Goal: Task Accomplishment & Management: Manage account settings

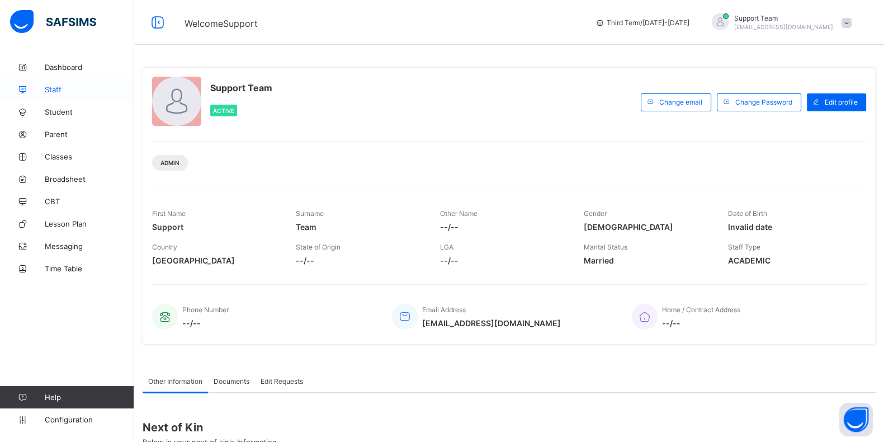
click at [73, 83] on link "Staff" at bounding box center [67, 89] width 134 height 22
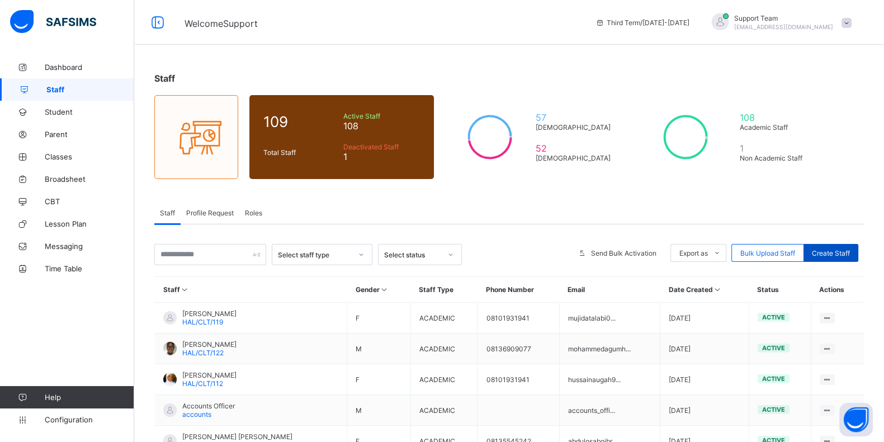
click at [840, 252] on span "Create Staff" at bounding box center [831, 253] width 38 height 8
select select "**"
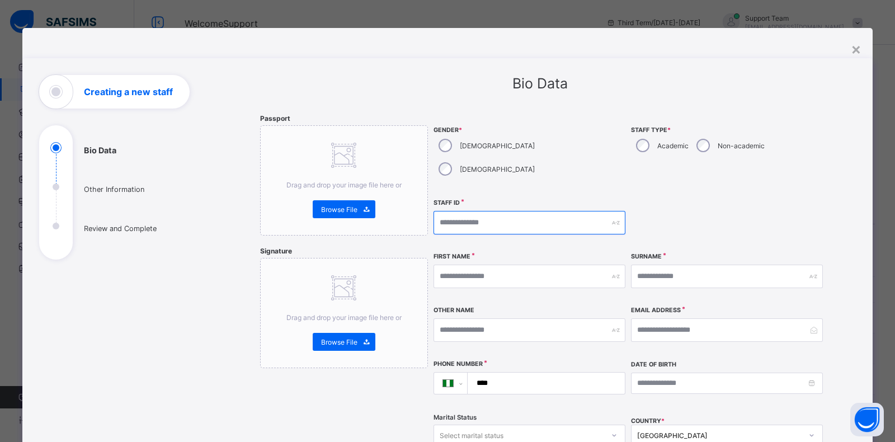
click at [458, 211] on input "text" at bounding box center [529, 222] width 192 height 23
type input "****"
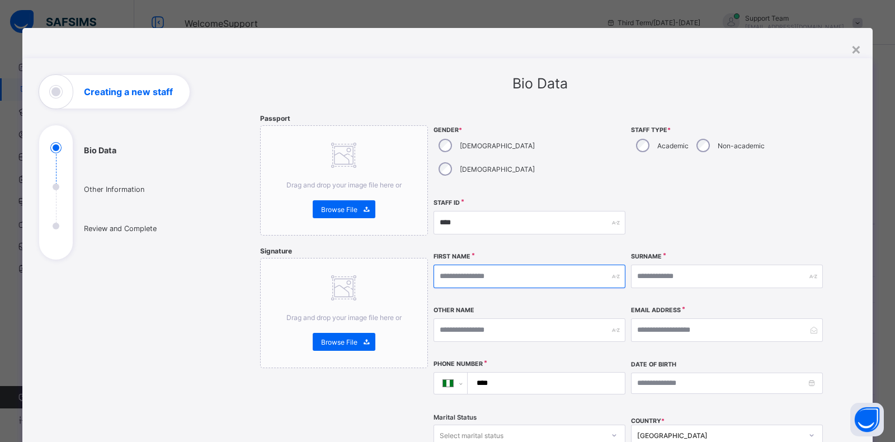
click at [486, 264] on input "text" at bounding box center [529, 275] width 192 height 23
type input "****"
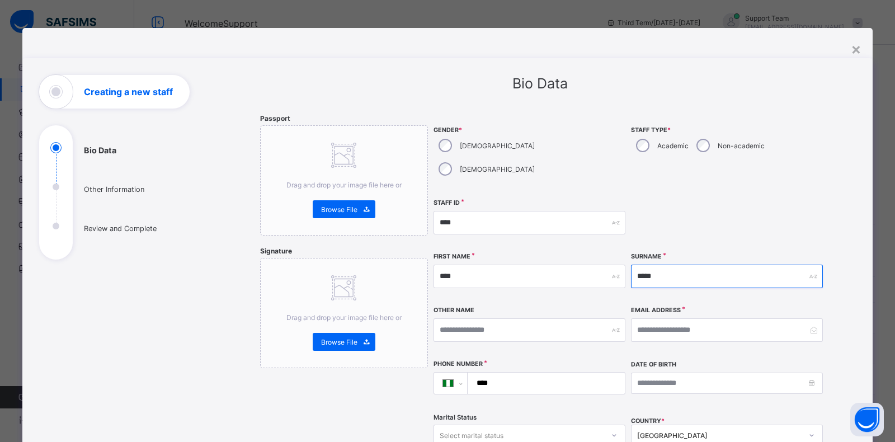
type input "*****"
click at [514, 372] on input "****" at bounding box center [544, 382] width 148 height 21
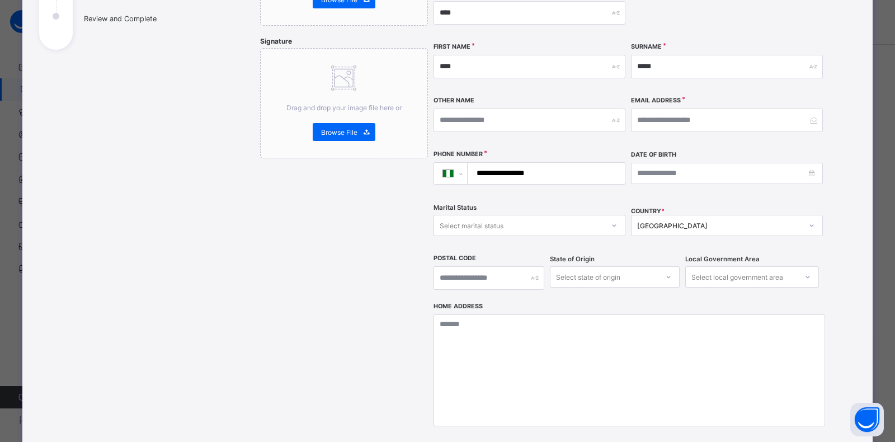
scroll to position [340, 0]
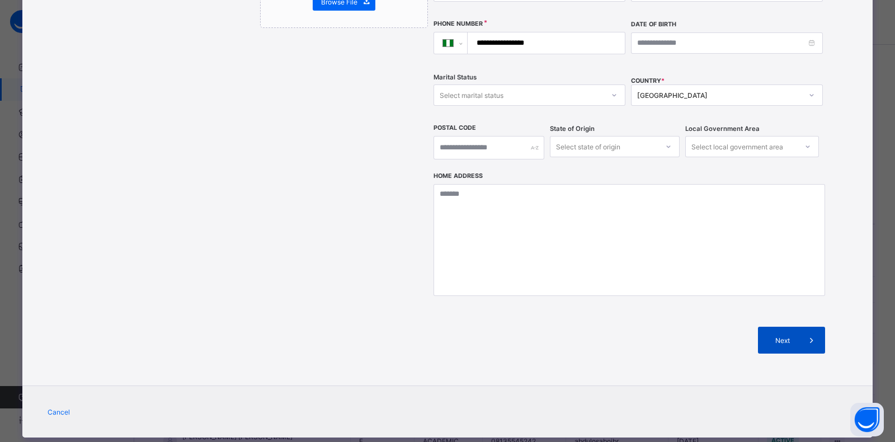
type input "**********"
click at [794, 327] on div "Next" at bounding box center [791, 340] width 67 height 27
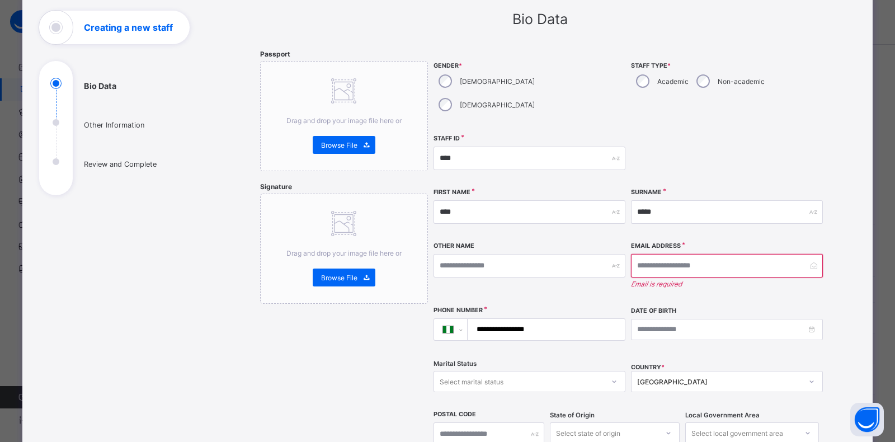
scroll to position [60, 0]
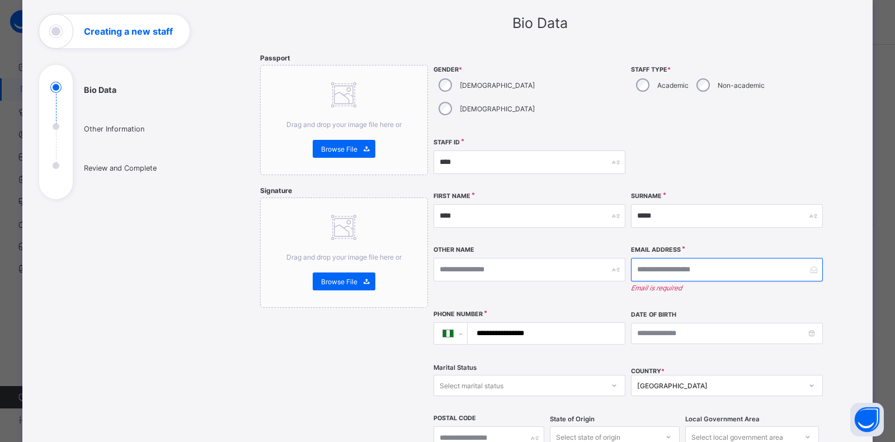
click at [705, 258] on input "email" at bounding box center [727, 269] width 192 height 23
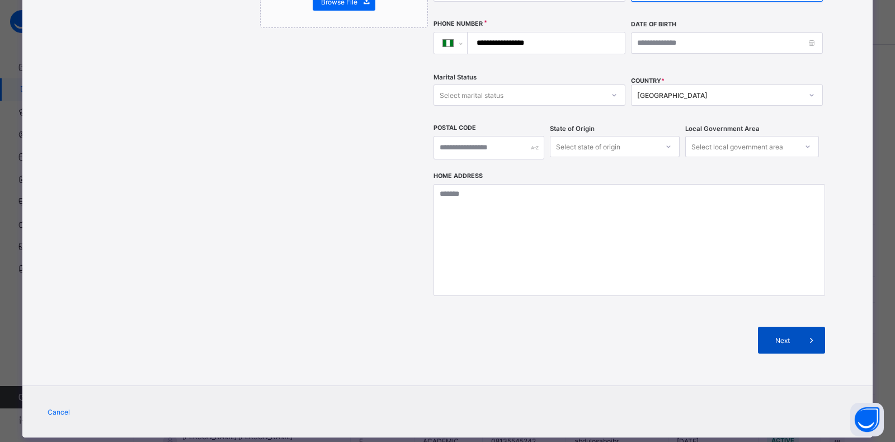
type input "**********"
click at [798, 327] on span at bounding box center [811, 340] width 27 height 27
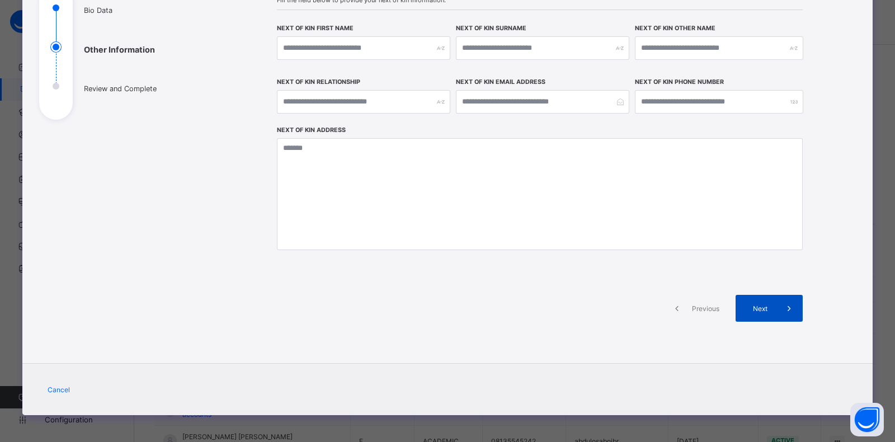
click at [783, 306] on icon at bounding box center [789, 307] width 12 height 11
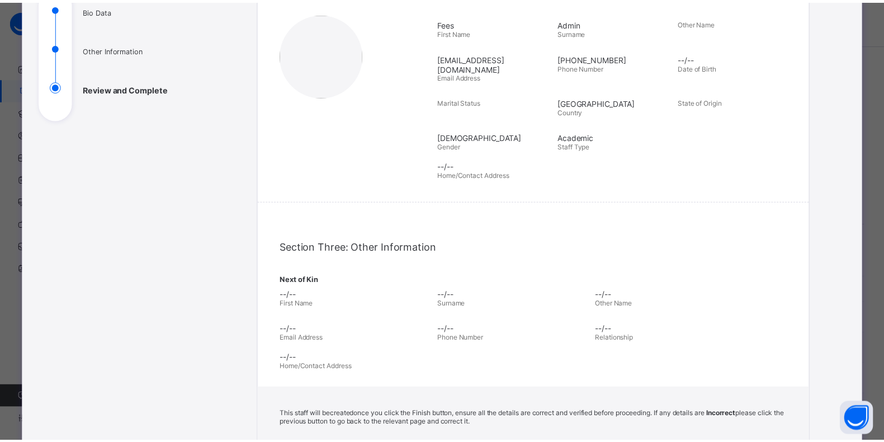
scroll to position [291, 0]
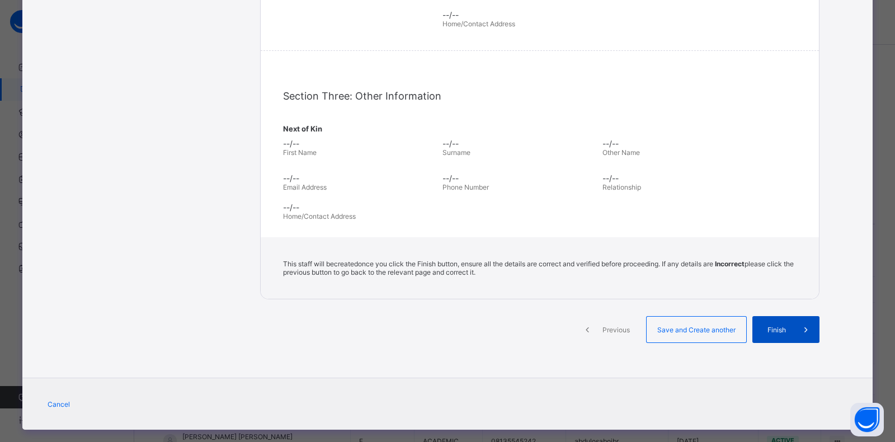
click at [772, 325] on span "Finish" at bounding box center [776, 329] width 32 height 8
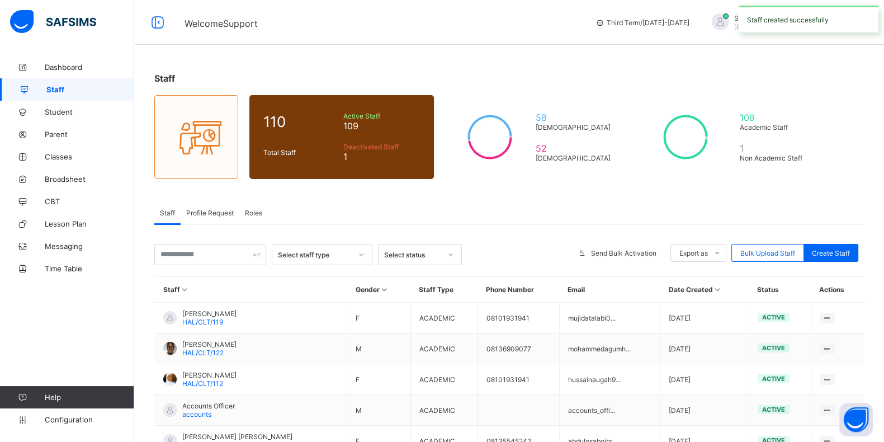
click at [211, 243] on div "Select staff type Select status Send Bulk Activation Export as Pdf Report Excel…" at bounding box center [509, 442] width 710 height 436
click at [207, 250] on input "text" at bounding box center [210, 254] width 112 height 21
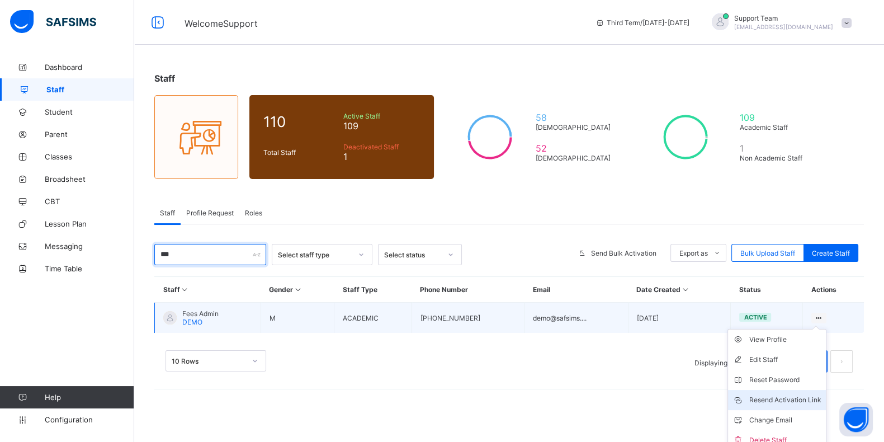
scroll to position [7, 0]
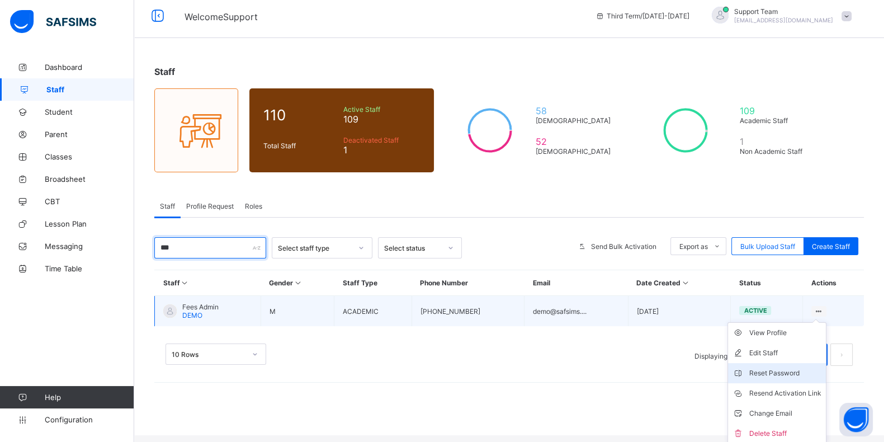
type input "***"
click at [797, 373] on div "Reset Password" at bounding box center [785, 372] width 72 height 11
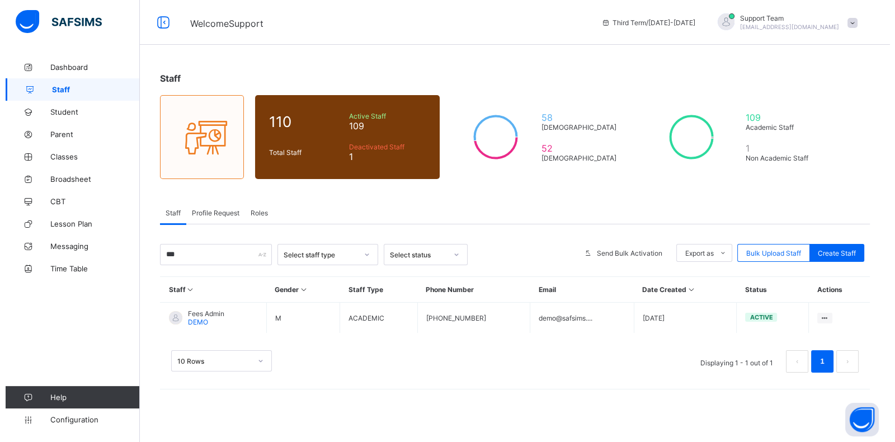
scroll to position [0, 0]
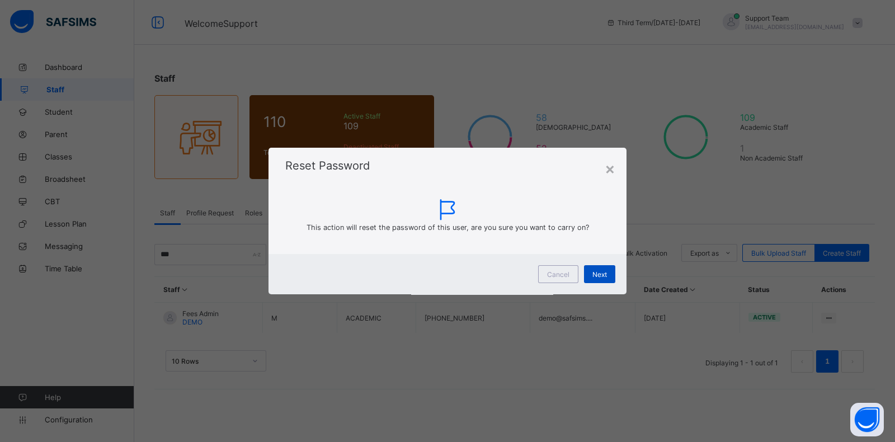
click at [609, 278] on div "Next" at bounding box center [599, 274] width 31 height 18
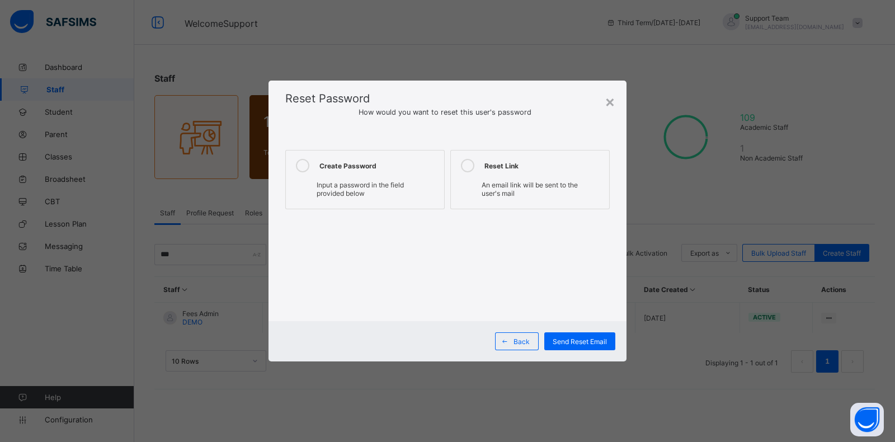
click at [368, 163] on div "Create Password" at bounding box center [378, 165] width 119 height 13
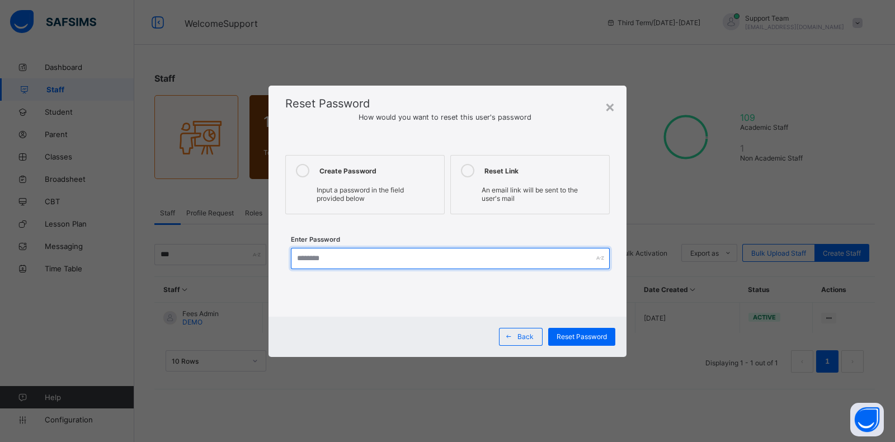
click at [379, 259] on input "text" at bounding box center [450, 258] width 319 height 21
type input "**********"
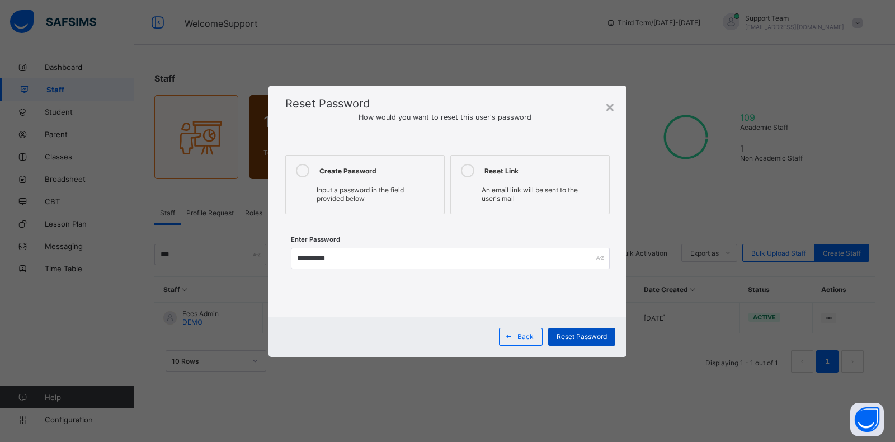
click at [601, 341] on div "Reset Password" at bounding box center [581, 337] width 67 height 18
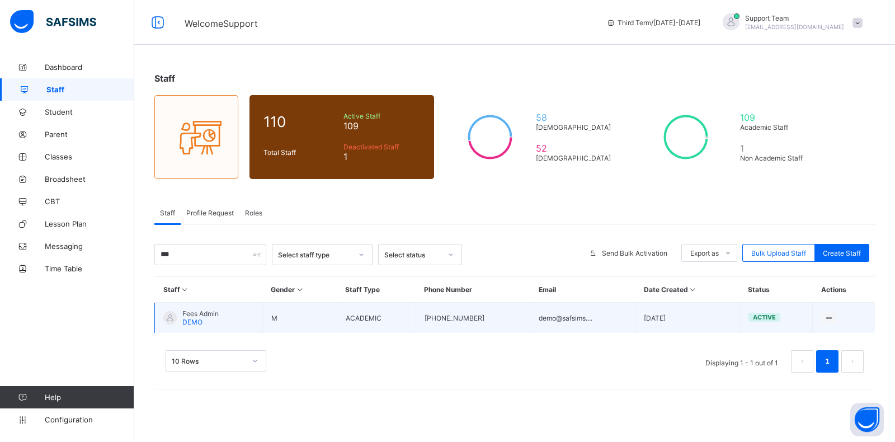
click at [211, 319] on div "Fees Admin DEMO" at bounding box center [200, 317] width 36 height 17
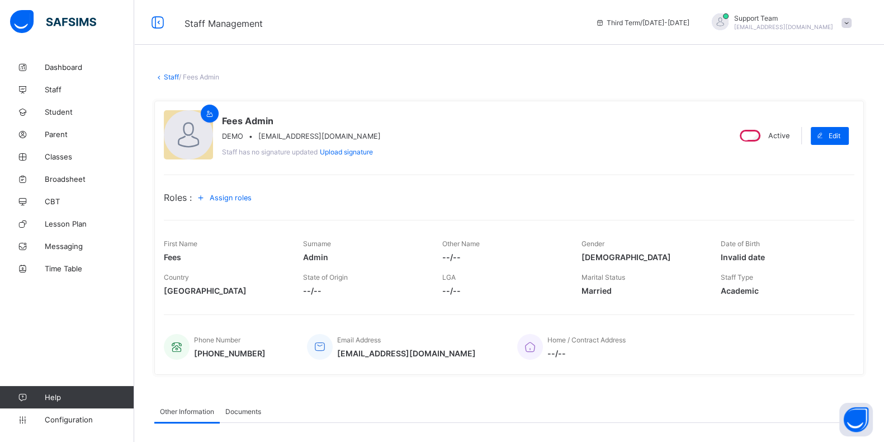
click at [237, 195] on span "Assign roles" at bounding box center [231, 197] width 42 height 8
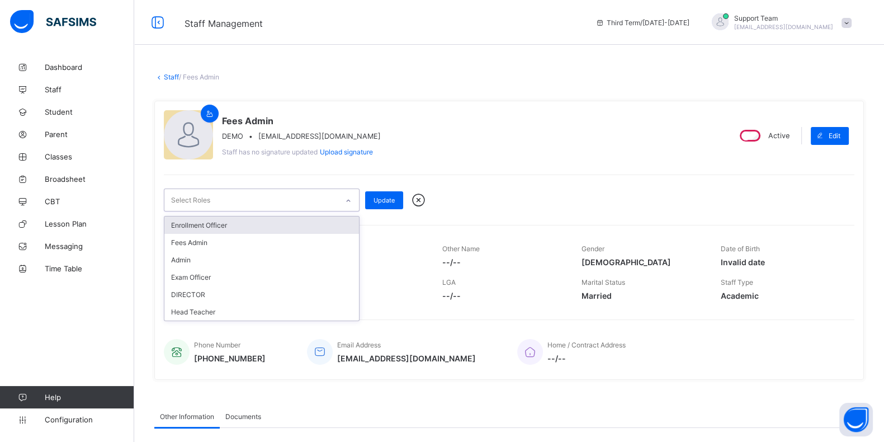
click at [248, 198] on div "Select Roles" at bounding box center [250, 200] width 173 height 22
click at [218, 247] on div "Fees Admin" at bounding box center [261, 242] width 195 height 17
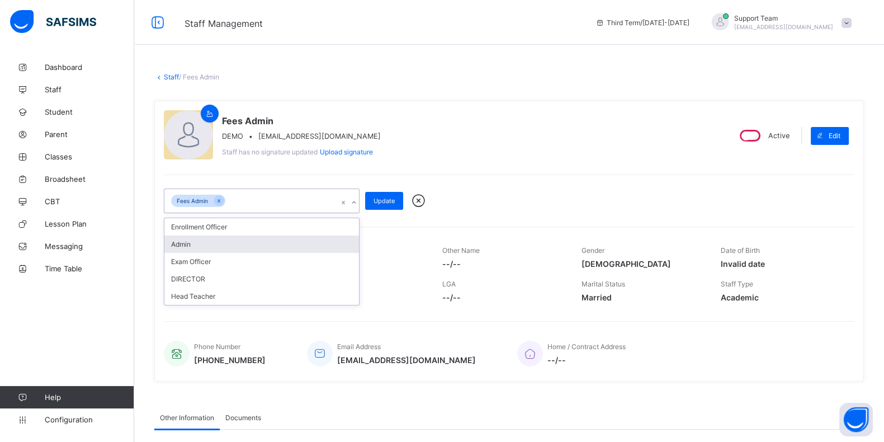
click at [215, 242] on div "Admin" at bounding box center [261, 243] width 195 height 17
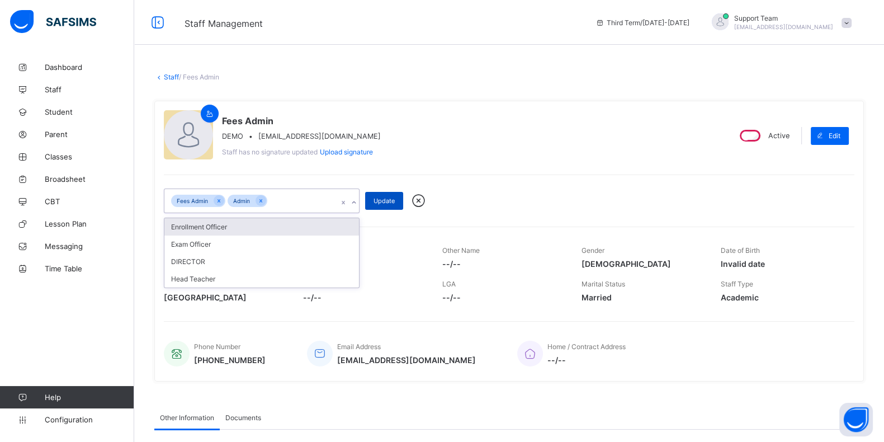
click at [380, 204] on div "Update" at bounding box center [384, 201] width 38 height 18
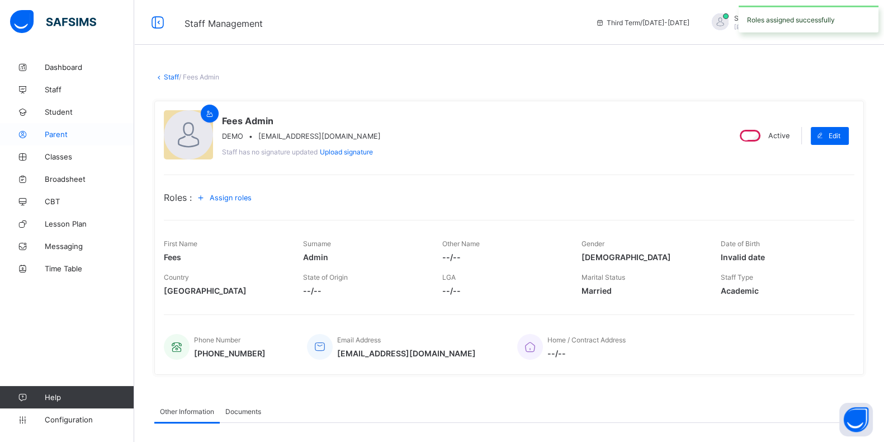
click at [95, 138] on link "Parent" at bounding box center [67, 134] width 134 height 22
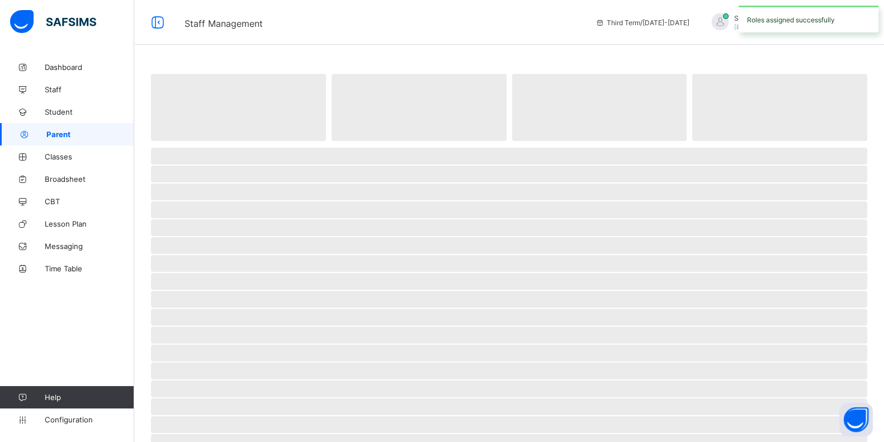
select select "**"
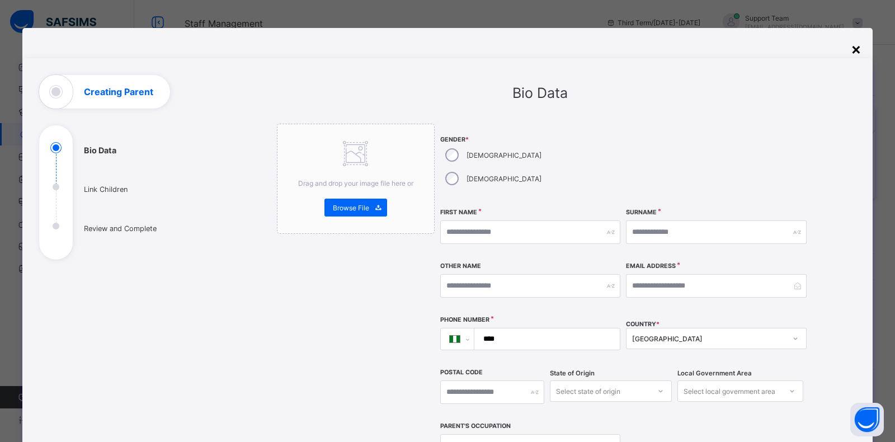
click at [850, 43] on div "×" at bounding box center [855, 48] width 11 height 19
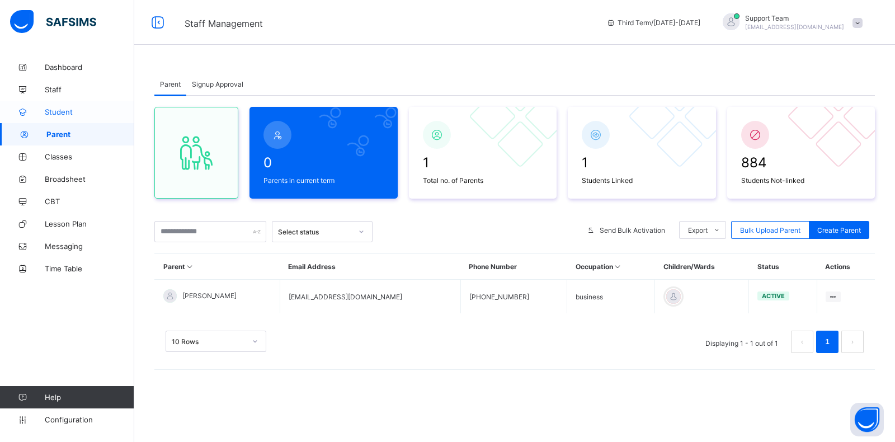
click at [62, 115] on span "Student" at bounding box center [89, 111] width 89 height 9
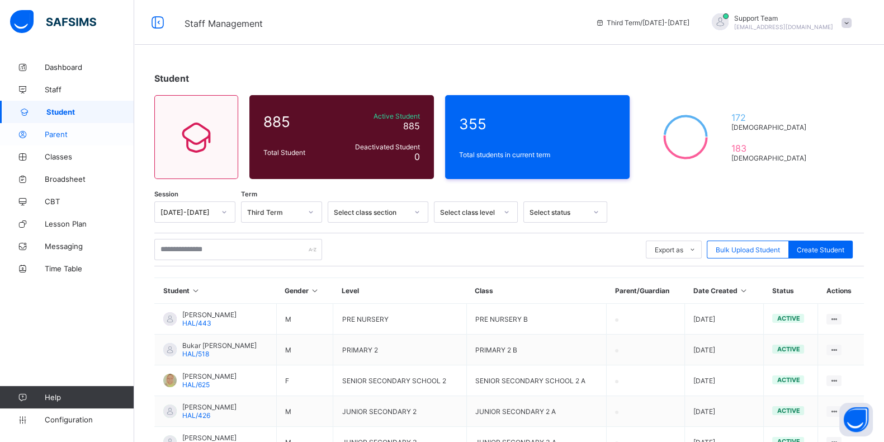
click at [39, 123] on link "Parent" at bounding box center [67, 134] width 134 height 22
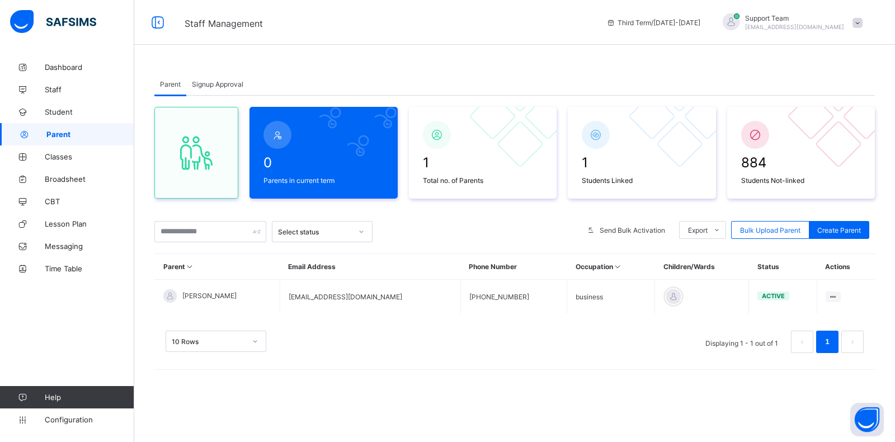
click at [236, 86] on span "Signup Approval" at bounding box center [217, 84] width 51 height 8
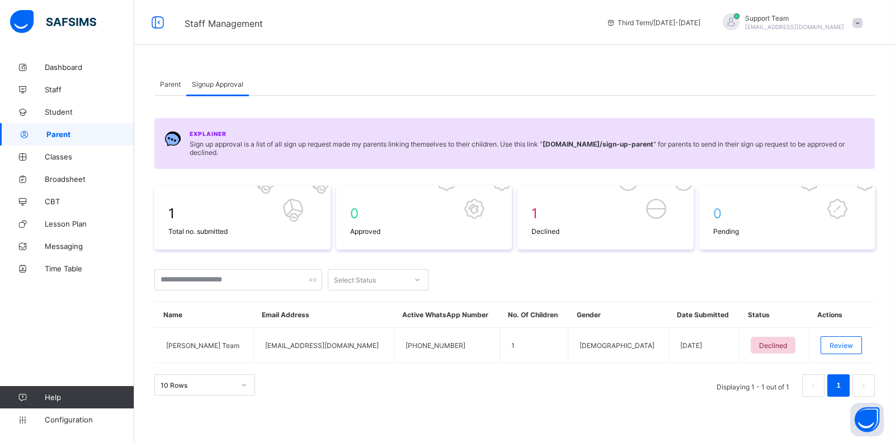
click at [173, 84] on span "Parent" at bounding box center [170, 84] width 21 height 8
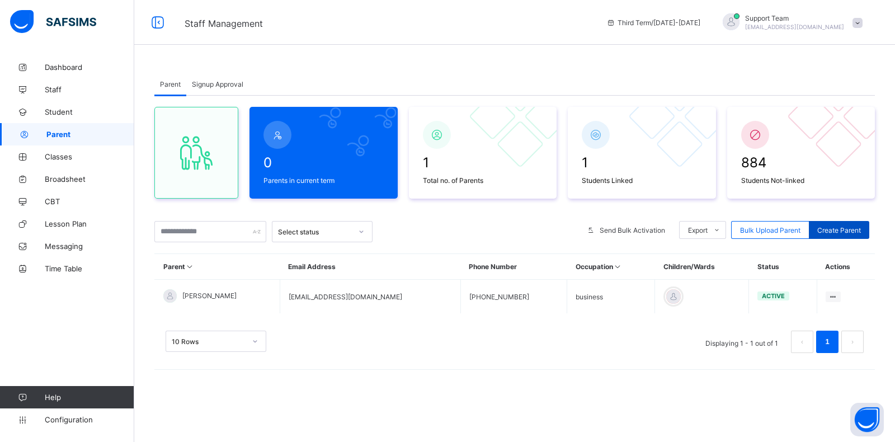
click at [857, 228] on span "Create Parent" at bounding box center [839, 230] width 44 height 8
select select "**"
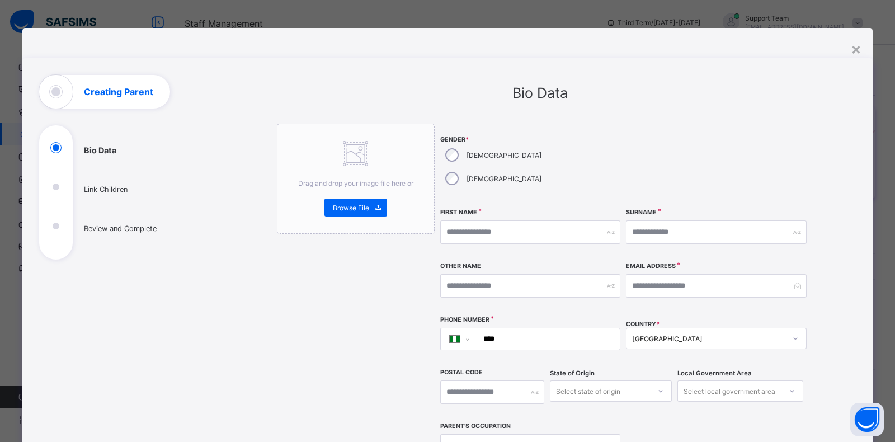
click at [458, 153] on div "Male" at bounding box center [492, 154] width 104 height 23
click at [475, 220] on input "text" at bounding box center [530, 231] width 180 height 23
type input "****"
click at [688, 220] on input "text" at bounding box center [716, 231] width 180 height 23
type input "******"
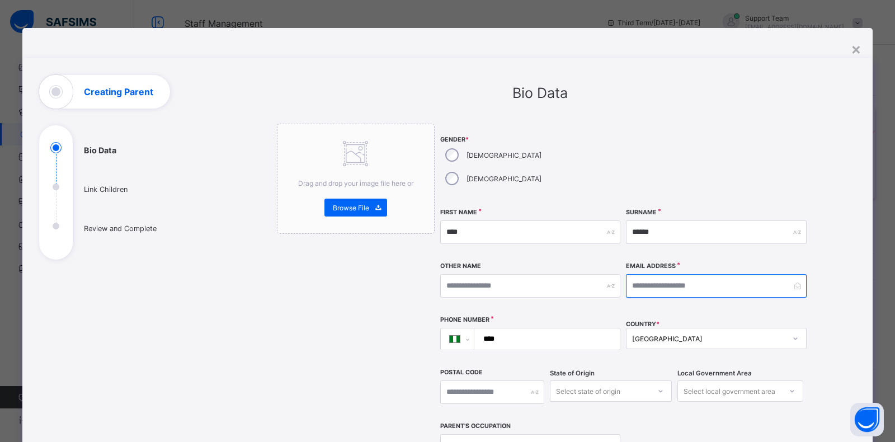
click at [668, 274] on input "email" at bounding box center [716, 285] width 180 height 23
type input "**********"
click at [557, 328] on input "****" at bounding box center [544, 338] width 137 height 21
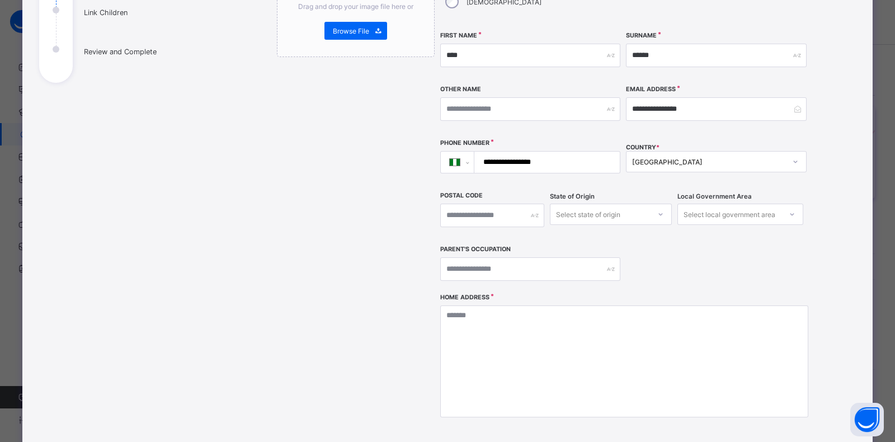
scroll to position [210, 0]
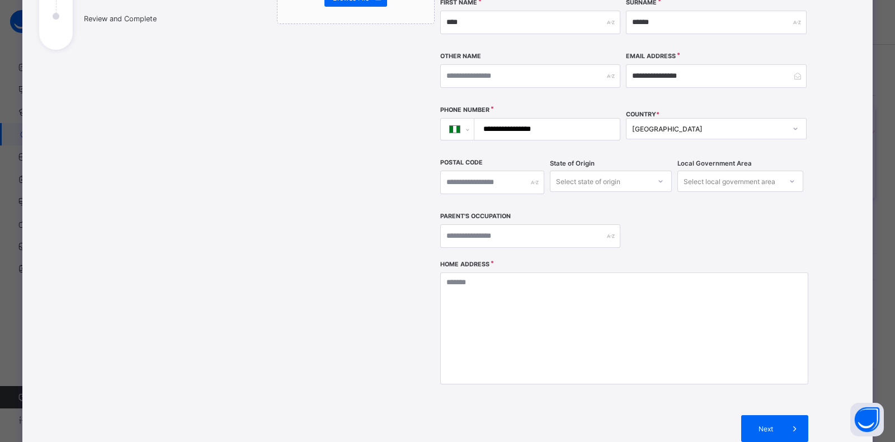
type input "**********"
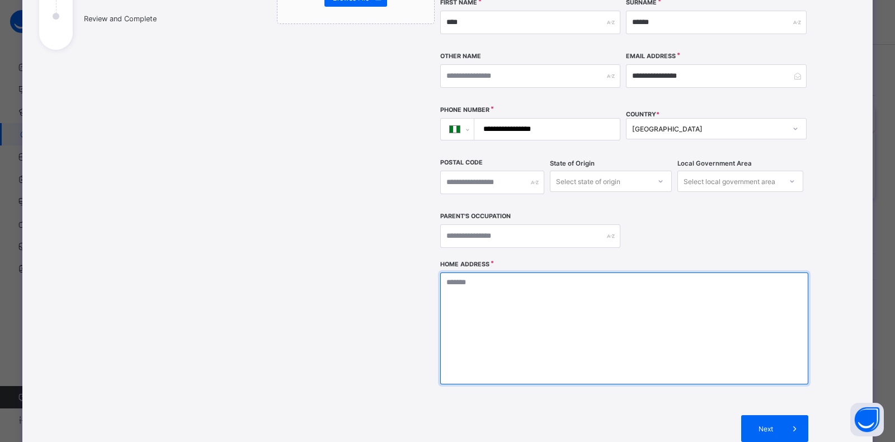
click at [550, 288] on textarea at bounding box center [624, 328] width 368 height 112
type textarea "***"
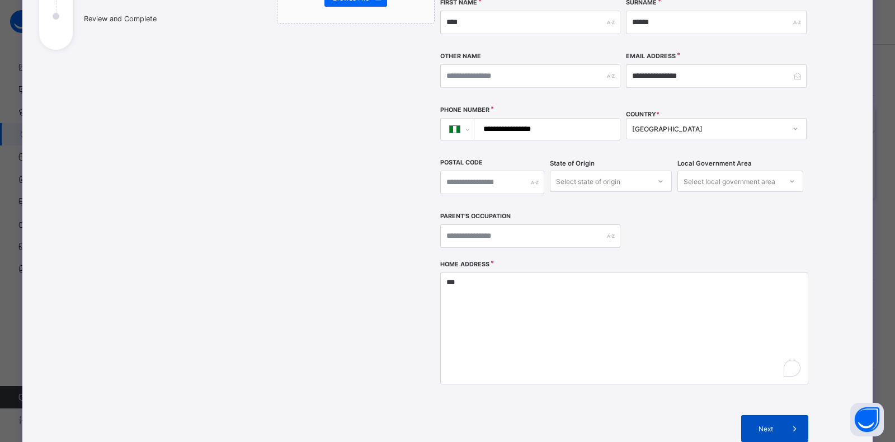
click at [777, 415] on div "Next" at bounding box center [774, 428] width 67 height 27
click at [778, 398] on div "**********" at bounding box center [447, 191] width 850 height 687
click at [780, 404] on div "**********" at bounding box center [447, 221] width 895 height 442
click at [791, 145] on div "**********" at bounding box center [447, 221] width 895 height 442
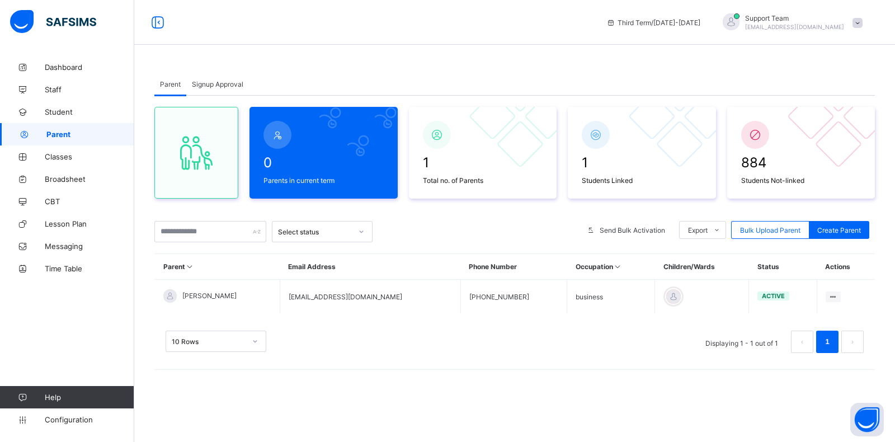
click at [220, 84] on span "Signup Approval" at bounding box center [217, 84] width 51 height 8
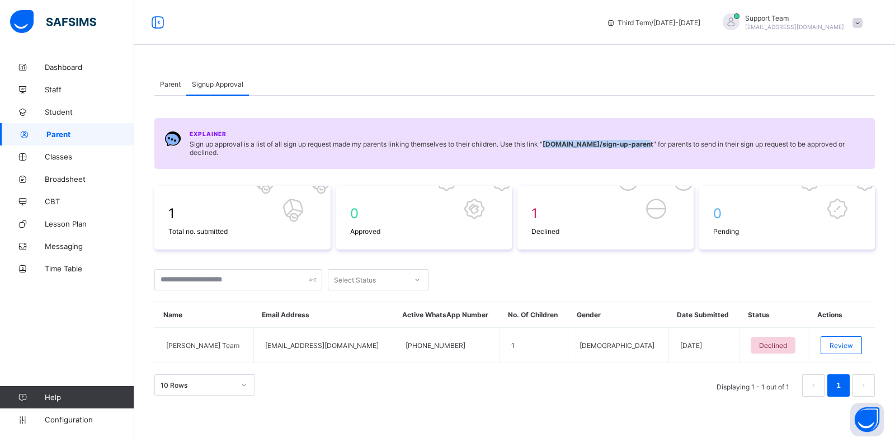
drag, startPoint x: 550, startPoint y: 144, endPoint x: 684, endPoint y: 147, distance: 134.8
click at [653, 147] on b "hillacademy.safsims.com /sign-up-parent" at bounding box center [597, 144] width 111 height 8
drag, startPoint x: 667, startPoint y: 145, endPoint x: 711, endPoint y: 125, distance: 48.5
click at [711, 125] on div "Explainer Sign up approval is a list of all sign up request made my parents lin…" at bounding box center [514, 143] width 720 height 51
drag, startPoint x: 685, startPoint y: 140, endPoint x: 551, endPoint y: 146, distance: 134.9
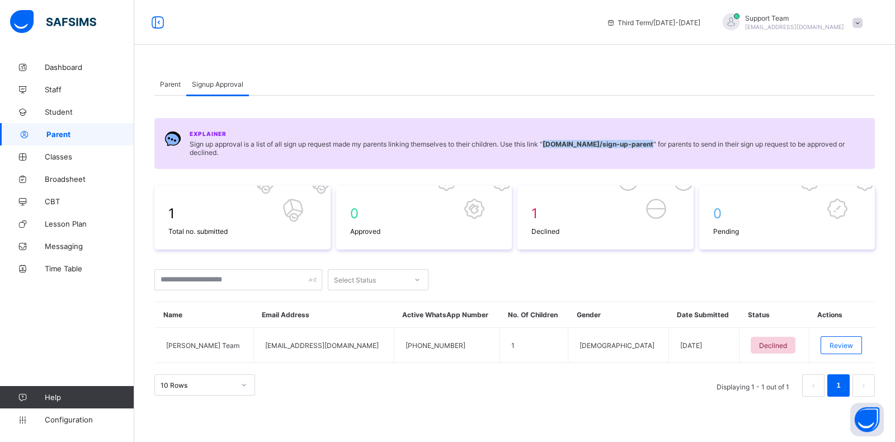
click at [551, 146] on span "Sign up approval is a list of all sign up request made my parents linking thems…" at bounding box center [527, 148] width 675 height 17
copy b "hillacademy.safsims.com /sign-up-parent"
click at [827, 23] on span "[EMAIL_ADDRESS][DOMAIN_NAME]" at bounding box center [794, 26] width 99 height 7
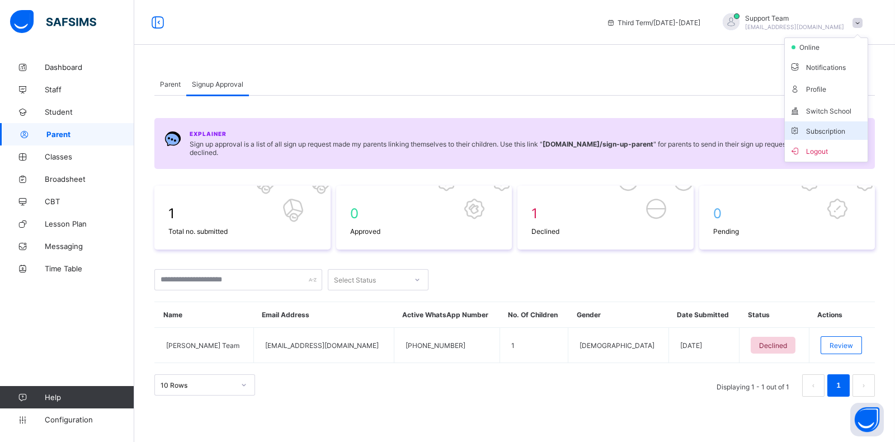
click at [830, 129] on span "Subscription" at bounding box center [817, 131] width 56 height 8
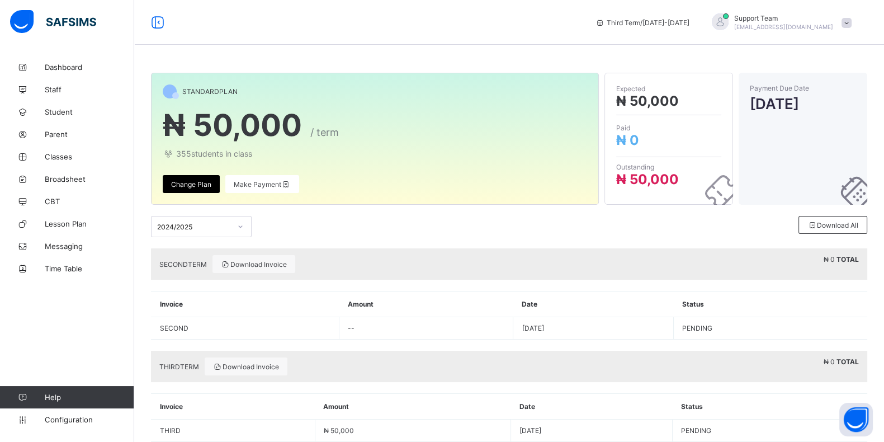
drag, startPoint x: 832, startPoint y: 35, endPoint x: 831, endPoint y: 29, distance: 5.7
click at [831, 31] on div "Third Term / 2024-2025 Support Team oluwatooni@flexisaf.com" at bounding box center [737, 22] width 294 height 45
click at [831, 27] on span "[EMAIL_ADDRESS][DOMAIN_NAME]" at bounding box center [783, 26] width 99 height 7
click at [806, 162] on div "Payment Due Date Jun 14, 2025" at bounding box center [803, 139] width 129 height 132
click at [806, 31] on div "Support Team oluwatooni@flexisaf.com" at bounding box center [779, 22] width 157 height 18
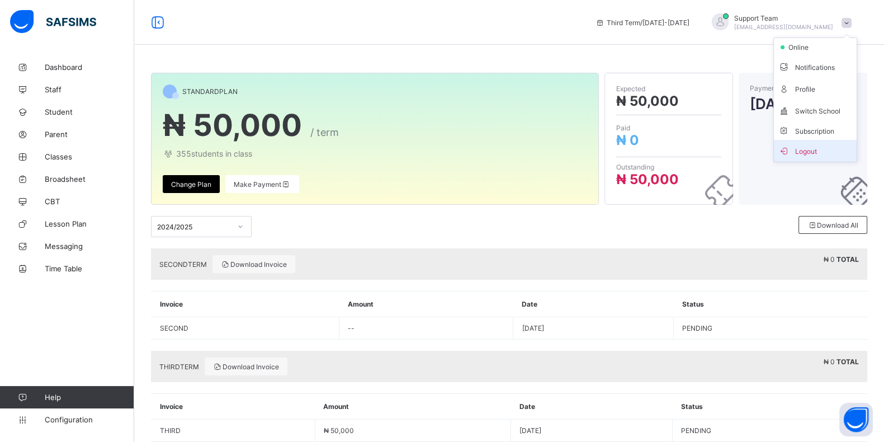
click at [808, 148] on span "Logout" at bounding box center [815, 150] width 74 height 13
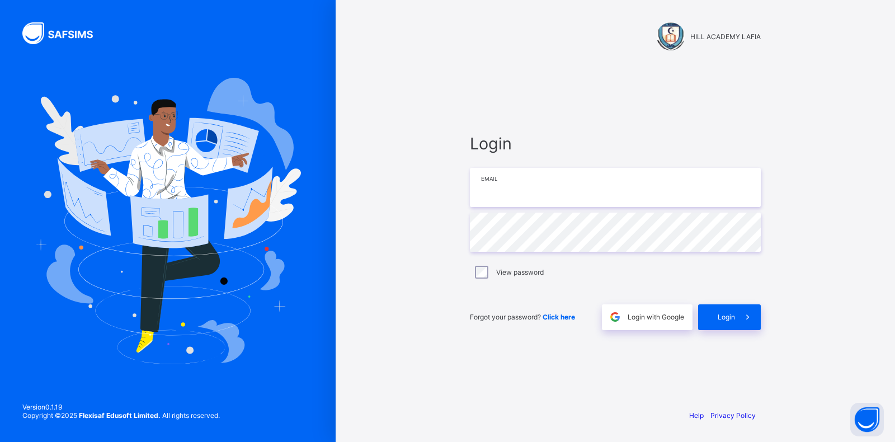
click at [514, 177] on input "email" at bounding box center [615, 187] width 291 height 39
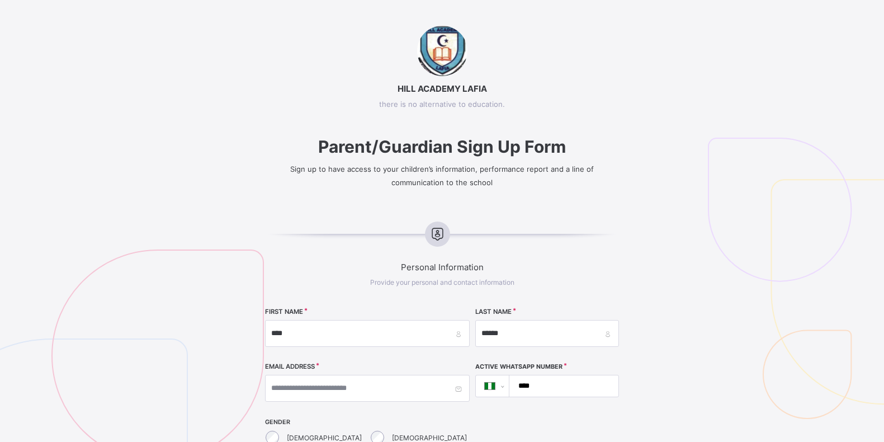
select select "**"
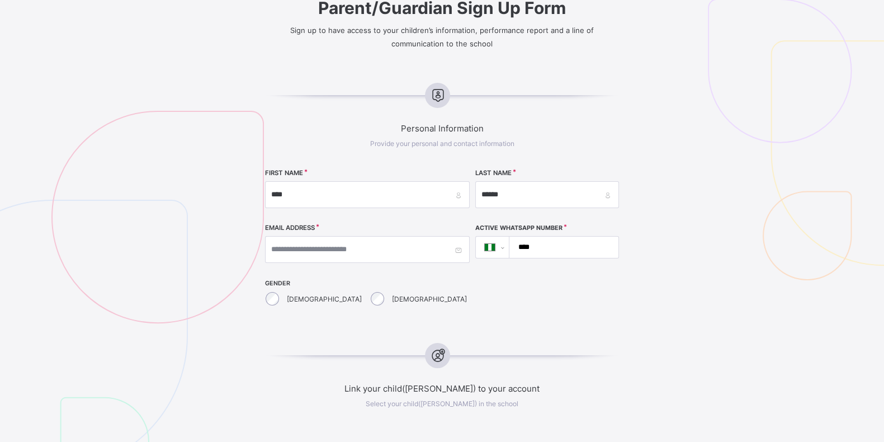
scroll to position [139, 0]
type input "******"
click at [330, 242] on input "text" at bounding box center [367, 248] width 205 height 27
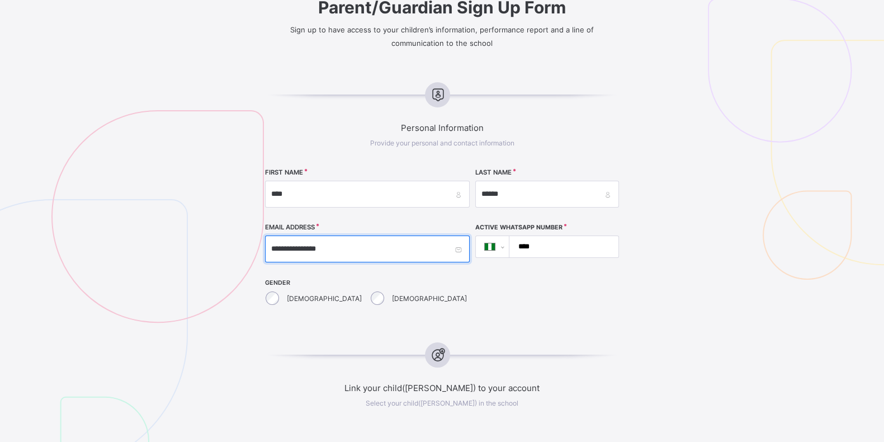
type input "**********"
click at [537, 247] on input "****" at bounding box center [562, 246] width 100 height 21
type input "**********"
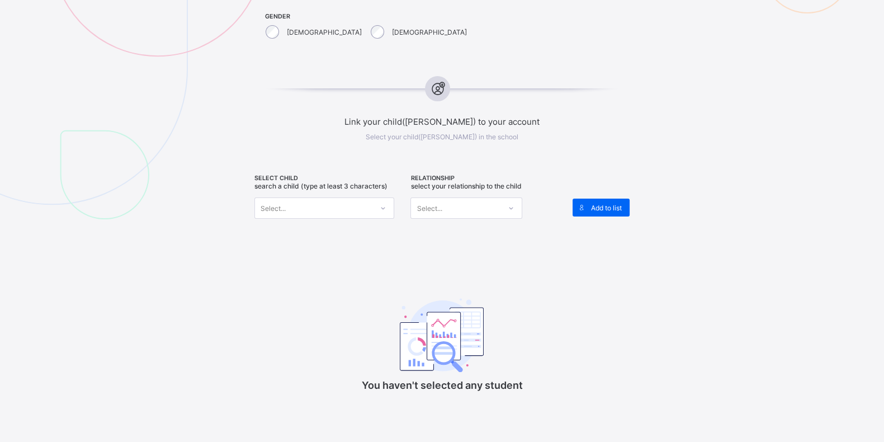
scroll to position [419, 0]
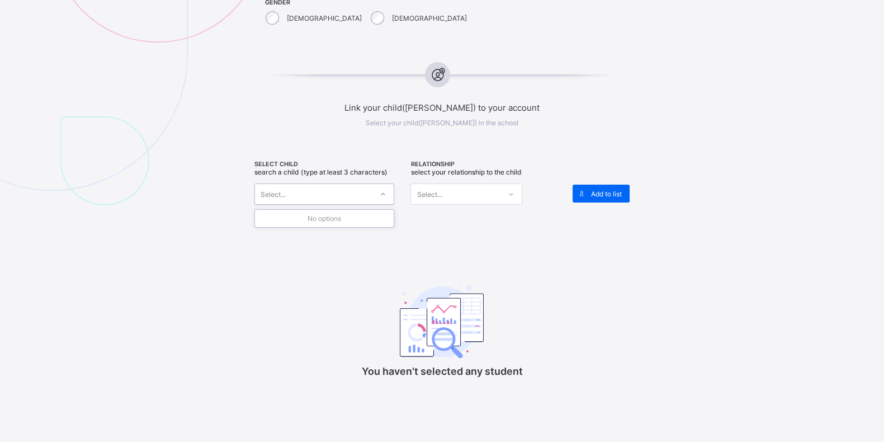
click at [317, 199] on div "Select..." at bounding box center [324, 193] width 140 height 21
type input "*"
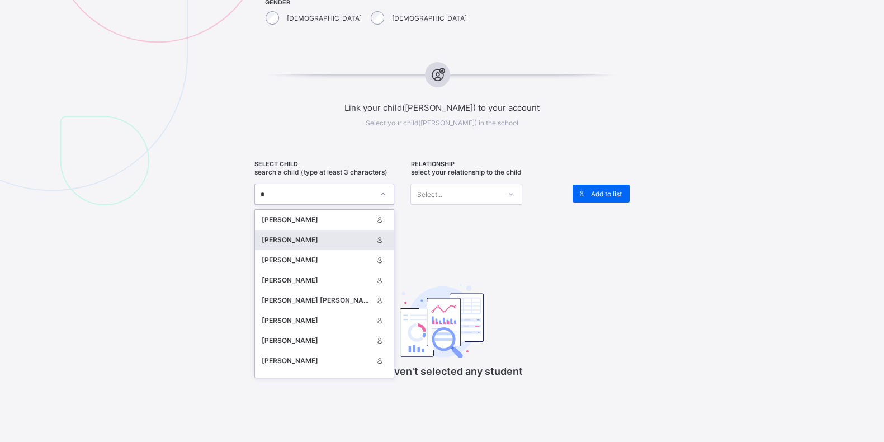
scroll to position [69, 0]
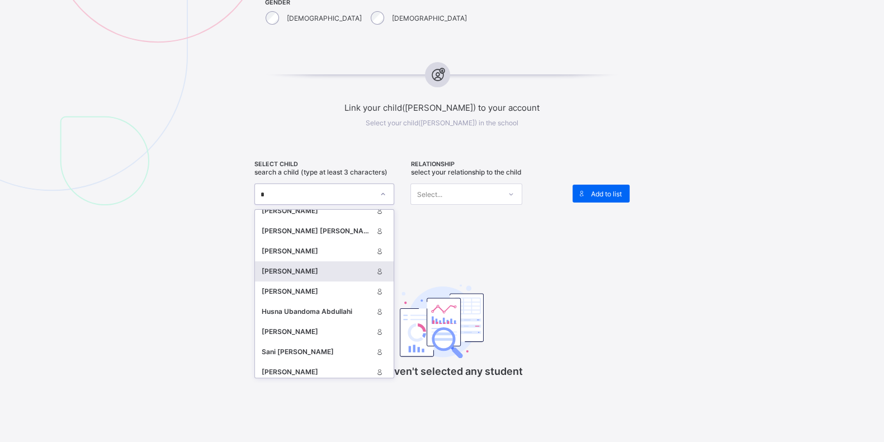
click at [296, 261] on div "AMINU MUHAMMED" at bounding box center [324, 271] width 139 height 20
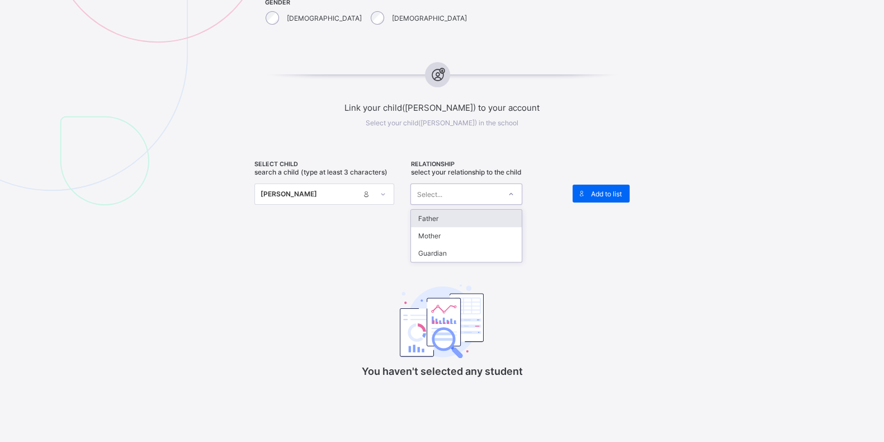
click at [450, 186] on div "Select..." at bounding box center [455, 194] width 89 height 16
click at [452, 210] on div "Father" at bounding box center [466, 218] width 111 height 17
click at [620, 190] on span "Add to list" at bounding box center [605, 194] width 31 height 8
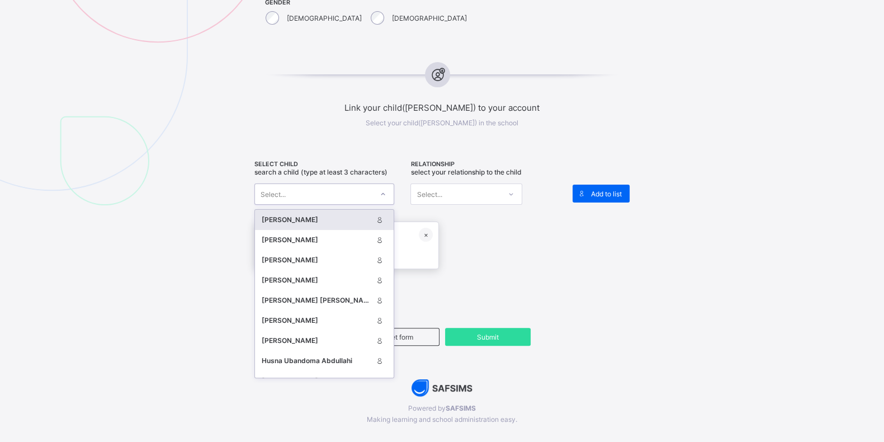
click at [308, 191] on div "Select..." at bounding box center [313, 194] width 117 height 16
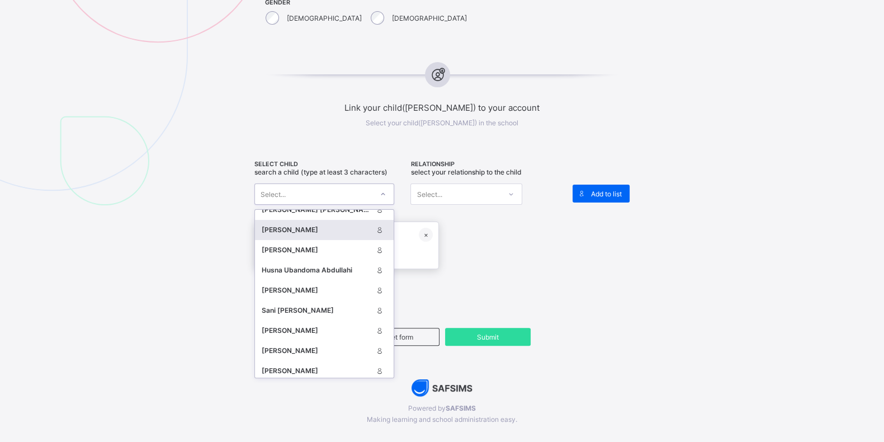
scroll to position [210, 0]
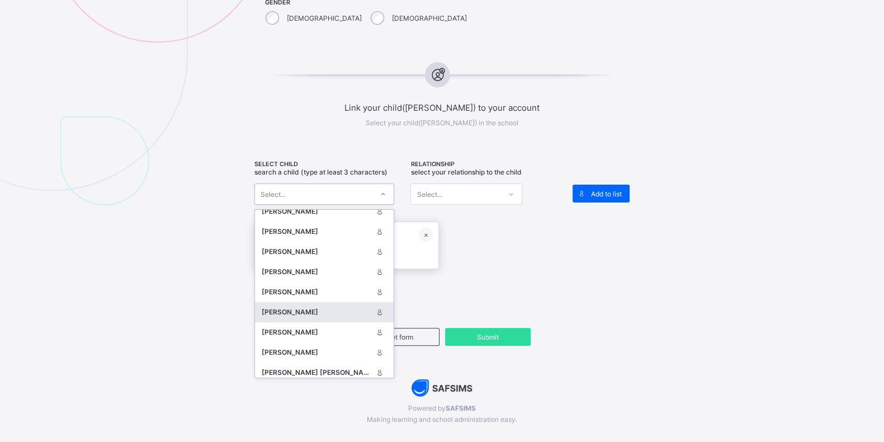
click at [291, 312] on div "AISHA IBRAHIM" at bounding box center [317, 311] width 111 height 11
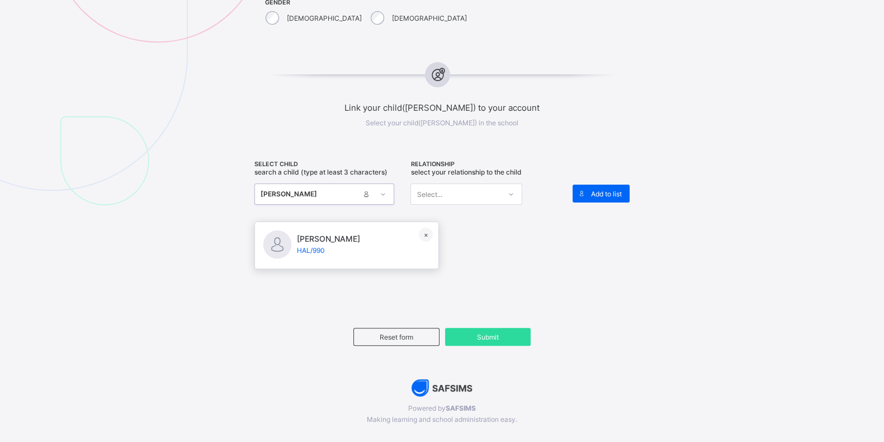
click at [451, 195] on div "Select..." at bounding box center [455, 194] width 89 height 16
click at [445, 216] on div "Father" at bounding box center [466, 218] width 111 height 17
click at [599, 190] on span "Add to list" at bounding box center [605, 194] width 31 height 8
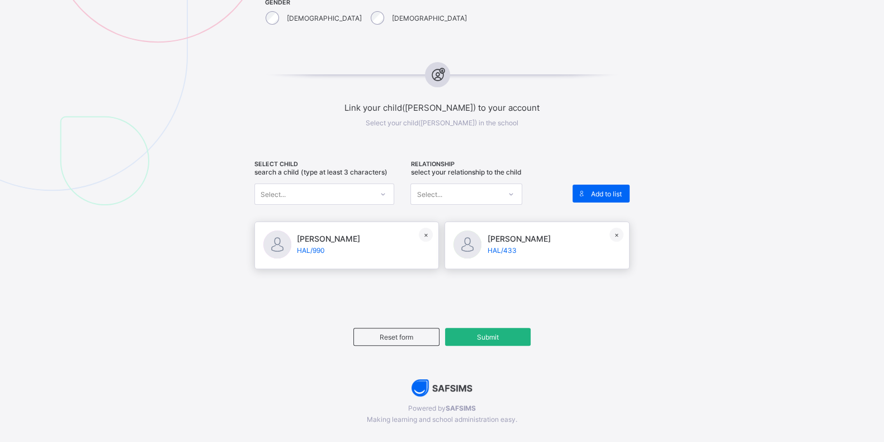
click at [474, 333] on span "Submit" at bounding box center [487, 337] width 69 height 8
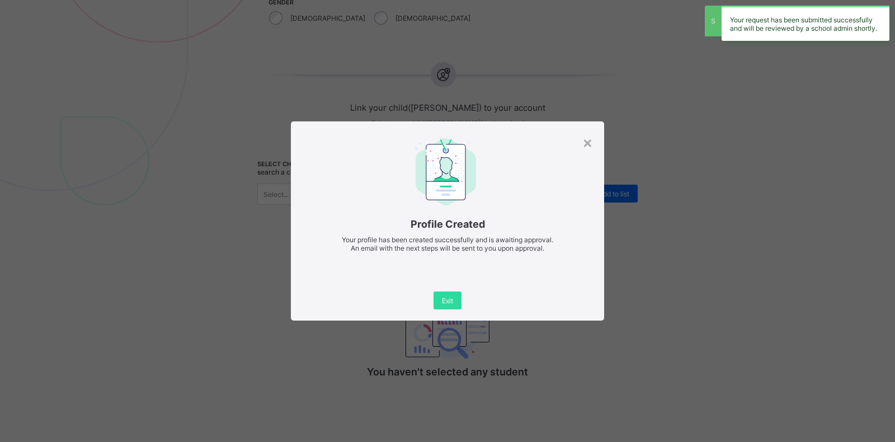
click at [593, 145] on div "Profile Created Your profile has been created successfully and is awaiting appr…" at bounding box center [447, 200] width 313 height 159
click at [593, 141] on div "Profile Created Your profile has been created successfully and is awaiting appr…" at bounding box center [447, 200] width 313 height 159
click at [584, 144] on div "×" at bounding box center [587, 142] width 11 height 19
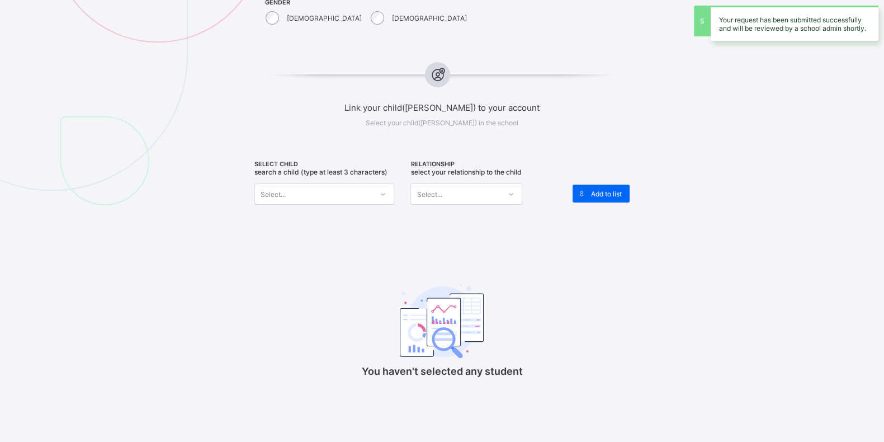
click at [818, 18] on div "Your request has been submitted successfully and will be reviewed by a school a…" at bounding box center [795, 23] width 168 height 35
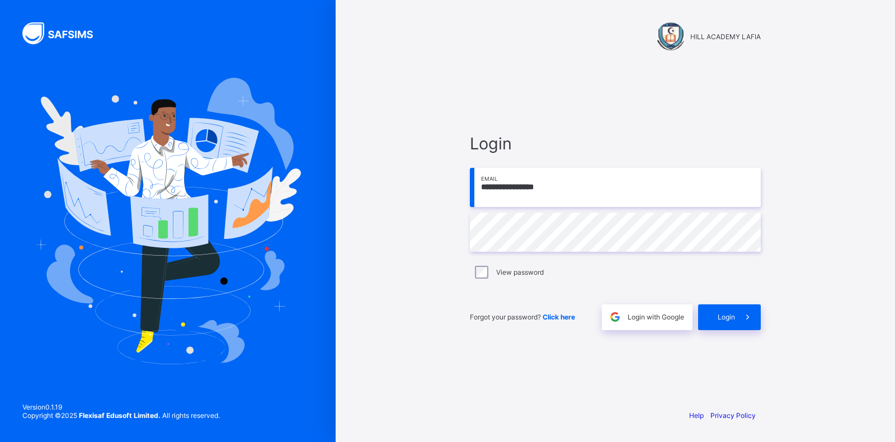
type input "**********"
click at [593, 54] on div "**********" at bounding box center [614, 221] width 335 height 442
click at [721, 309] on div "Login" at bounding box center [729, 317] width 63 height 26
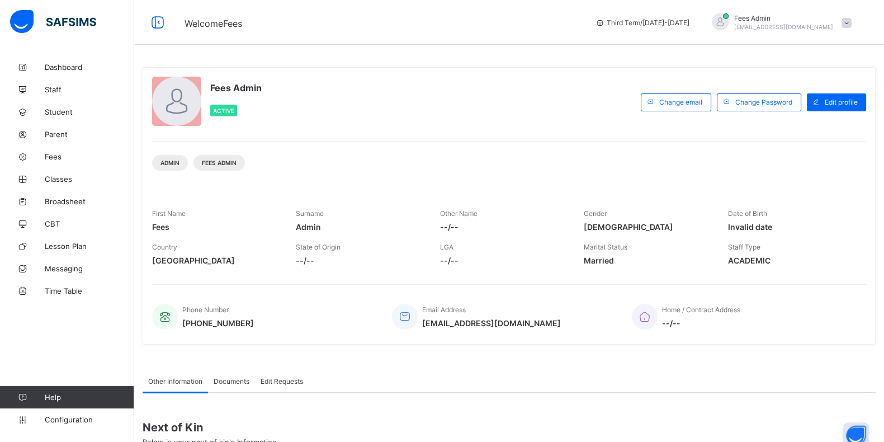
click at [818, 22] on div "Fees Admin [EMAIL_ADDRESS][DOMAIN_NAME]" at bounding box center [783, 22] width 99 height 17
click at [47, 138] on link "Parent" at bounding box center [67, 134] width 134 height 22
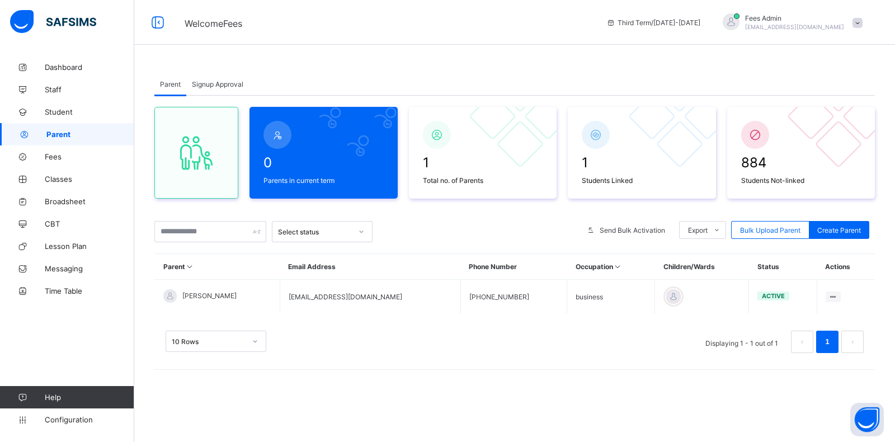
click at [223, 87] on span "Signup Approval" at bounding box center [217, 84] width 51 height 8
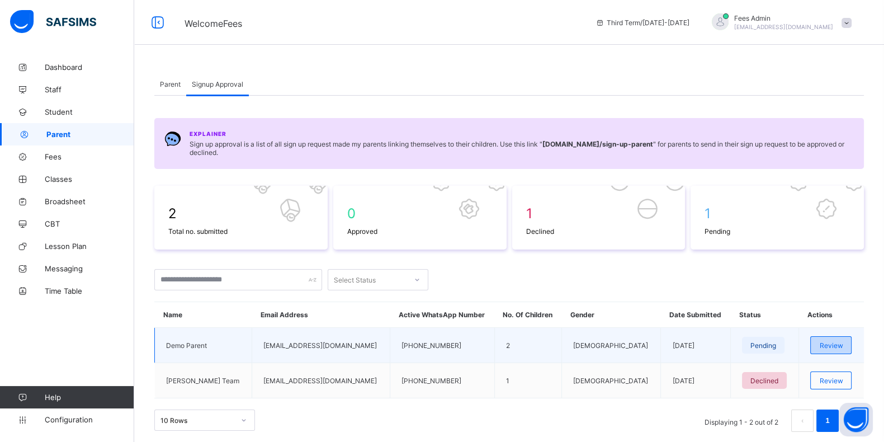
click at [829, 342] on span "Review" at bounding box center [830, 345] width 23 height 8
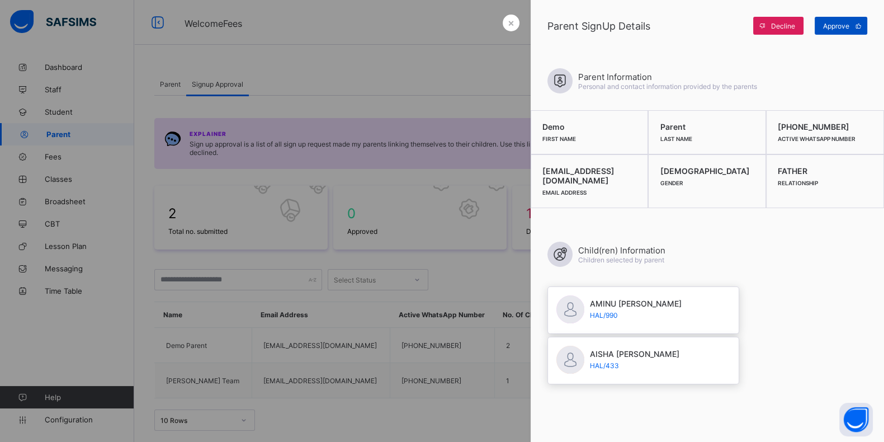
click at [844, 24] on span "Approve" at bounding box center [836, 26] width 26 height 8
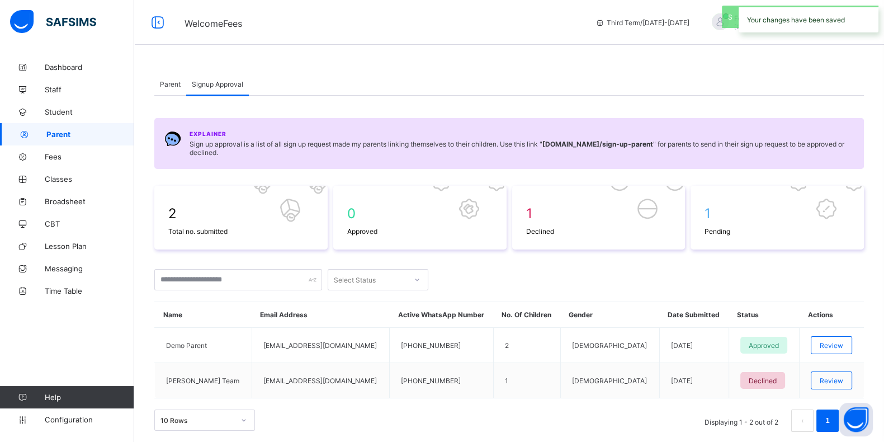
click at [163, 80] on span "Parent" at bounding box center [170, 84] width 21 height 8
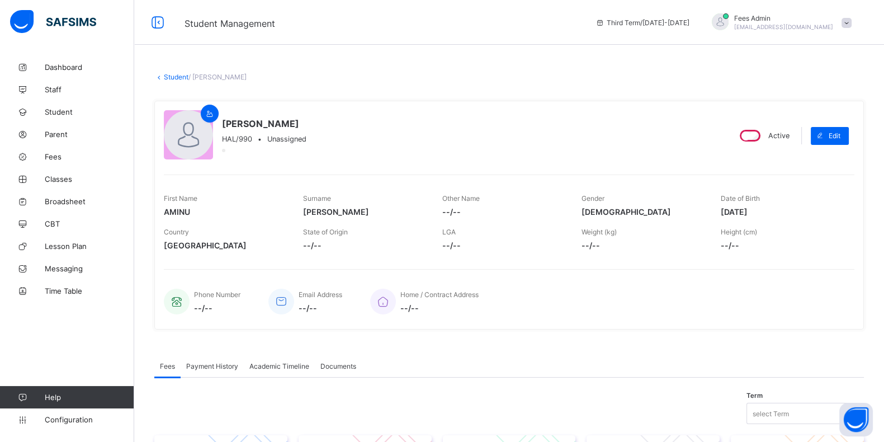
click at [173, 77] on link "Student" at bounding box center [176, 77] width 25 height 8
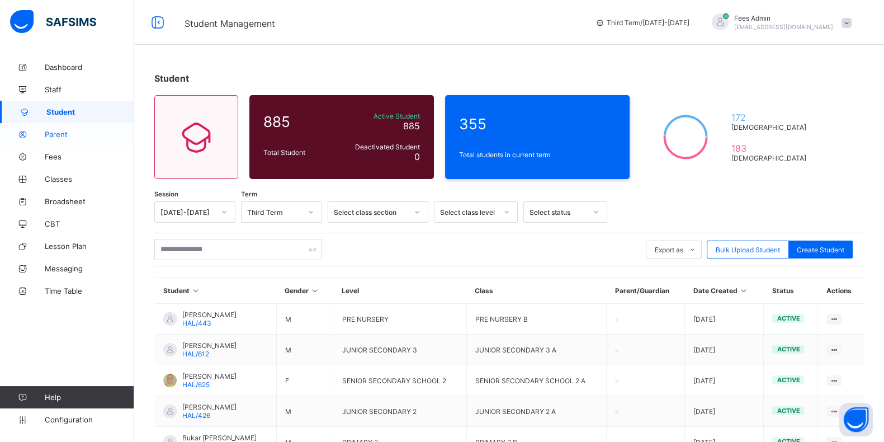
click at [70, 127] on link "Parent" at bounding box center [67, 134] width 134 height 22
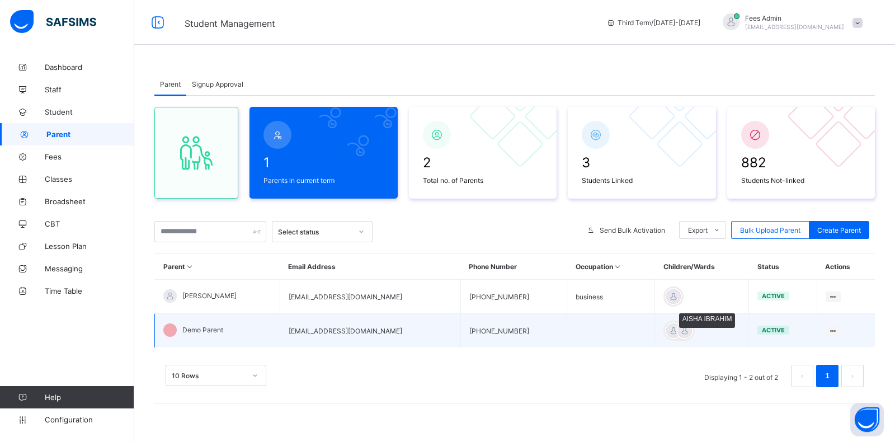
click at [676, 333] on div at bounding box center [684, 330] width 17 height 17
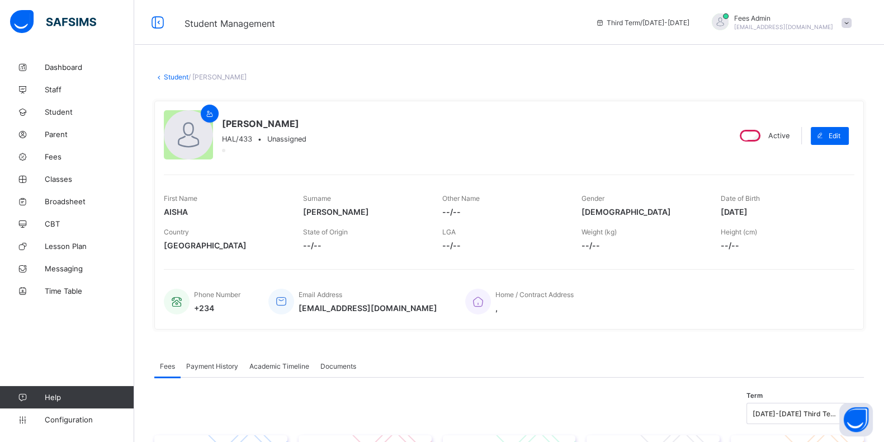
click at [185, 77] on link "Student" at bounding box center [176, 77] width 25 height 8
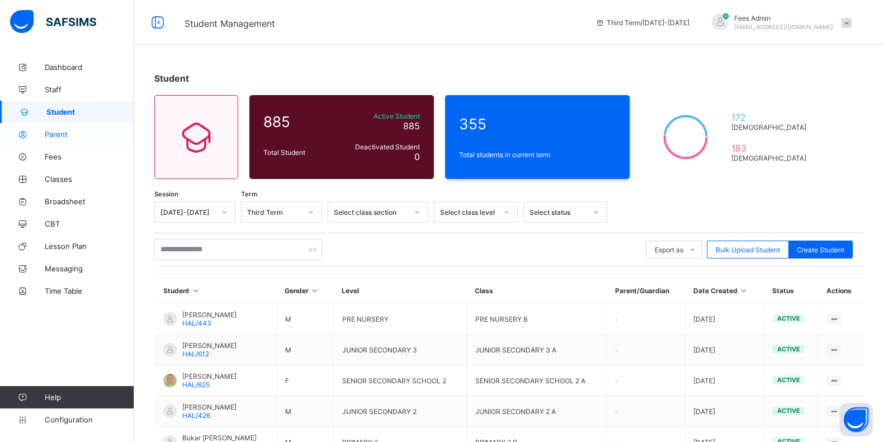
click at [77, 134] on span "Parent" at bounding box center [89, 134] width 89 height 9
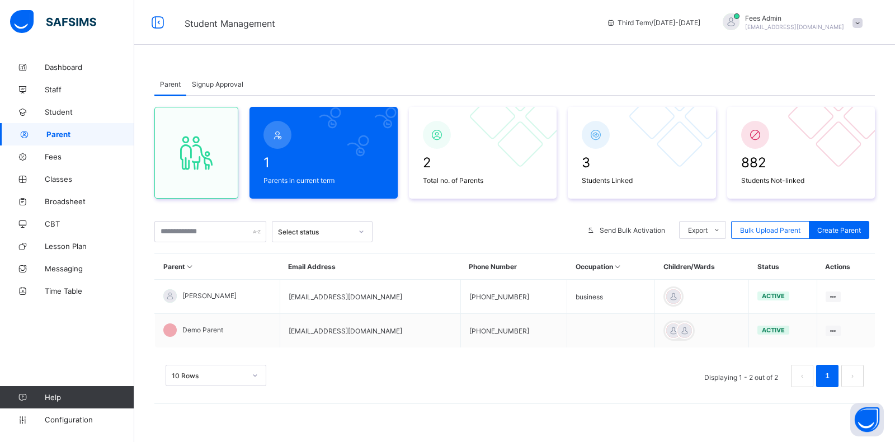
click at [219, 78] on div "Signup Approval" at bounding box center [217, 84] width 63 height 22
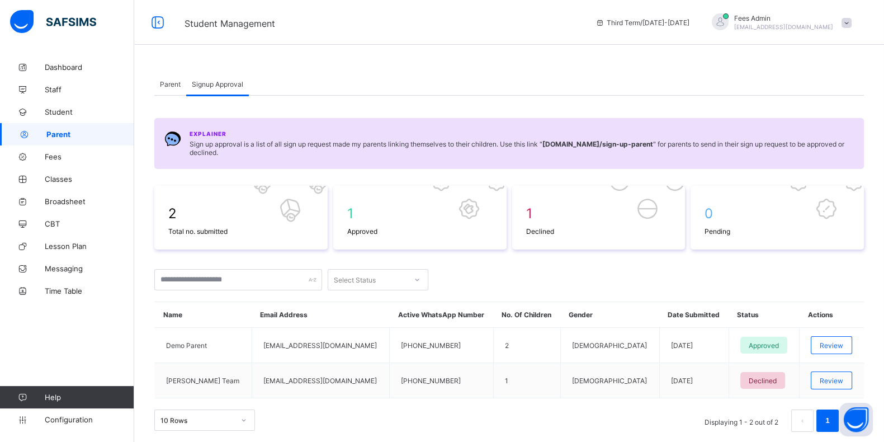
click at [178, 79] on div "Parent" at bounding box center [170, 84] width 32 height 22
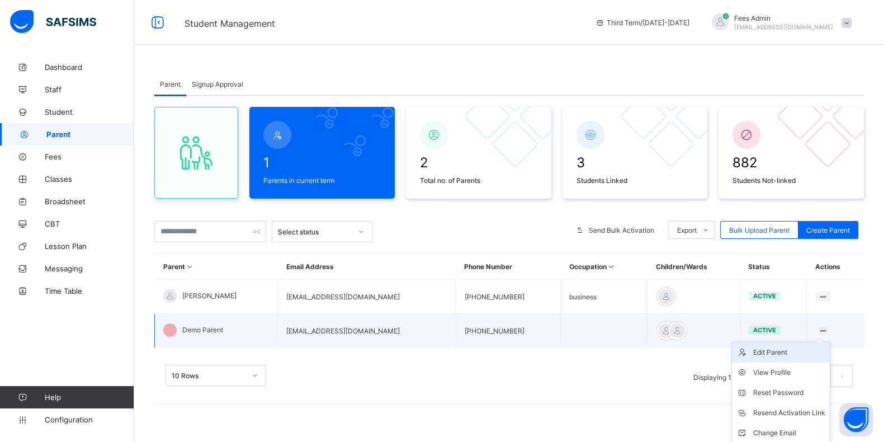
click at [787, 349] on div "Edit Parent" at bounding box center [789, 352] width 72 height 11
select select "**"
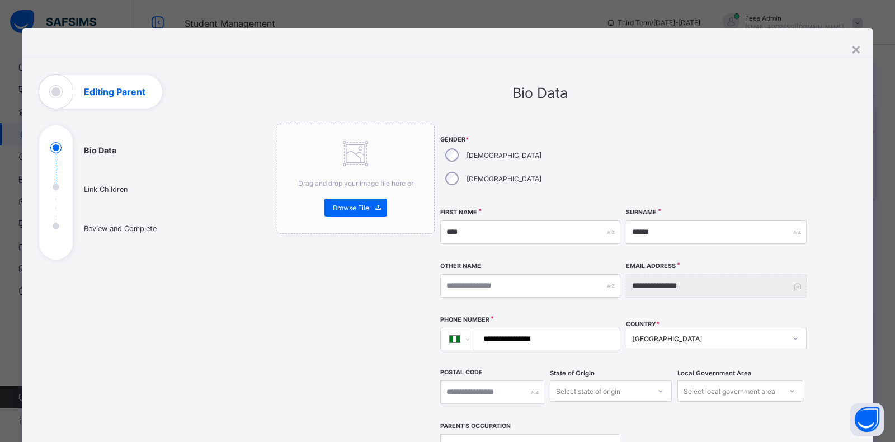
click at [861, 47] on div "**********" at bounding box center [447, 386] width 850 height 717
click at [855, 48] on div "×" at bounding box center [855, 48] width 11 height 19
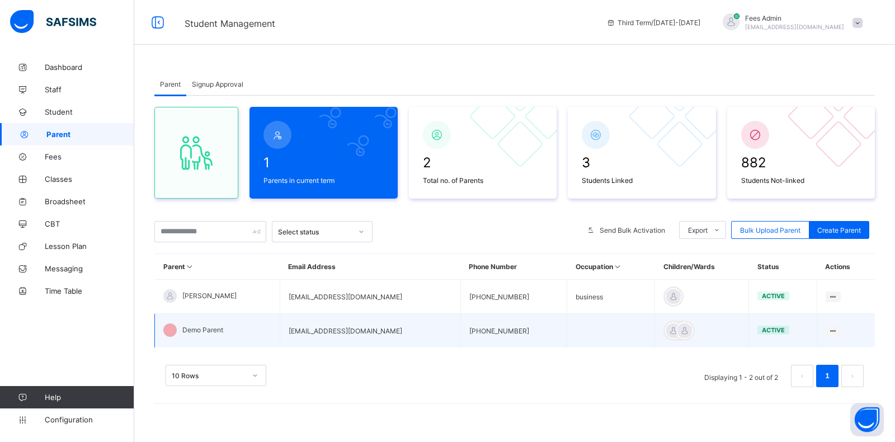
click at [212, 332] on span "Demo Parent" at bounding box center [202, 329] width 41 height 8
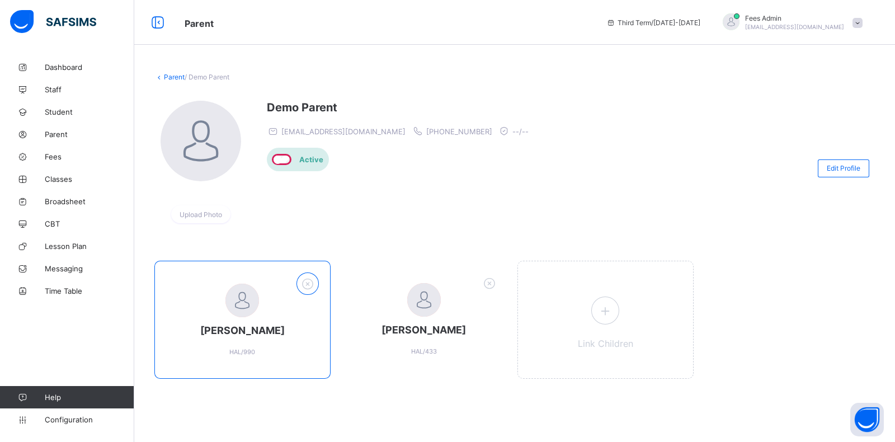
click at [308, 280] on icon at bounding box center [307, 283] width 17 height 15
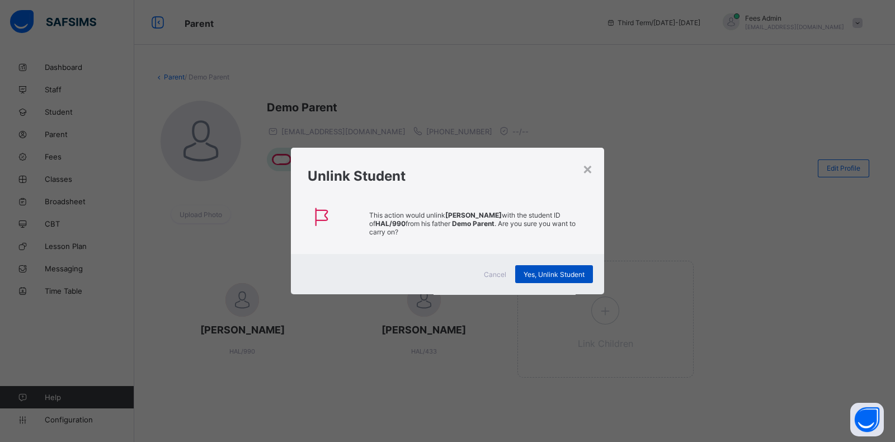
click at [570, 273] on span "Yes, Unlink Student" at bounding box center [553, 274] width 61 height 8
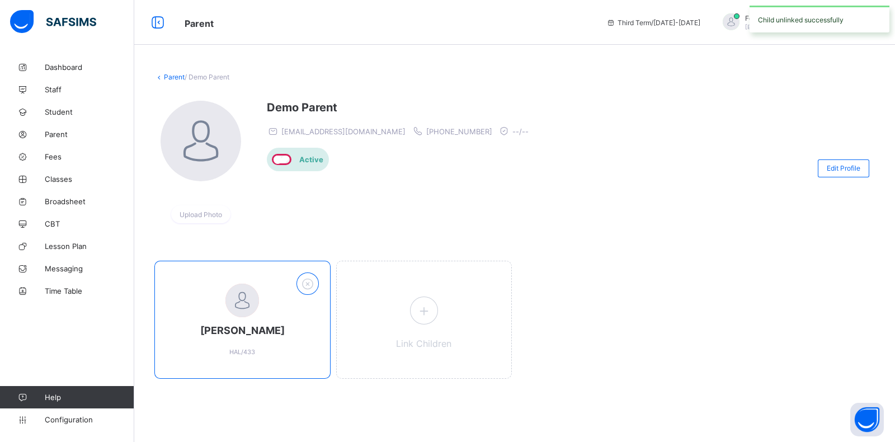
click at [316, 283] on div at bounding box center [307, 283] width 22 height 22
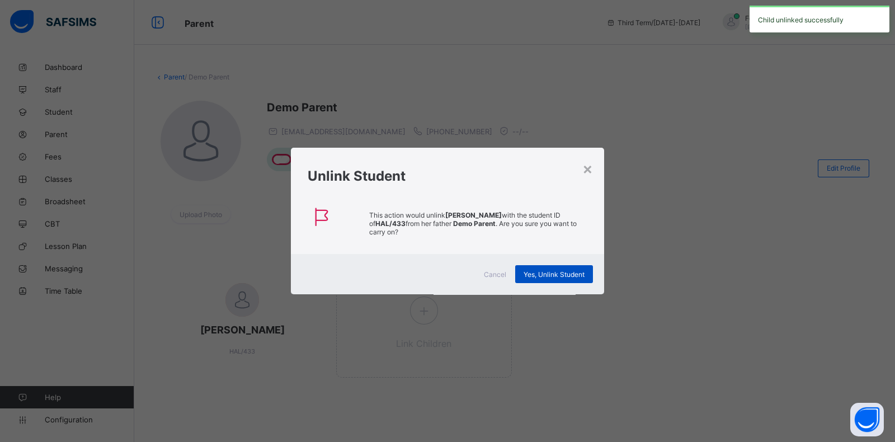
click at [529, 265] on div "Yes, Unlink Student" at bounding box center [554, 274] width 78 height 18
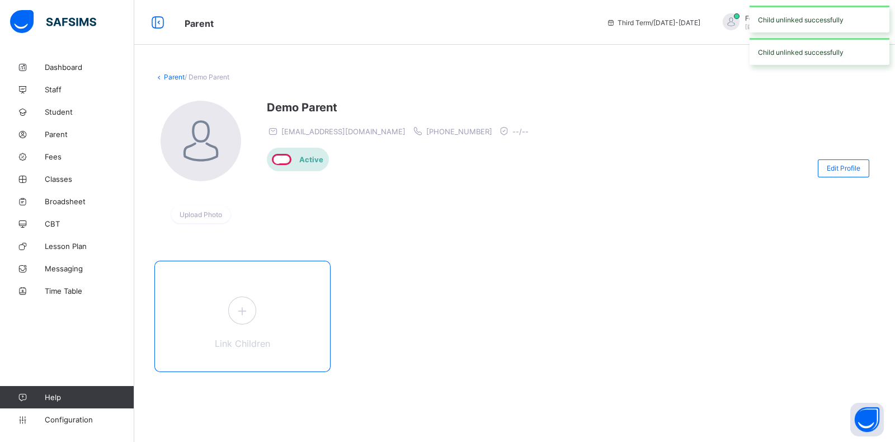
click at [239, 318] on span at bounding box center [242, 310] width 28 height 28
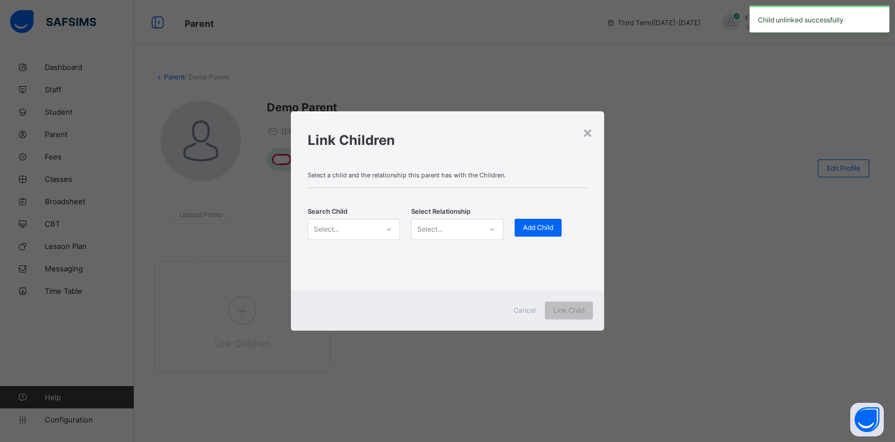
click at [352, 233] on div "Select..." at bounding box center [343, 229] width 70 height 16
click at [359, 227] on div "Select..." at bounding box center [343, 229] width 70 height 16
click at [365, 224] on div "Select..." at bounding box center [343, 229] width 70 height 16
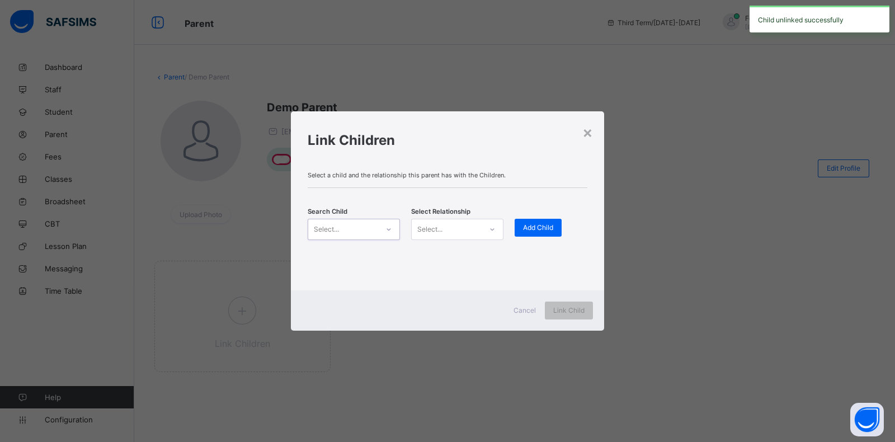
click at [365, 224] on div "Select..." at bounding box center [343, 229] width 70 height 16
click at [365, 225] on div "Select..." at bounding box center [343, 229] width 70 height 16
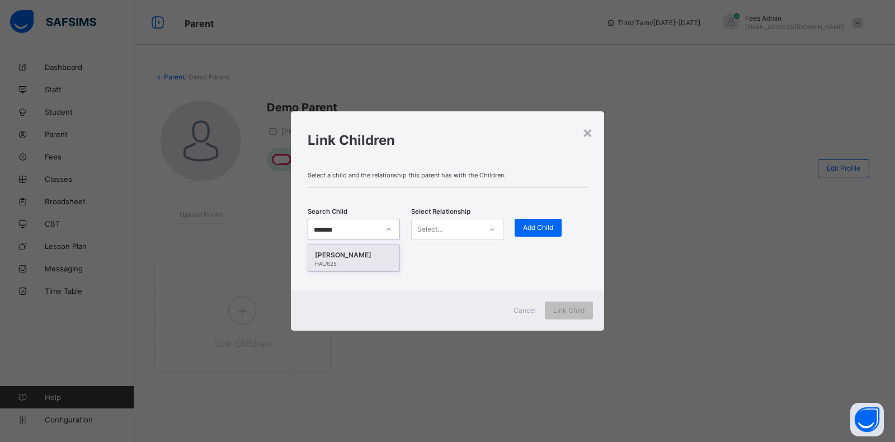
type input "********"
click at [342, 261] on div "HAL/625" at bounding box center [354, 264] width 78 height 6
click at [436, 230] on div "Select..." at bounding box center [429, 229] width 25 height 21
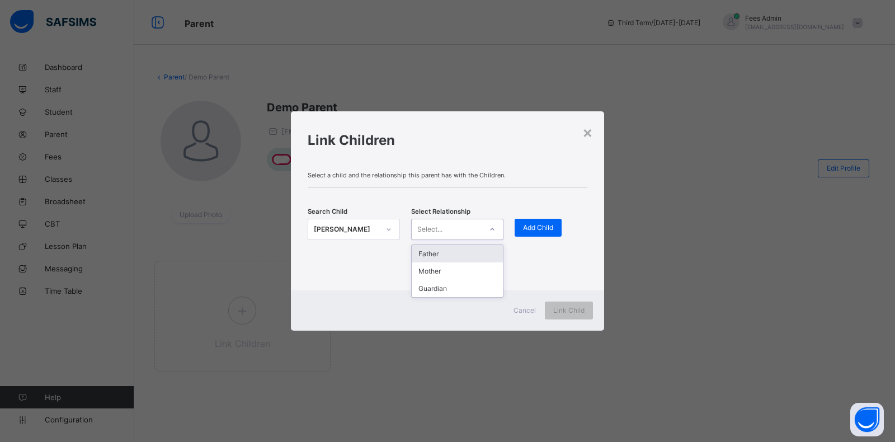
click at [435, 252] on div "Father" at bounding box center [457, 253] width 91 height 17
click at [533, 229] on span "Add Child" at bounding box center [538, 227] width 30 height 8
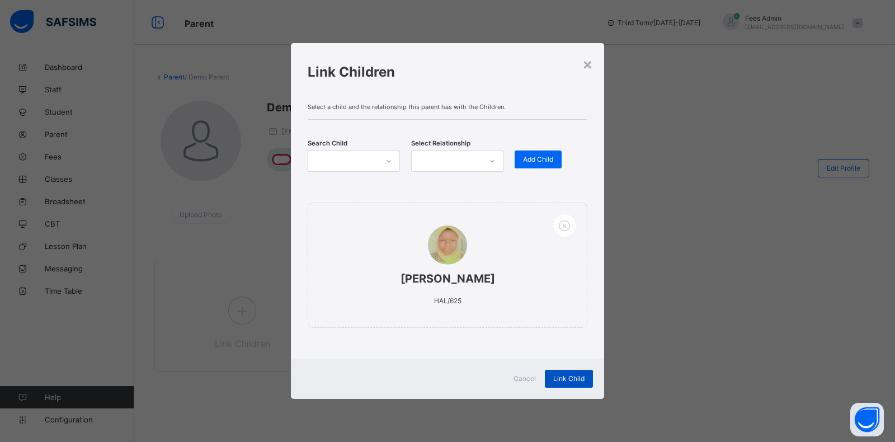
click at [560, 376] on span "Link Child" at bounding box center [568, 378] width 31 height 8
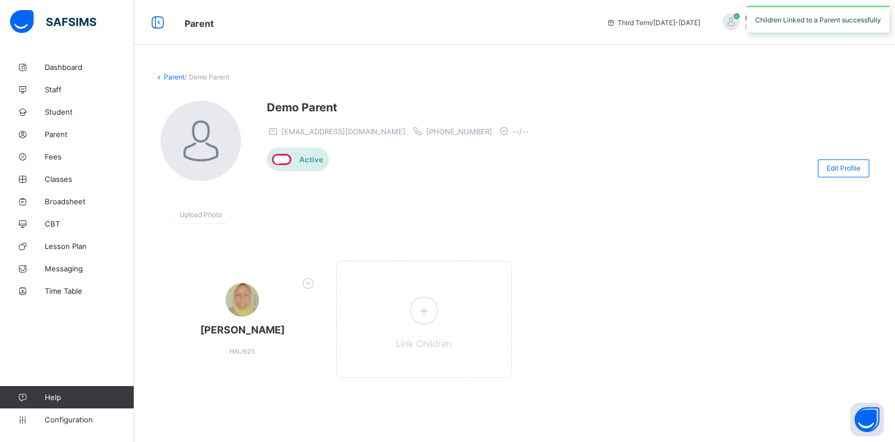
click at [849, 15] on div "Children Linked to a Parent successfully" at bounding box center [817, 19] width 143 height 27
click at [833, 21] on span "Fees Admin" at bounding box center [794, 18] width 99 height 8
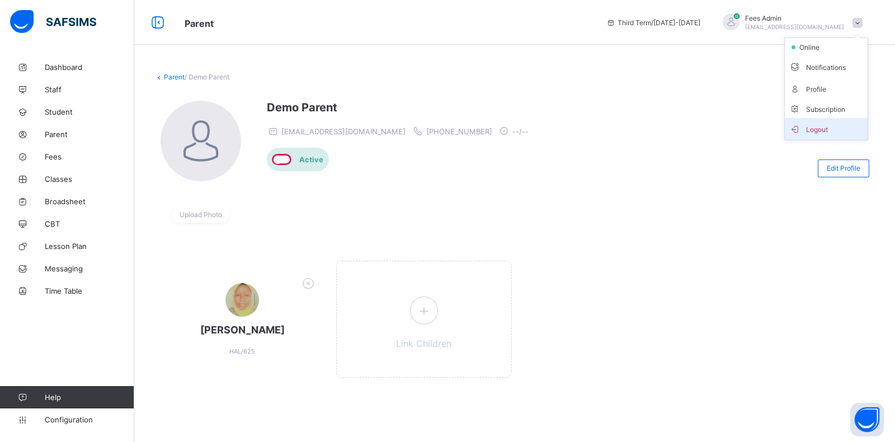
click at [828, 120] on li "Logout" at bounding box center [825, 129] width 83 height 22
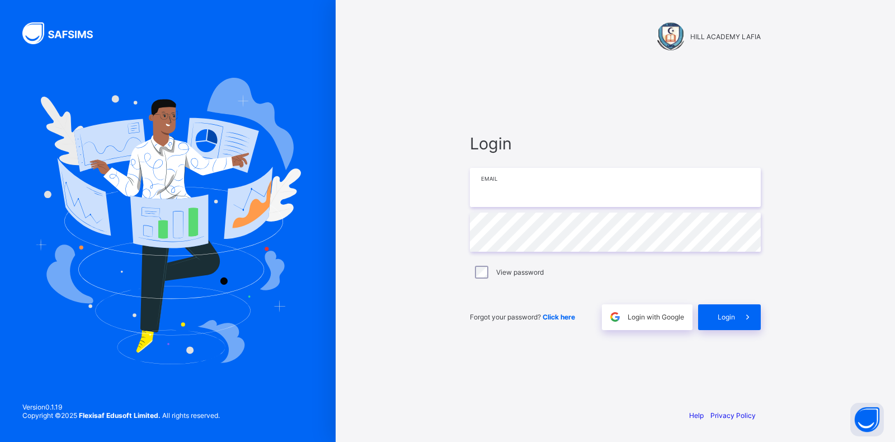
click at [565, 177] on input "email" at bounding box center [615, 187] width 291 height 39
type input "**********"
click at [710, 316] on div "Login" at bounding box center [729, 317] width 63 height 26
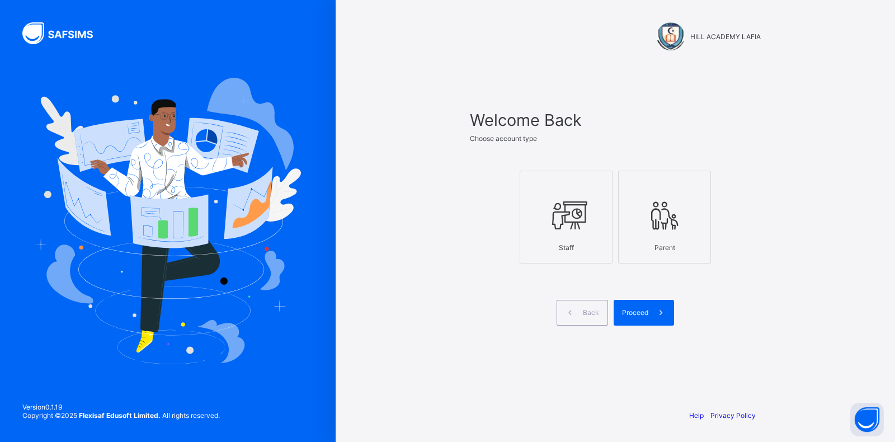
click at [566, 239] on div "Staff" at bounding box center [566, 248] width 81 height 20
click at [637, 305] on div "Proceed" at bounding box center [643, 313] width 60 height 26
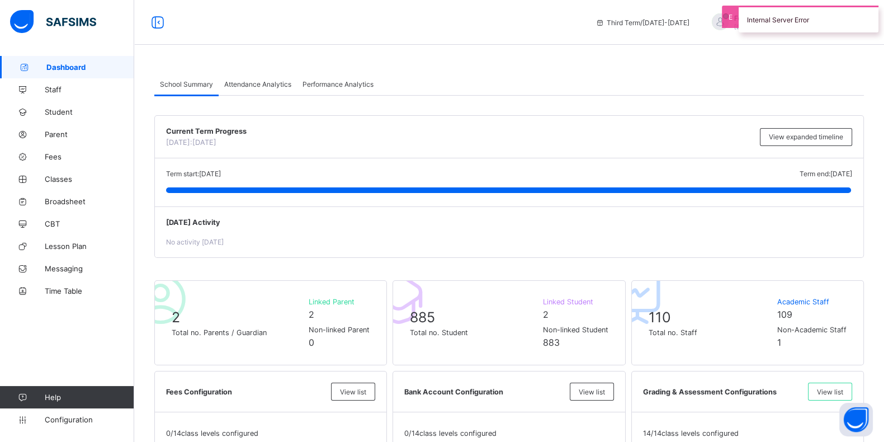
click at [808, 12] on div "Internal Server Error" at bounding box center [809, 19] width 140 height 27
click at [815, 18] on span "Fees Admin" at bounding box center [783, 18] width 99 height 8
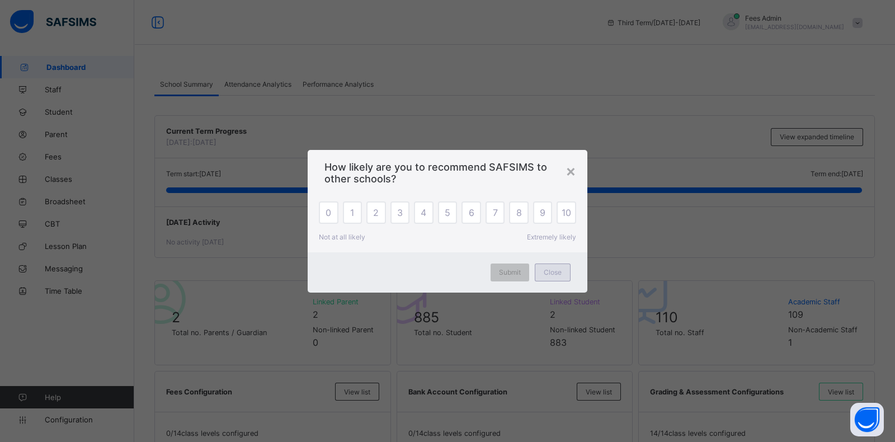
click at [547, 276] on span "Close" at bounding box center [552, 272] width 18 height 8
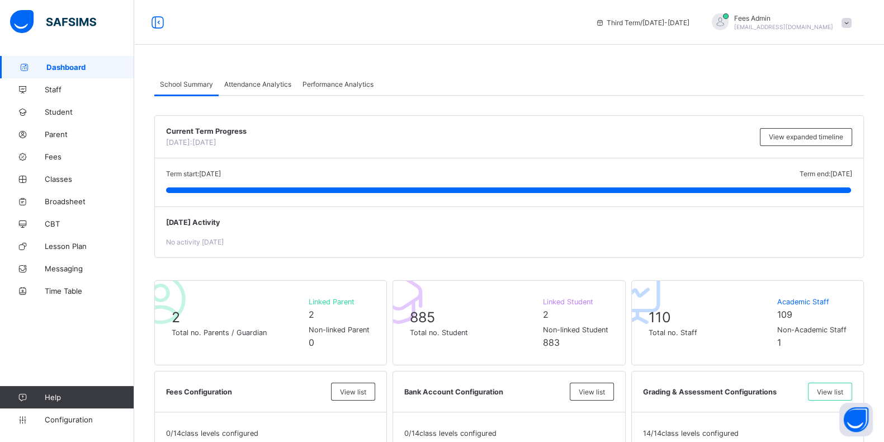
click at [802, 24] on span "[EMAIL_ADDRESS][DOMAIN_NAME]" at bounding box center [783, 26] width 99 height 7
click at [811, 46] on span "Switch to parent" at bounding box center [815, 48] width 74 height 13
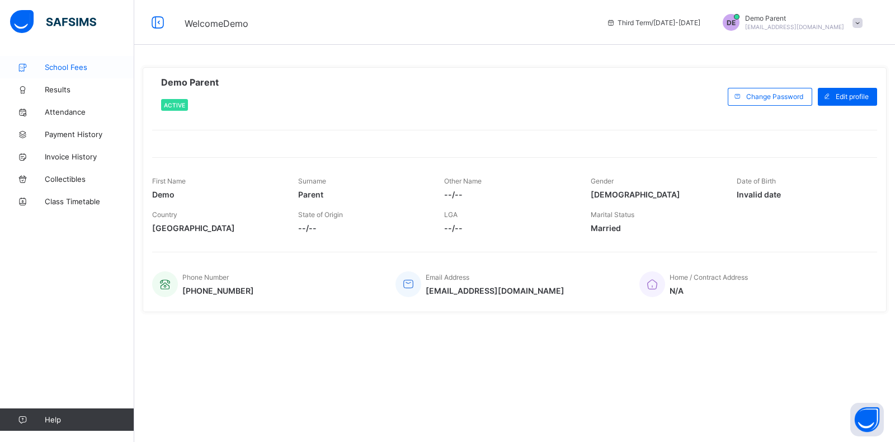
click at [82, 75] on link "School Fees" at bounding box center [67, 67] width 134 height 22
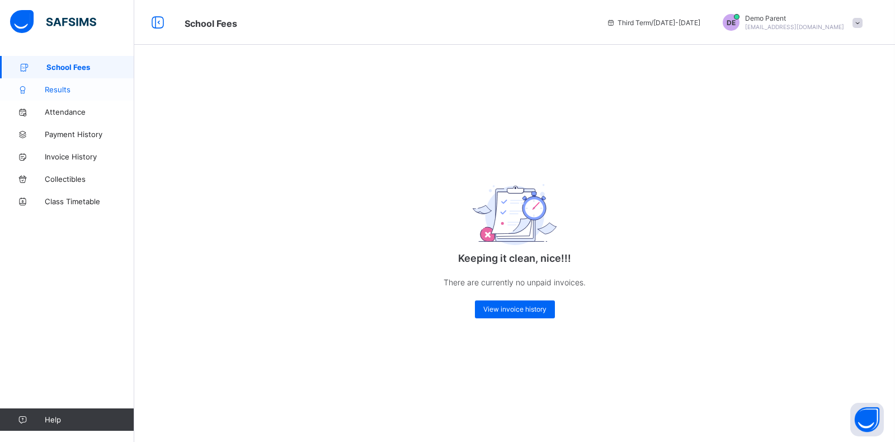
click at [70, 82] on link "Results" at bounding box center [67, 89] width 134 height 22
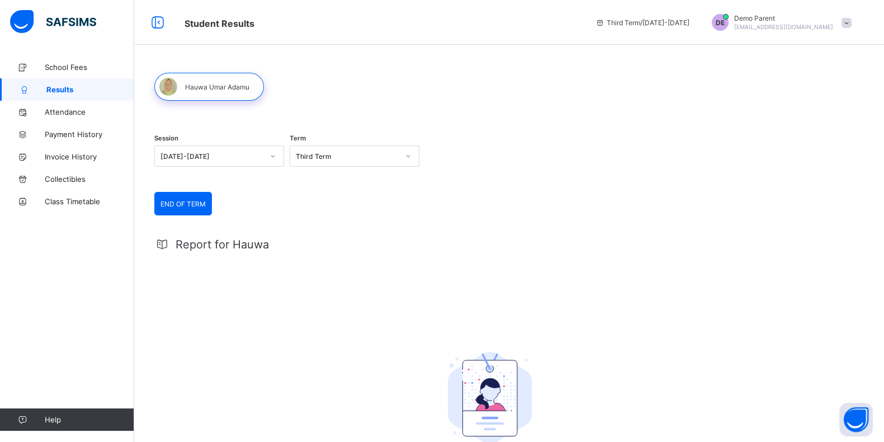
scroll to position [108, 0]
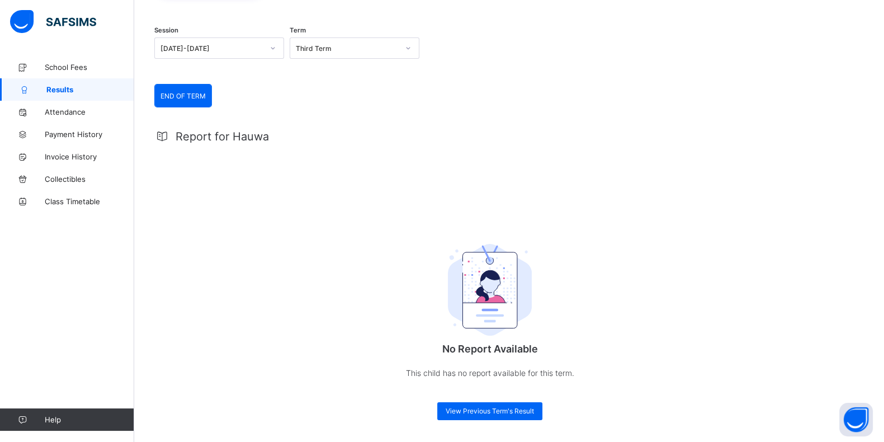
click at [59, 96] on link "Results" at bounding box center [67, 89] width 134 height 22
click at [78, 111] on span "Attendance" at bounding box center [89, 111] width 89 height 9
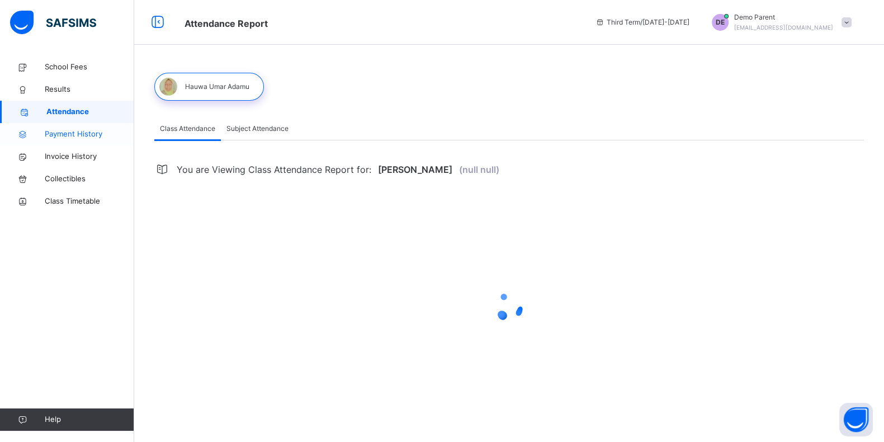
select select "****"
select select "*"
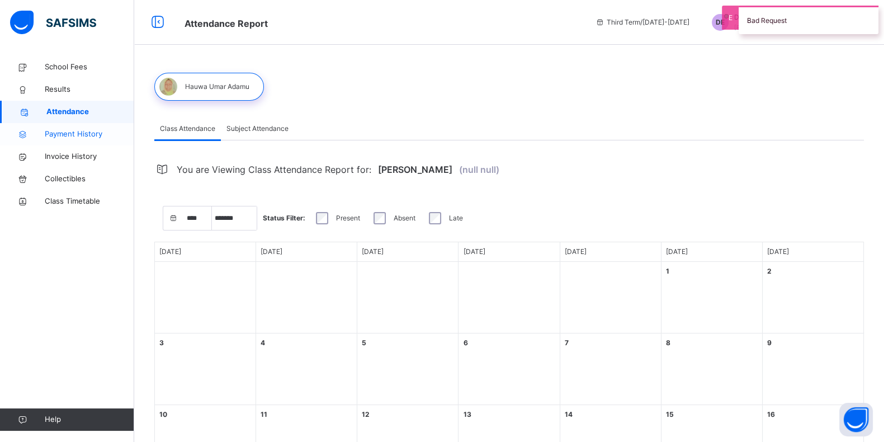
click at [84, 133] on span "Payment History" at bounding box center [89, 134] width 89 height 11
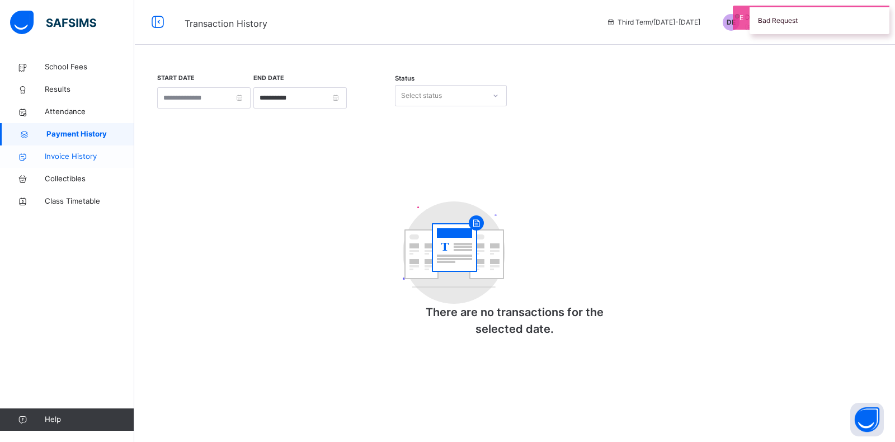
click at [79, 156] on span "Invoice History" at bounding box center [89, 156] width 89 height 11
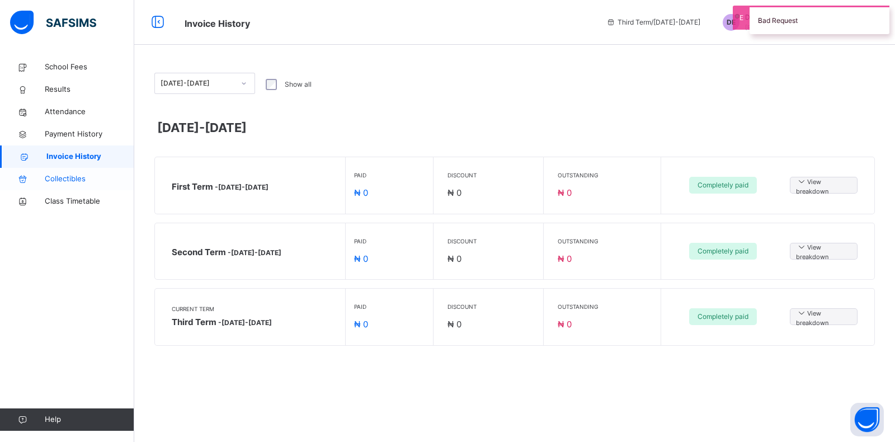
click at [74, 177] on span "Collectibles" at bounding box center [89, 178] width 89 height 11
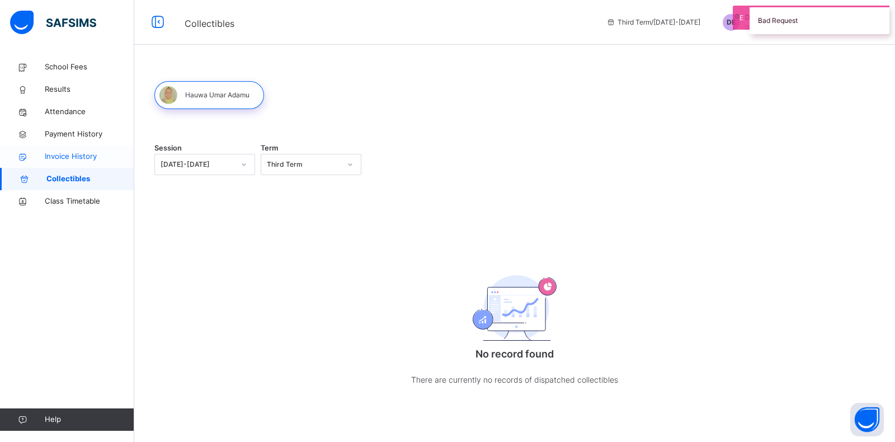
click at [72, 159] on span "Invoice History" at bounding box center [89, 156] width 89 height 11
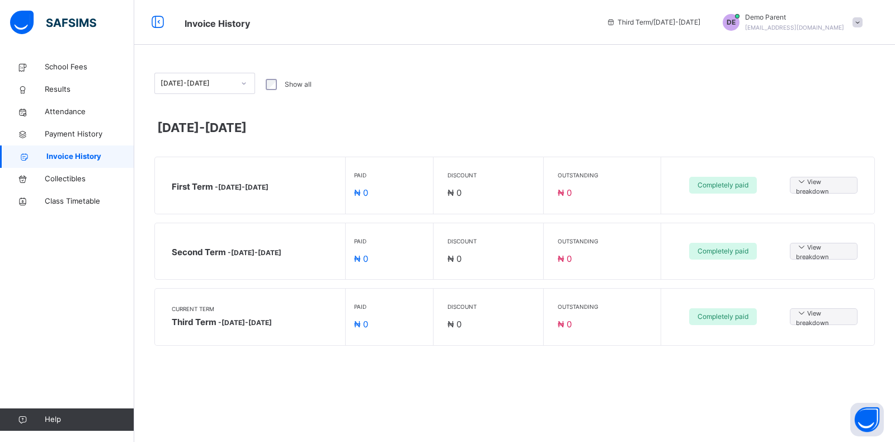
click at [801, 24] on span "[EMAIL_ADDRESS][DOMAIN_NAME]" at bounding box center [794, 27] width 99 height 7
click at [797, 49] on icon at bounding box center [794, 51] width 11 height 10
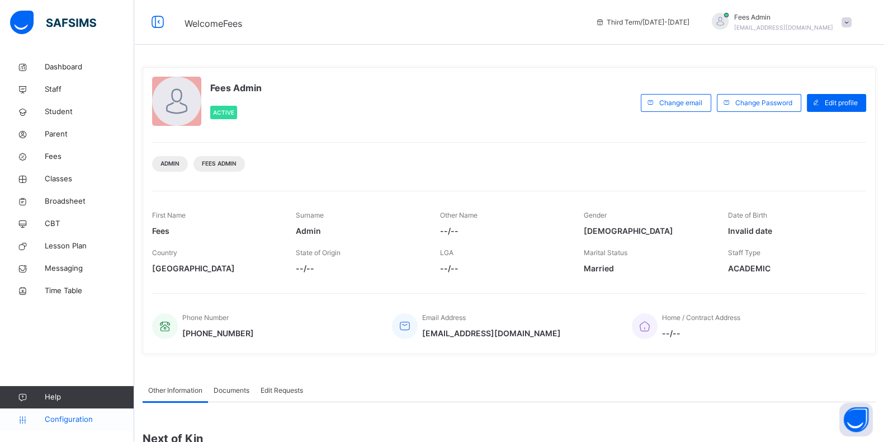
click at [55, 415] on span "Configuration" at bounding box center [89, 419] width 89 height 11
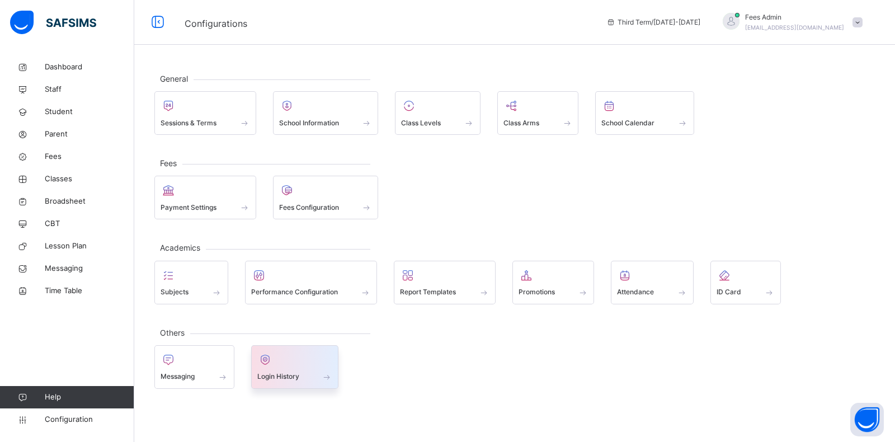
click at [284, 362] on div at bounding box center [294, 359] width 75 height 17
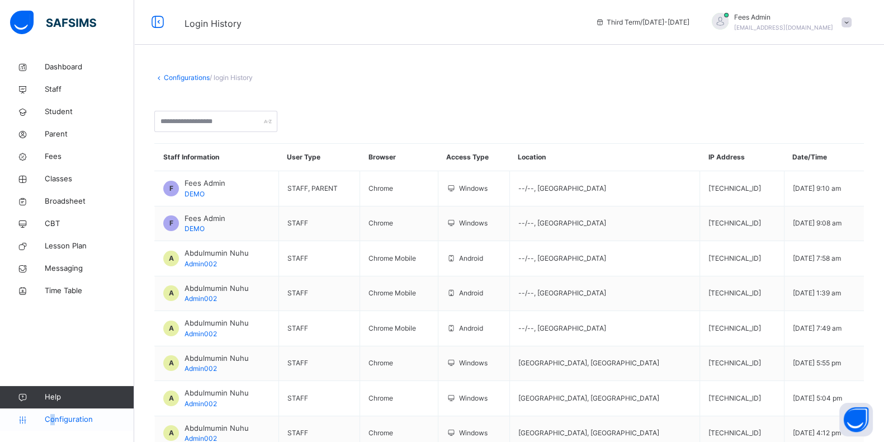
click at [53, 415] on span "Configuration" at bounding box center [89, 419] width 89 height 11
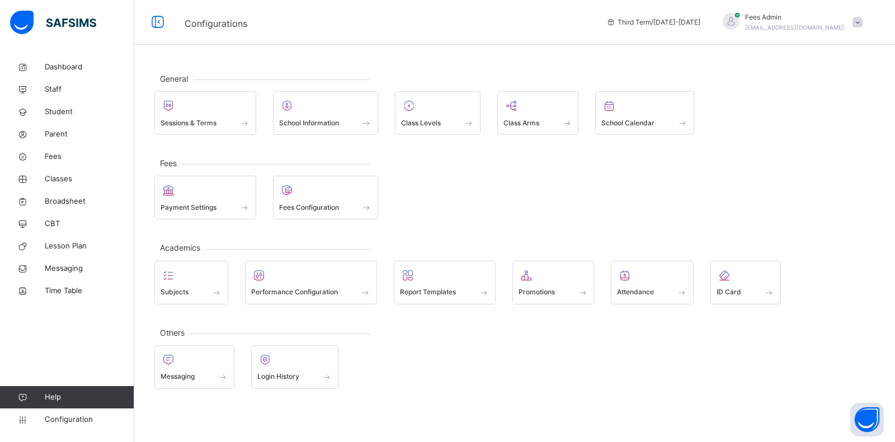
click at [314, 167] on div "Fees Payment Settings Fees Configuration" at bounding box center [514, 191] width 720 height 56
click at [310, 201] on div "Fees Configuration" at bounding box center [325, 207] width 93 height 12
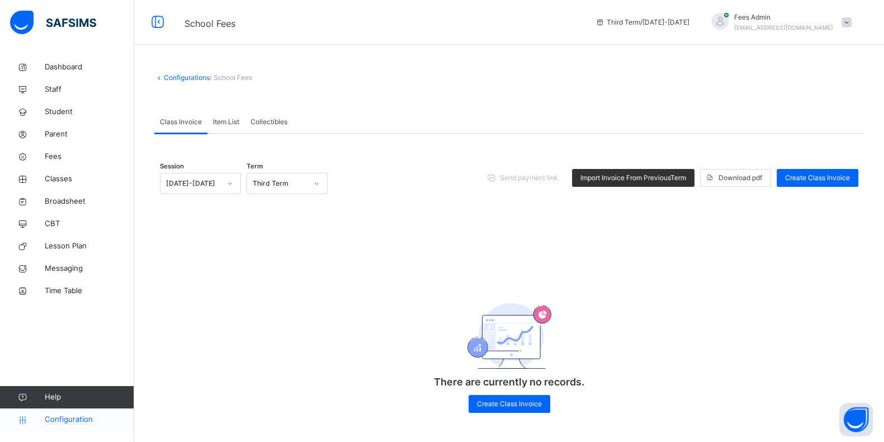
click at [84, 418] on span "Configuration" at bounding box center [89, 419] width 89 height 11
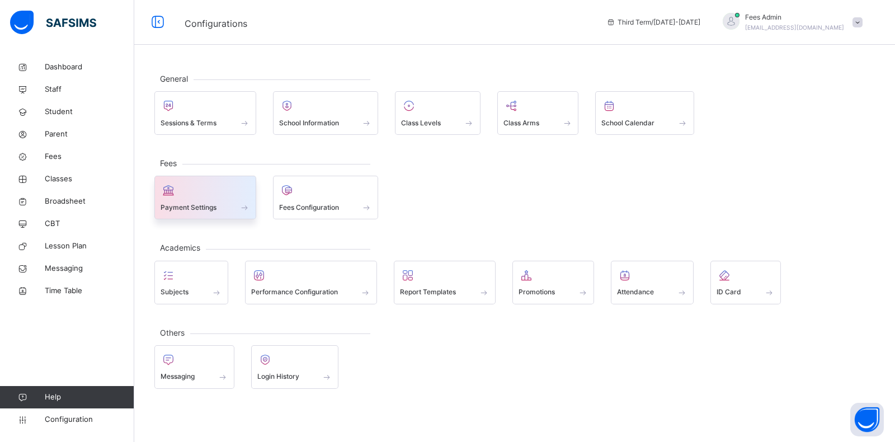
click at [179, 202] on span "Payment Settings" at bounding box center [188, 207] width 56 height 10
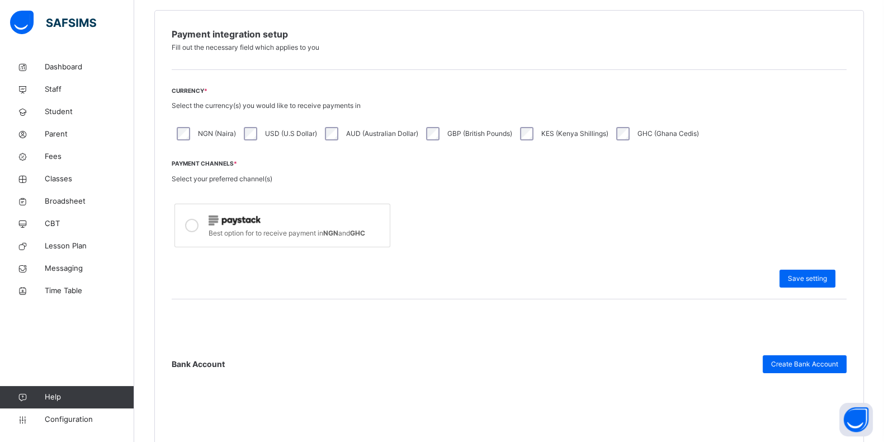
scroll to position [197, 0]
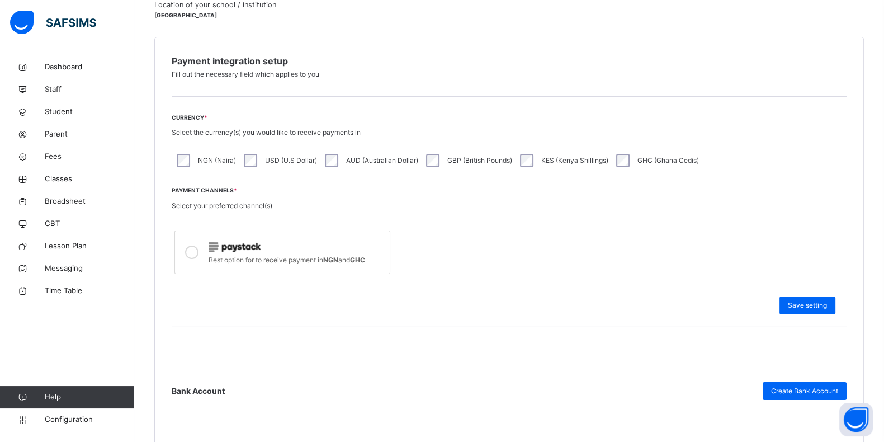
drag, startPoint x: 642, startPoint y: 222, endPoint x: 633, endPoint y: 219, distance: 9.9
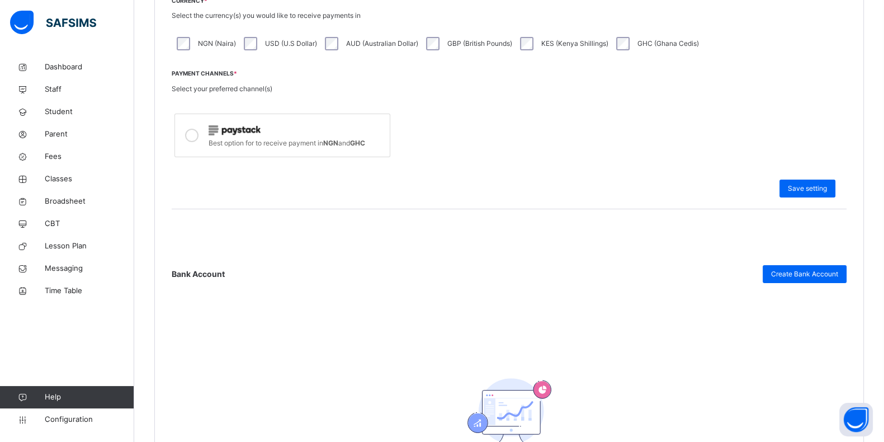
scroll to position [476, 0]
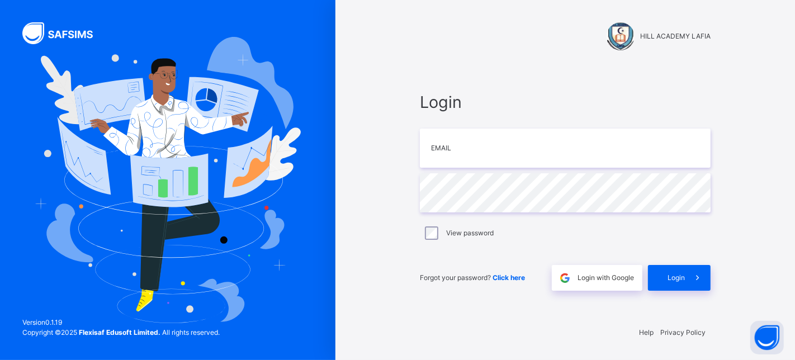
drag, startPoint x: 894, startPoint y: 0, endPoint x: 406, endPoint y: 82, distance: 494.4
click at [406, 82] on div "HILL ACADEMY LAFIA Login Email Password View password Forgot your password? Cli…" at bounding box center [565, 180] width 335 height 360
click at [540, 150] on input "email" at bounding box center [565, 148] width 291 height 39
type input "**********"
click at [683, 282] on span "Login" at bounding box center [676, 278] width 17 height 10
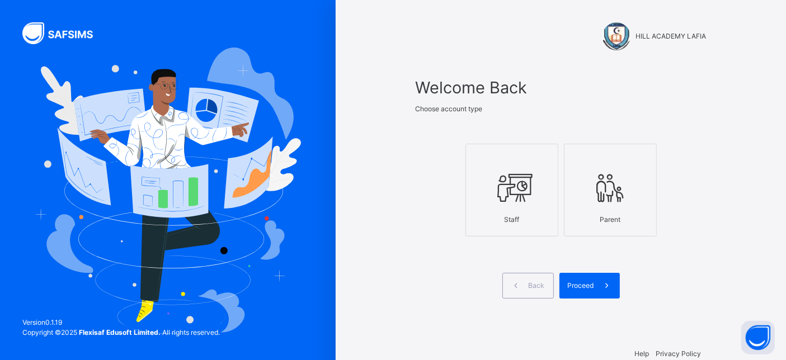
click at [514, 183] on icon at bounding box center [511, 188] width 39 height 42
click at [598, 270] on span at bounding box center [560, 264] width 291 height 17
click at [597, 275] on span at bounding box center [607, 286] width 26 height 26
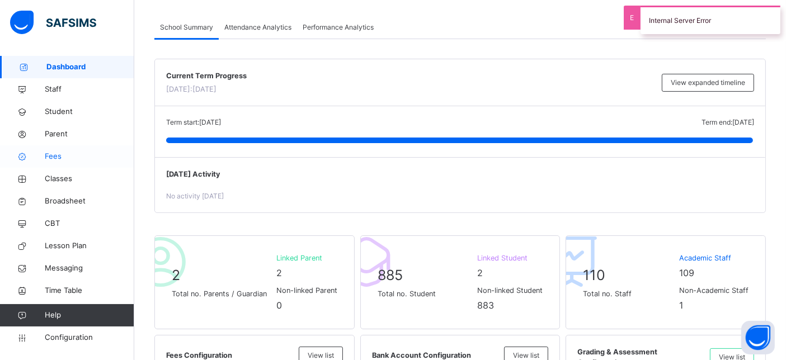
scroll to position [186, 0]
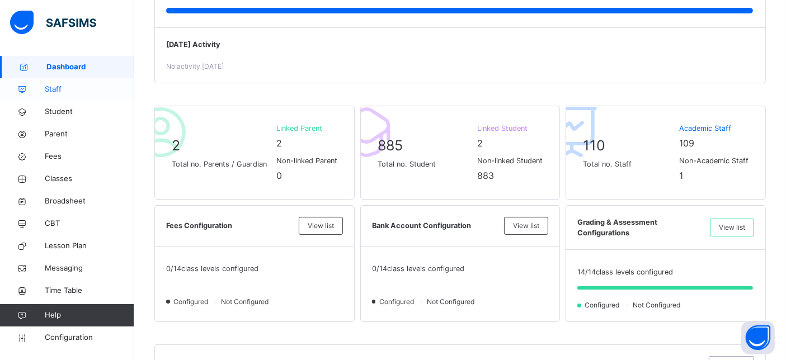
click at [53, 93] on span "Staff" at bounding box center [89, 89] width 89 height 11
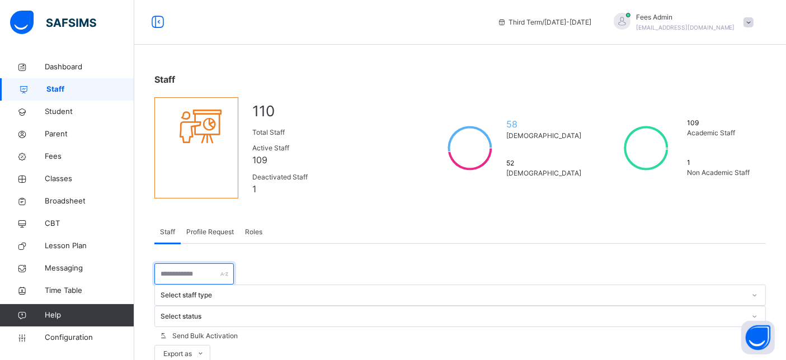
click at [212, 263] on input "text" at bounding box center [193, 273] width 79 height 21
select select "**"
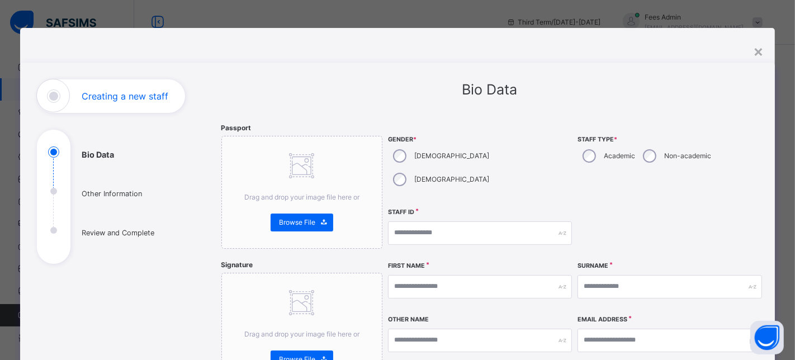
scroll to position [124, 0]
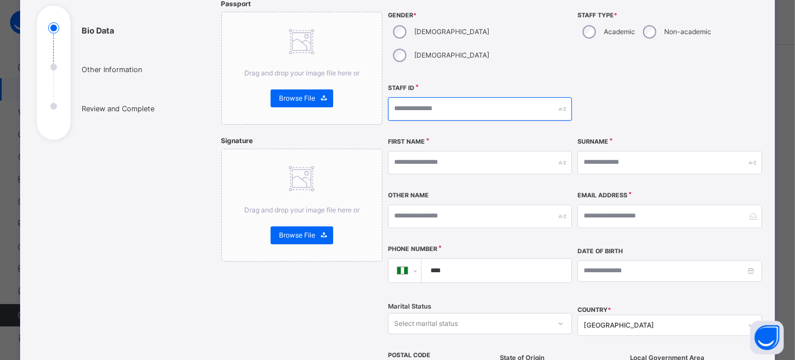
click at [407, 97] on input "text" at bounding box center [480, 108] width 185 height 23
click at [452, 85] on div "Staff ID" at bounding box center [480, 109] width 185 height 48
click at [443, 97] on input "text" at bounding box center [480, 108] width 185 height 23
type input "*******"
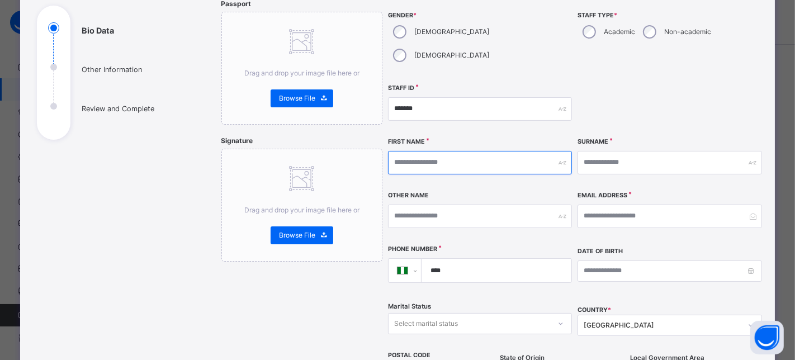
click at [450, 151] on input "text" at bounding box center [480, 162] width 185 height 23
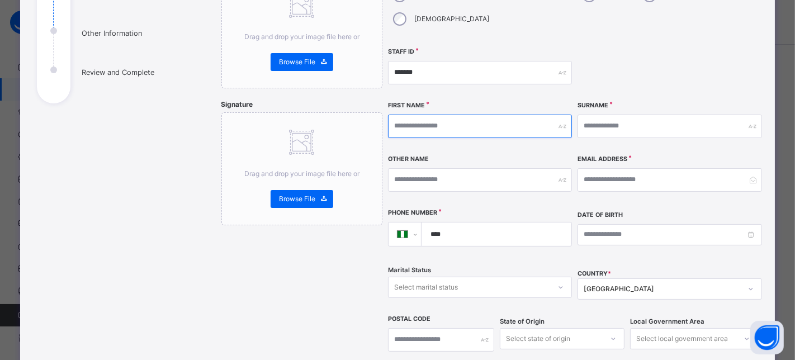
scroll to position [186, 0]
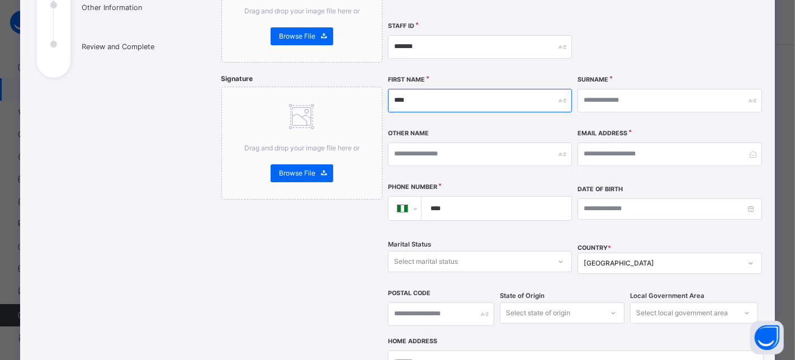
type input "*****"
drag, startPoint x: 438, startPoint y: 87, endPoint x: 271, endPoint y: 90, distance: 167.2
click at [271, 90] on div "**********" at bounding box center [489, 237] width 537 height 601
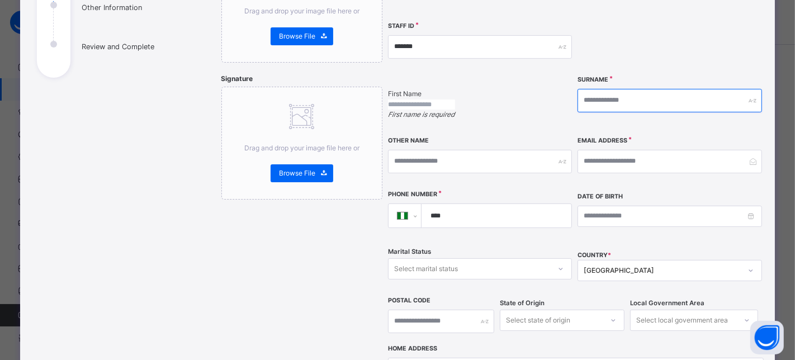
click at [599, 89] on input "text" at bounding box center [670, 100] width 185 height 23
paste input "*****"
type input "*****"
click at [455, 100] on input "text" at bounding box center [421, 105] width 67 height 10
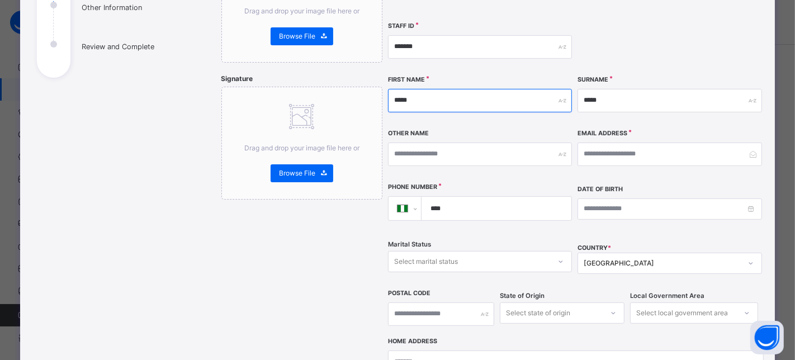
type input "*****"
click at [471, 197] on input "****" at bounding box center [494, 208] width 141 height 23
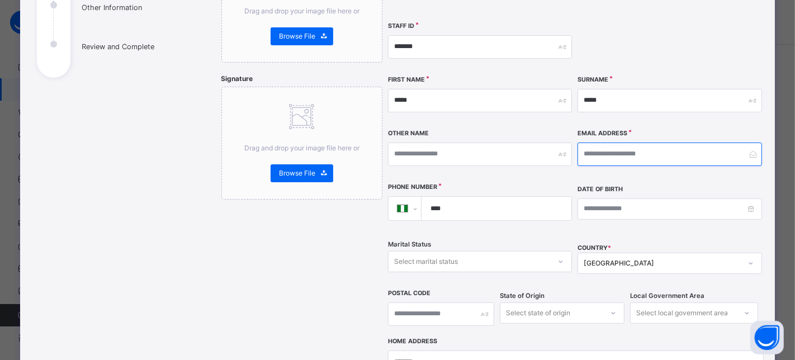
click at [629, 143] on input "email" at bounding box center [670, 154] width 185 height 23
click at [649, 143] on input "email" at bounding box center [670, 154] width 185 height 23
paste input "**********"
type input "**********"
click at [465, 197] on input "****" at bounding box center [494, 208] width 141 height 23
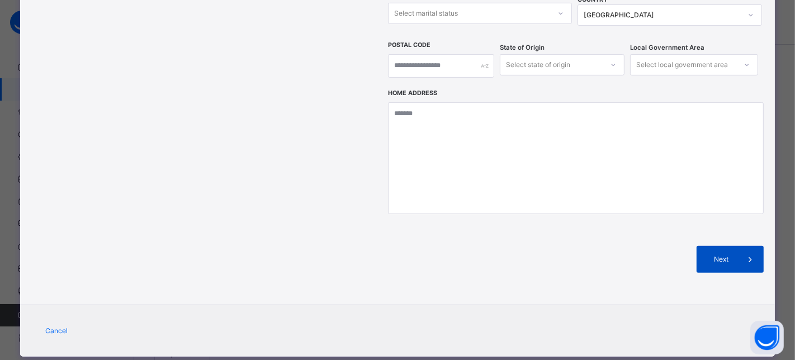
type input "**********"
click at [722, 254] on span "Next" at bounding box center [721, 259] width 32 height 10
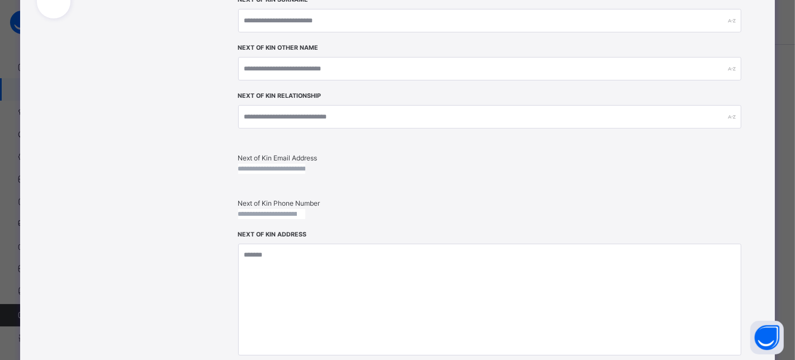
scroll to position [235, 0]
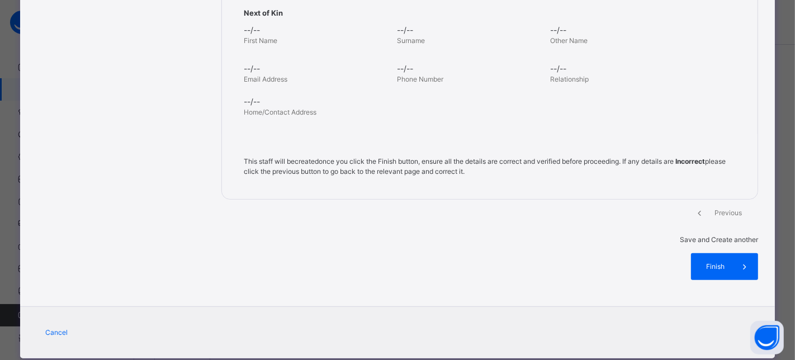
scroll to position [422, 0]
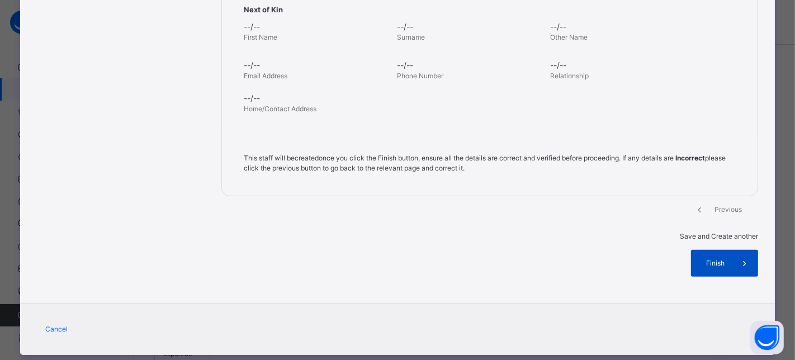
click at [712, 258] on span "Finish" at bounding box center [715, 263] width 32 height 10
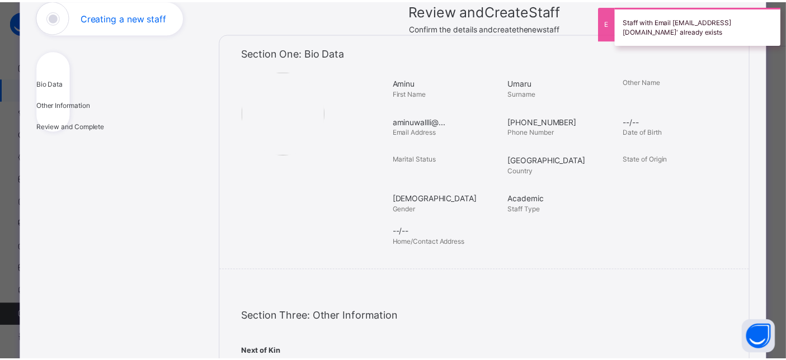
scroll to position [0, 0]
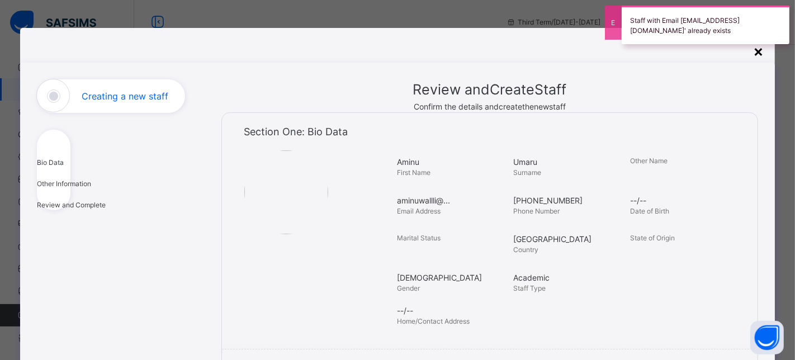
click at [753, 51] on div "×" at bounding box center [758, 50] width 11 height 23
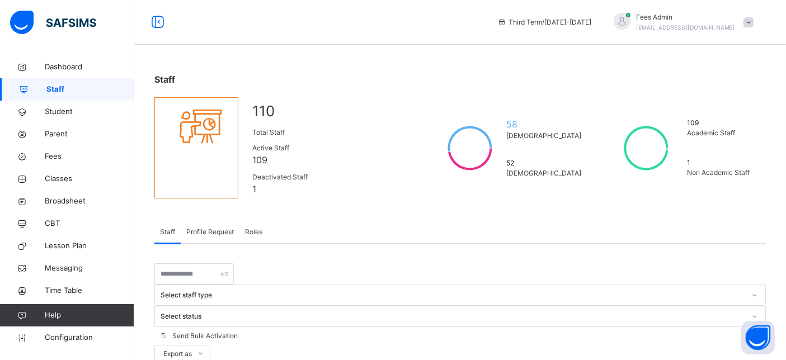
click at [196, 263] on input "text" at bounding box center [193, 273] width 79 height 21
paste input "**********"
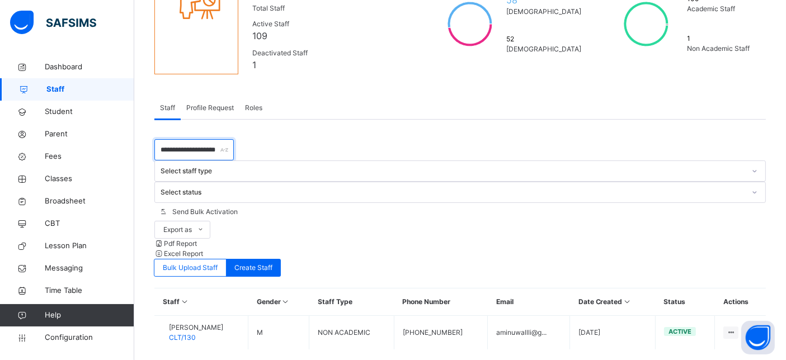
scroll to position [46, 0]
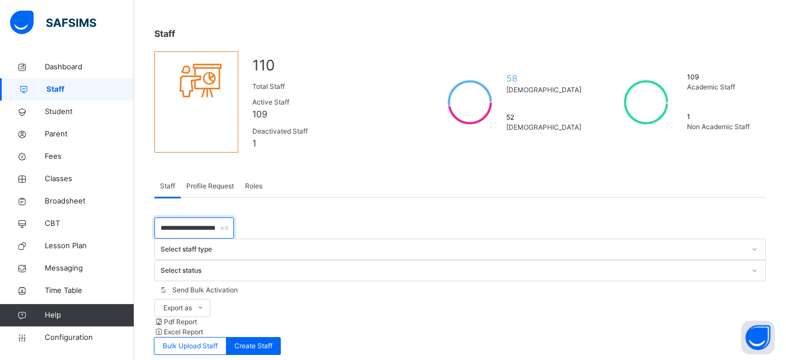
type input "**********"
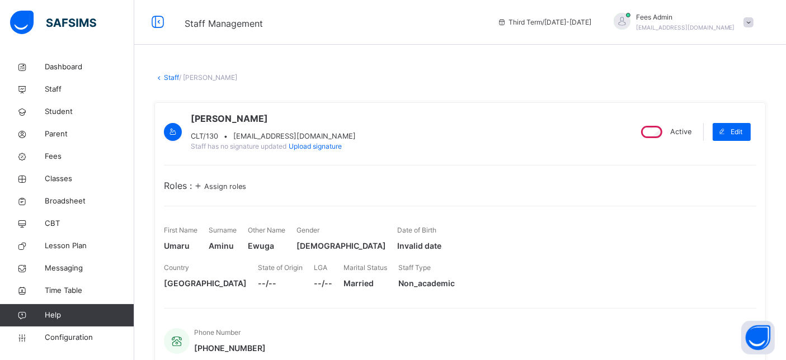
click at [234, 192] on div "Assign roles" at bounding box center [219, 185] width 54 height 13
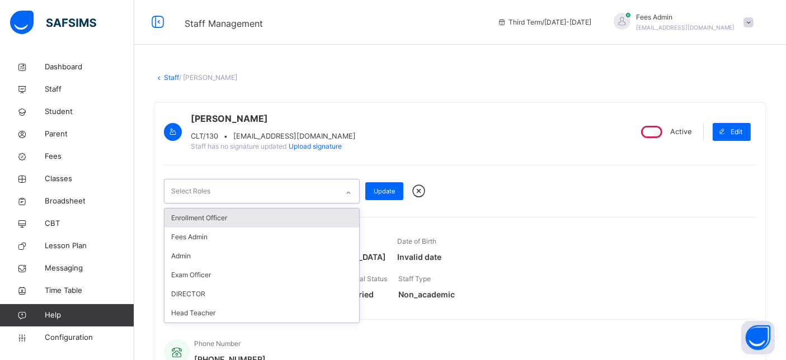
click at [231, 198] on div "Select Roles" at bounding box center [250, 190] width 173 height 23
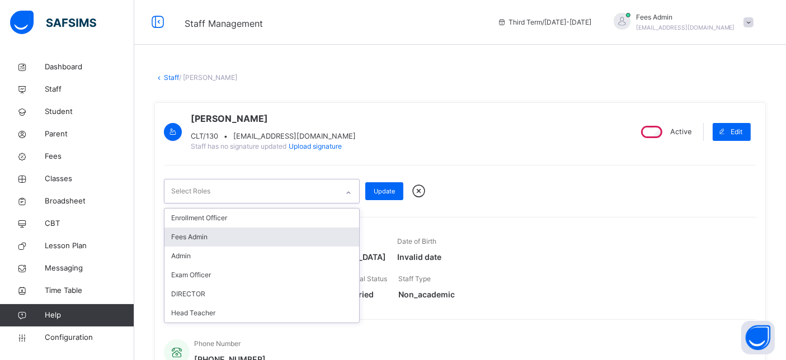
click at [201, 247] on div "Fees Admin" at bounding box center [261, 237] width 195 height 19
click at [198, 247] on div "Admin" at bounding box center [261, 237] width 195 height 19
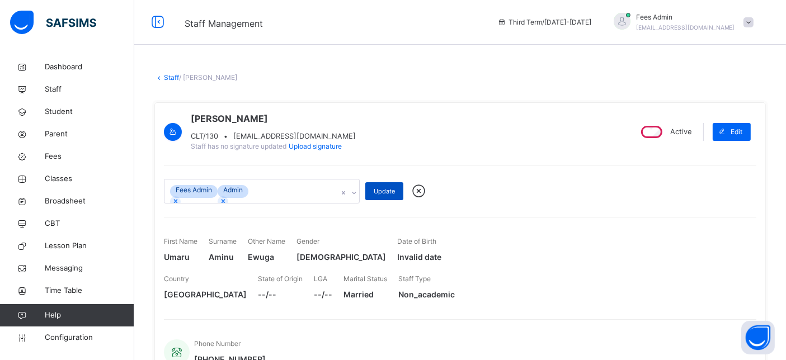
click at [383, 196] on span "Update" at bounding box center [384, 192] width 21 height 10
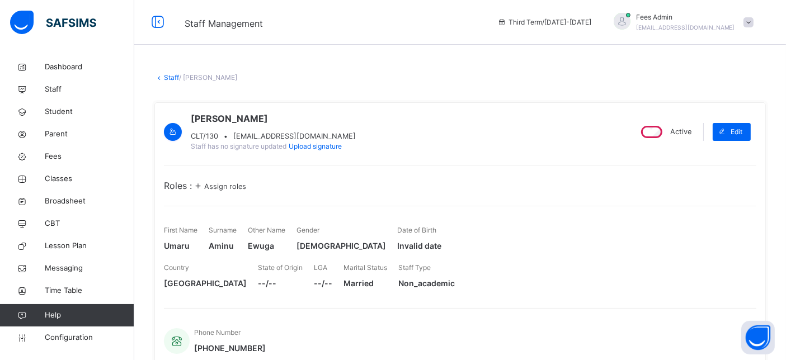
click at [174, 77] on link "Staff" at bounding box center [171, 77] width 15 height 8
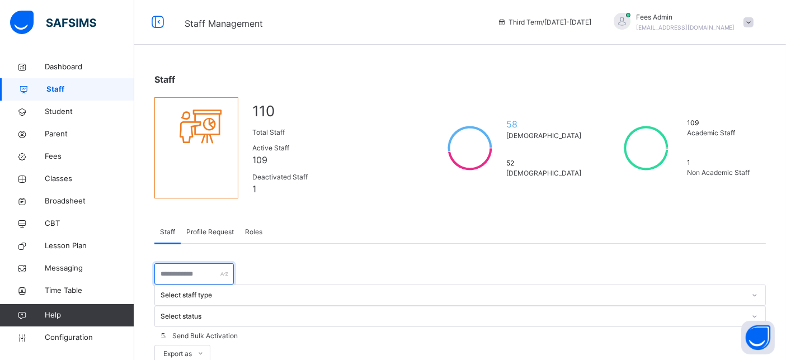
click at [208, 263] on input "text" at bounding box center [193, 273] width 79 height 21
paste input "**********"
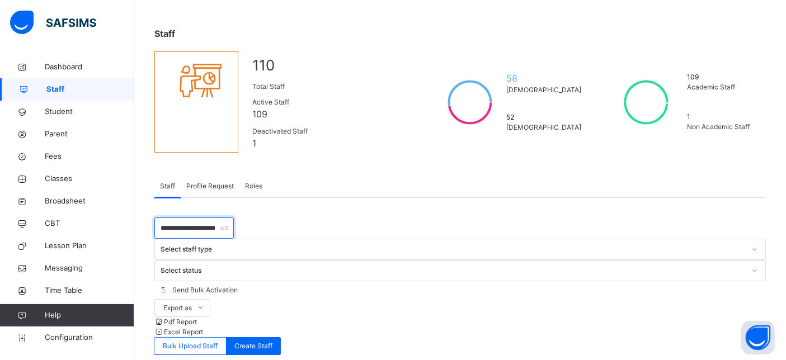
scroll to position [96, 0]
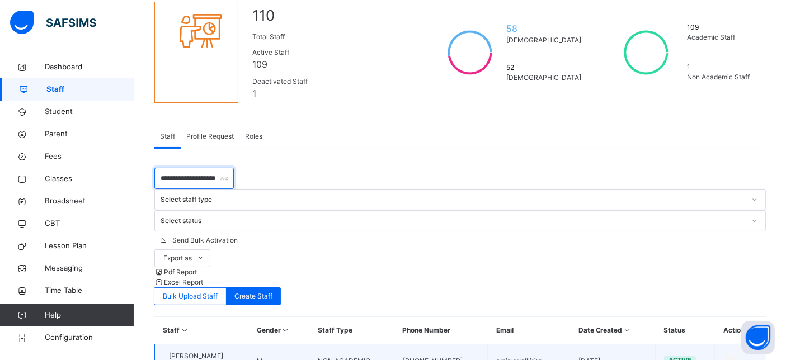
type input "**********"
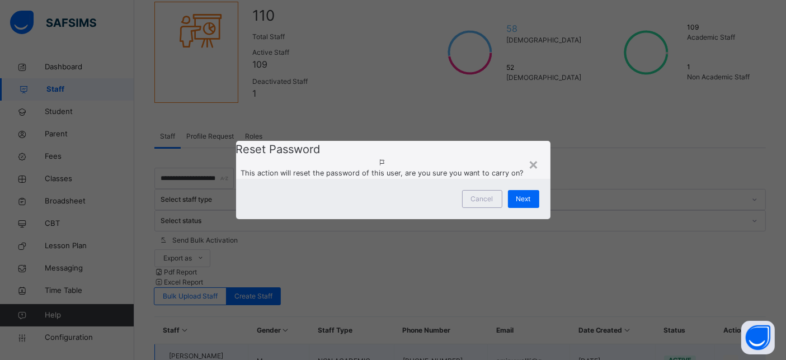
scroll to position [46, 0]
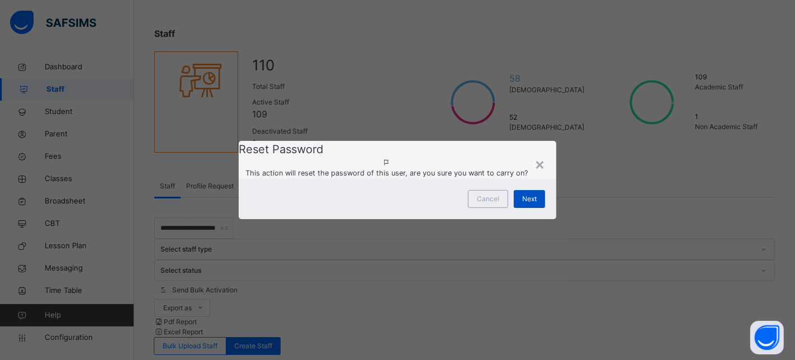
click at [535, 204] on span "Next" at bounding box center [529, 199] width 15 height 10
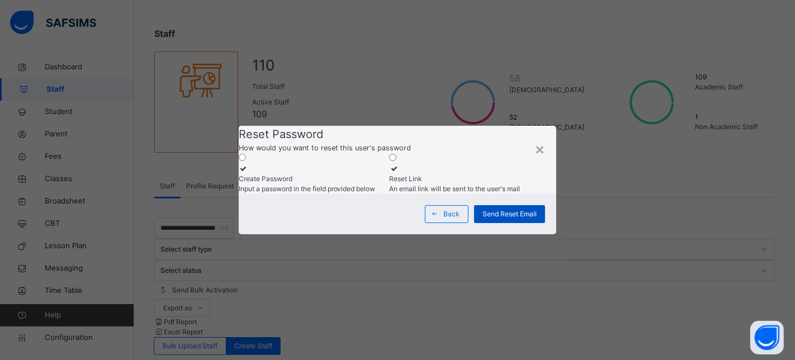
click at [519, 219] on span "Send Reset Email" at bounding box center [510, 214] width 54 height 10
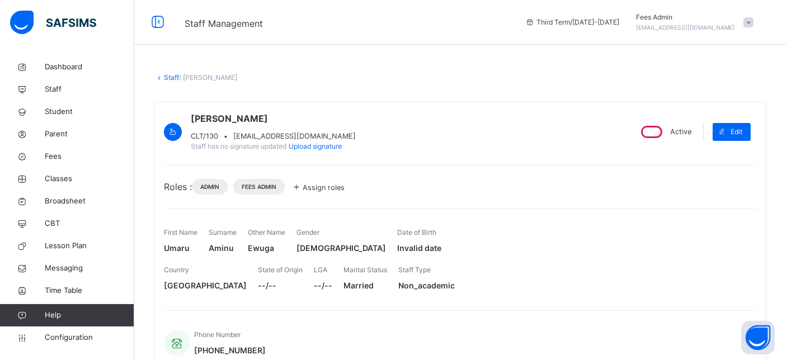
click at [168, 77] on link "Staff" at bounding box center [171, 77] width 15 height 8
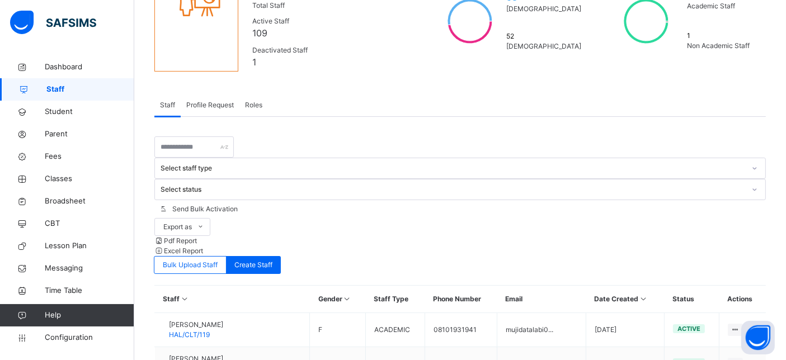
scroll to position [124, 0]
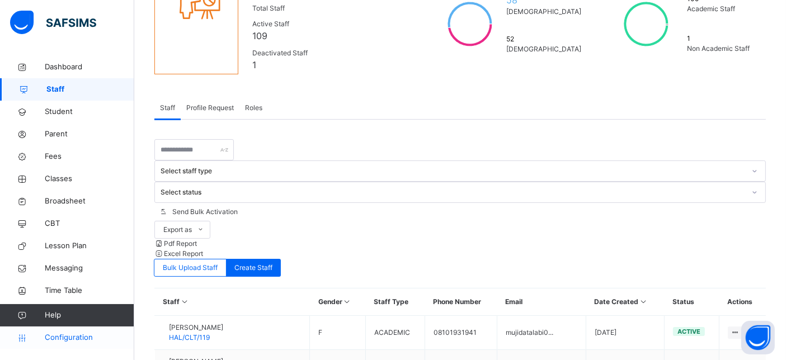
click at [77, 337] on span "Configuration" at bounding box center [89, 337] width 89 height 11
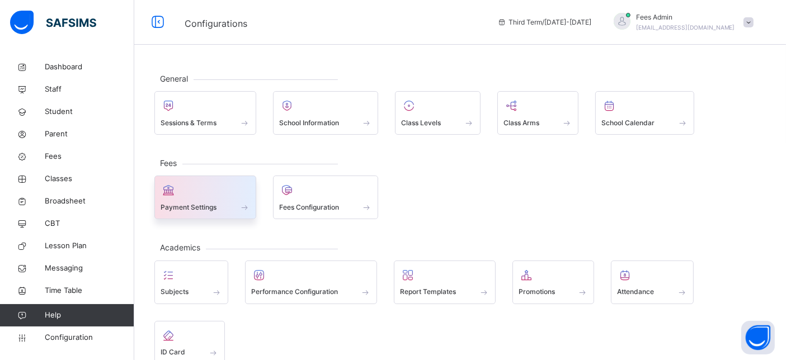
click at [219, 211] on div "Payment Settings" at bounding box center [204, 207] width 89 height 12
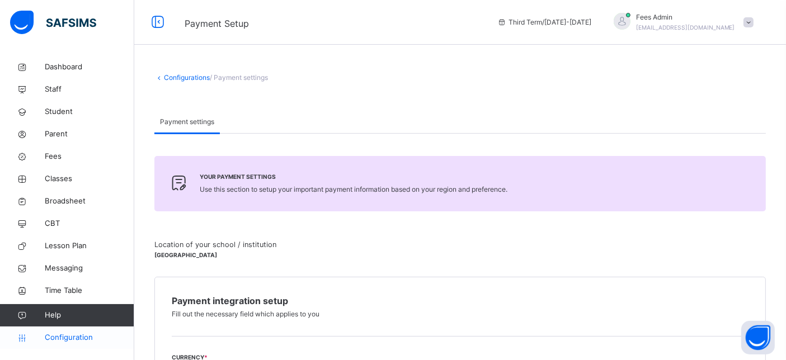
click at [80, 336] on span "Configuration" at bounding box center [89, 337] width 89 height 11
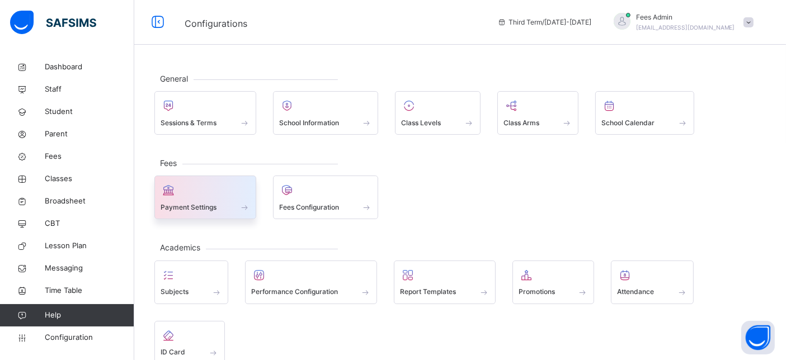
click at [191, 199] on span at bounding box center [204, 199] width 89 height 3
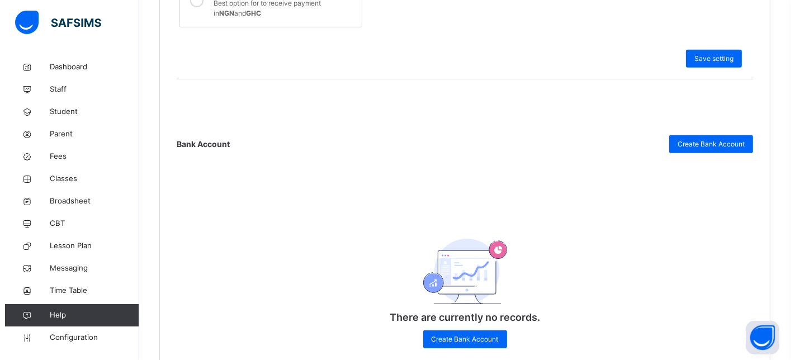
scroll to position [557, 0]
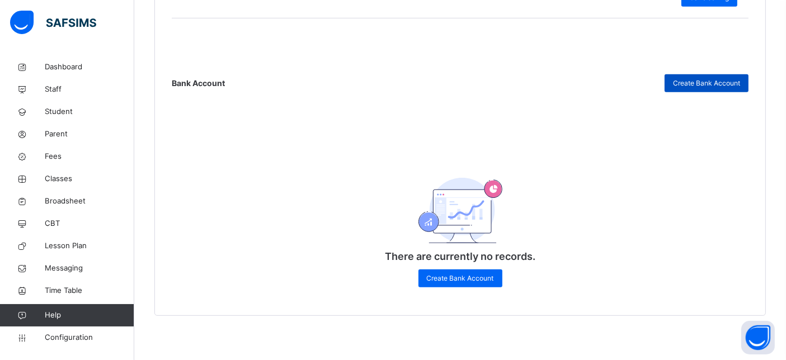
click at [696, 78] on span "Create Bank Account" at bounding box center [706, 83] width 67 height 10
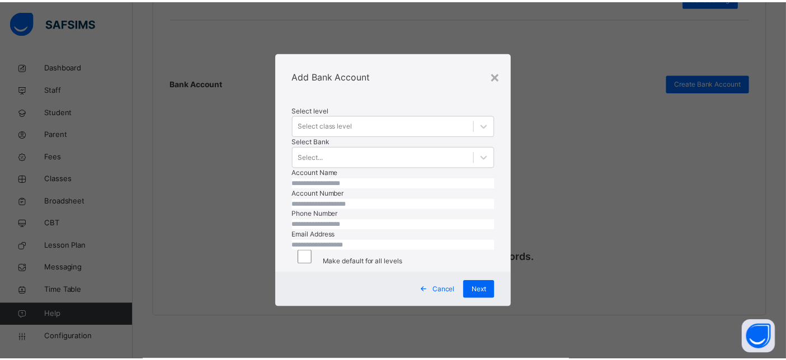
scroll to position [0, 0]
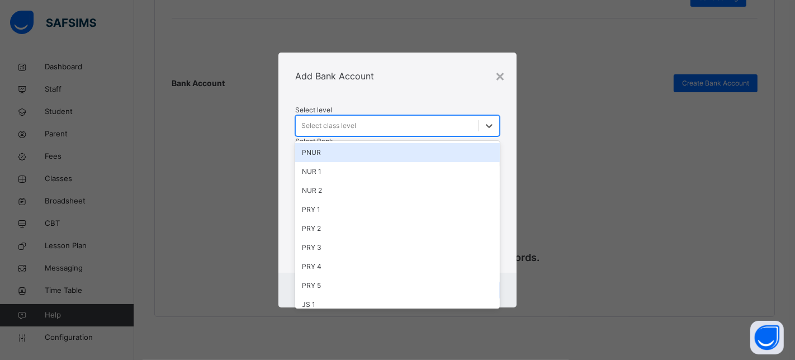
click at [347, 121] on div "Select class level" at bounding box center [328, 126] width 55 height 10
click at [372, 59] on div "Add Bank Account" at bounding box center [397, 76] width 239 height 47
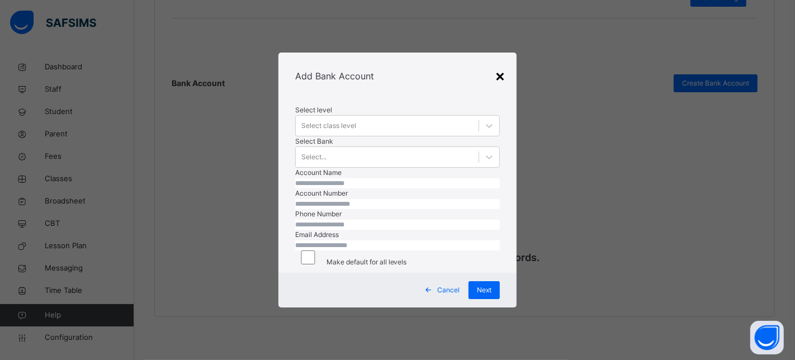
click at [501, 64] on div "×" at bounding box center [500, 75] width 11 height 23
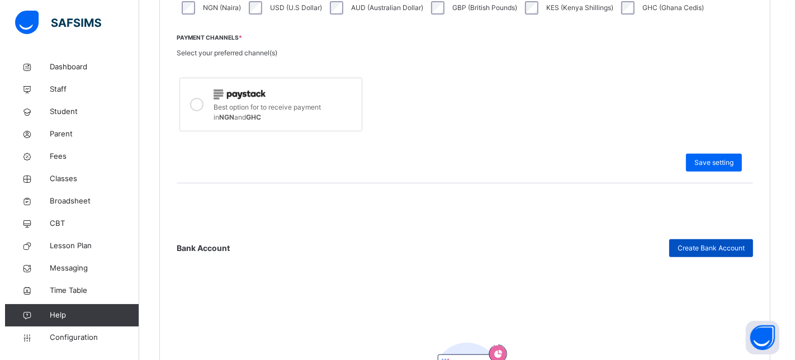
scroll to position [434, 0]
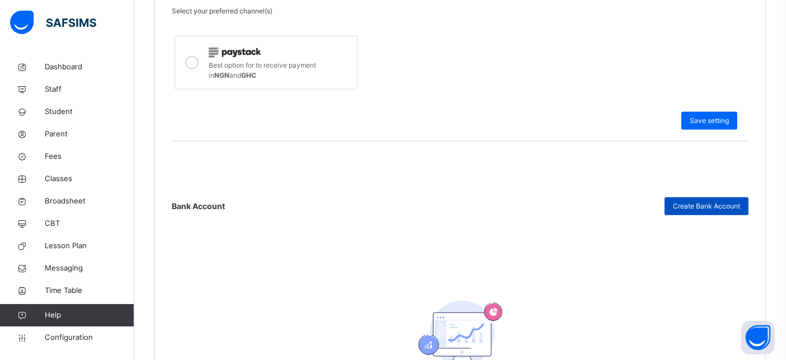
click at [703, 205] on span "Create Bank Account" at bounding box center [706, 206] width 67 height 10
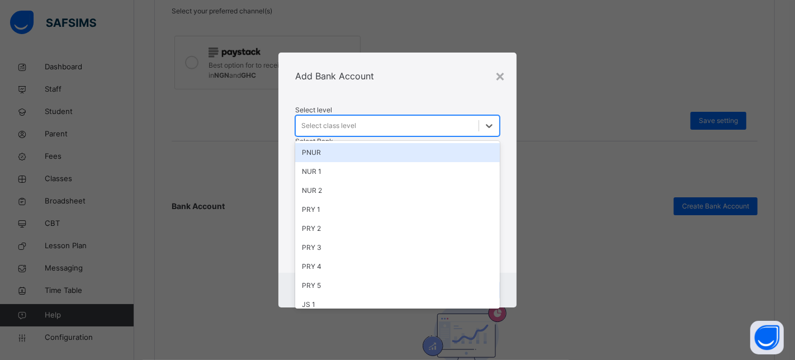
click at [382, 117] on div "Select class level" at bounding box center [387, 125] width 183 height 17
click at [343, 143] on div "PNUR" at bounding box center [397, 152] width 205 height 19
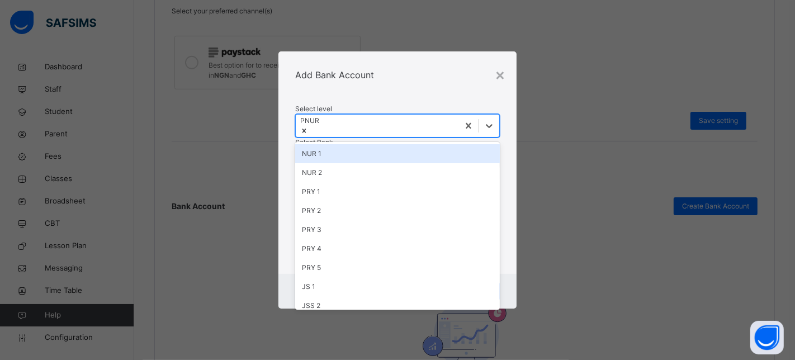
click at [337, 144] on div "NUR 1" at bounding box center [397, 153] width 205 height 19
click at [337, 144] on div "NUR 2" at bounding box center [397, 153] width 205 height 19
click at [337, 144] on div "PRY 1" at bounding box center [397, 153] width 205 height 19
click at [337, 144] on div "PRY 2" at bounding box center [397, 153] width 205 height 19
click at [337, 144] on div "PRY 3" at bounding box center [397, 153] width 205 height 19
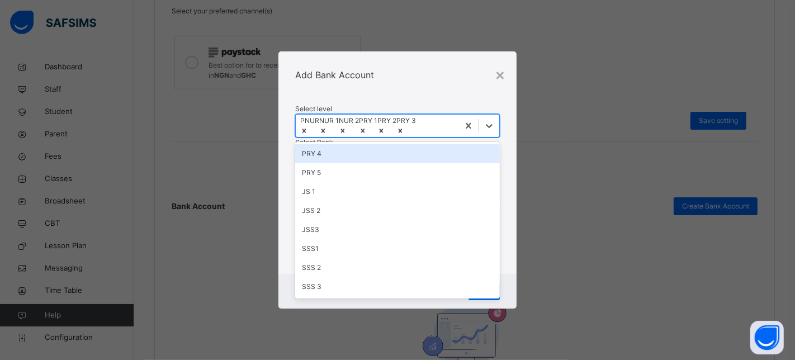
click at [337, 144] on div "PRY 4" at bounding box center [397, 153] width 205 height 19
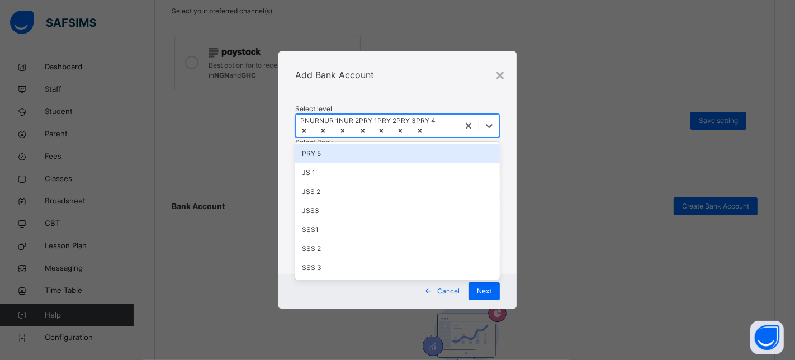
click at [337, 144] on div "PRY 5" at bounding box center [397, 153] width 205 height 19
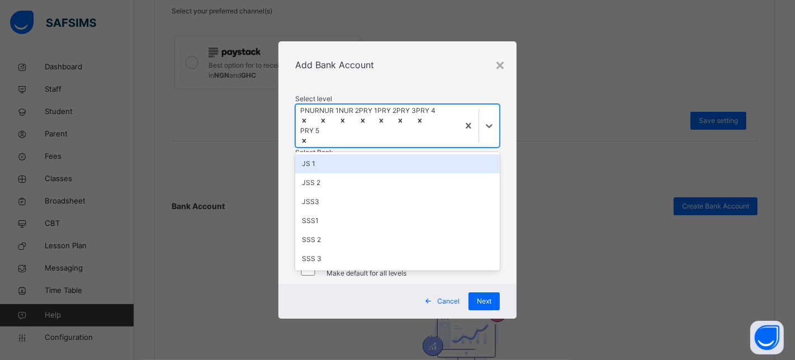
click at [339, 154] on div "JS 1" at bounding box center [397, 163] width 205 height 19
click at [339, 146] on div "Select level option JS 1, selected. option JSS 2 focused, 10 of 14. 5 results a…" at bounding box center [397, 121] width 205 height 54
click at [369, 132] on div "PNUR NUR 1 NUR 2 PRY 1 PRY 2 PRY 3 PRY 4 PRY 5 JS 1" at bounding box center [377, 126] width 163 height 42
click at [363, 164] on div "JSS 2" at bounding box center [397, 163] width 205 height 19
click at [363, 164] on div "JSS3" at bounding box center [397, 163] width 205 height 19
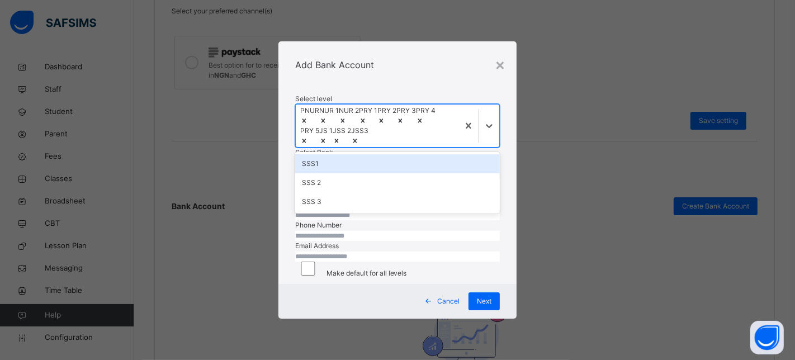
click at [363, 164] on div "SSS1" at bounding box center [397, 163] width 205 height 19
click at [363, 164] on div "SSS 2" at bounding box center [397, 163] width 205 height 19
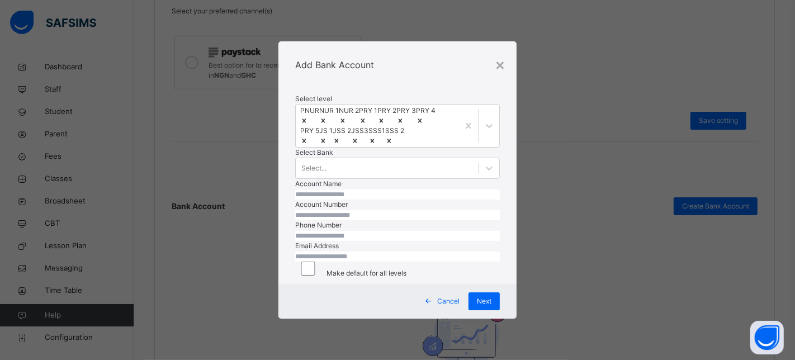
click at [363, 148] on div "Select level PNUR NUR 1 NUR 2 PRY 1 PRY 2 PRY 3 PRY 4 PRY 5 JS 1 JSS 2 JSS3 SSS…" at bounding box center [397, 121] width 205 height 54
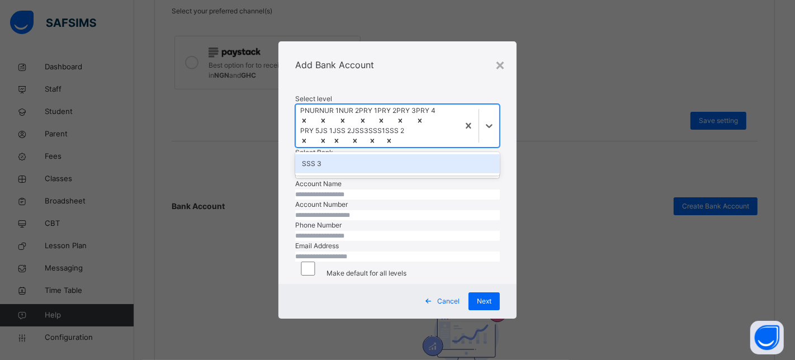
click at [406, 147] on div "PNUR NUR 1 NUR 2 PRY 1 PRY 2 PRY 3 PRY 4 PRY 5 JS 1 JSS 2 JSS3 SSS1 SSS 2" at bounding box center [377, 126] width 163 height 42
click at [372, 173] on div "SSS 3" at bounding box center [397, 163] width 205 height 19
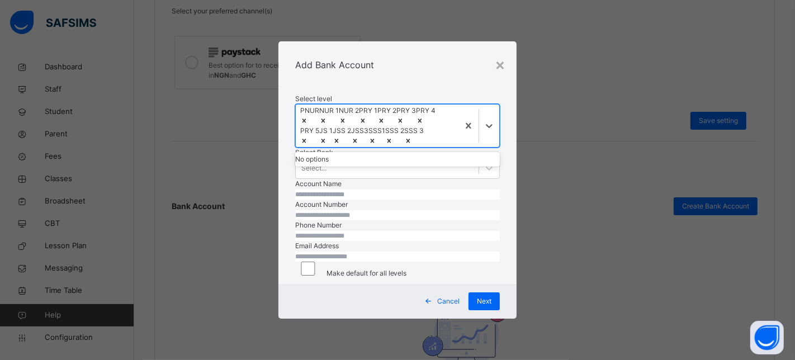
scroll to position [62, 0]
click at [283, 122] on div "Select level option SSS 3, selected. 0 results available. Use Up and Down to ch…" at bounding box center [397, 186] width 239 height 196
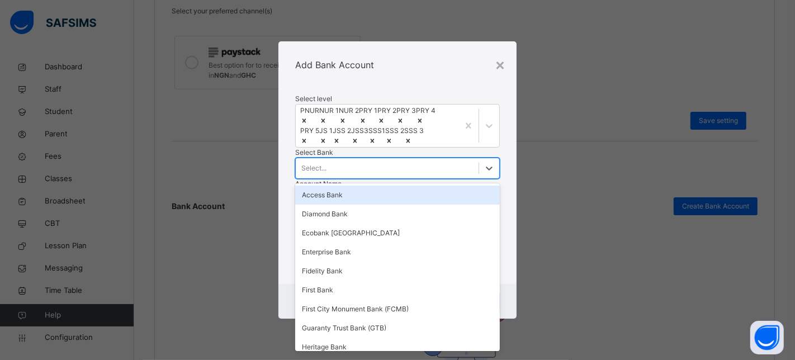
click at [343, 158] on div "Select..." at bounding box center [397, 168] width 205 height 21
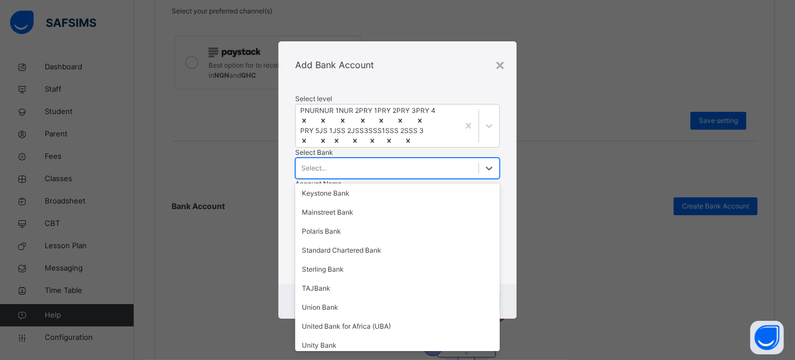
scroll to position [0, 0]
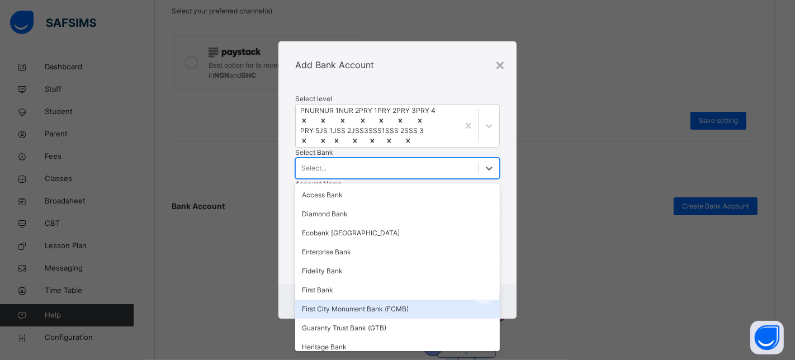
click at [355, 300] on div "First City Monument Bank (FCMB)" at bounding box center [397, 309] width 205 height 19
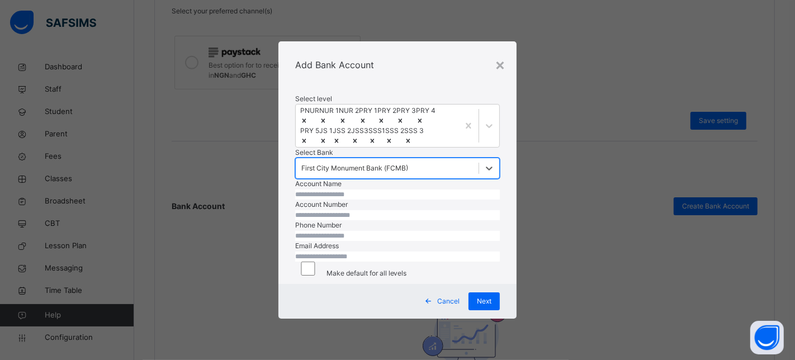
scroll to position [124, 0]
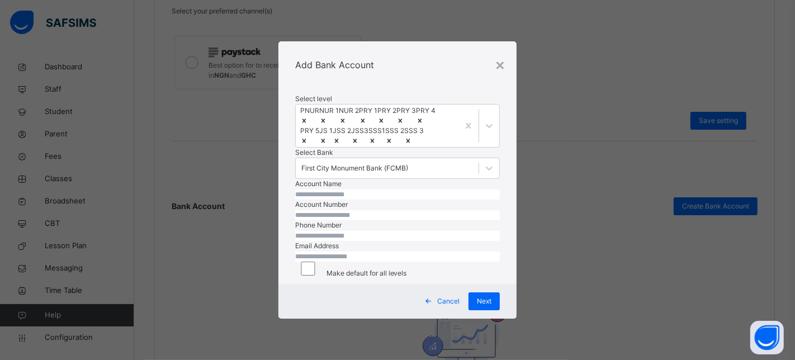
click at [328, 190] on input "text" at bounding box center [397, 195] width 205 height 10
click at [366, 210] on input "number" at bounding box center [397, 215] width 205 height 10
click at [392, 231] on input "number" at bounding box center [397, 236] width 205 height 10
click at [367, 262] on input "email" at bounding box center [397, 257] width 205 height 10
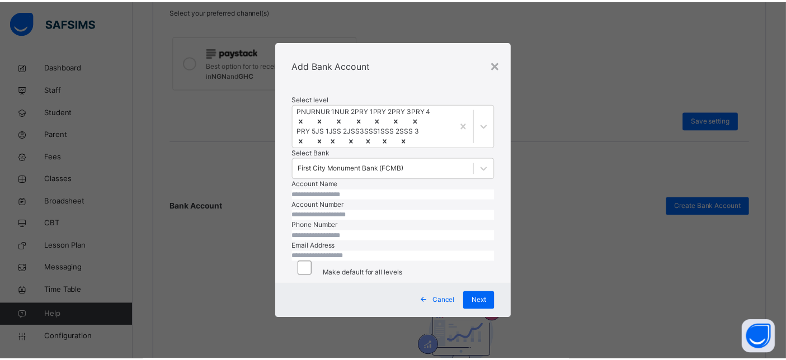
scroll to position [146, 0]
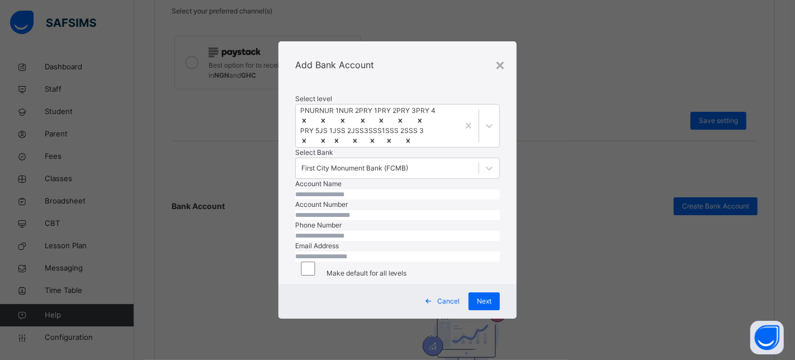
click at [441, 306] on div "Cancel" at bounding box center [444, 301] width 50 height 18
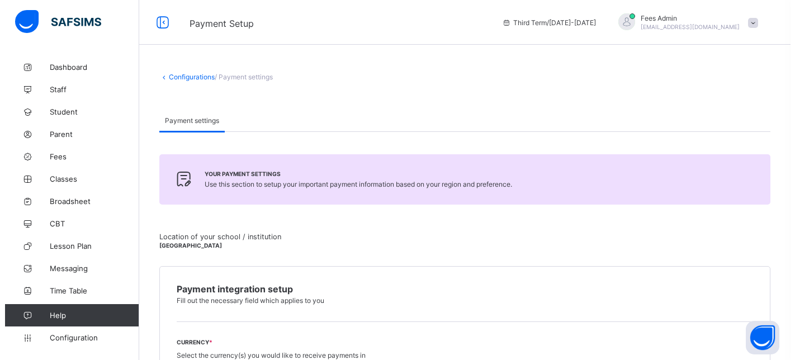
scroll to position [603, 0]
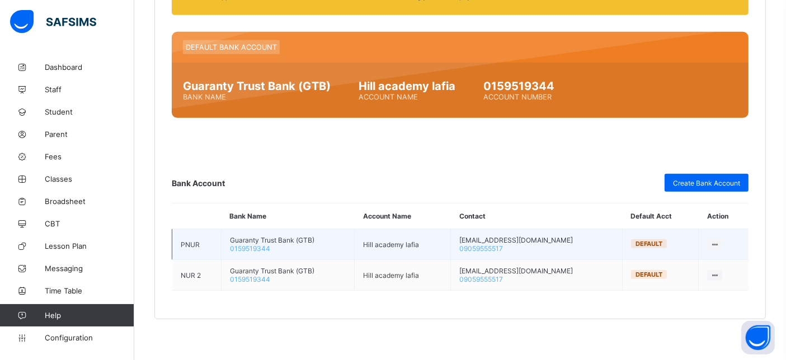
click at [712, 245] on div at bounding box center [714, 244] width 15 height 11
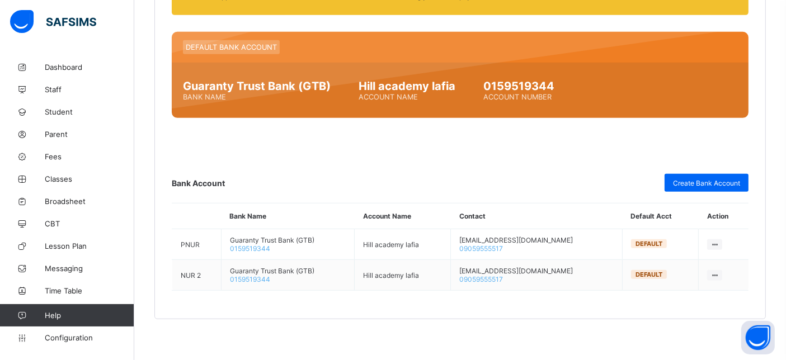
click at [507, 167] on div "Compliance Warning !!! In order to ensure compliance with Paystack, we require …" at bounding box center [460, 122] width 576 height 335
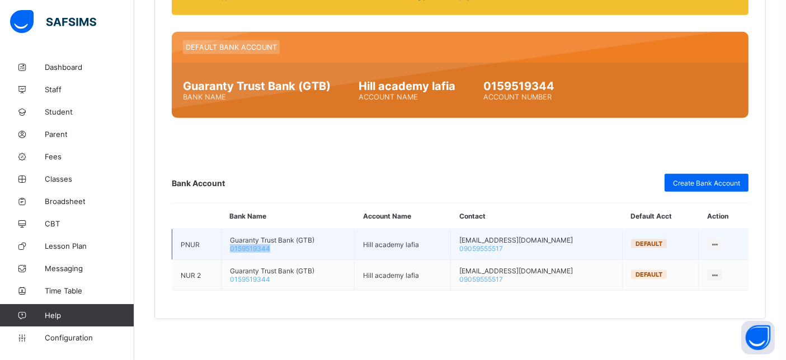
drag, startPoint x: 287, startPoint y: 247, endPoint x: 231, endPoint y: 245, distance: 56.0
click at [231, 245] on td "Guaranty Trust Bank (GTB) 0159519344" at bounding box center [288, 244] width 134 height 31
drag, startPoint x: 230, startPoint y: 237, endPoint x: 306, endPoint y: 245, distance: 76.5
click at [306, 245] on td "Guaranty Trust Bank (GTB) 0159519344" at bounding box center [288, 244] width 134 height 31
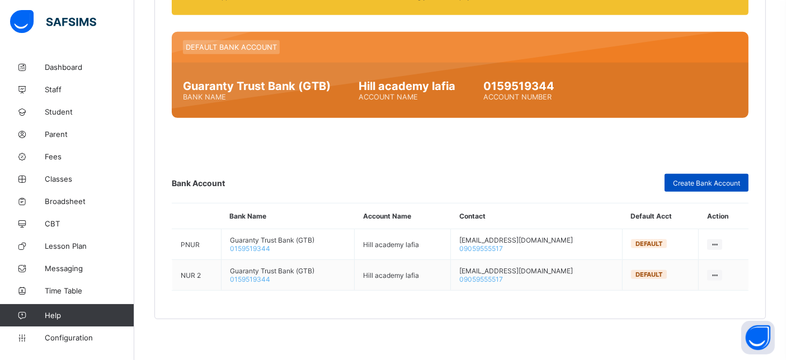
click at [701, 174] on div "Create Bank Account" at bounding box center [706, 183] width 84 height 18
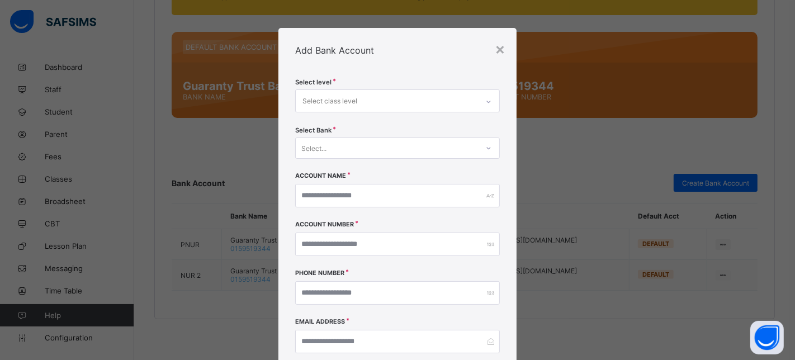
click at [416, 101] on div "Select class level" at bounding box center [387, 101] width 183 height 22
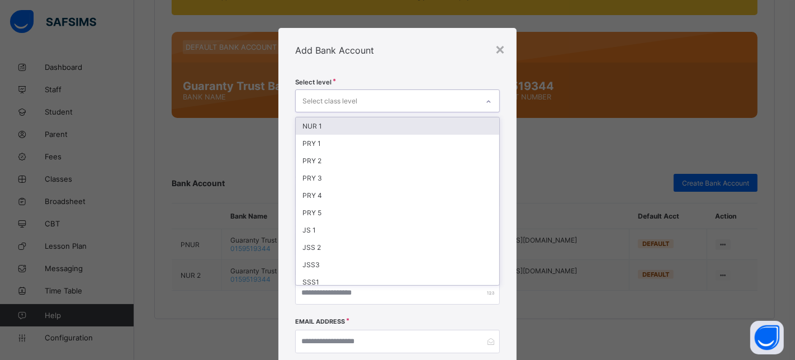
click at [399, 117] on div "NUR 1" at bounding box center [398, 125] width 204 height 17
click at [399, 119] on div "PRY 1" at bounding box center [398, 127] width 204 height 17
click at [396, 122] on div "PRY 2" at bounding box center [398, 127] width 204 height 17
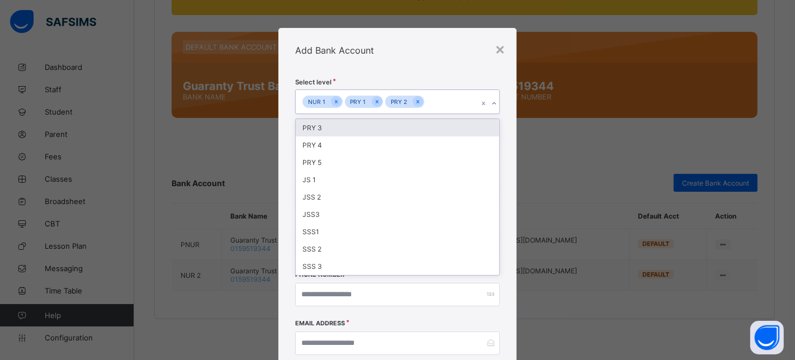
click at [396, 122] on div "PRY 3" at bounding box center [398, 127] width 204 height 17
click at [396, 122] on div "PRY 4" at bounding box center [398, 127] width 204 height 17
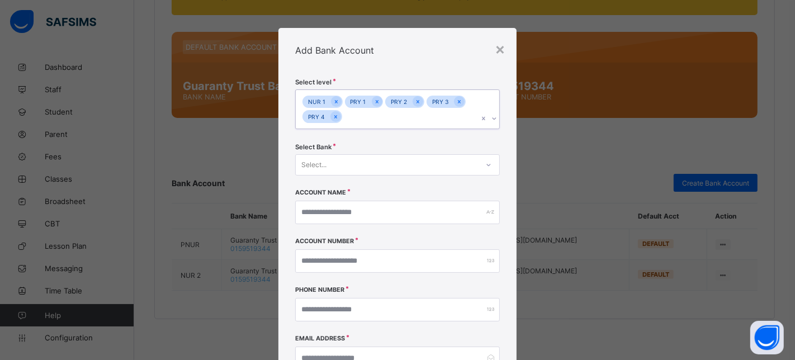
click at [396, 122] on div "NUR 1 PRY 1 PRY 2 PRY 3 PRY 4" at bounding box center [387, 109] width 183 height 39
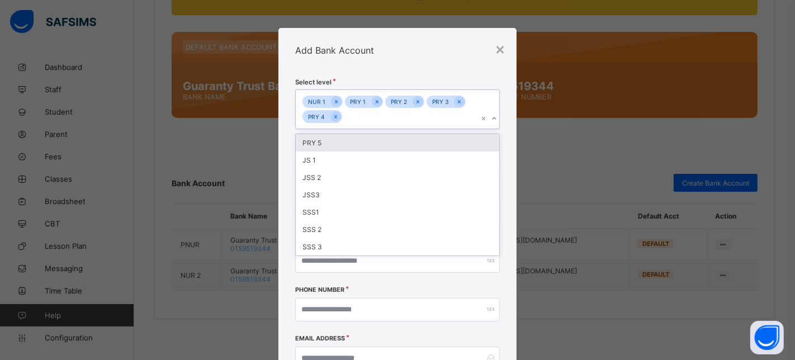
click at [396, 122] on div "NUR 1 PRY 1 PRY 2 PRY 3 PRY 4" at bounding box center [387, 109] width 183 height 39
click at [393, 140] on div "PRY 5" at bounding box center [398, 142] width 204 height 17
click at [393, 140] on div "JS 1" at bounding box center [398, 142] width 204 height 17
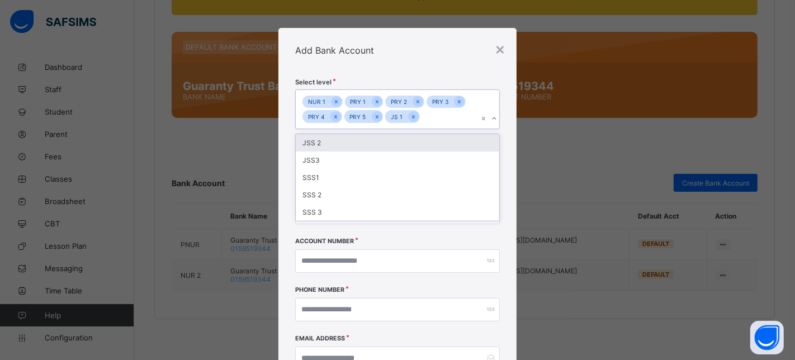
click at [393, 140] on div "JSS 2" at bounding box center [398, 142] width 204 height 17
click at [393, 140] on div "JSS3" at bounding box center [398, 142] width 204 height 17
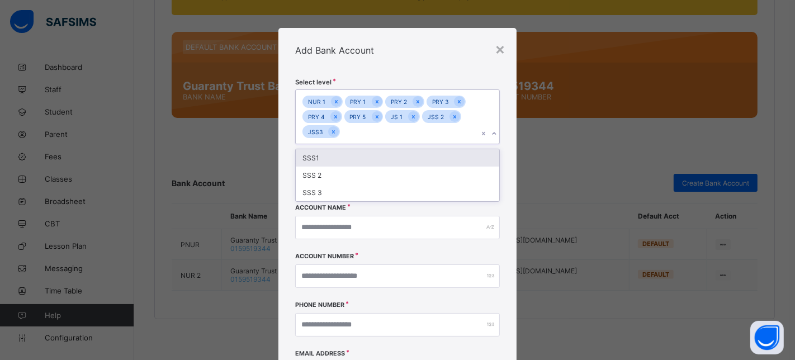
click at [393, 140] on div "NUR 1 PRY 1 PRY 2 PRY 3 PRY 4 PRY 5 JS 1 JSS 2 JSS3" at bounding box center [387, 117] width 183 height 54
click at [393, 129] on div "NUR 1 PRY 1 PRY 2 PRY 3 PRY 4 PRY 5 JS 1 JSS 2 JSS3" at bounding box center [387, 117] width 183 height 54
click at [385, 154] on div "SSS1" at bounding box center [398, 157] width 204 height 17
click at [385, 154] on div "SSS 2" at bounding box center [398, 157] width 204 height 17
click at [385, 154] on div "SSS 3" at bounding box center [398, 157] width 204 height 17
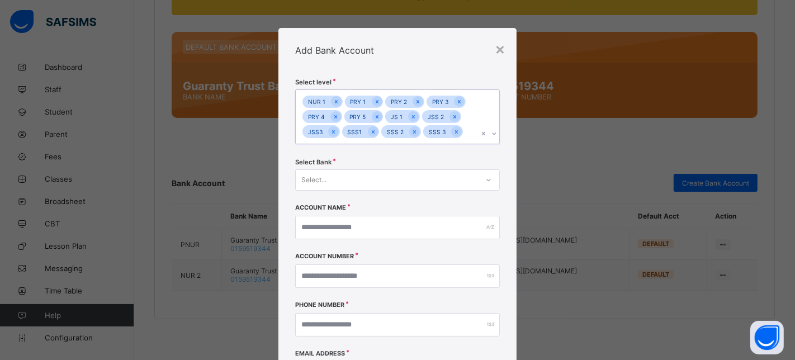
click at [322, 178] on div "Select..." at bounding box center [313, 179] width 25 height 21
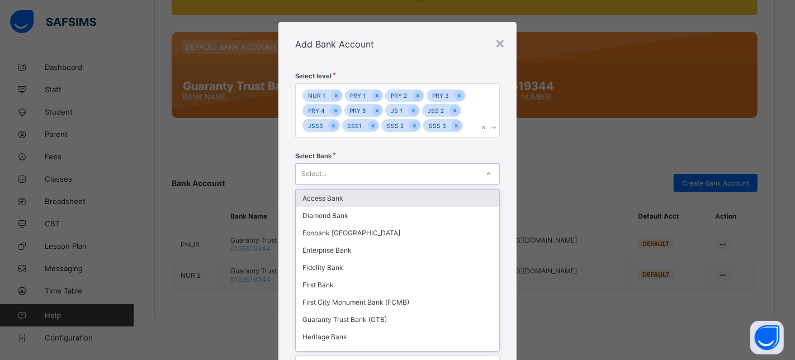
scroll to position [7, 0]
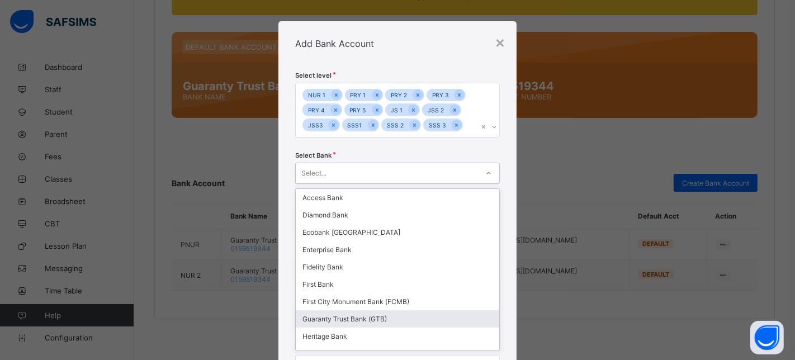
click at [325, 322] on div "Guaranty Trust Bank (GTB)" at bounding box center [398, 318] width 204 height 17
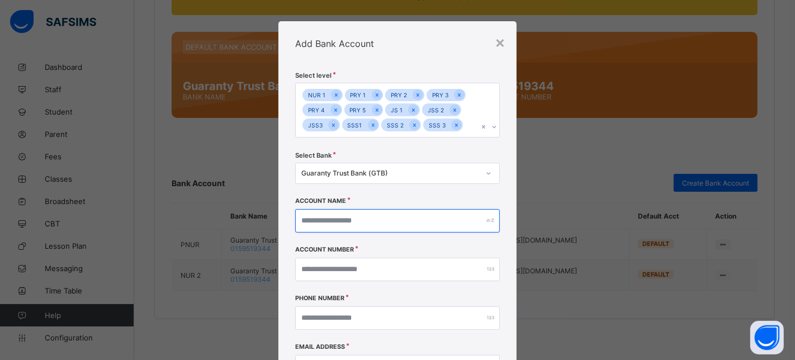
click at [337, 219] on input "text" at bounding box center [397, 220] width 205 height 23
paste input "**********"
type input "**********"
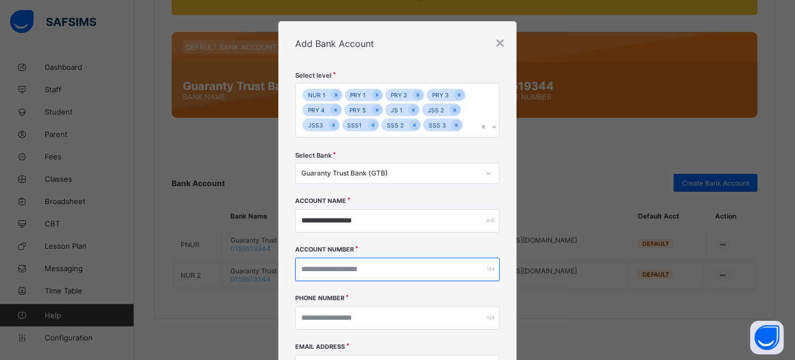
click at [345, 269] on input "number" at bounding box center [397, 269] width 205 height 23
paste input "**********"
type input "**********"
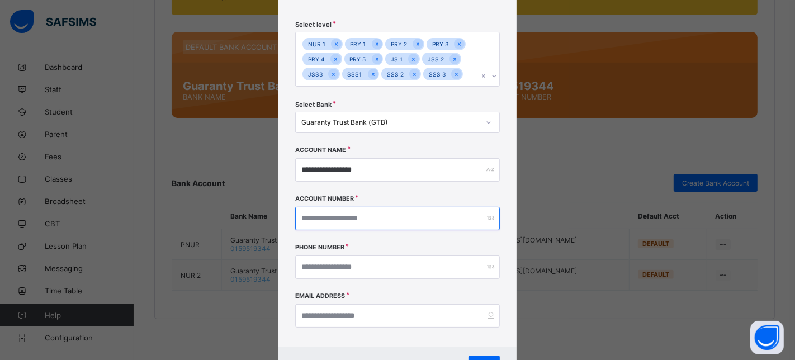
scroll to position [106, 0]
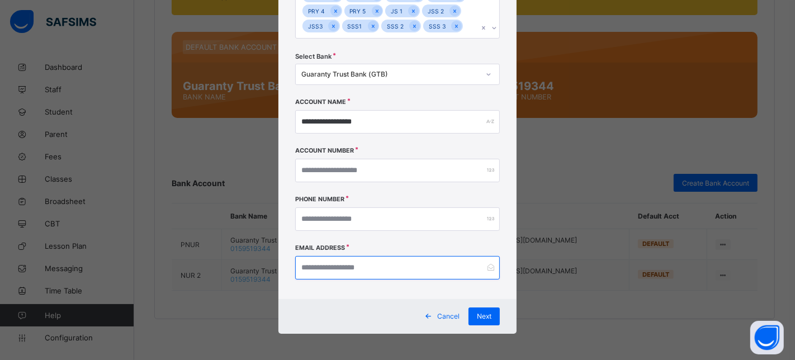
click at [337, 261] on input "email" at bounding box center [397, 267] width 205 height 23
paste input "**********"
type input "**********"
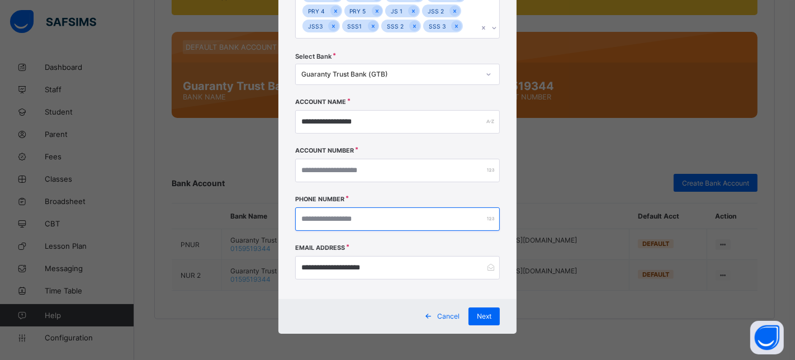
click at [372, 218] on input "number" at bounding box center [397, 218] width 205 height 23
paste input "**********"
type input "**********"
click at [483, 314] on span "Next" at bounding box center [484, 316] width 15 height 8
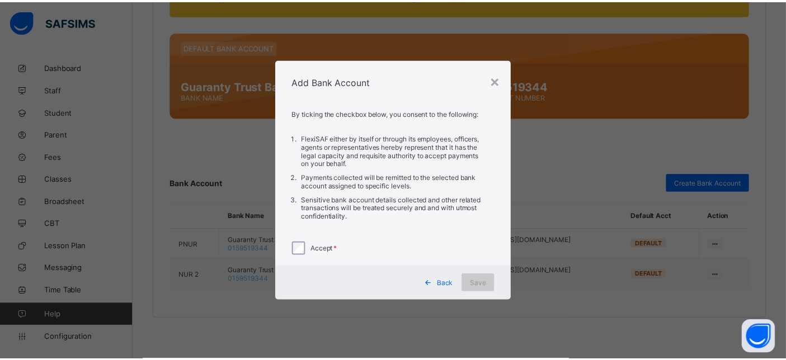
scroll to position [0, 0]
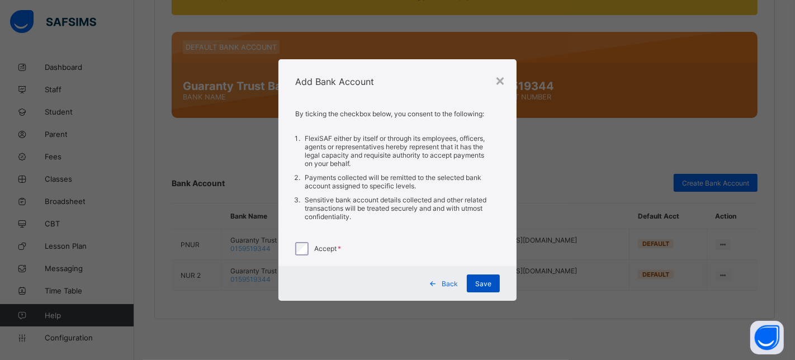
click at [487, 286] on span "Save" at bounding box center [483, 284] width 16 height 8
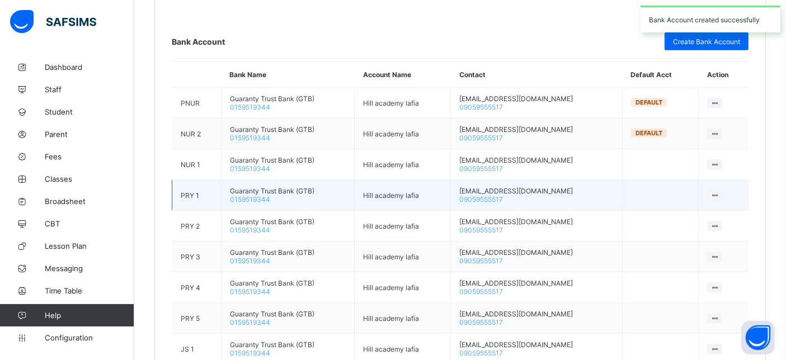
scroll to position [727, 0]
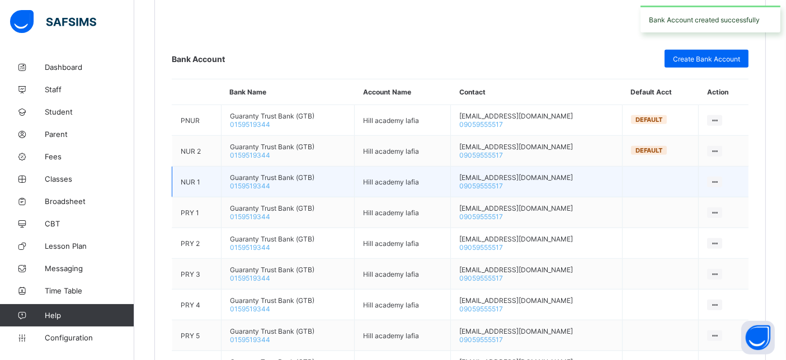
click at [717, 179] on icon at bounding box center [715, 182] width 10 height 8
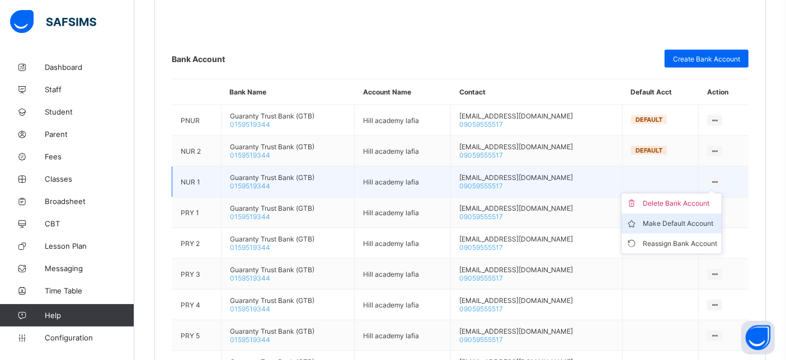
click at [693, 222] on div "Make Default Account" at bounding box center [679, 223] width 74 height 11
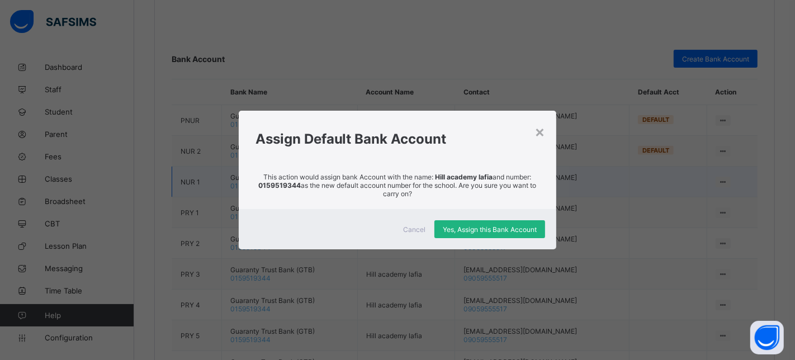
click at [516, 231] on span "Yes, Assign this Bank Account" at bounding box center [490, 229] width 94 height 8
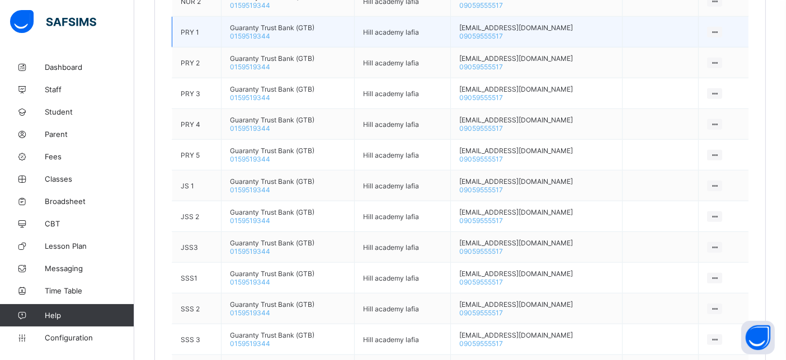
scroll to position [781, 0]
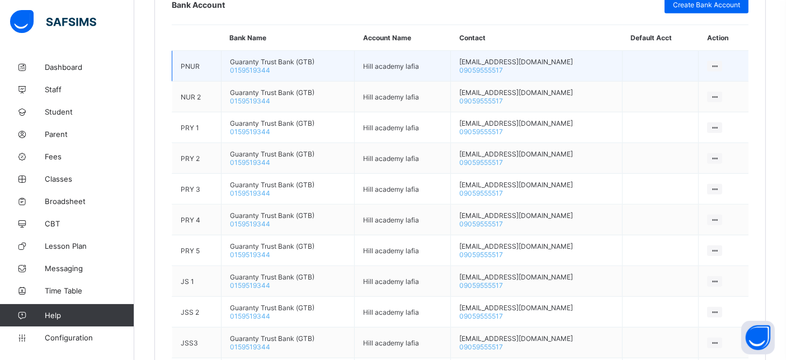
click at [718, 62] on icon at bounding box center [715, 66] width 10 height 8
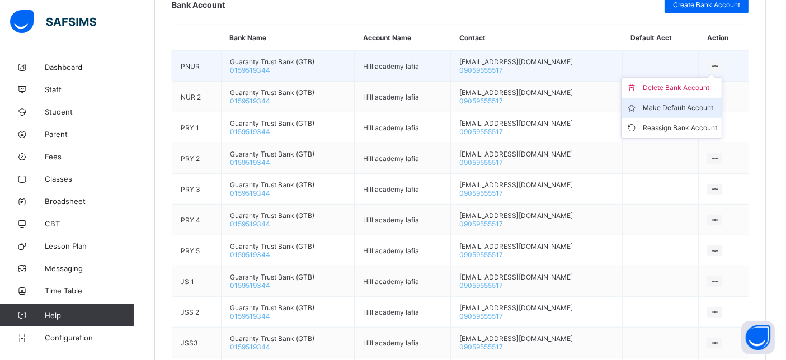
click at [707, 110] on div "Make Default Account" at bounding box center [679, 107] width 74 height 11
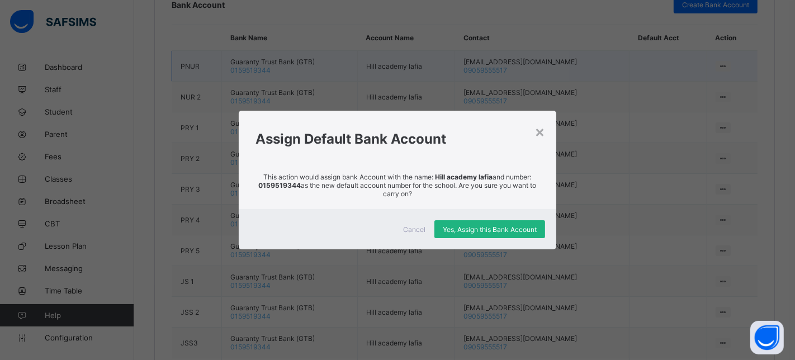
click at [472, 234] on div "Yes, Assign this Bank Account" at bounding box center [489, 229] width 111 height 18
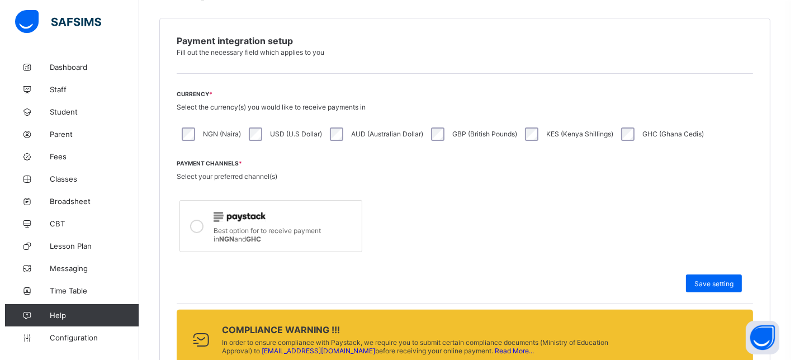
scroll to position [497, 0]
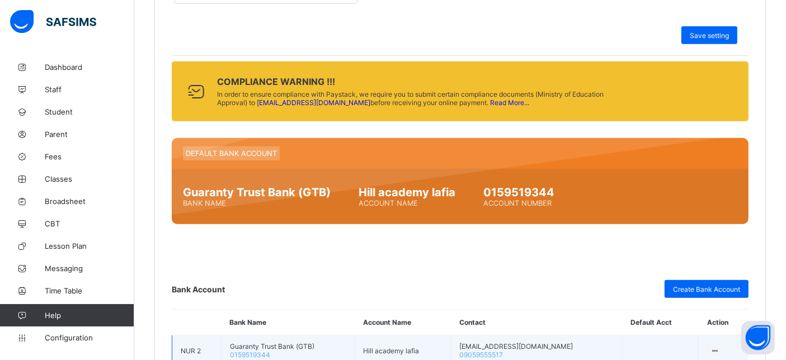
click at [490, 102] on link "Read More..." at bounding box center [509, 102] width 39 height 8
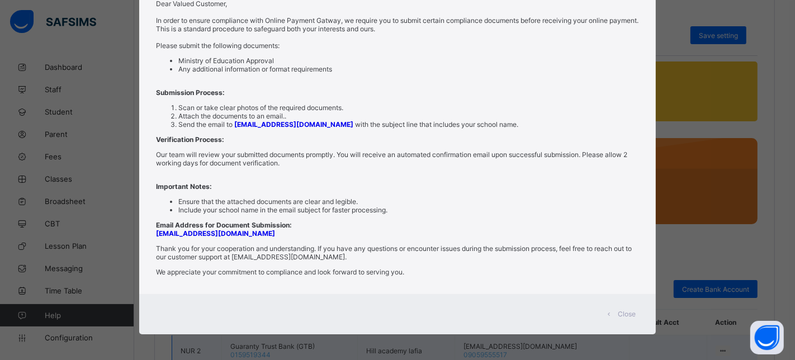
scroll to position [23, 0]
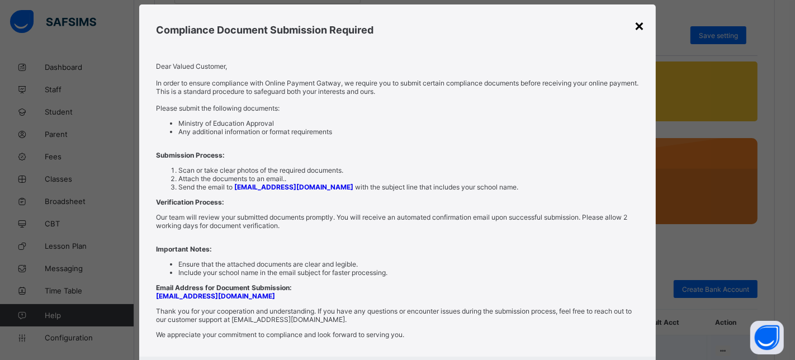
click at [635, 24] on div "×" at bounding box center [639, 25] width 11 height 19
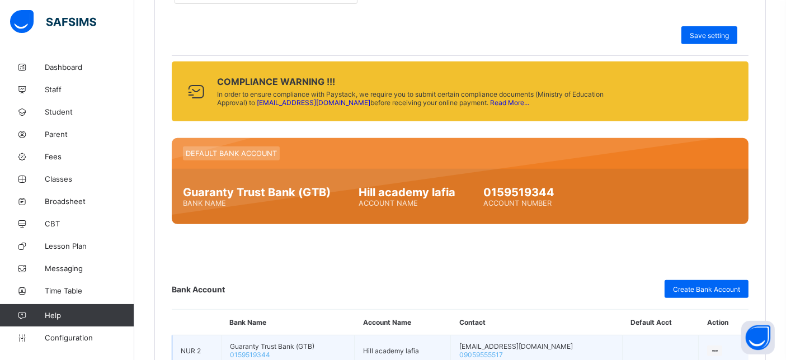
click at [490, 98] on link "Read More..." at bounding box center [509, 102] width 39 height 8
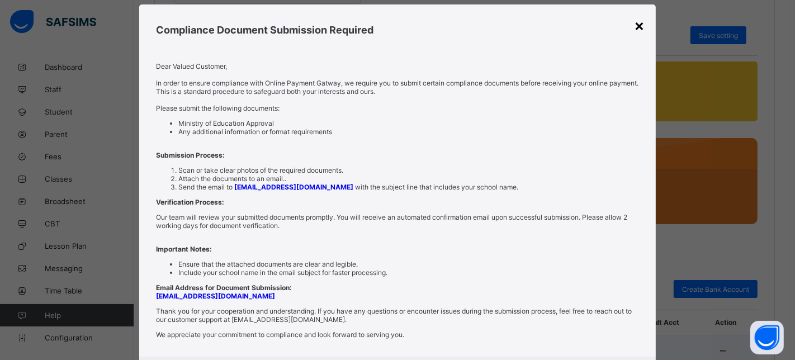
click at [637, 23] on div "×" at bounding box center [639, 25] width 11 height 19
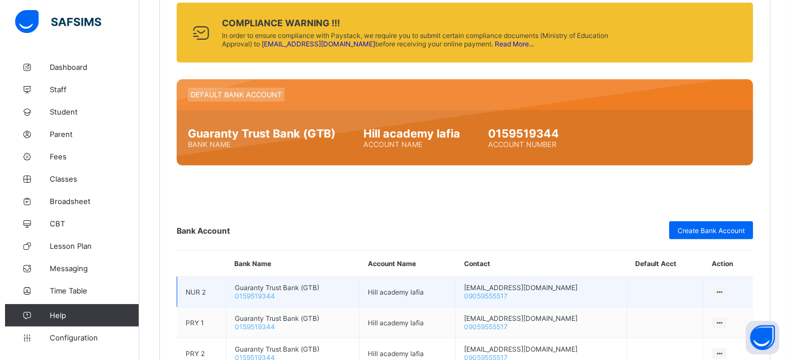
scroll to position [434, 0]
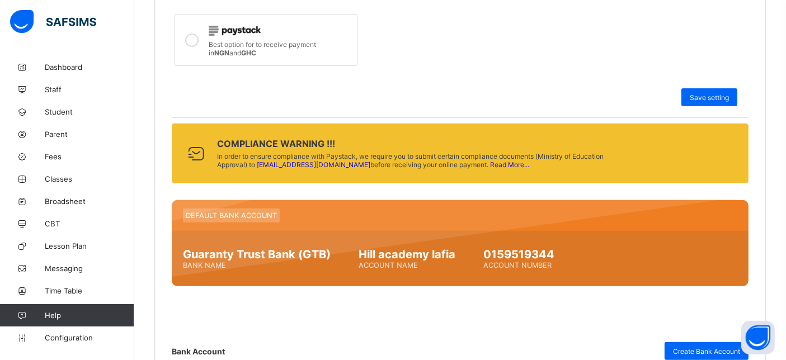
click at [490, 161] on link "Read More..." at bounding box center [509, 164] width 39 height 8
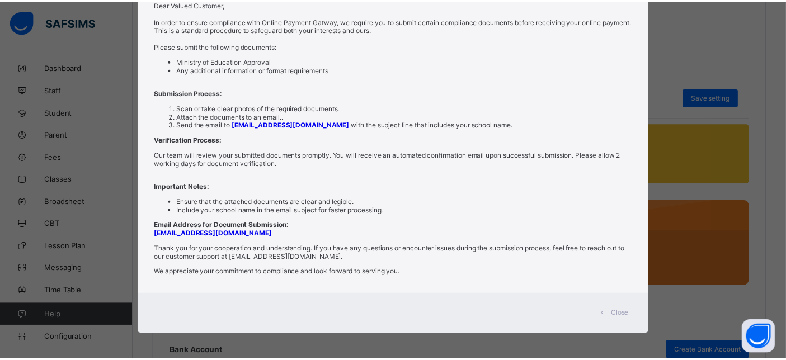
scroll to position [23, 0]
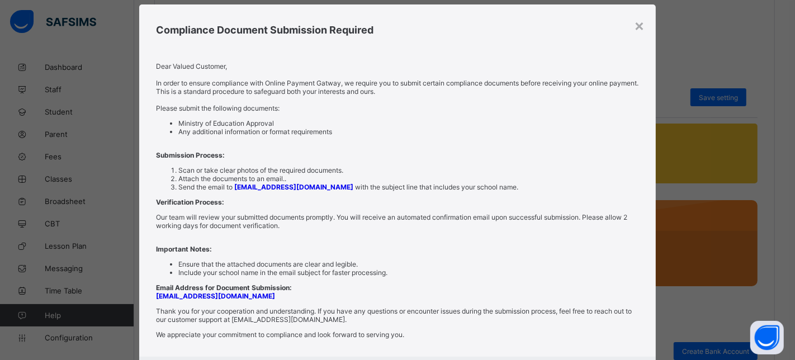
click at [631, 22] on div "Compliance Document Submission Required" at bounding box center [397, 26] width 517 height 45
click at [637, 25] on div "×" at bounding box center [639, 25] width 11 height 19
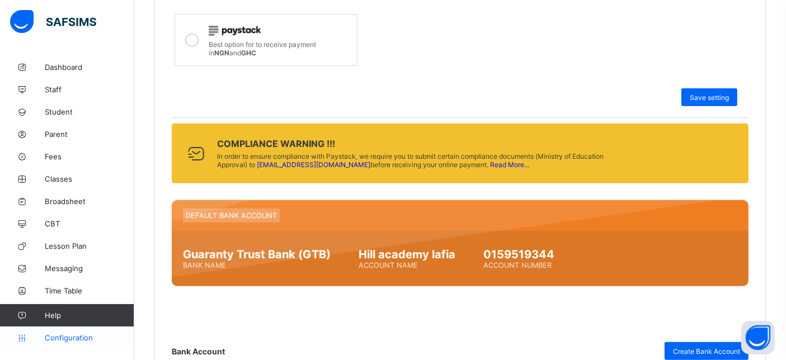
click at [73, 340] on span "Configuration" at bounding box center [89, 337] width 89 height 9
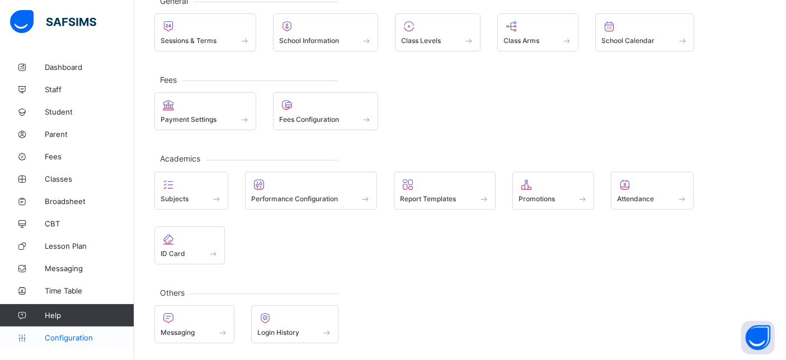
scroll to position [75, 0]
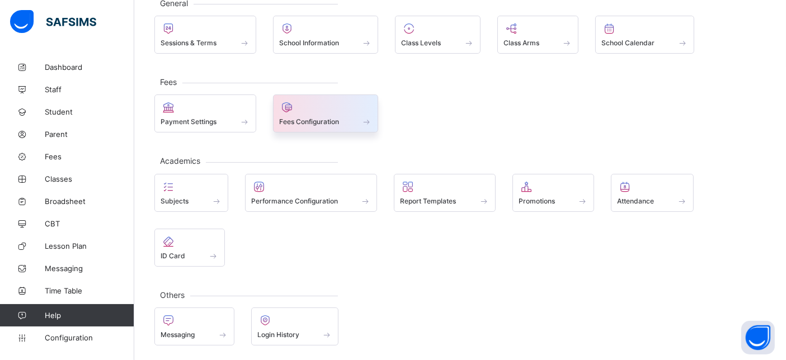
click at [359, 114] on span at bounding box center [325, 115] width 93 height 3
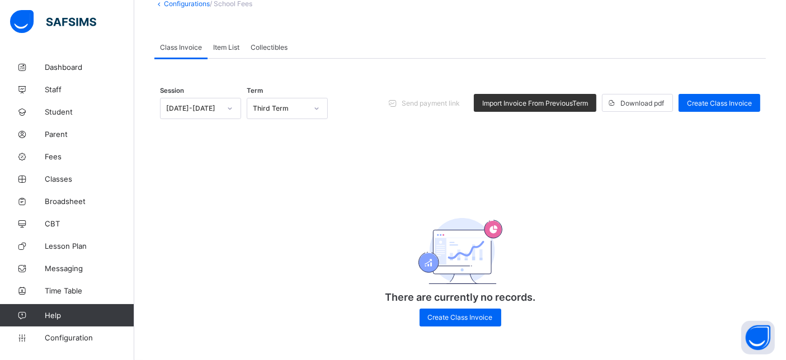
scroll to position [74, 0]
click at [219, 48] on span "Item List" at bounding box center [226, 47] width 26 height 8
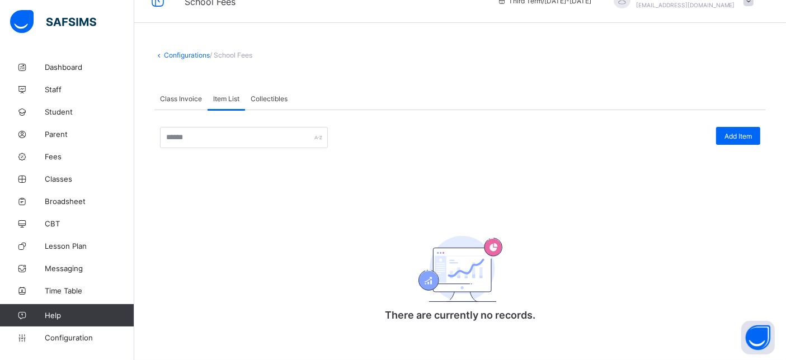
scroll to position [22, 0]
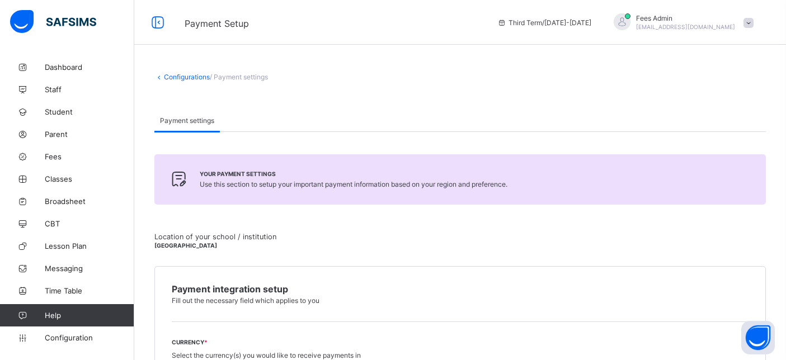
scroll to position [603, 0]
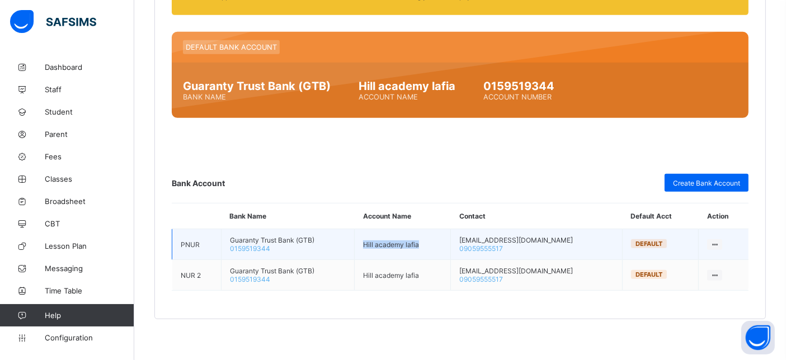
drag, startPoint x: 385, startPoint y: 240, endPoint x: 448, endPoint y: 240, distance: 63.7
click at [448, 240] on td "Hill academy lafia" at bounding box center [402, 244] width 96 height 31
copy td "Hill academy lafia"
drag, startPoint x: 278, startPoint y: 247, endPoint x: 233, endPoint y: 245, distance: 44.7
click at [233, 245] on td "Guaranty Trust Bank (GTB) 0159519344" at bounding box center [288, 244] width 134 height 31
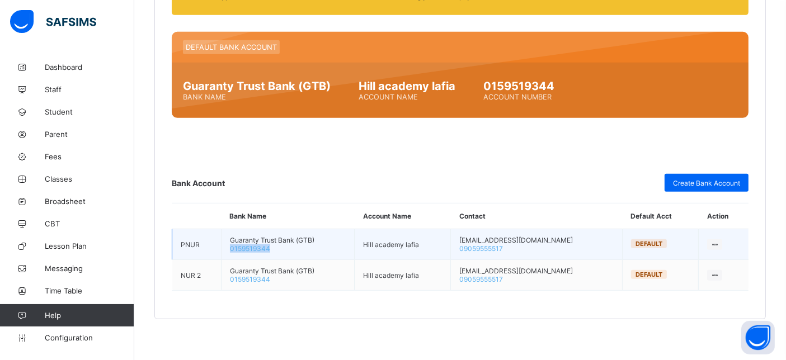
copy span "0159519344"
drag, startPoint x: 569, startPoint y: 239, endPoint x: 492, endPoint y: 238, distance: 76.6
click at [492, 238] on td "[EMAIL_ADDRESS][DOMAIN_NAME] 09059555517" at bounding box center [537, 244] width 172 height 31
copy td "[EMAIL_ADDRESS][DOMAIN_NAME]"
drag, startPoint x: 537, startPoint y: 243, endPoint x: 491, endPoint y: 247, distance: 45.5
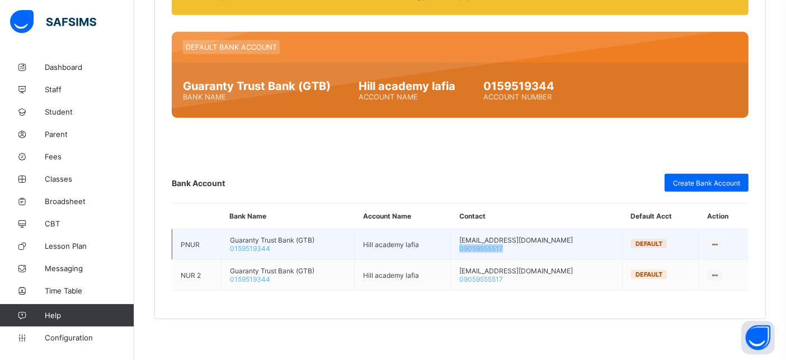
click at [491, 247] on td "[EMAIL_ADDRESS][DOMAIN_NAME] 09059555517" at bounding box center [537, 244] width 172 height 31
copy span "09059555517"
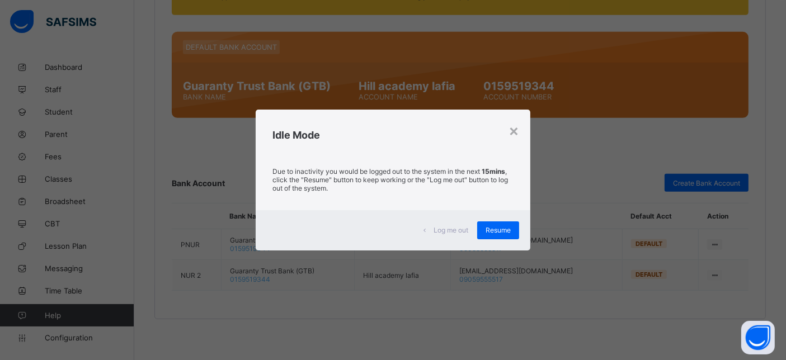
click at [487, 219] on div "Log me out Resume" at bounding box center [393, 230] width 275 height 40
drag, startPoint x: 498, startPoint y: 226, endPoint x: 490, endPoint y: 224, distance: 8.1
click at [498, 228] on span "Resume" at bounding box center [497, 230] width 25 height 8
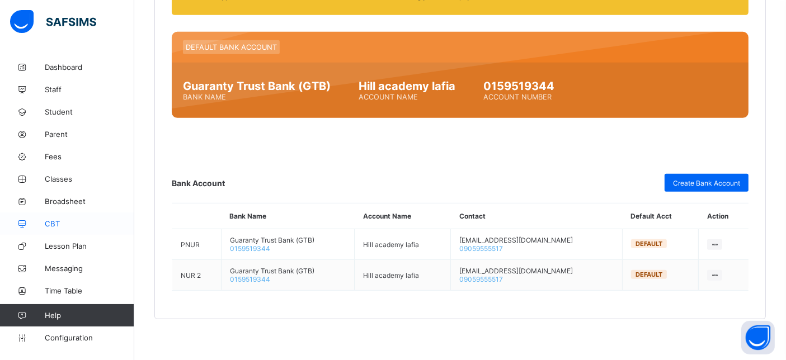
scroll to position [601, 0]
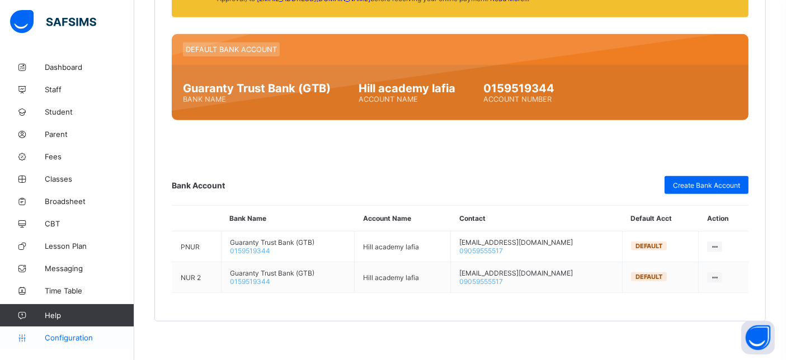
click at [55, 334] on span "Configuration" at bounding box center [89, 337] width 89 height 9
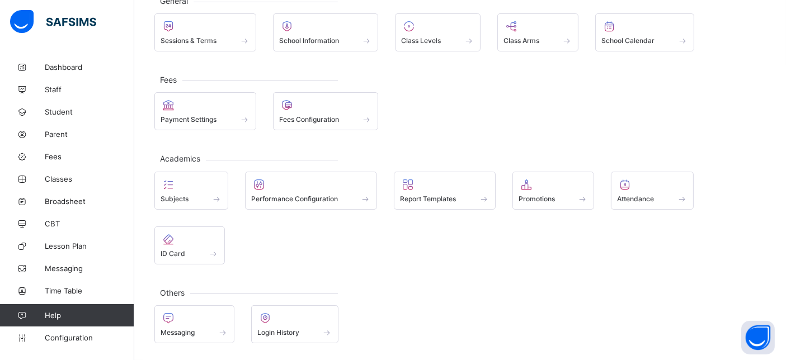
scroll to position [75, 0]
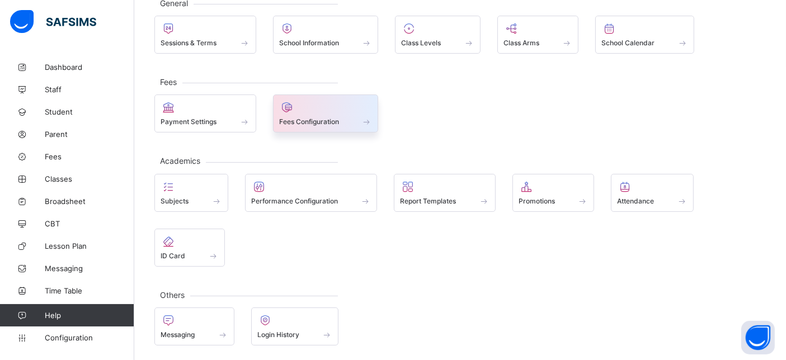
click at [310, 122] on span "Fees Configuration" at bounding box center [309, 121] width 60 height 8
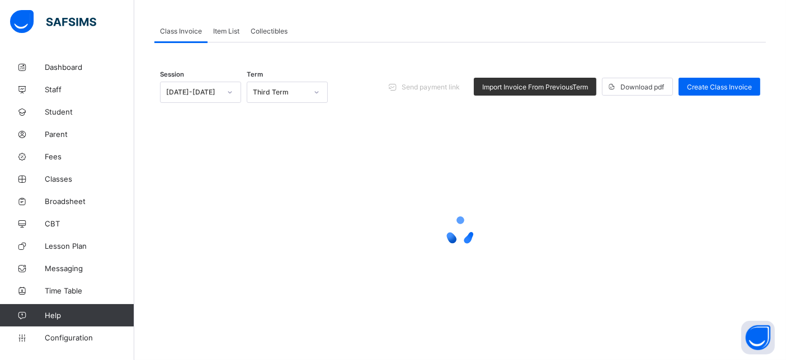
scroll to position [89, 0]
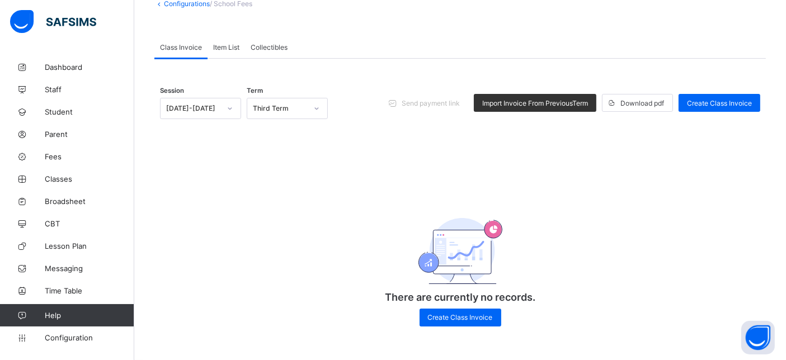
click at [233, 31] on span at bounding box center [459, 27] width 611 height 17
click at [224, 45] on span "Item List" at bounding box center [226, 47] width 26 height 8
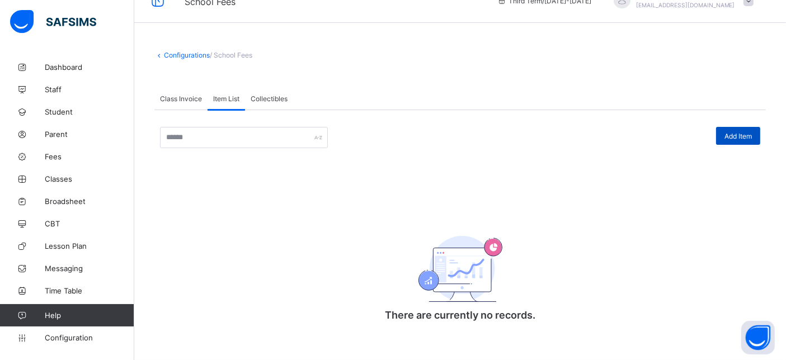
click at [738, 129] on div "Add Item" at bounding box center [738, 136] width 44 height 18
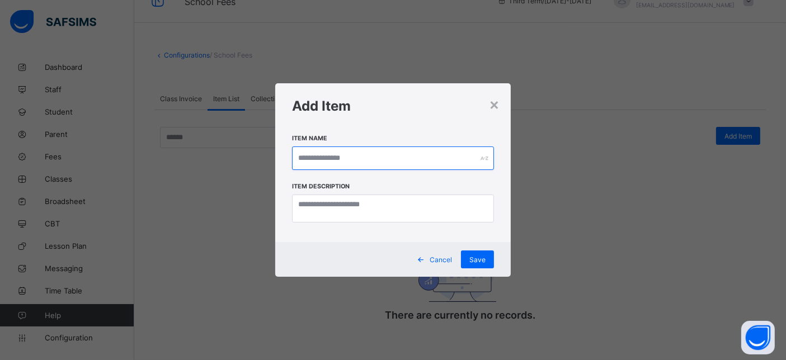
click at [381, 160] on input "text" at bounding box center [393, 157] width 202 height 23
paste input "**********"
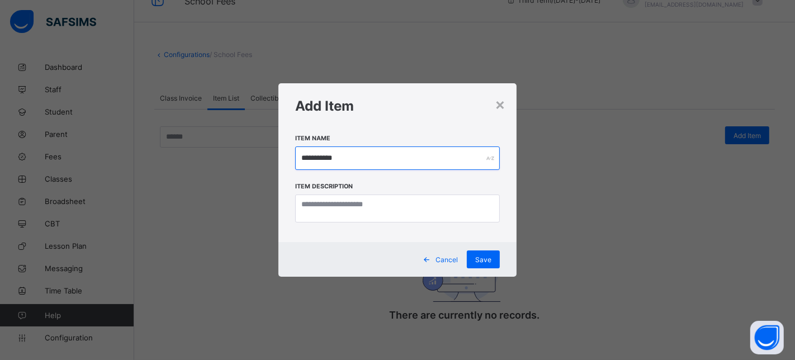
type input "**********"
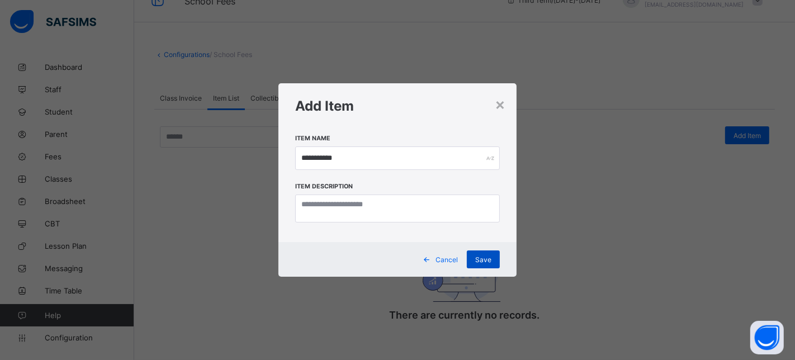
click at [482, 261] on span "Save" at bounding box center [483, 260] width 16 height 8
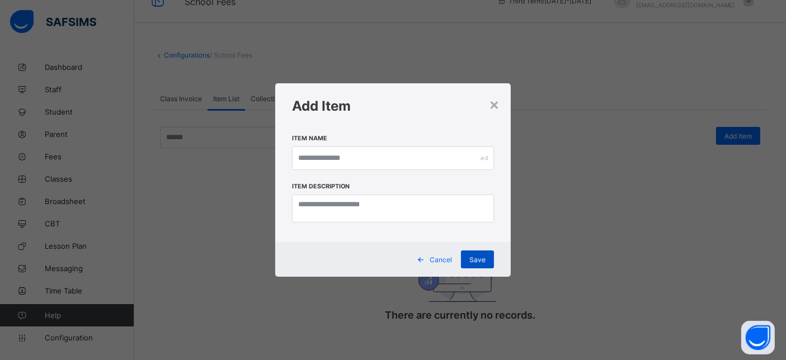
scroll to position [0, 0]
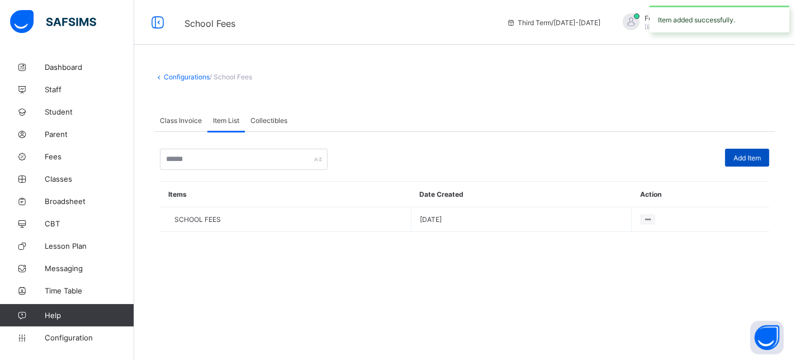
click at [736, 159] on span "Add Item" at bounding box center [747, 158] width 27 height 8
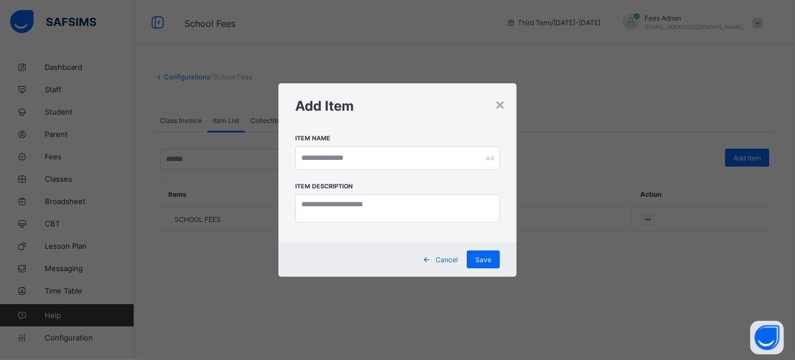
click at [448, 258] on span "Cancel" at bounding box center [447, 260] width 22 height 8
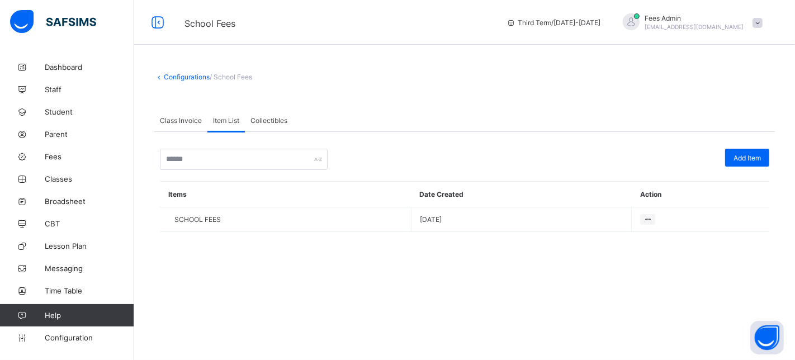
click at [742, 155] on span "Add Item" at bounding box center [747, 158] width 27 height 8
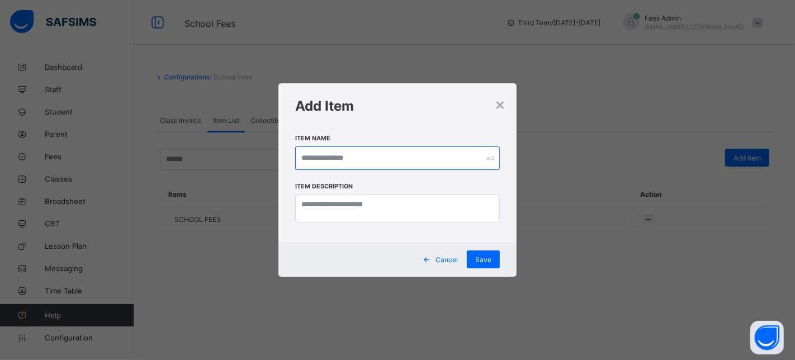
click at [346, 156] on input "text" at bounding box center [397, 157] width 205 height 23
paste input "**********"
type input "**********"
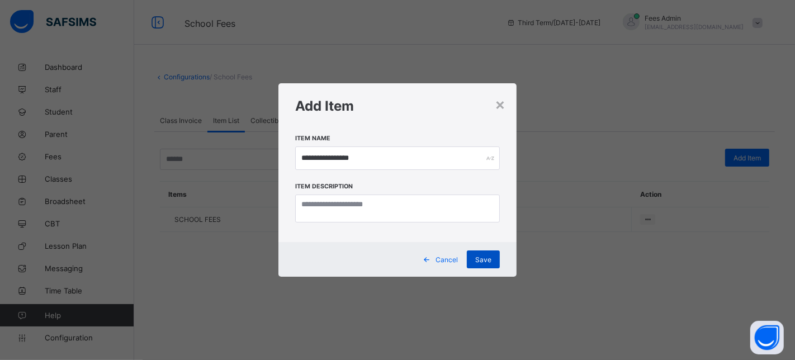
click at [486, 259] on span "Save" at bounding box center [483, 260] width 16 height 8
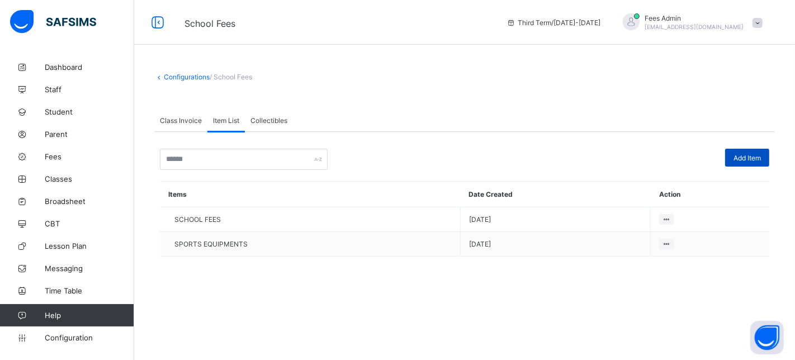
click at [746, 149] on div "Add Item" at bounding box center [747, 158] width 44 height 18
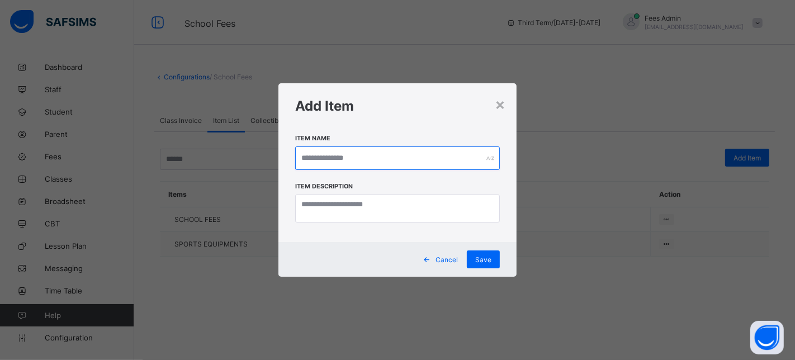
click at [406, 159] on input "text" at bounding box center [397, 157] width 205 height 23
paste input "********"
type input "********"
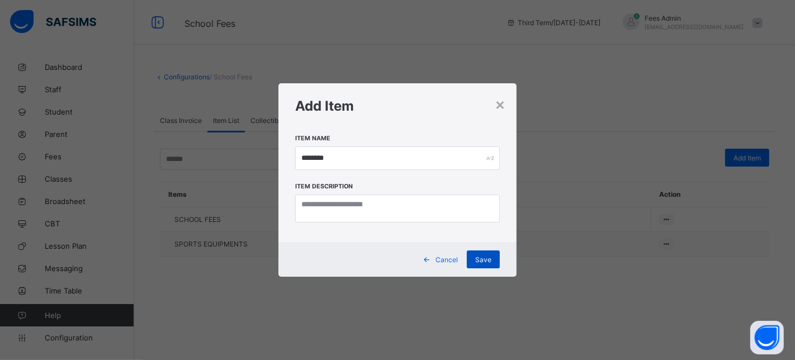
click at [476, 255] on div "Save" at bounding box center [483, 259] width 33 height 18
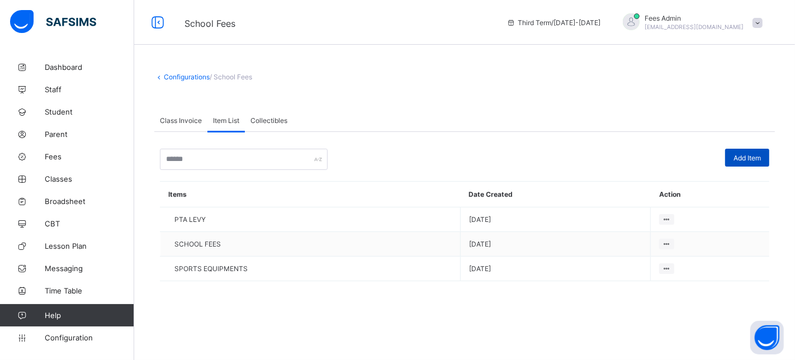
click at [742, 154] on span "Add Item" at bounding box center [747, 158] width 27 height 8
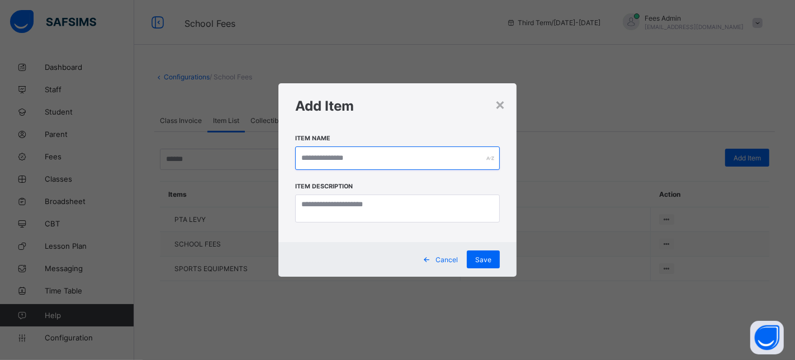
click at [319, 146] on input "text" at bounding box center [397, 157] width 205 height 23
paste input "*******"
type input "*******"
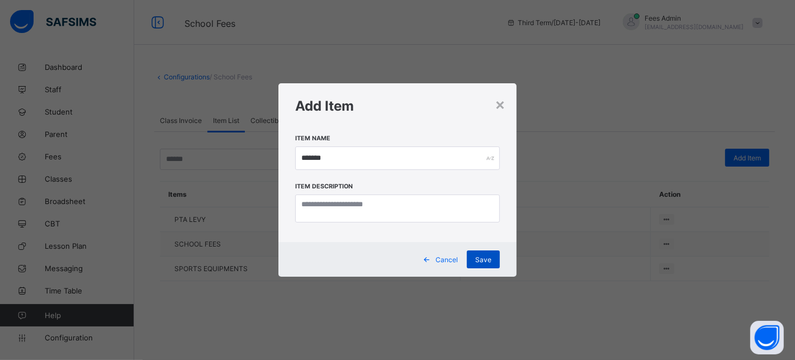
click at [485, 257] on span "Save" at bounding box center [483, 260] width 16 height 8
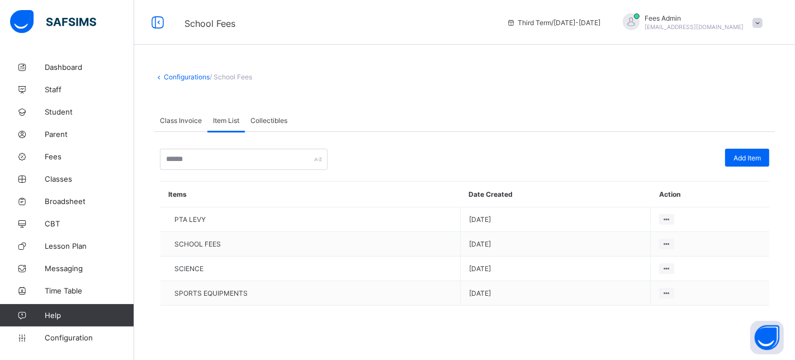
click at [746, 160] on span "Add Item" at bounding box center [747, 158] width 27 height 8
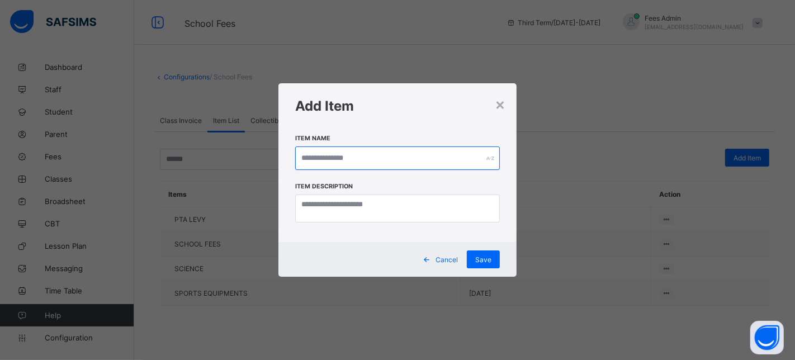
click at [338, 156] on input "text" at bounding box center [397, 157] width 205 height 23
paste input "*********"
type input "*********"
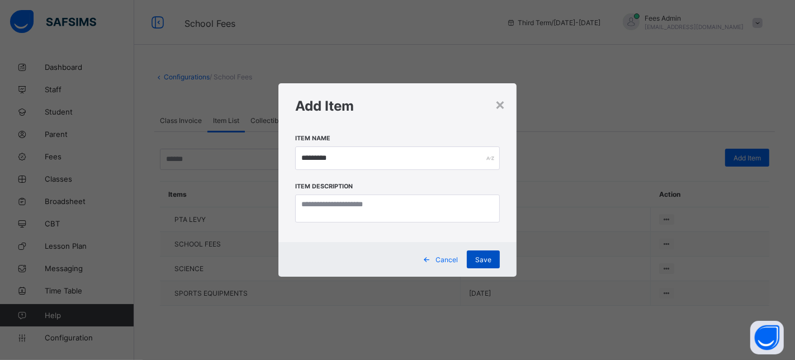
click at [483, 264] on div "Save" at bounding box center [483, 259] width 33 height 18
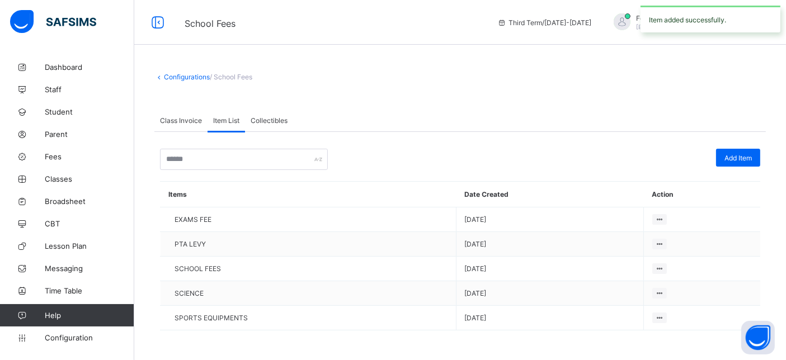
scroll to position [1, 0]
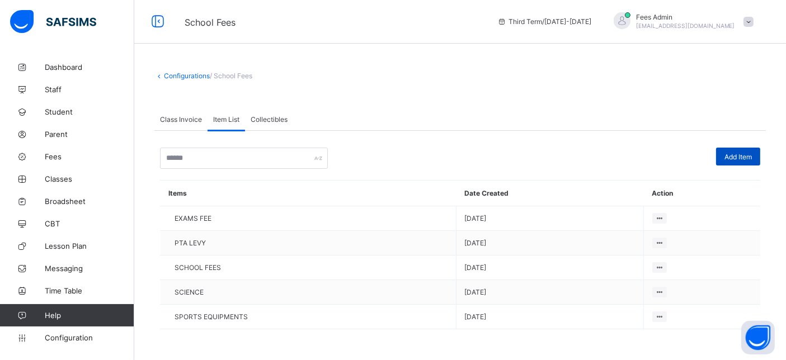
click at [744, 154] on span "Add Item" at bounding box center [737, 157] width 27 height 8
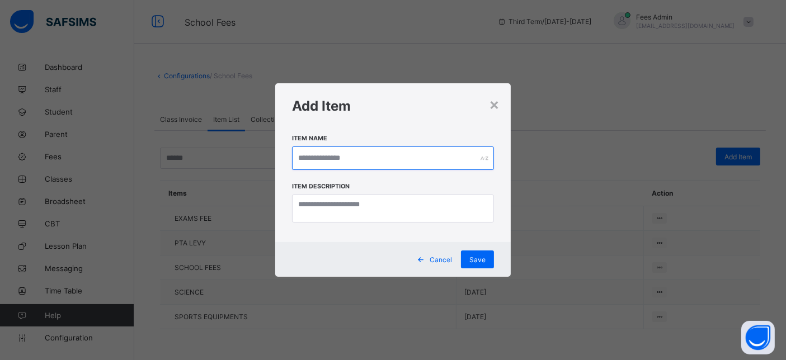
click at [367, 159] on input "text" at bounding box center [393, 157] width 202 height 23
paste input "**********"
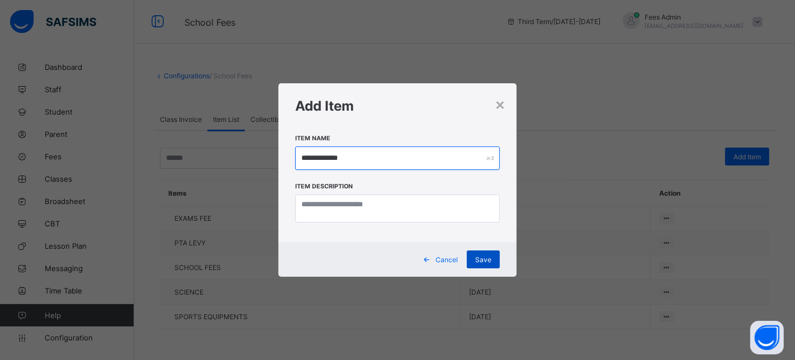
type input "**********"
click at [483, 259] on span "Save" at bounding box center [483, 260] width 16 height 8
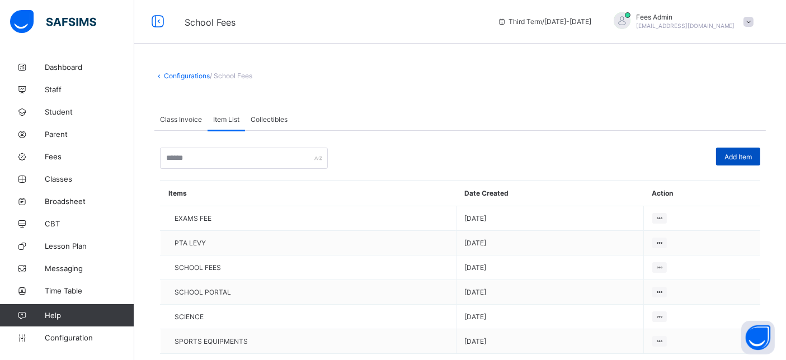
click at [748, 162] on div "Add Item" at bounding box center [738, 157] width 44 height 18
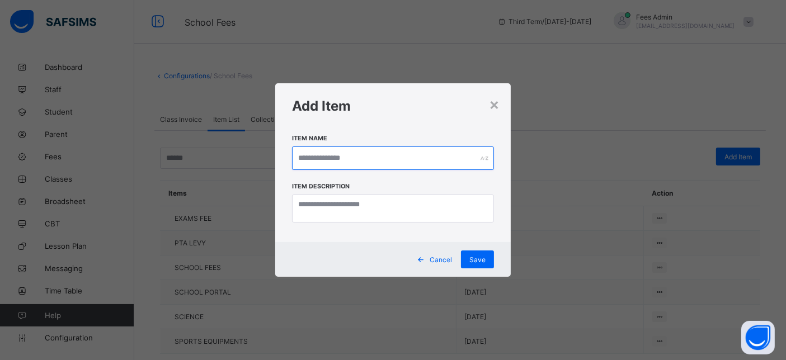
click at [379, 159] on input "text" at bounding box center [393, 157] width 202 height 23
paste input "********"
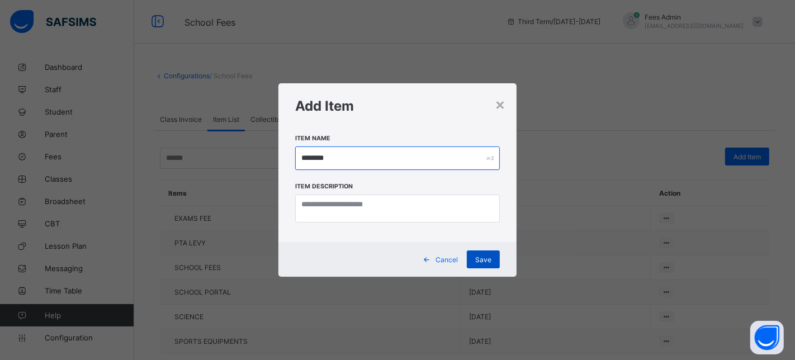
type input "********"
click at [476, 262] on span "Save" at bounding box center [483, 260] width 16 height 8
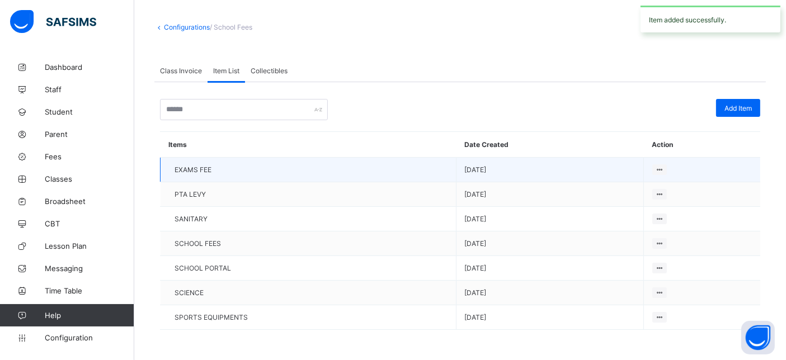
scroll to position [0, 0]
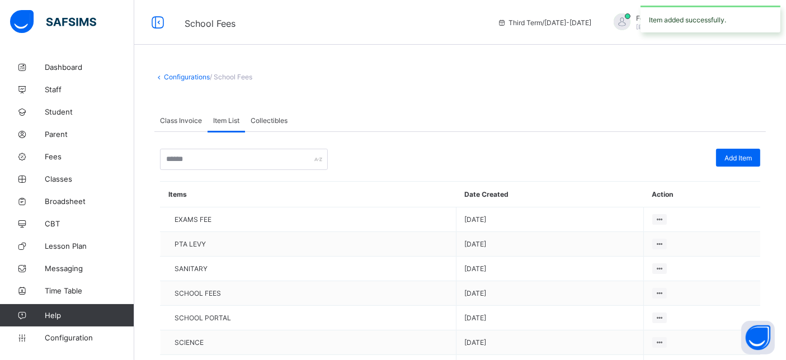
click at [264, 115] on div "Collectibles" at bounding box center [269, 120] width 48 height 22
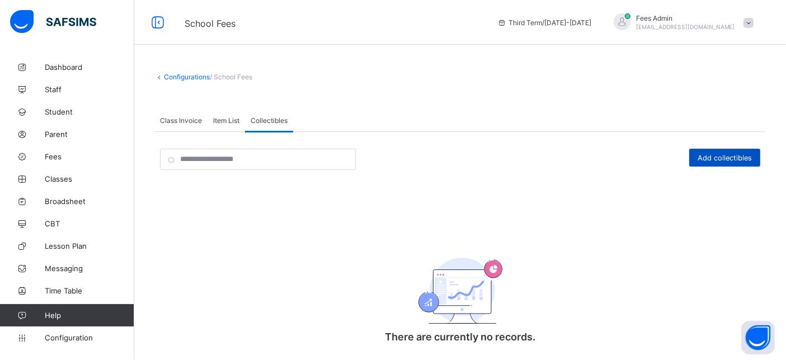
click at [731, 160] on span "Add collectibles" at bounding box center [724, 158] width 54 height 8
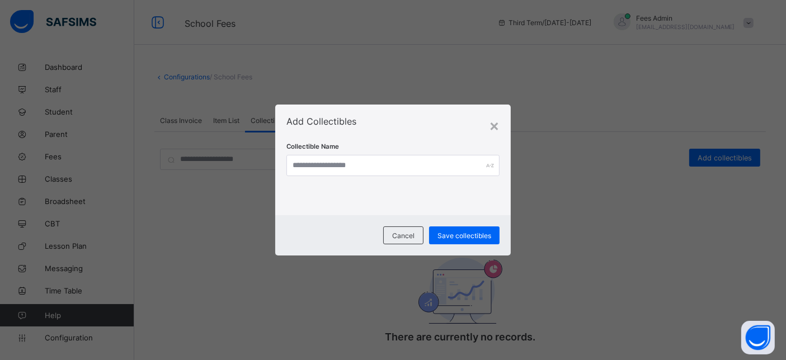
click at [314, 150] on span "Collectible Name" at bounding box center [312, 147] width 53 height 8
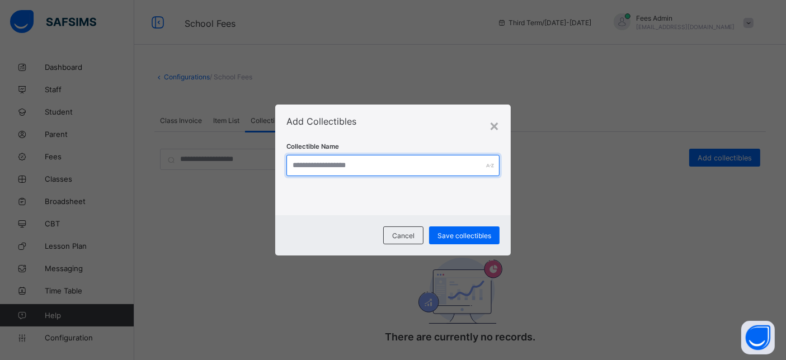
click at [314, 158] on input "text" at bounding box center [393, 165] width 214 height 21
paste input "*****"
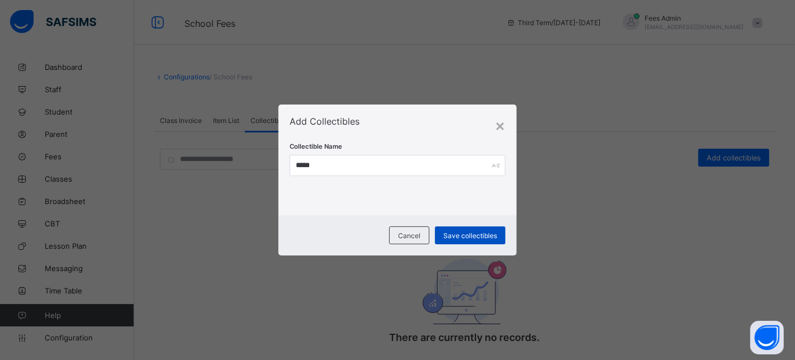
click at [463, 237] on span "Save collectibles" at bounding box center [470, 235] width 54 height 8
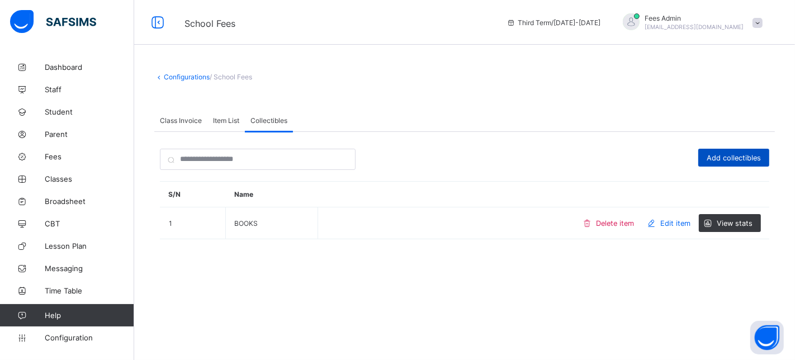
click at [729, 149] on div "Add collectibles" at bounding box center [733, 158] width 71 height 18
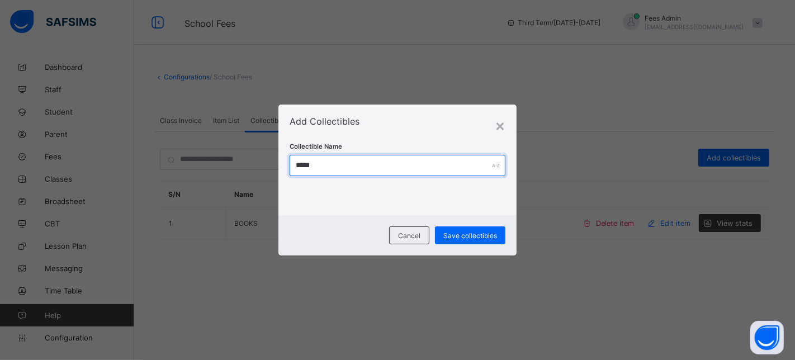
drag, startPoint x: 339, startPoint y: 168, endPoint x: 256, endPoint y: 174, distance: 83.5
click at [257, 174] on div "× Add Collectibles Collectible Name ***** Cancel Save collectibles" at bounding box center [397, 180] width 795 height 360
paste input "***"
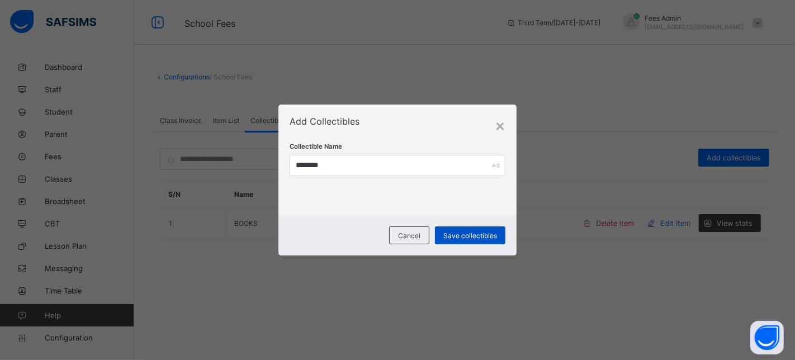
click at [472, 242] on div "Save collectibles" at bounding box center [470, 235] width 70 height 18
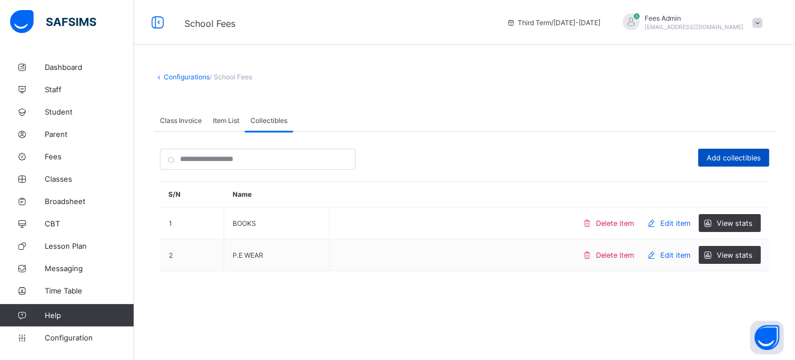
click at [720, 155] on span "Add collectibles" at bounding box center [734, 158] width 54 height 8
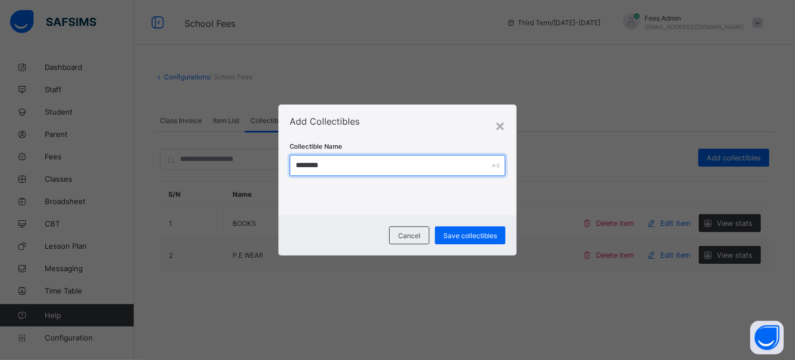
drag, startPoint x: 395, startPoint y: 162, endPoint x: 242, endPoint y: 191, distance: 155.5
click at [242, 191] on div "× Add Collectibles Collectible Name ******** Cancel Save collectibles" at bounding box center [397, 180] width 795 height 360
paste input "******"
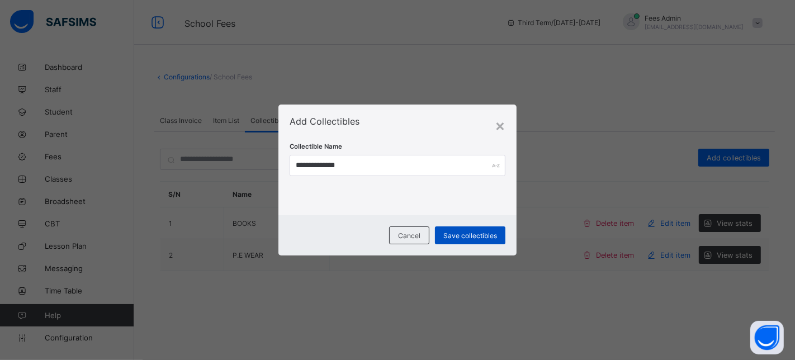
click at [453, 236] on span "Save collectibles" at bounding box center [470, 235] width 54 height 8
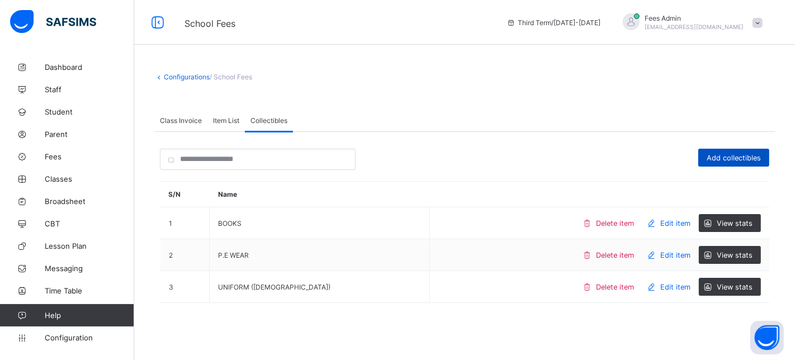
click at [741, 158] on span "Add collectibles" at bounding box center [734, 158] width 54 height 8
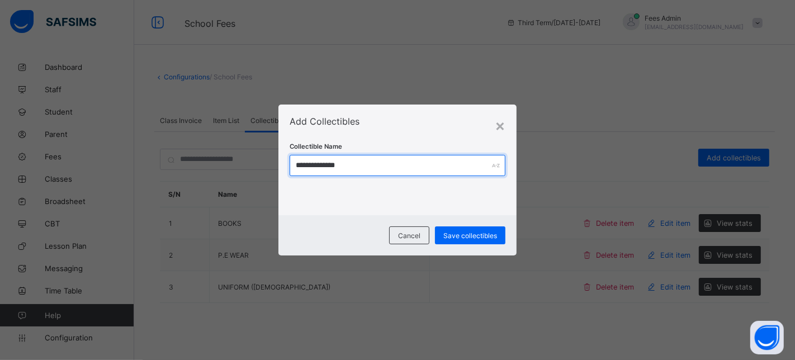
drag, startPoint x: 252, startPoint y: 169, endPoint x: 180, endPoint y: 169, distance: 72.1
click at [180, 169] on div "**********" at bounding box center [397, 180] width 795 height 360
paste input "text"
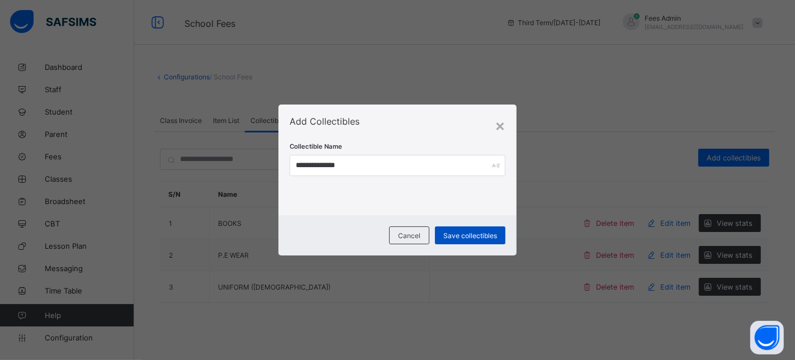
click at [451, 234] on span "Save collectibles" at bounding box center [470, 235] width 54 height 8
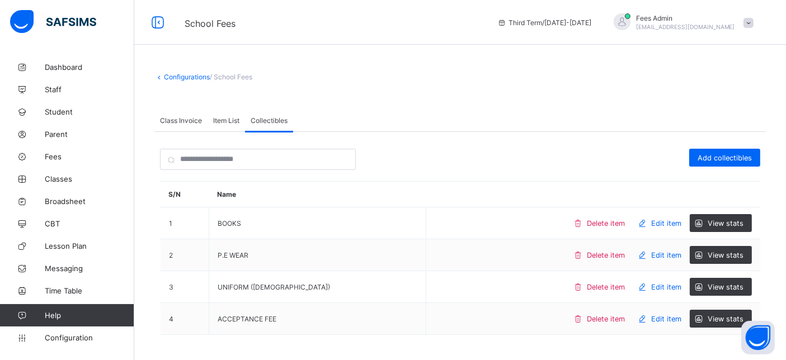
click at [739, 154] on span "Add collectibles" at bounding box center [724, 158] width 54 height 8
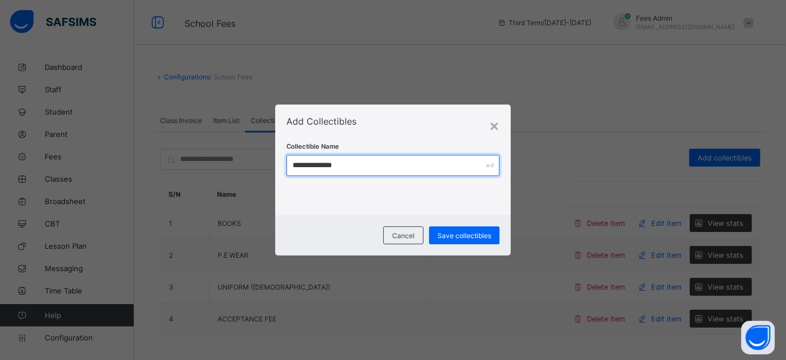
drag, startPoint x: 378, startPoint y: 164, endPoint x: 331, endPoint y: 168, distance: 47.1
click at [331, 168] on input "**********" at bounding box center [393, 165] width 214 height 21
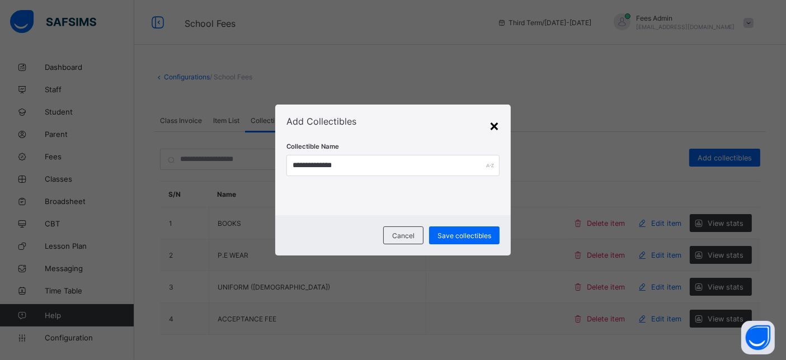
click at [494, 129] on div "×" at bounding box center [494, 125] width 11 height 19
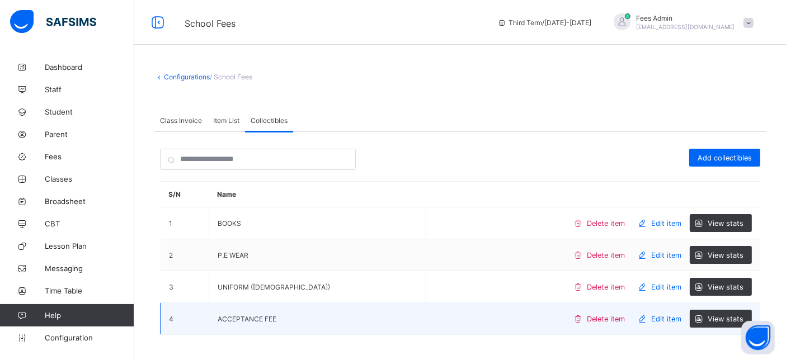
click at [616, 315] on span "Delete item" at bounding box center [606, 319] width 38 height 8
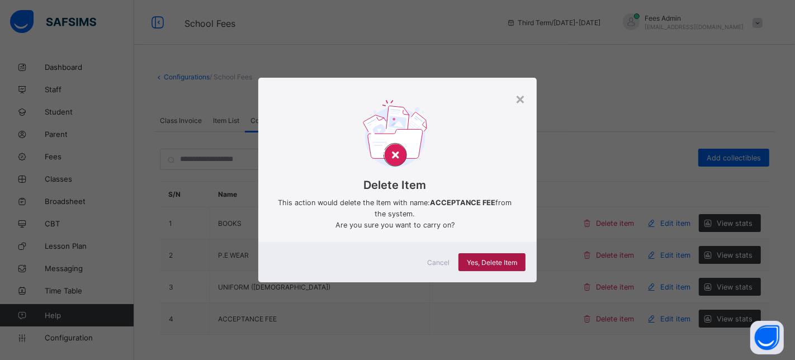
click at [488, 256] on div "Yes, Delete Item" at bounding box center [491, 262] width 67 height 18
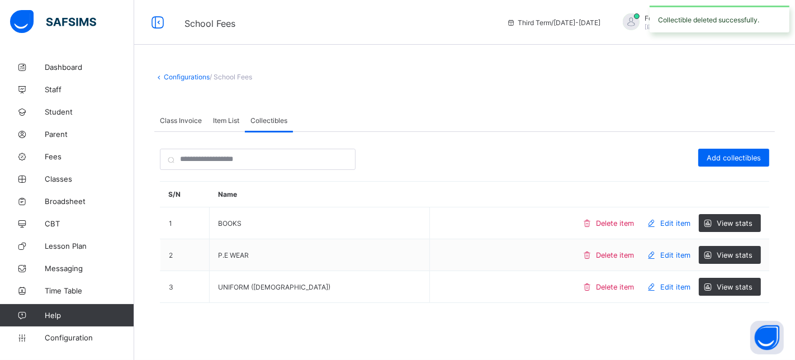
click at [230, 122] on span "Item List" at bounding box center [226, 120] width 26 height 8
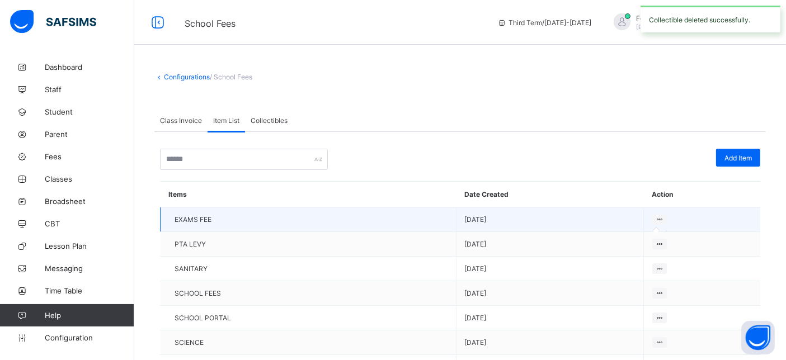
click at [664, 218] on icon at bounding box center [660, 219] width 10 height 8
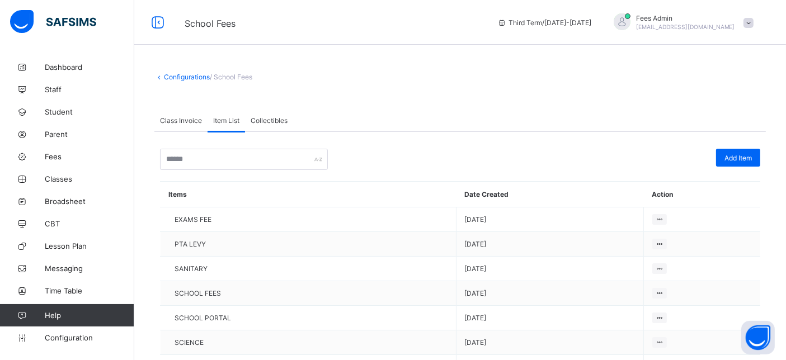
click at [276, 121] on span "Collectibles" at bounding box center [268, 120] width 37 height 8
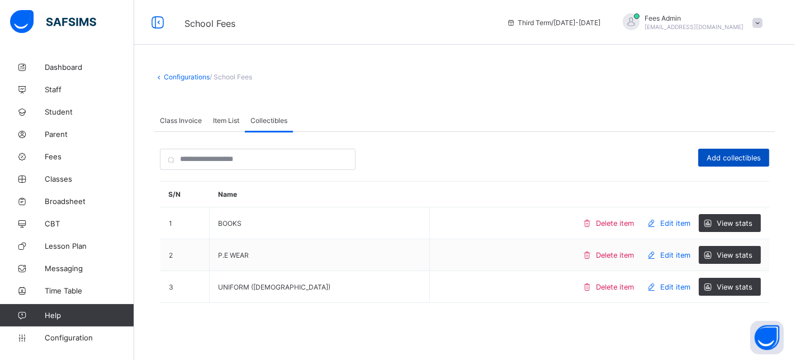
click at [730, 160] on span "Add collectibles" at bounding box center [734, 158] width 54 height 8
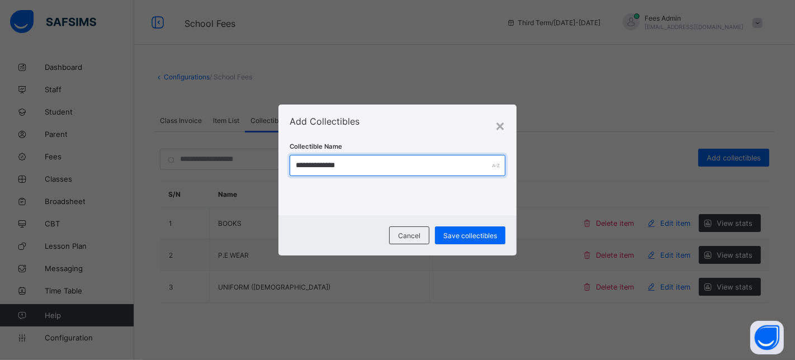
drag, startPoint x: 393, startPoint y: 174, endPoint x: 275, endPoint y: 179, distance: 118.6
click at [275, 179] on div "**********" at bounding box center [397, 180] width 795 height 360
paste input "**"
type input "**********"
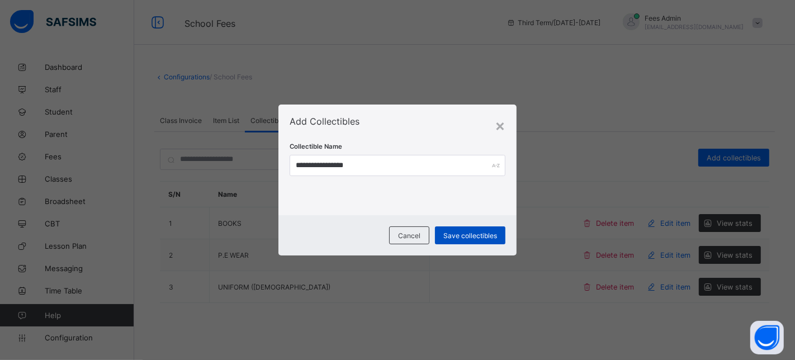
click at [472, 235] on span "Save collectibles" at bounding box center [470, 235] width 54 height 8
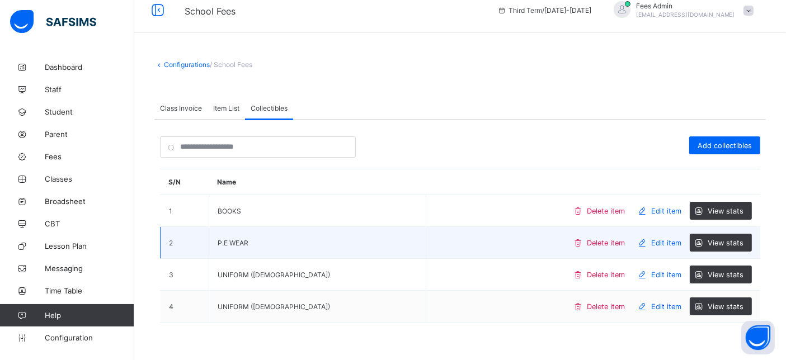
scroll to position [23, 0]
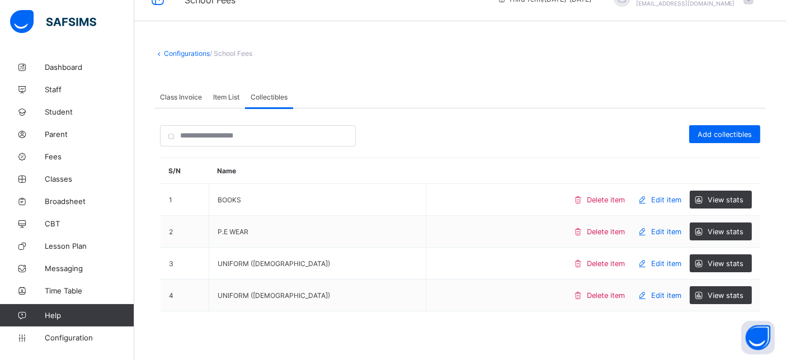
click at [224, 93] on span "Item List" at bounding box center [226, 97] width 26 height 8
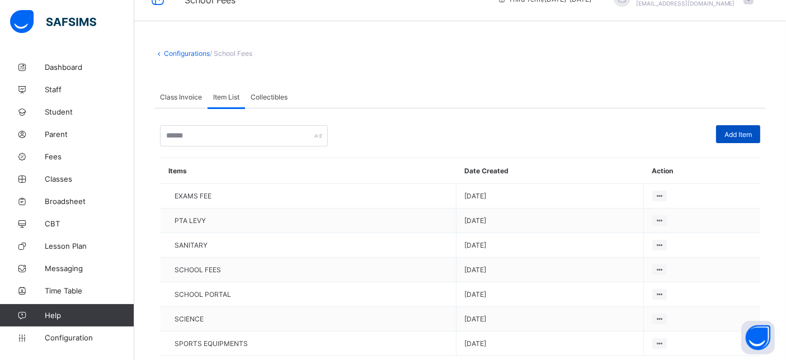
click at [751, 134] on span "Add Item" at bounding box center [737, 134] width 27 height 8
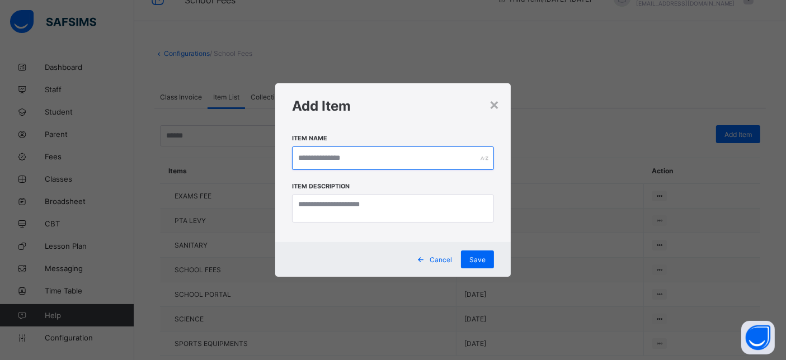
click at [341, 159] on input "text" at bounding box center [393, 157] width 202 height 23
paste input "**********"
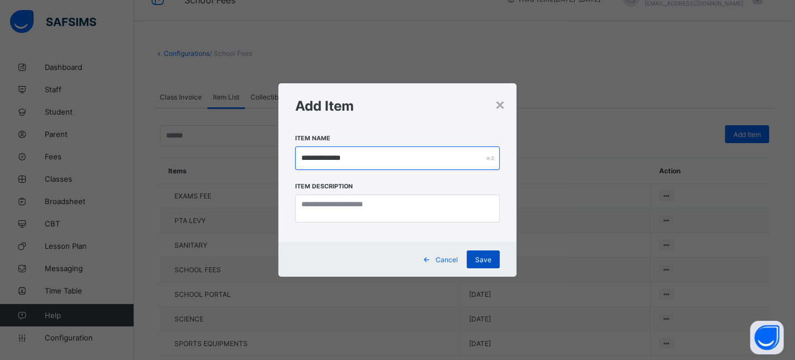
type input "**********"
click at [487, 261] on span "Save" at bounding box center [483, 260] width 16 height 8
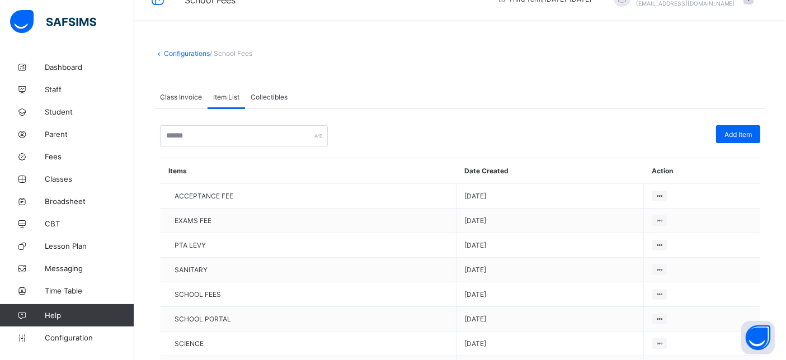
click at [745, 135] on span "Add Item" at bounding box center [737, 134] width 27 height 8
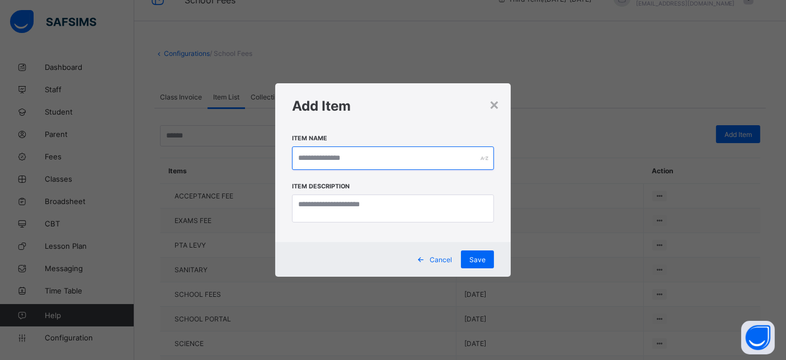
click at [349, 163] on input "text" at bounding box center [393, 157] width 202 height 23
paste input "**********"
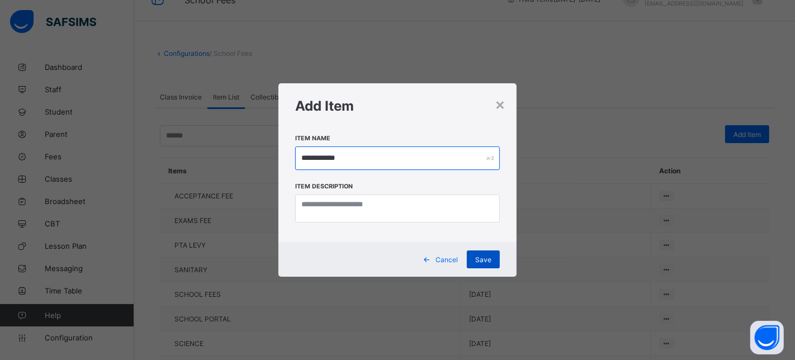
type input "**********"
click at [494, 267] on div "Save" at bounding box center [483, 259] width 33 height 18
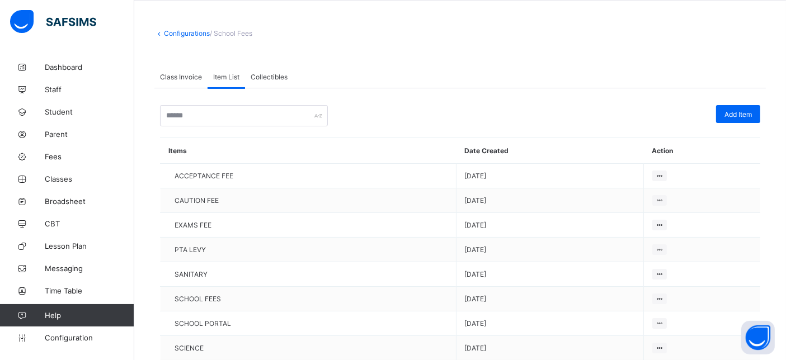
scroll to position [0, 0]
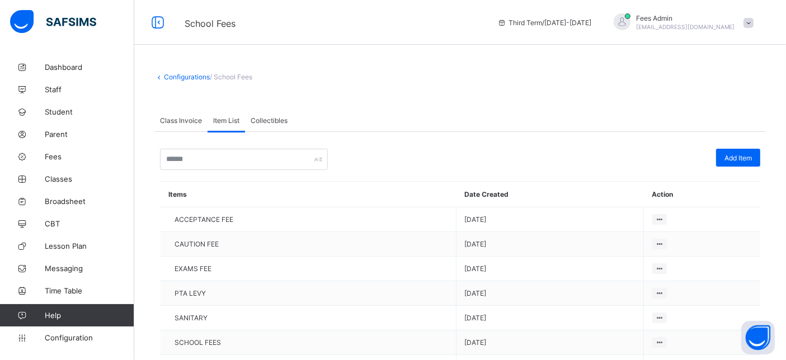
click at [177, 124] on span "Class Invoice" at bounding box center [181, 120] width 42 height 8
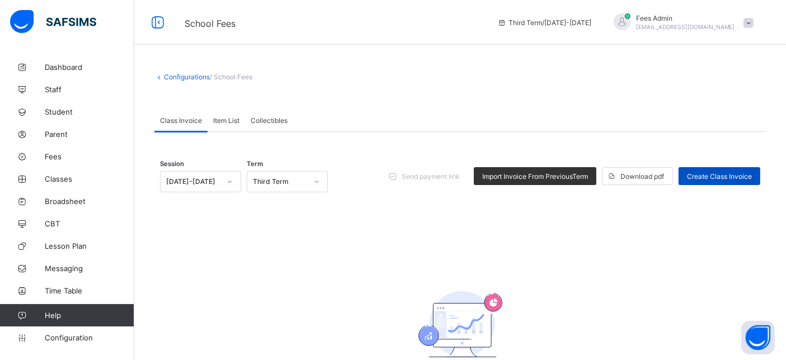
click at [721, 176] on span "Create Class Invoice" at bounding box center [719, 176] width 65 height 8
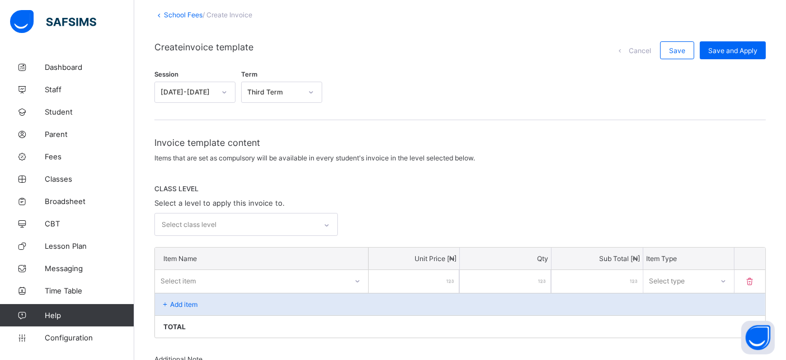
scroll to position [124, 0]
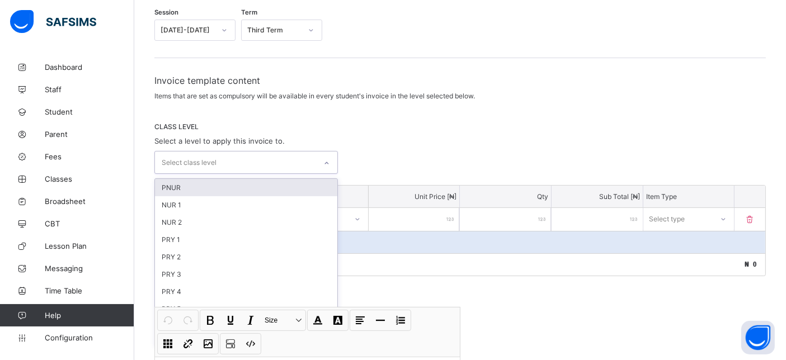
click at [206, 169] on div "Select class level" at bounding box center [189, 162] width 55 height 21
click at [212, 185] on div "PNUR" at bounding box center [246, 187] width 182 height 17
click at [207, 188] on div "NUR 1" at bounding box center [246, 189] width 182 height 17
click at [207, 188] on div "NUR 2" at bounding box center [246, 189] width 182 height 17
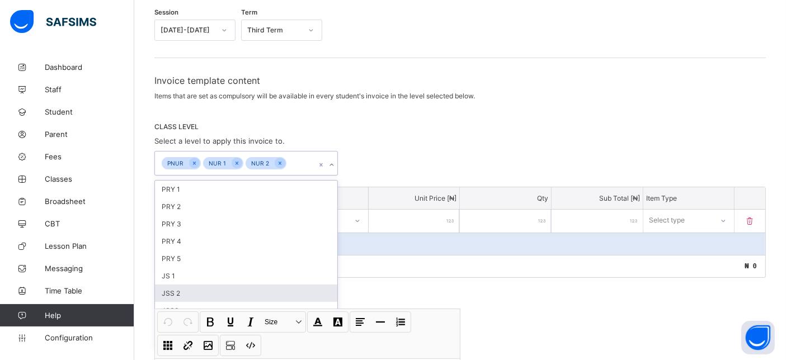
scroll to position [22, 0]
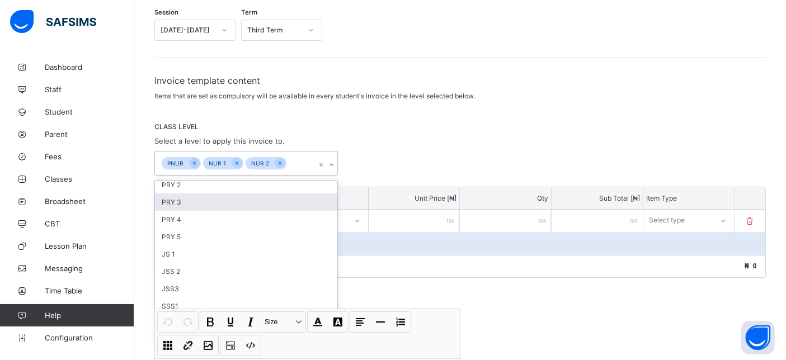
click at [460, 140] on div "CLASS LEVEL Select a level to apply this invoice to. option NUR 2, selected. op…" at bounding box center [459, 148] width 611 height 53
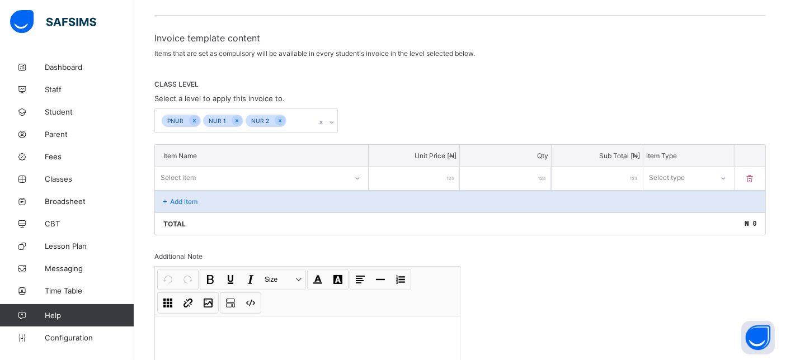
click at [231, 188] on div "Select item" at bounding box center [261, 177] width 213 height 21
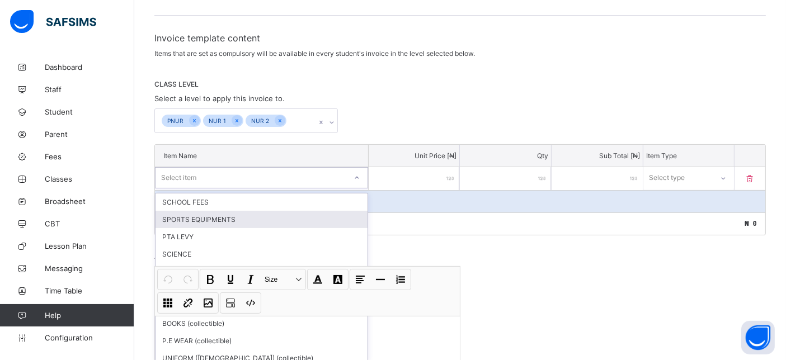
scroll to position [171, 0]
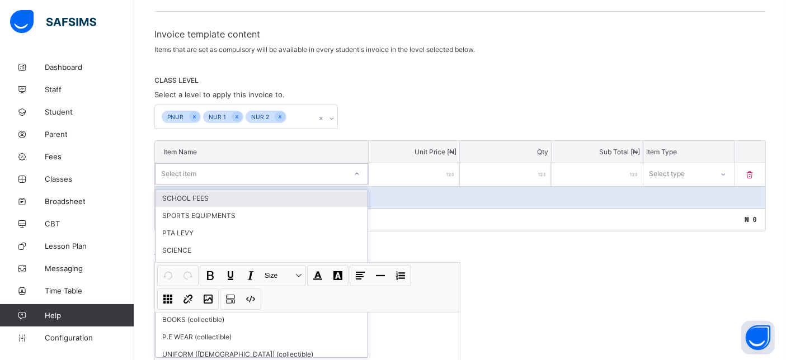
click at [204, 197] on div "SCHOOL FEES" at bounding box center [261, 198] width 212 height 17
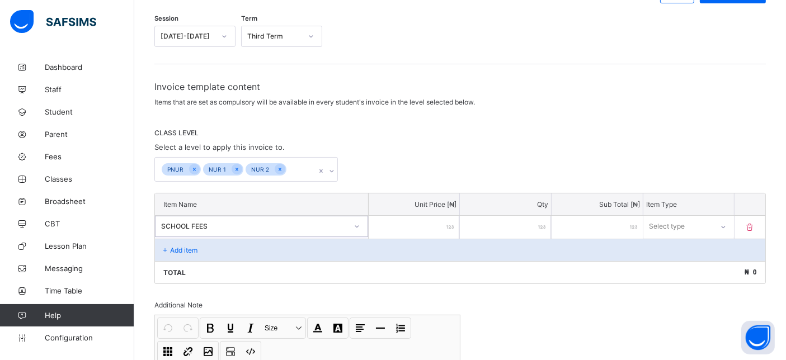
scroll to position [124, 0]
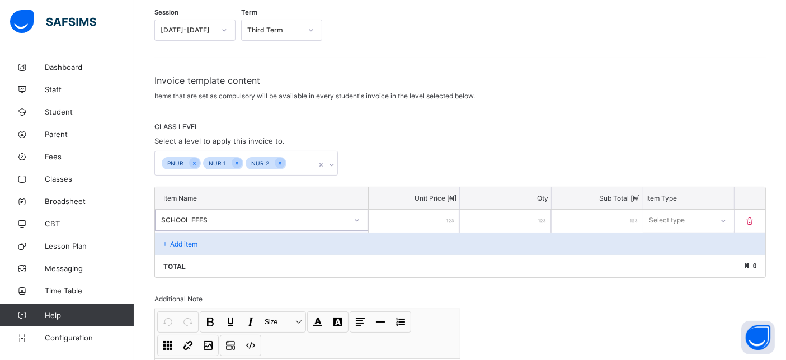
click at [391, 223] on input "number" at bounding box center [413, 221] width 91 height 23
type input "*"
type input "**"
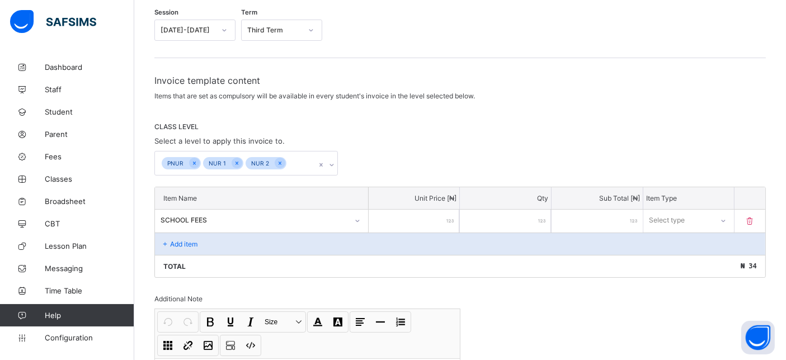
type input "***"
type input "****"
type input "*****"
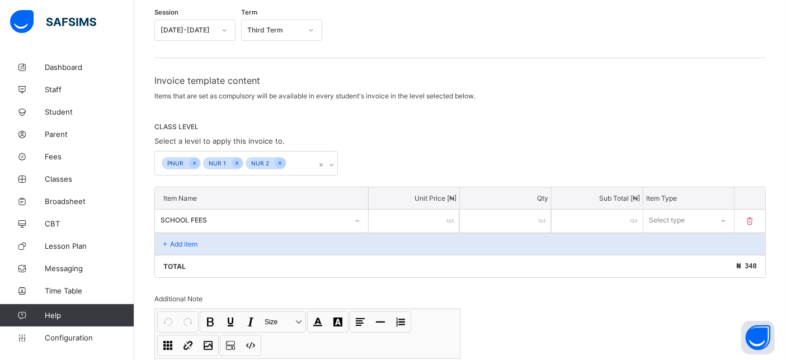
type input "*****"
click at [670, 216] on div "Select type" at bounding box center [667, 220] width 36 height 21
click at [677, 242] on div "Compulsory" at bounding box center [689, 244] width 90 height 17
click at [187, 245] on p "Add item" at bounding box center [183, 244] width 27 height 8
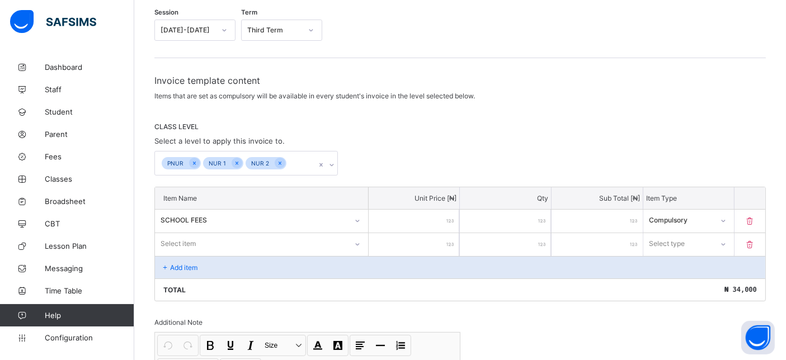
scroll to position [193, 0]
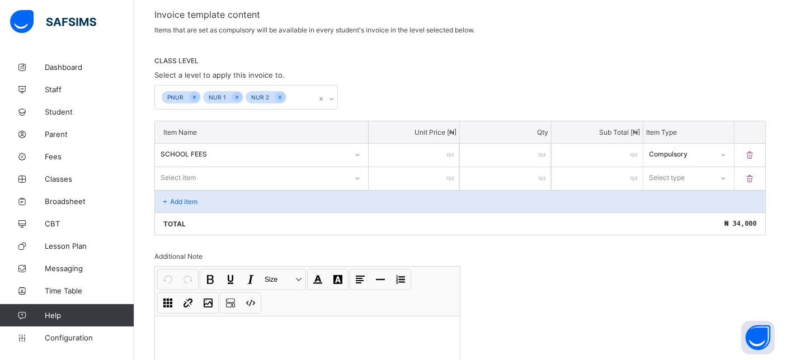
click at [191, 188] on div "Select item" at bounding box center [261, 177] width 213 height 21
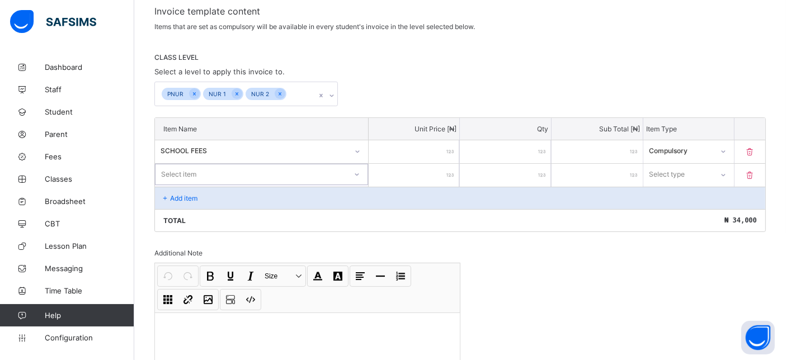
click at [202, 167] on div "Select item" at bounding box center [250, 175] width 191 height 16
type input "***"
click at [214, 191] on div "BOOKS (collectible)" at bounding box center [261, 198] width 212 height 17
click at [428, 170] on input "number" at bounding box center [413, 175] width 91 height 23
type input "*"
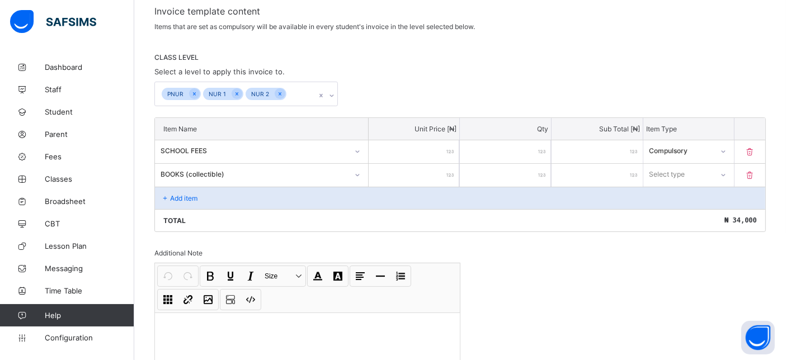
type input "*"
type input "**"
type input "***"
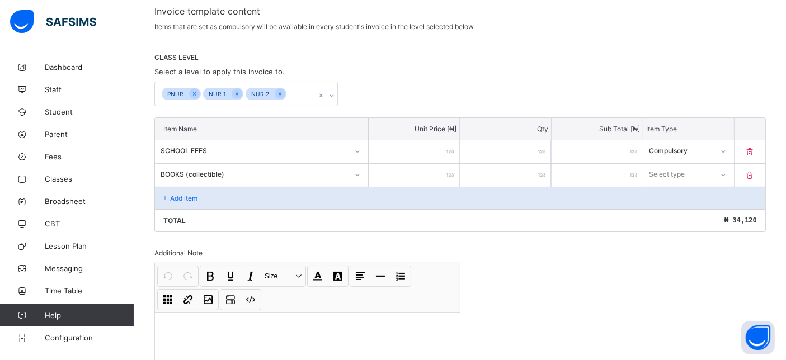
type input "****"
type input "*****"
type input "******"
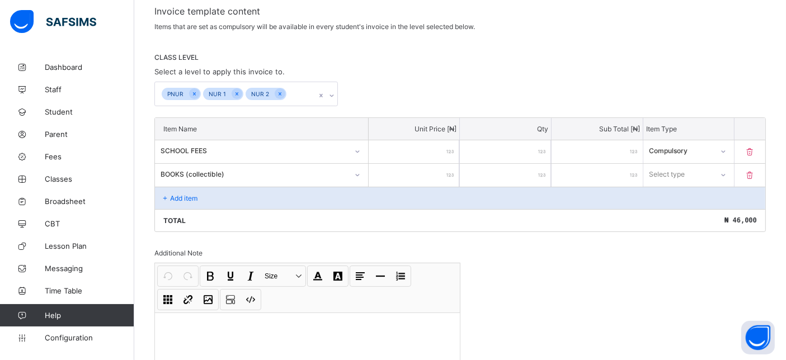
type input "******"
type input "*****"
click at [660, 174] on div "Select type" at bounding box center [667, 174] width 36 height 21
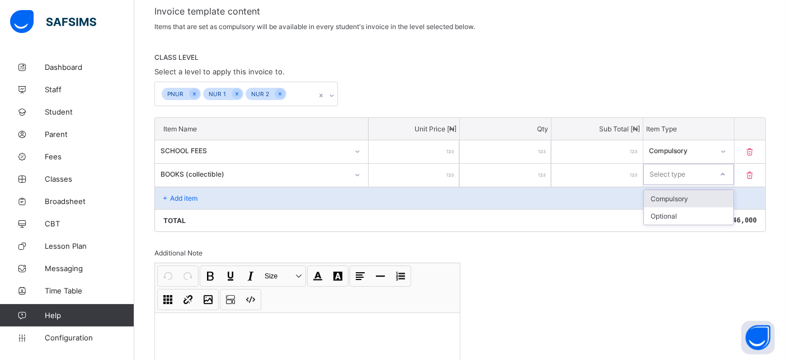
click at [675, 200] on div "Compulsory" at bounding box center [689, 198] width 90 height 17
click at [172, 194] on p "Add item" at bounding box center [183, 198] width 27 height 8
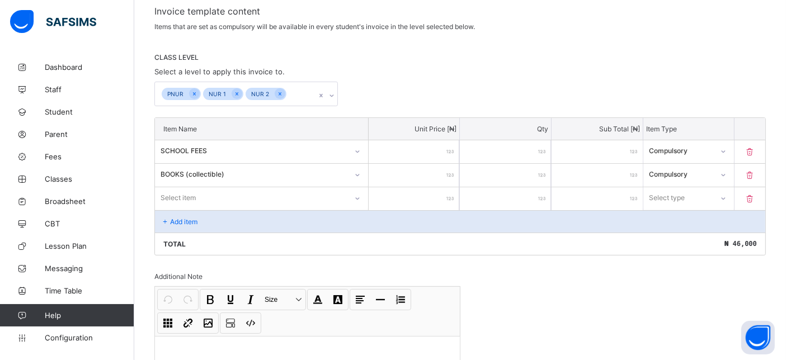
click at [694, 170] on div "Compulsory" at bounding box center [681, 174] width 65 height 8
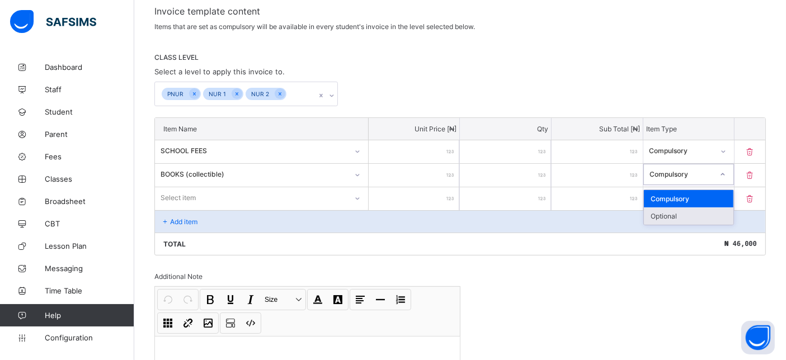
click at [693, 214] on div "Optional" at bounding box center [689, 215] width 90 height 17
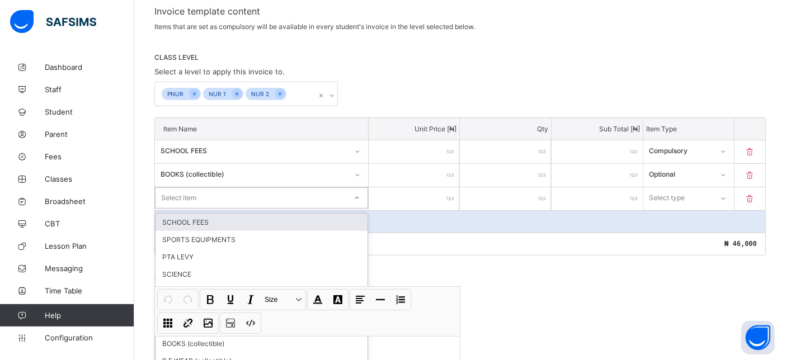
click at [211, 195] on div "option SCHOOL FEES focused, 1 of 13. 13 results available. Use Up and Down to c…" at bounding box center [261, 197] width 213 height 21
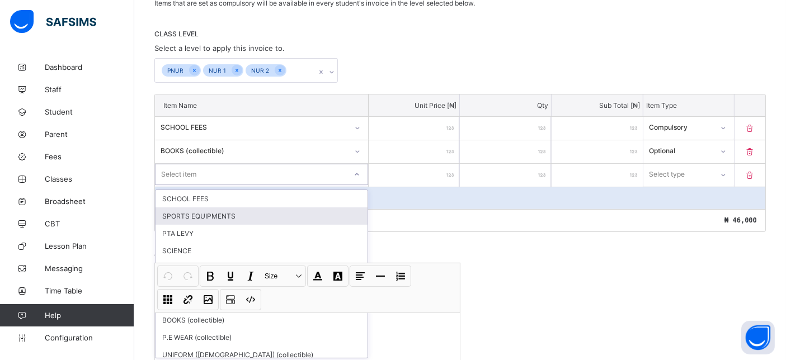
click at [210, 211] on div "SPORTS EQUIPMENTS" at bounding box center [261, 215] width 212 height 17
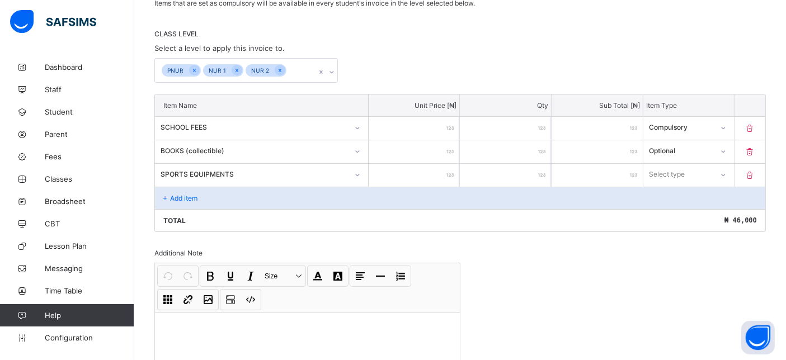
click at [442, 170] on input "number" at bounding box center [413, 175] width 91 height 23
type input "*"
type input "**"
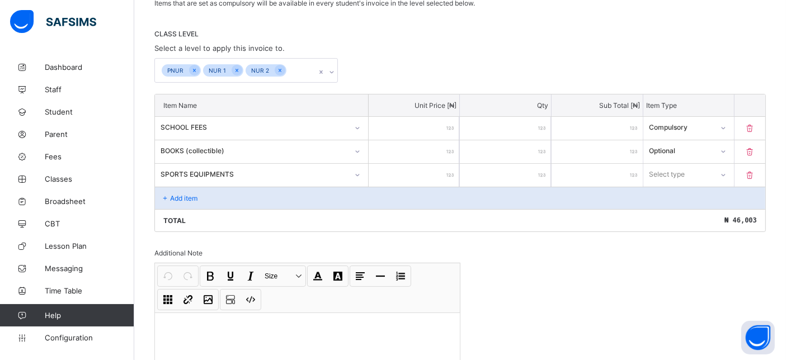
type input "***"
type input "****"
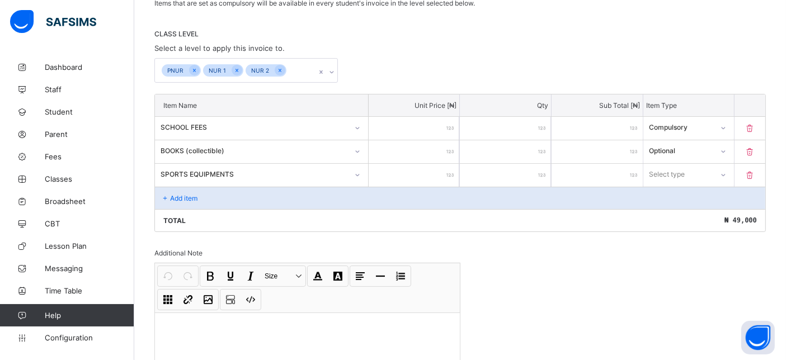
click at [677, 174] on div "Select type" at bounding box center [667, 174] width 36 height 21
click at [680, 194] on div "Compulsory" at bounding box center [689, 198] width 90 height 17
click at [179, 196] on p "Add item" at bounding box center [183, 198] width 27 height 8
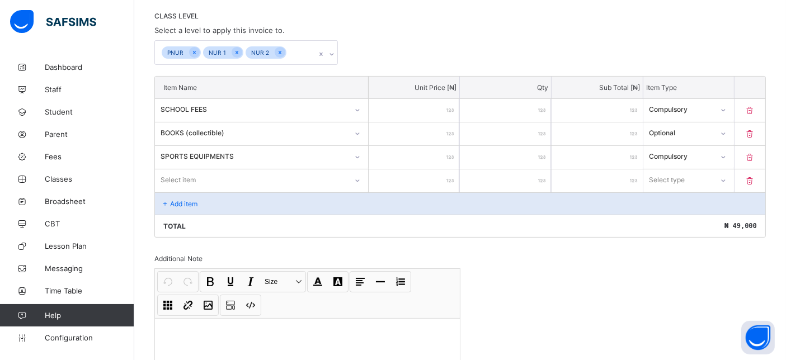
click at [179, 191] on div "Select item" at bounding box center [261, 179] width 213 height 21
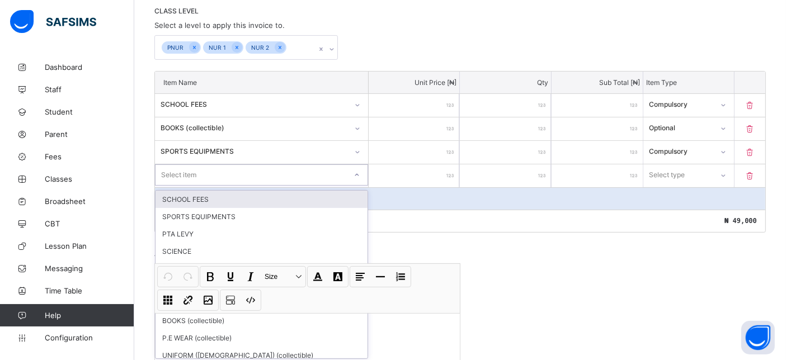
scroll to position [240, 0]
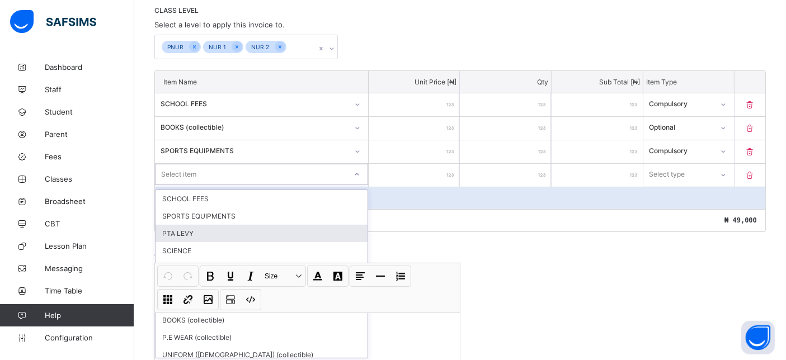
click at [185, 228] on div "PTA LEVY" at bounding box center [261, 233] width 212 height 17
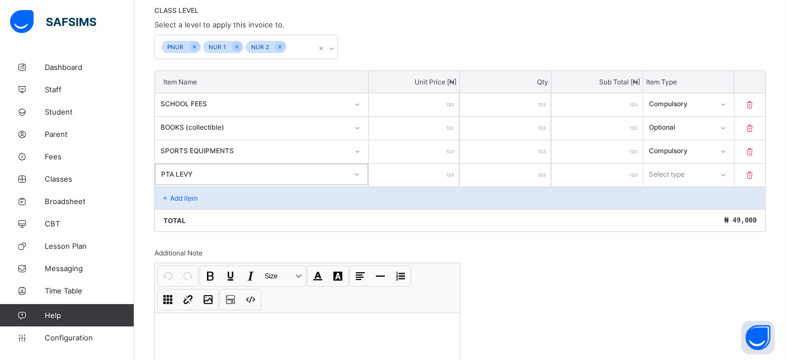
click at [439, 171] on input "number" at bounding box center [413, 175] width 91 height 23
type input "*"
type input "**"
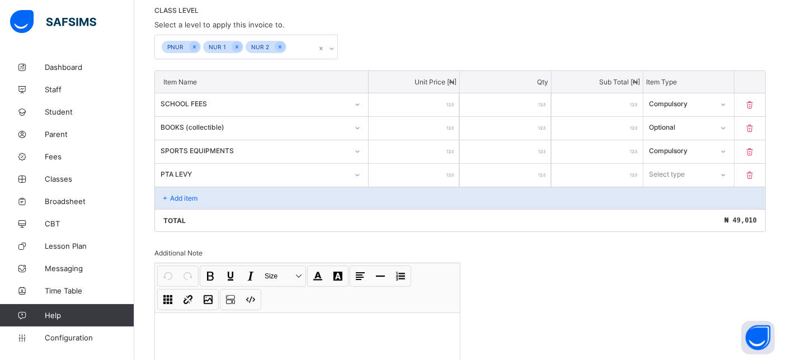
type input "***"
type input "****"
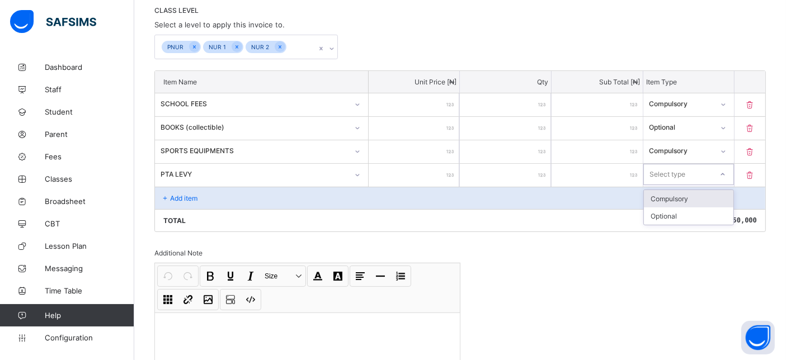
click at [693, 169] on div "Select type" at bounding box center [678, 175] width 69 height 16
click at [689, 196] on div "Compulsory" at bounding box center [689, 198] width 90 height 17
click at [181, 194] on p "Add item" at bounding box center [183, 198] width 27 height 8
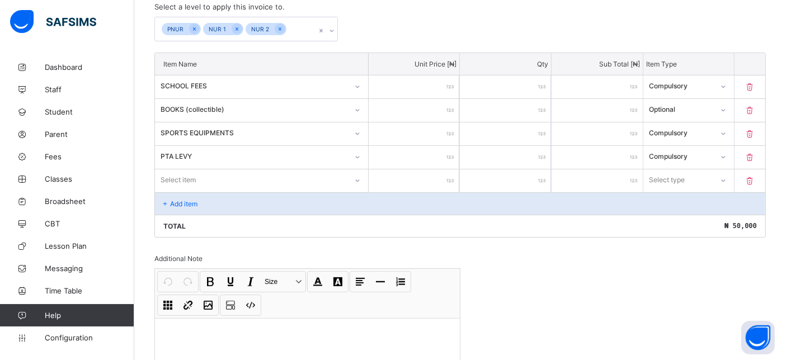
click at [172, 191] on div "Select item" at bounding box center [261, 179] width 213 height 21
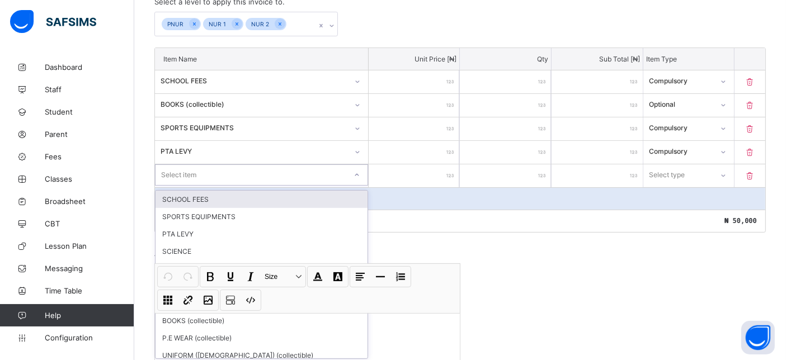
scroll to position [264, 0]
type input "**"
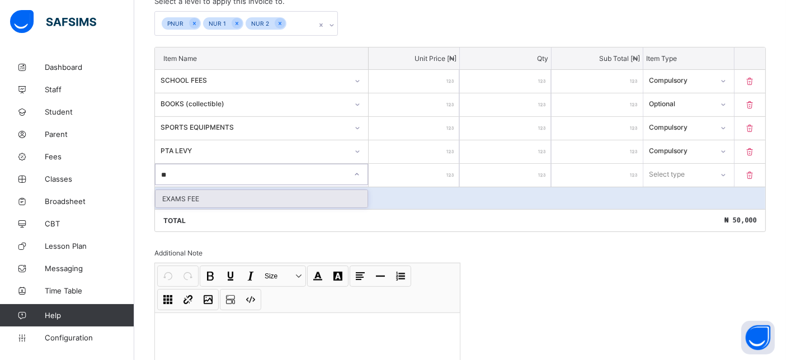
click at [205, 196] on div "EXAMS FEE" at bounding box center [261, 198] width 212 height 17
click at [438, 169] on input "number" at bounding box center [413, 175] width 91 height 23
type input "*"
type input "**"
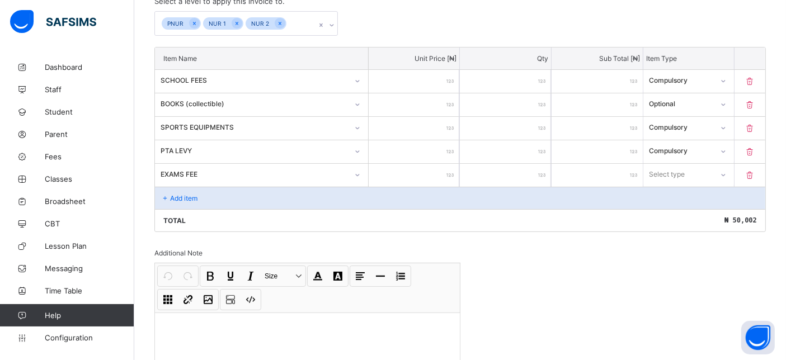
type input "**"
type input "****"
click at [705, 167] on div "Select type" at bounding box center [678, 175] width 69 height 16
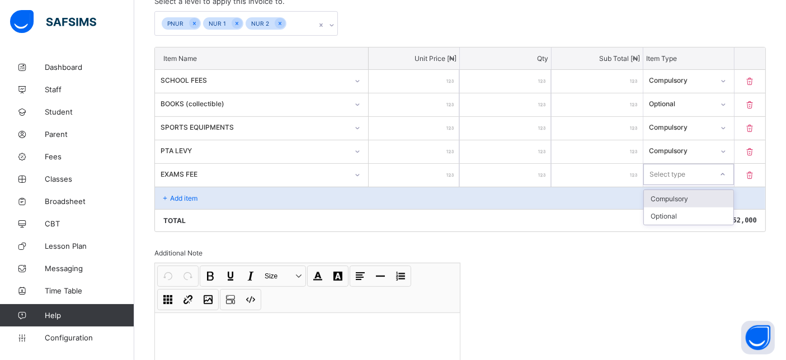
click at [702, 196] on div "Compulsory" at bounding box center [689, 198] width 90 height 17
click at [193, 198] on p "Add item" at bounding box center [183, 198] width 27 height 8
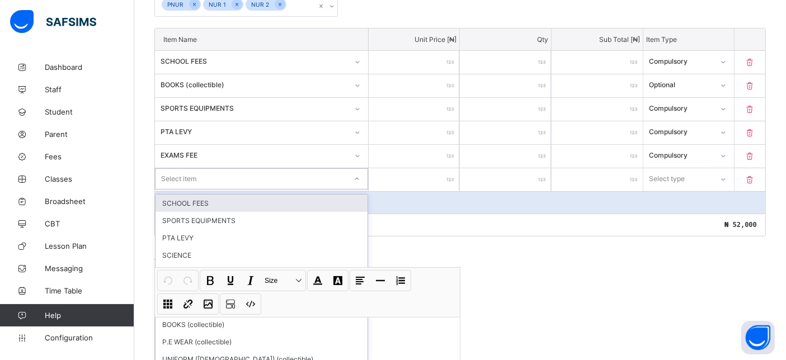
click at [185, 190] on div "option SCHOOL FEES focused, 1 of 13. 13 results available. Use Up and Down to c…" at bounding box center [261, 178] width 213 height 21
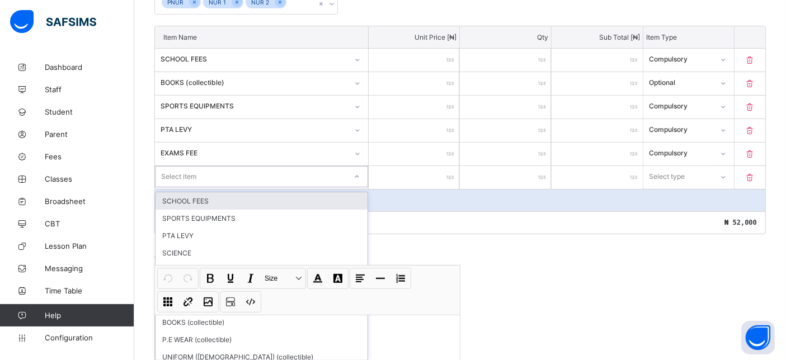
scroll to position [287, 0]
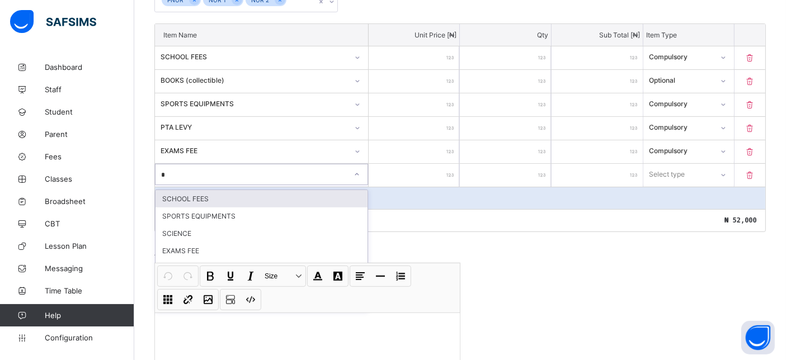
type input "**"
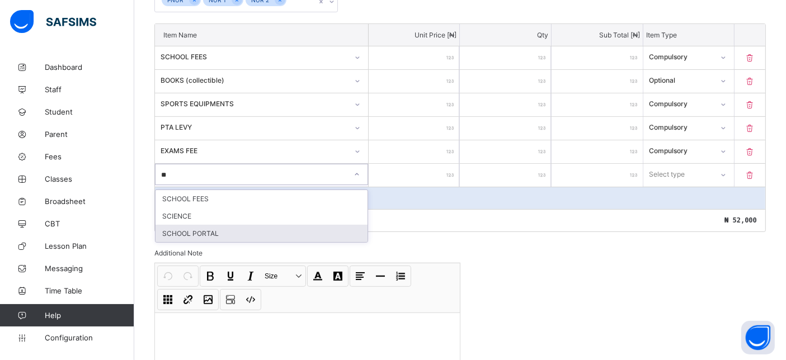
click at [203, 229] on div "SCHOOL PORTAL" at bounding box center [261, 233] width 212 height 17
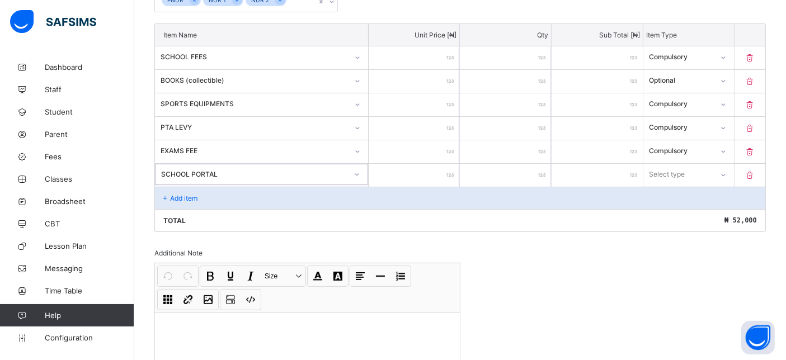
click at [438, 174] on input "number" at bounding box center [413, 175] width 91 height 23
type input "*"
type input "**"
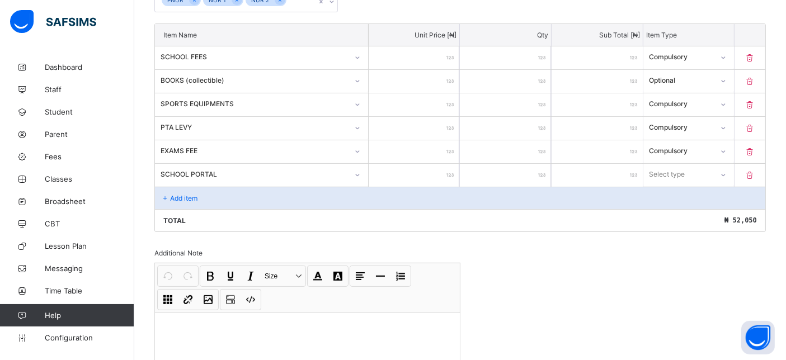
type input "***"
click at [709, 176] on div "Select type" at bounding box center [678, 175] width 70 height 16
click at [685, 199] on div "Compulsory" at bounding box center [689, 198] width 90 height 17
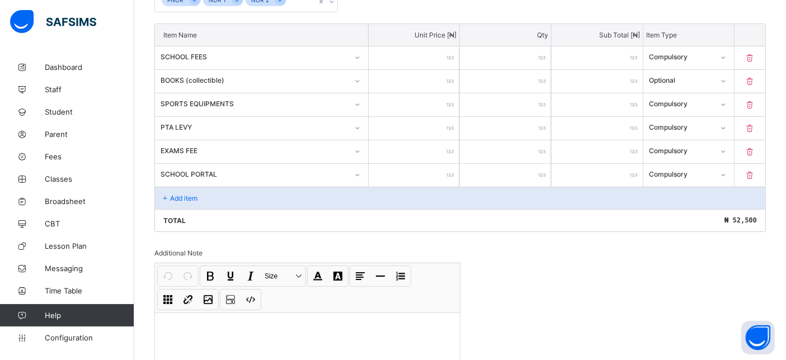
click at [193, 197] on p "Add item" at bounding box center [183, 198] width 27 height 8
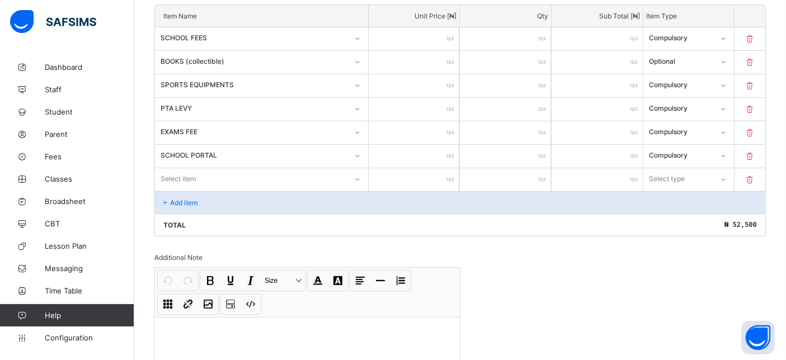
click at [184, 190] on div "Select item" at bounding box center [261, 178] width 213 height 21
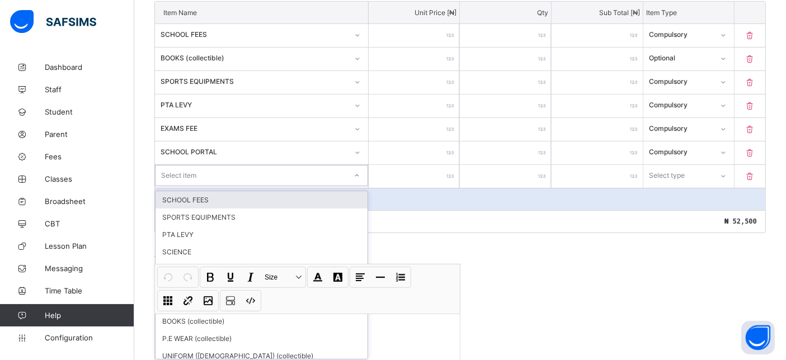
scroll to position [310, 0]
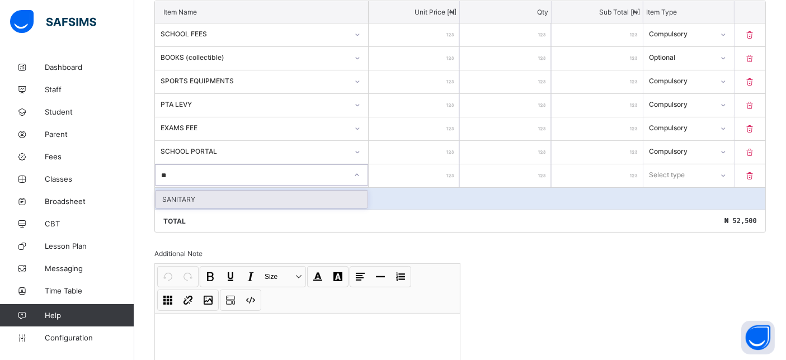
type input "***"
click at [187, 194] on div "SANITARY" at bounding box center [261, 199] width 212 height 17
click at [432, 173] on input "number" at bounding box center [413, 175] width 91 height 23
type input "*"
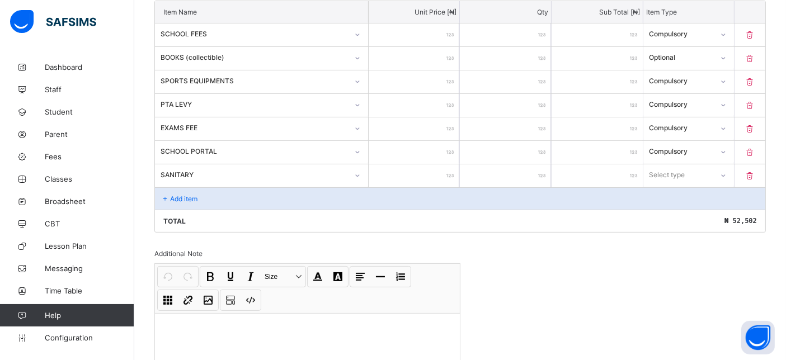
type input "**"
type input "***"
type input "****"
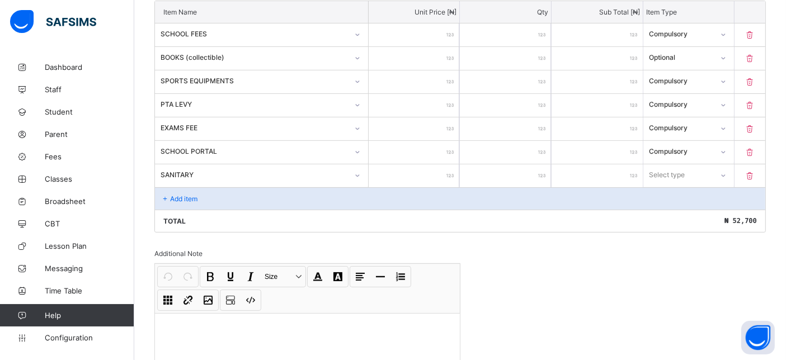
type input "****"
click at [698, 169] on div "Select type" at bounding box center [678, 175] width 69 height 16
click at [694, 193] on div "Compulsory" at bounding box center [689, 199] width 90 height 17
click at [179, 196] on p "Add item" at bounding box center [183, 199] width 27 height 8
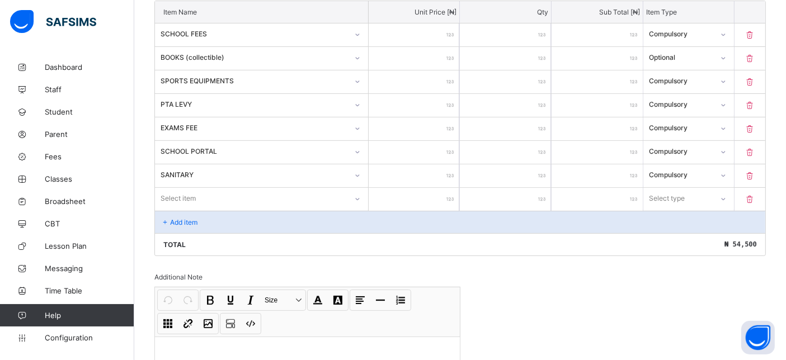
click at [191, 192] on div "Select item" at bounding box center [261, 198] width 213 height 21
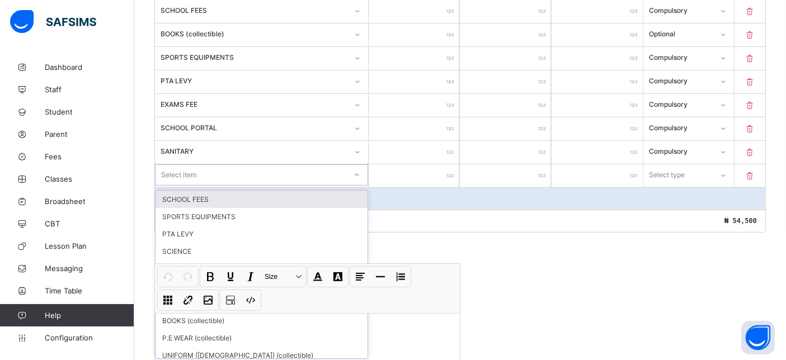
scroll to position [334, 0]
type input "*"
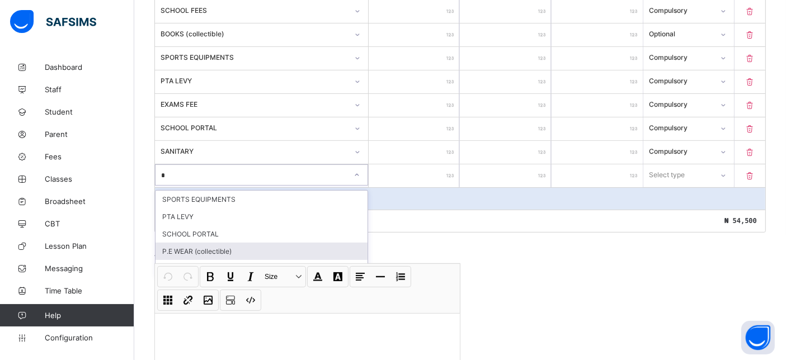
click at [195, 243] on div "P.E WEAR (collectible)" at bounding box center [261, 251] width 212 height 17
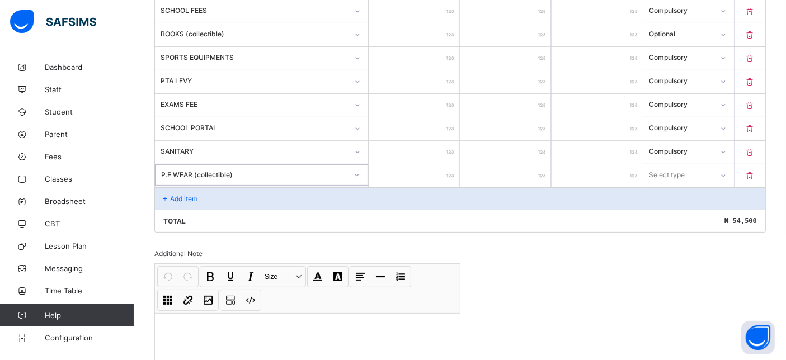
click at [415, 176] on input "number" at bounding box center [413, 175] width 91 height 23
type input "*"
type input "**"
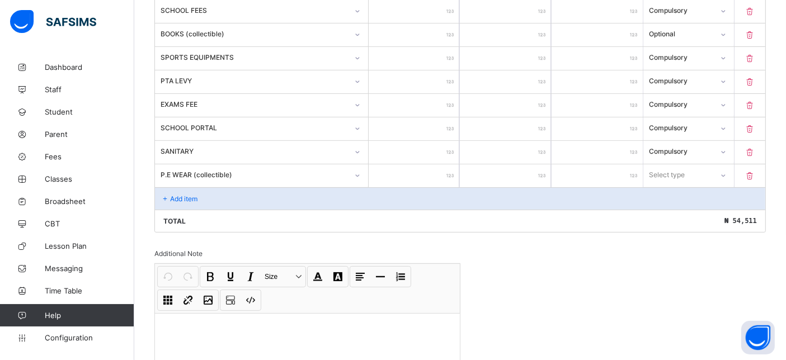
type input "***"
type input "****"
type input "*****"
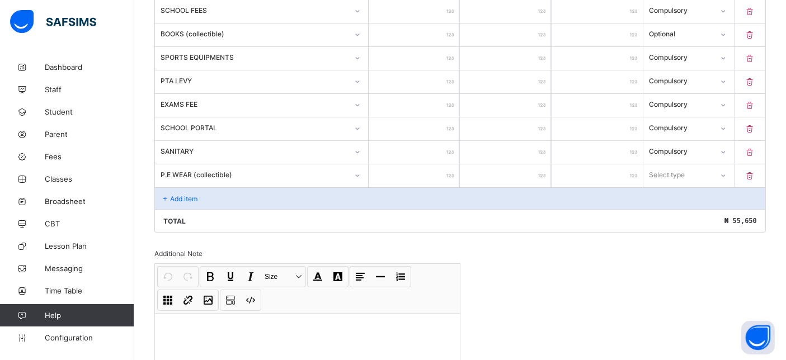
type input "*****"
click at [709, 167] on div "Select type" at bounding box center [678, 175] width 69 height 16
click at [681, 208] on div "Optional" at bounding box center [689, 216] width 90 height 17
click at [181, 195] on p "Add item" at bounding box center [183, 199] width 27 height 8
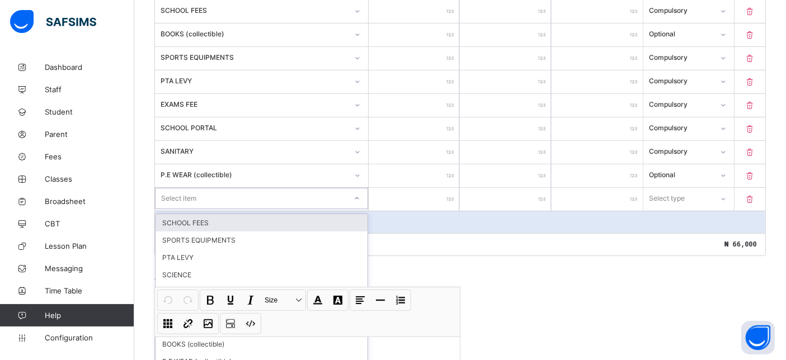
click at [206, 193] on div "option SCHOOL FEES focused, 1 of 13. 13 results available. Use Up and Down to c…" at bounding box center [261, 198] width 213 height 21
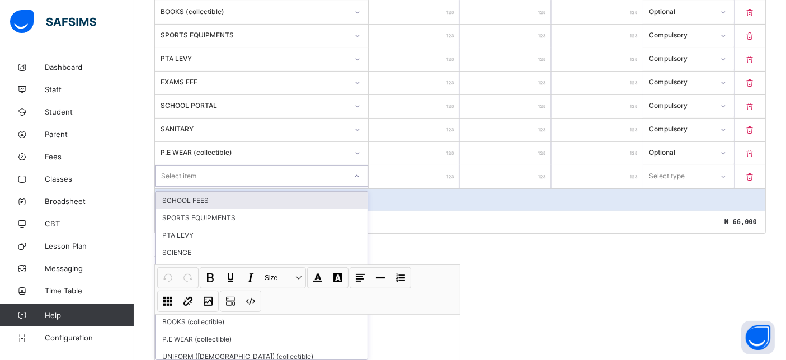
scroll to position [357, 0]
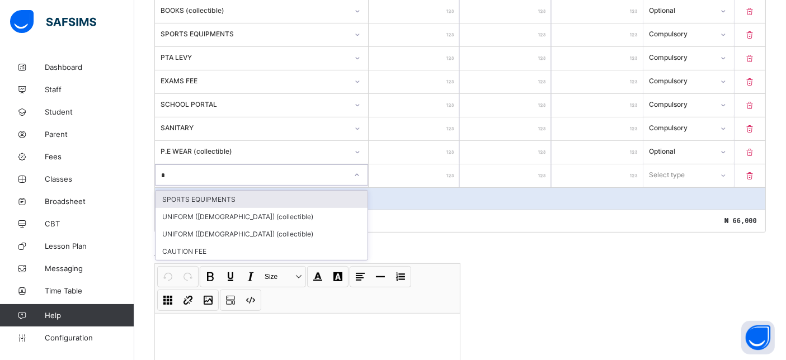
type input "**"
click at [219, 191] on div "UNIFORM (MALE) (collectible)" at bounding box center [261, 199] width 212 height 17
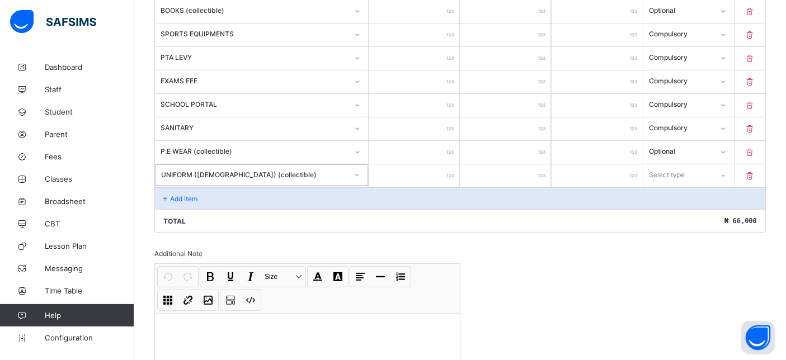
click at [433, 171] on input "number" at bounding box center [413, 175] width 91 height 23
type input "*"
type input "**"
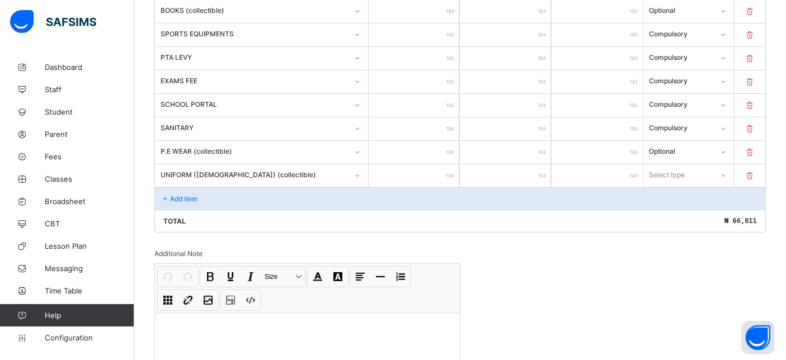
type input "***"
type input "****"
type input "*****"
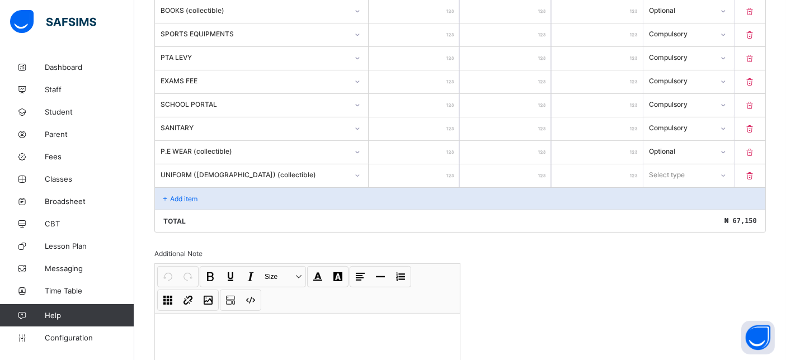
type input "*****"
click at [684, 175] on div "Select type" at bounding box center [667, 174] width 36 height 21
click at [687, 215] on div "Optional" at bounding box center [689, 216] width 90 height 17
click at [179, 197] on p "Add item" at bounding box center [183, 199] width 27 height 8
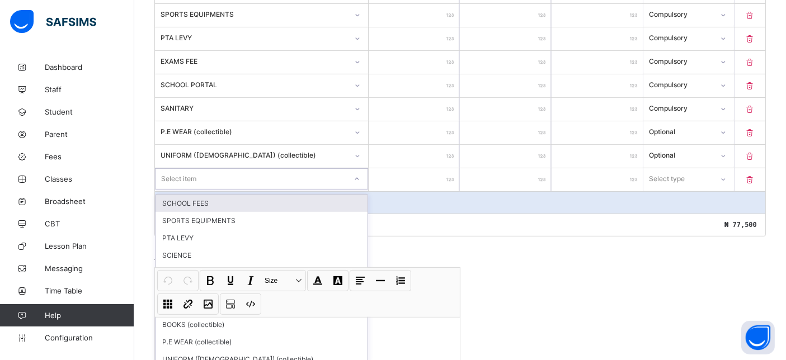
click at [182, 190] on div "option SCHOOL FEES focused, 1 of 13. 13 results available. Use Up and Down to c…" at bounding box center [261, 178] width 213 height 21
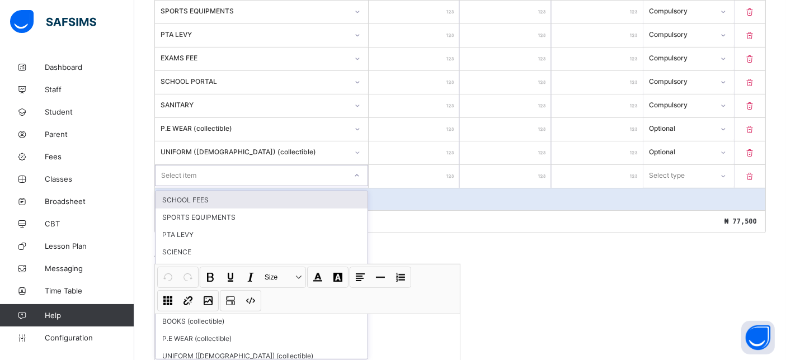
scroll to position [380, 0]
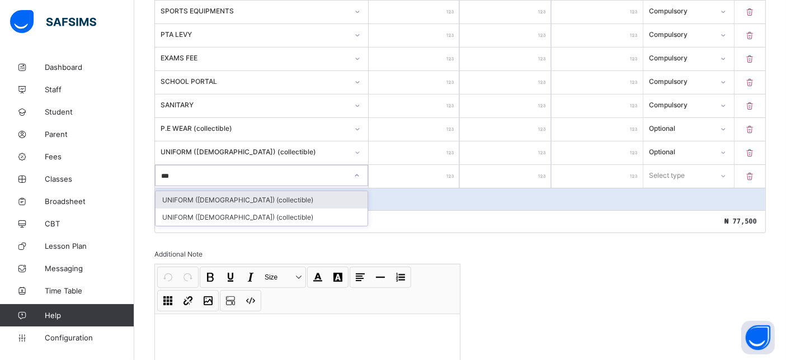
type input "****"
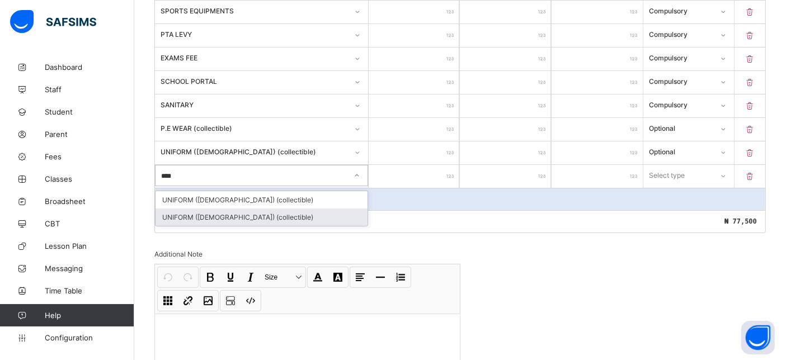
click at [286, 213] on div "UNIFORM (FEMALE) (collectible)" at bounding box center [261, 217] width 212 height 17
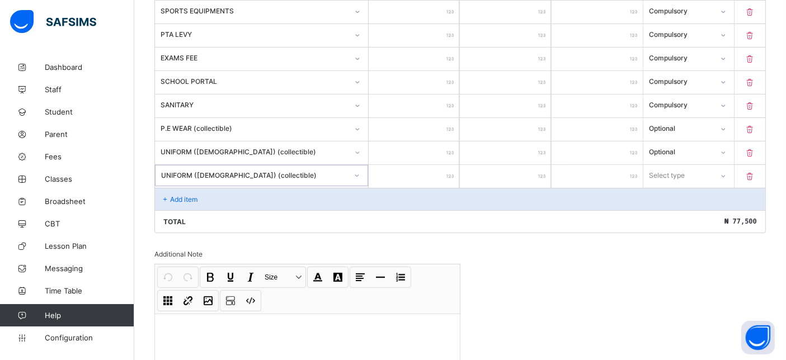
click at [423, 174] on input "number" at bounding box center [413, 176] width 91 height 23
type input "*"
type input "**"
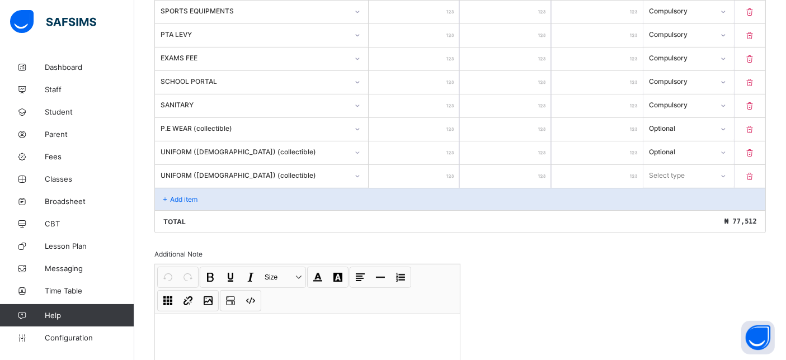
type input "***"
type input "****"
type input "*****"
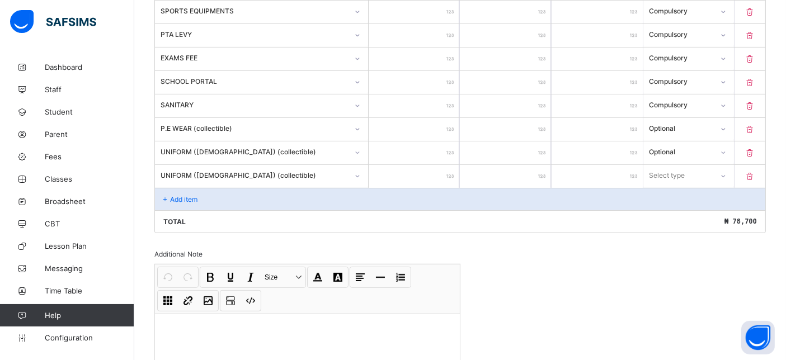
type input "*****"
click at [698, 168] on div "Select type" at bounding box center [678, 176] width 70 height 16
click at [671, 209] on div "Optional" at bounding box center [689, 217] width 90 height 17
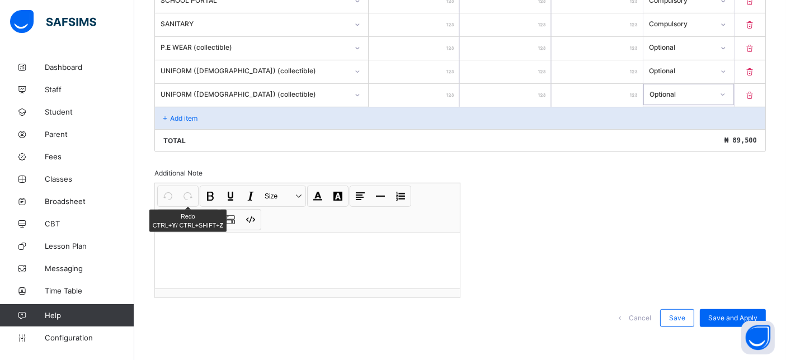
scroll to position [462, 0]
click at [208, 114] on div "Add item" at bounding box center [460, 117] width 610 height 22
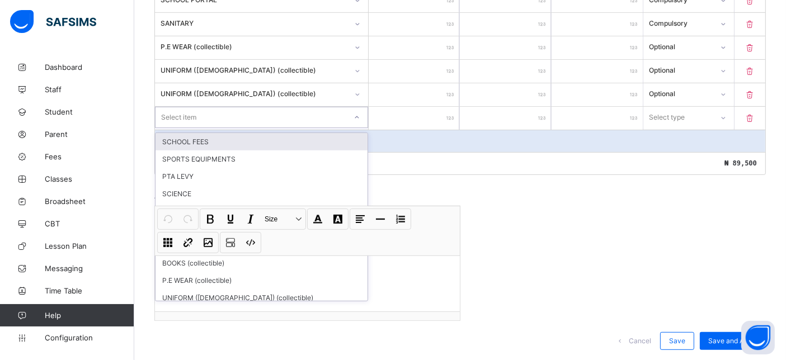
click at [190, 112] on div "Select item" at bounding box center [178, 117] width 35 height 21
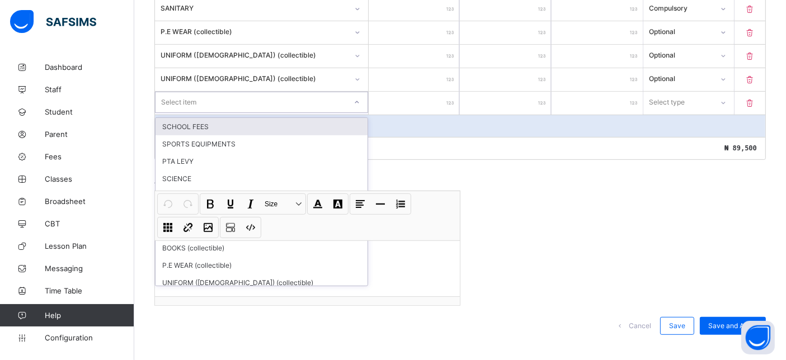
scroll to position [485, 0]
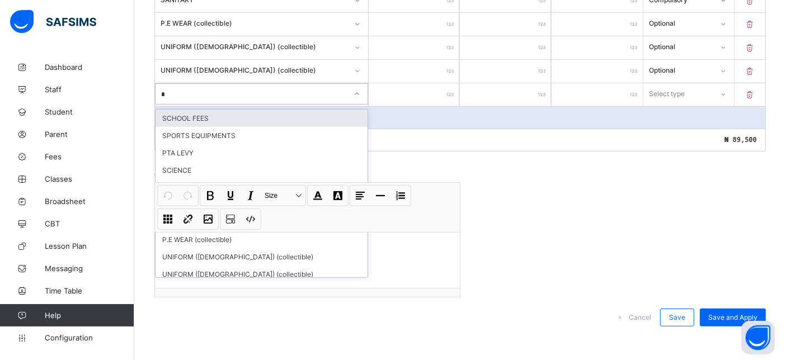
type input "**"
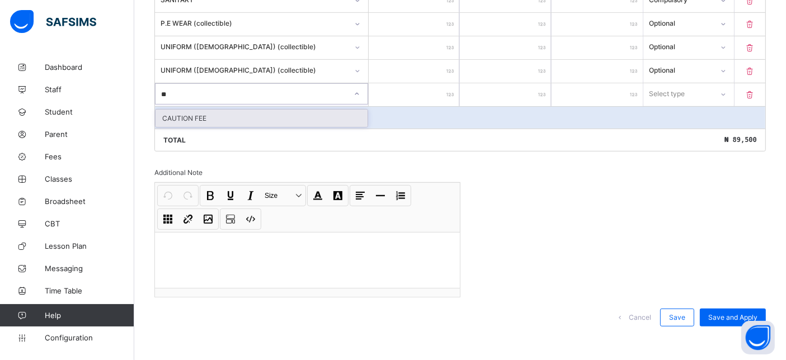
click at [201, 117] on div "CAUTION FEE" at bounding box center [261, 118] width 212 height 17
click at [398, 92] on input "number" at bounding box center [413, 94] width 91 height 23
type input "*"
type input "**"
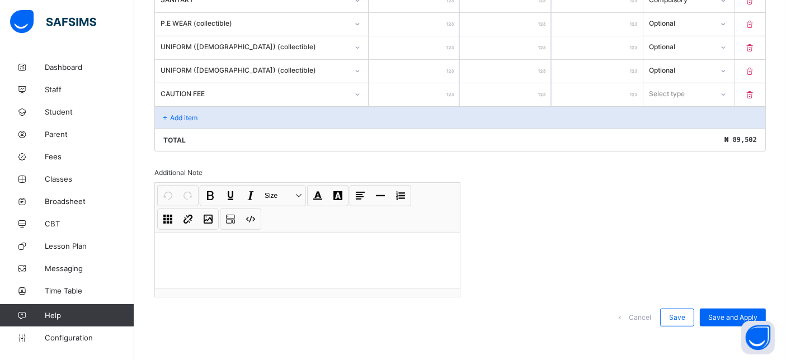
type input "**"
type input "***"
type input "****"
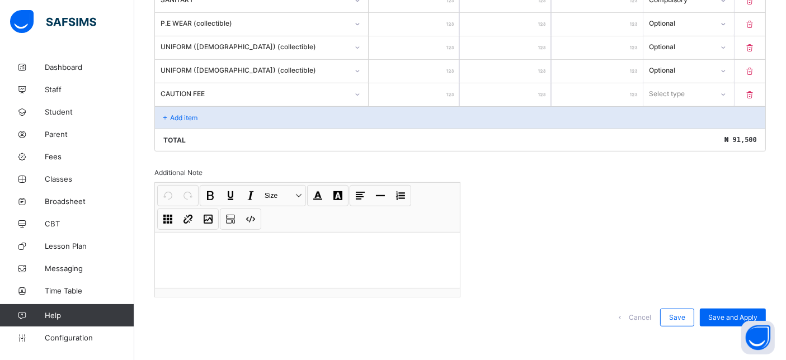
type input "****"
click at [666, 96] on div "Select type" at bounding box center [667, 93] width 36 height 21
click at [680, 135] on div "Optional" at bounding box center [689, 135] width 90 height 17
click at [733, 313] on span "Save and Apply" at bounding box center [732, 317] width 49 height 8
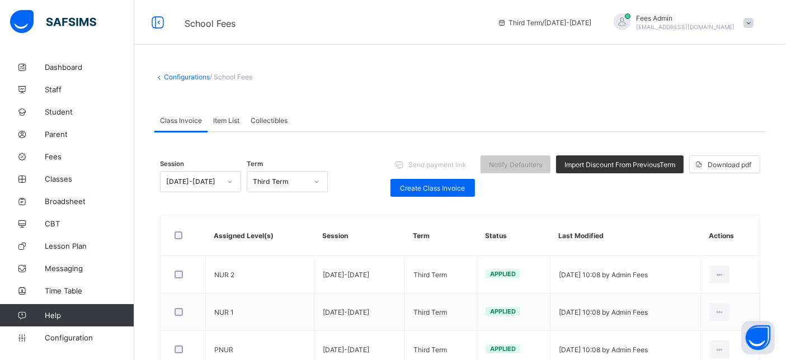
click at [730, 24] on span "[EMAIL_ADDRESS][DOMAIN_NAME]" at bounding box center [685, 26] width 99 height 7
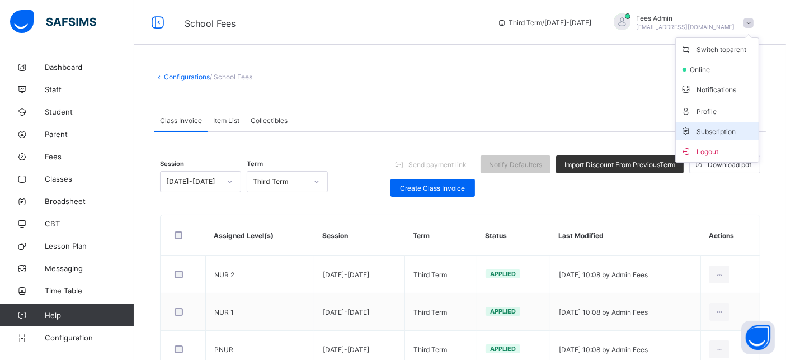
click at [722, 127] on span "Subscription" at bounding box center [708, 131] width 56 height 8
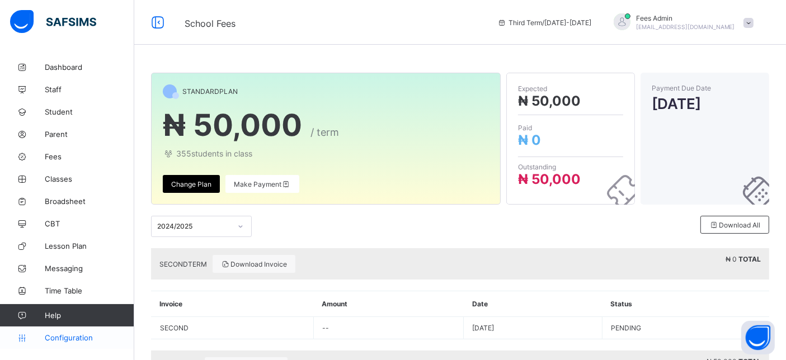
click at [68, 341] on span "Configuration" at bounding box center [89, 337] width 89 height 9
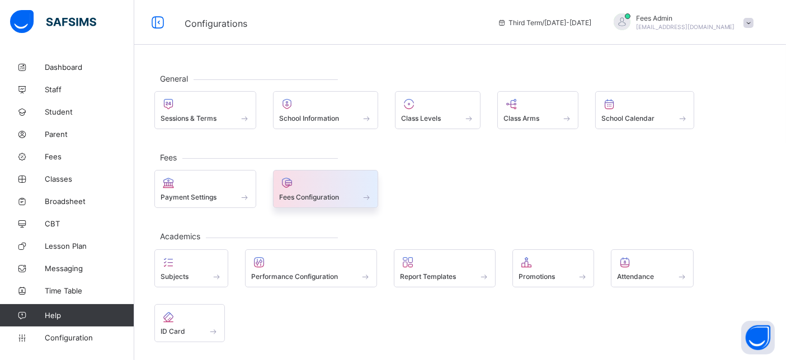
click at [327, 190] on span at bounding box center [325, 191] width 93 height 3
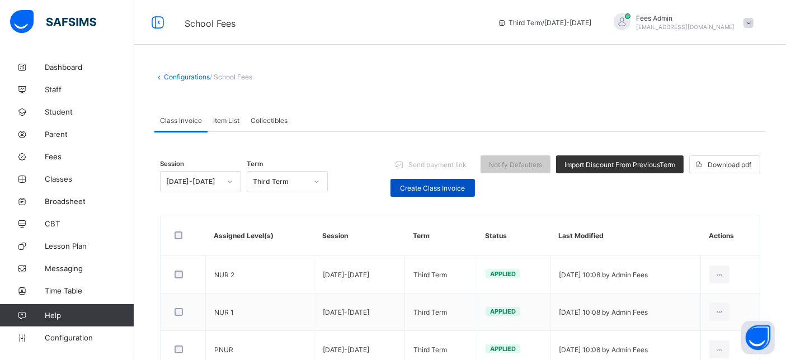
scroll to position [40, 0]
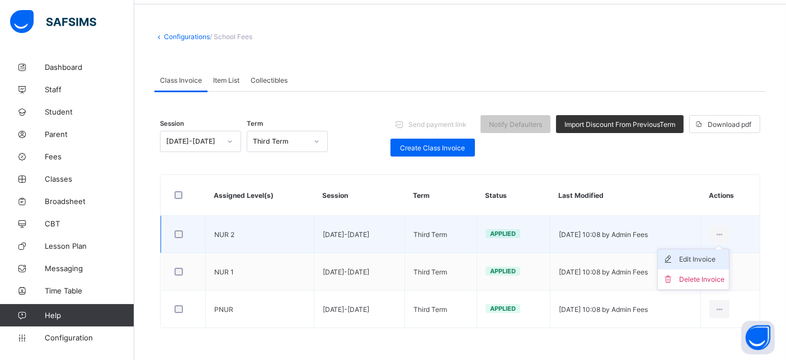
click at [716, 256] on div "Edit Invoice" at bounding box center [701, 259] width 45 height 11
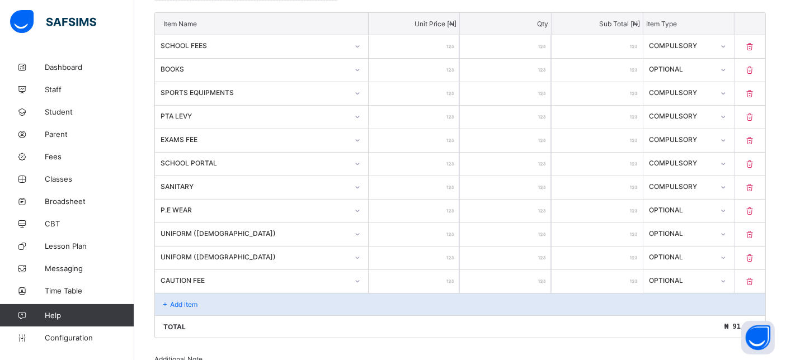
scroll to position [485, 0]
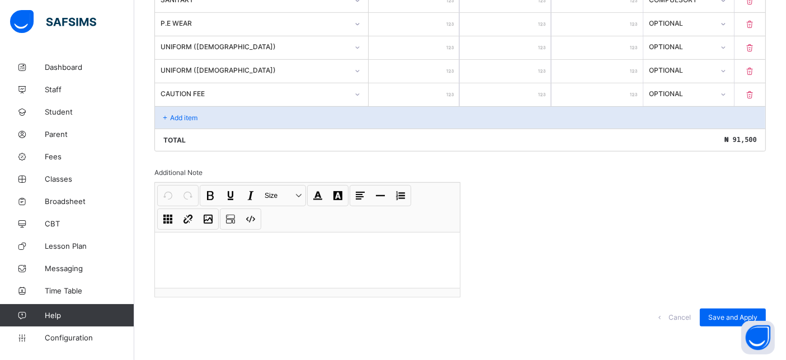
click at [684, 313] on span "Cancel" at bounding box center [679, 317] width 22 height 8
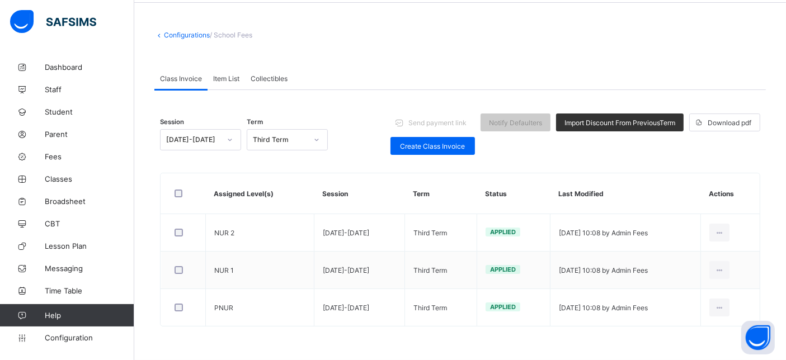
scroll to position [40, 0]
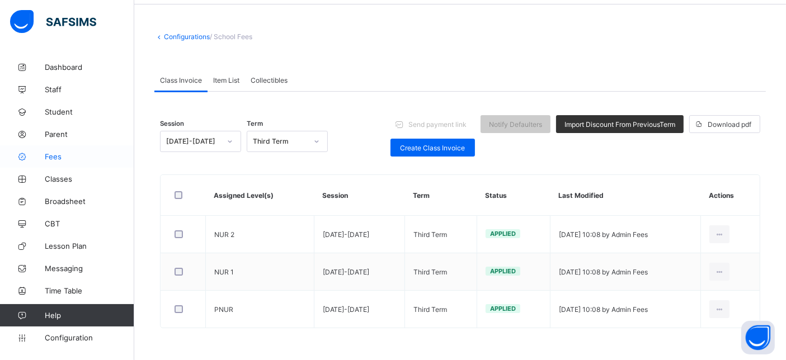
click at [64, 154] on span "Fees" at bounding box center [89, 156] width 89 height 9
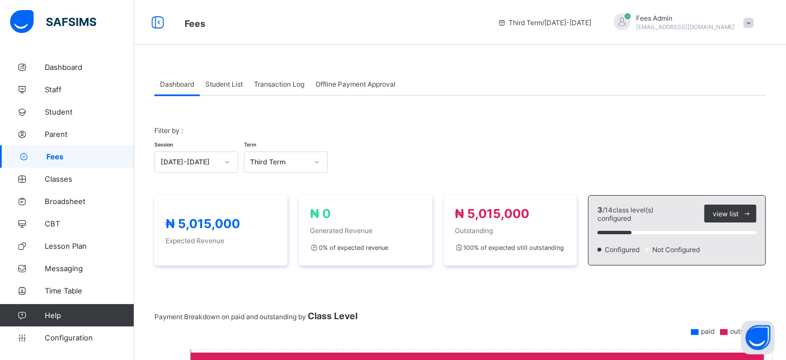
click at [220, 90] on div "Student List" at bounding box center [224, 84] width 49 height 22
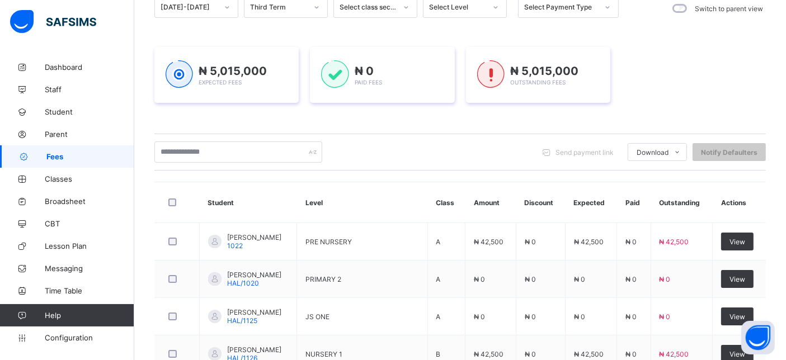
scroll to position [62, 0]
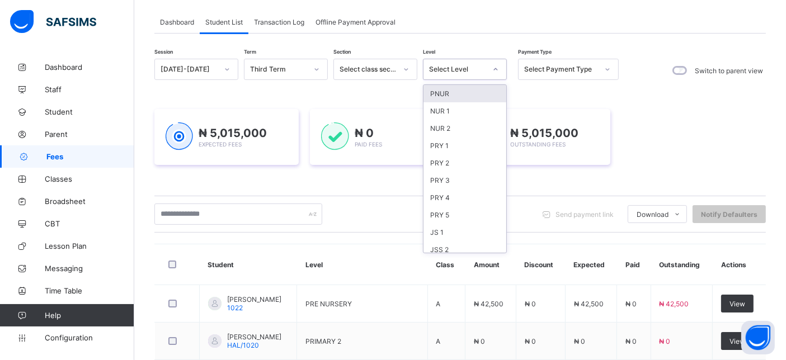
click at [460, 67] on div "Select Level" at bounding box center [457, 69] width 57 height 8
click at [457, 121] on div "NUR 2" at bounding box center [464, 128] width 83 height 17
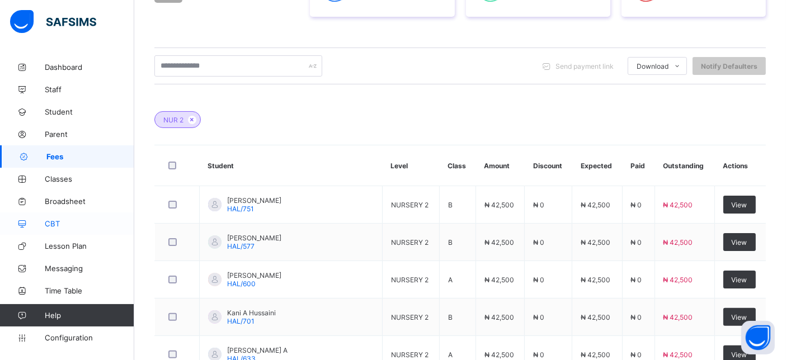
scroll to position [251, 0]
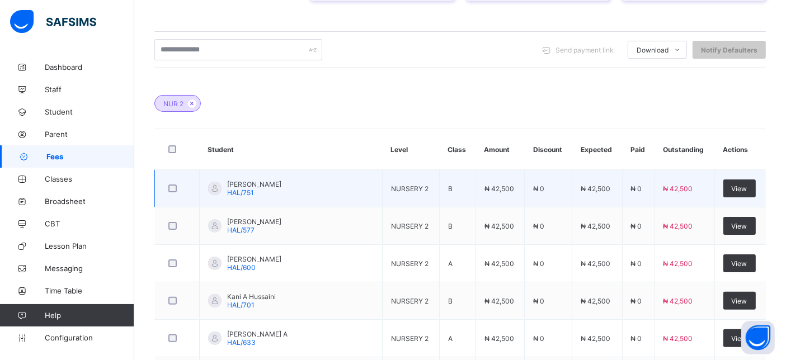
click at [237, 191] on span "HAL/751" at bounding box center [240, 192] width 27 height 8
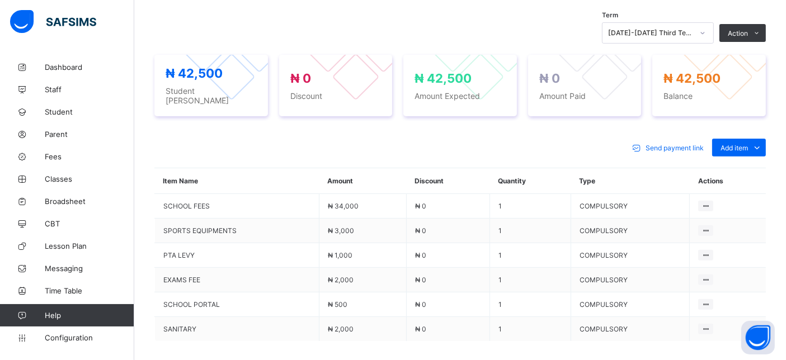
scroll to position [437, 0]
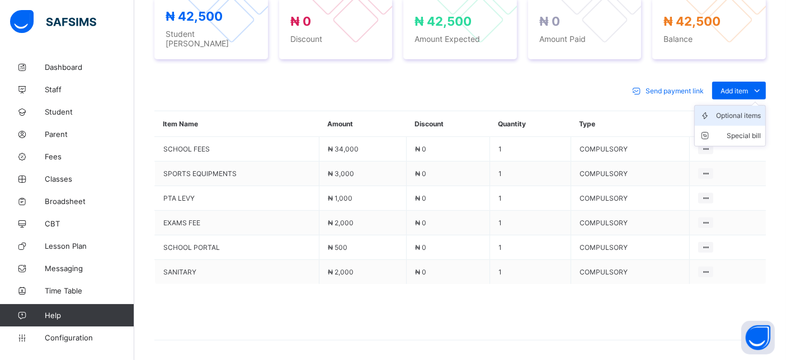
click at [743, 112] on div "Optional items" at bounding box center [738, 115] width 45 height 11
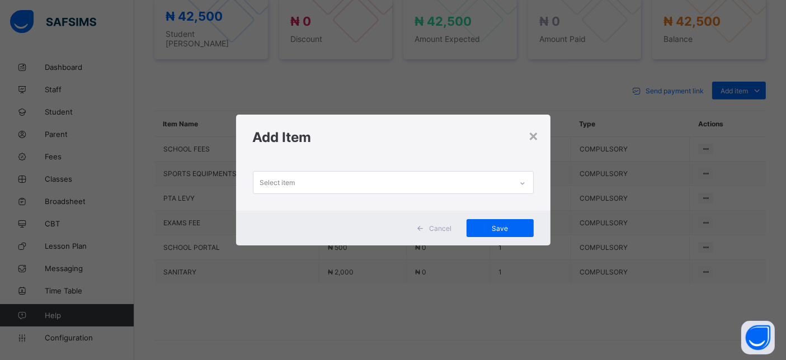
click at [321, 176] on div "Select item" at bounding box center [382, 183] width 258 height 22
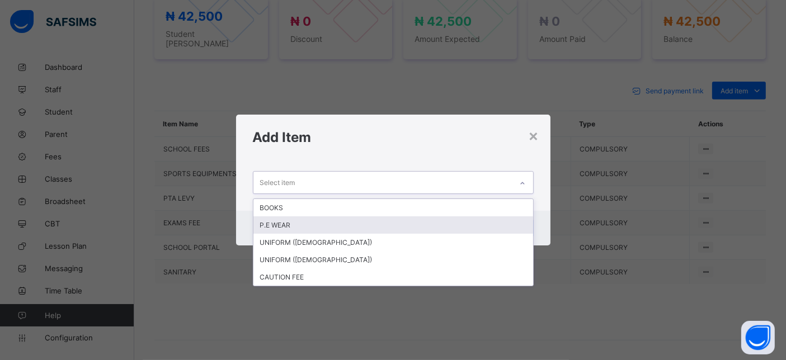
click at [281, 223] on div "P.E WEAR" at bounding box center [393, 224] width 280 height 17
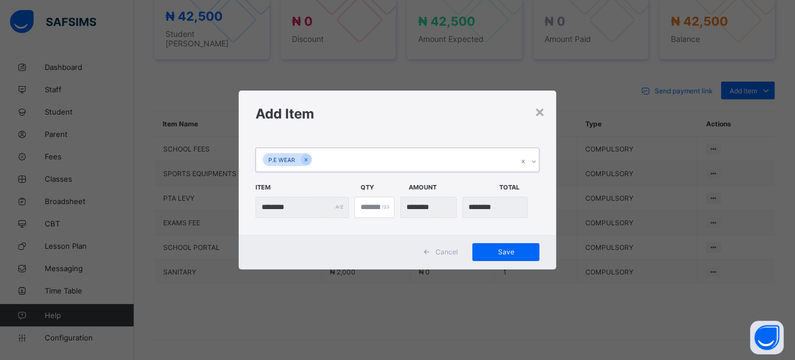
click at [367, 152] on div "P.E WEAR" at bounding box center [387, 159] width 262 height 23
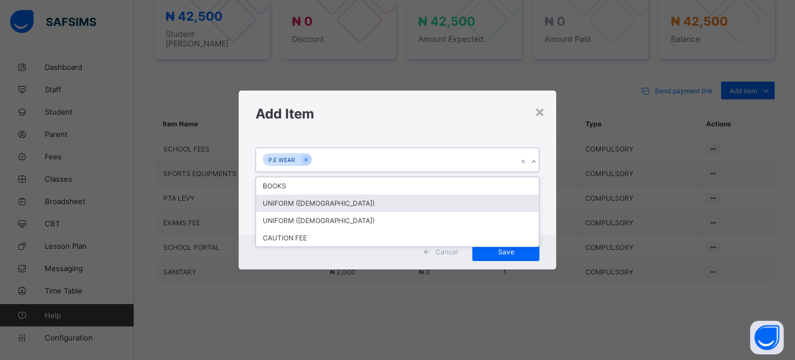
click at [302, 204] on div "UNIFORM (MALE)" at bounding box center [397, 203] width 283 height 17
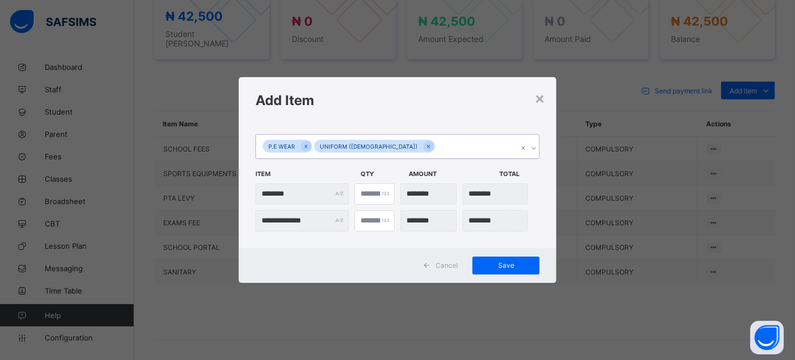
click at [420, 149] on div "P.E WEAR UNIFORM (MALE)" at bounding box center [387, 146] width 262 height 23
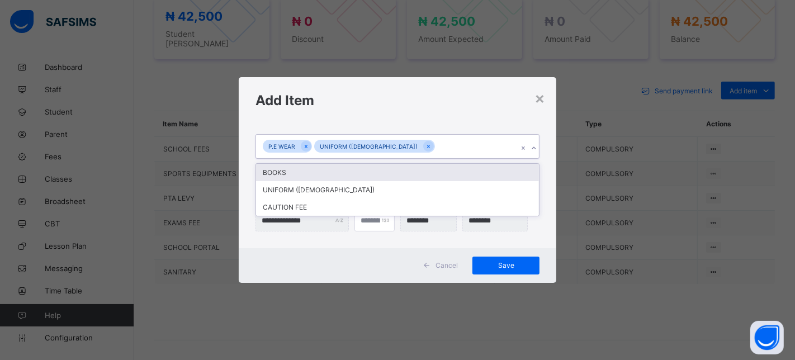
click at [324, 176] on div "BOOKS" at bounding box center [397, 172] width 283 height 17
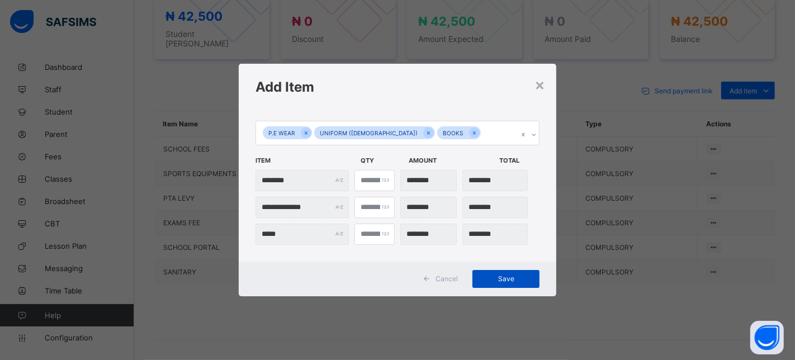
click at [485, 274] on div "Save" at bounding box center [505, 279] width 67 height 18
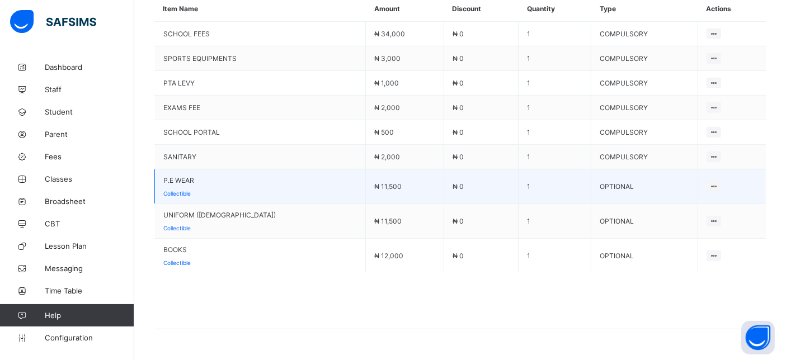
scroll to position [573, 0]
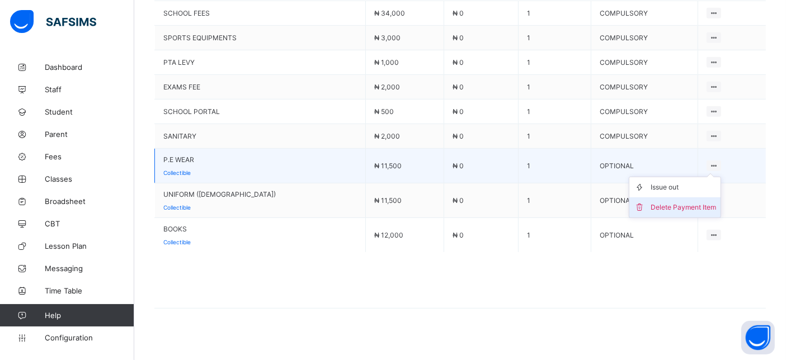
click at [677, 202] on div "Delete Payment Item" at bounding box center [682, 207] width 65 height 11
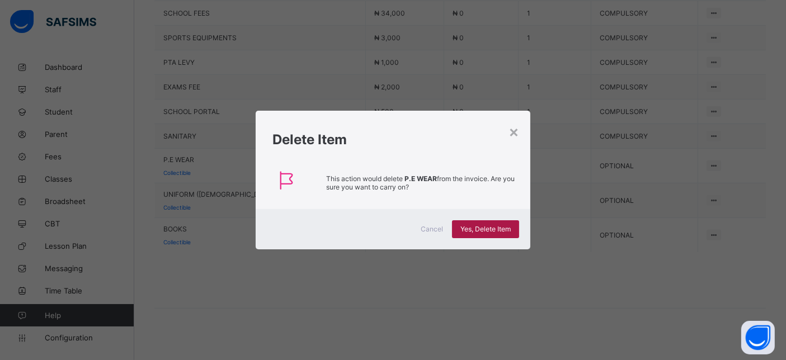
click at [494, 233] on div "Yes, Delete Item" at bounding box center [485, 229] width 67 height 18
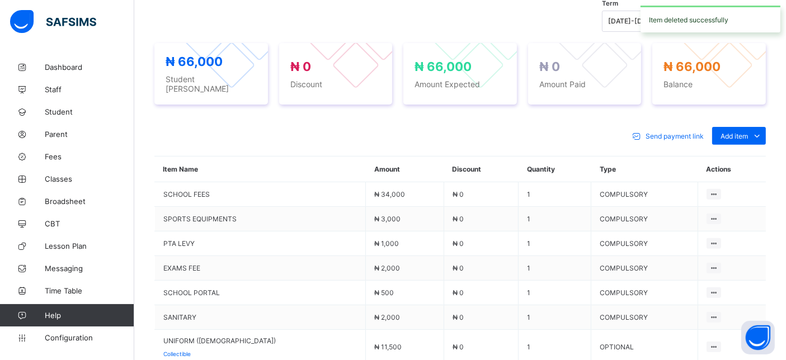
scroll to position [538, 0]
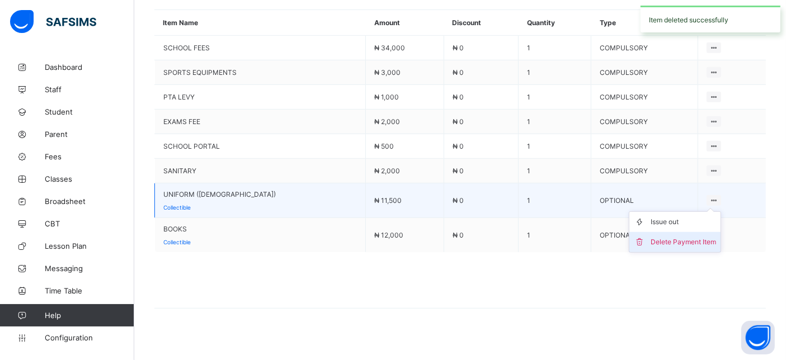
click at [684, 237] on div "Delete Payment Item" at bounding box center [682, 242] width 65 height 11
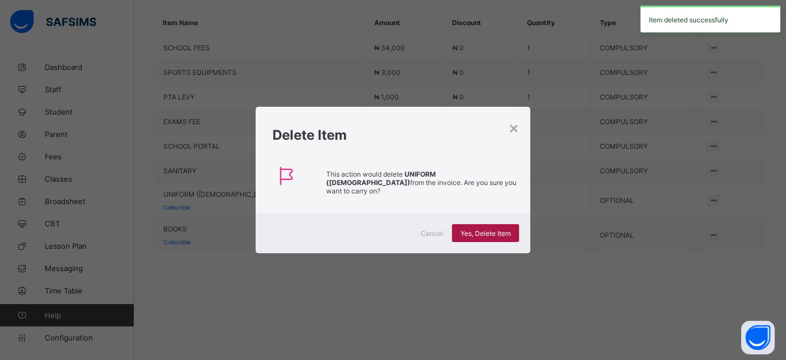
click at [481, 230] on span "Yes, Delete Item" at bounding box center [485, 233] width 50 height 8
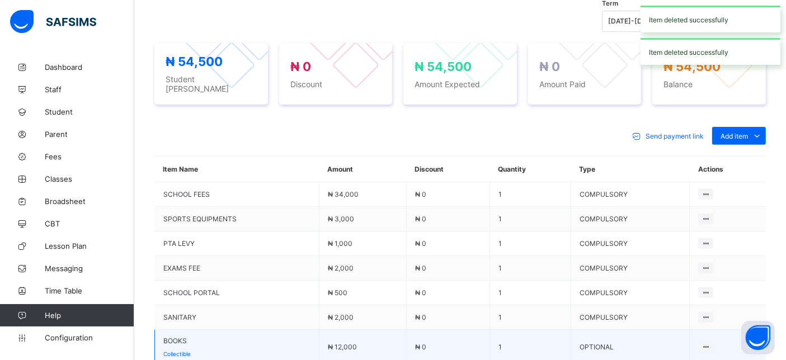
scroll to position [504, 0]
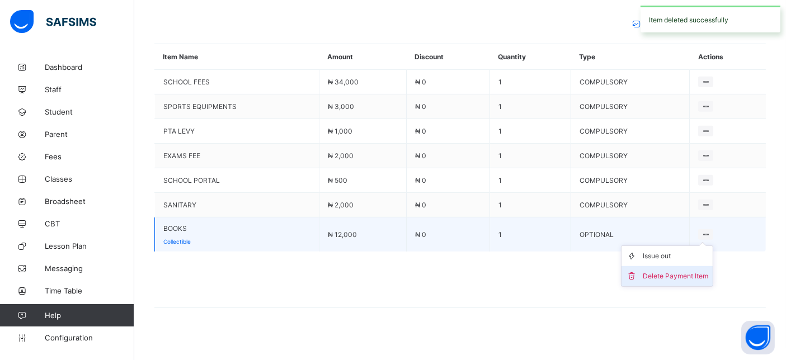
click at [676, 271] on div "Delete Payment Item" at bounding box center [674, 276] width 65 height 11
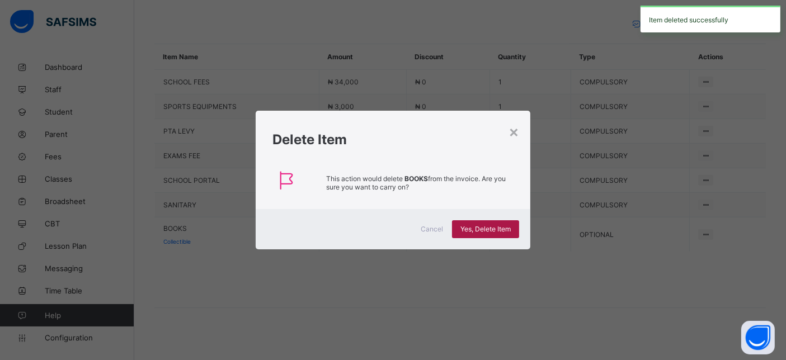
click at [503, 237] on div "Yes, Delete Item" at bounding box center [485, 229] width 67 height 18
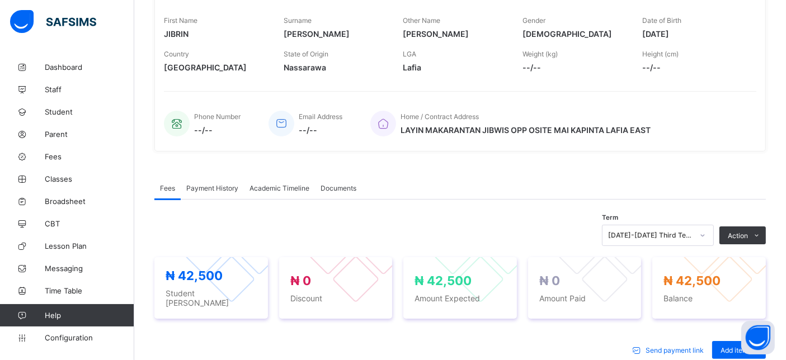
scroll to position [221, 0]
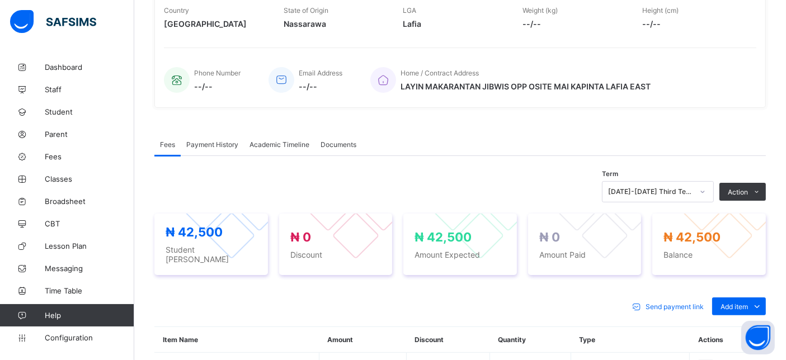
click at [204, 137] on div "Payment History" at bounding box center [212, 144] width 63 height 22
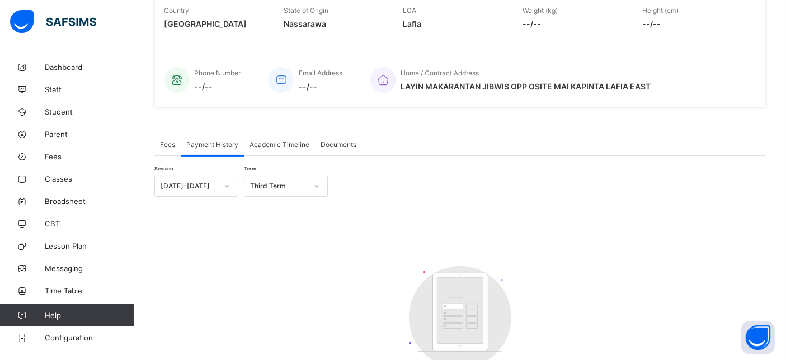
click at [163, 141] on span "Fees" at bounding box center [167, 144] width 15 height 8
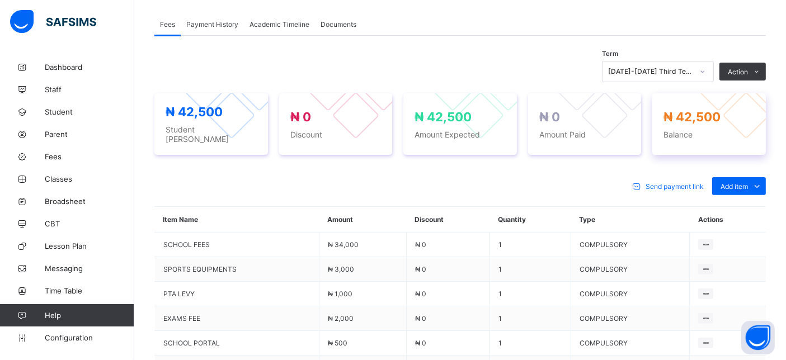
scroll to position [346, 0]
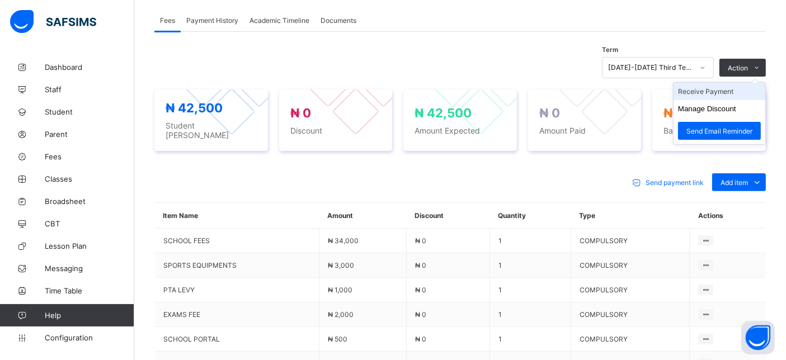
click at [731, 92] on li "Receive Payment" at bounding box center [719, 91] width 92 height 17
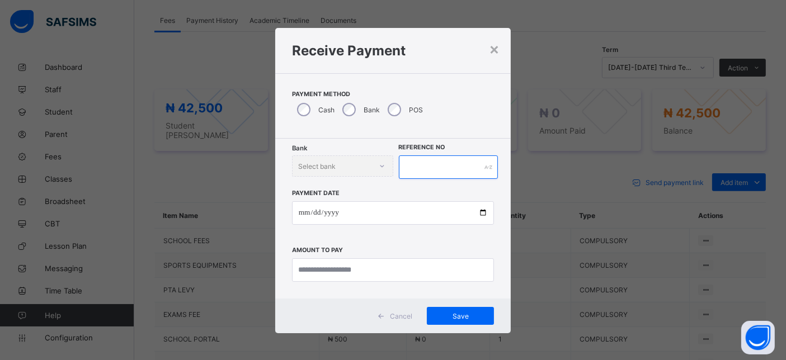
click at [414, 176] on input "text" at bounding box center [448, 166] width 99 height 23
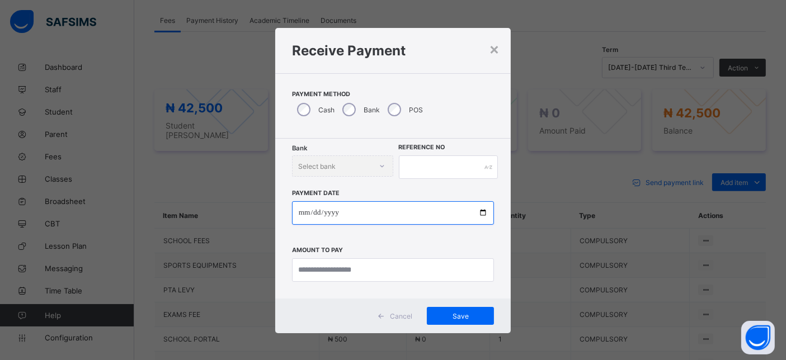
click at [341, 210] on input "date" at bounding box center [393, 212] width 202 height 23
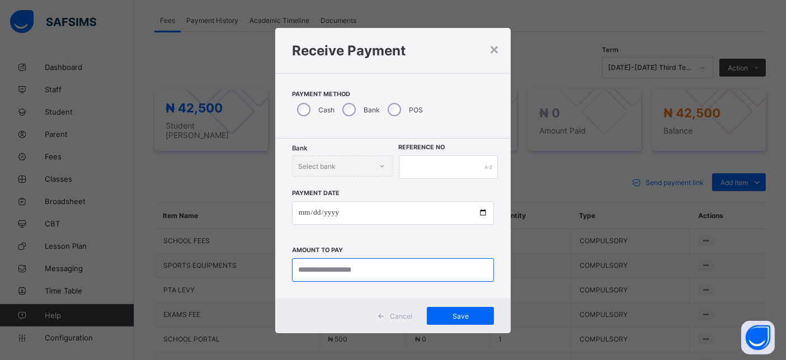
click at [318, 271] on input "currency" at bounding box center [393, 269] width 202 height 23
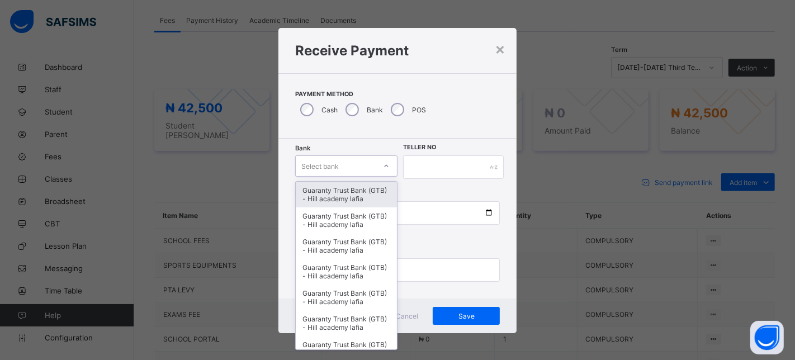
click at [341, 169] on div "Select bank" at bounding box center [336, 166] width 80 height 16
click at [336, 201] on div "Guaranty Trust Bank (GTB) - Hill academy lafia" at bounding box center [346, 195] width 101 height 26
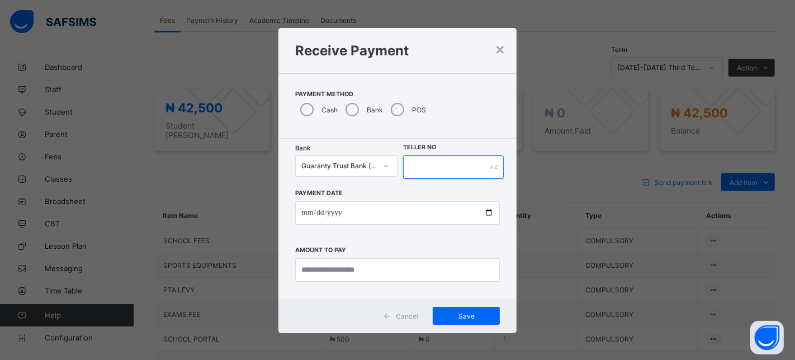
click at [431, 164] on input "text" at bounding box center [453, 166] width 101 height 23
click at [302, 215] on input "date" at bounding box center [397, 212] width 205 height 23
click at [318, 263] on input "currency" at bounding box center [397, 269] width 205 height 23
click at [406, 315] on span "Cancel" at bounding box center [407, 316] width 22 height 8
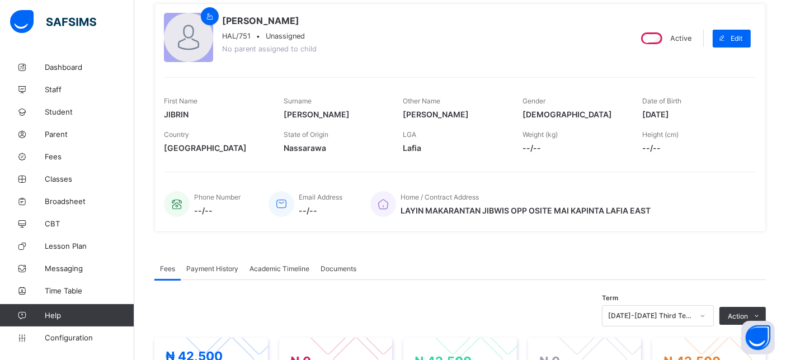
scroll to position [0, 0]
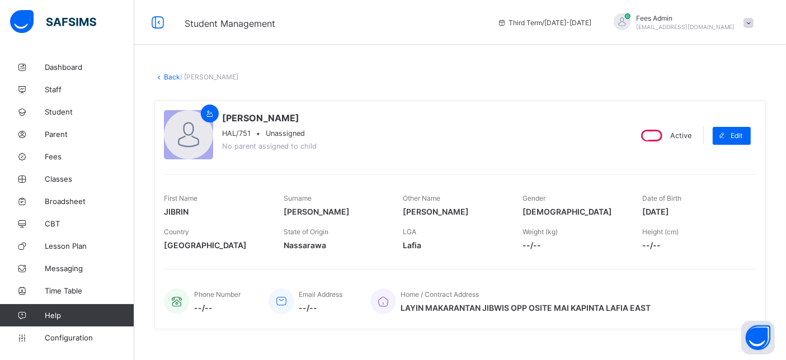
click at [172, 74] on link "Back" at bounding box center [172, 77] width 16 height 8
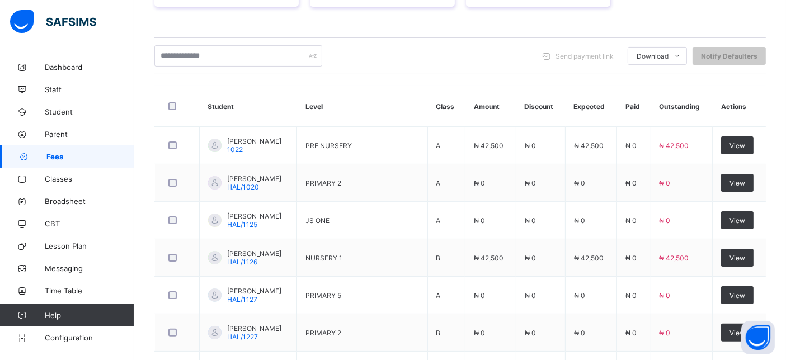
scroll to position [49, 0]
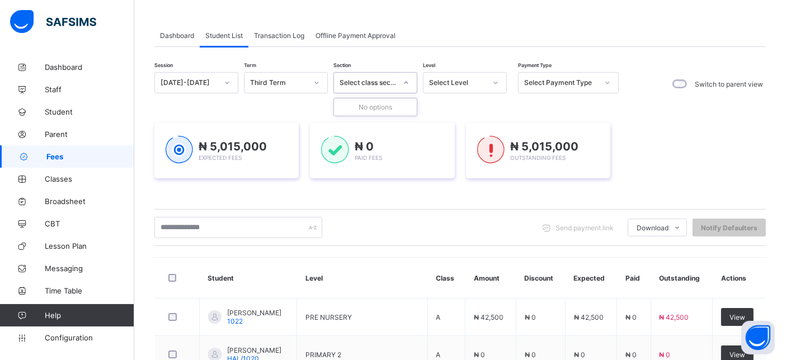
click at [368, 75] on div "Select class section" at bounding box center [365, 83] width 62 height 16
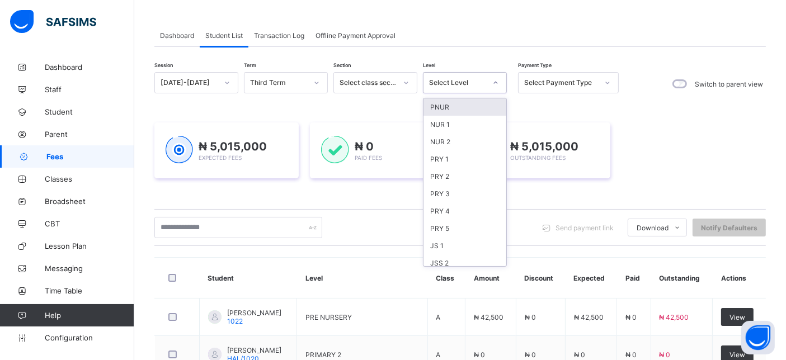
click at [452, 77] on div "Select Level" at bounding box center [454, 83] width 62 height 16
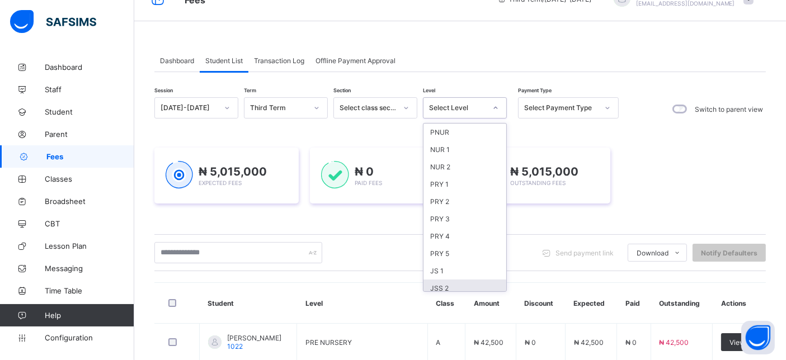
scroll to position [0, 0]
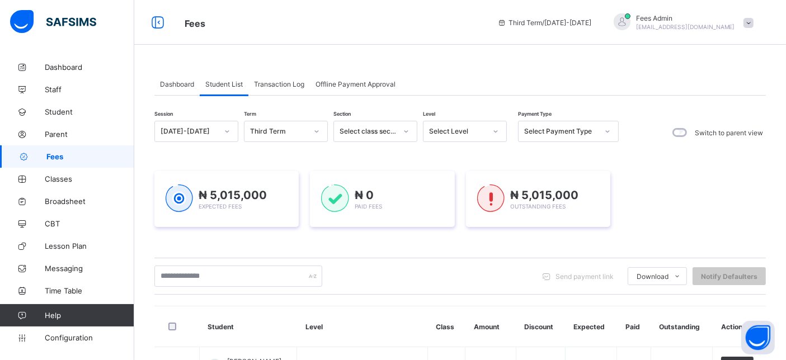
click at [666, 160] on div "₦ 5,015,000 Expected Fees ₦ 0 Paid Fees ₦ 5,015,000 Outstanding Fees" at bounding box center [459, 198] width 611 height 89
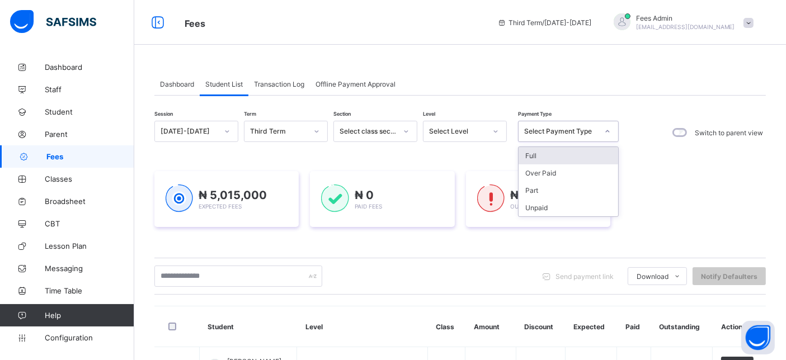
click at [542, 124] on div "Select Payment Type" at bounding box center [557, 132] width 78 height 16
click at [564, 157] on div "Full" at bounding box center [568, 155] width 100 height 17
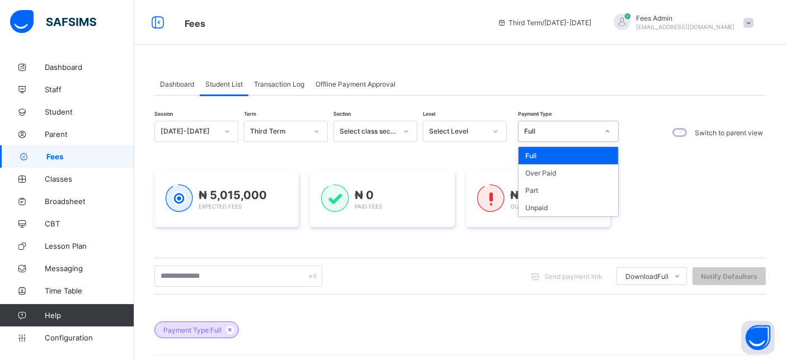
click at [548, 134] on div "Full" at bounding box center [561, 131] width 74 height 8
click at [550, 173] on div "Over Paid" at bounding box center [568, 172] width 100 height 17
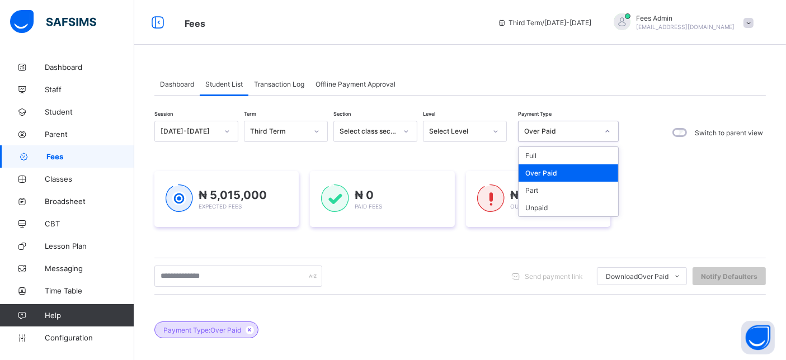
click at [571, 131] on div "Over Paid" at bounding box center [561, 131] width 74 height 8
click at [548, 191] on div "Part" at bounding box center [568, 190] width 100 height 17
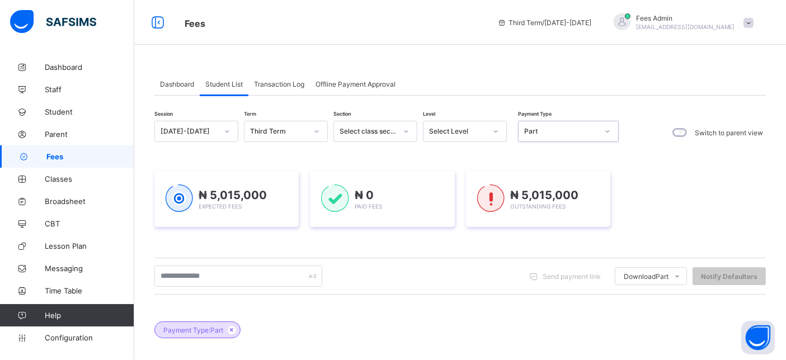
click at [547, 137] on div "Part" at bounding box center [557, 132] width 78 height 16
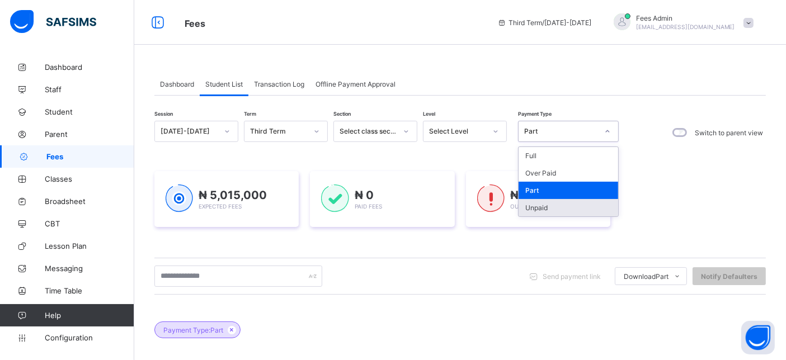
click at [543, 202] on div "Unpaid" at bounding box center [568, 207] width 100 height 17
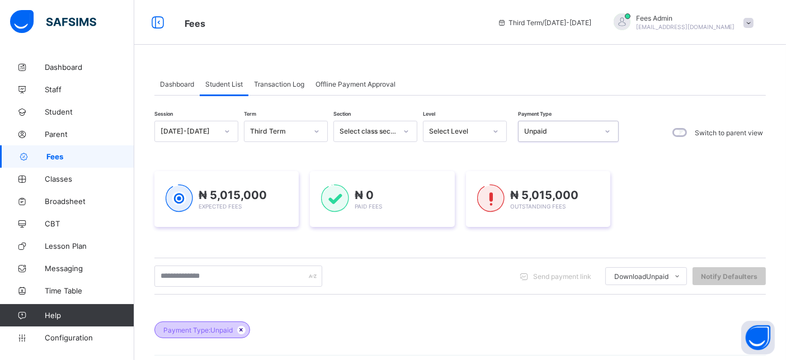
click at [246, 327] on icon at bounding box center [242, 330] width 10 height 7
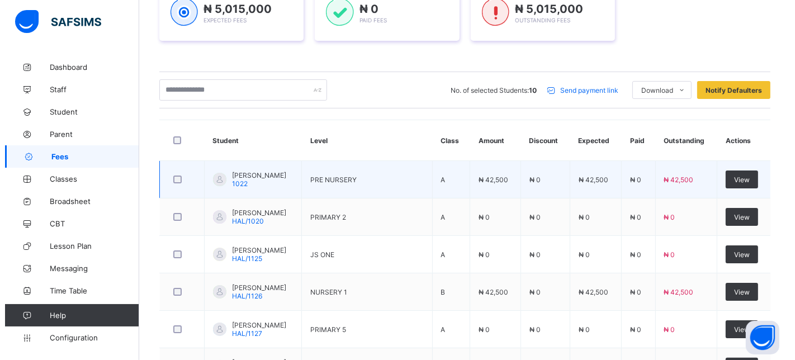
scroll to position [124, 0]
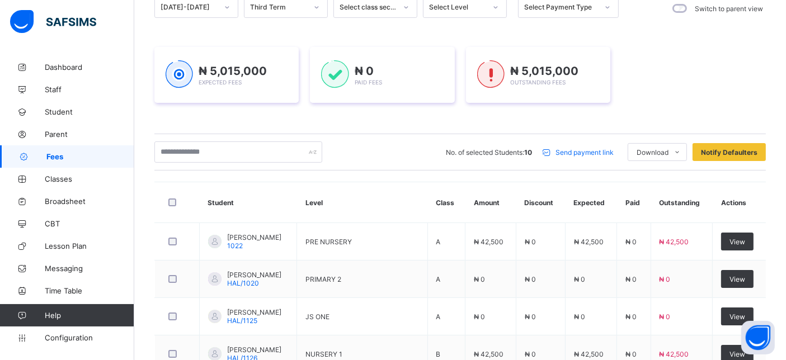
click at [599, 150] on span "Send payment link" at bounding box center [584, 152] width 58 height 8
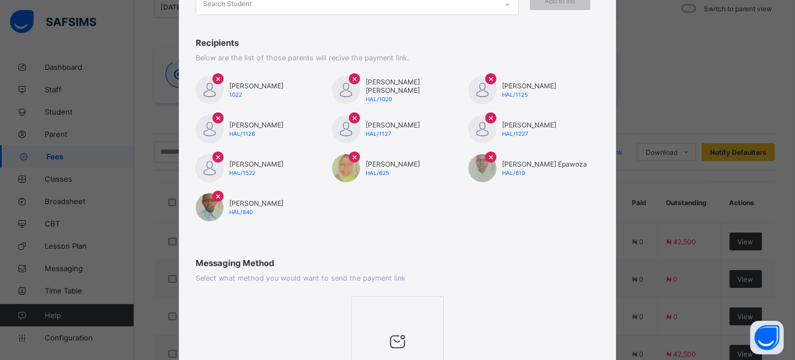
click at [387, 309] on div at bounding box center [397, 310] width 81 height 17
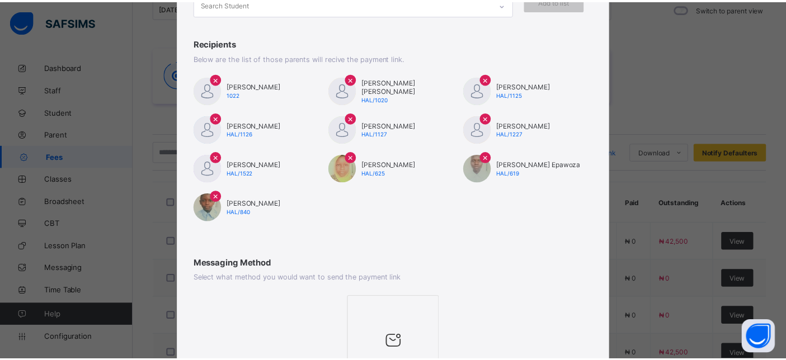
scroll to position [234, 0]
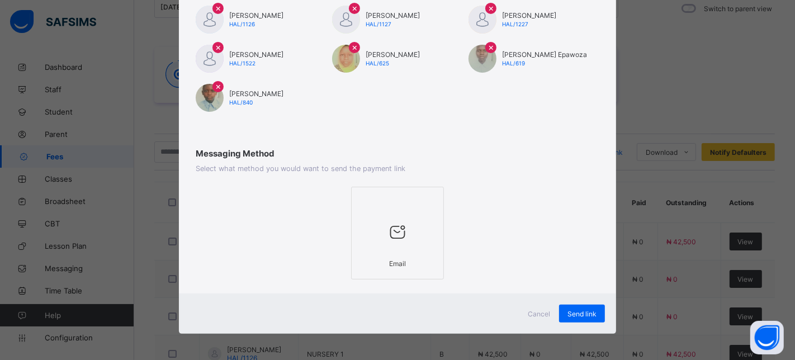
click at [536, 310] on span "Cancel" at bounding box center [539, 314] width 22 height 8
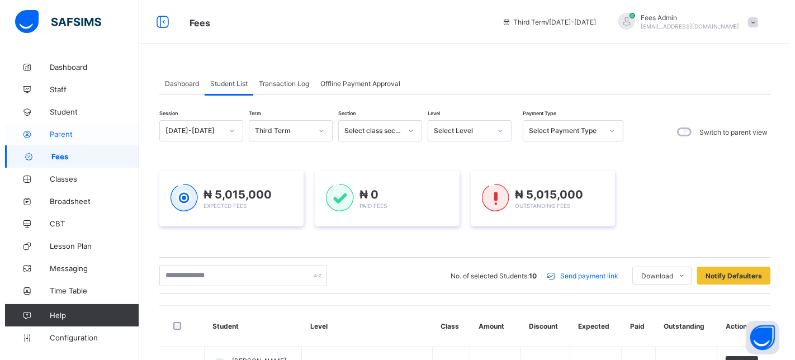
scroll to position [0, 0]
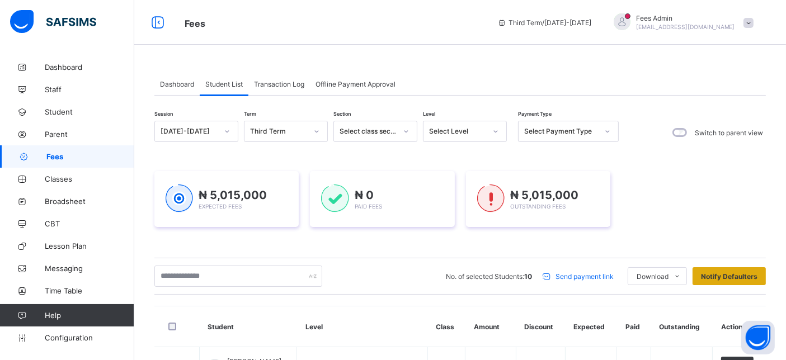
click at [739, 272] on span "Notify Defaulters" at bounding box center [729, 276] width 56 height 8
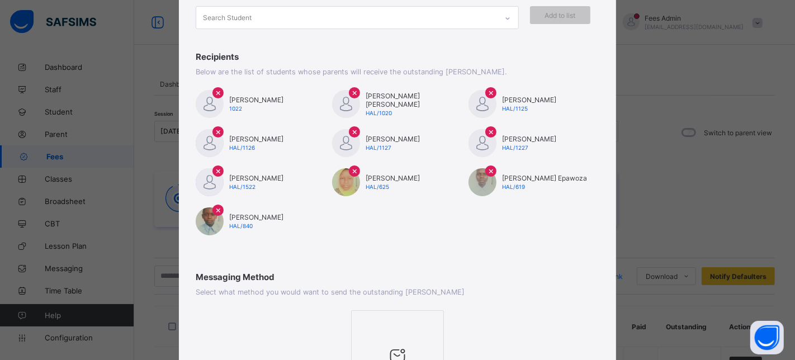
scroll to position [186, 0]
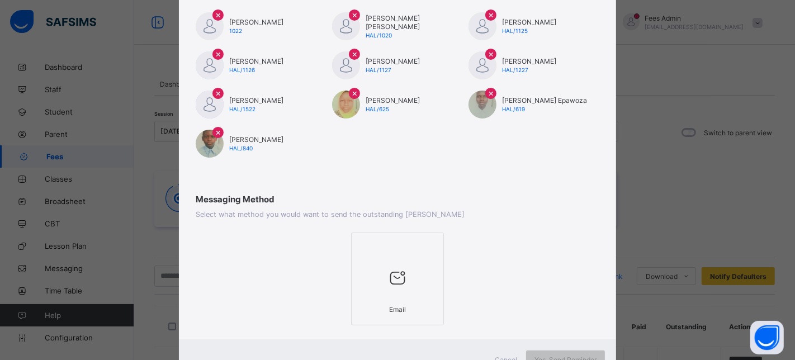
click at [398, 274] on icon at bounding box center [397, 278] width 23 height 20
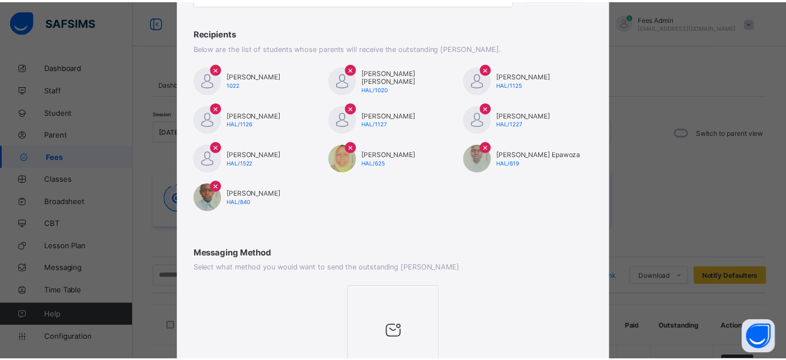
scroll to position [231, 0]
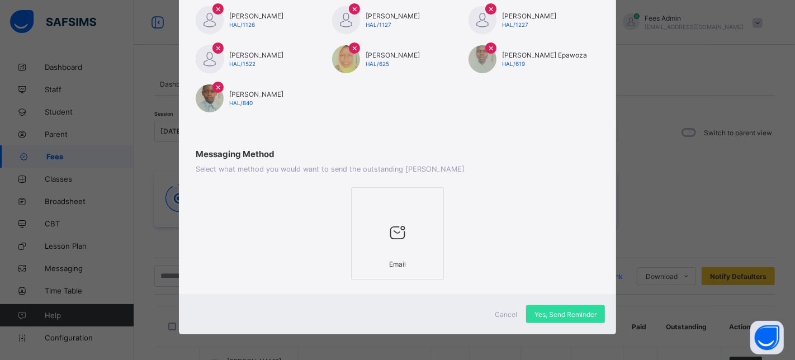
click at [486, 306] on div "Cancel" at bounding box center [506, 314] width 40 height 18
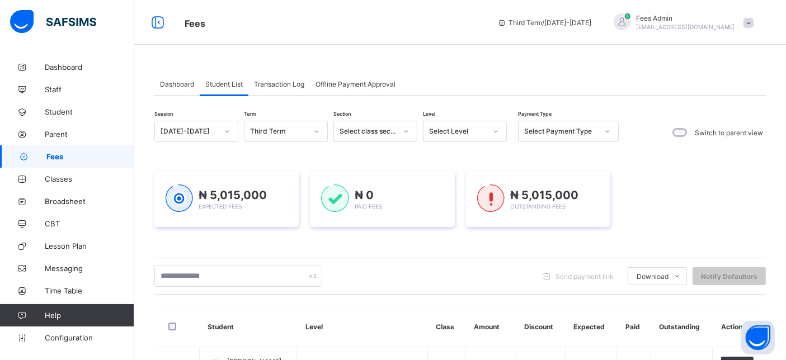
click at [285, 78] on div "Transaction Log" at bounding box center [279, 84] width 62 height 22
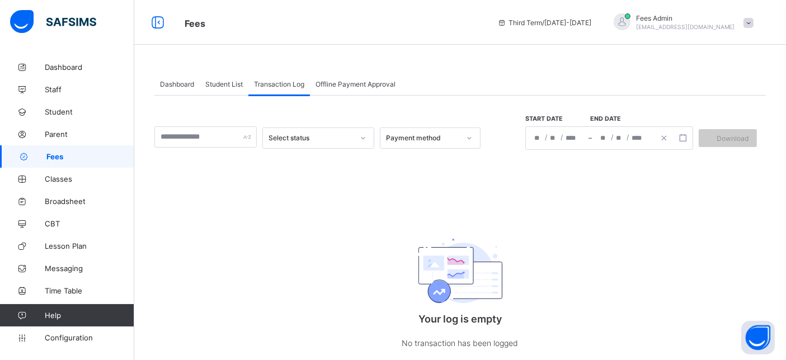
click at [376, 91] on div "Offline Payment Approval" at bounding box center [355, 84] width 91 height 22
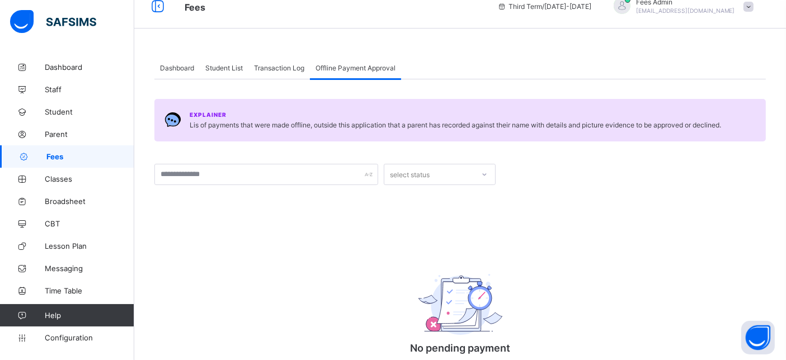
scroll to position [0, 0]
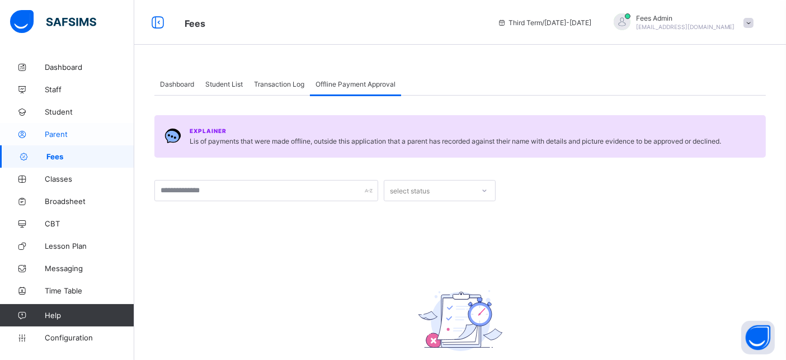
click at [78, 136] on span "Parent" at bounding box center [89, 134] width 89 height 9
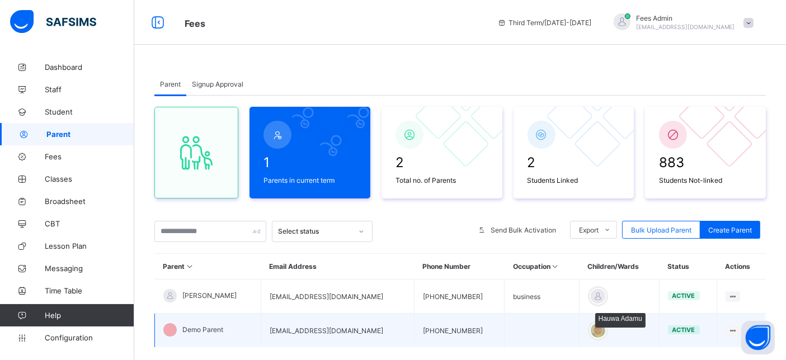
click at [589, 325] on div at bounding box center [597, 330] width 17 height 17
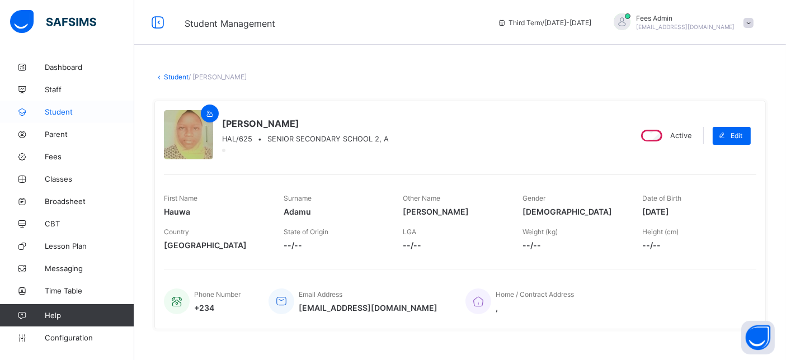
click at [63, 114] on span "Student" at bounding box center [89, 111] width 89 height 9
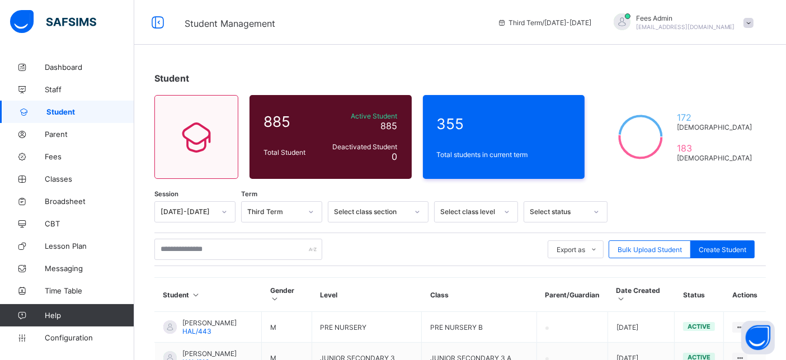
click at [398, 208] on div "Select class section" at bounding box center [371, 212] width 74 height 8
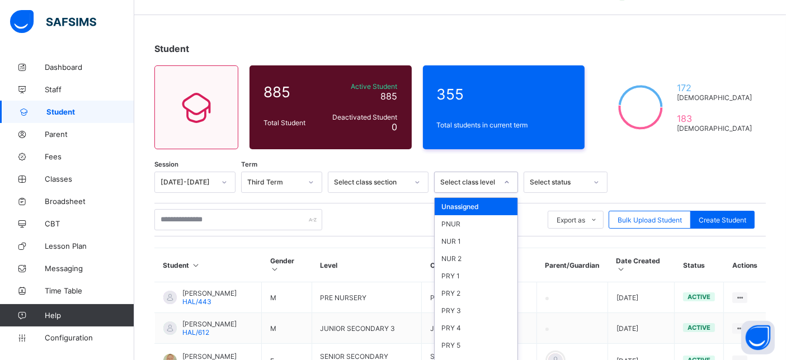
click at [486, 193] on div "option Unassigned focused, 1 of 15. 15 results available. Use Up and Down to ch…" at bounding box center [476, 182] width 84 height 21
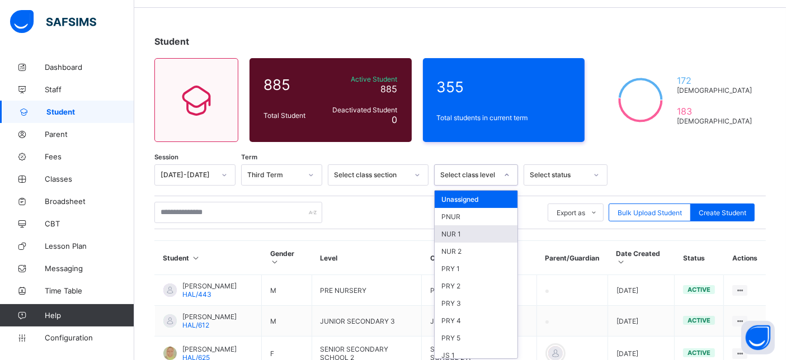
scroll to position [39, 0]
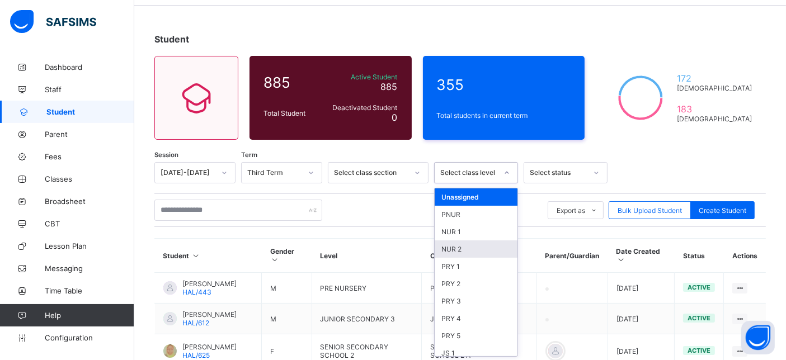
click at [460, 248] on div "NUR 2" at bounding box center [475, 248] width 83 height 17
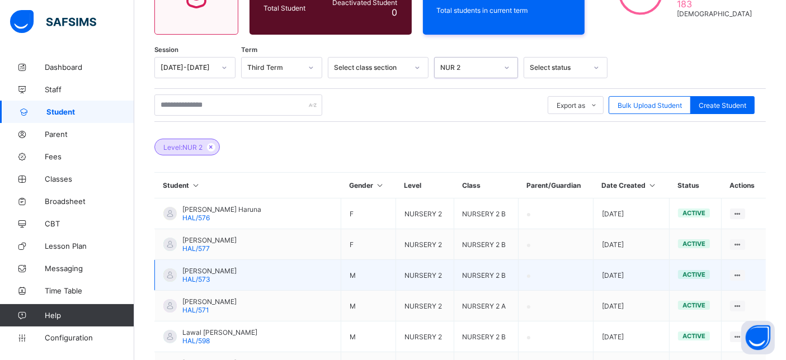
scroll to position [163, 0]
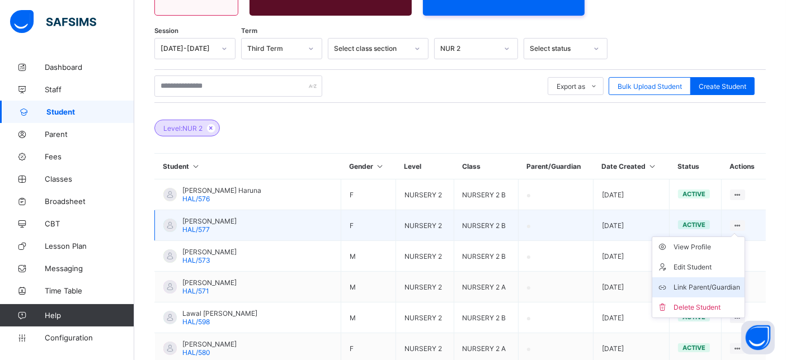
click at [724, 282] on div "Link Parent/Guardian" at bounding box center [706, 287] width 67 height 11
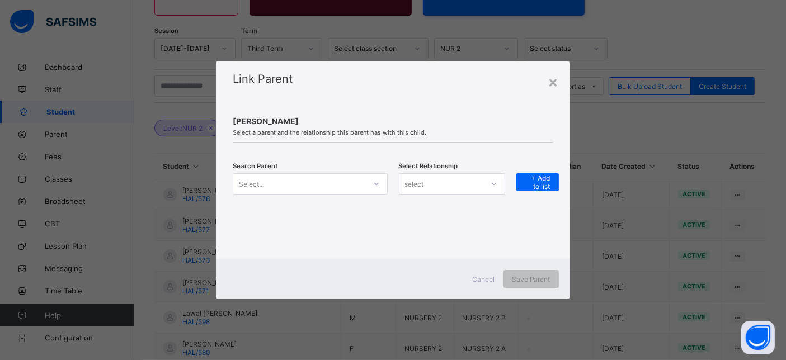
click at [294, 177] on div "Select..." at bounding box center [299, 184] width 132 height 16
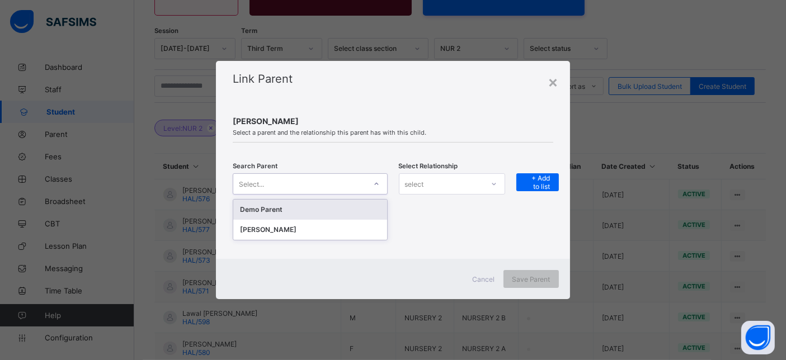
click at [289, 208] on div "Demo Parent" at bounding box center [310, 209] width 140 height 11
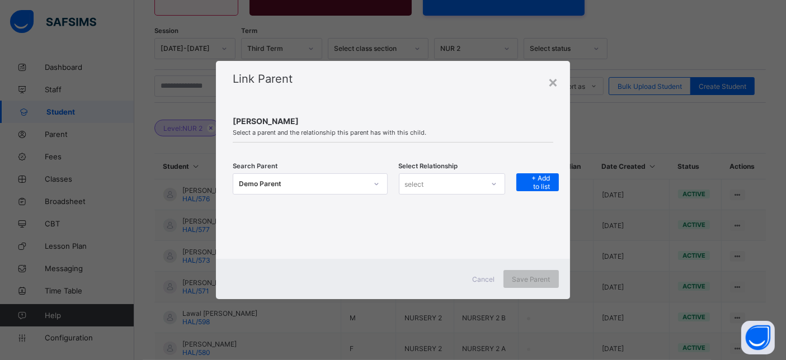
click at [490, 172] on div "Search Parent Demo Parent Select Relationship select + Add to list" at bounding box center [393, 190] width 320 height 63
click at [442, 190] on div "select" at bounding box center [441, 184] width 84 height 16
drag, startPoint x: 436, startPoint y: 210, endPoint x: 479, endPoint y: 197, distance: 44.8
click at [437, 209] on div "Father" at bounding box center [451, 208] width 105 height 17
click at [522, 175] on div "+ Add to list" at bounding box center [537, 182] width 42 height 18
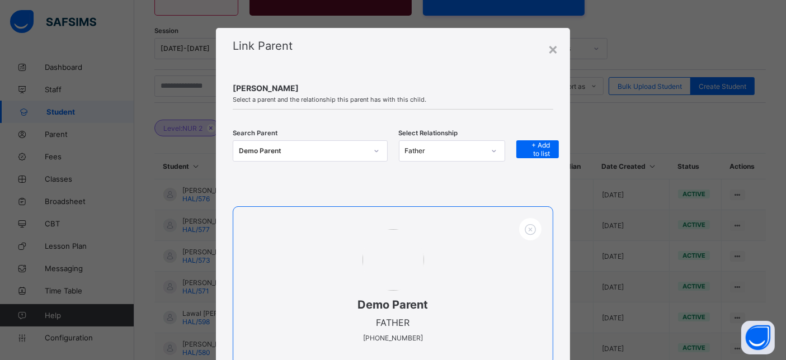
scroll to position [102, 0]
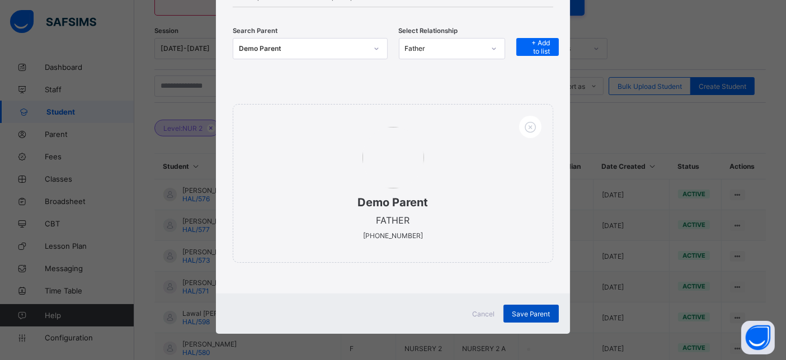
click at [535, 311] on span "Save Parent" at bounding box center [531, 314] width 39 height 8
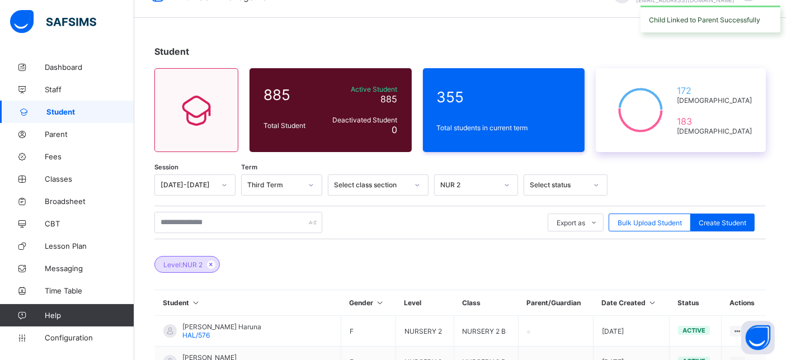
scroll to position [0, 0]
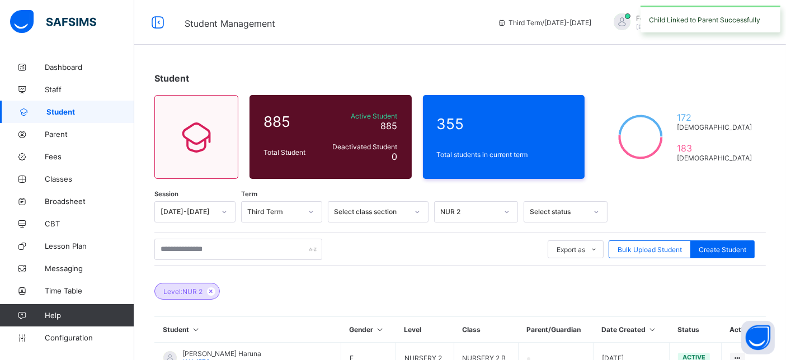
click at [698, 12] on div "Child Linked to Parent Successfully" at bounding box center [710, 19] width 140 height 27
click at [735, 17] on span "Fees Admin" at bounding box center [685, 18] width 99 height 8
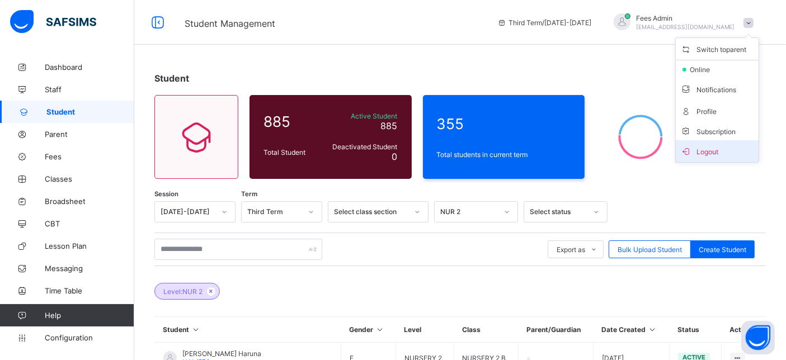
click at [726, 152] on span "Logout" at bounding box center [717, 151] width 74 height 13
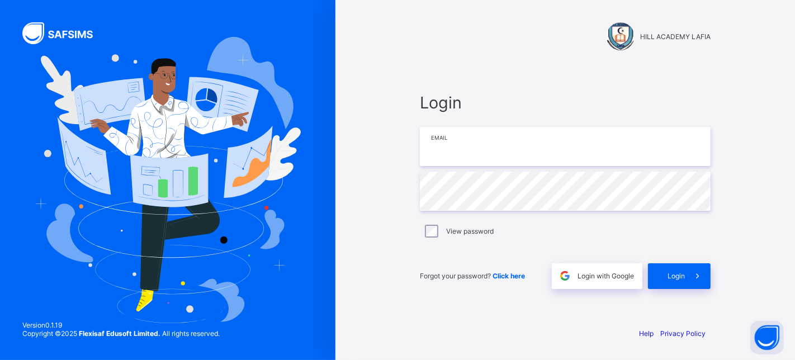
click at [561, 134] on input "email" at bounding box center [565, 146] width 291 height 39
type input "**********"
click at [672, 270] on div "Login" at bounding box center [679, 276] width 63 height 26
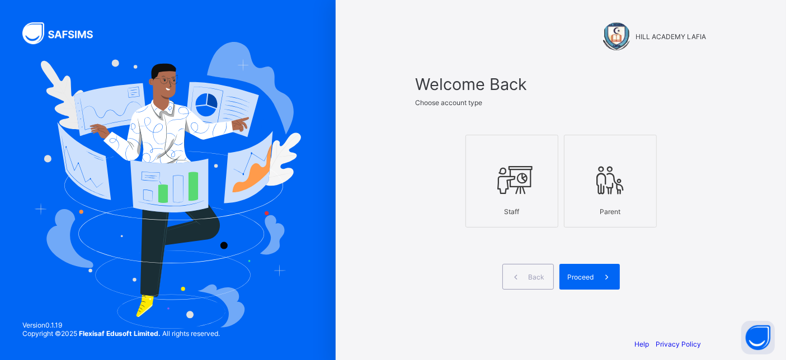
click at [526, 174] on icon at bounding box center [511, 180] width 39 height 34
click at [590, 273] on span "Proceed" at bounding box center [581, 277] width 26 height 8
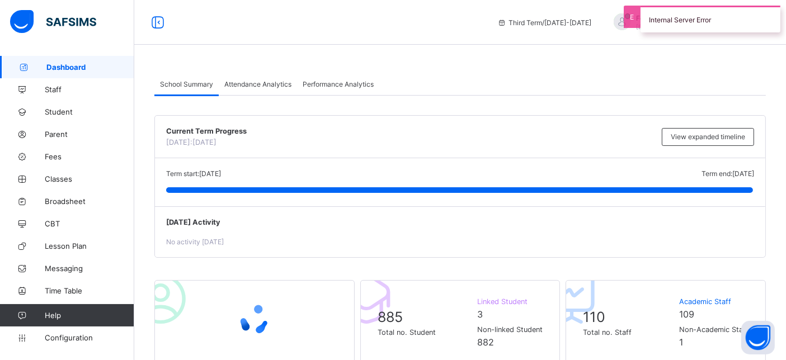
click at [717, 21] on div "Internal Server Error" at bounding box center [710, 19] width 140 height 27
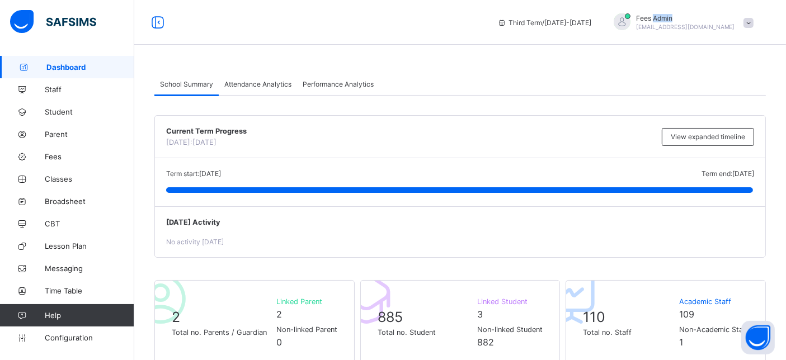
click at [717, 21] on span "Fees Admin" at bounding box center [685, 18] width 99 height 8
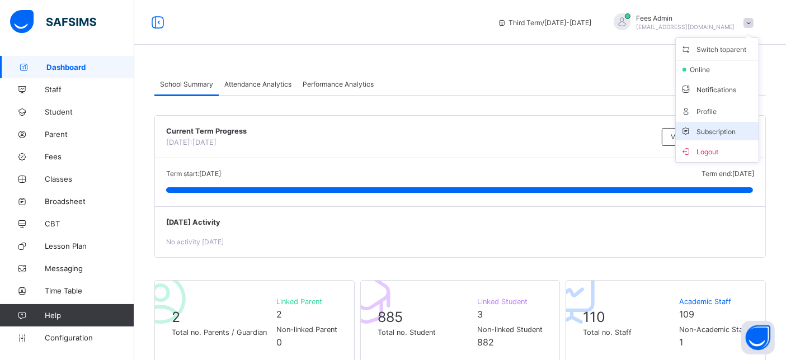
click at [716, 124] on li "Subscription" at bounding box center [716, 131] width 83 height 18
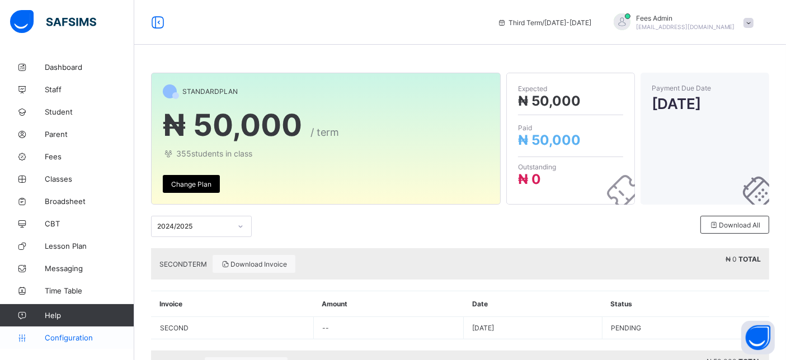
click at [64, 342] on span "Configuration" at bounding box center [89, 337] width 89 height 9
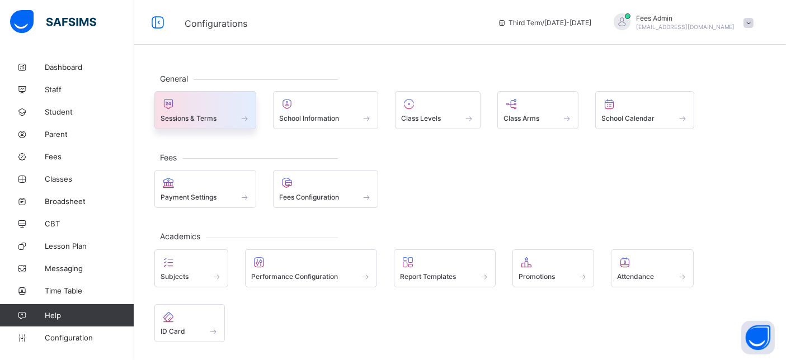
click at [172, 117] on span "Sessions & Terms" at bounding box center [188, 118] width 56 height 8
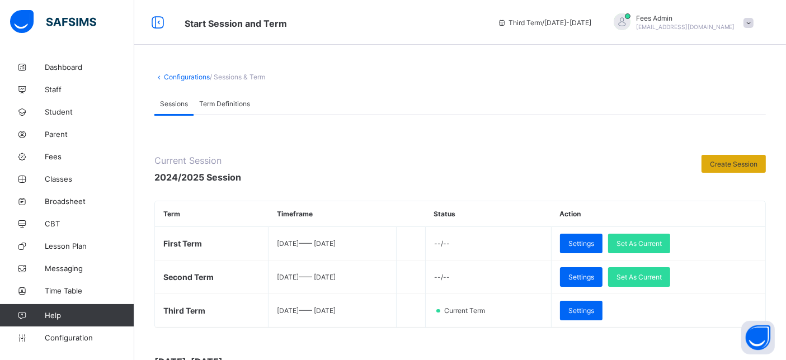
click at [757, 167] on span "Create Session" at bounding box center [734, 164] width 48 height 8
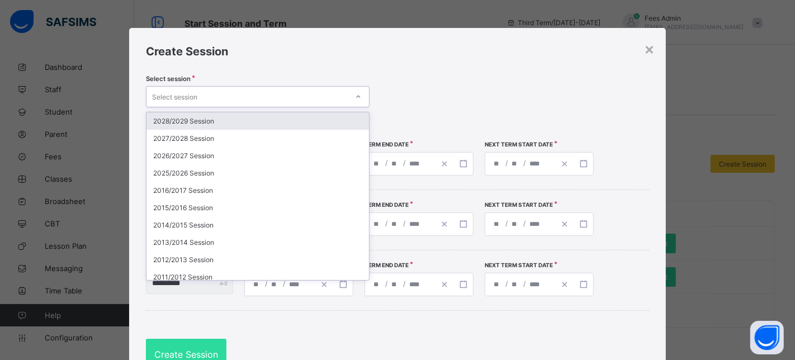
click at [184, 92] on div "Select session" at bounding box center [174, 96] width 45 height 21
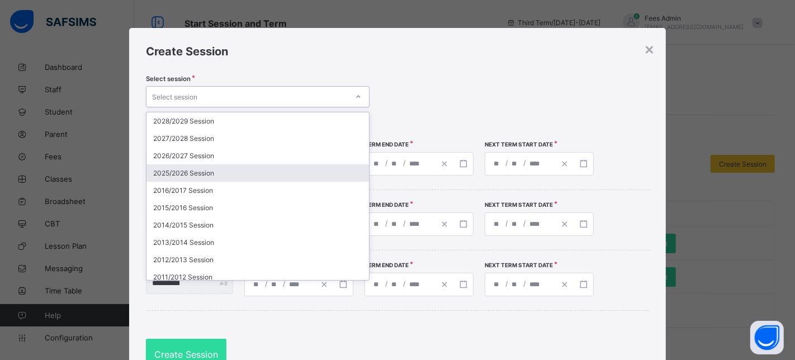
click at [169, 174] on div "2025/2026 Session" at bounding box center [257, 172] width 223 height 17
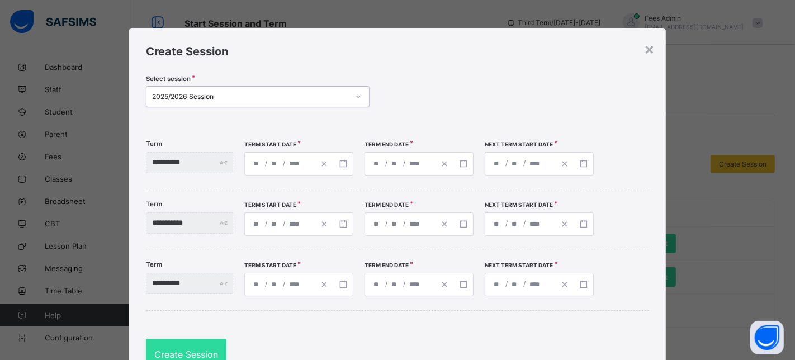
click at [286, 163] on span "/" at bounding box center [284, 163] width 4 height 10
click at [268, 167] on span "/" at bounding box center [266, 163] width 4 height 10
click at [287, 163] on div "/ /" at bounding box center [298, 163] width 109 height 23
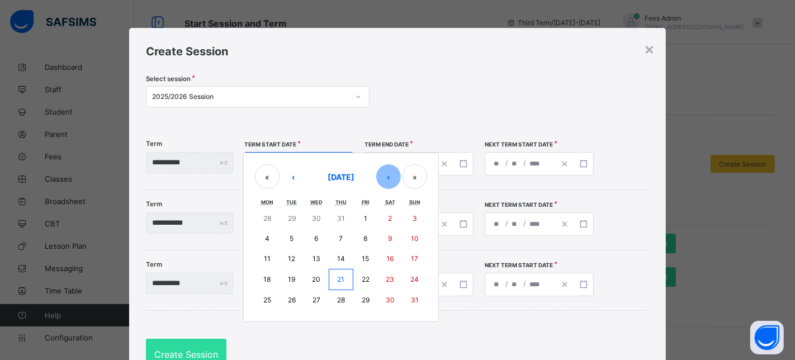
click at [401, 181] on button "›" at bounding box center [388, 176] width 25 height 25
click at [280, 263] on button "15" at bounding box center [267, 259] width 25 height 20
type input "**********"
type input "*"
type input "**"
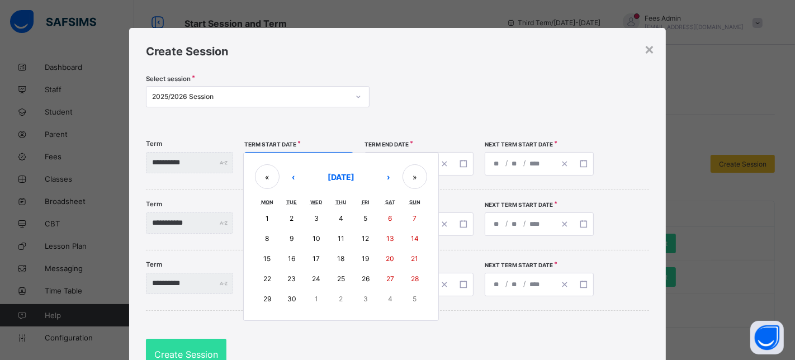
type input "****"
type input "**********"
type input "**"
type input "****"
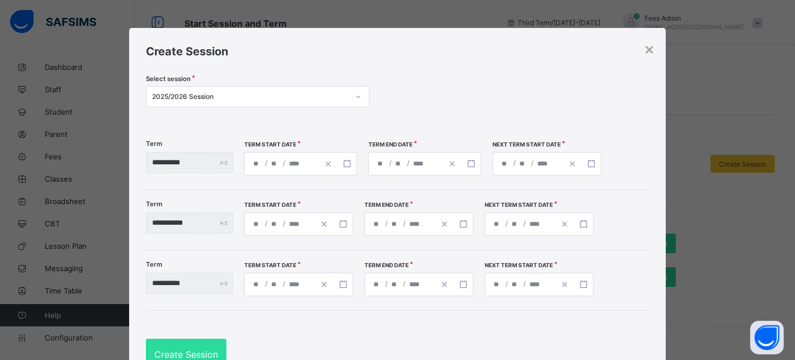
click at [398, 155] on div "**********" at bounding box center [424, 163] width 113 height 23
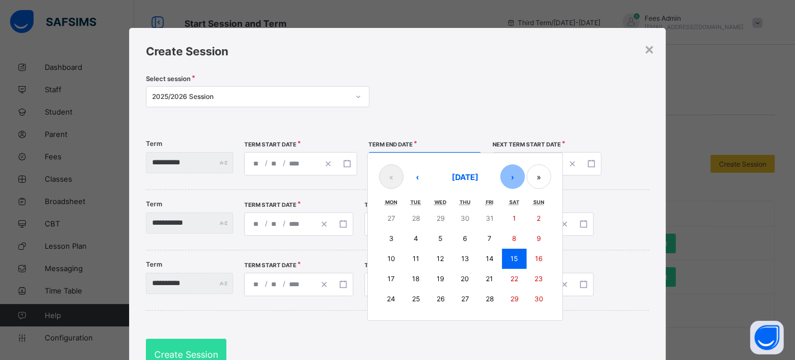
click at [525, 172] on button "›" at bounding box center [512, 176] width 25 height 25
click at [493, 240] on abbr "12" at bounding box center [489, 238] width 7 height 8
type input "**********"
type input "**"
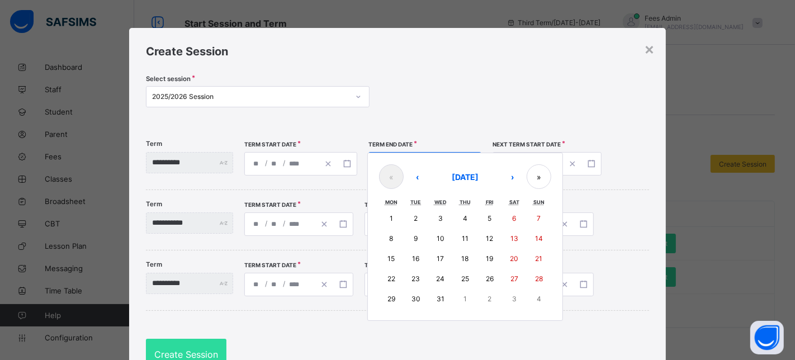
type input "**********"
type input "**"
type input "****"
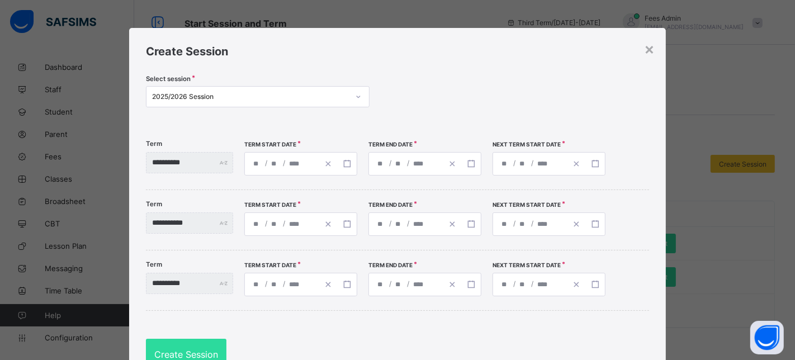
type input "**********"
type input "**"
type input "****"
type input "**********"
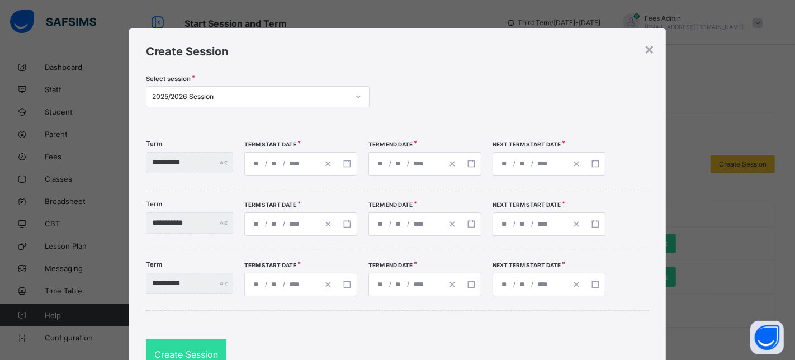
type input "*"
type input "**"
type input "****"
type input "**********"
type input "*"
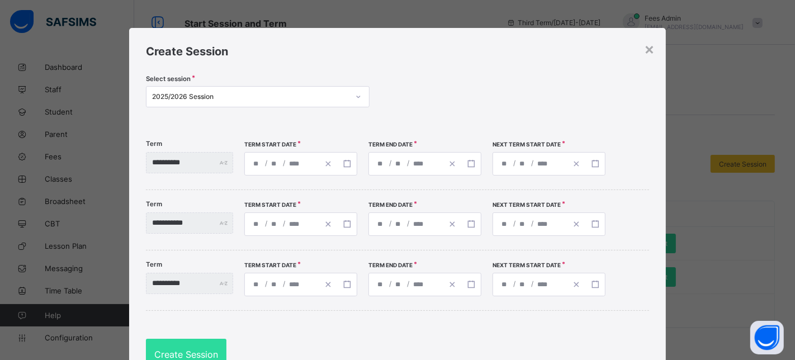
type input "**"
type input "****"
type input "**********"
type input "*"
type input "**"
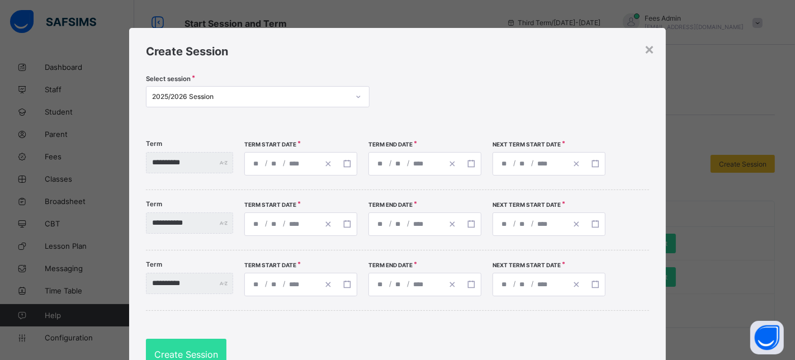
type input "****"
type input "**********"
type input "*"
type input "**"
type input "****"
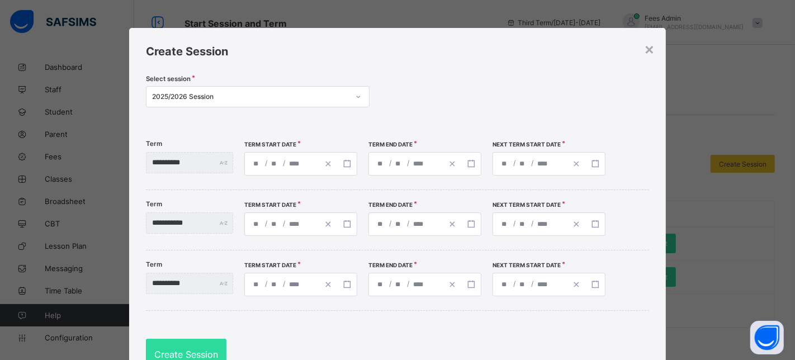
type input "**********"
type input "*"
type input "**"
type input "****"
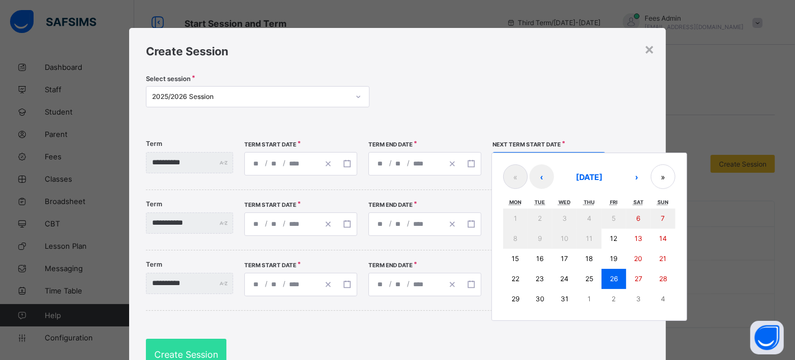
click at [517, 157] on div "**********" at bounding box center [549, 163] width 113 height 23
click at [649, 175] on button "›" at bounding box center [637, 176] width 25 height 25
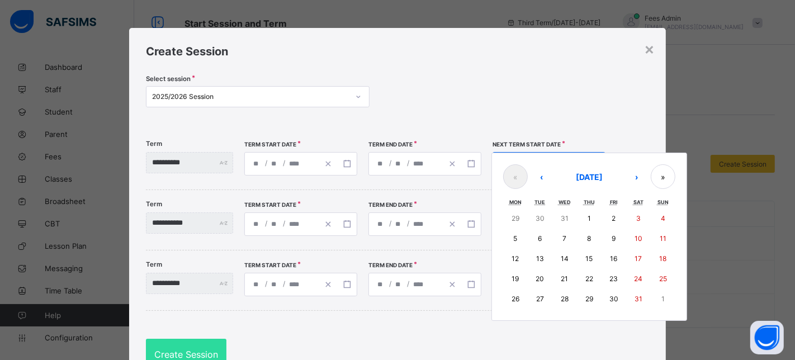
click at [528, 239] on button "5" at bounding box center [515, 239] width 25 height 20
type input "**********"
type input "*"
type input "****"
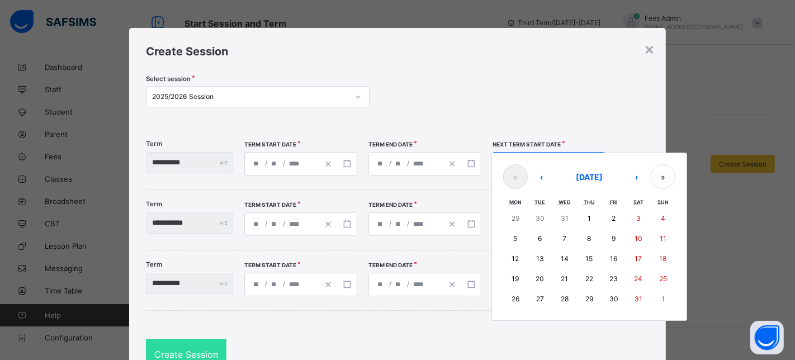
type input "**********"
type input "*"
type input "****"
type input "**********"
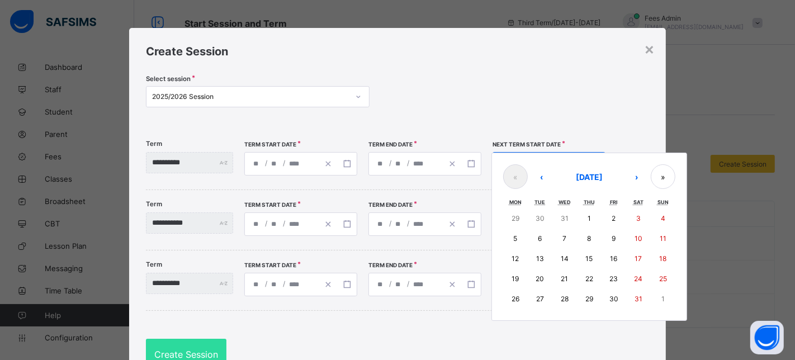
type input "*"
type input "**********"
type input "**"
type input "**********"
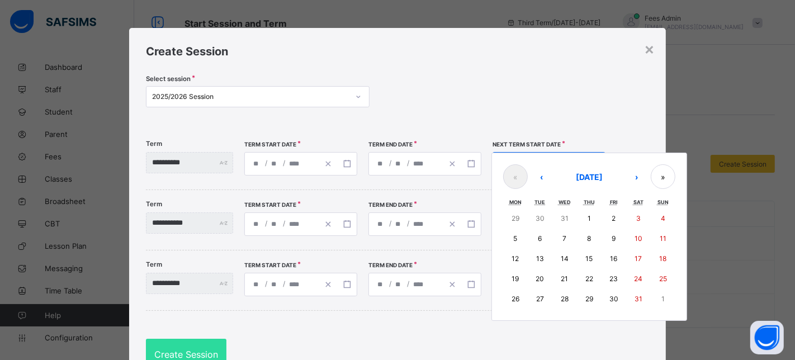
type input "**"
type input "**********"
type input "**"
type input "**********"
type input "*"
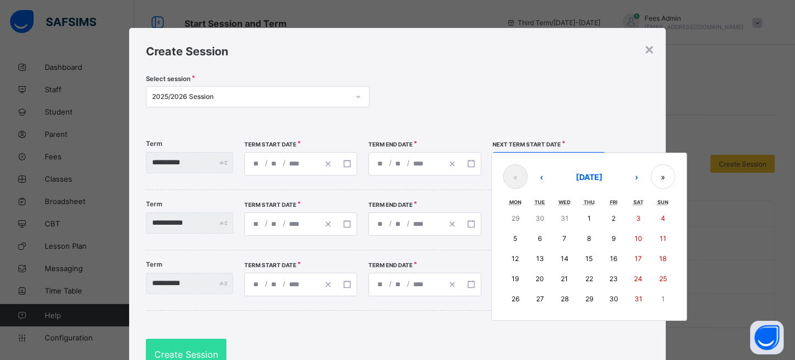
type input "*"
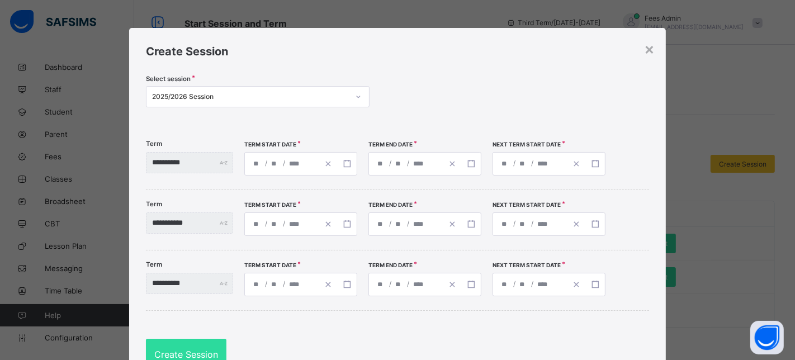
click at [425, 229] on div "**********" at bounding box center [406, 224] width 74 height 22
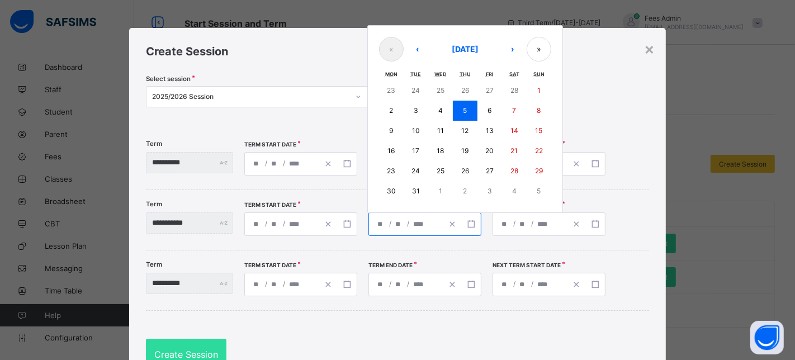
click at [295, 195] on div "**********" at bounding box center [397, 220] width 503 height 60
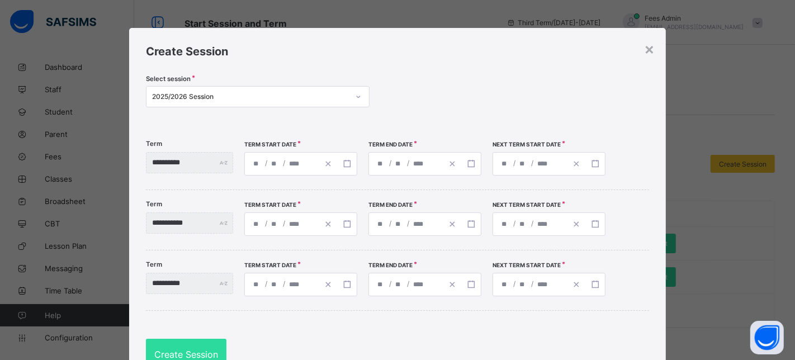
click at [517, 163] on span "/" at bounding box center [514, 163] width 4 height 10
click at [541, 162] on div "**********" at bounding box center [530, 164] width 74 height 22
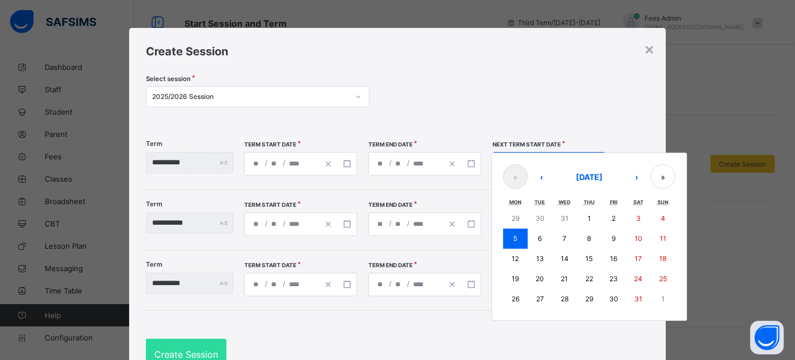
click at [404, 230] on input "*" at bounding box center [399, 224] width 9 height 22
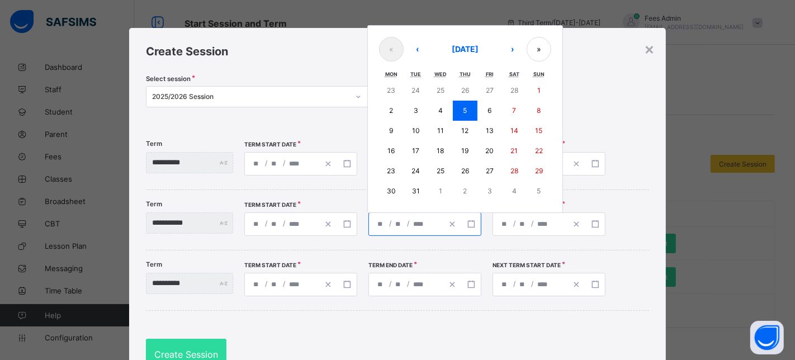
click at [494, 150] on abbr "20" at bounding box center [489, 150] width 8 height 8
type input "**********"
type input "**"
type input "**********"
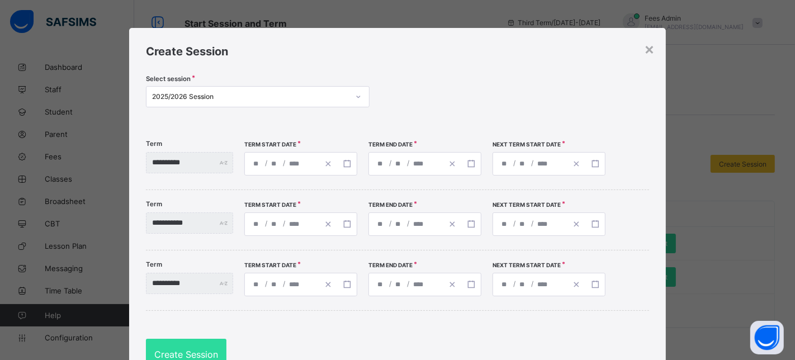
click at [524, 220] on div "**********" at bounding box center [530, 224] width 74 height 22
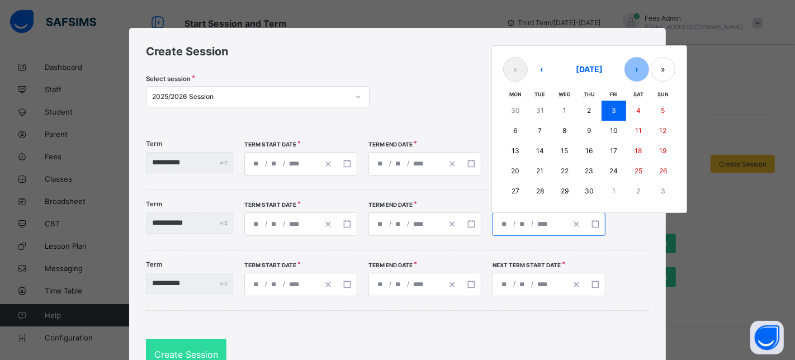
click at [642, 67] on button "›" at bounding box center [637, 69] width 25 height 25
click at [518, 134] on abbr "4" at bounding box center [515, 130] width 4 height 8
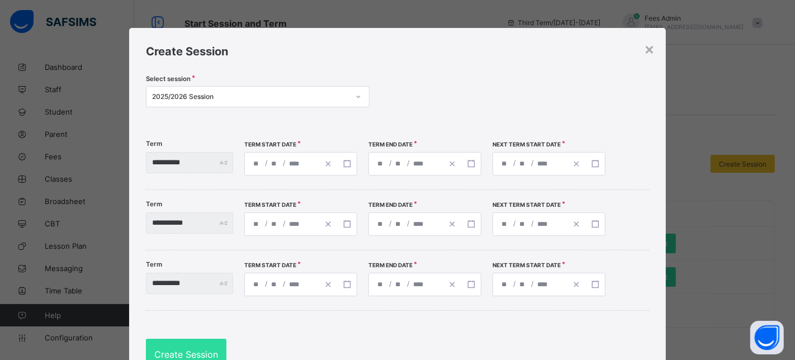
click at [404, 286] on input "*" at bounding box center [399, 284] width 9 height 22
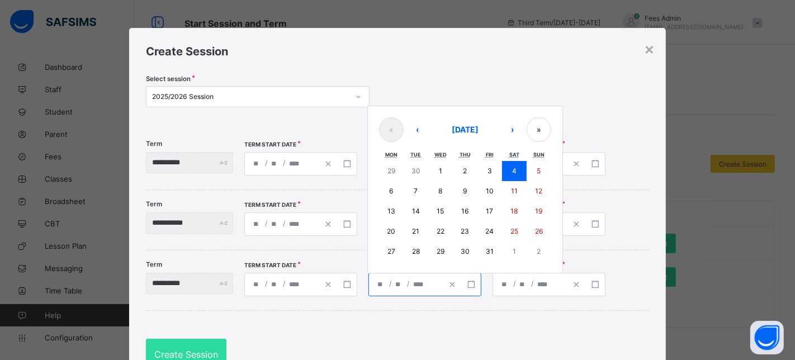
click at [494, 229] on abbr "24" at bounding box center [489, 231] width 8 height 8
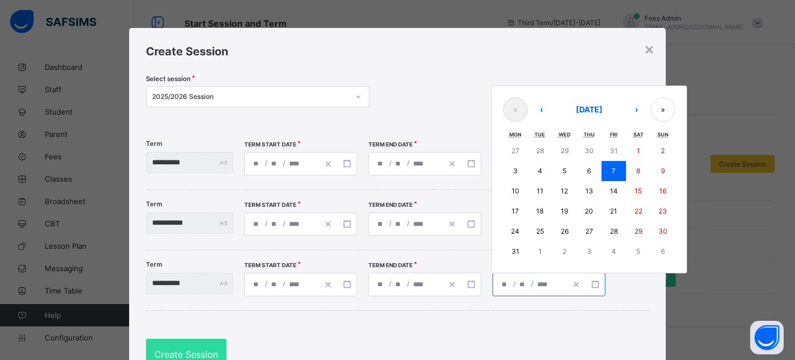
click at [528, 282] on input "*" at bounding box center [523, 284] width 9 height 22
click at [643, 106] on button "›" at bounding box center [637, 109] width 25 height 25
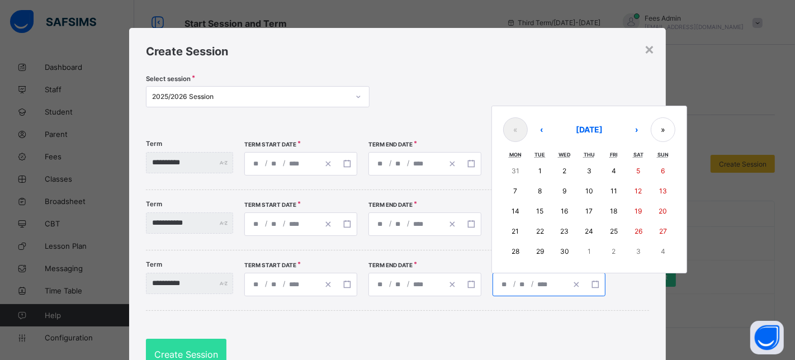
click at [519, 207] on abbr "14" at bounding box center [516, 211] width 8 height 8
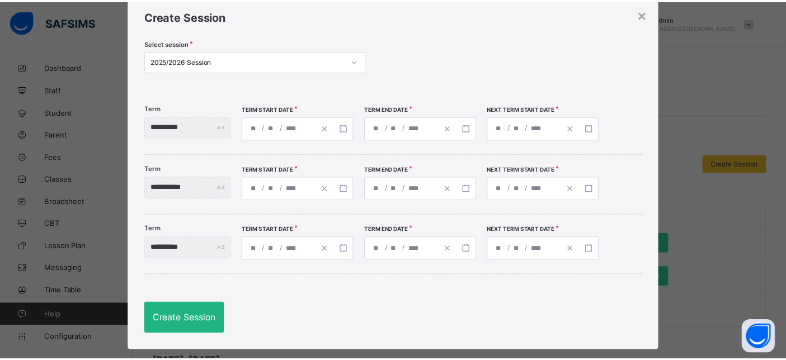
scroll to position [54, 0]
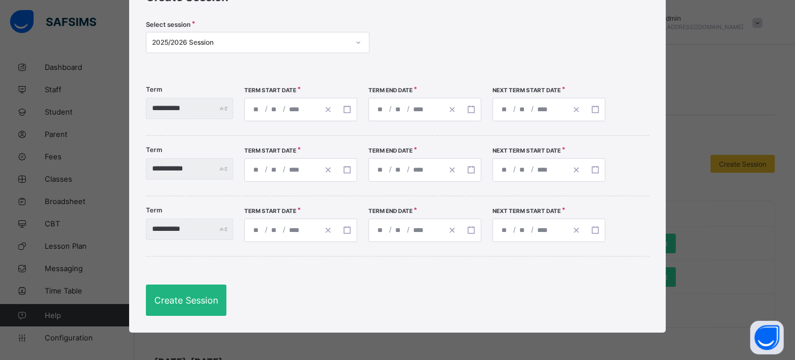
click at [178, 308] on div "Create Session" at bounding box center [186, 300] width 81 height 31
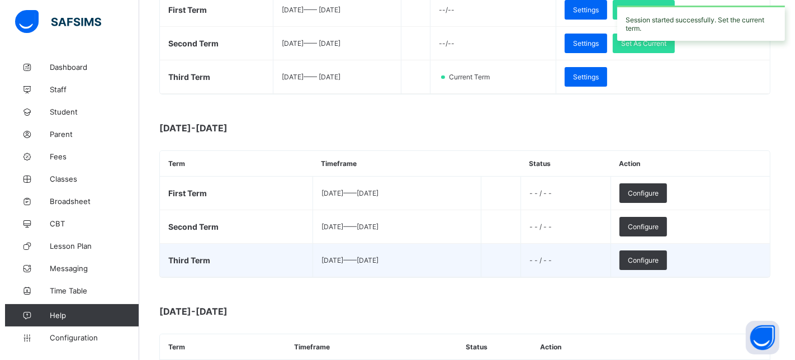
scroll to position [248, 0]
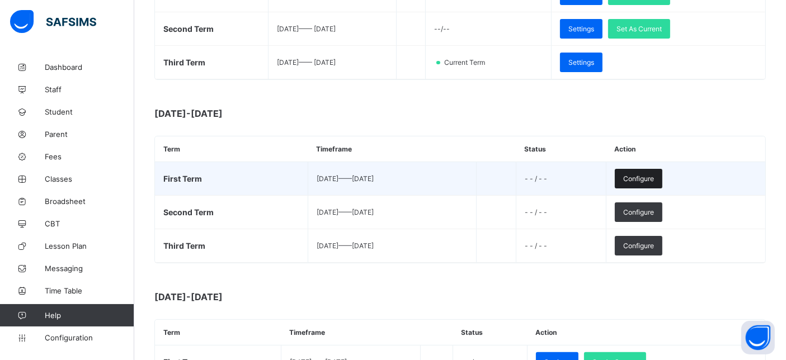
click at [654, 176] on span "Configure" at bounding box center [638, 178] width 31 height 8
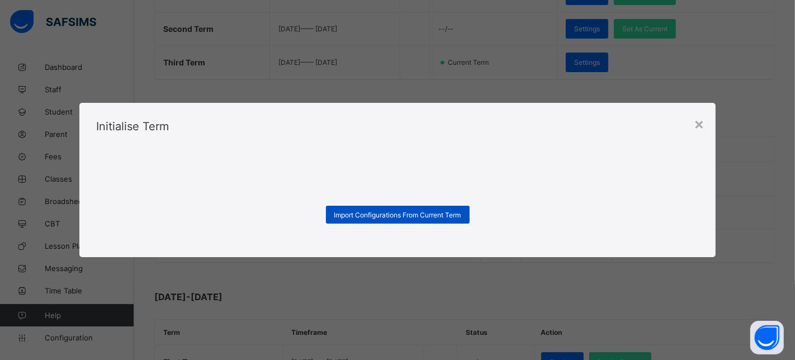
click at [423, 212] on span "Import Configurations From Current Term" at bounding box center [397, 215] width 127 height 8
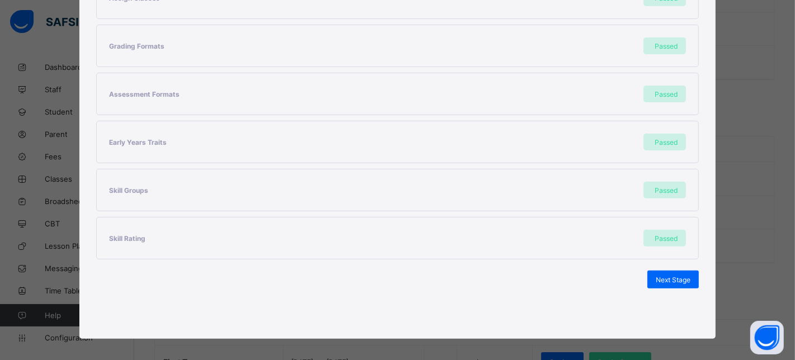
scroll to position [289, 0]
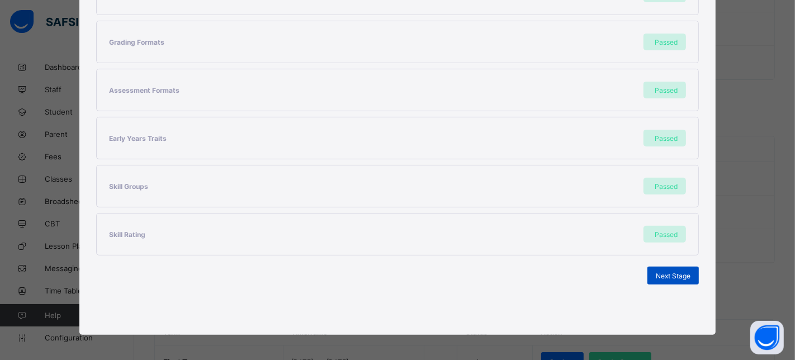
click at [680, 278] on div "Next Stage" at bounding box center [672, 276] width 51 height 18
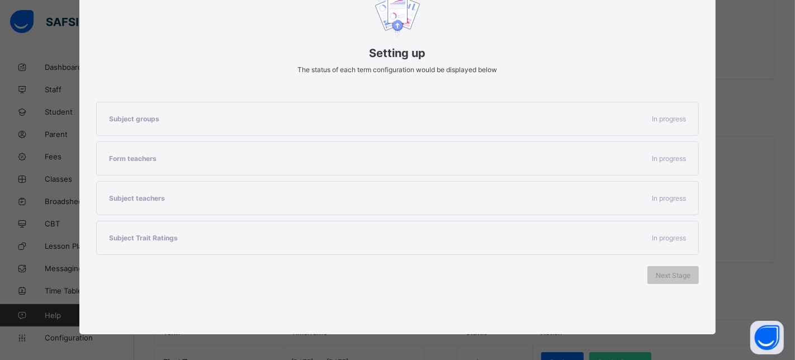
scroll to position [145, 0]
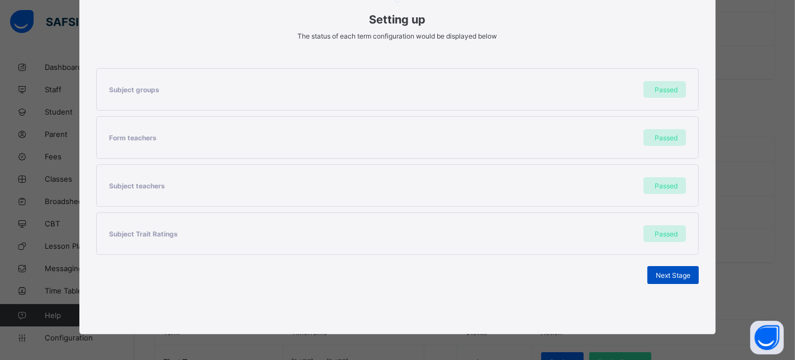
click at [669, 273] on span "Next Stage" at bounding box center [673, 275] width 35 height 8
click at [659, 271] on span "Set As Current Term" at bounding box center [659, 275] width 63 height 8
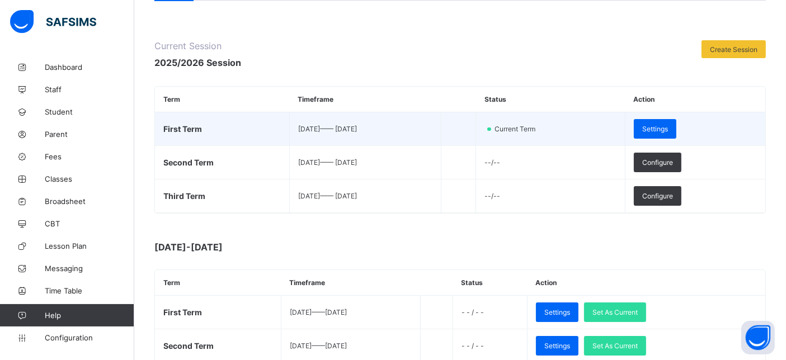
scroll to position [186, 0]
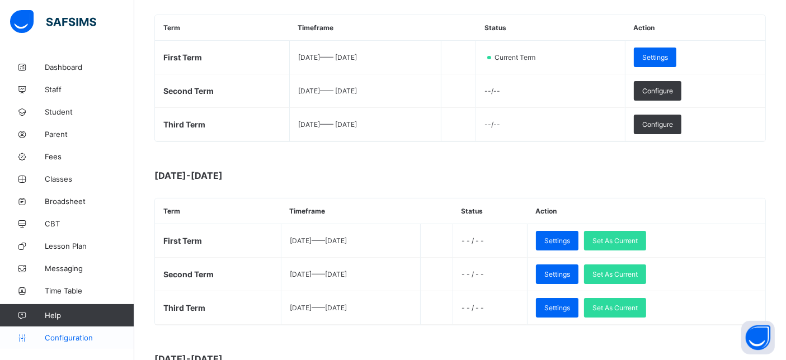
click at [64, 342] on span "Configuration" at bounding box center [89, 337] width 89 height 9
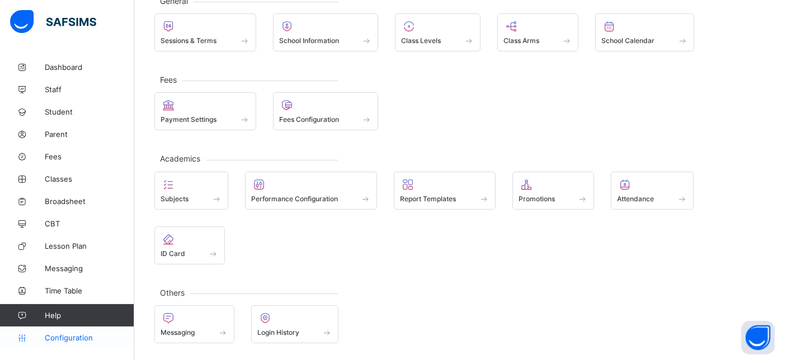
scroll to position [75, 0]
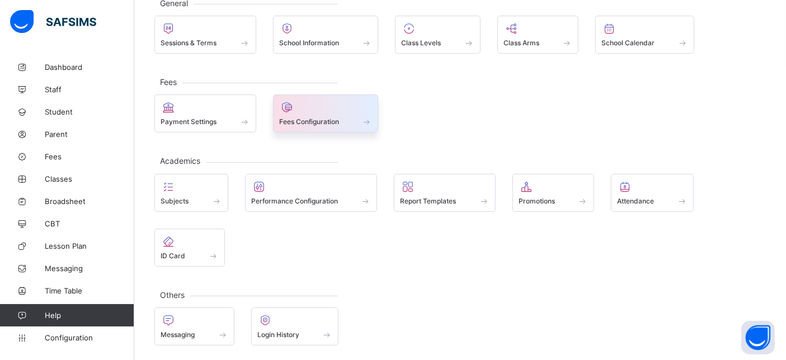
click at [345, 108] on div at bounding box center [325, 107] width 93 height 13
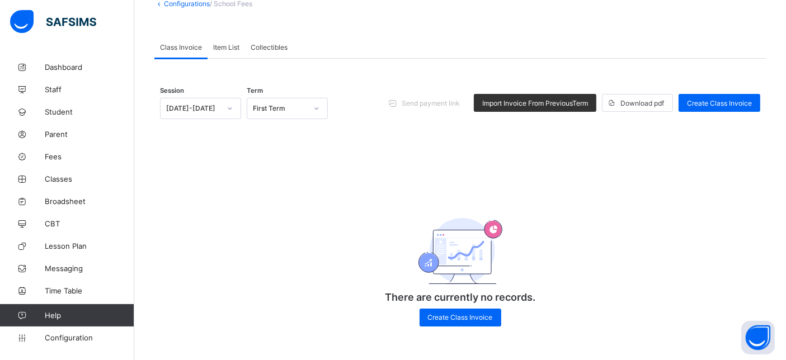
scroll to position [74, 0]
click at [516, 105] on span "Import Invoice From Previous Term" at bounding box center [535, 103] width 106 height 8
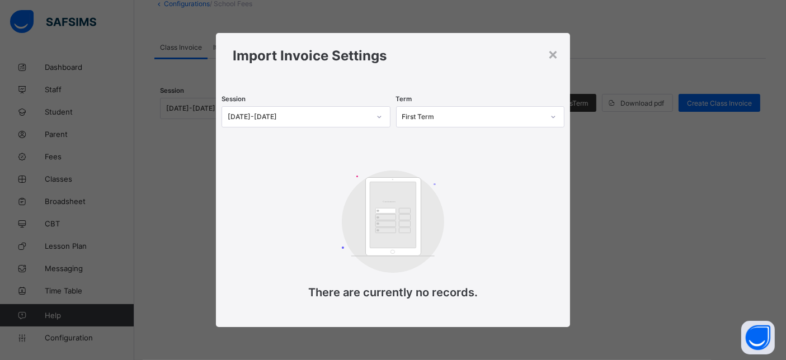
click at [332, 119] on div "2025-2026" at bounding box center [298, 117] width 141 height 8
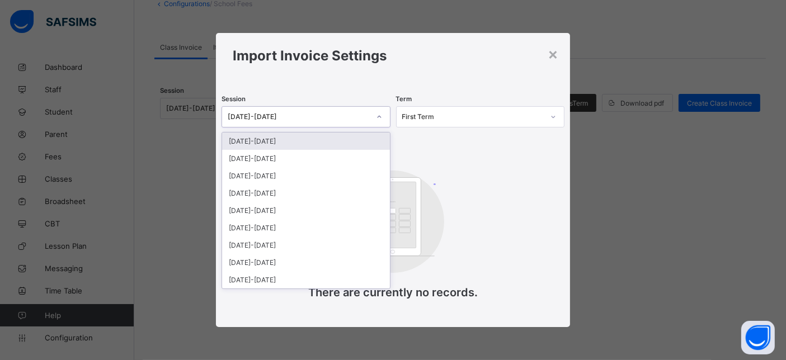
click at [464, 99] on div "Session option 2025-2026 focused, 1 of 9. 9 results available. Use Up and Down …" at bounding box center [392, 111] width 342 height 32
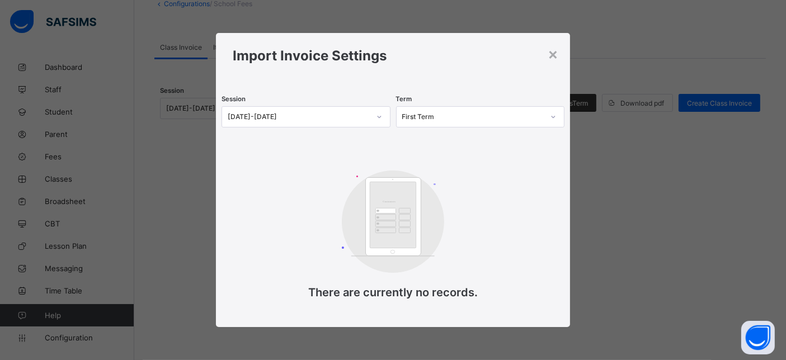
click at [339, 122] on div "2025-2026" at bounding box center [295, 117] width 146 height 16
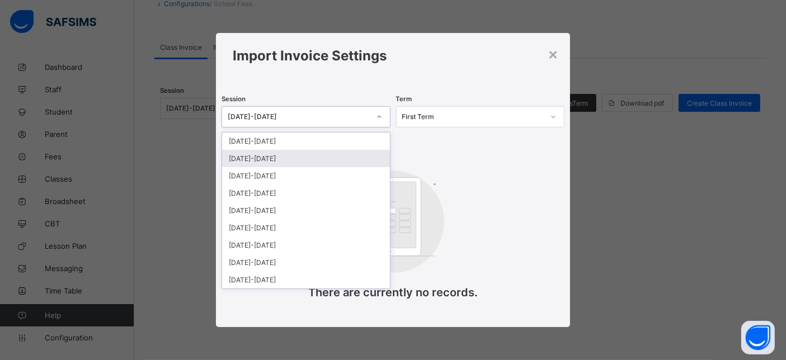
click at [317, 152] on div "[DATE]-[DATE]" at bounding box center [305, 158] width 167 height 17
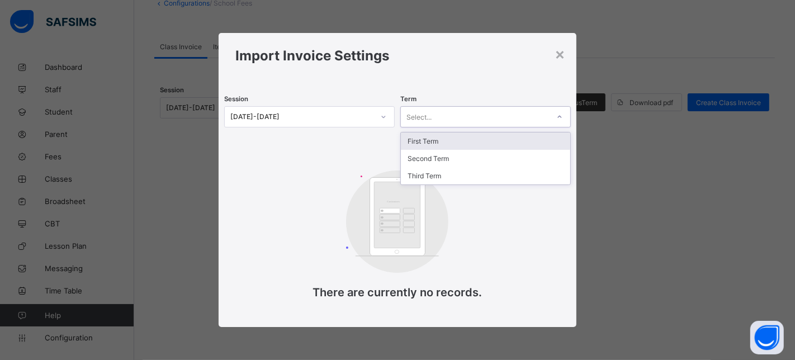
click at [439, 110] on div "Select..." at bounding box center [475, 117] width 148 height 16
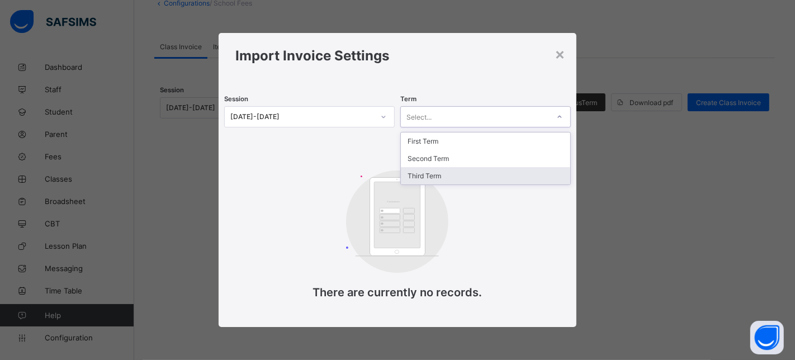
click at [426, 173] on div "Third Term" at bounding box center [485, 175] width 169 height 17
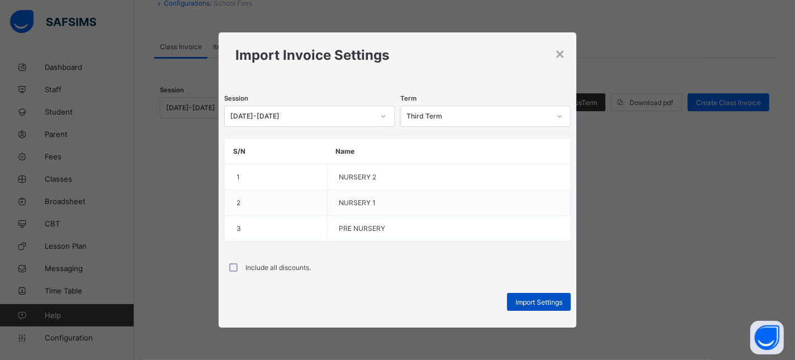
click at [543, 299] on span "Import Settings" at bounding box center [539, 302] width 47 height 8
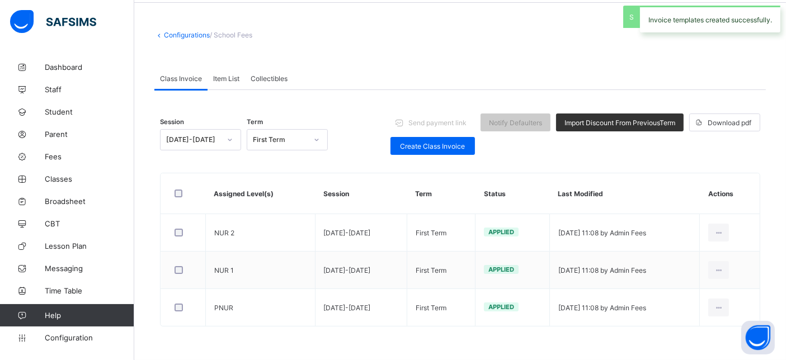
scroll to position [40, 0]
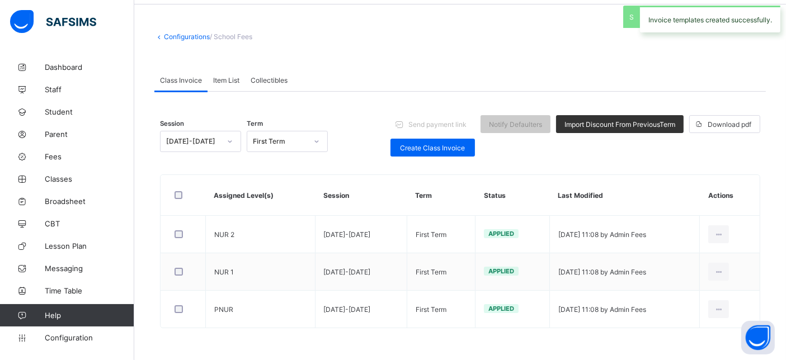
click at [225, 80] on span "Item List" at bounding box center [226, 80] width 26 height 8
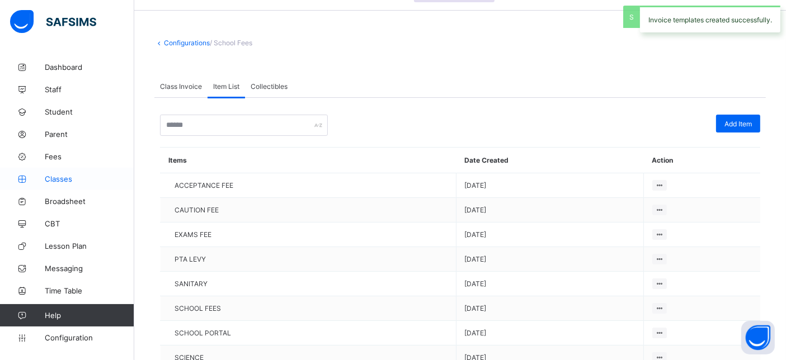
scroll to position [0, 0]
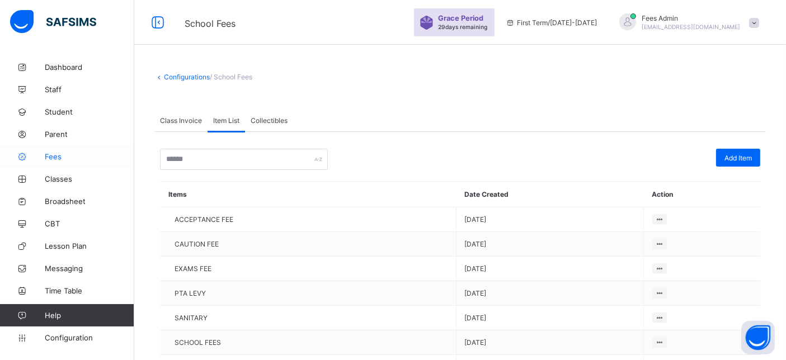
click at [78, 159] on span "Fees" at bounding box center [89, 156] width 89 height 9
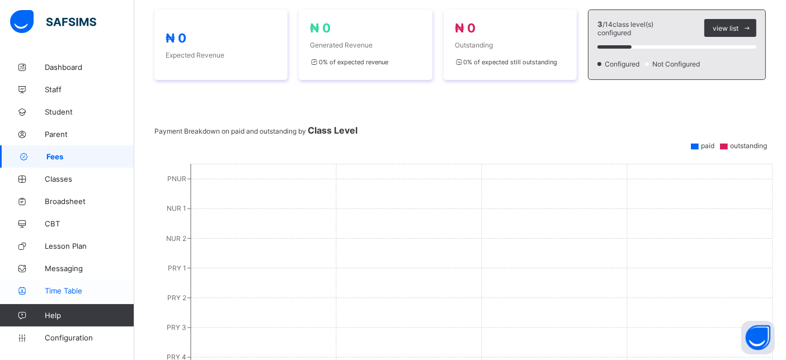
scroll to position [186, 0]
click at [65, 330] on link "Configuration" at bounding box center [67, 338] width 134 height 22
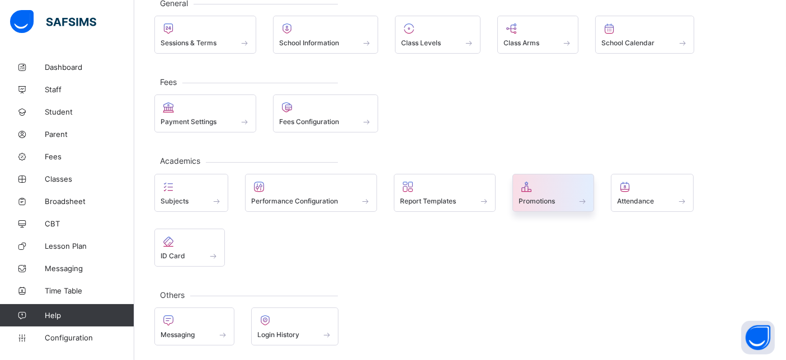
click at [531, 198] on span "Promotions" at bounding box center [536, 201] width 36 height 8
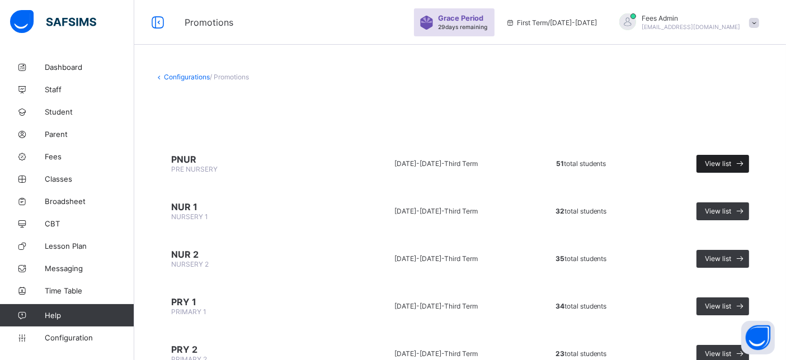
click at [739, 167] on div "View list" at bounding box center [722, 164] width 53 height 18
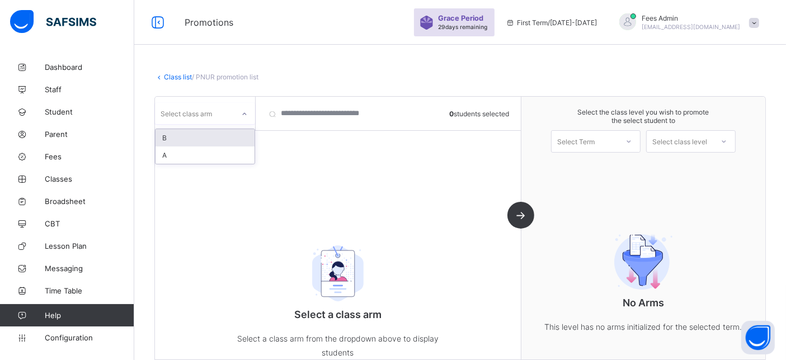
click at [229, 112] on div "Select class arm" at bounding box center [194, 114] width 79 height 16
click at [168, 73] on link "Class list" at bounding box center [178, 77] width 28 height 8
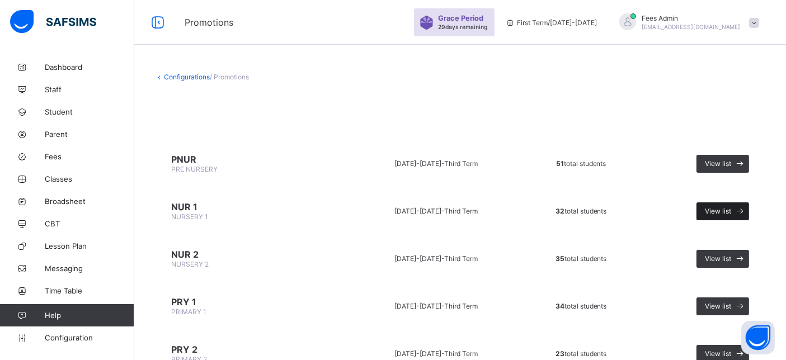
click at [731, 209] on span "View list" at bounding box center [718, 211] width 26 height 8
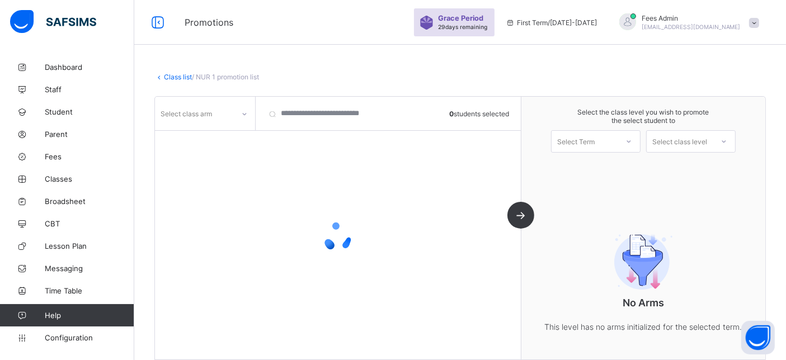
click at [202, 98] on div "Select class arm" at bounding box center [205, 114] width 101 height 34
click at [221, 106] on div "Select class arm" at bounding box center [194, 114] width 79 height 16
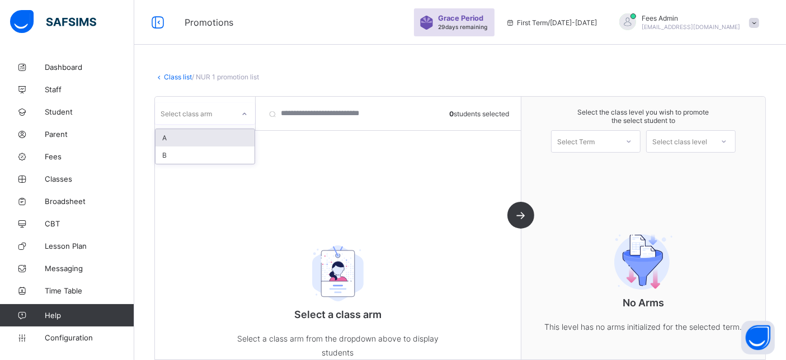
click at [213, 135] on div "A" at bounding box center [204, 137] width 99 height 17
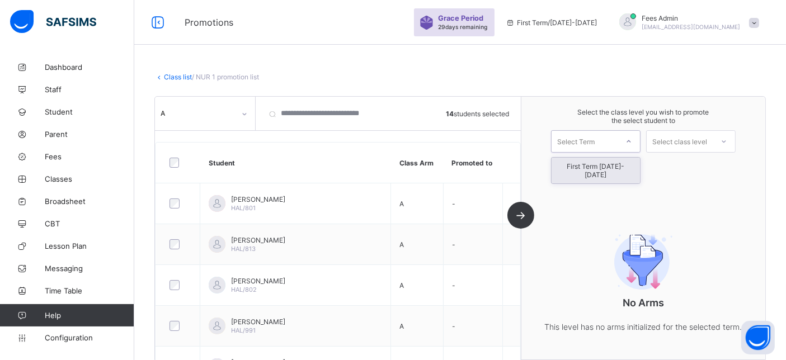
click at [613, 144] on div "Select Term" at bounding box center [584, 142] width 66 height 16
click at [608, 168] on div "First Term 2025-2026" at bounding box center [595, 171] width 88 height 26
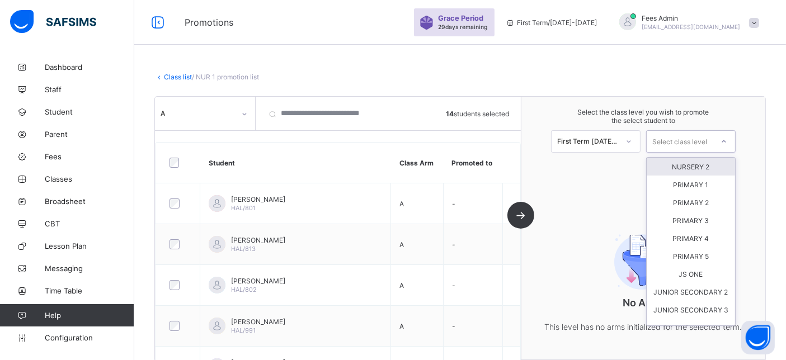
click at [666, 148] on div "Select class level" at bounding box center [679, 141] width 55 height 22
click at [674, 172] on div "NURSERY 2" at bounding box center [690, 167] width 88 height 18
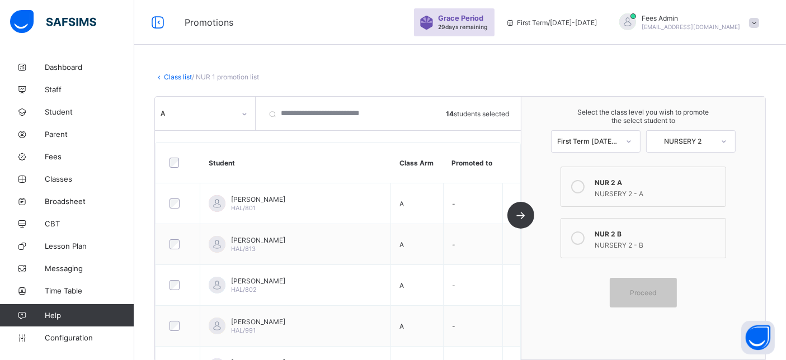
click at [651, 190] on div "NURSERY 2 - A" at bounding box center [656, 192] width 125 height 11
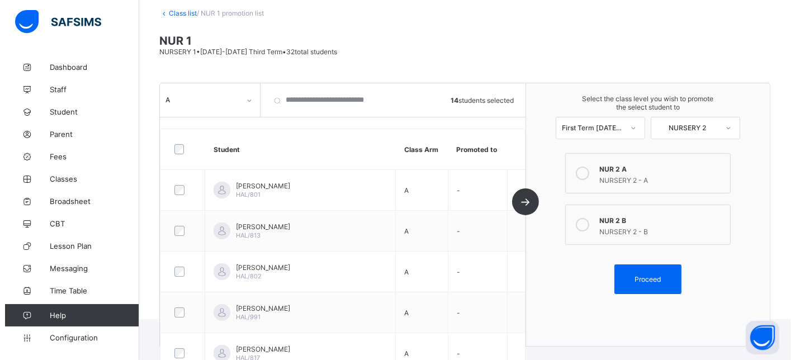
scroll to position [62, 0]
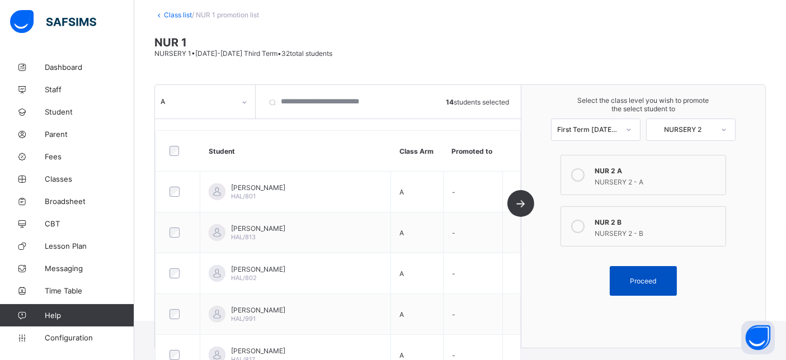
click at [642, 277] on span "Proceed" at bounding box center [643, 281] width 26 height 8
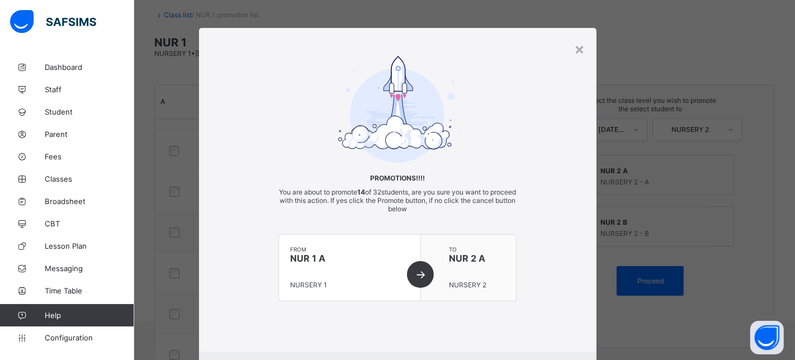
scroll to position [59, 0]
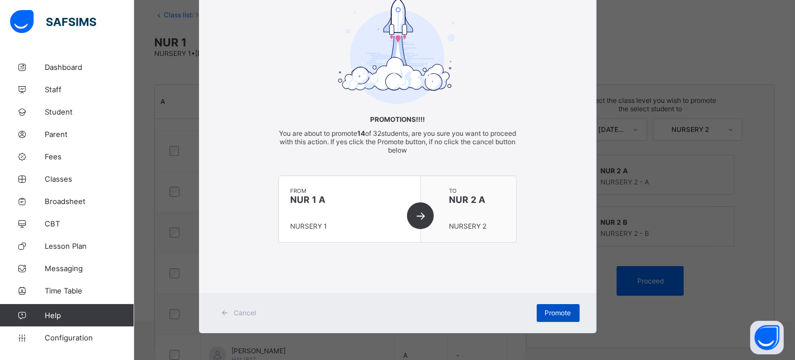
click at [568, 316] on span "Promote" at bounding box center [558, 313] width 26 height 8
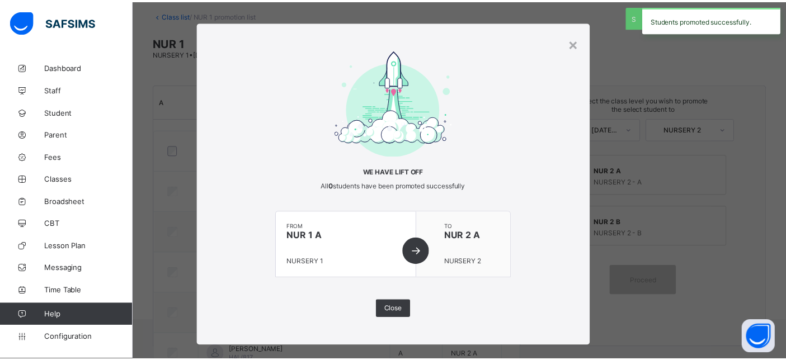
scroll to position [0, 0]
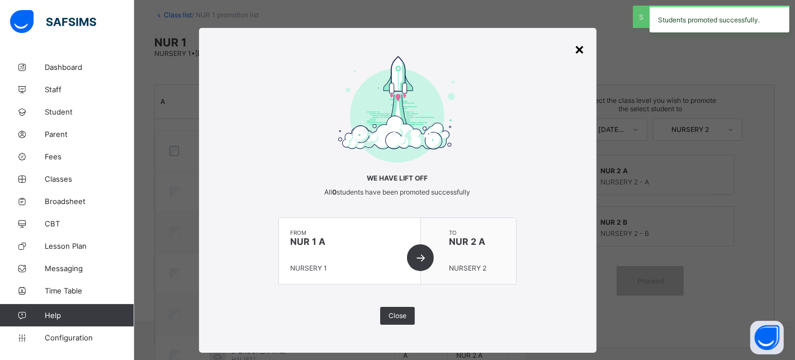
click at [575, 54] on div "×" at bounding box center [580, 48] width 11 height 19
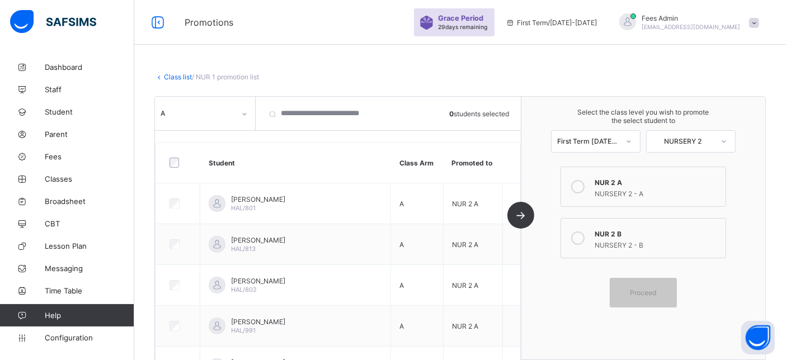
click at [202, 117] on div "A" at bounding box center [194, 114] width 79 height 16
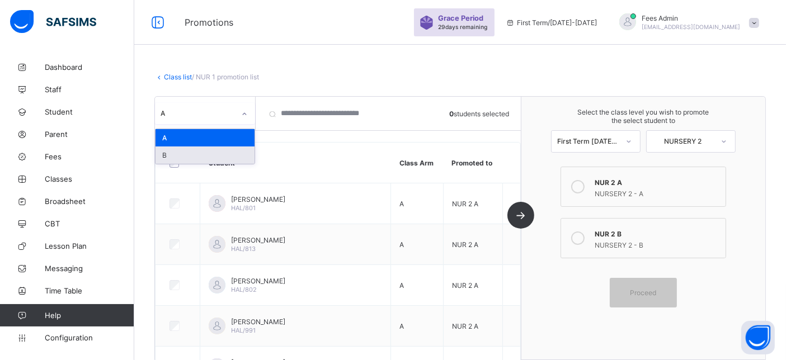
click at [196, 157] on div "B" at bounding box center [204, 154] width 99 height 17
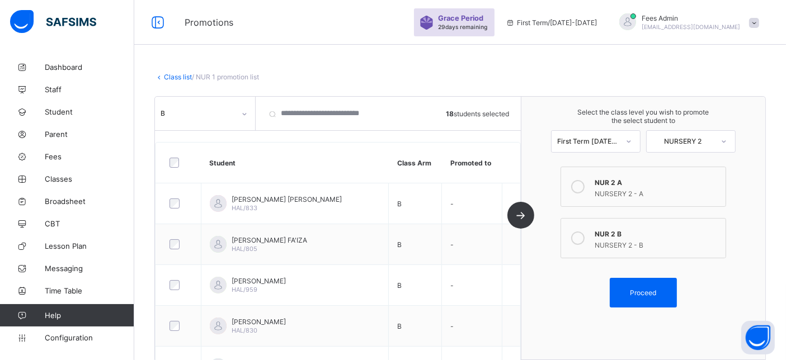
click at [632, 232] on div "NUR 2 B" at bounding box center [656, 232] width 125 height 11
click at [647, 289] on span "Proceed" at bounding box center [643, 293] width 26 height 8
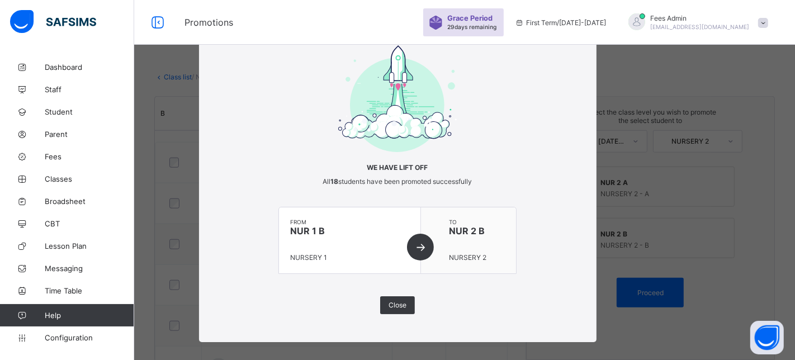
scroll to position [20, 0]
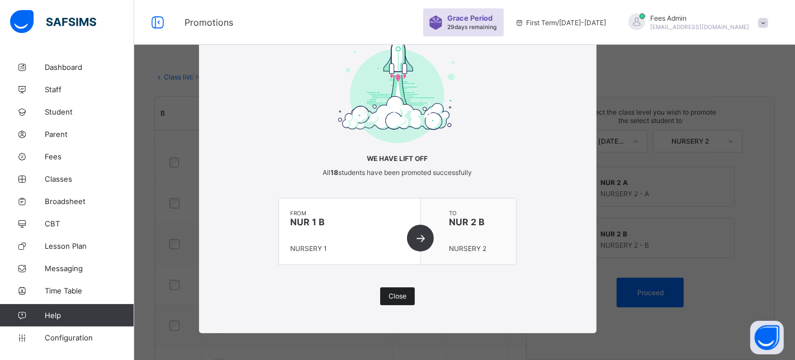
click at [400, 296] on span "Close" at bounding box center [398, 296] width 18 height 8
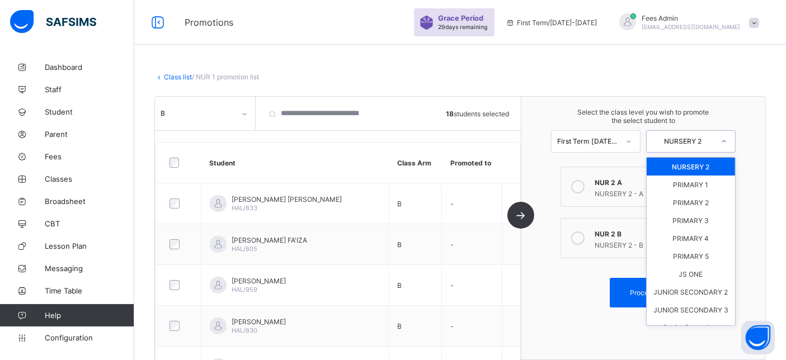
click at [675, 134] on div "NURSERY 2" at bounding box center [679, 142] width 66 height 16
click at [680, 181] on div "PRIMARY 1" at bounding box center [690, 185] width 88 height 18
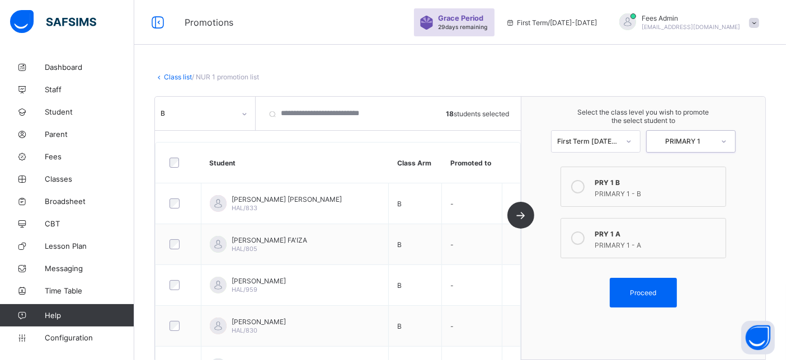
click at [683, 141] on div "PRIMARY 1" at bounding box center [683, 141] width 62 height 8
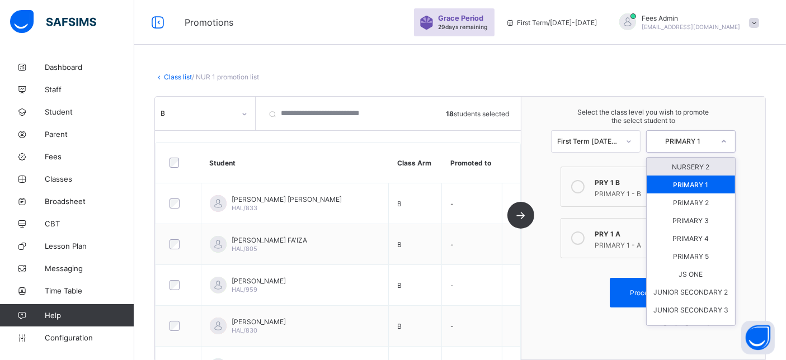
click at [684, 173] on div "NURSERY 2" at bounding box center [690, 167] width 88 height 18
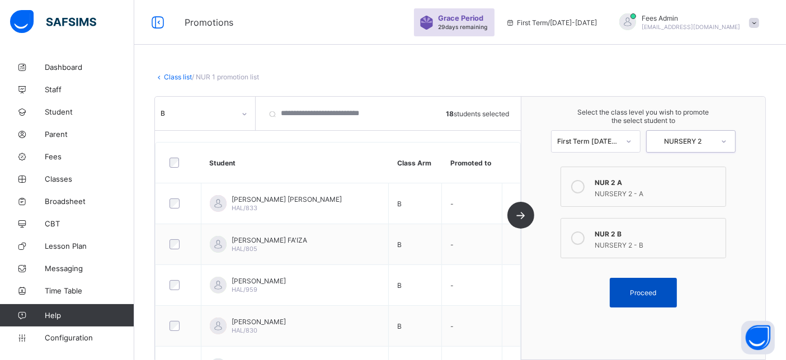
click at [650, 290] on span "Proceed" at bounding box center [643, 293] width 26 height 8
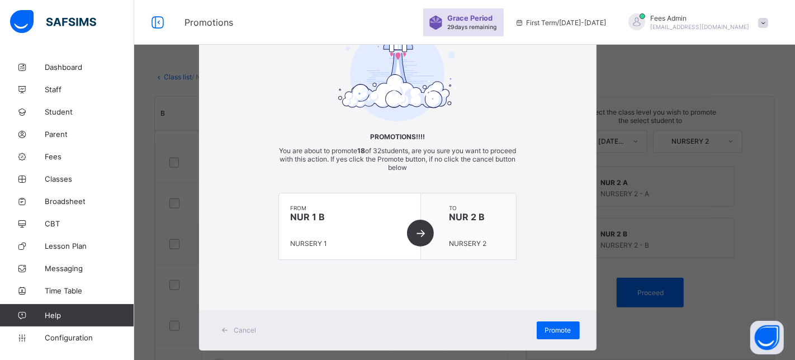
scroll to position [59, 0]
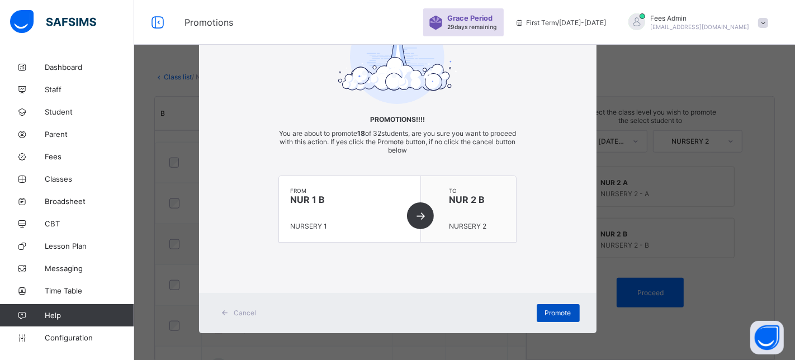
click at [548, 306] on div "Promote" at bounding box center [558, 313] width 43 height 18
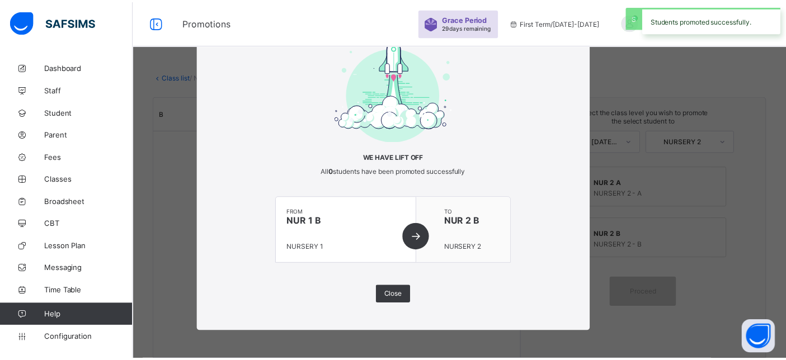
scroll to position [20, 0]
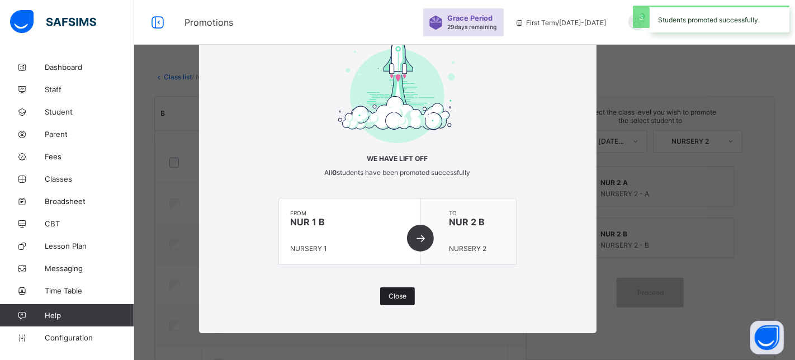
click at [400, 301] on div "Close" at bounding box center [397, 296] width 35 height 18
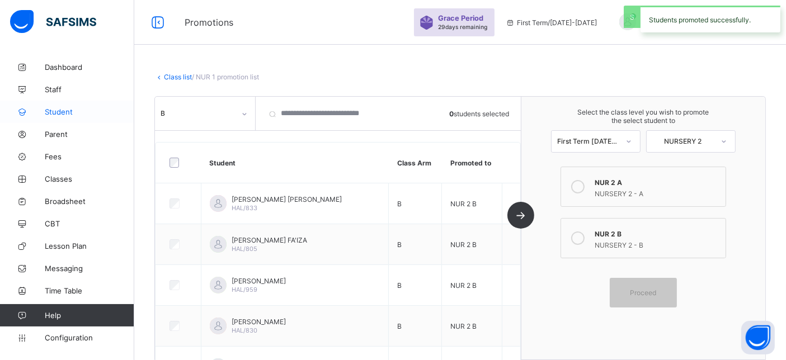
click at [78, 108] on span "Student" at bounding box center [89, 111] width 89 height 9
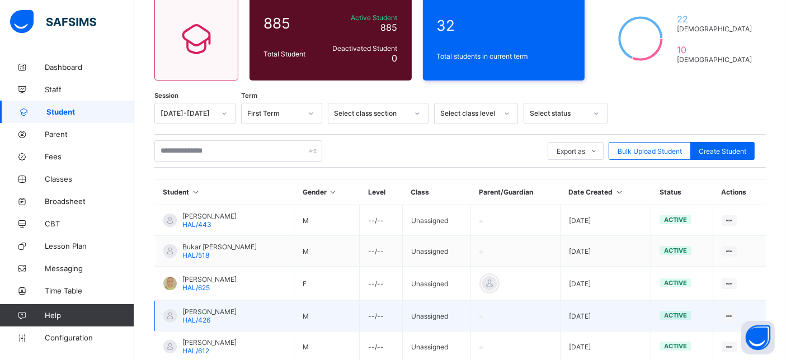
scroll to position [124, 0]
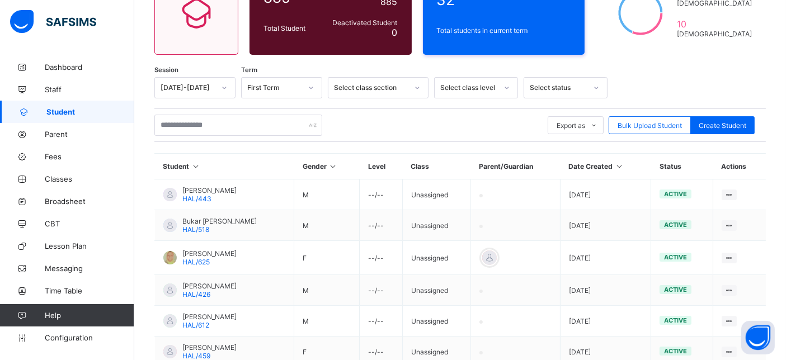
click at [476, 92] on div "Select class level" at bounding box center [465, 88] width 62 height 16
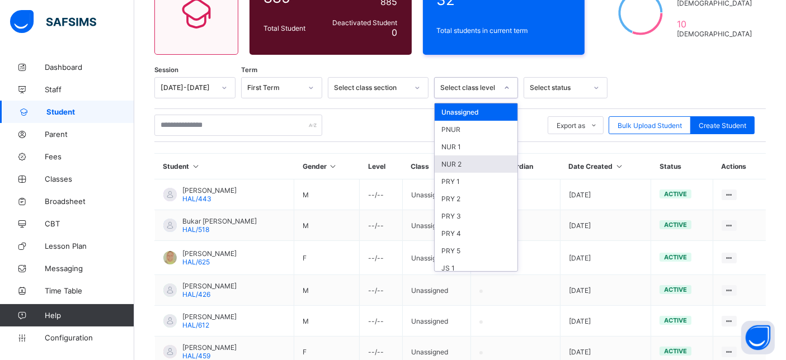
click at [460, 160] on div "NUR 2" at bounding box center [475, 163] width 83 height 17
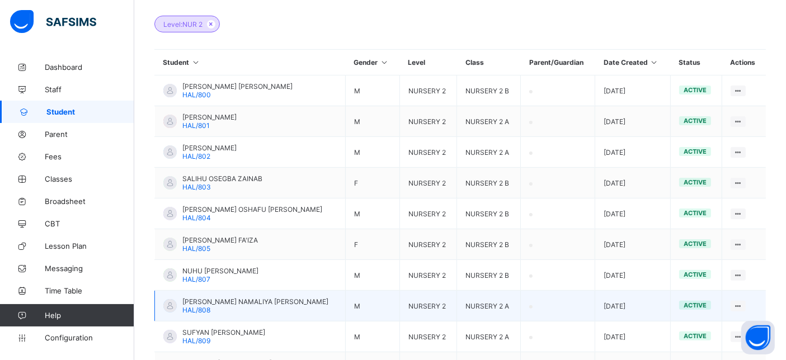
scroll to position [248, 0]
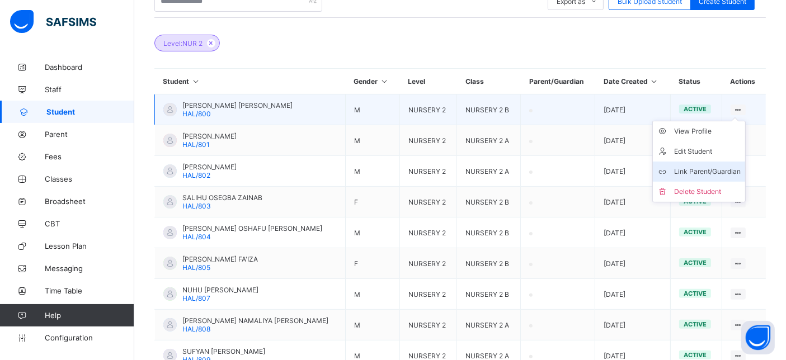
click at [721, 173] on div "Link Parent/Guardian" at bounding box center [707, 171] width 67 height 11
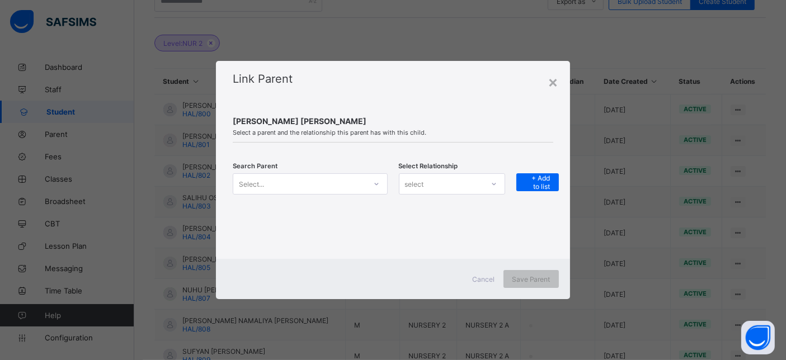
click at [359, 176] on div "Select..." at bounding box center [310, 183] width 154 height 21
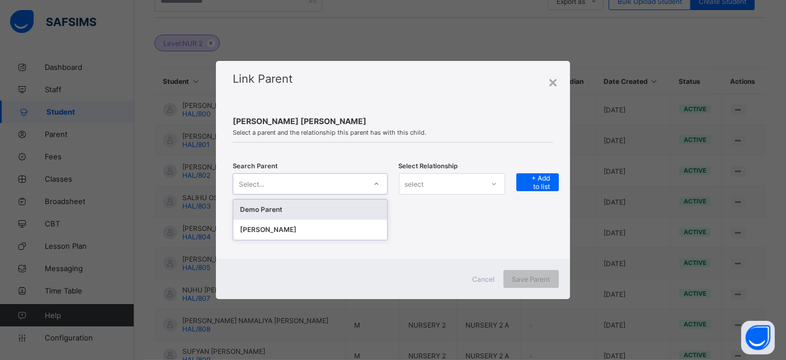
click at [320, 206] on div "Demo Parent" at bounding box center [310, 209] width 140 height 11
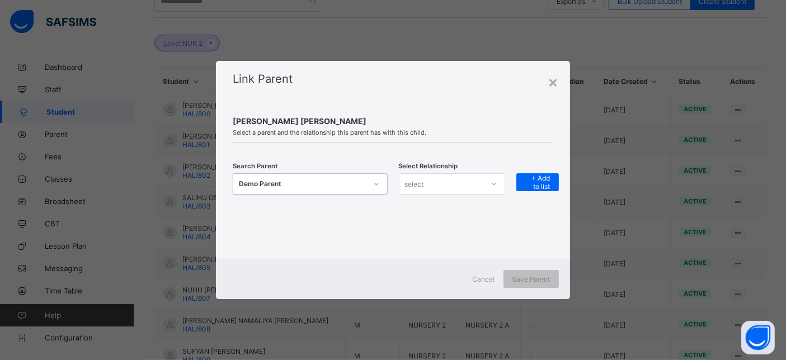
click at [436, 188] on div "select" at bounding box center [441, 184] width 84 height 16
click at [424, 207] on div "Father" at bounding box center [451, 208] width 105 height 17
click at [524, 180] on div "+ Add to list" at bounding box center [537, 182] width 42 height 18
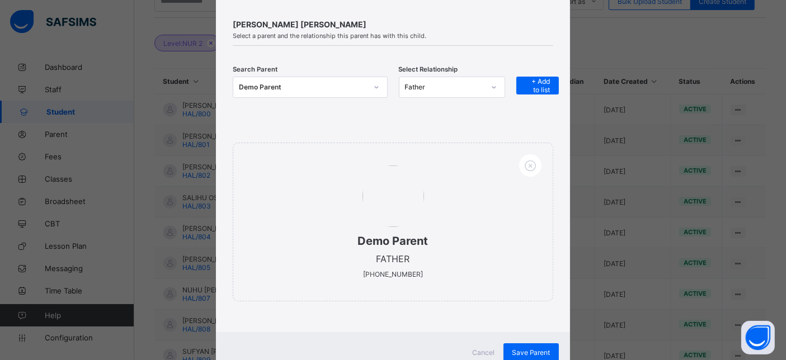
scroll to position [102, 0]
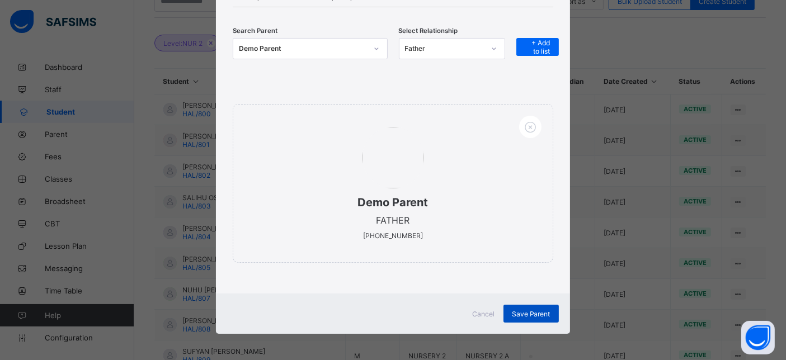
click at [521, 305] on div "Save Parent" at bounding box center [530, 314] width 55 height 18
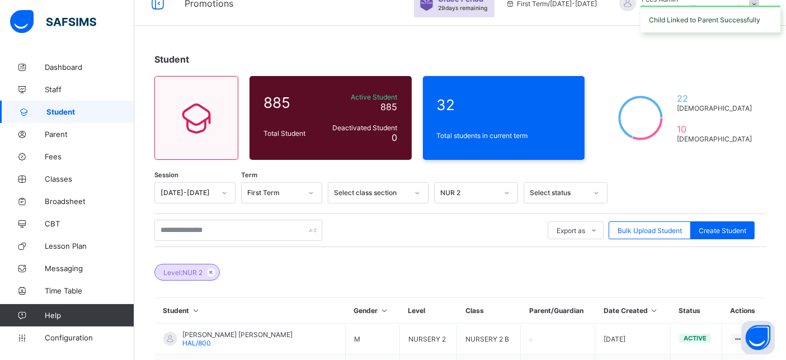
scroll to position [0, 0]
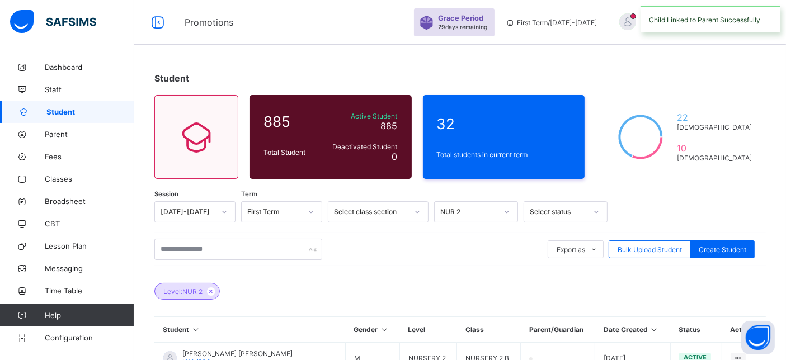
click at [734, 21] on div "Child Linked to Parent Successfully" at bounding box center [710, 19] width 140 height 27
click at [730, 21] on span "Fees Admin" at bounding box center [690, 18] width 99 height 8
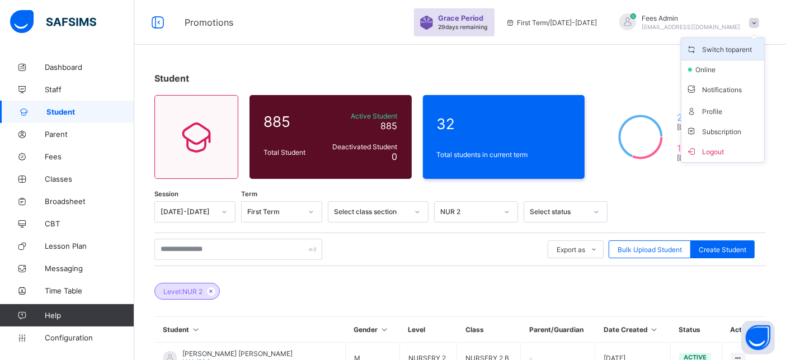
click at [725, 49] on span "Switch to parent" at bounding box center [722, 48] width 74 height 13
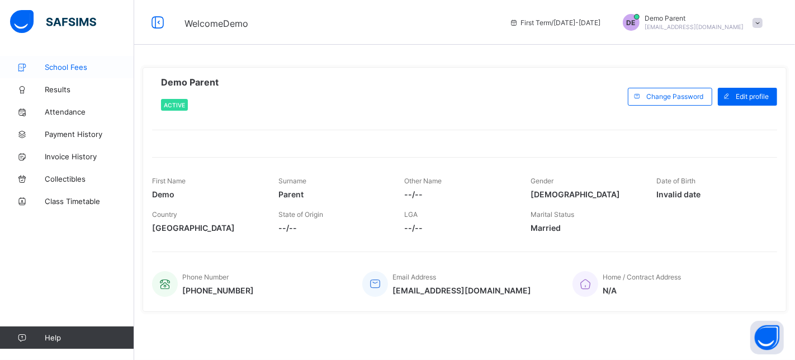
click at [65, 67] on span "School Fees" at bounding box center [89, 67] width 89 height 9
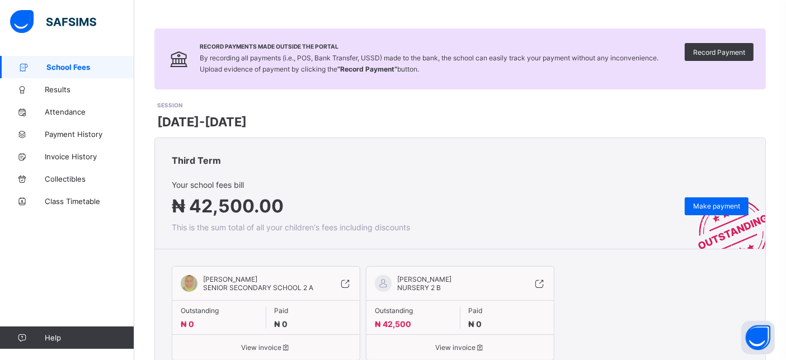
scroll to position [102, 0]
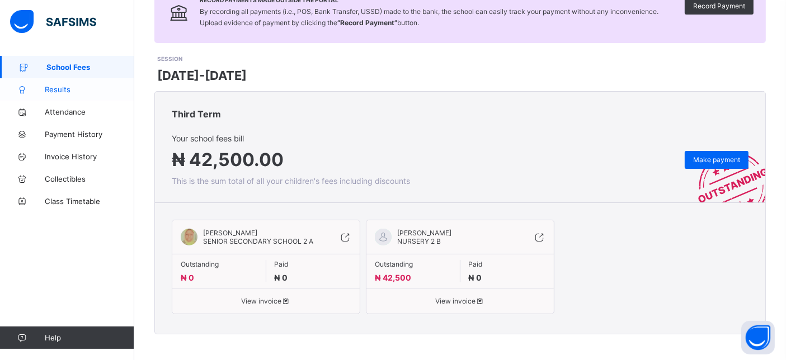
click at [78, 95] on link "Results" at bounding box center [67, 89] width 134 height 22
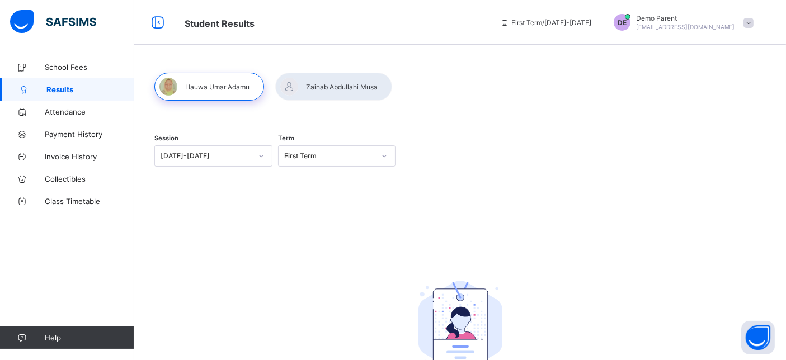
click at [343, 70] on div "Session 2025-2026 Term First Term No Report Available This child has no report …" at bounding box center [459, 256] width 651 height 400
click at [327, 81] on div at bounding box center [333, 87] width 117 height 28
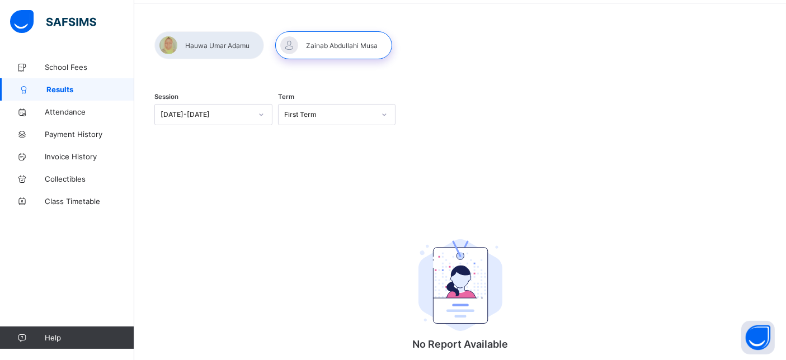
scroll to position [60, 0]
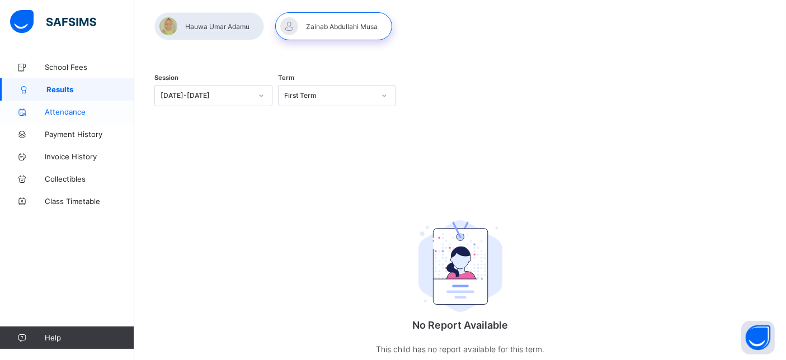
click at [67, 109] on span "Attendance" at bounding box center [89, 111] width 89 height 9
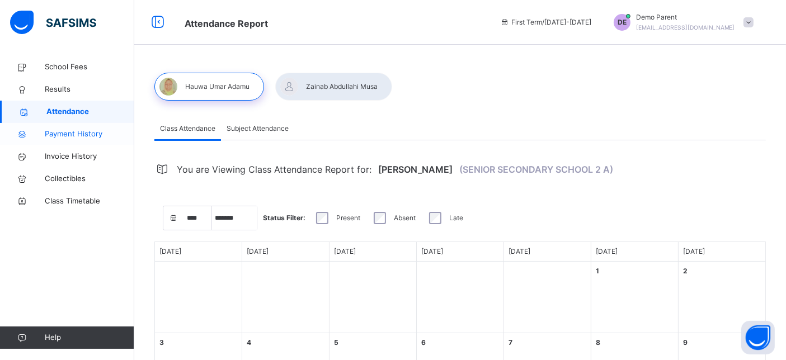
click at [99, 138] on span "Payment History" at bounding box center [89, 134] width 89 height 11
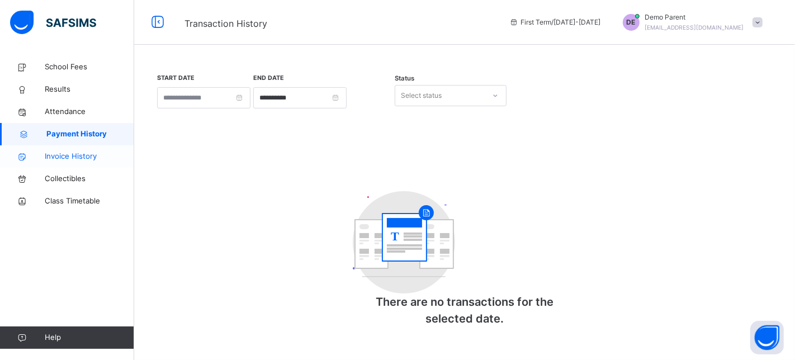
click at [79, 158] on span "Invoice History" at bounding box center [89, 156] width 89 height 11
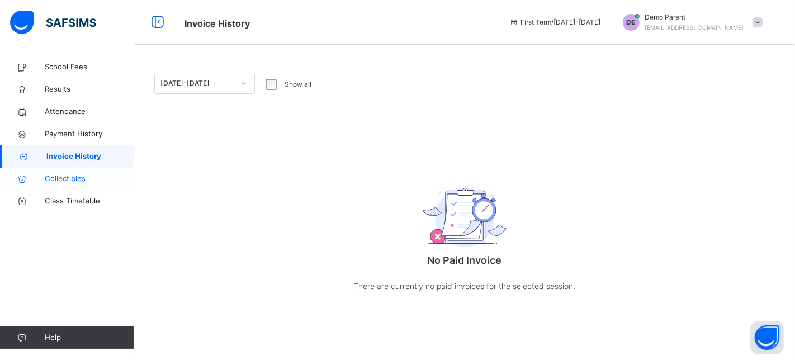
click at [73, 181] on span "Collectibles" at bounding box center [89, 178] width 89 height 11
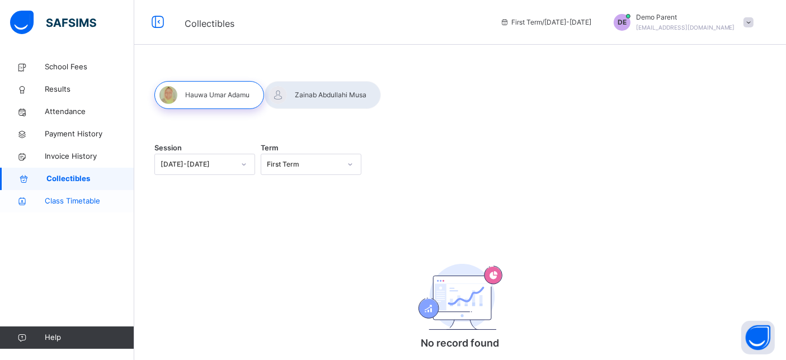
click at [106, 206] on span "Class Timetable" at bounding box center [89, 201] width 89 height 11
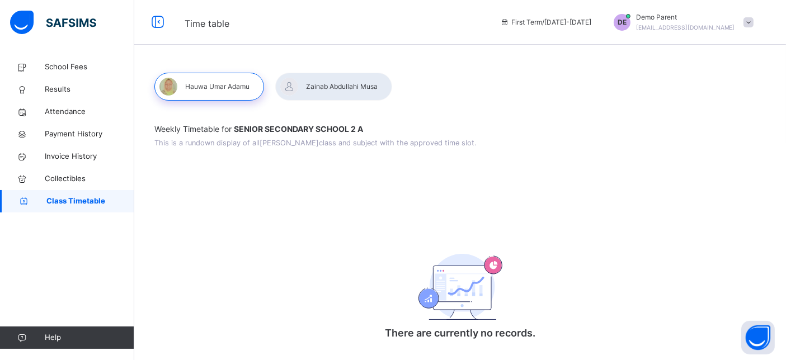
click at [57, 338] on span "Help" at bounding box center [89, 337] width 89 height 11
click at [86, 72] on span "School Fees" at bounding box center [89, 67] width 89 height 11
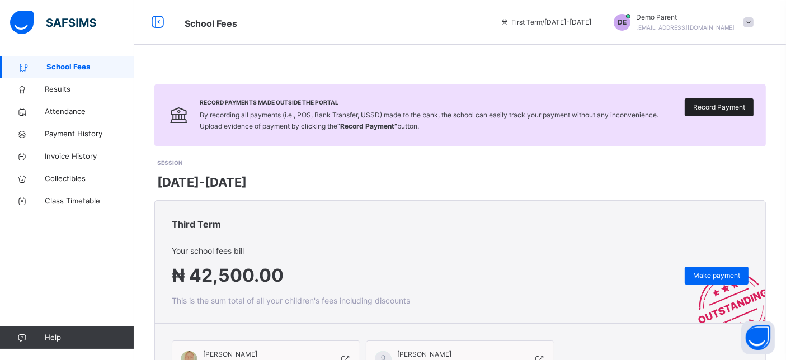
click at [709, 109] on span "Record Payment" at bounding box center [719, 107] width 52 height 10
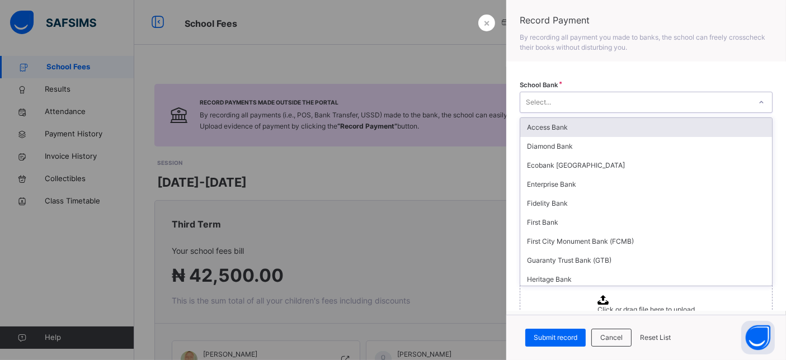
click at [541, 100] on div "Select..." at bounding box center [538, 102] width 25 height 21
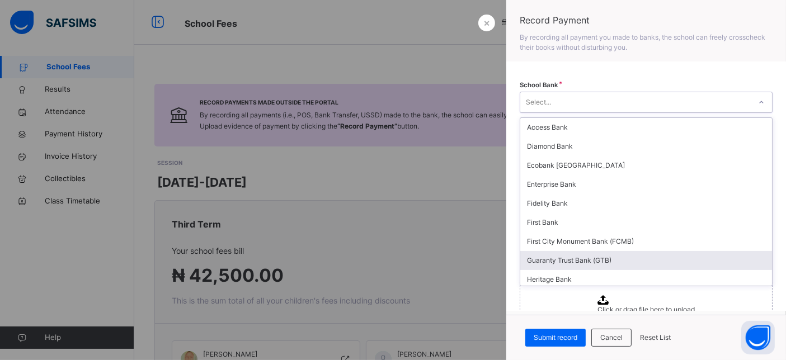
click at [573, 261] on div "Guaranty Trust Bank (GTB)" at bounding box center [646, 260] width 252 height 19
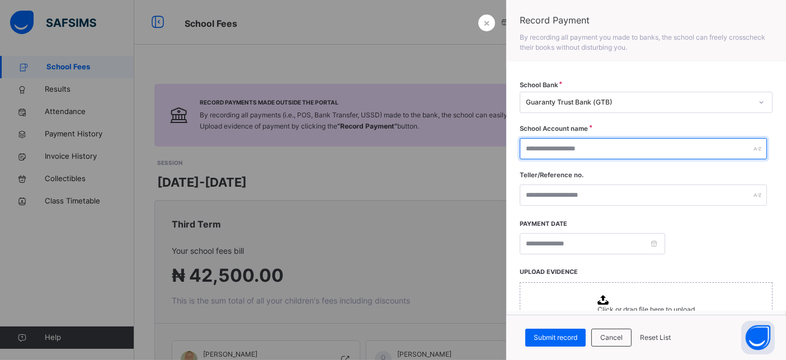
click at [543, 149] on input "text" at bounding box center [642, 148] width 247 height 21
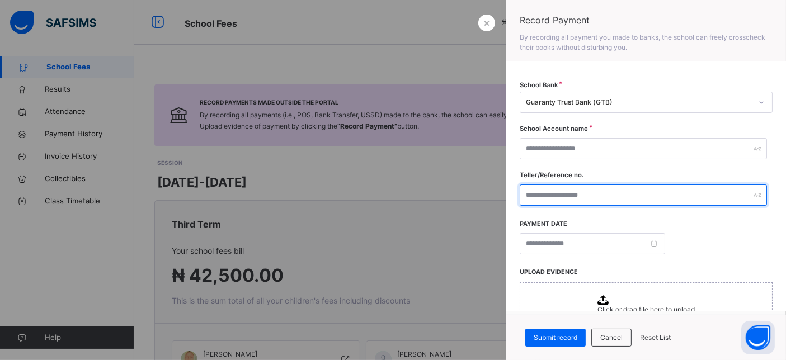
click at [548, 187] on input "text" at bounding box center [642, 195] width 247 height 21
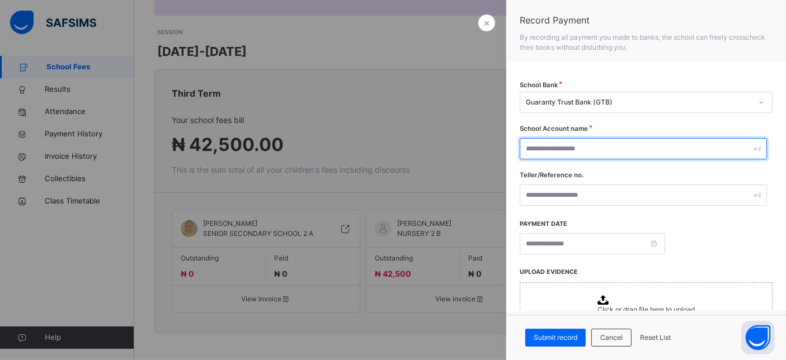
click at [553, 148] on input "text" at bounding box center [642, 148] width 247 height 21
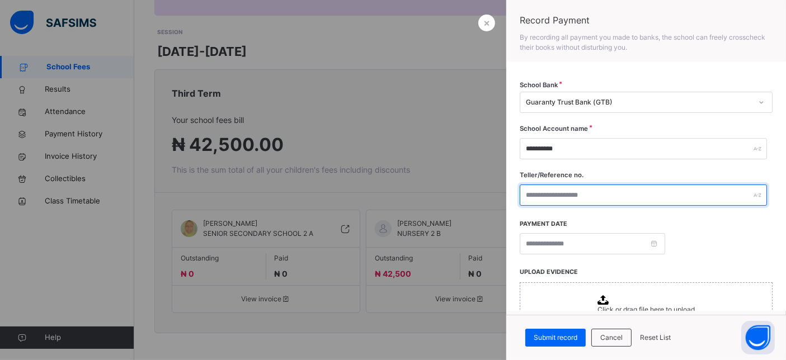
click at [577, 192] on input "text" at bounding box center [642, 195] width 247 height 21
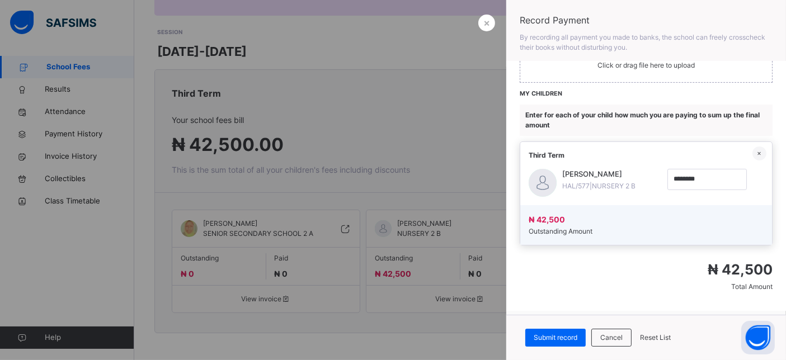
scroll to position [257, 0]
click at [563, 337] on span "Submit record" at bounding box center [555, 338] width 44 height 10
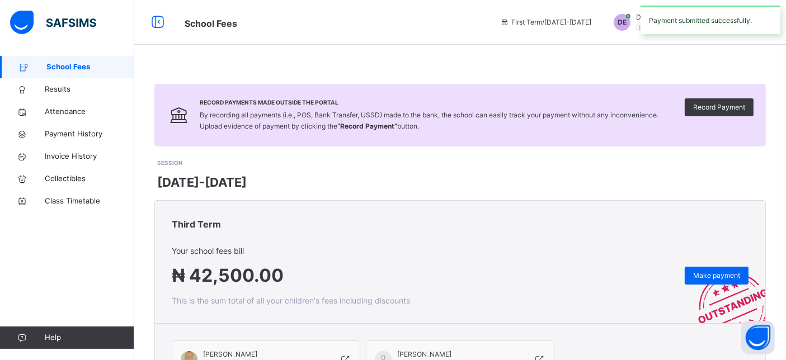
scroll to position [131, 0]
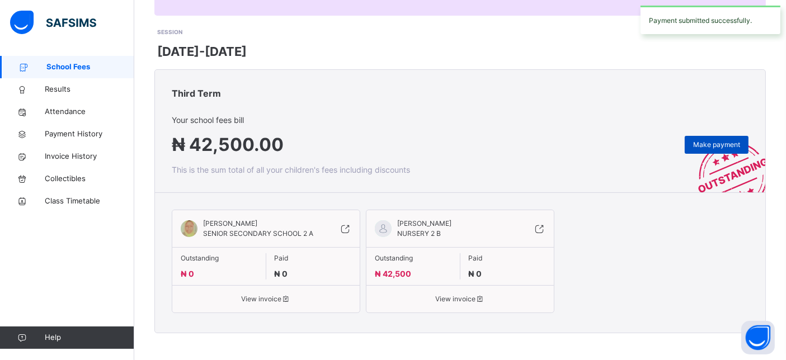
click at [719, 143] on span "Make payment" at bounding box center [716, 145] width 47 height 10
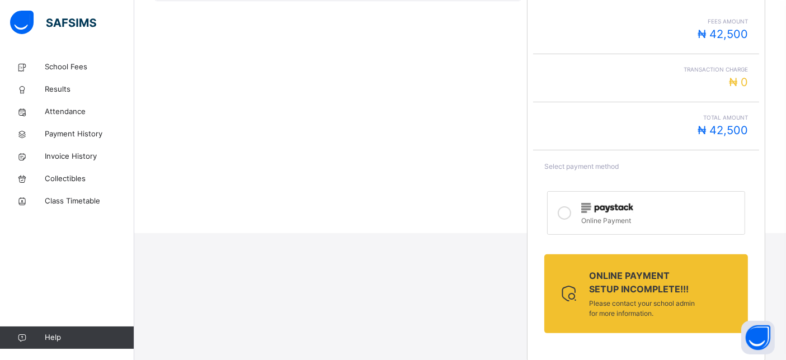
scroll to position [297, 0]
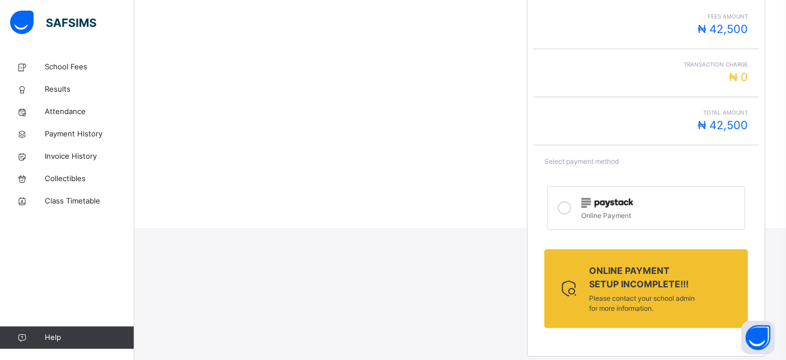
click at [574, 212] on div at bounding box center [564, 208] width 22 height 26
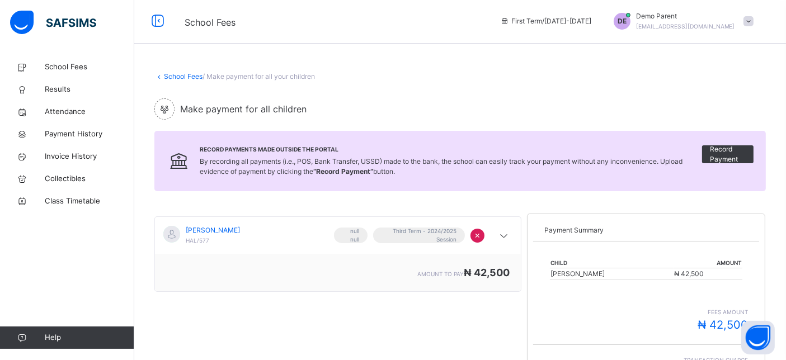
scroll to position [0, 0]
click at [636, 21] on div "DE" at bounding box center [622, 22] width 28 height 17
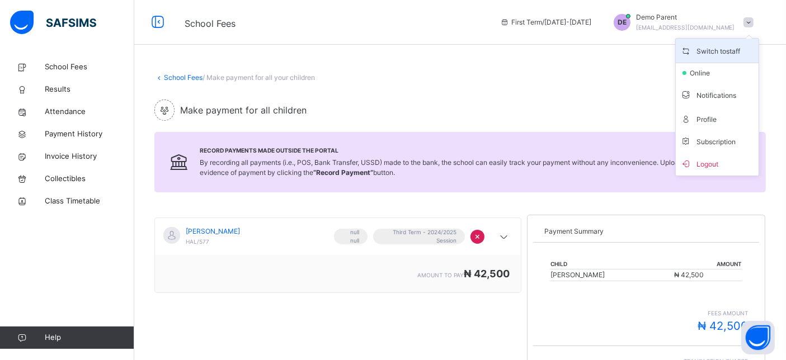
click at [706, 58] on li "Switch to staff" at bounding box center [716, 51] width 83 height 25
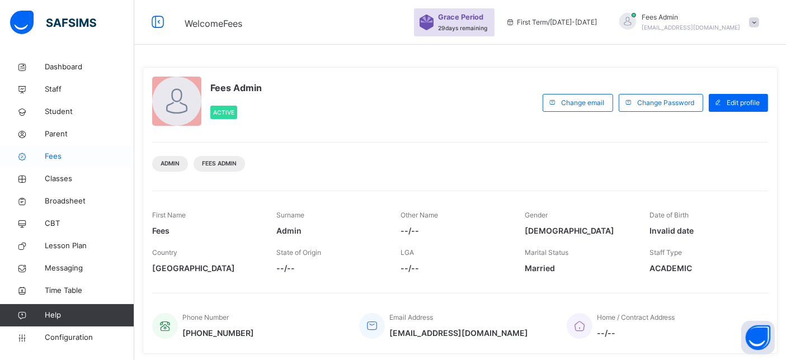
click at [56, 154] on span "Fees" at bounding box center [89, 156] width 89 height 11
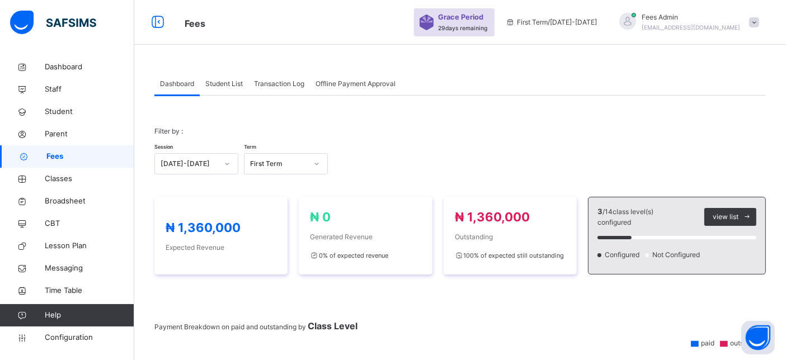
click at [234, 89] on div "Student List" at bounding box center [224, 84] width 49 height 22
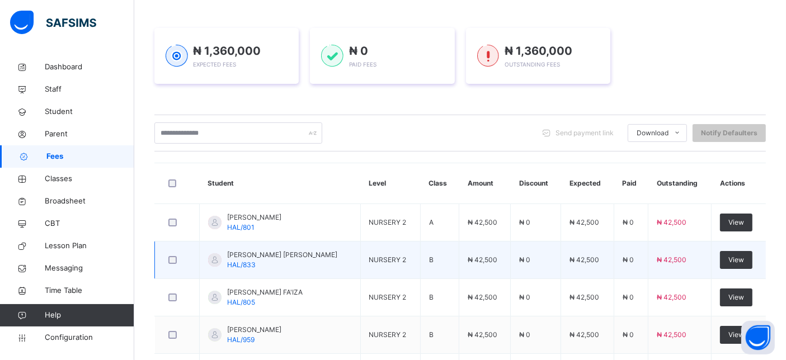
scroll to position [124, 0]
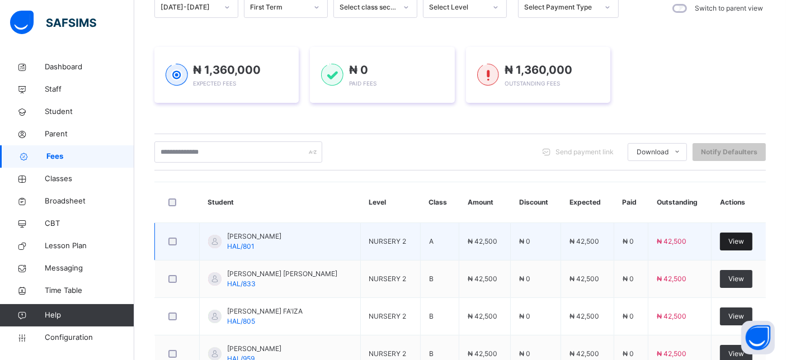
click at [752, 243] on div "View" at bounding box center [736, 242] width 32 height 18
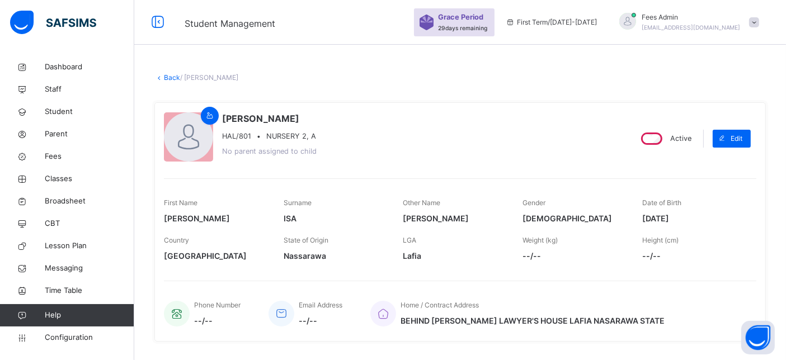
click at [171, 77] on link "Back" at bounding box center [172, 77] width 16 height 8
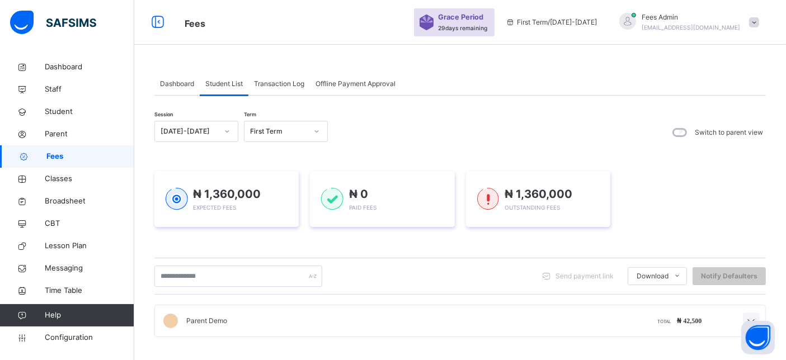
scroll to position [1, 0]
click at [758, 316] on icon at bounding box center [750, 320] width 13 height 15
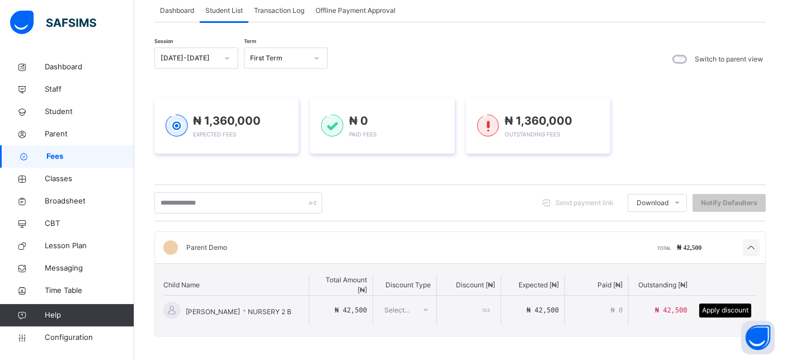
scroll to position [75, 0]
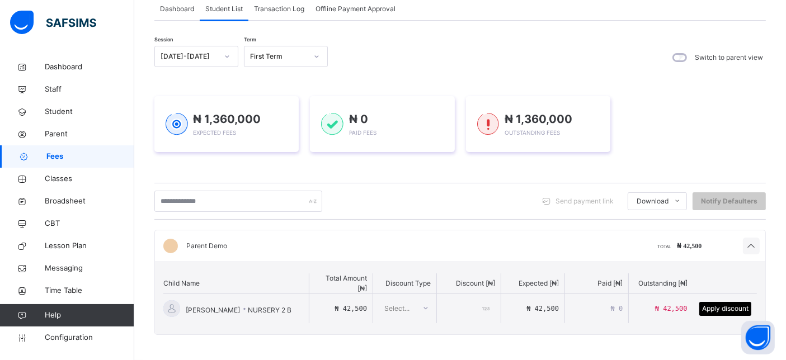
click at [399, 305] on div "Select..." at bounding box center [396, 308] width 25 height 21
click at [403, 330] on div "Fixed amount" at bounding box center [407, 333] width 56 height 19
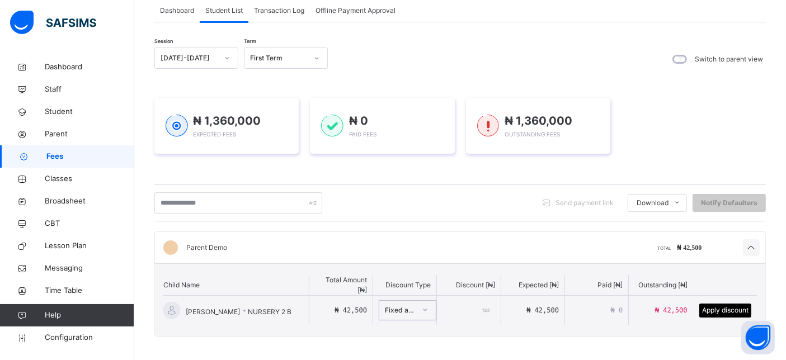
drag, startPoint x: 408, startPoint y: 311, endPoint x: 453, endPoint y: 299, distance: 46.9
click at [409, 311] on div "Fixed amount" at bounding box center [400, 310] width 31 height 10
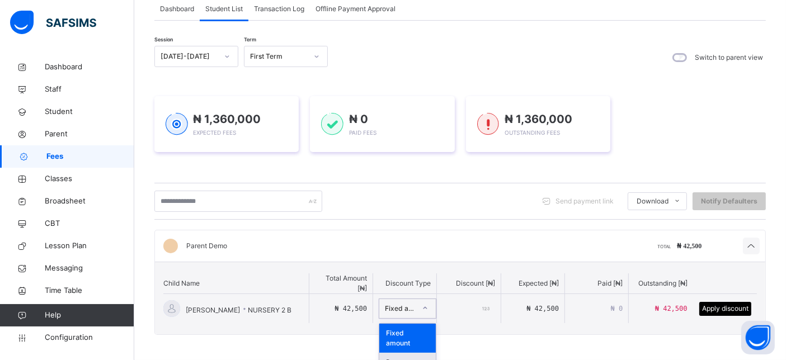
click at [406, 353] on div "Percentage" at bounding box center [407, 362] width 56 height 19
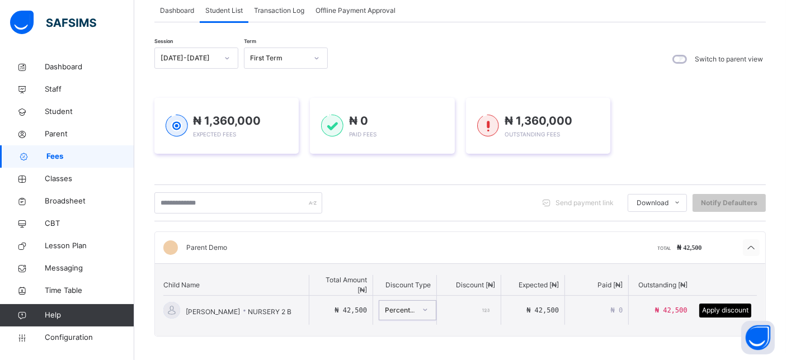
click at [754, 244] on icon at bounding box center [750, 248] width 13 height 15
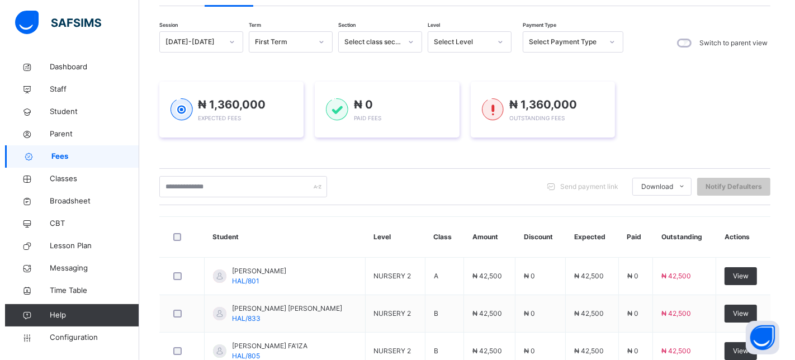
scroll to position [187, 0]
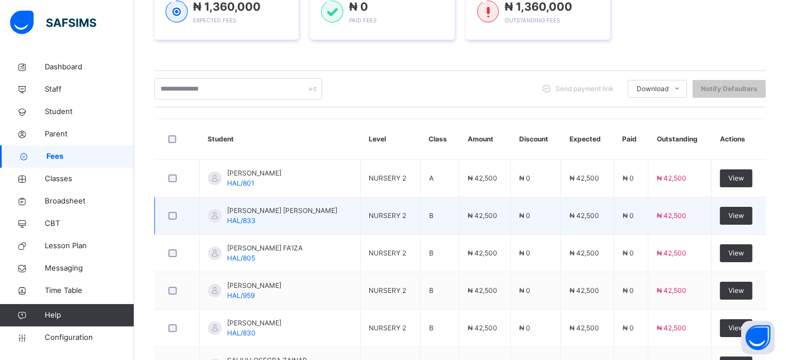
click at [237, 225] on td "SADIYA ISHAK HASSAN HAL/833" at bounding box center [280, 215] width 161 height 37
click at [239, 220] on span "HAL/833" at bounding box center [241, 220] width 29 height 8
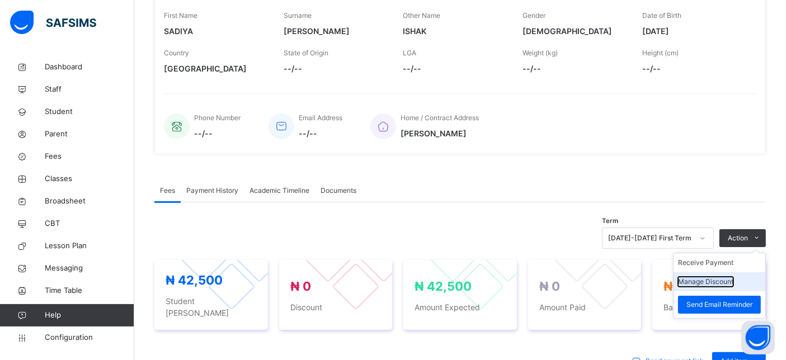
click at [733, 279] on button "Manage Discount" at bounding box center [705, 282] width 55 height 10
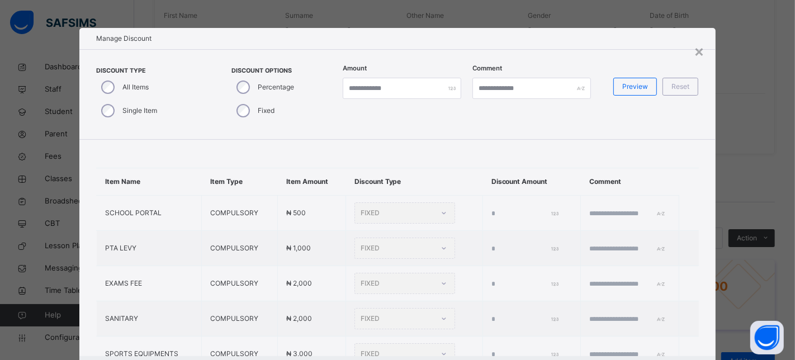
click at [113, 114] on div "Single Item" at bounding box center [128, 110] width 64 height 23
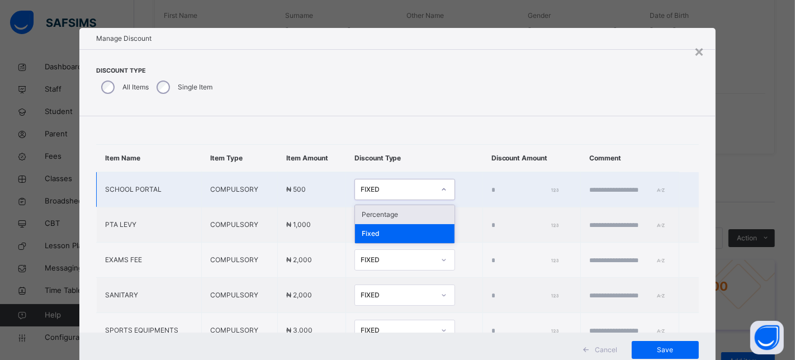
click at [377, 186] on div "FIXED" at bounding box center [398, 190] width 74 height 10
click at [367, 195] on div "FIXED" at bounding box center [394, 189] width 78 height 17
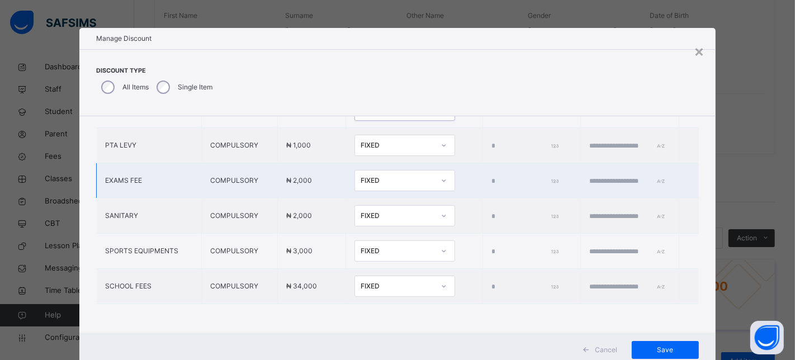
scroll to position [87, 0]
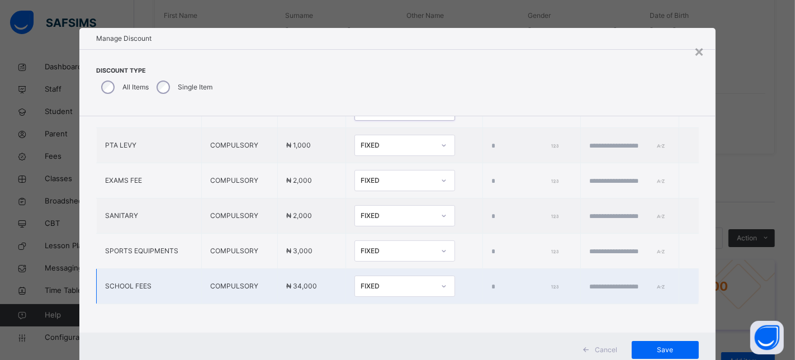
click at [380, 281] on div "FIXED" at bounding box center [398, 286] width 74 height 10
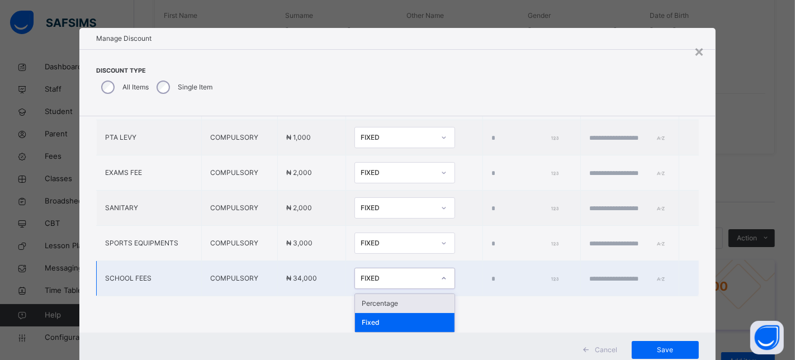
click at [379, 276] on div "FIXED" at bounding box center [398, 278] width 74 height 10
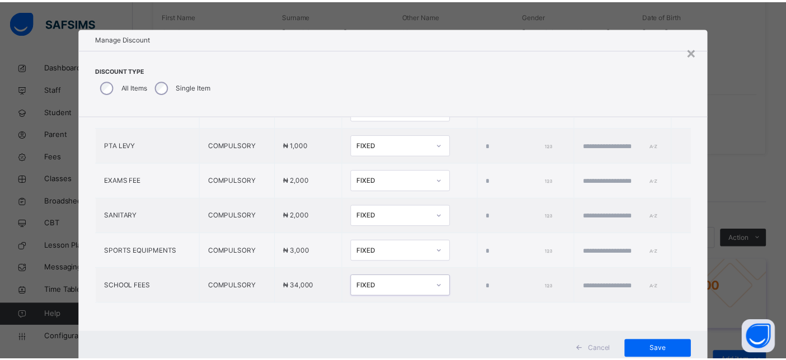
scroll to position [34, 0]
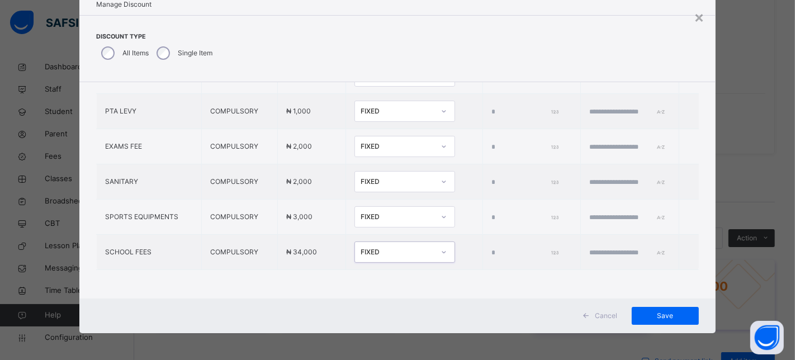
click at [595, 312] on span "Cancel" at bounding box center [606, 316] width 22 height 10
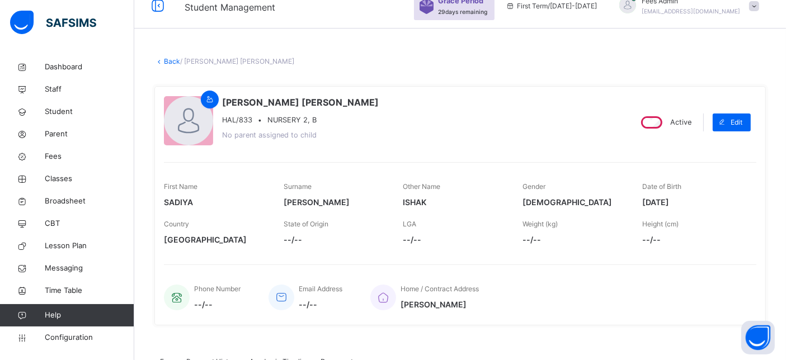
scroll to position [0, 0]
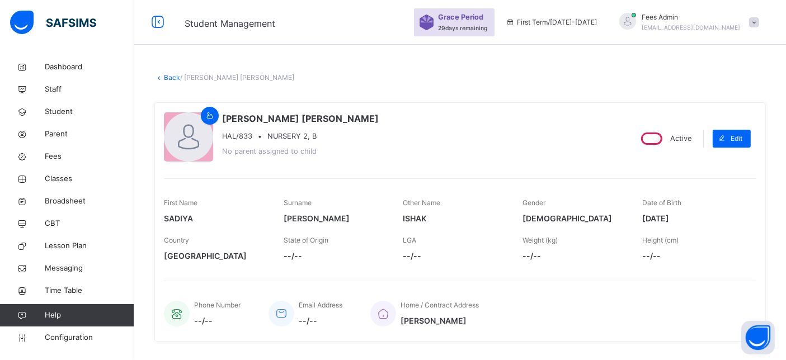
click at [166, 81] on link "Back" at bounding box center [172, 77] width 16 height 8
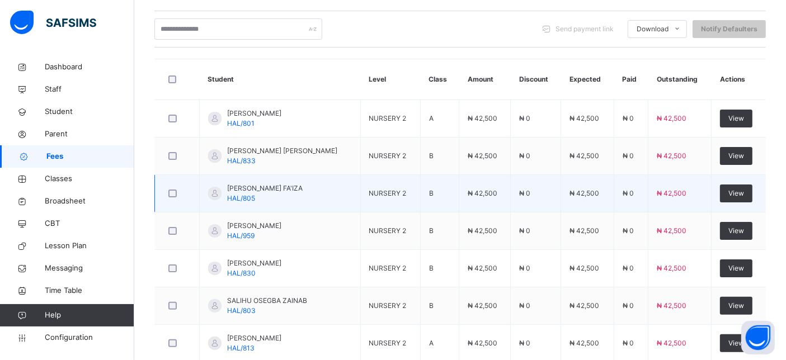
scroll to position [248, 0]
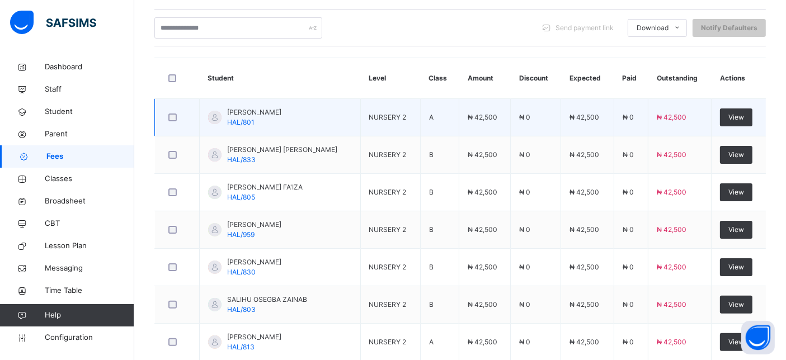
click at [235, 122] on span "HAL/801" at bounding box center [240, 122] width 27 height 8
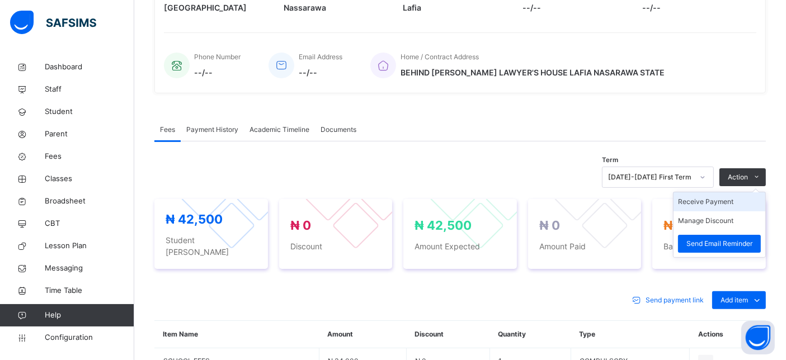
click at [743, 200] on li "Receive Payment" at bounding box center [719, 201] width 92 height 19
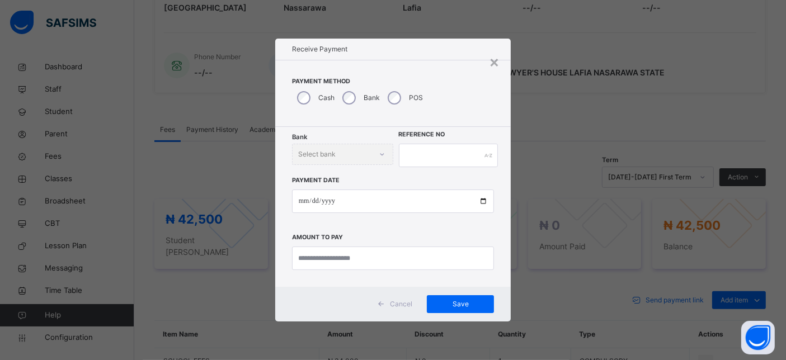
click at [407, 310] on div "Cancel" at bounding box center [396, 304] width 50 height 18
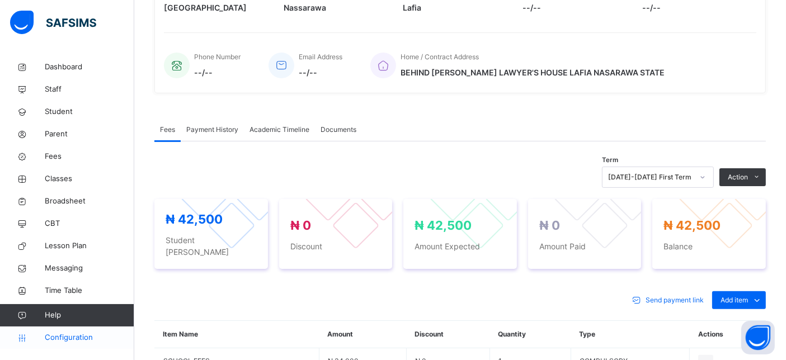
click at [57, 343] on span "Configuration" at bounding box center [89, 337] width 89 height 11
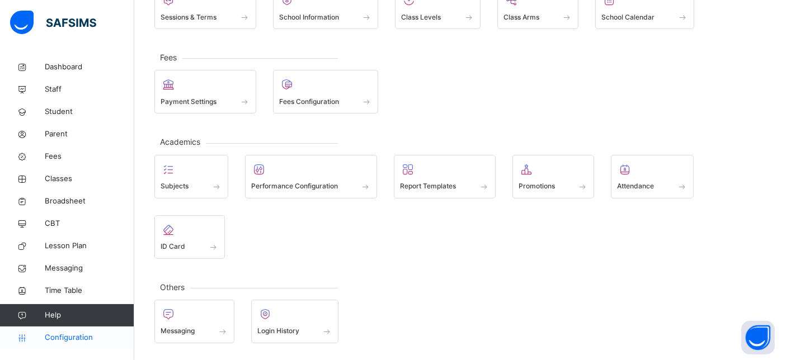
scroll to position [102, 0]
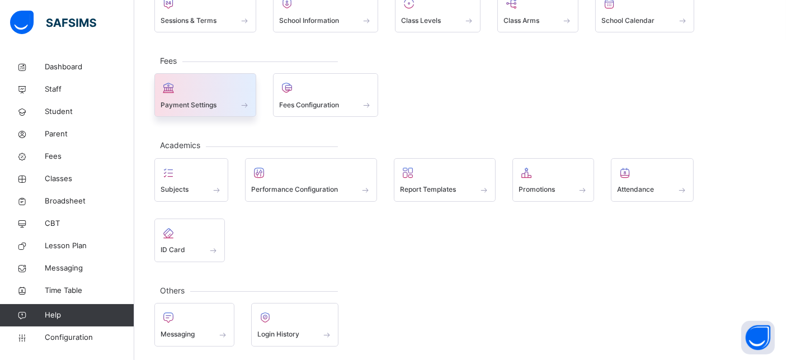
click at [177, 92] on div at bounding box center [204, 87] width 89 height 17
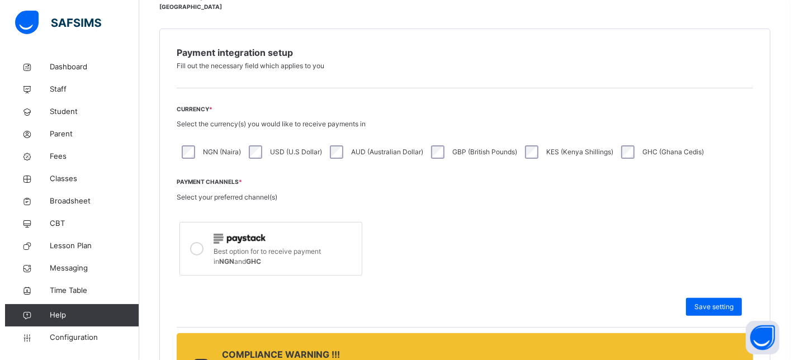
scroll to position [434, 0]
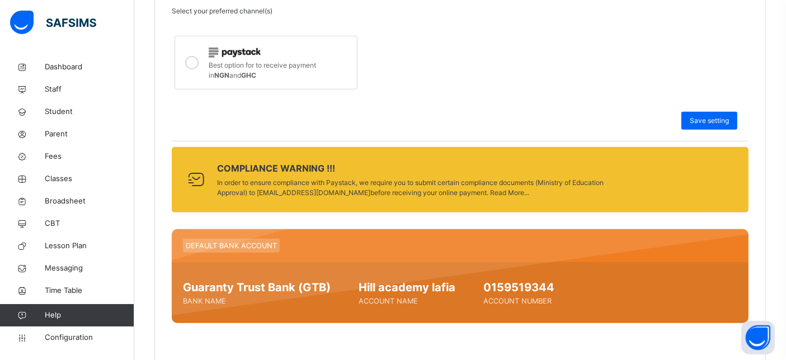
click at [490, 194] on link "Read More..." at bounding box center [509, 192] width 39 height 8
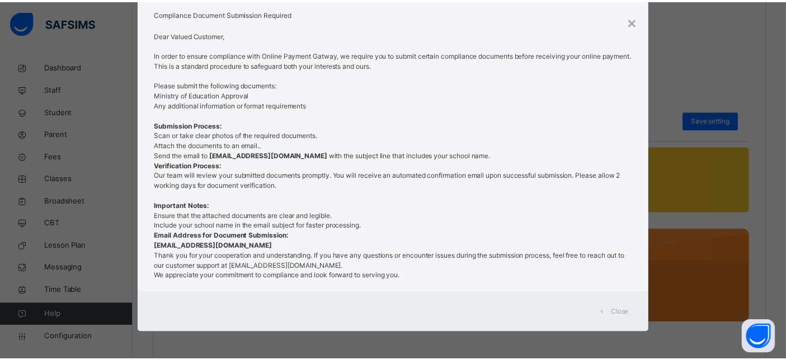
scroll to position [0, 0]
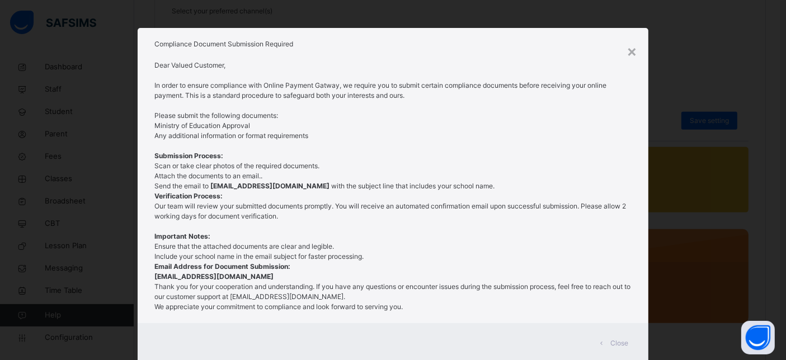
click at [634, 49] on div "×" at bounding box center [631, 50] width 11 height 23
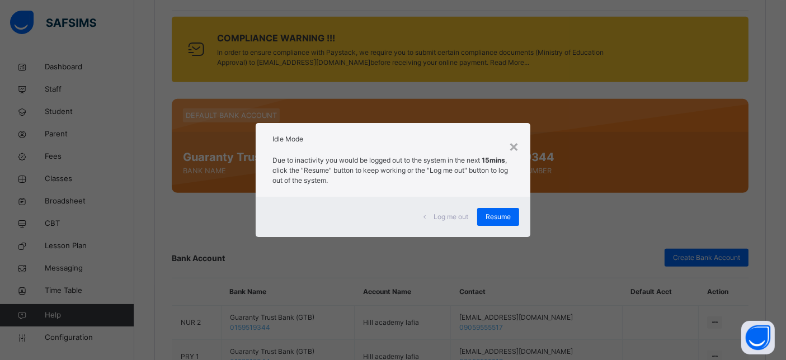
scroll to position [683, 0]
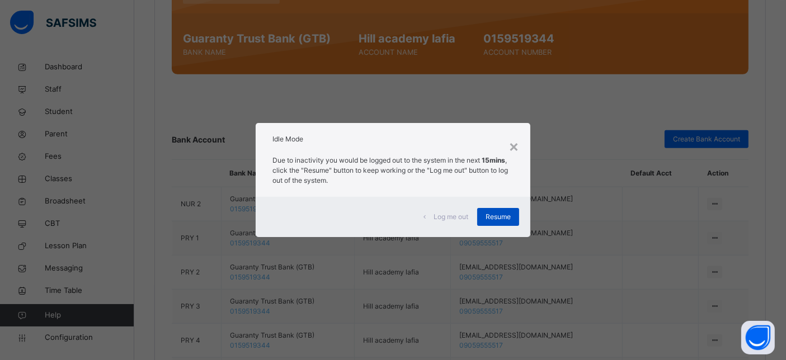
click at [495, 215] on span "Resume" at bounding box center [497, 217] width 25 height 10
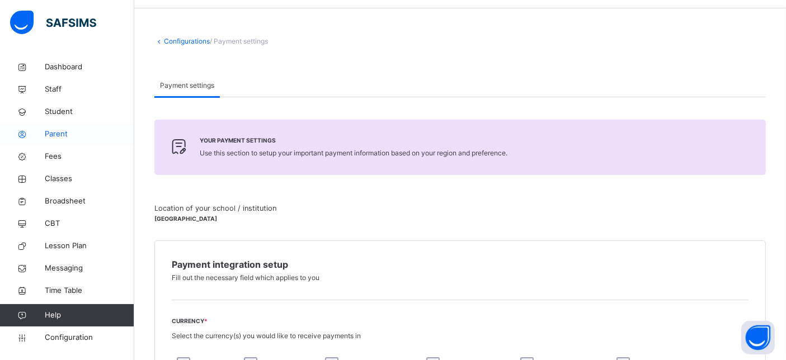
scroll to position [0, 0]
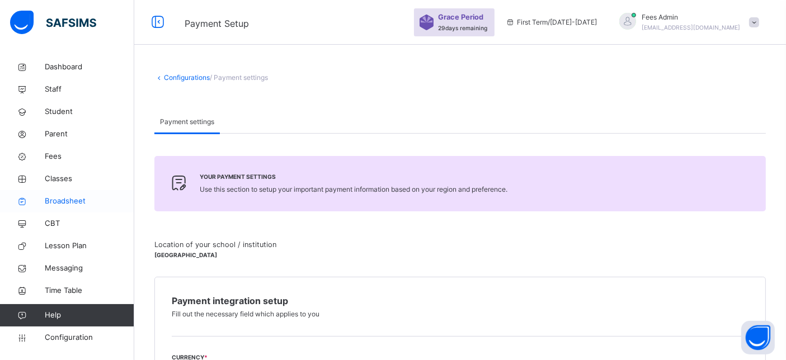
click at [67, 202] on span "Broadsheet" at bounding box center [89, 201] width 89 height 11
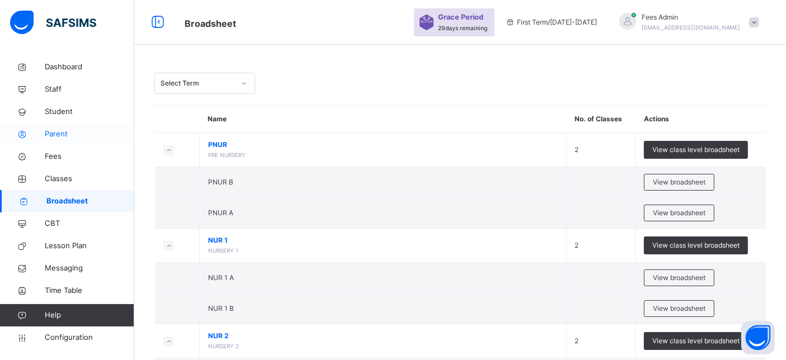
click at [65, 129] on span "Parent" at bounding box center [89, 134] width 89 height 11
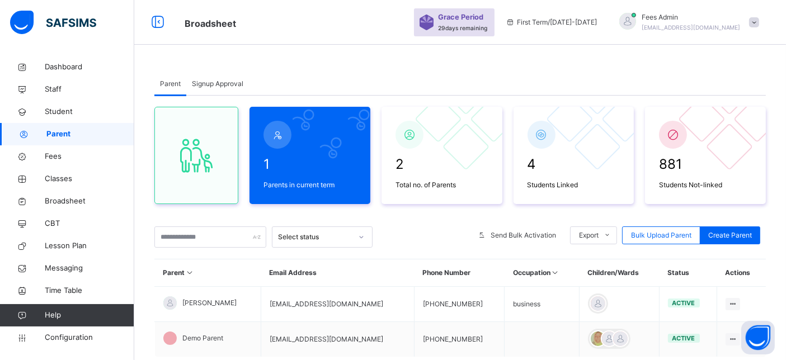
click at [224, 84] on span "Signup Approval" at bounding box center [217, 84] width 51 height 10
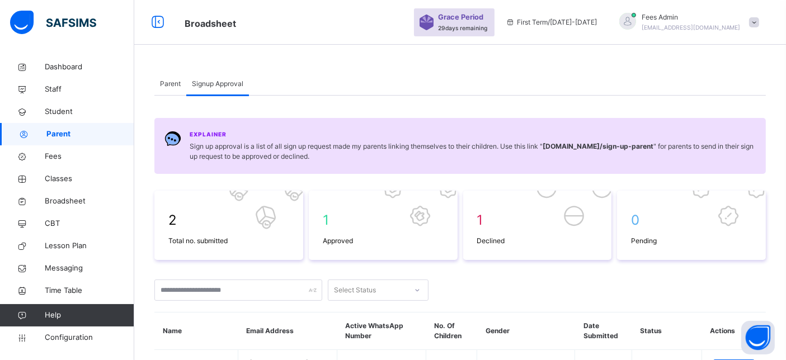
click at [181, 79] on div "Parent" at bounding box center [170, 84] width 32 height 22
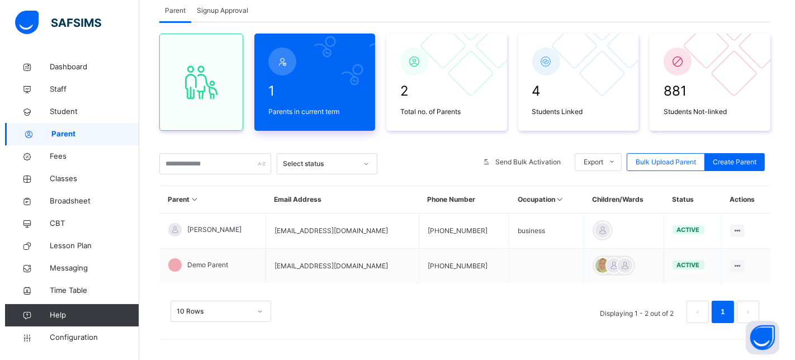
scroll to position [74, 0]
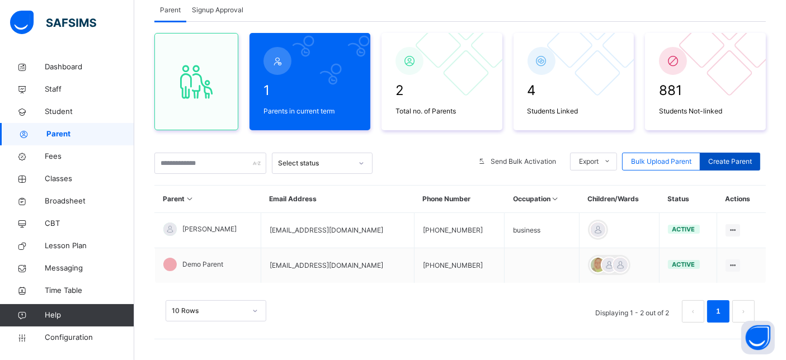
click at [745, 162] on span "Create Parent" at bounding box center [730, 162] width 44 height 10
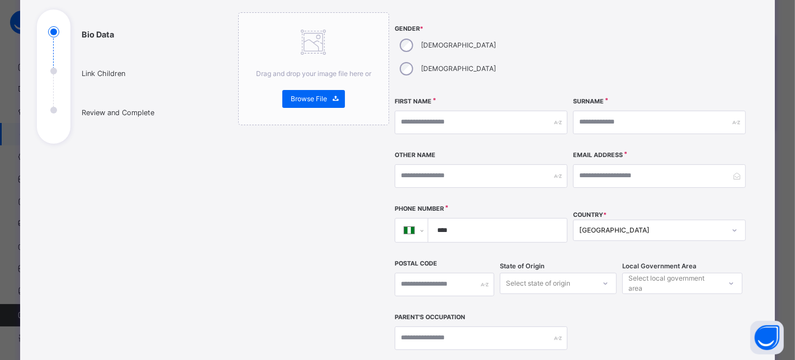
scroll to position [124, 0]
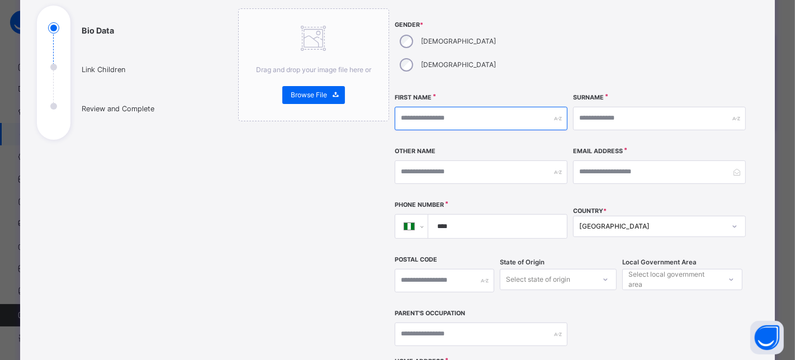
click at [436, 107] on input "text" at bounding box center [481, 118] width 173 height 23
drag, startPoint x: 435, startPoint y: 99, endPoint x: 372, endPoint y: 92, distance: 63.5
click at [372, 92] on div "**********" at bounding box center [490, 283] width 504 height 550
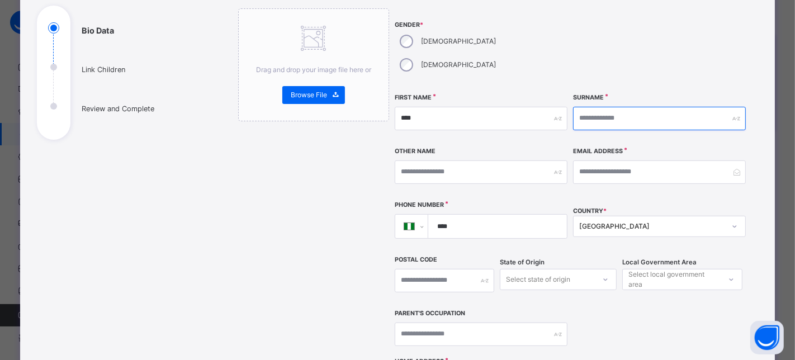
click at [679, 107] on input "text" at bounding box center [659, 118] width 173 height 23
paste input "****"
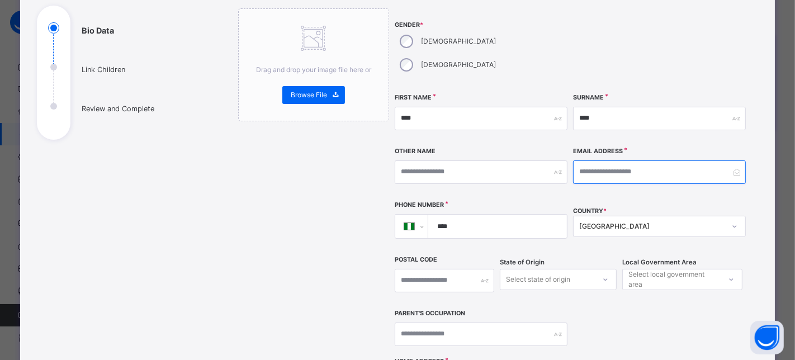
click at [611, 160] on input "email" at bounding box center [659, 171] width 173 height 23
paste input "****"
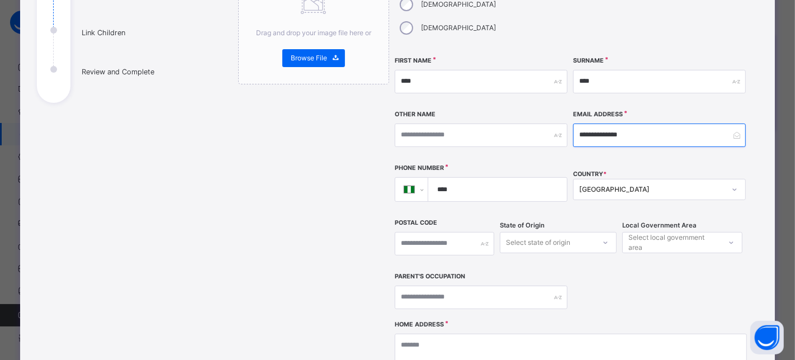
scroll to position [186, 0]
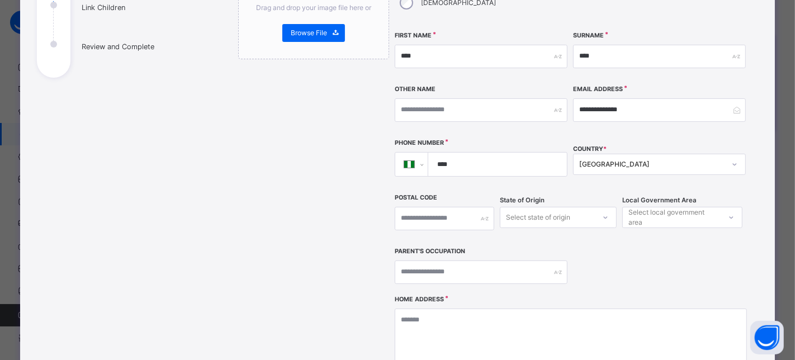
click at [485, 153] on input "****" at bounding box center [495, 164] width 129 height 23
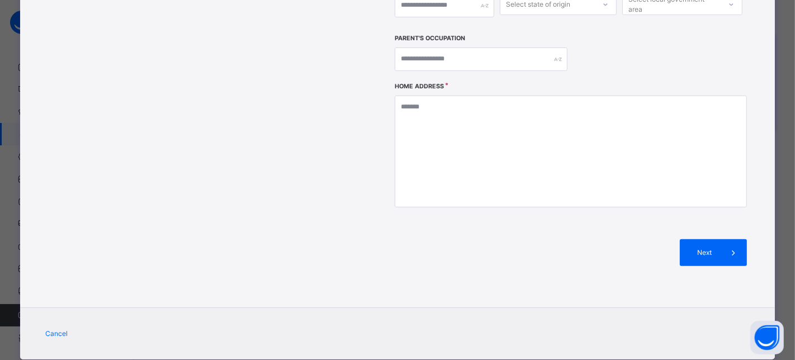
scroll to position [402, 0]
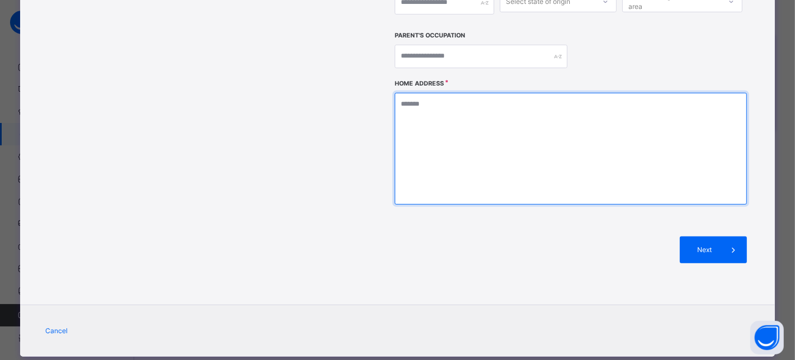
click at [509, 96] on textarea at bounding box center [571, 149] width 353 height 112
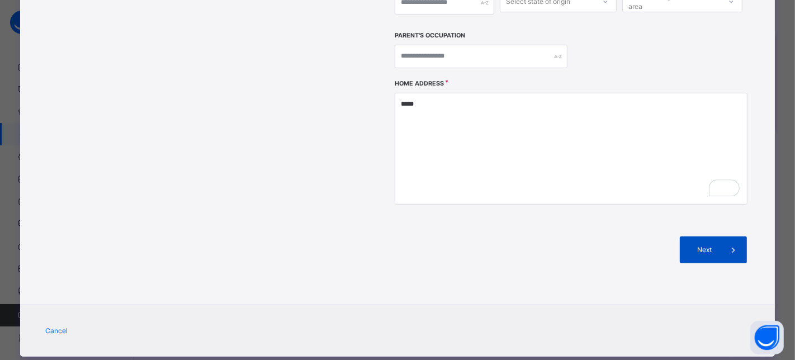
click at [698, 245] on span "Next" at bounding box center [704, 250] width 32 height 10
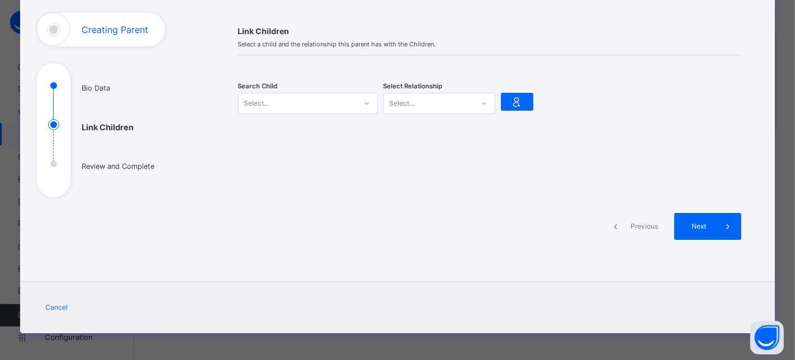
scroll to position [0, 0]
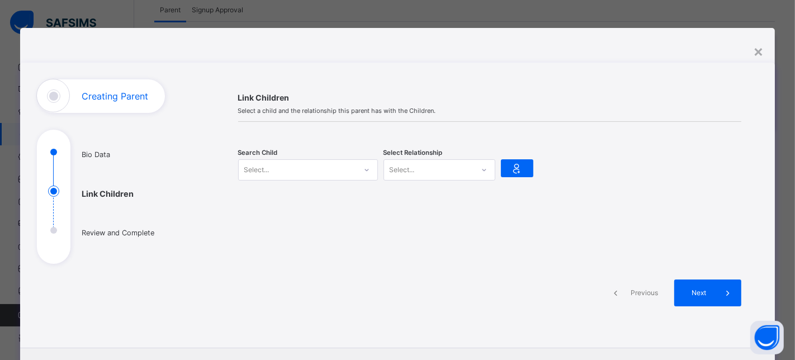
click at [287, 172] on div "Select..." at bounding box center [297, 169] width 117 height 17
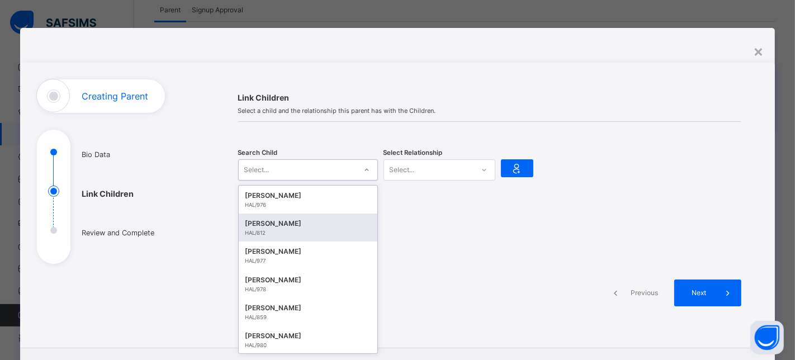
click at [285, 233] on div "HAL/812" at bounding box center [307, 233] width 125 height 8
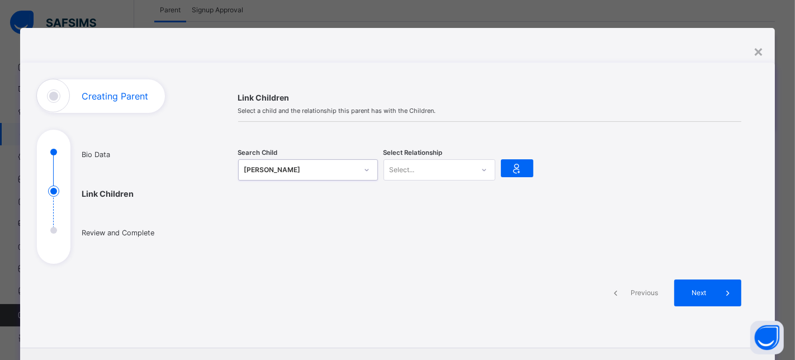
click at [410, 167] on div "Select..." at bounding box center [402, 169] width 25 height 21
click at [398, 196] on div "Father" at bounding box center [439, 195] width 111 height 19
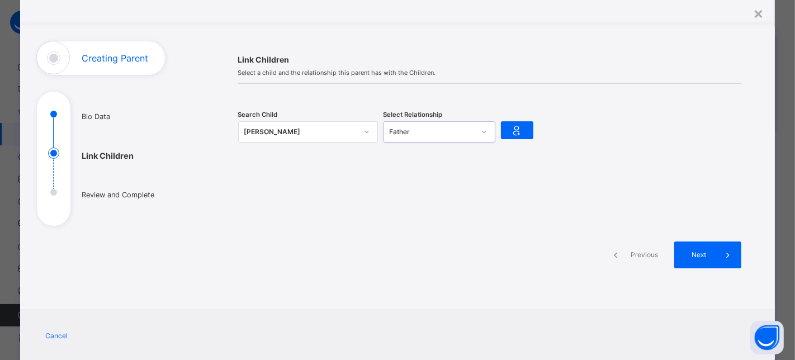
scroll to position [67, 0]
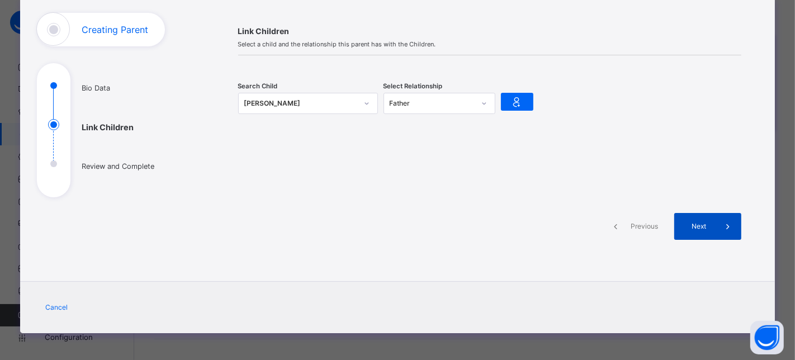
click at [706, 227] on span "Next" at bounding box center [699, 226] width 32 height 10
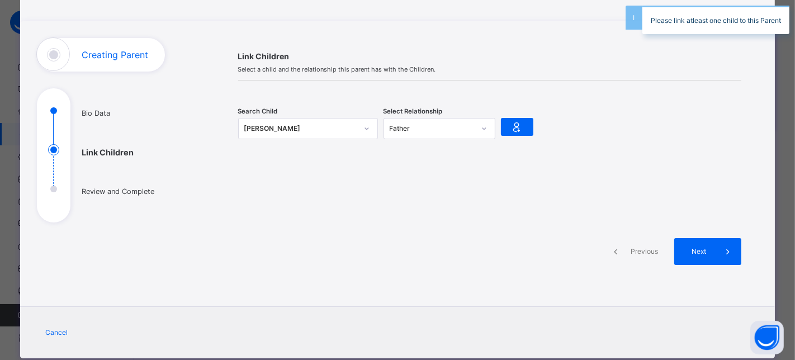
scroll to position [4, 0]
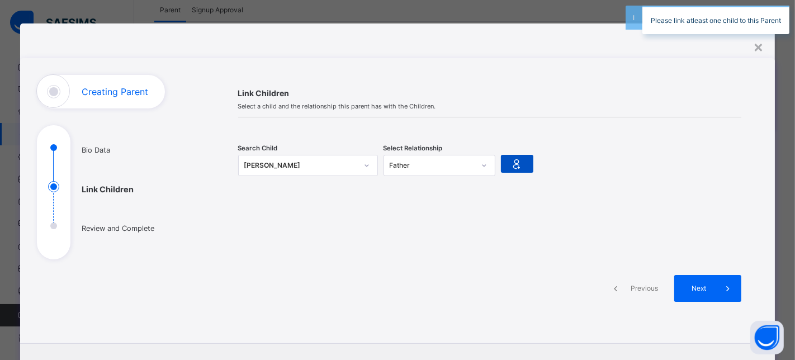
click at [512, 162] on icon at bounding box center [517, 163] width 16 height 17
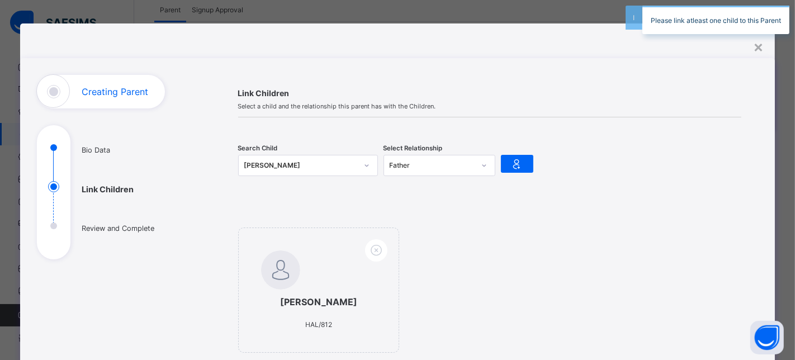
click at [324, 163] on div "BILA ABDUL-KADIR" at bounding box center [300, 165] width 113 height 11
click at [284, 165] on div "BILA ABDUL-KADIR" at bounding box center [300, 165] width 113 height 11
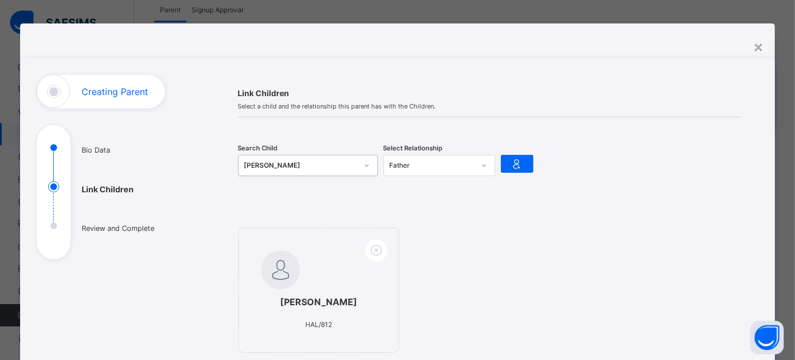
click at [306, 168] on div "BILA ABDUL-KADIR" at bounding box center [300, 165] width 113 height 11
click at [305, 155] on div "BILA ABDUL-KADIR HAL/812" at bounding box center [308, 165] width 140 height 21
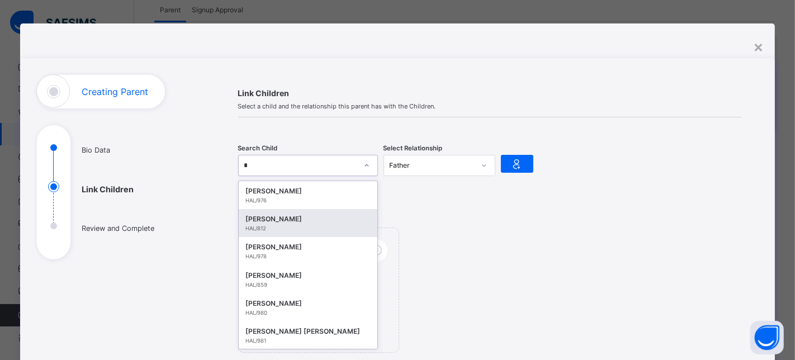
click at [272, 226] on div "HAL/812" at bounding box center [307, 229] width 125 height 8
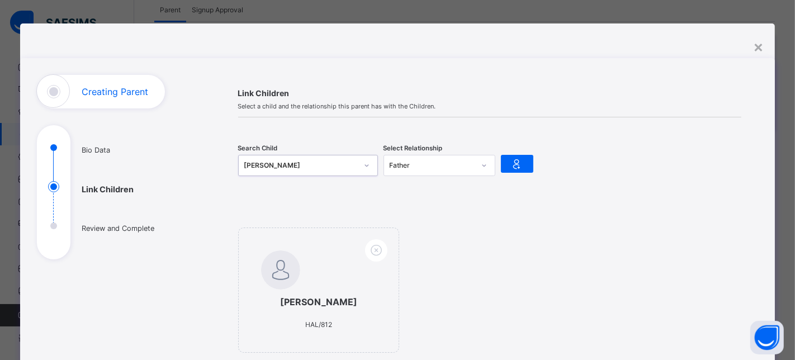
click at [291, 163] on div "BILA ABDUL-KADIR" at bounding box center [300, 165] width 113 height 11
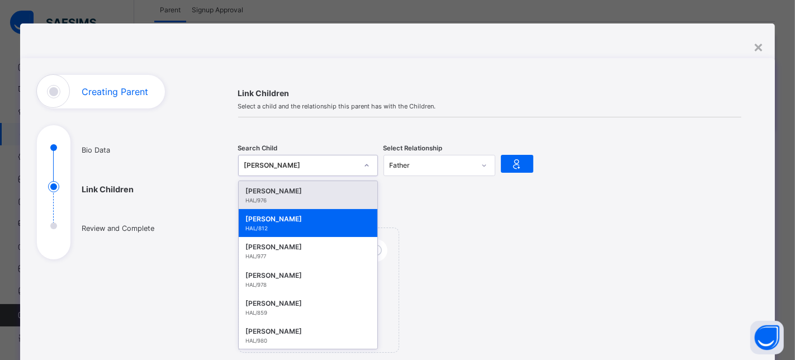
click at [290, 163] on div "BILA ABDUL-KADIR" at bounding box center [300, 165] width 113 height 11
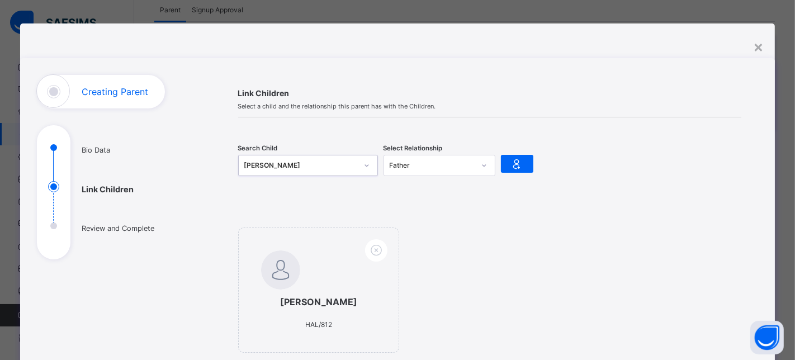
drag, startPoint x: 290, startPoint y: 163, endPoint x: 287, endPoint y: 173, distance: 10.4
click at [290, 163] on div "BILA ABDUL-KADIR" at bounding box center [300, 165] width 113 height 11
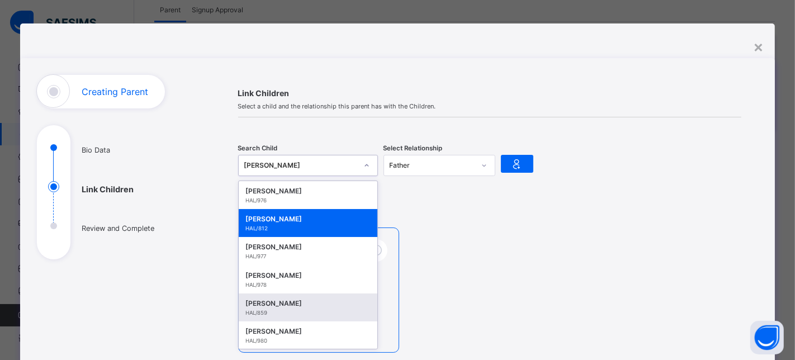
click at [270, 305] on div "YASEER JAJI MUHAMMAD" at bounding box center [307, 303] width 125 height 11
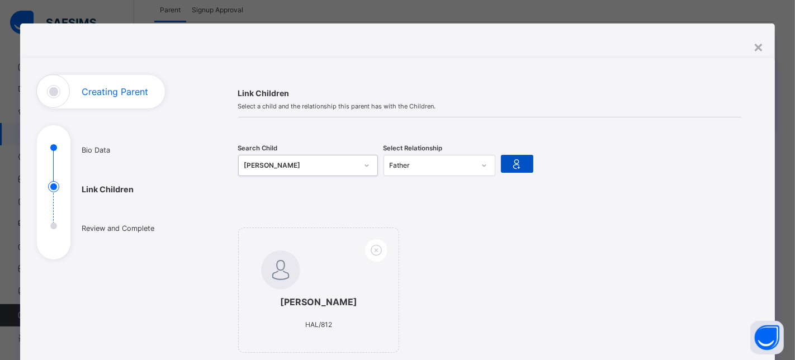
click at [519, 163] on icon at bounding box center [517, 163] width 16 height 17
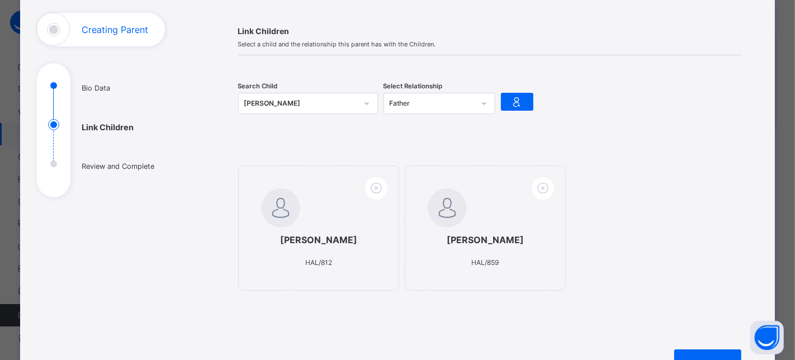
scroll to position [191, 0]
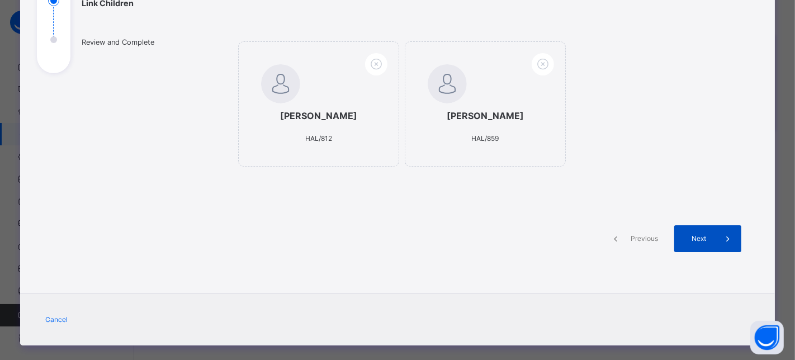
click at [717, 251] on span at bounding box center [728, 238] width 27 height 27
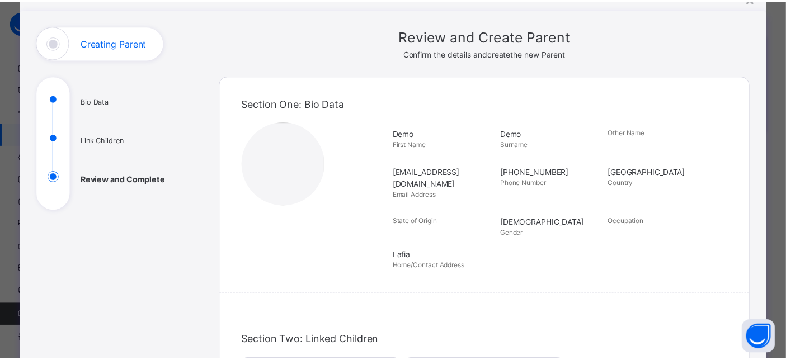
scroll to position [0, 0]
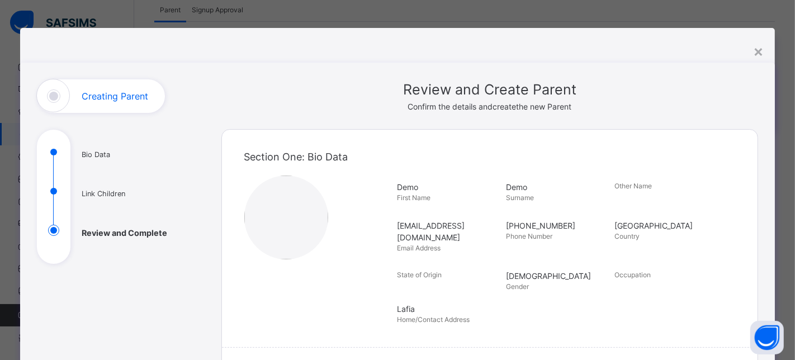
click at [757, 51] on div "×" at bounding box center [758, 50] width 11 height 23
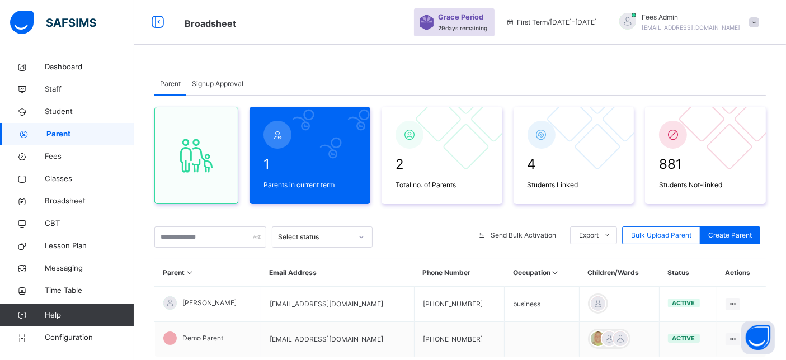
click at [216, 87] on span "Signup Approval" at bounding box center [217, 84] width 51 height 10
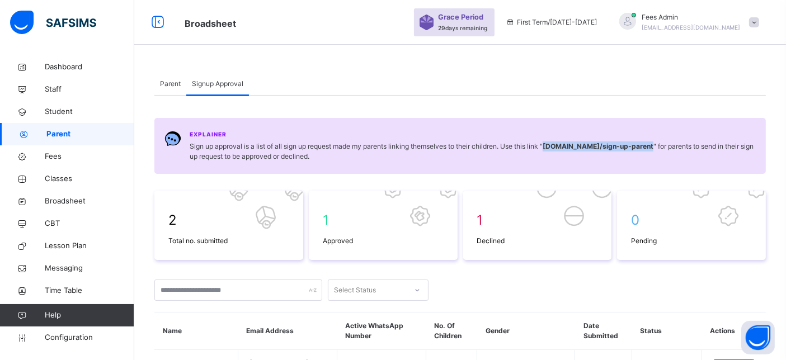
drag, startPoint x: 550, startPoint y: 144, endPoint x: 685, endPoint y: 149, distance: 134.8
click at [653, 149] on b "hillacademy.safsims.com /sign-up-parent" at bounding box center [597, 146] width 111 height 8
copy b "hillacademy.safsims.com /sign-up-parent"
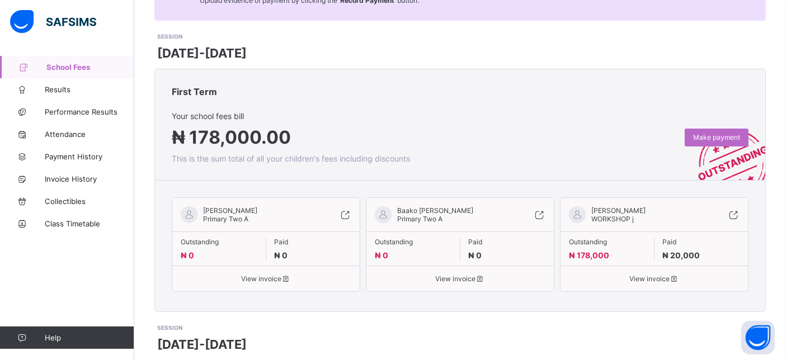
scroll to position [186, 0]
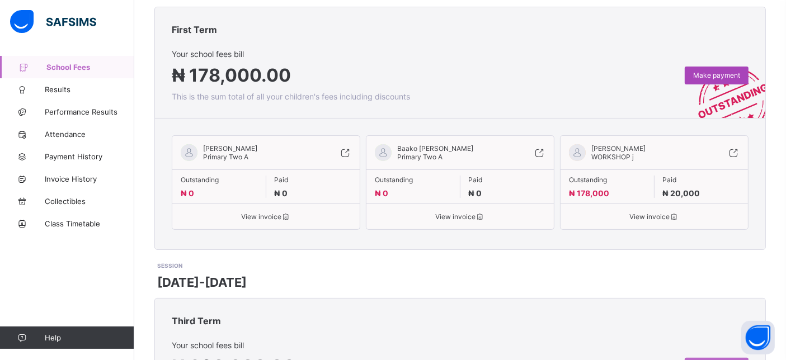
click at [748, 73] on div "Make payment" at bounding box center [716, 76] width 64 height 18
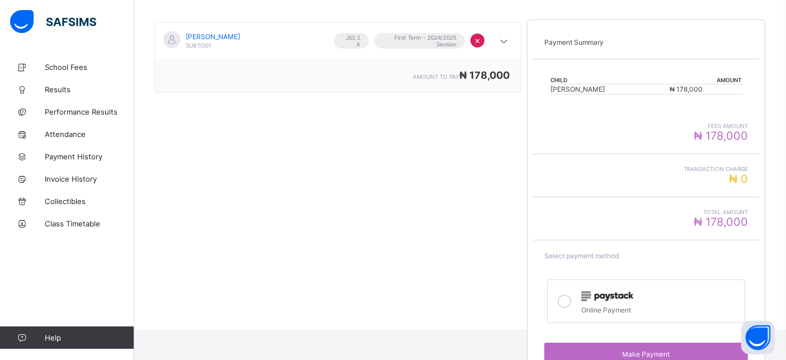
scroll to position [211, 0]
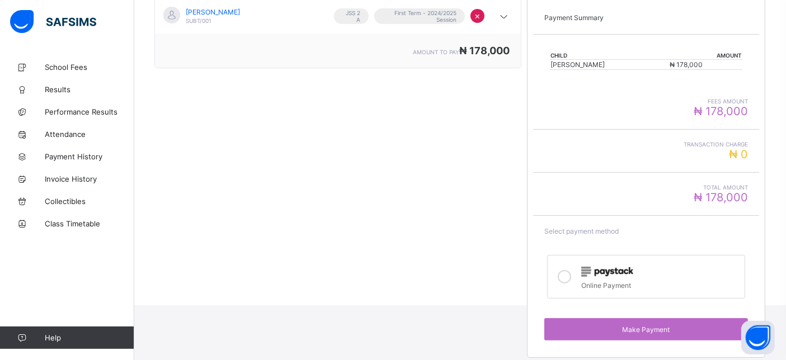
click at [564, 272] on icon at bounding box center [563, 276] width 13 height 13
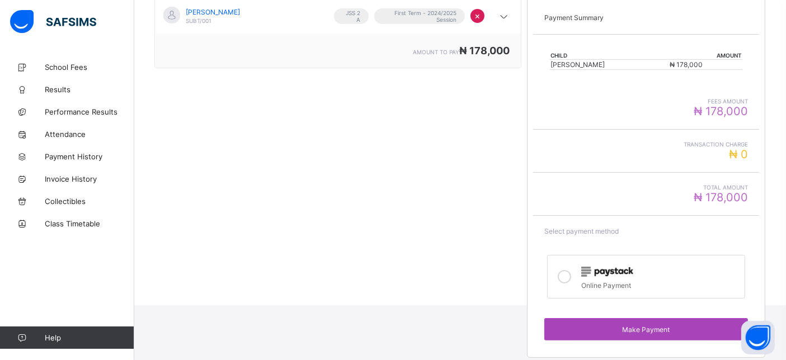
click at [620, 325] on span "Make Payment" at bounding box center [645, 329] width 187 height 8
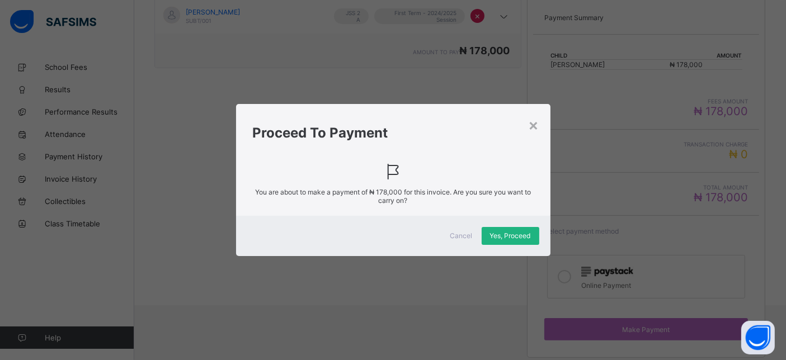
click at [505, 240] on div "Yes, Proceed" at bounding box center [510, 236] width 58 height 18
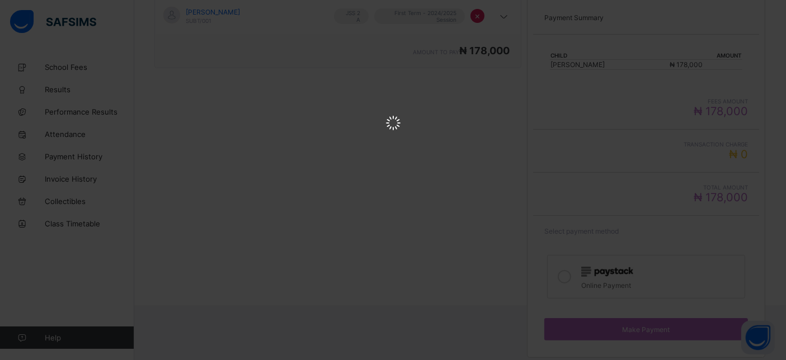
scroll to position [0, 0]
drag, startPoint x: 505, startPoint y: 240, endPoint x: 321, endPoint y: 242, distance: 184.5
click at [321, 242] on html at bounding box center [393, 124] width 786 height 248
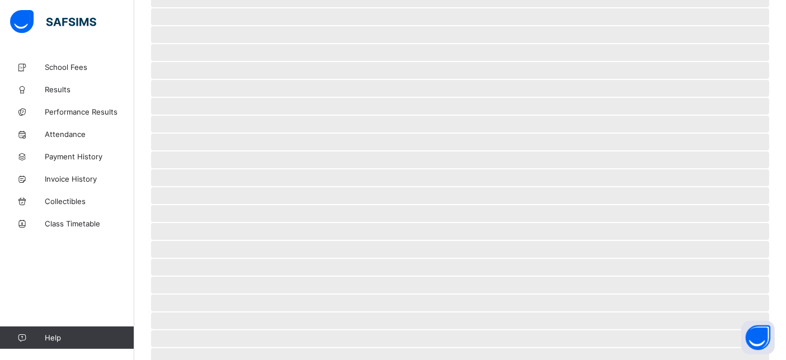
scroll to position [72, 0]
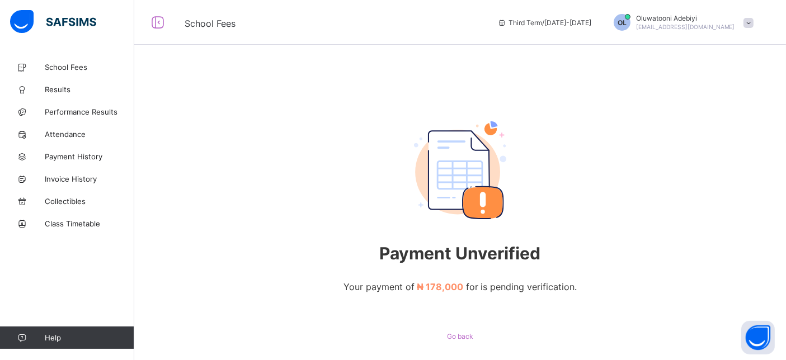
click at [713, 18] on span "Oluwatooni Adebiyi" at bounding box center [685, 18] width 99 height 8
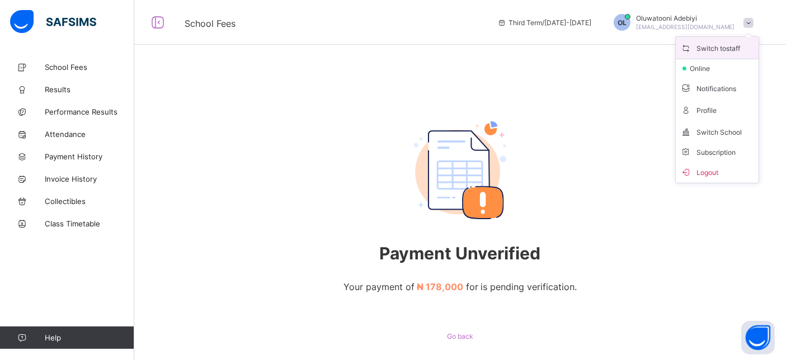
click at [716, 47] on span "Switch to staff" at bounding box center [717, 47] width 74 height 13
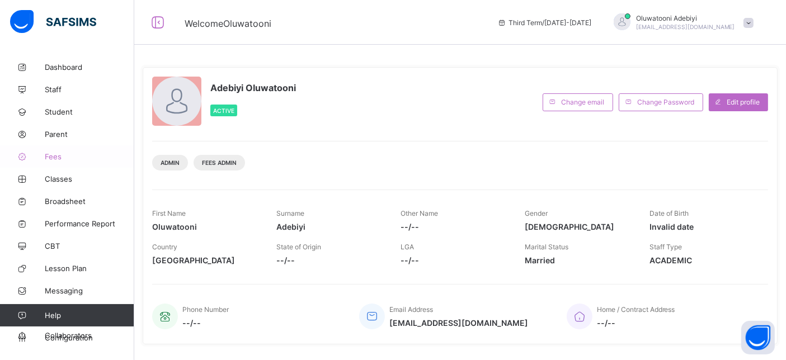
click at [55, 157] on span "Fees" at bounding box center [89, 156] width 89 height 9
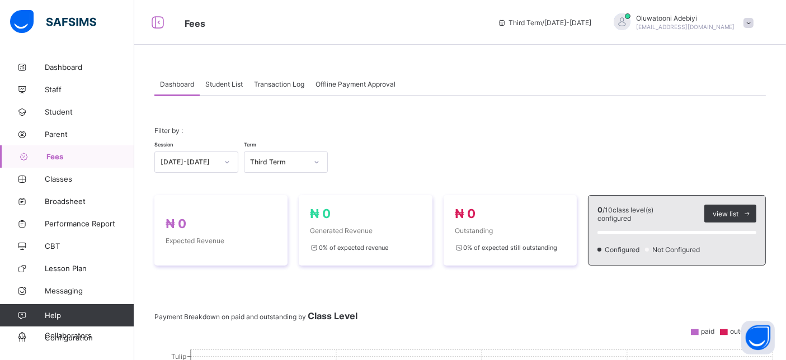
click at [292, 84] on span "Transaction Log" at bounding box center [279, 84] width 50 height 8
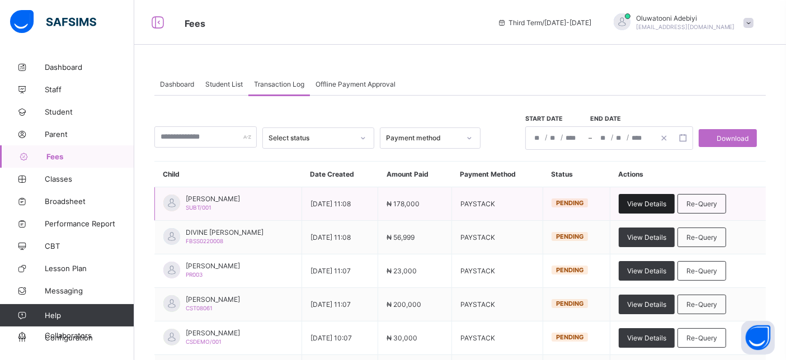
click at [665, 204] on span "View Details" at bounding box center [646, 204] width 39 height 8
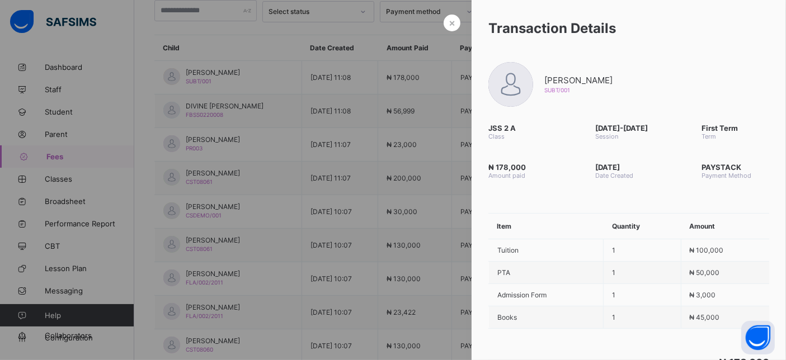
scroll to position [62, 0]
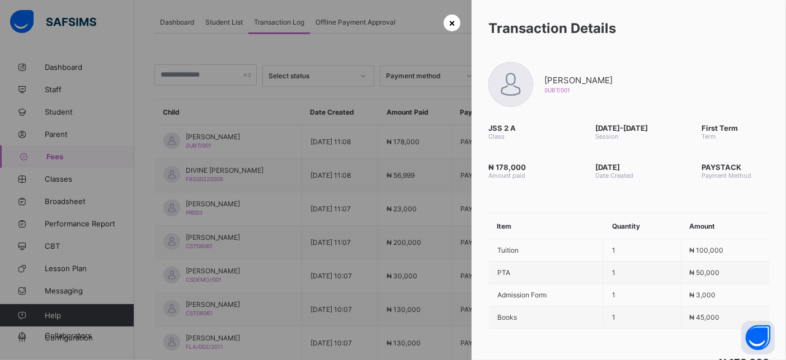
click at [448, 27] on span "×" at bounding box center [451, 23] width 7 height 12
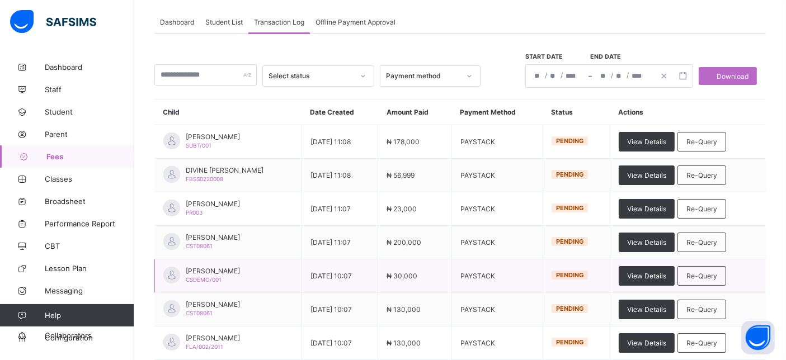
scroll to position [244, 0]
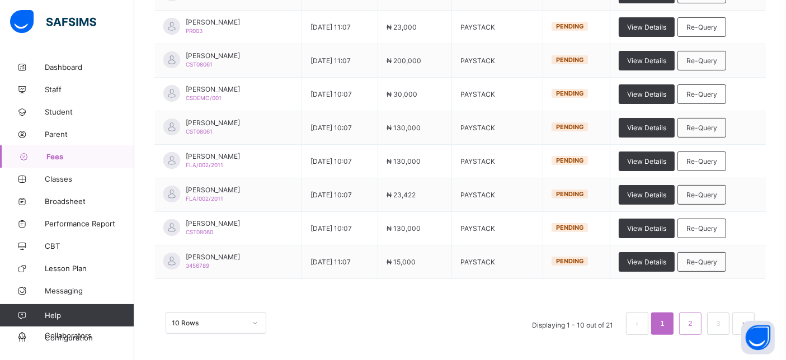
click at [695, 320] on link "2" at bounding box center [689, 323] width 11 height 15
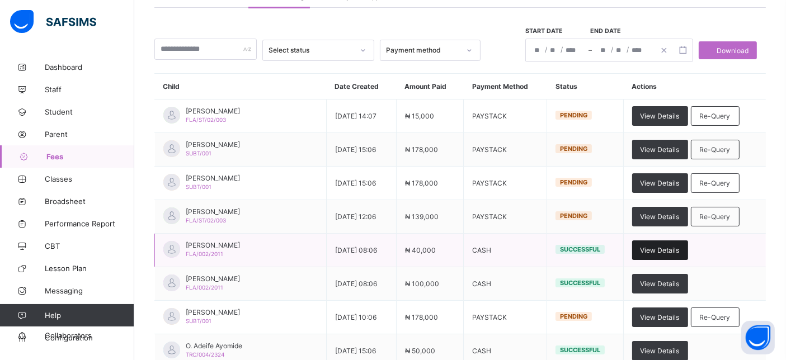
scroll to position [0, 0]
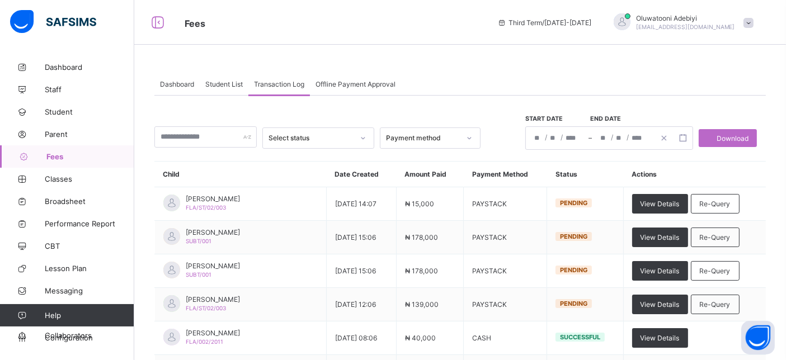
click at [356, 85] on span "Offline Payment Approval" at bounding box center [355, 84] width 80 height 8
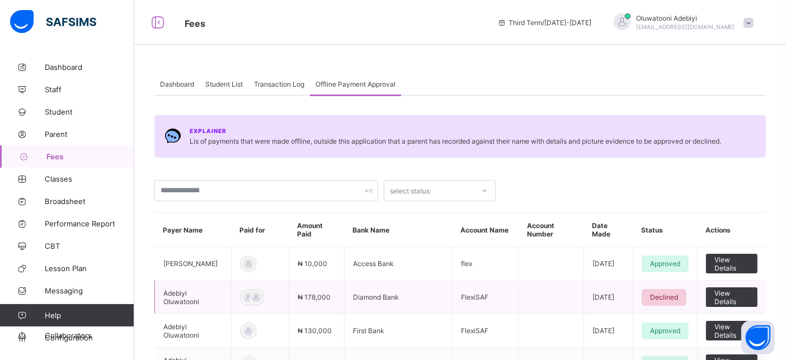
click at [744, 299] on td "View Details" at bounding box center [731, 298] width 69 height 34
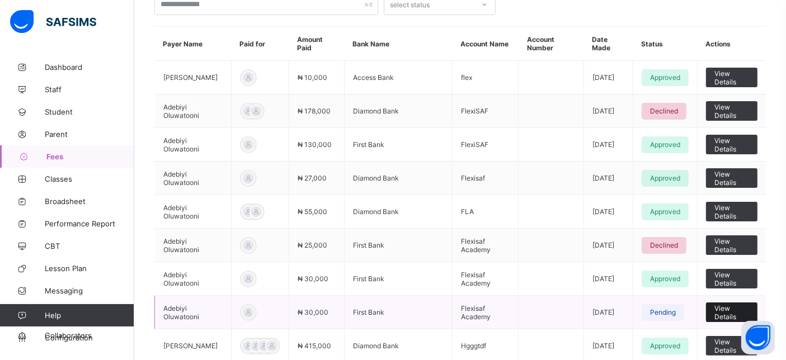
click at [737, 304] on span "View Details" at bounding box center [731, 312] width 35 height 17
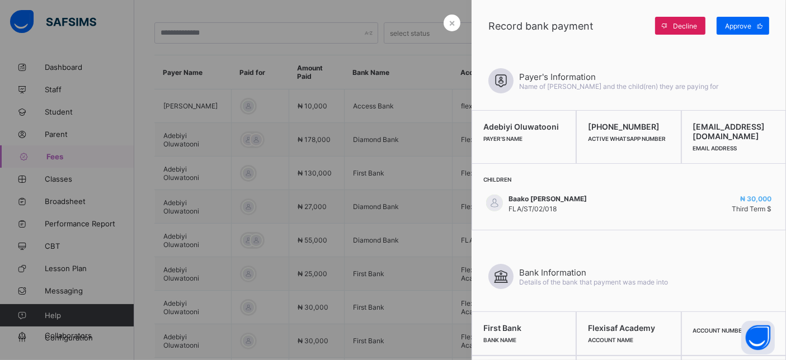
scroll to position [75, 0]
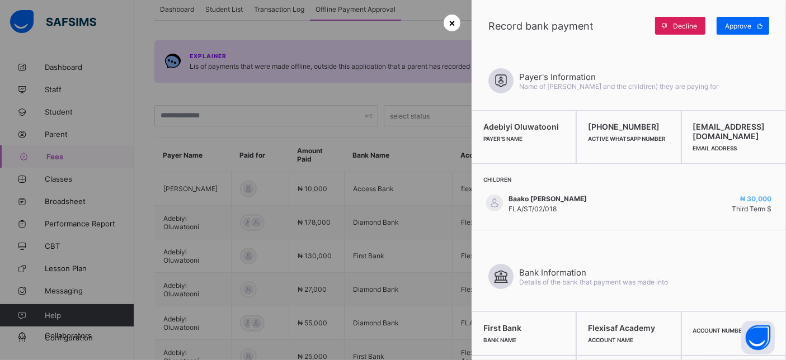
click at [448, 25] on span "×" at bounding box center [451, 23] width 7 height 12
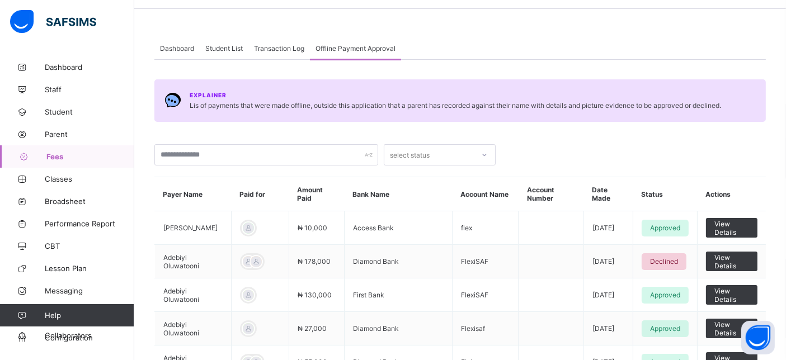
scroll to position [0, 0]
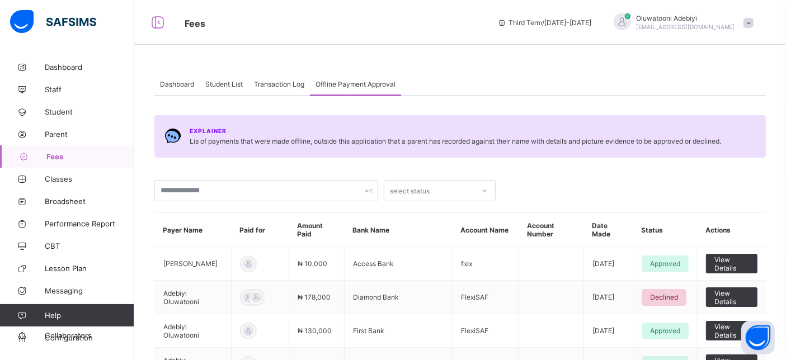
click at [292, 90] on div "Transaction Log" at bounding box center [279, 84] width 62 height 22
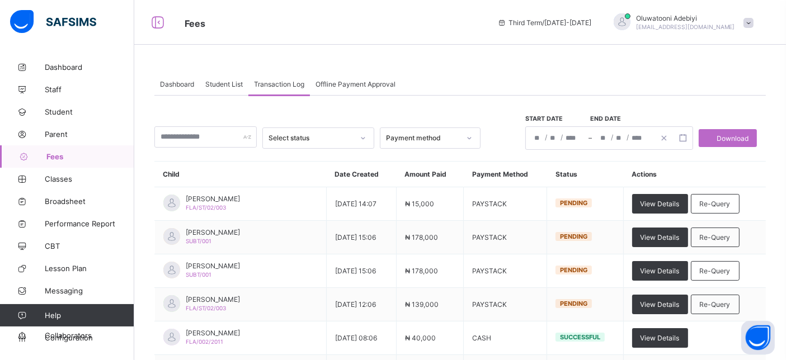
click at [186, 85] on span "Dashboard" at bounding box center [177, 84] width 34 height 8
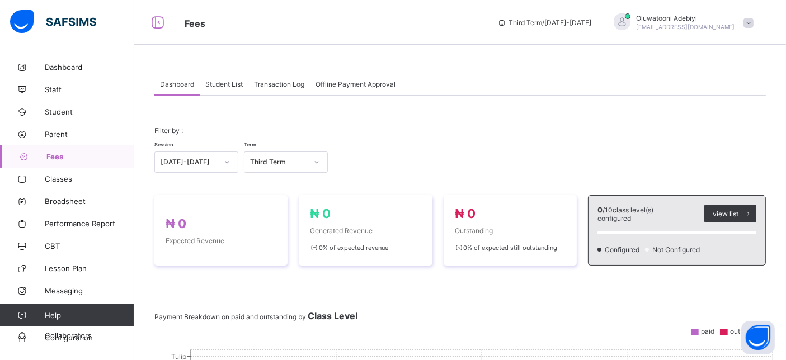
click at [229, 89] on div "Student List" at bounding box center [224, 84] width 49 height 22
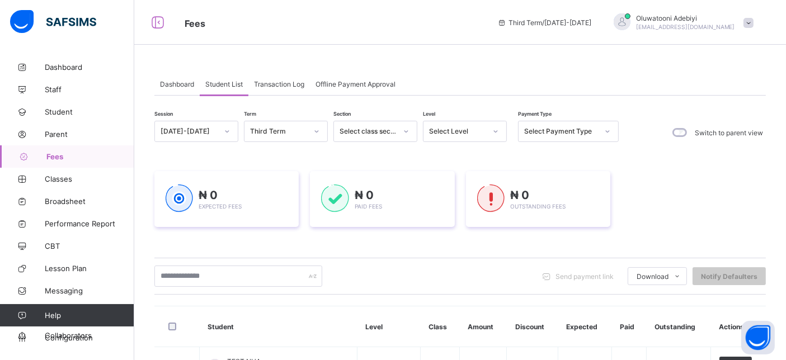
click at [703, 27] on span "[EMAIL_ADDRESS][DOMAIN_NAME]" at bounding box center [685, 26] width 99 height 7
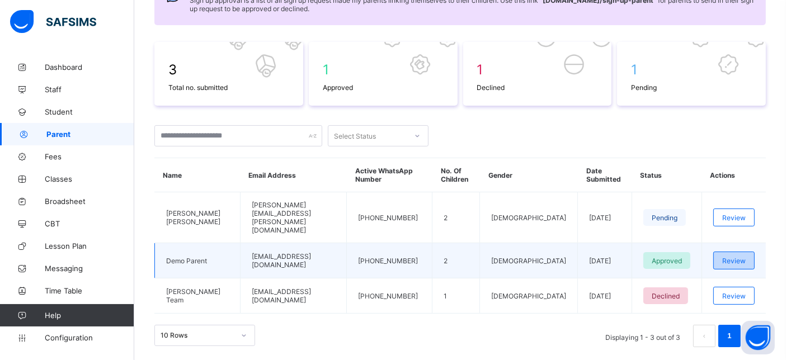
scroll to position [144, 0]
click at [730, 257] on span "Review" at bounding box center [733, 261] width 23 height 8
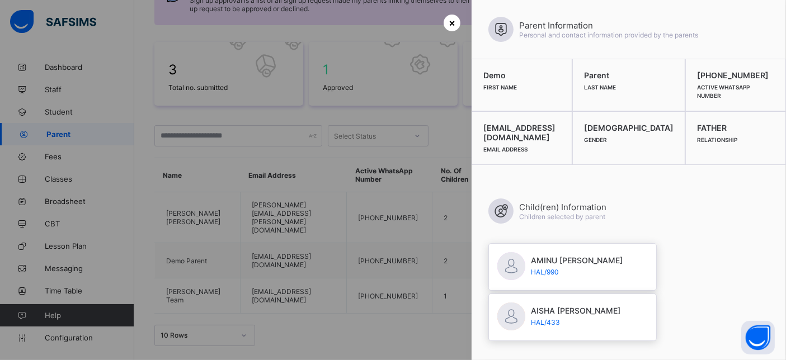
click at [443, 22] on div "×" at bounding box center [451, 23] width 17 height 17
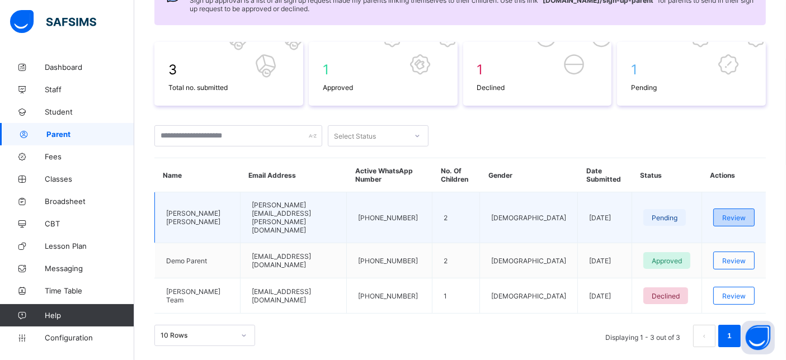
click at [722, 209] on div "Review" at bounding box center [733, 218] width 41 height 18
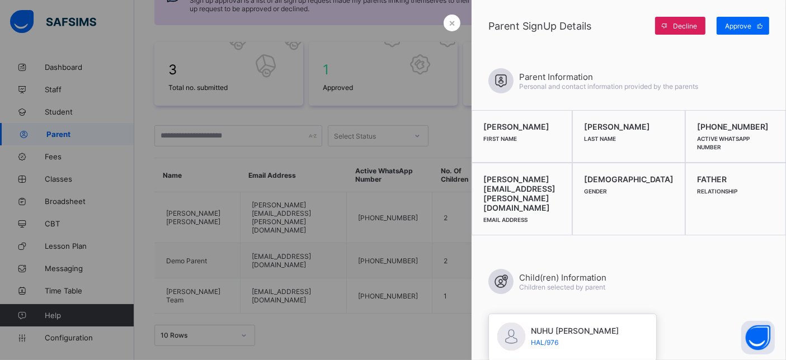
scroll to position [142, 0]
click at [448, 18] on span "×" at bounding box center [451, 23] width 7 height 12
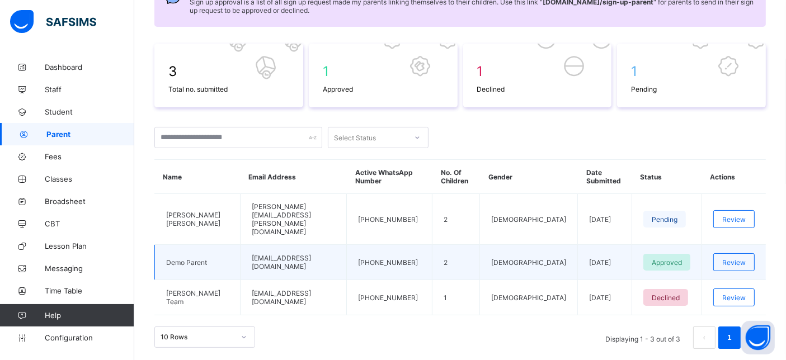
scroll to position [0, 0]
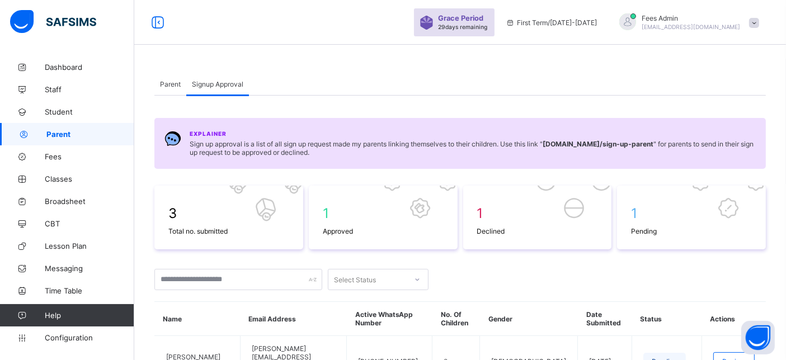
click at [179, 75] on div "Parent" at bounding box center [170, 84] width 32 height 22
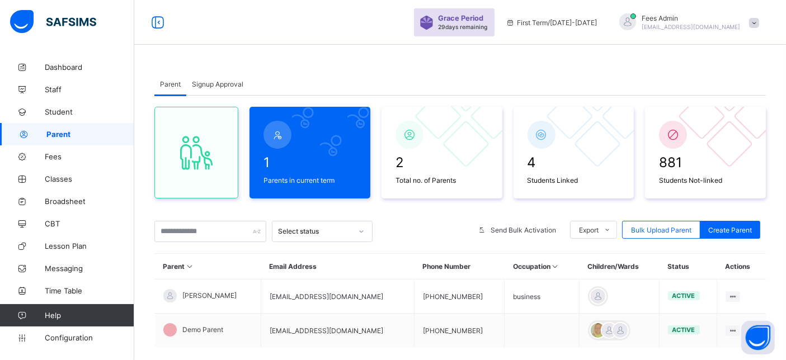
click at [205, 83] on span "Signup Approval" at bounding box center [217, 84] width 51 height 8
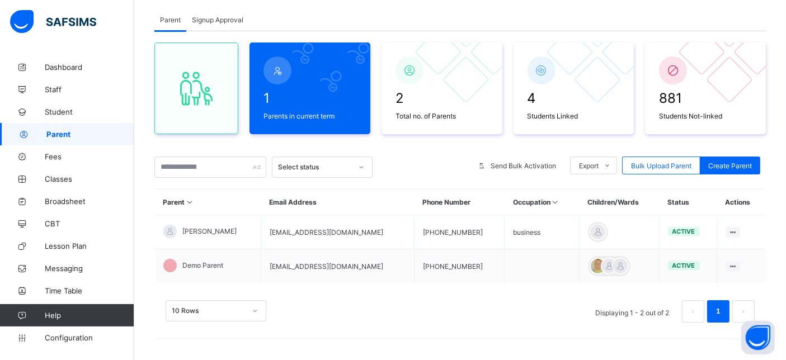
click at [221, 22] on span "Signup Approval" at bounding box center [217, 20] width 51 height 8
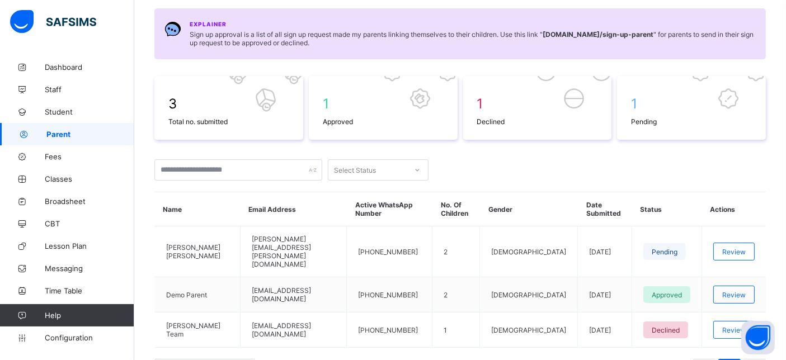
scroll to position [144, 0]
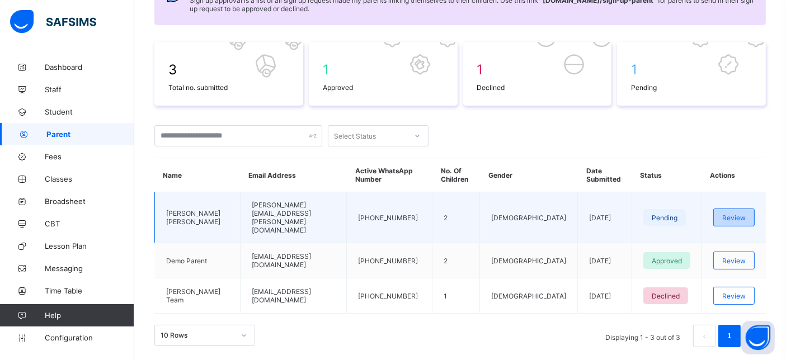
click at [733, 214] on span "Review" at bounding box center [733, 218] width 23 height 8
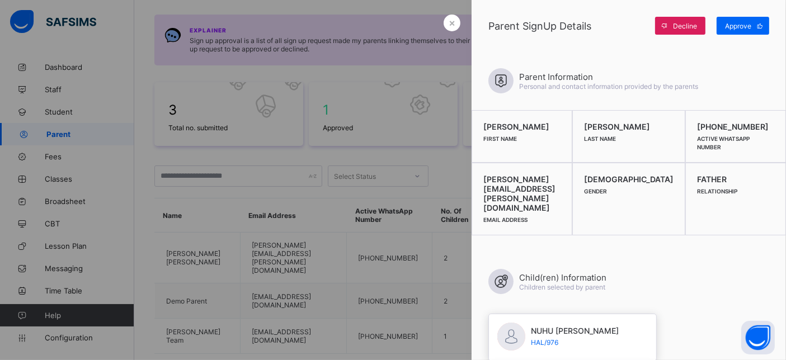
scroll to position [0, 0]
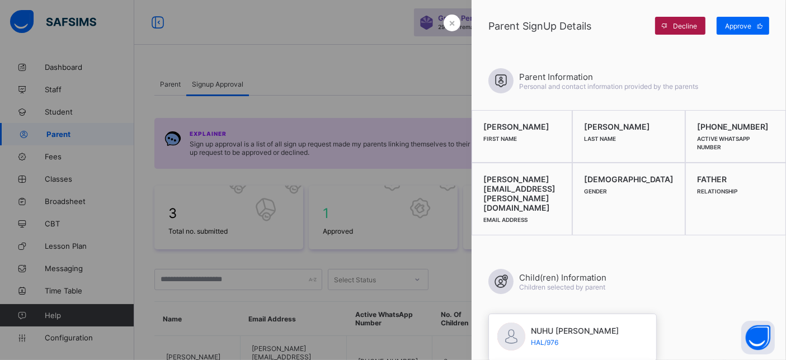
click at [675, 23] on span "Decline" at bounding box center [685, 26] width 24 height 8
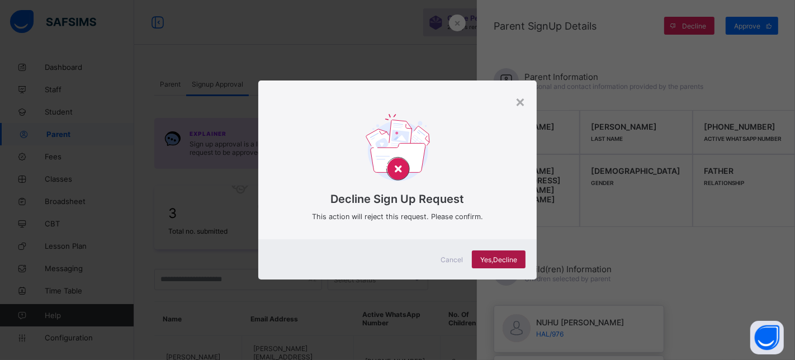
click at [509, 260] on span "Yes, Decline" at bounding box center [498, 260] width 37 height 8
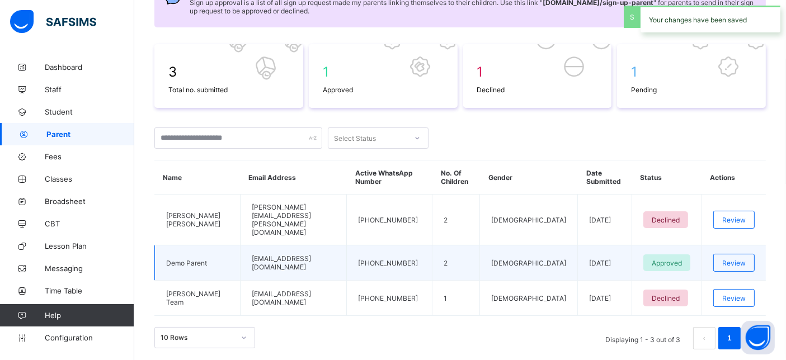
scroll to position [144, 0]
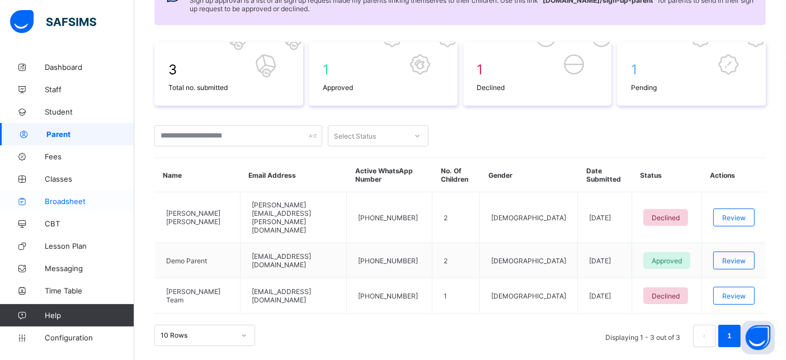
click at [67, 201] on span "Broadsheet" at bounding box center [89, 201] width 89 height 9
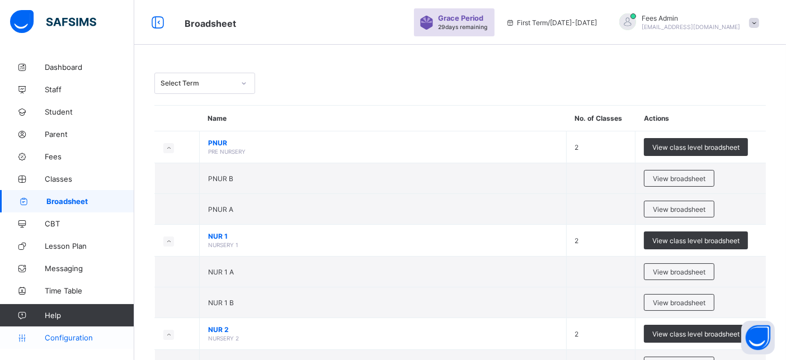
click at [68, 341] on span "Configuration" at bounding box center [89, 337] width 89 height 9
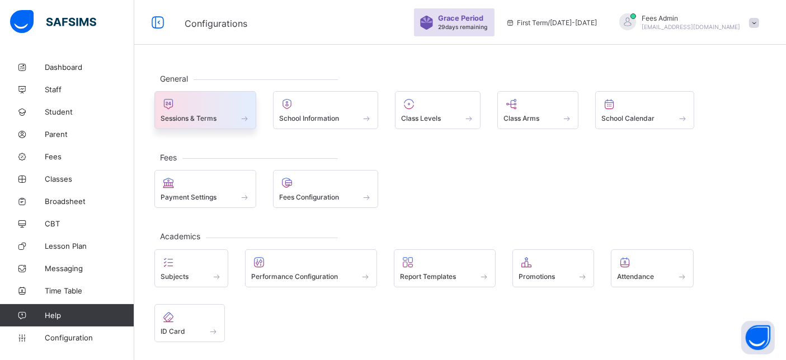
click at [214, 114] on span "Sessions & Terms" at bounding box center [188, 118] width 56 height 8
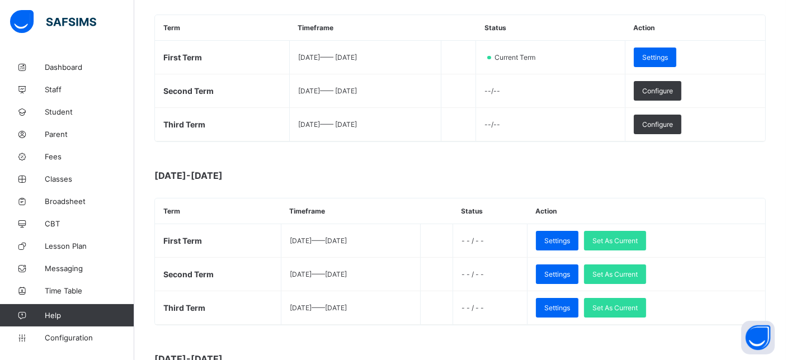
scroll to position [248, 0]
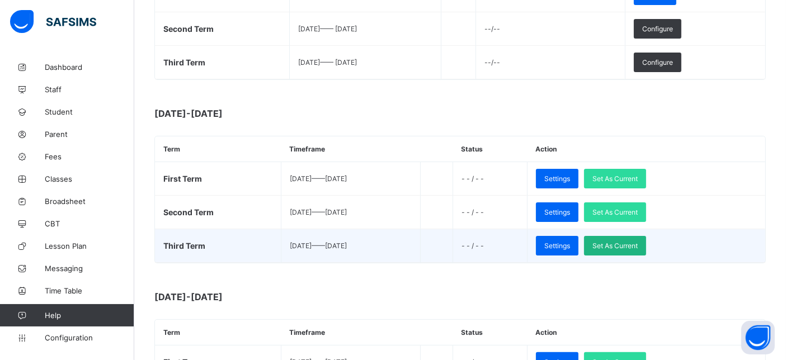
click at [637, 242] on span "Set As Current" at bounding box center [614, 246] width 45 height 8
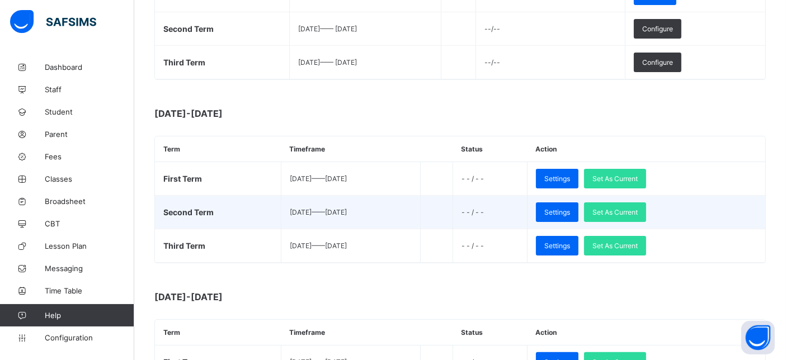
scroll to position [0, 0]
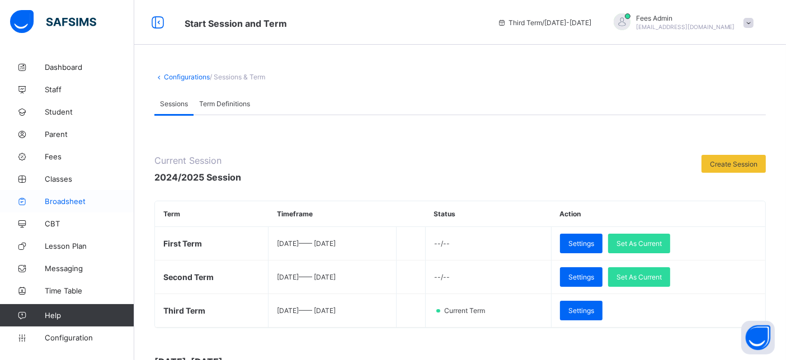
click at [72, 201] on span "Broadsheet" at bounding box center [89, 201] width 89 height 9
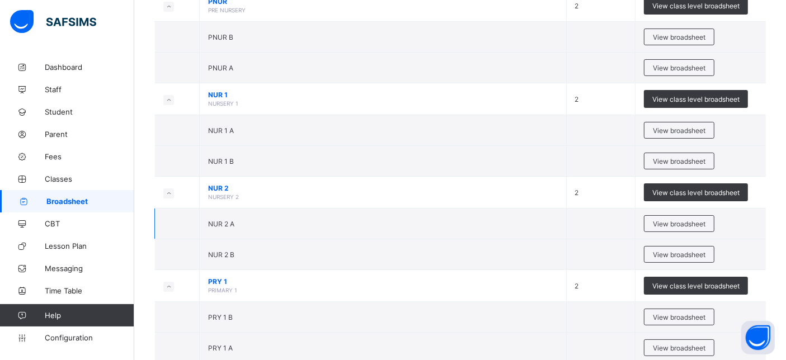
scroll to position [124, 0]
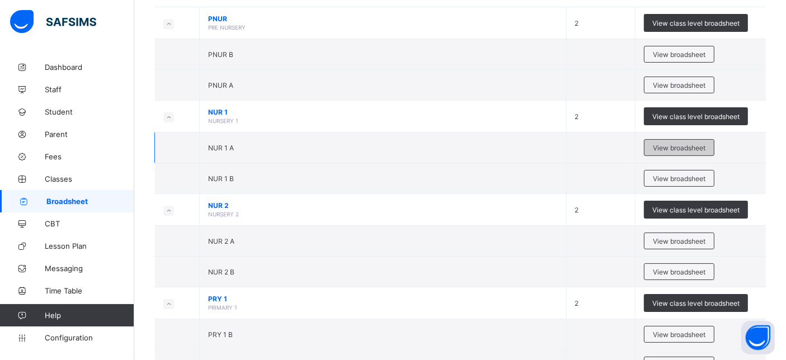
click at [680, 148] on span "View broadsheet" at bounding box center [679, 148] width 53 height 8
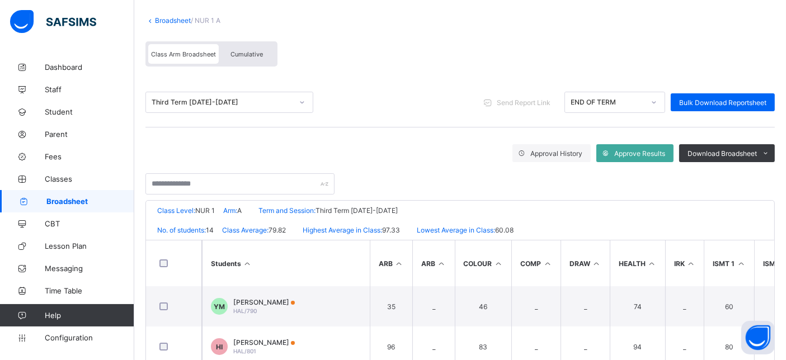
click at [238, 54] on span "Cumulative" at bounding box center [246, 54] width 32 height 8
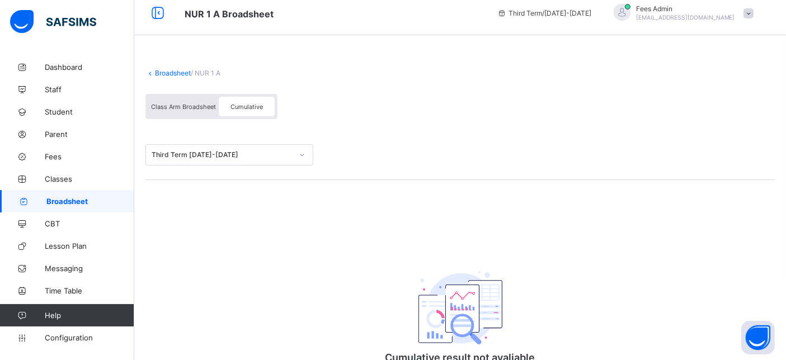
scroll to position [62, 0]
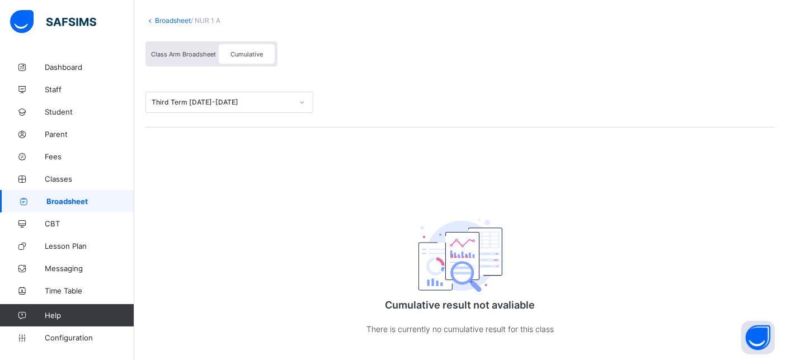
click at [167, 64] on div "Class Arm Broadsheet Cumulative" at bounding box center [211, 53] width 132 height 25
click at [176, 59] on div "Class Arm Broadsheet" at bounding box center [183, 54] width 70 height 20
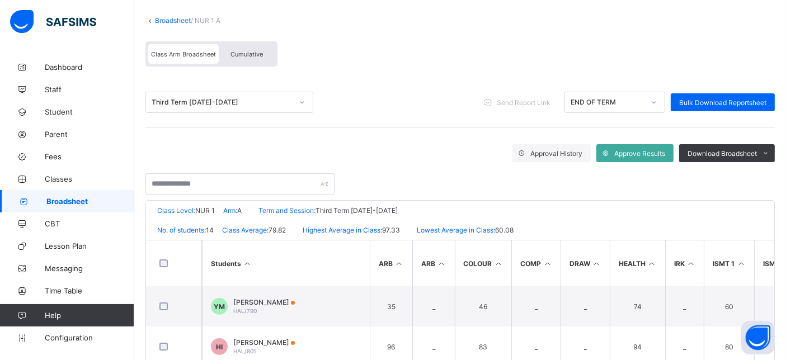
scroll to position [124, 0]
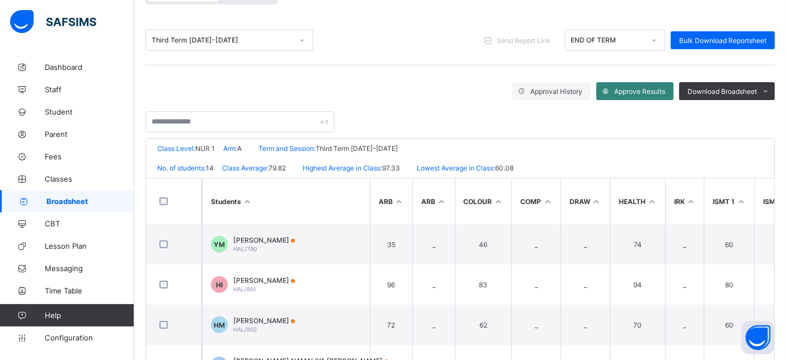
click at [650, 92] on span "Approve Results" at bounding box center [639, 91] width 51 height 8
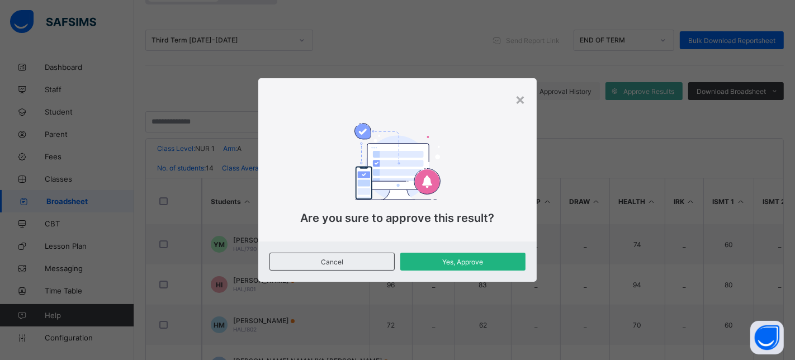
click at [452, 265] on span "Yes, Approve" at bounding box center [463, 262] width 108 height 8
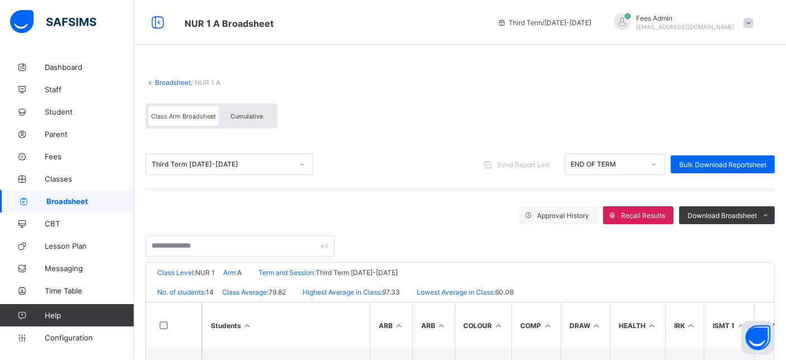
scroll to position [62, 0]
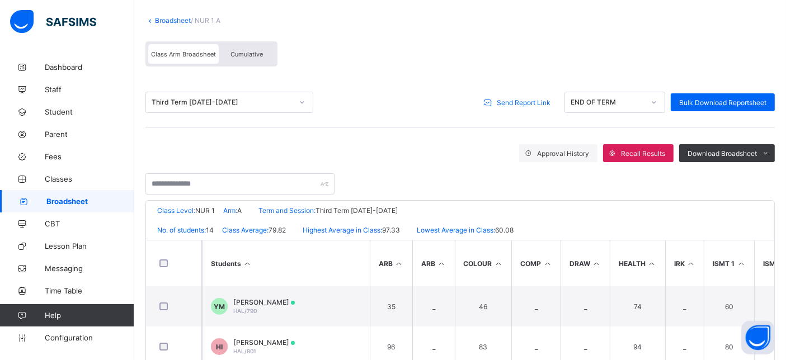
click at [523, 103] on span "Send Report Link" at bounding box center [524, 102] width 54 height 8
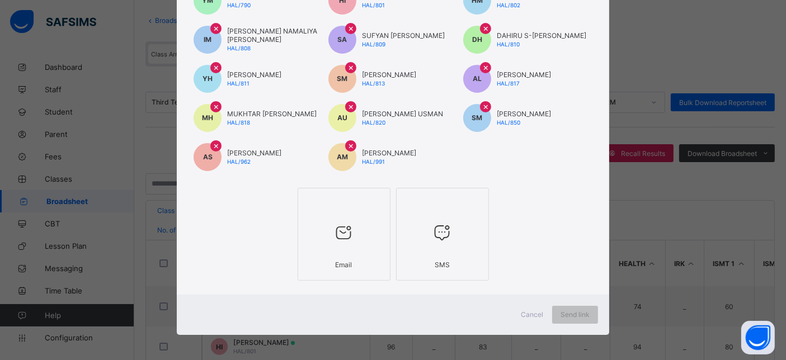
scroll to position [145, 0]
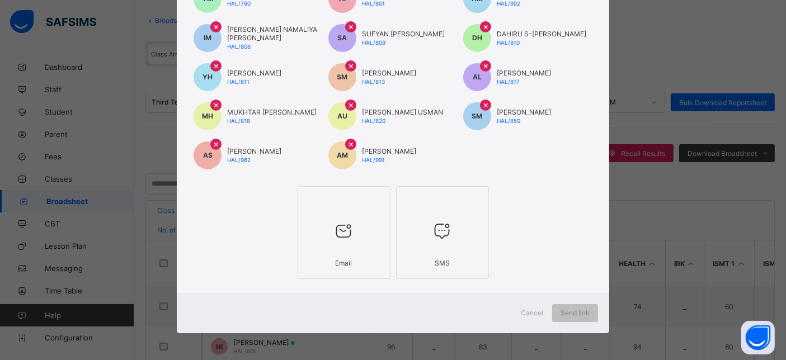
click at [337, 223] on icon at bounding box center [343, 231] width 23 height 20
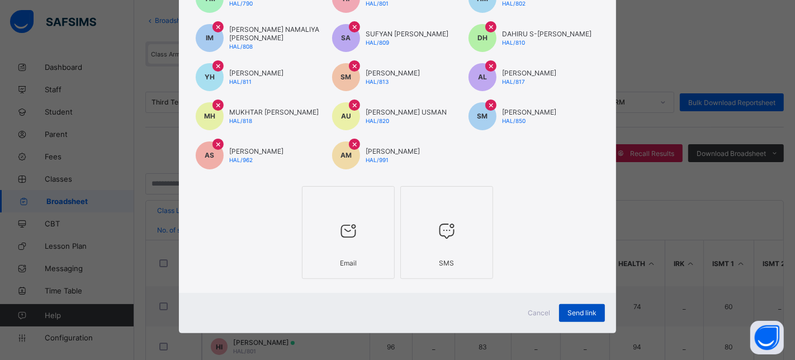
click at [575, 310] on span "Send link" at bounding box center [582, 313] width 29 height 8
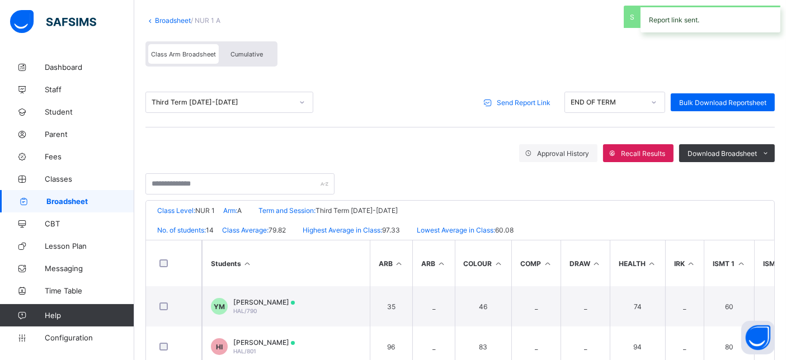
scroll to position [0, 0]
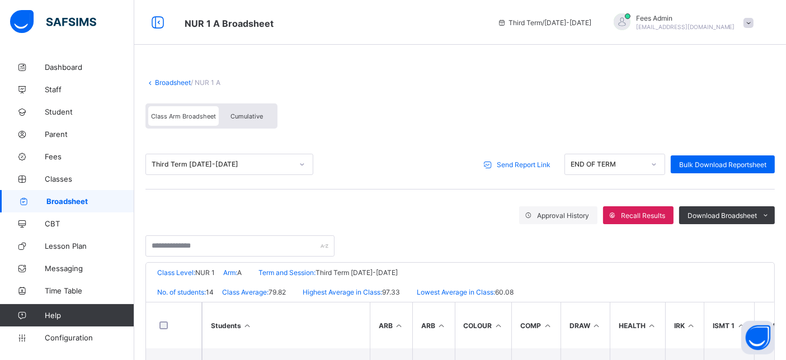
click at [735, 22] on div "Fees Admin [EMAIL_ADDRESS][DOMAIN_NAME]" at bounding box center [685, 22] width 99 height 17
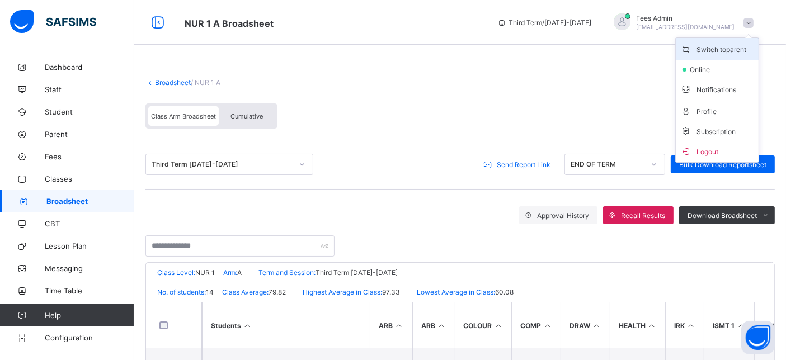
click at [735, 51] on span "Switch to parent" at bounding box center [717, 48] width 74 height 13
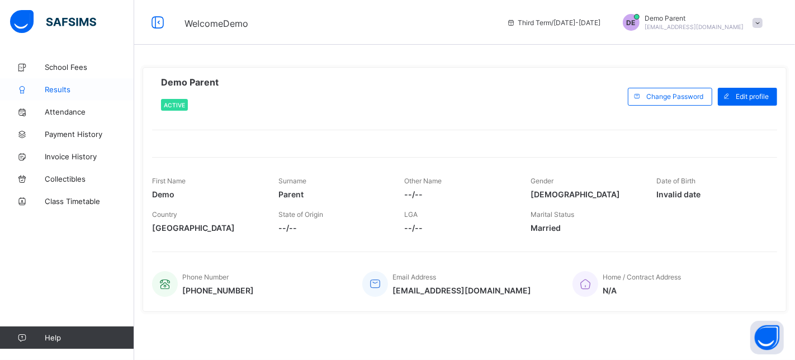
click at [62, 88] on span "Results" at bounding box center [89, 89] width 89 height 9
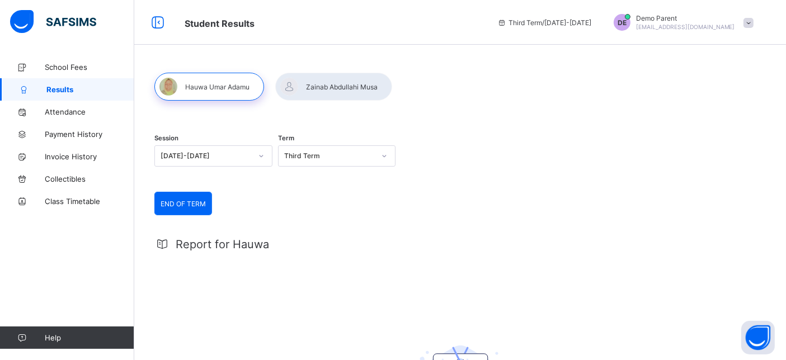
click at [323, 87] on div at bounding box center [333, 87] width 117 height 28
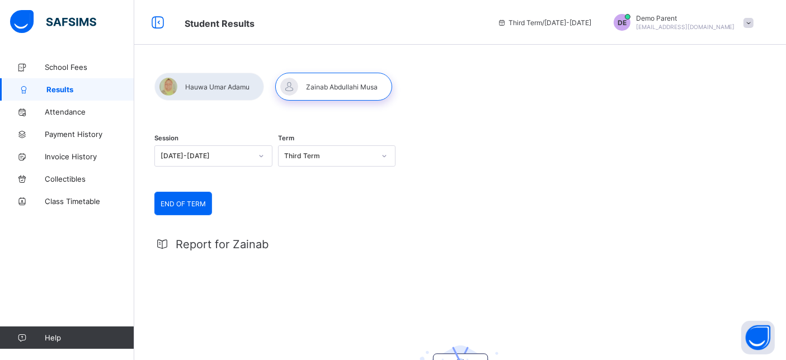
click at [336, 80] on div at bounding box center [333, 87] width 117 height 28
click at [288, 87] on div at bounding box center [333, 87] width 117 height 28
click at [64, 65] on span "School Fees" at bounding box center [89, 67] width 89 height 9
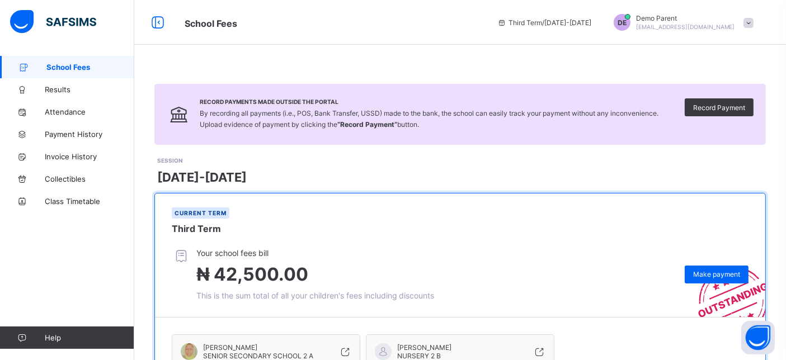
click at [636, 27] on div "DE" at bounding box center [622, 22] width 28 height 17
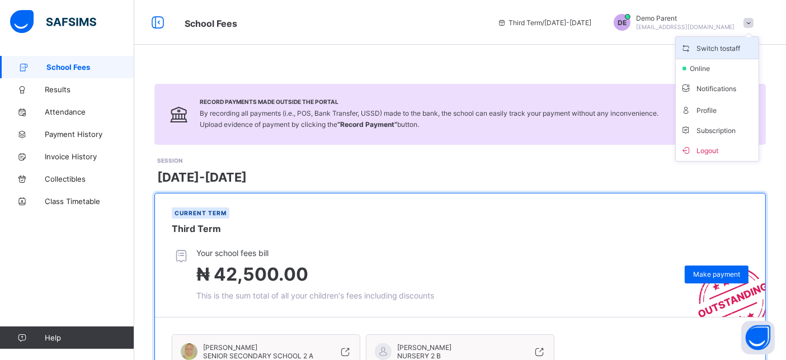
click at [707, 48] on span "Switch to staff" at bounding box center [717, 47] width 74 height 13
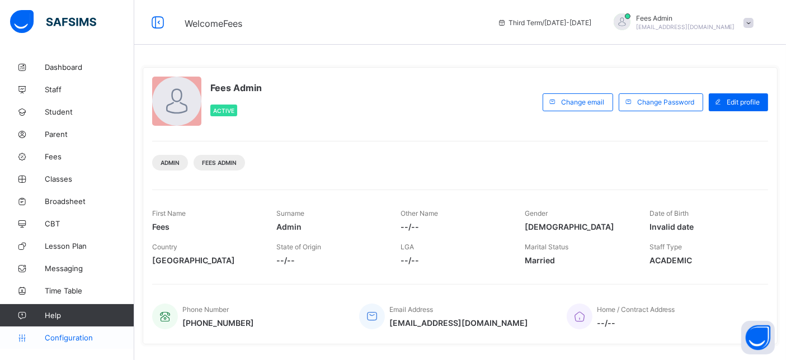
click at [84, 333] on link "Configuration" at bounding box center [67, 338] width 134 height 22
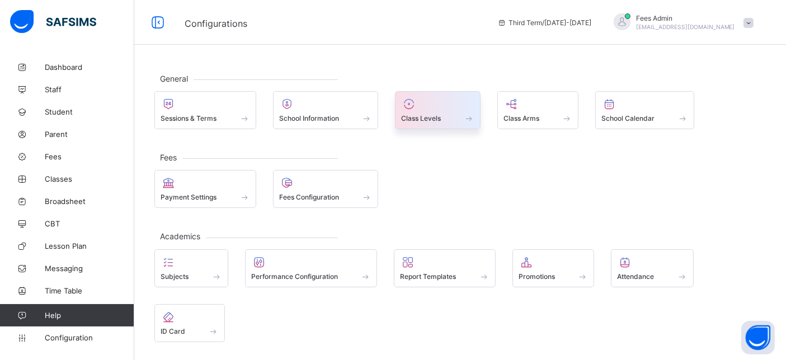
drag, startPoint x: 437, startPoint y: 87, endPoint x: 426, endPoint y: 95, distance: 13.5
click at [432, 90] on div "General Sessions & Terms School Information Class Levels Class Arms School Cale…" at bounding box center [459, 103] width 611 height 51
click at [426, 95] on div "Class Levels" at bounding box center [438, 110] width 86 height 38
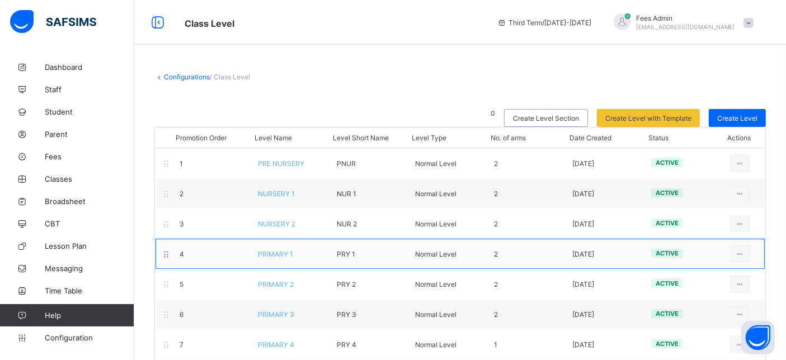
scroll to position [62, 0]
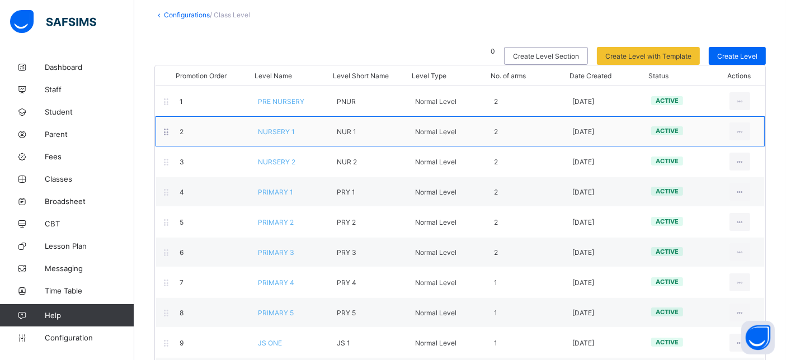
click at [276, 131] on span "NURSERY 1" at bounding box center [276, 131] width 37 height 8
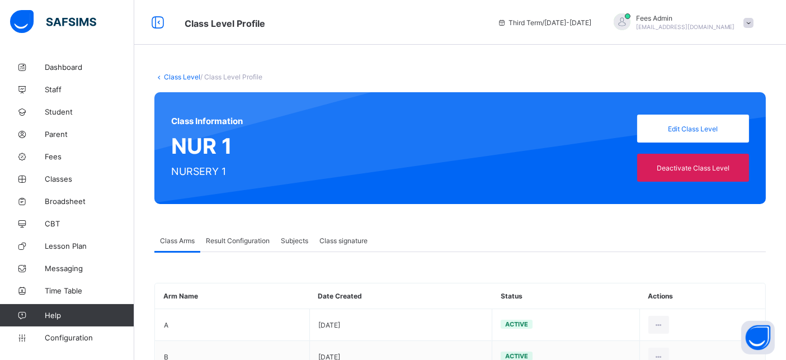
click at [228, 233] on div "Result Configuration" at bounding box center [237, 240] width 75 height 22
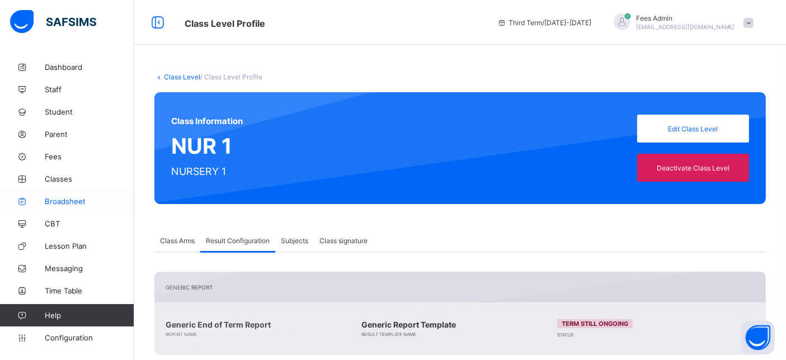
click at [71, 203] on span "Broadsheet" at bounding box center [89, 201] width 89 height 9
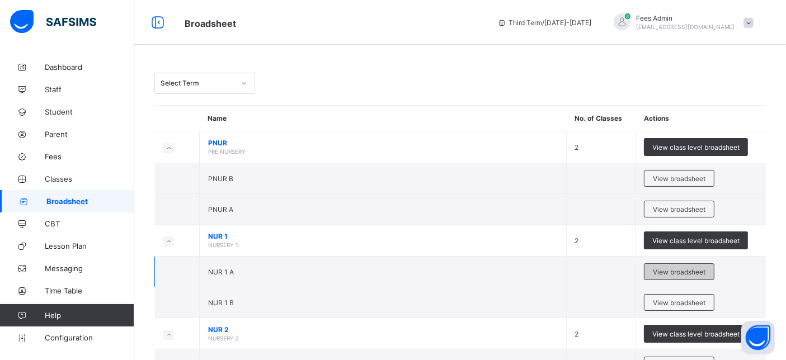
click at [680, 268] on span "View broadsheet" at bounding box center [679, 272] width 53 height 8
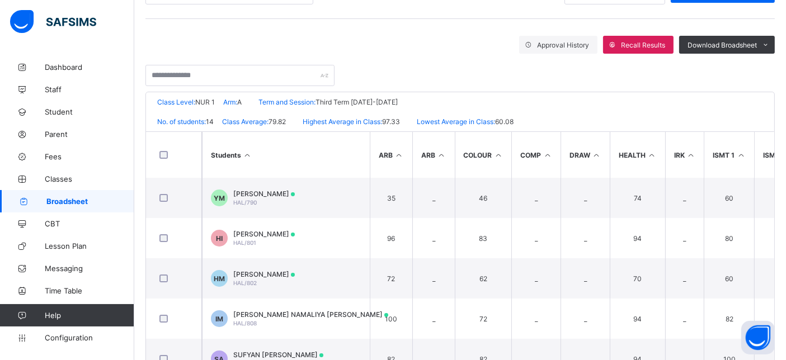
scroll to position [56, 0]
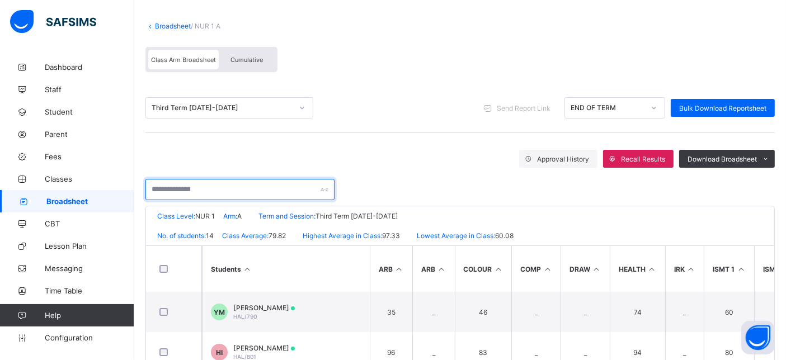
click at [233, 182] on input "text" at bounding box center [239, 189] width 189 height 21
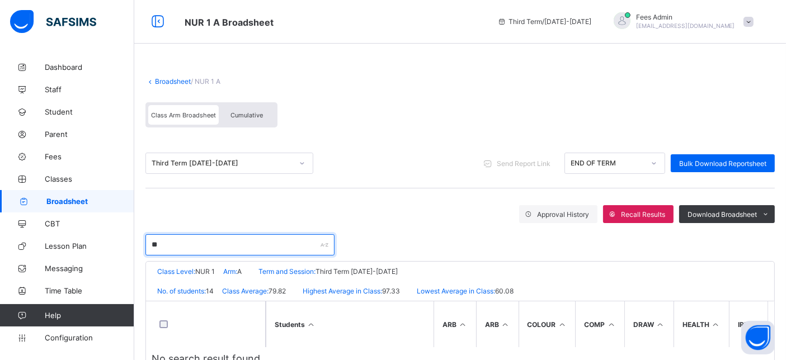
scroll to position [0, 0]
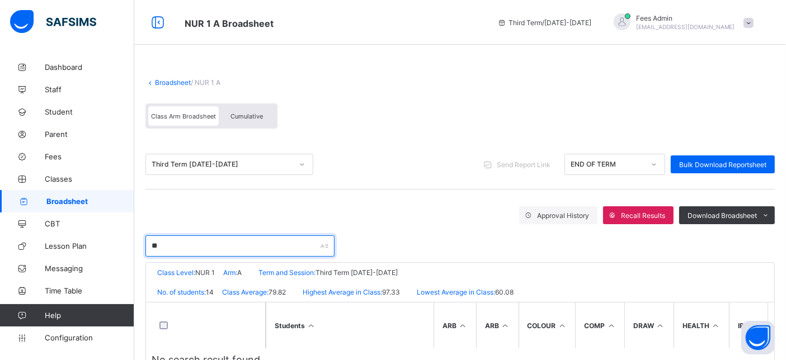
type input "**"
click at [162, 82] on link "Broadsheet" at bounding box center [173, 82] width 36 height 8
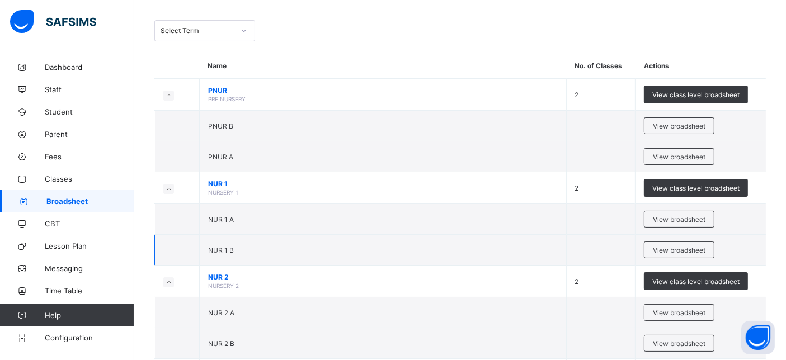
scroll to position [62, 0]
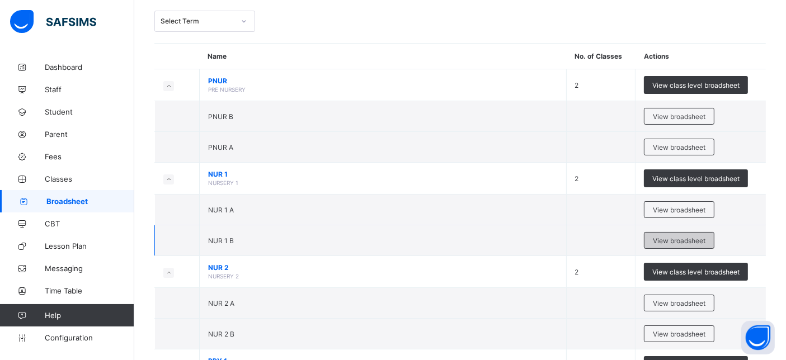
click at [664, 237] on span "View broadsheet" at bounding box center [679, 241] width 53 height 8
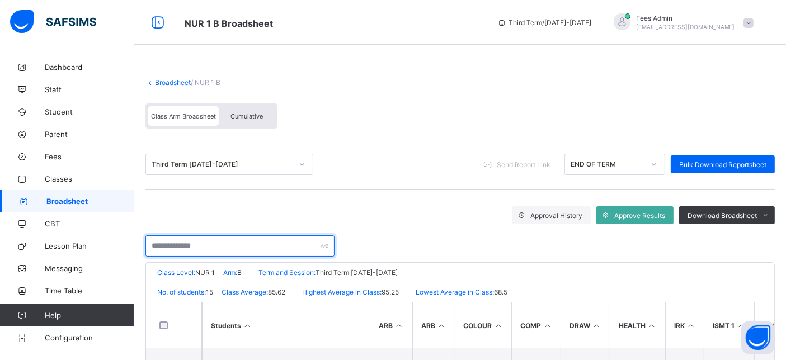
click at [211, 245] on input "text" at bounding box center [239, 245] width 189 height 21
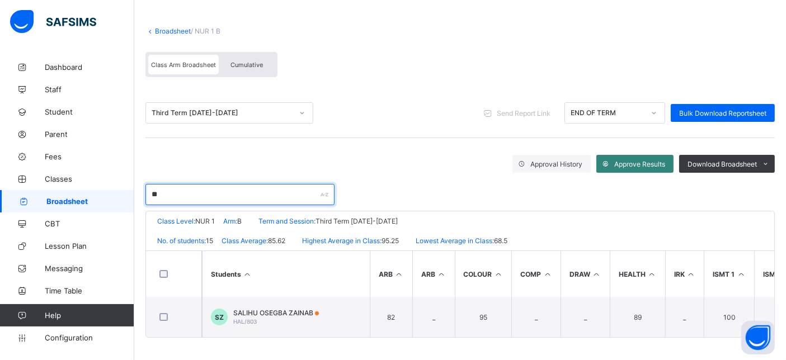
type input "**"
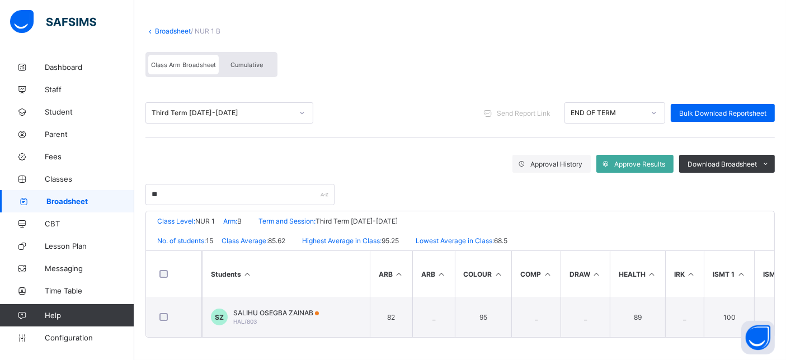
click at [650, 155] on div "Approve Results" at bounding box center [634, 164] width 77 height 18
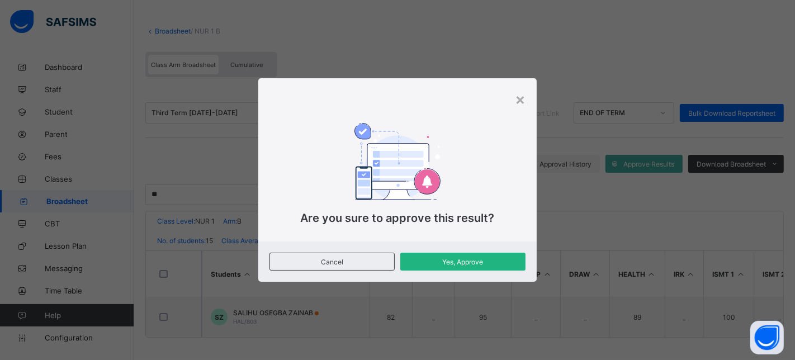
click at [434, 255] on div "Yes, Approve" at bounding box center [462, 262] width 125 height 18
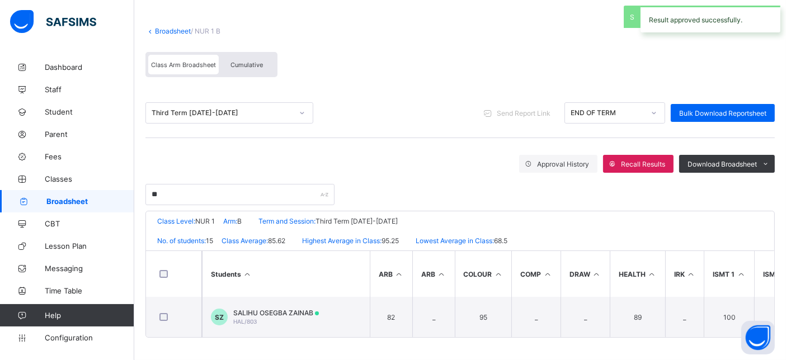
scroll to position [0, 0]
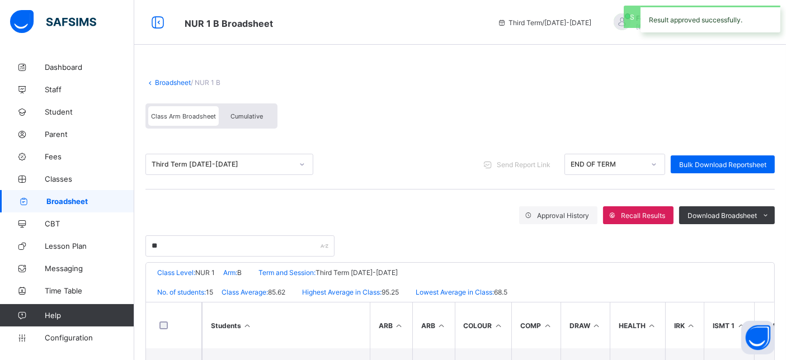
click at [698, 26] on div "Result approved successfully." at bounding box center [710, 19] width 140 height 27
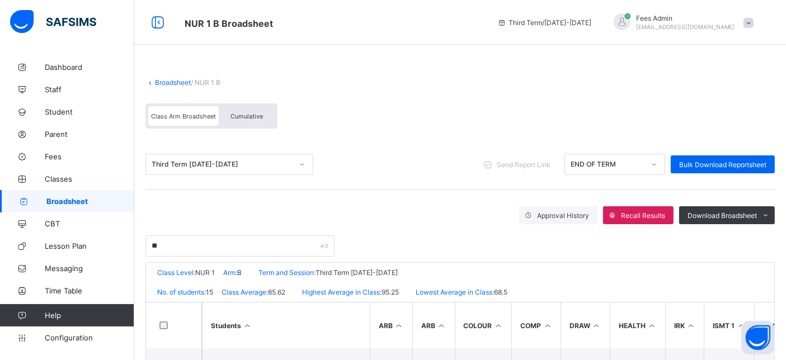
click at [710, 23] on span "[EMAIL_ADDRESS][DOMAIN_NAME]" at bounding box center [685, 26] width 99 height 7
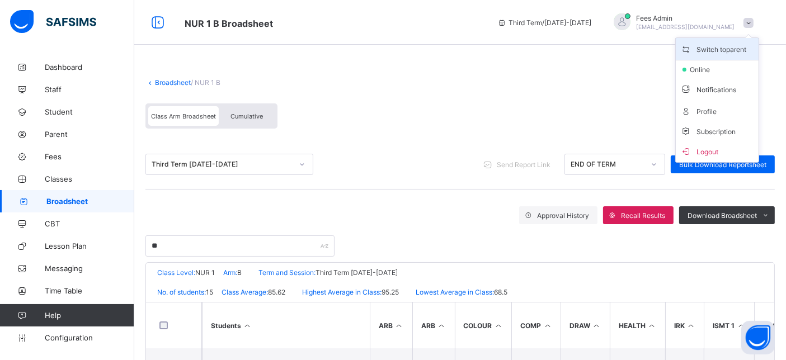
click at [721, 55] on li "Switch to parent" at bounding box center [716, 49] width 83 height 22
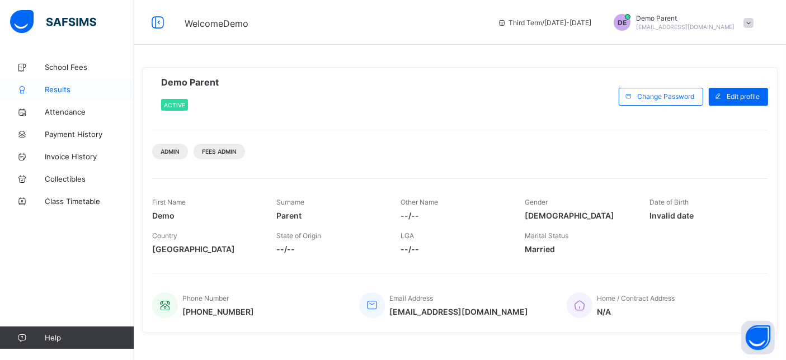
click at [79, 92] on span "Results" at bounding box center [89, 89] width 89 height 9
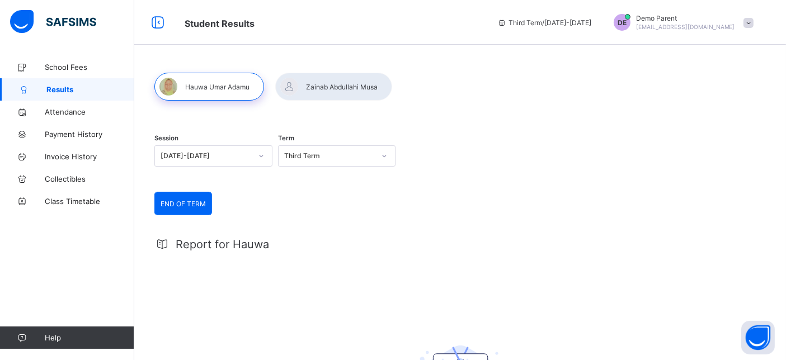
click at [337, 90] on div at bounding box center [333, 87] width 117 height 28
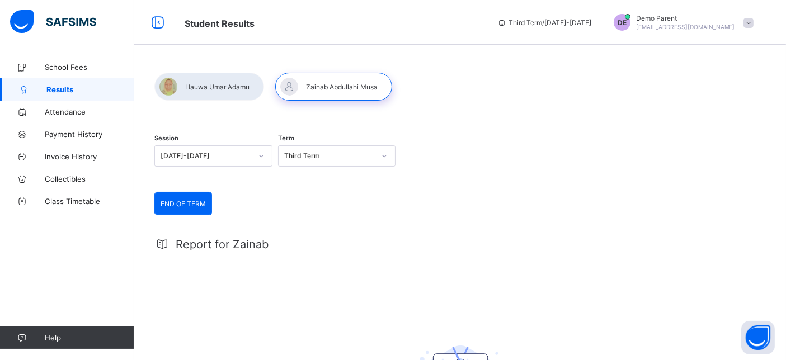
click at [698, 27] on span "[EMAIL_ADDRESS][DOMAIN_NAME]" at bounding box center [685, 26] width 99 height 7
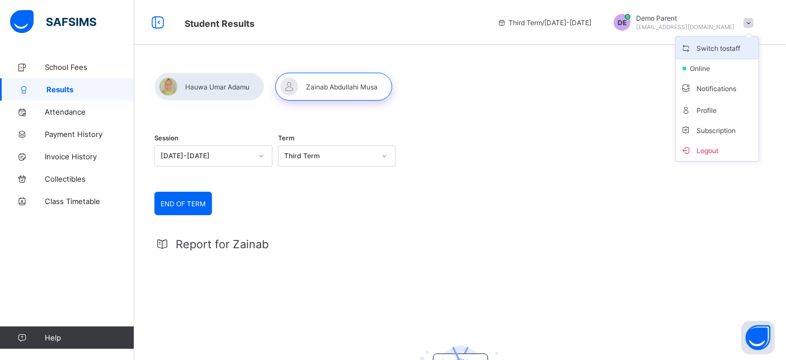
click at [707, 55] on li "Switch to staff" at bounding box center [716, 48] width 83 height 22
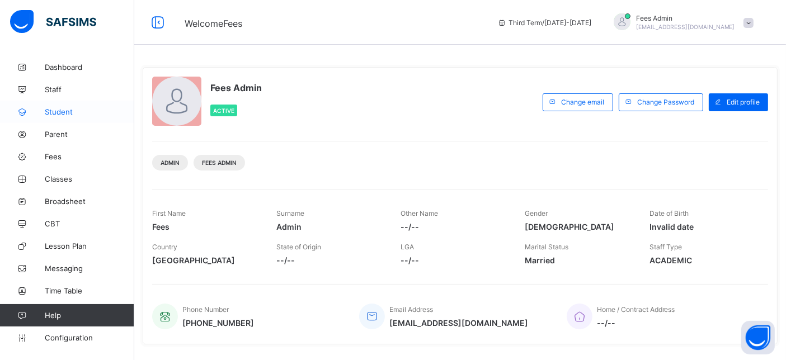
click at [62, 110] on span "Student" at bounding box center [89, 111] width 89 height 9
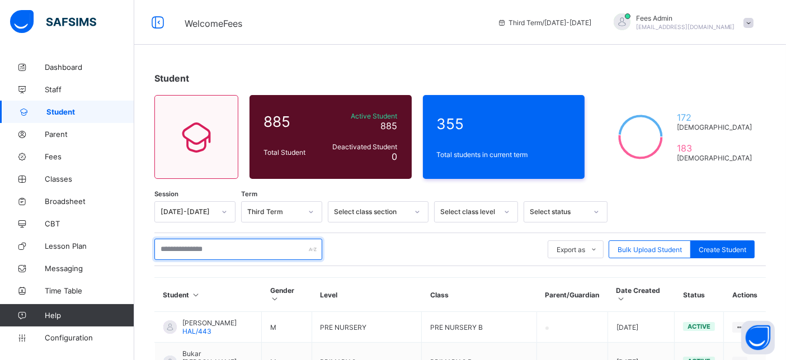
click at [183, 245] on input "text" at bounding box center [238, 249] width 168 height 21
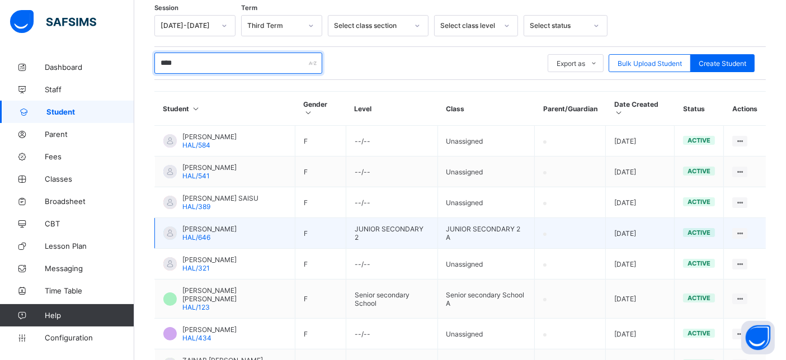
scroll to position [248, 0]
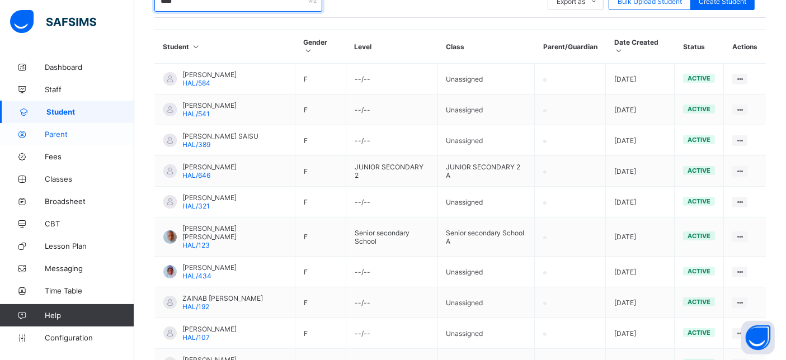
type input "****"
click at [47, 138] on span "Parent" at bounding box center [89, 134] width 89 height 9
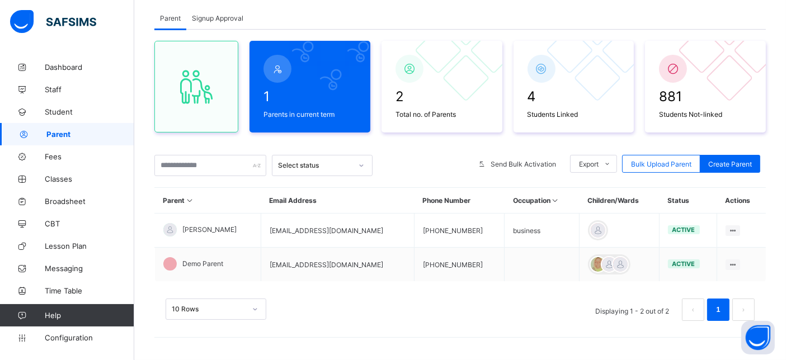
scroll to position [64, 0]
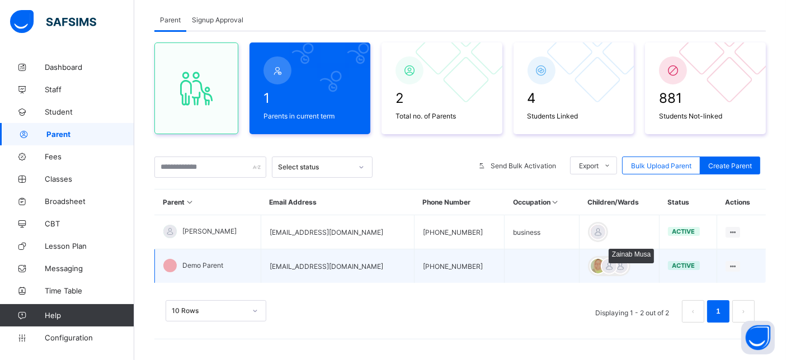
click at [601, 268] on div at bounding box center [609, 266] width 17 height 17
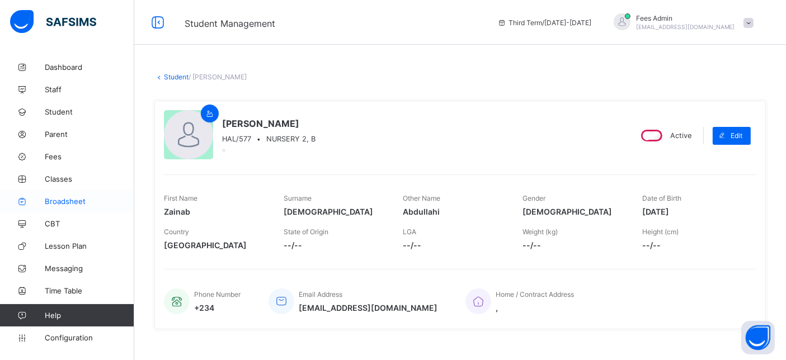
click at [83, 200] on span "Broadsheet" at bounding box center [89, 201] width 89 height 9
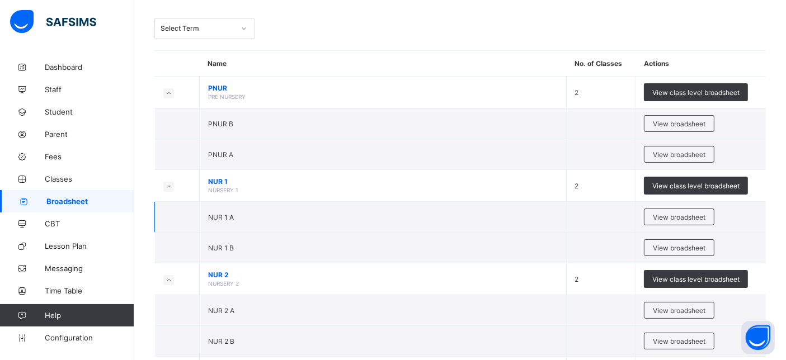
scroll to position [124, 0]
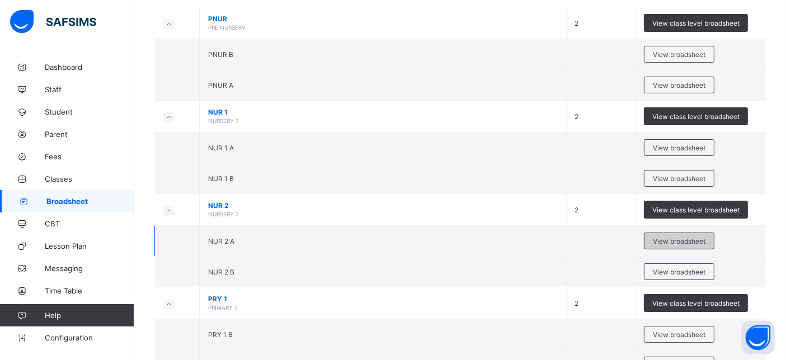
click at [676, 245] on div "View broadsheet" at bounding box center [679, 241] width 70 height 17
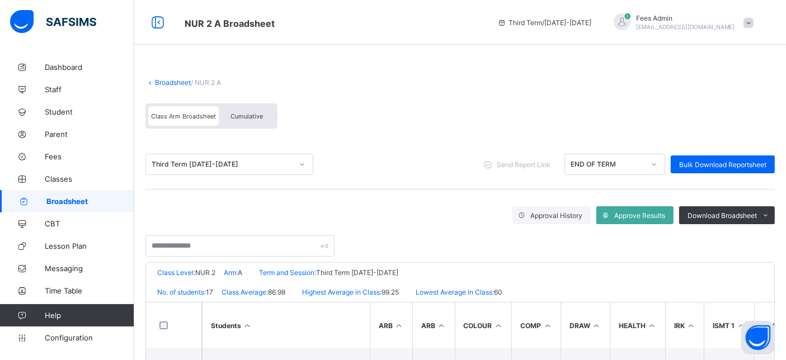
scroll to position [124, 0]
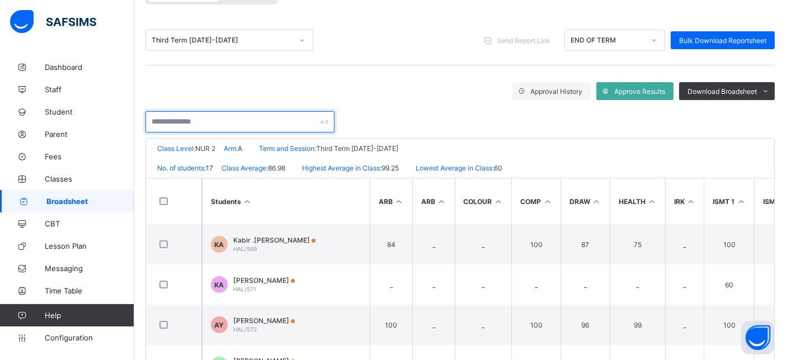
click at [177, 127] on input "text" at bounding box center [239, 121] width 189 height 21
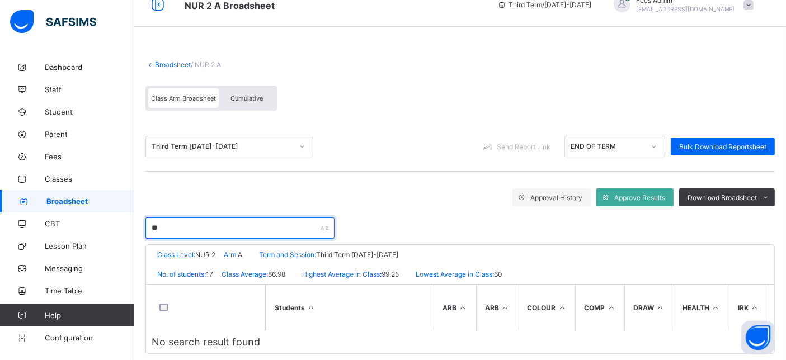
scroll to position [0, 0]
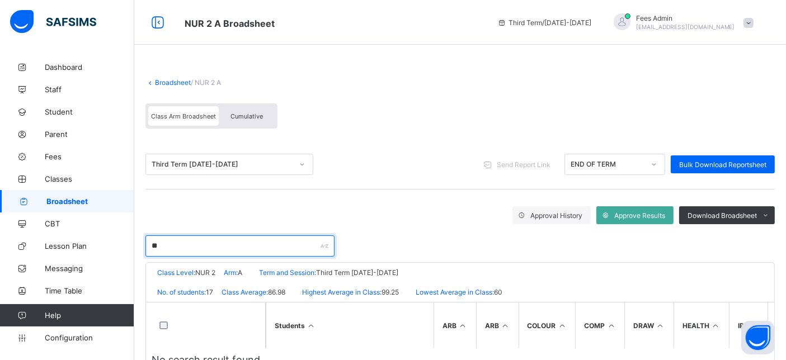
type input "**"
click at [176, 82] on link "Broadsheet" at bounding box center [173, 82] width 36 height 8
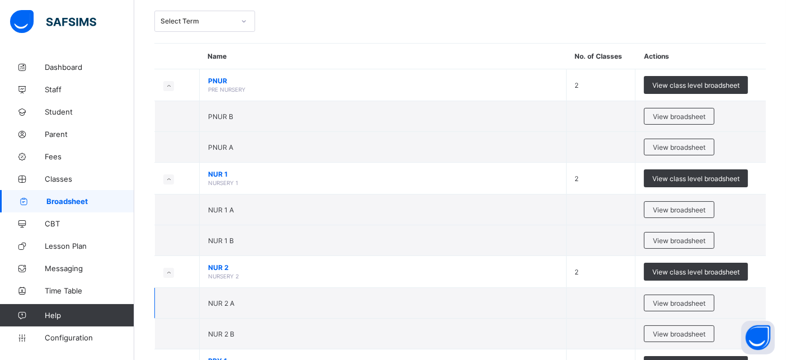
scroll to position [186, 0]
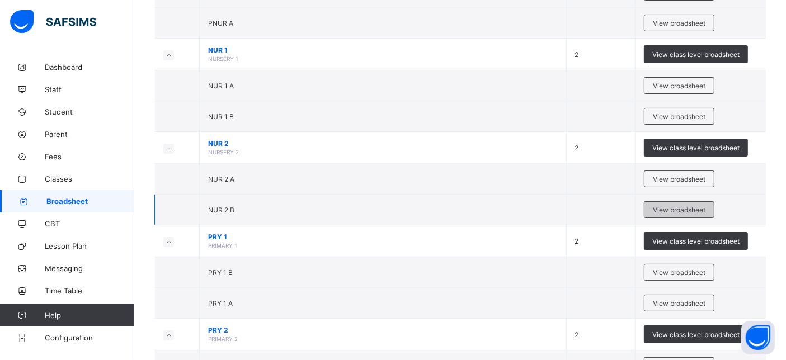
click at [705, 208] on span "View broadsheet" at bounding box center [679, 210] width 53 height 8
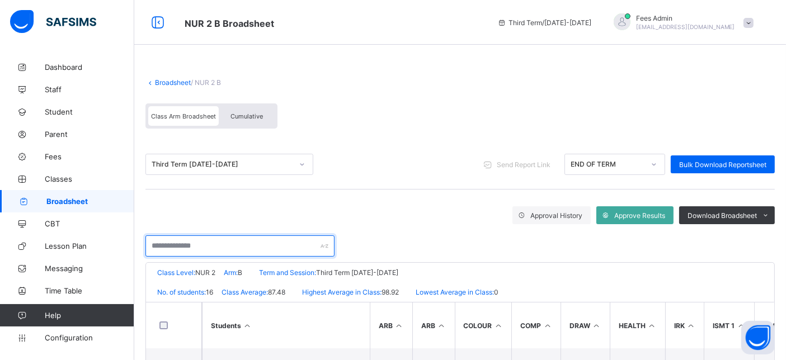
click at [198, 242] on input "text" at bounding box center [239, 245] width 189 height 21
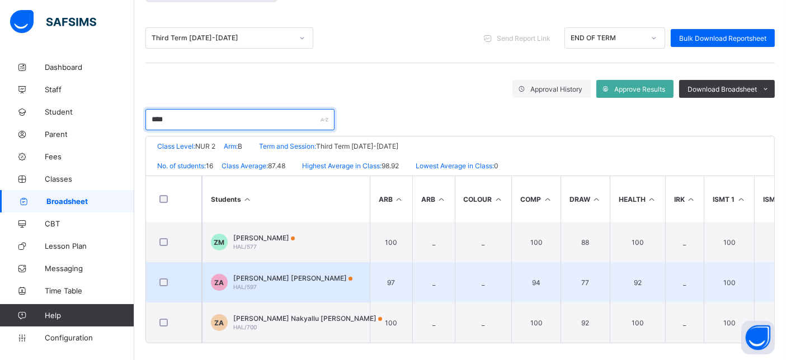
scroll to position [134, 0]
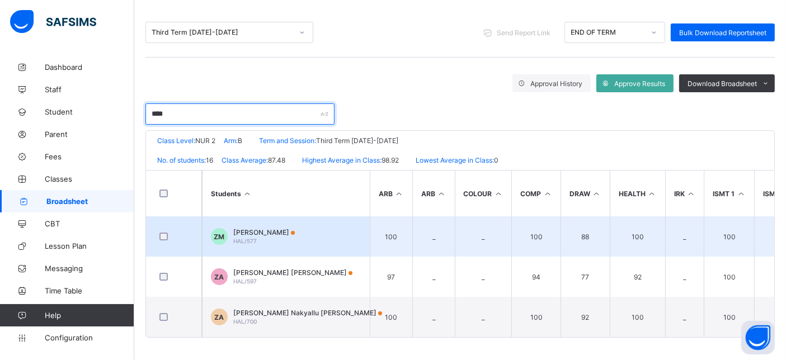
type input "****"
click at [272, 231] on span "Zainab Abdullahi Musa" at bounding box center [264, 232] width 62 height 8
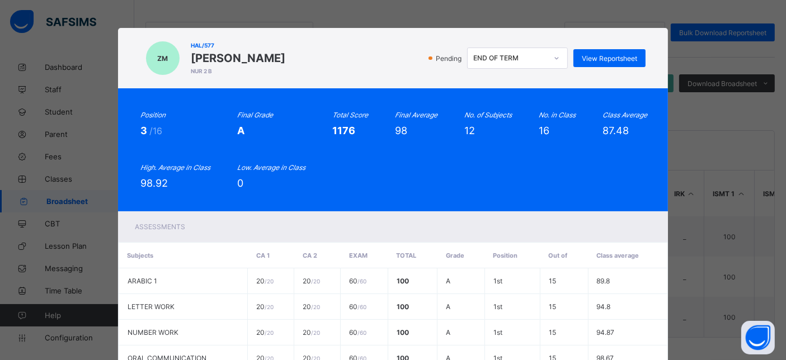
click at [754, 103] on div "ZM HAL/577 Zainab Abdullahi Musa NUR 2 B Pending END OF TERM View Reportsheet P…" at bounding box center [393, 180] width 786 height 360
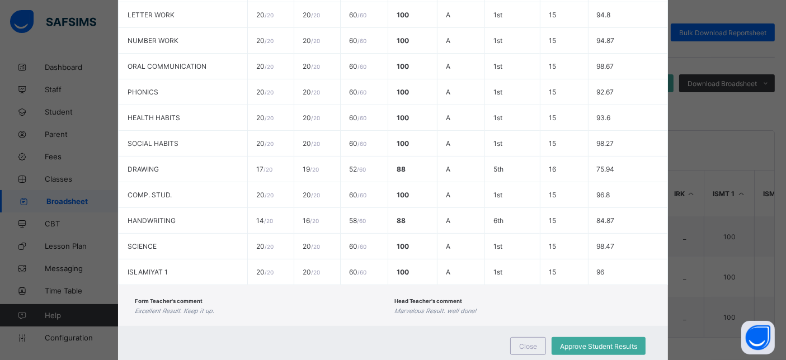
scroll to position [323, 0]
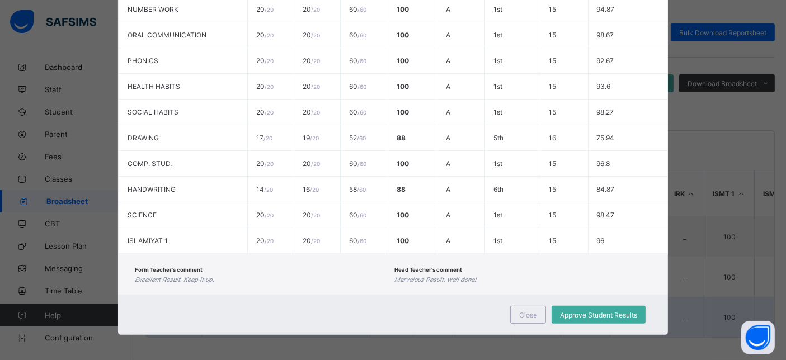
click at [515, 317] on div "Close" at bounding box center [528, 315] width 36 height 18
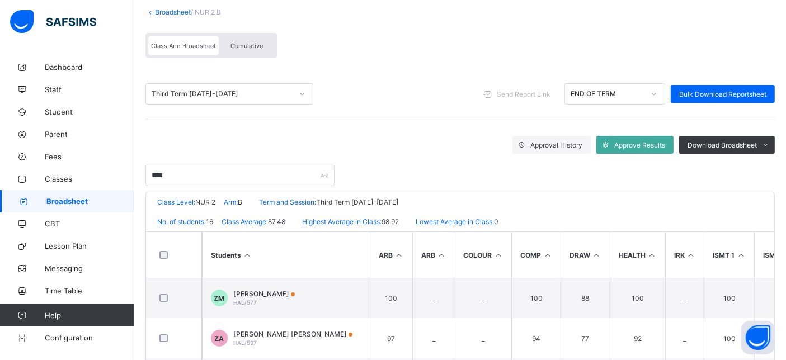
scroll to position [10, 0]
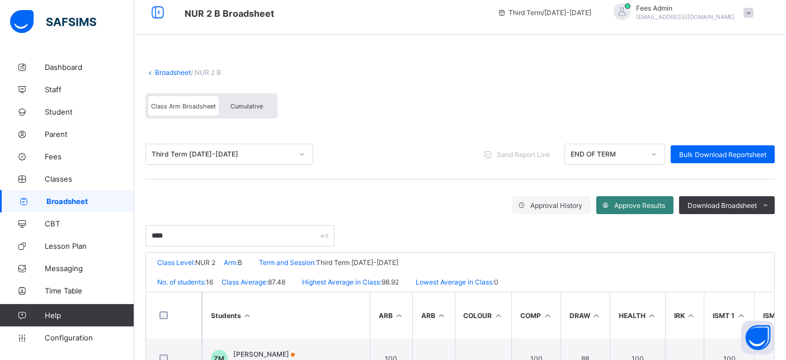
drag, startPoint x: 625, startPoint y: 207, endPoint x: 623, endPoint y: 200, distance: 6.9
click at [625, 206] on span "Approve Results" at bounding box center [639, 205] width 51 height 8
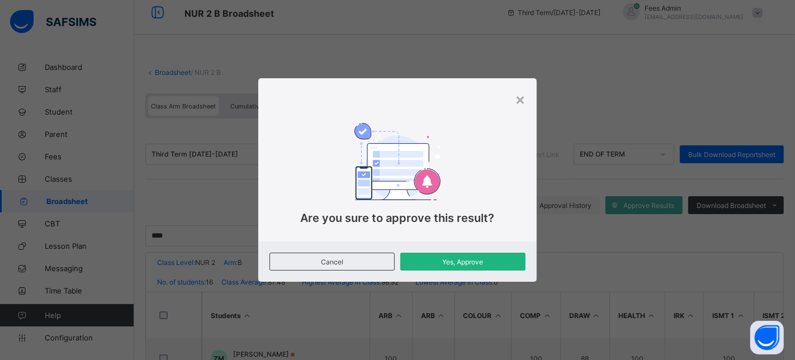
click at [450, 258] on span "Yes, Approve" at bounding box center [463, 262] width 108 height 8
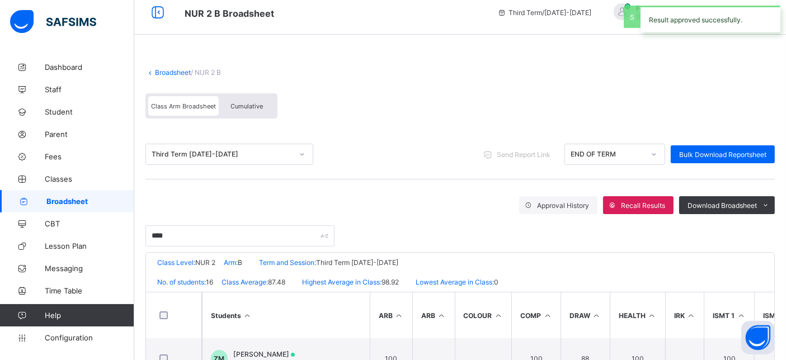
click at [727, 18] on div "Result approved successfully." at bounding box center [710, 19] width 140 height 27
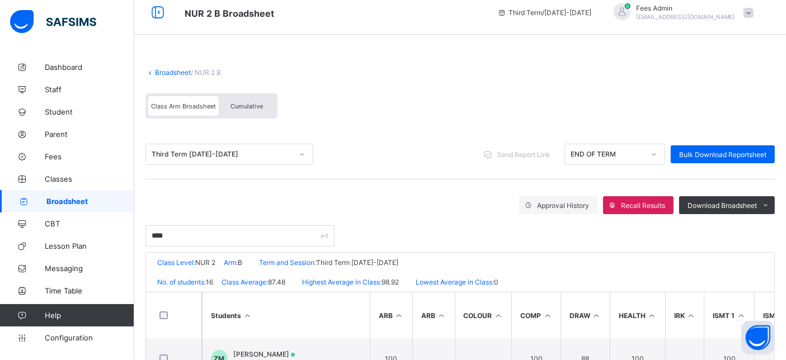
click at [730, 17] on span "demo@safsims.net" at bounding box center [685, 16] width 99 height 7
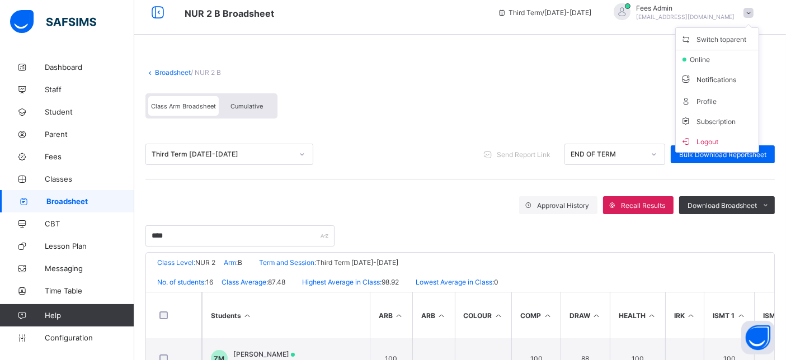
click at [731, 34] on span "Switch to parent" at bounding box center [717, 38] width 74 height 13
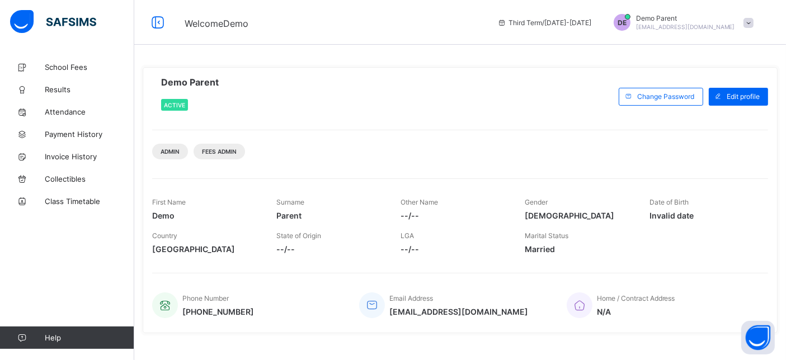
click at [705, 21] on span "Demo Parent" at bounding box center [685, 18] width 99 height 8
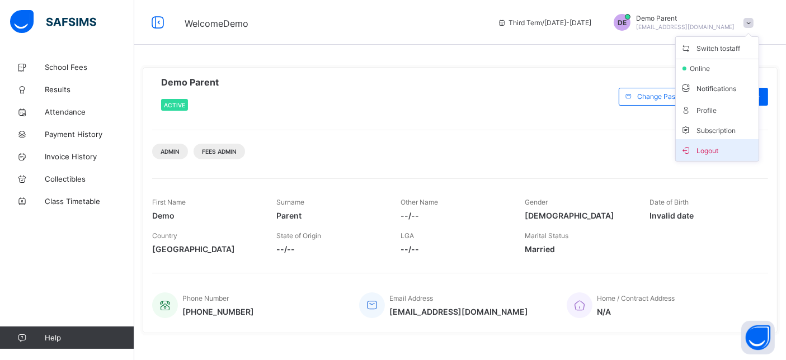
click at [721, 157] on li "Logout" at bounding box center [716, 150] width 83 height 22
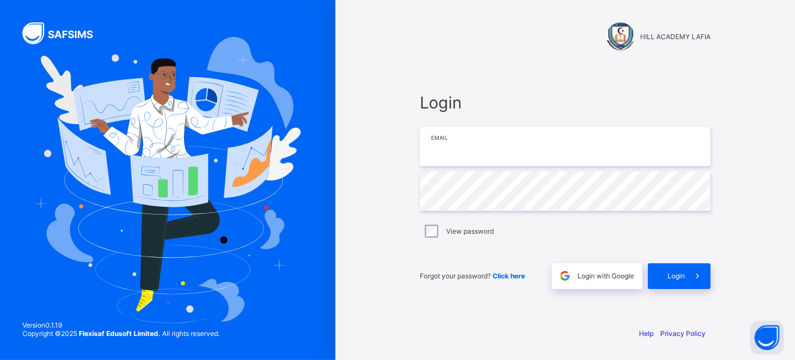
click at [505, 158] on input "email" at bounding box center [565, 146] width 291 height 39
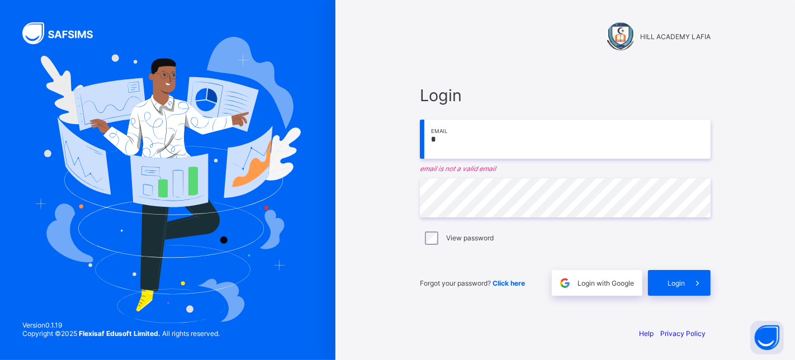
drag, startPoint x: 451, startPoint y: 140, endPoint x: 423, endPoint y: 140, distance: 28.0
click at [423, 140] on input "*" at bounding box center [565, 139] width 291 height 39
type input "**********"
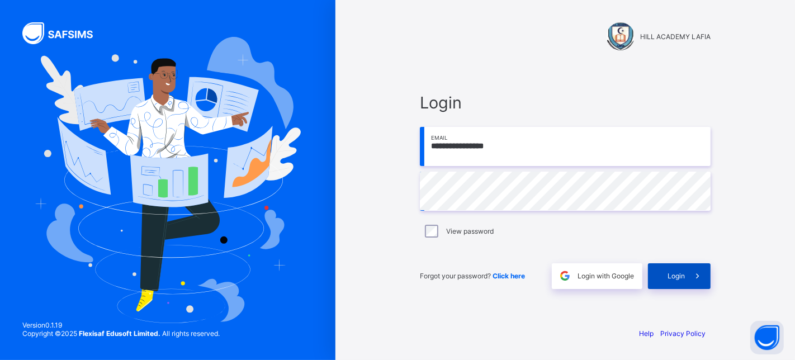
click at [685, 270] on span at bounding box center [698, 276] width 26 height 26
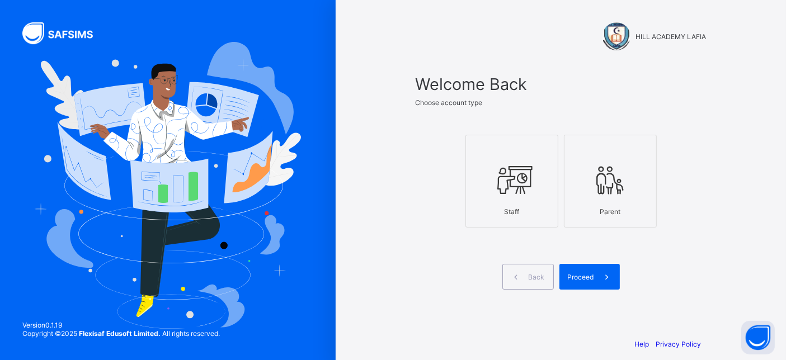
click at [524, 185] on icon at bounding box center [511, 180] width 39 height 34
click at [572, 275] on span "Proceed" at bounding box center [581, 277] width 26 height 8
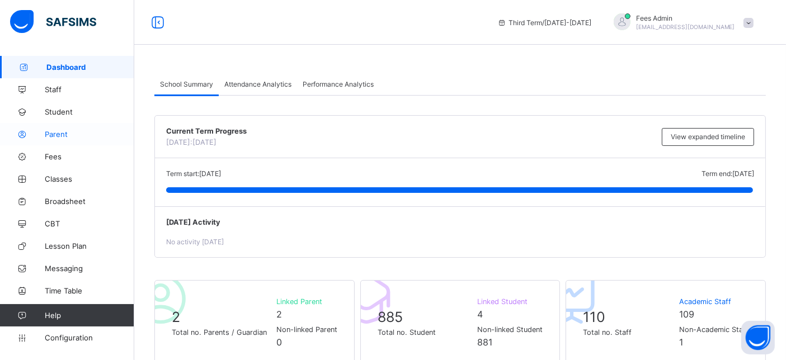
click at [49, 130] on span "Parent" at bounding box center [89, 134] width 89 height 9
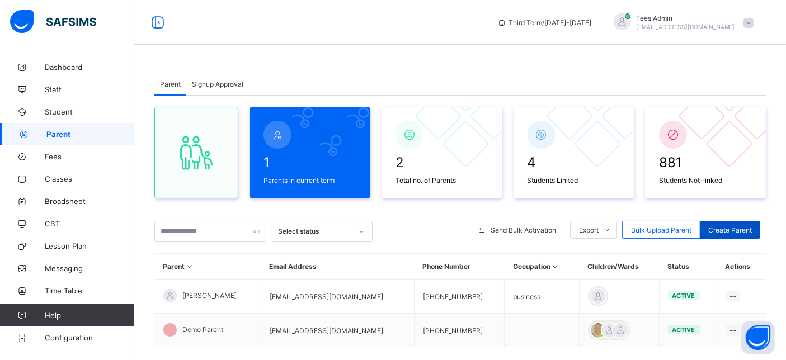
click at [734, 227] on span "Create Parent" at bounding box center [730, 230] width 44 height 8
select select "**"
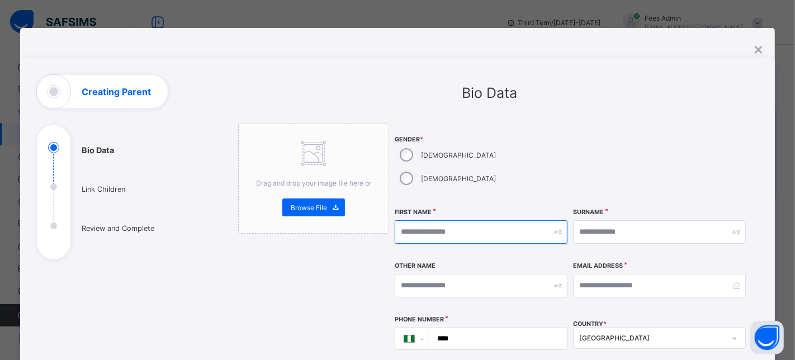
click at [453, 220] on input "text" at bounding box center [481, 231] width 173 height 23
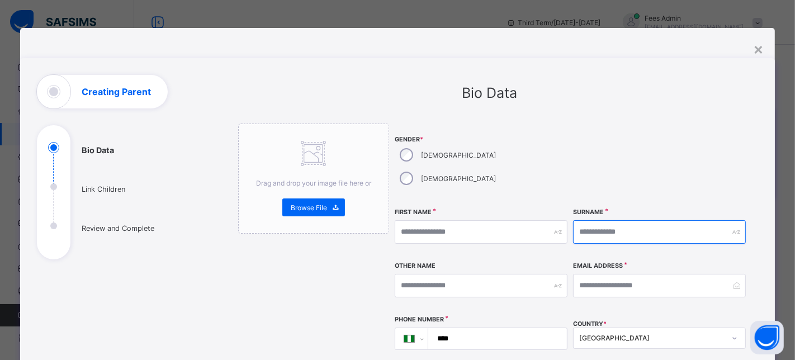
click at [633, 220] on input "text" at bounding box center [659, 231] width 173 height 23
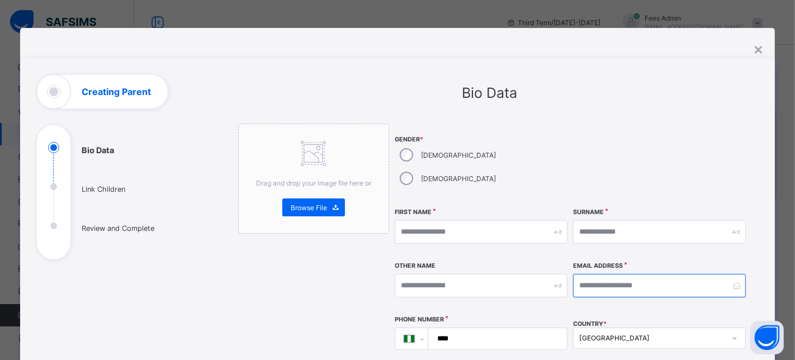
click at [608, 274] on input "email" at bounding box center [659, 285] width 173 height 23
click at [519, 328] on input "****" at bounding box center [495, 338] width 129 height 21
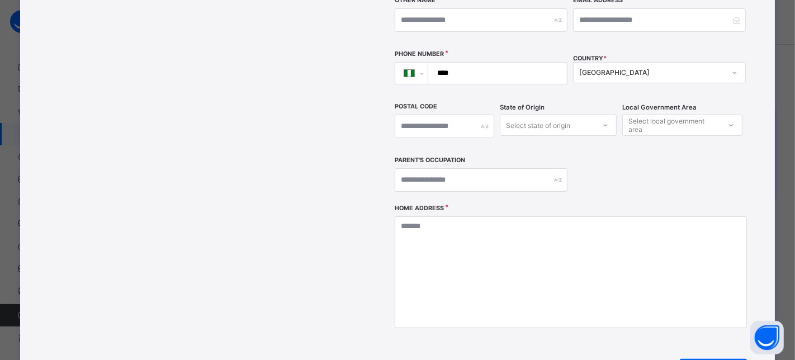
scroll to position [310, 0]
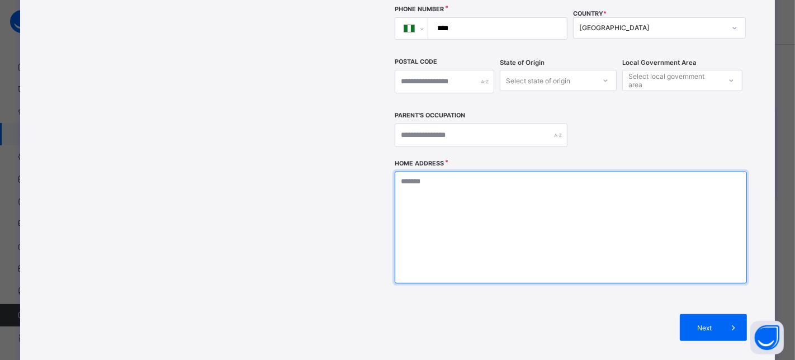
click at [465, 172] on textarea at bounding box center [571, 228] width 353 height 112
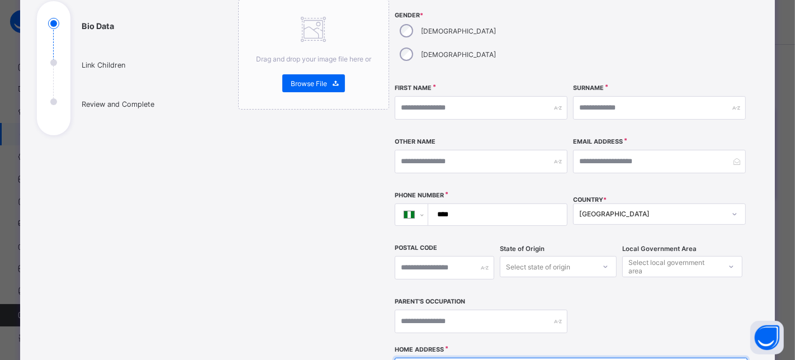
type textarea "**"
click at [475, 204] on input "****" at bounding box center [495, 214] width 129 height 21
type input "**********"
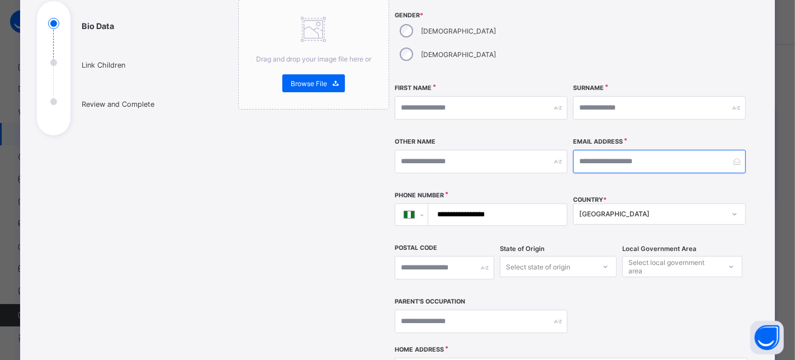
click at [665, 150] on input "email" at bounding box center [659, 161] width 173 height 23
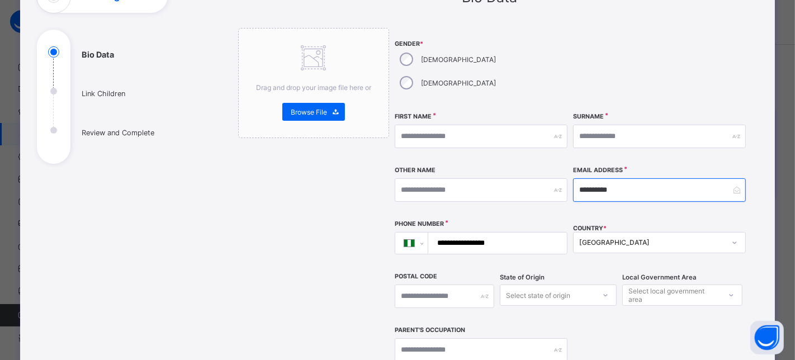
scroll to position [27, 0]
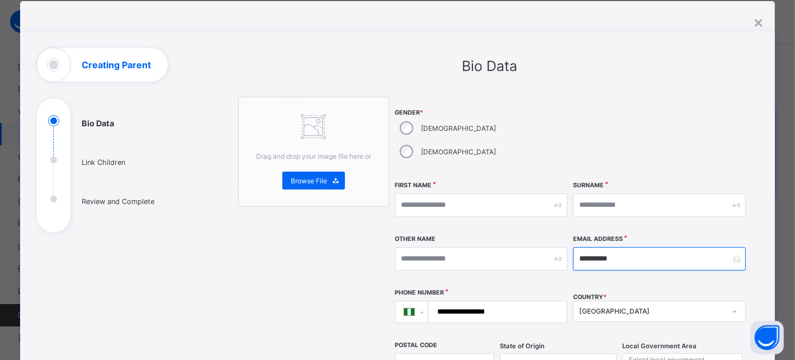
type input "**********"
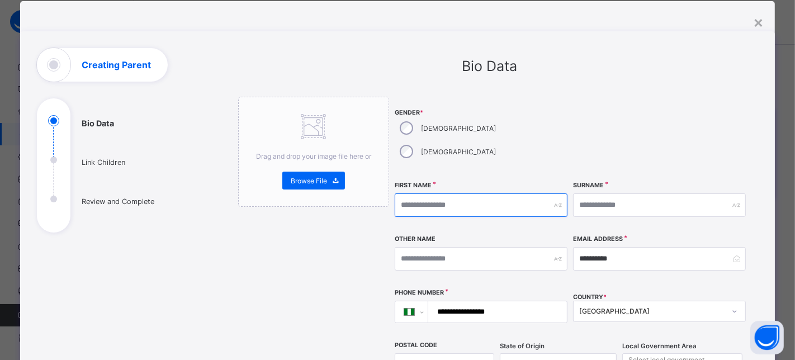
click at [441, 193] on input "text" at bounding box center [481, 204] width 173 height 23
drag, startPoint x: 441, startPoint y: 177, endPoint x: 455, endPoint y: 177, distance: 14.5
click at [446, 193] on input "text" at bounding box center [481, 204] width 173 height 23
type input "**"
click at [631, 196] on div "Surname" at bounding box center [659, 205] width 173 height 48
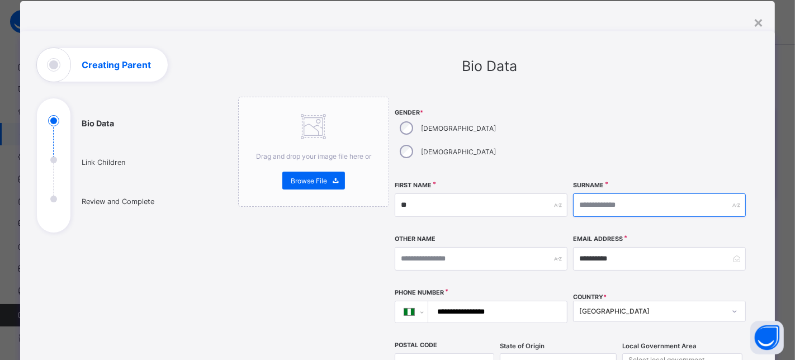
click at [629, 193] on input "text" at bounding box center [659, 204] width 173 height 23
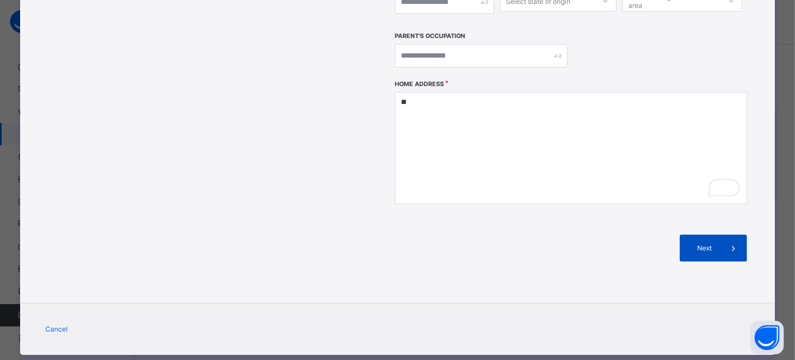
type input "**"
click at [702, 235] on div "Next" at bounding box center [713, 248] width 67 height 27
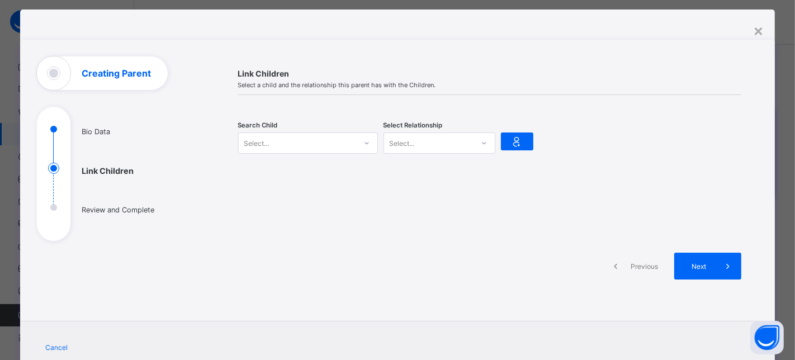
scroll to position [0, 0]
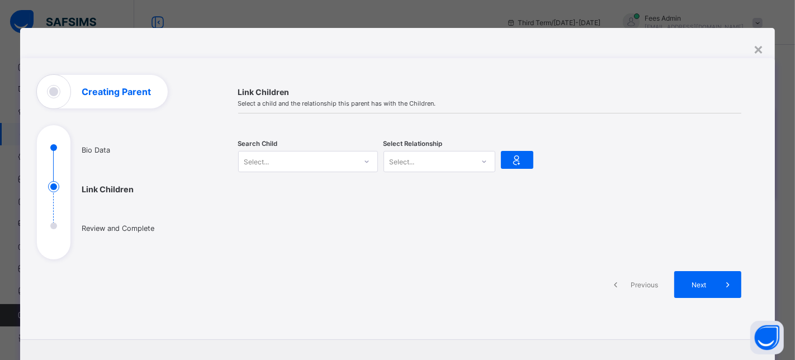
drag, startPoint x: 276, startPoint y: 153, endPoint x: 276, endPoint y: 163, distance: 10.1
click at [276, 154] on div "Select..." at bounding box center [297, 162] width 117 height 16
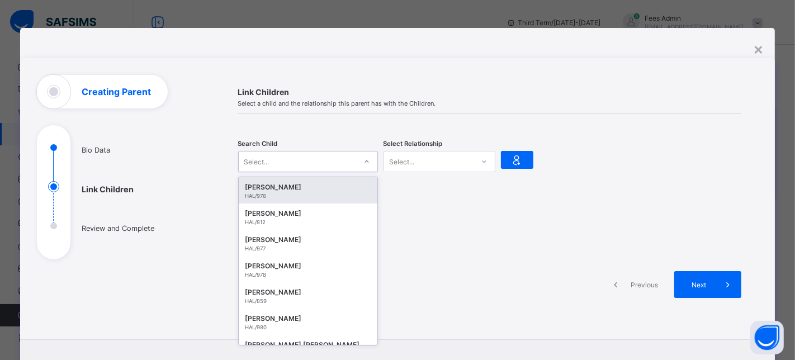
click at [282, 193] on div "HAL/976" at bounding box center [307, 196] width 125 height 6
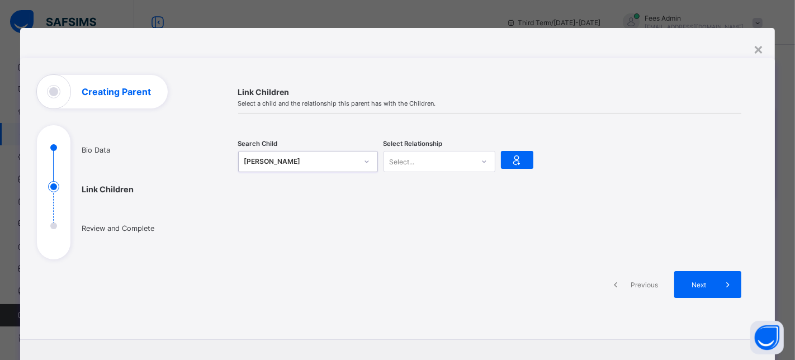
click at [420, 162] on div "Select..." at bounding box center [428, 162] width 89 height 16
drag, startPoint x: 408, startPoint y: 181, endPoint x: 421, endPoint y: 182, distance: 13.4
click at [408, 181] on div "Father" at bounding box center [439, 185] width 111 height 17
click at [522, 160] on div at bounding box center [517, 160] width 32 height 18
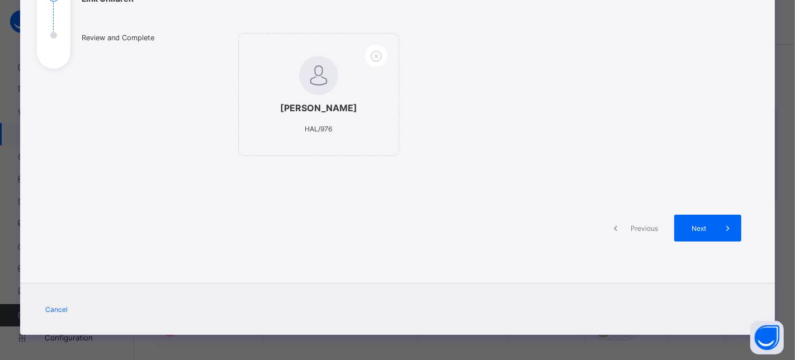
scroll to position [191, 0]
click at [710, 228] on span "Next" at bounding box center [699, 228] width 32 height 8
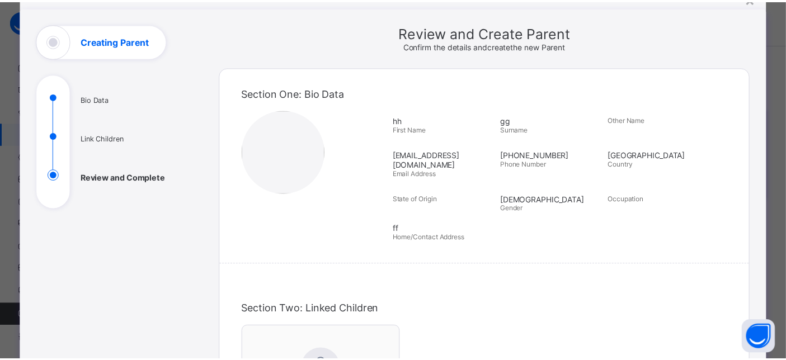
scroll to position [0, 0]
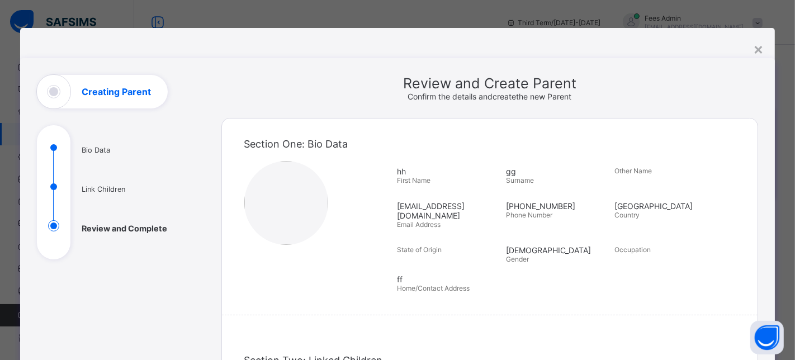
click at [760, 48] on div "×" at bounding box center [758, 48] width 11 height 19
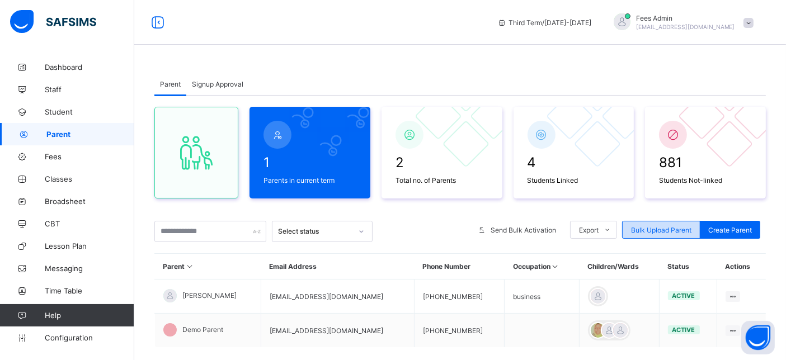
click at [661, 223] on div "Bulk Upload Parent" at bounding box center [661, 230] width 78 height 18
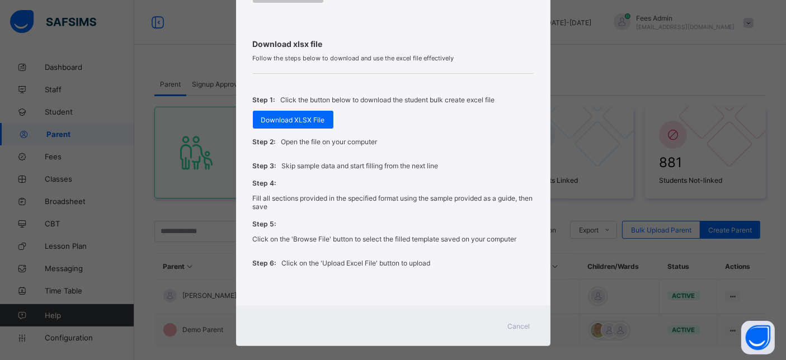
scroll to position [345, 0]
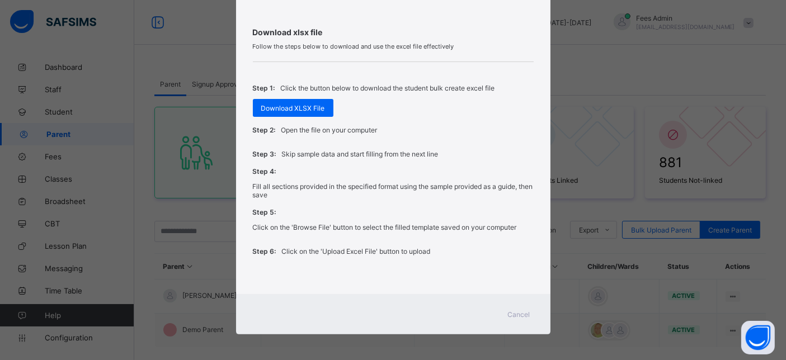
click at [527, 310] on span "Cancel" at bounding box center [519, 314] width 22 height 8
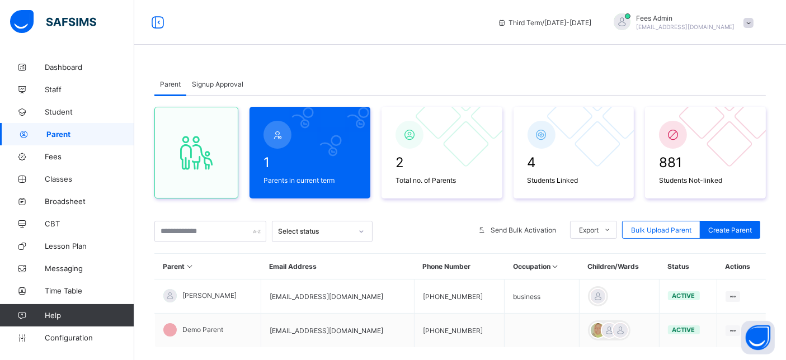
click at [220, 84] on span "Signup Approval" at bounding box center [217, 84] width 51 height 8
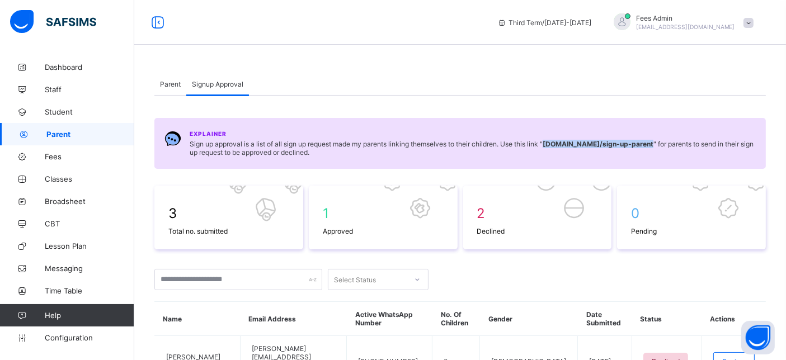
drag, startPoint x: 549, startPoint y: 143, endPoint x: 685, endPoint y: 144, distance: 136.4
click at [685, 144] on span "Sign up approval is a list of all sign up request made my parents linking thems…" at bounding box center [473, 148] width 566 height 17
copy b "hillacademy.safsims.com /sign-up-parent"
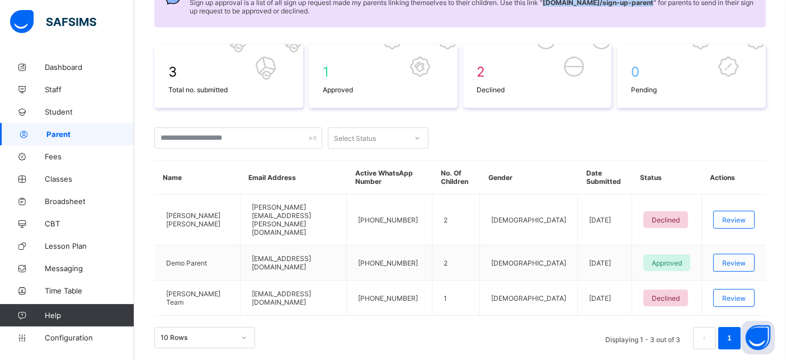
scroll to position [144, 0]
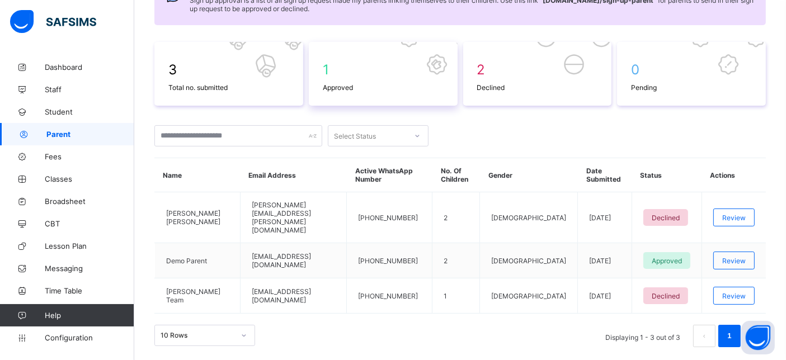
click at [401, 101] on div "1 Approved" at bounding box center [383, 74] width 149 height 64
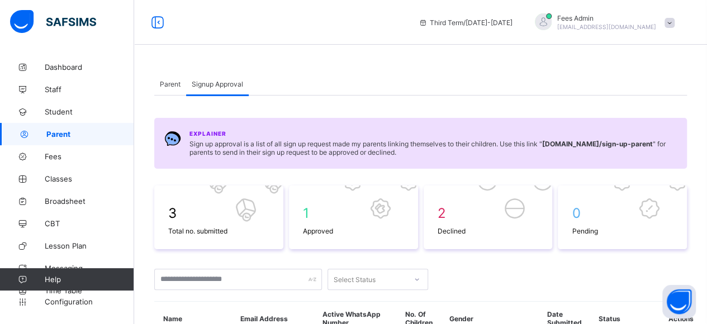
drag, startPoint x: 758, startPoint y: 1, endPoint x: 363, endPoint y: 65, distance: 400.0
click at [363, 65] on div "Parent Signup Approval Parent Signup Approval 1 Parents in current term 2 Total…" at bounding box center [420, 293] width 573 height 474
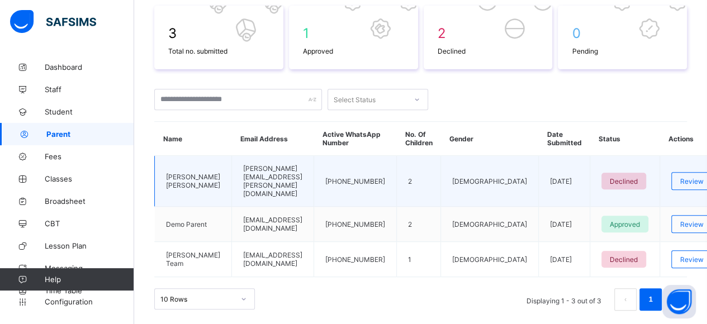
scroll to position [187, 0]
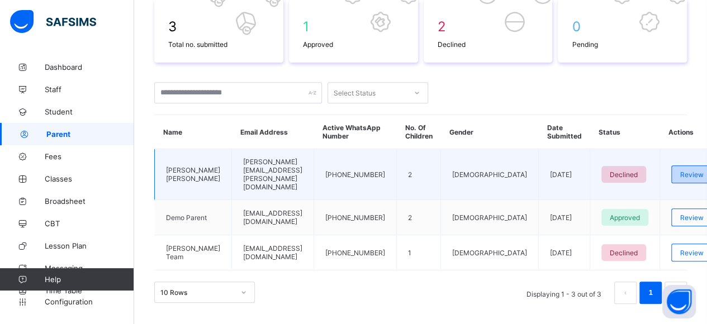
click at [680, 171] on span "Review" at bounding box center [691, 175] width 23 height 8
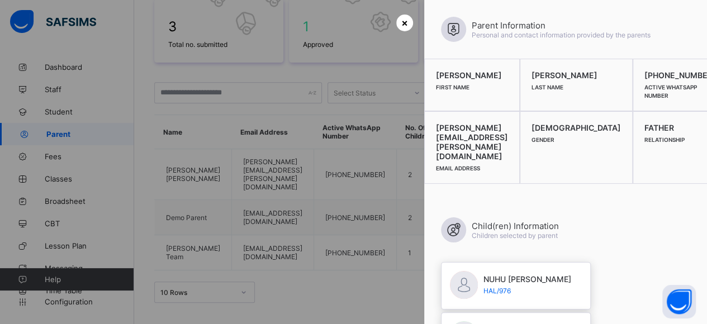
click at [401, 21] on span "×" at bounding box center [404, 23] width 7 height 12
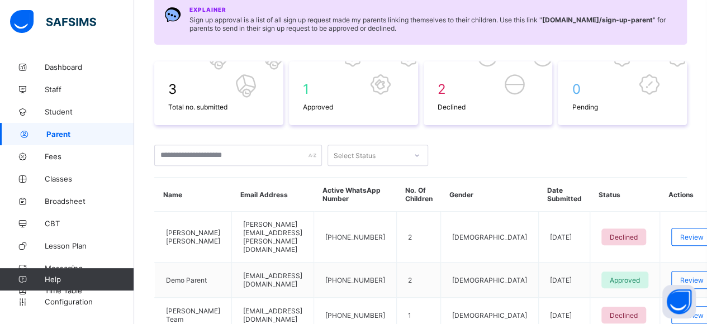
scroll to position [19, 0]
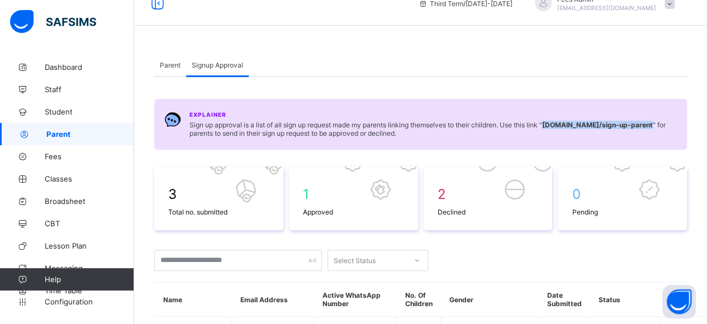
drag, startPoint x: 564, startPoint y: 125, endPoint x: 210, endPoint y: 134, distance: 354.6
click at [542, 129] on b "hillacademy.safsims.com /sign-up-parent" at bounding box center [597, 125] width 111 height 8
click at [176, 68] on span "Parent" at bounding box center [170, 65] width 21 height 8
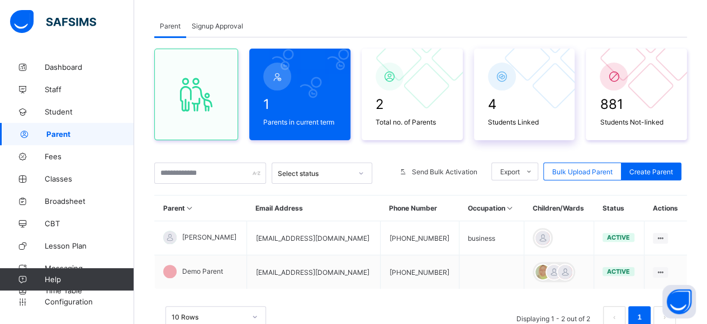
scroll to position [100, 0]
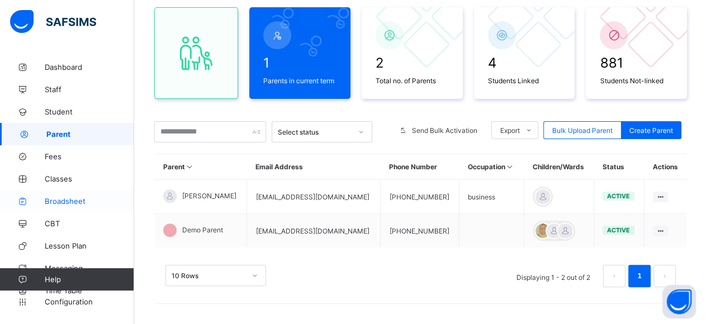
click at [69, 201] on span "Broadsheet" at bounding box center [89, 201] width 89 height 9
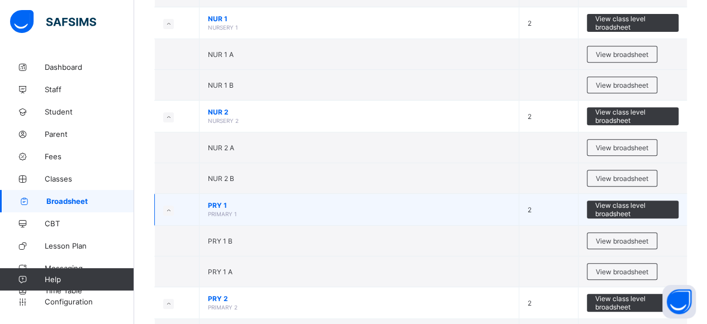
scroll to position [280, 0]
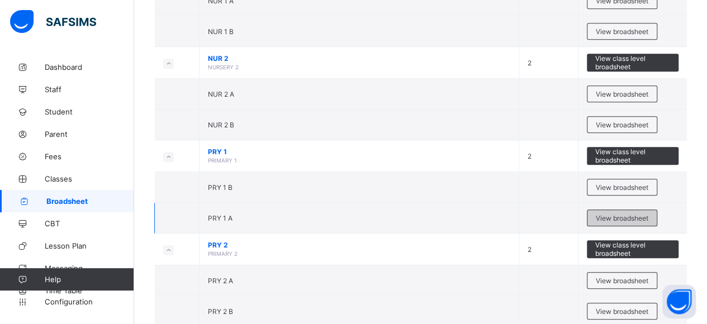
click at [608, 214] on span "View broadsheet" at bounding box center [622, 218] width 53 height 8
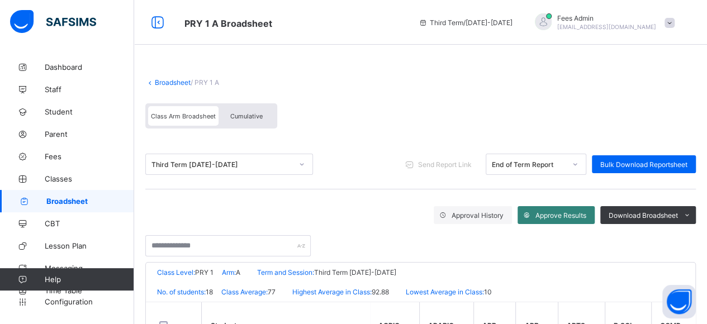
click at [575, 215] on span "Approve Results" at bounding box center [561, 215] width 51 height 8
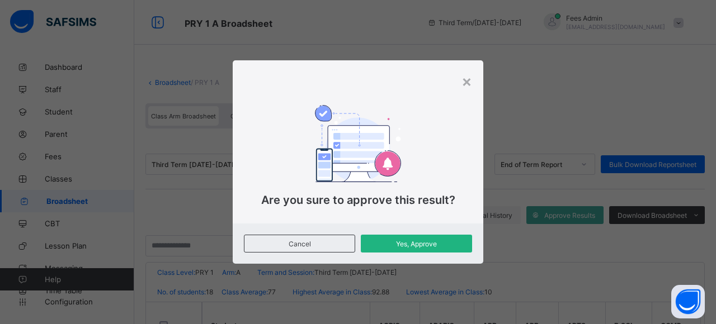
click at [407, 238] on div "Yes, Approve" at bounding box center [416, 244] width 111 height 18
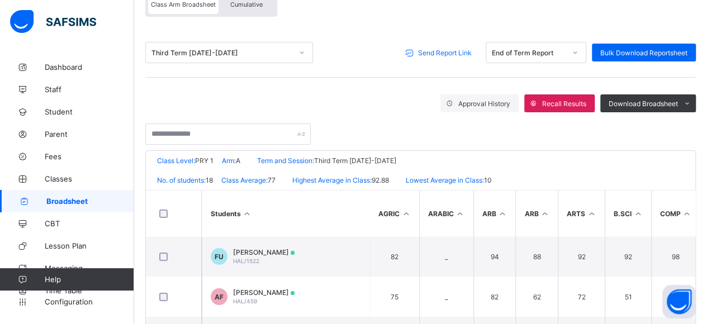
click at [450, 51] on span "Send Report Link" at bounding box center [445, 53] width 54 height 8
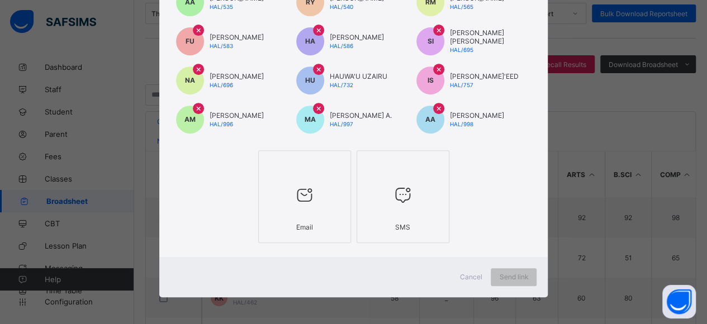
scroll to position [168, 0]
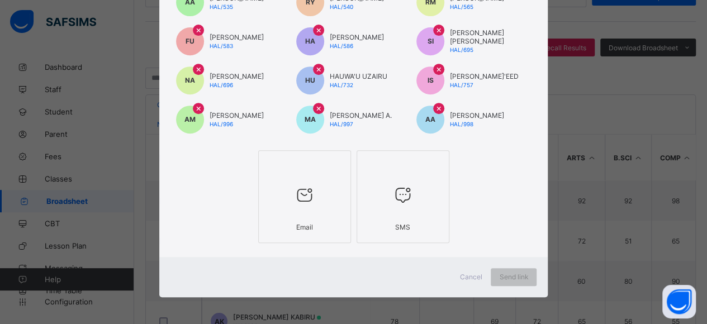
click at [302, 209] on div at bounding box center [304, 195] width 81 height 44
click at [517, 278] on span "Send link" at bounding box center [520, 277] width 29 height 8
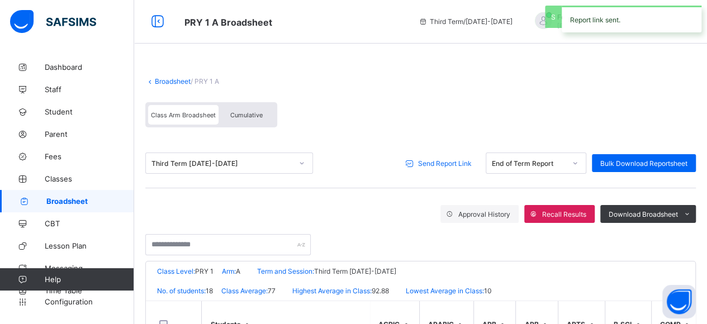
scroll to position [0, 0]
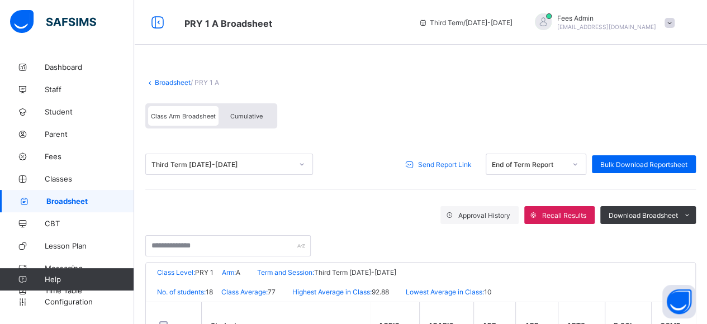
click at [636, 27] on span "demo@safsims.net" at bounding box center [606, 26] width 99 height 7
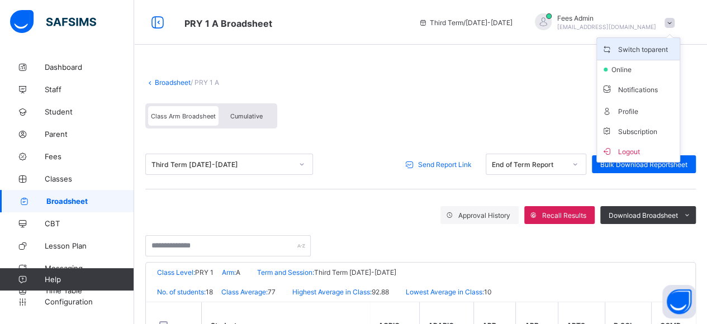
click at [671, 51] on span "Switch to parent" at bounding box center [639, 48] width 74 height 13
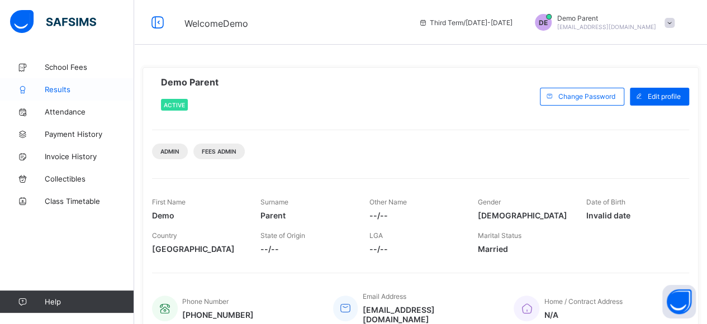
click at [56, 86] on span "Results" at bounding box center [89, 89] width 89 height 9
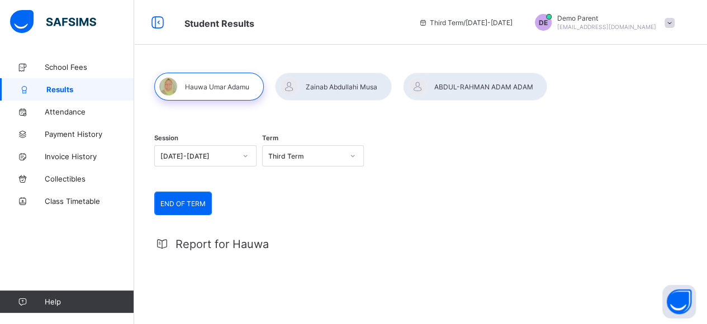
click at [489, 78] on div at bounding box center [475, 87] width 144 height 28
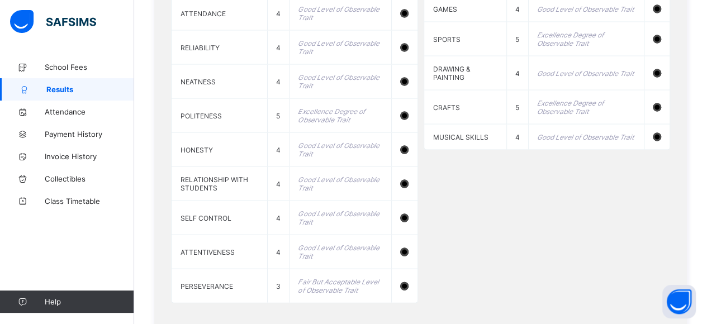
scroll to position [1131, 0]
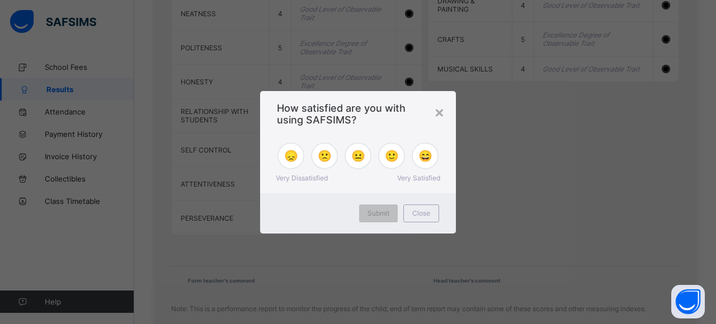
click at [439, 109] on div "×" at bounding box center [439, 111] width 11 height 19
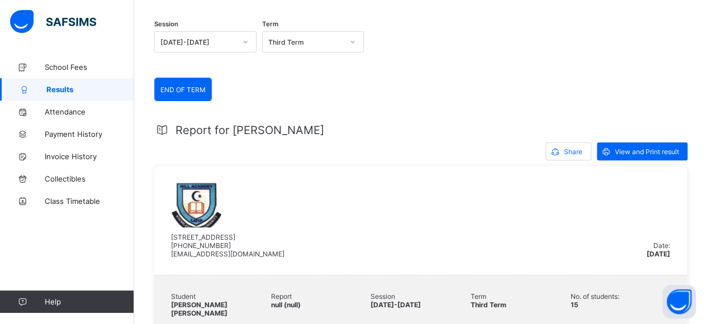
scroll to position [68, 0]
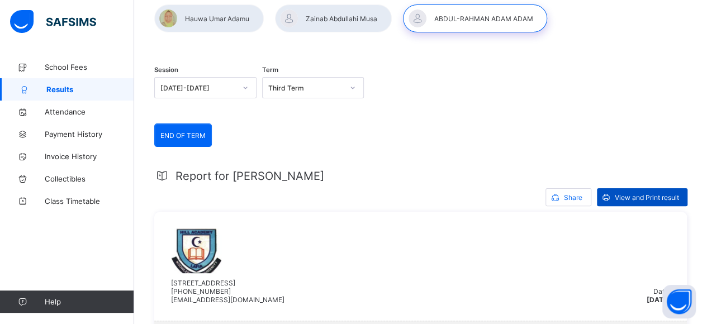
click at [631, 199] on span "View and Print result" at bounding box center [647, 197] width 64 height 8
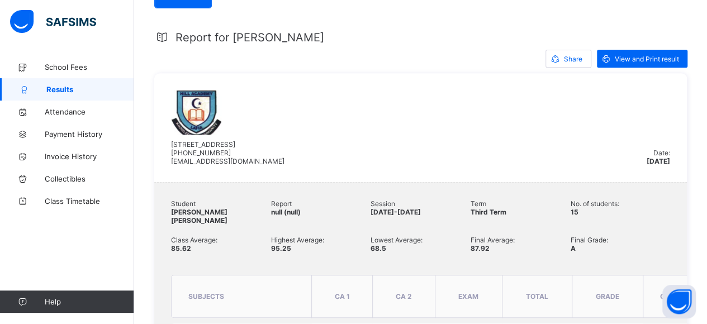
scroll to position [12, 0]
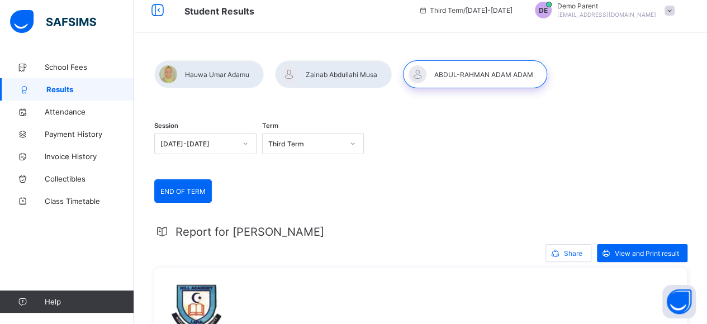
click at [332, 69] on div at bounding box center [333, 74] width 117 height 28
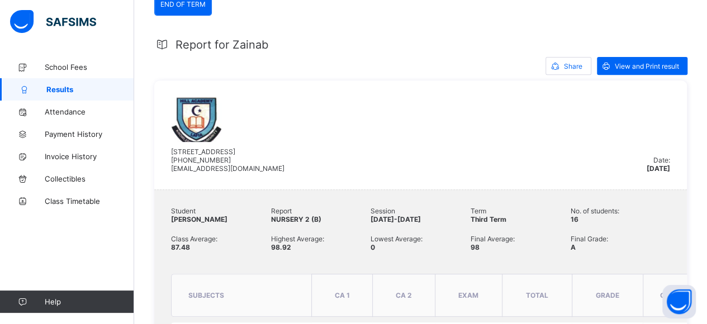
scroll to position [0, 0]
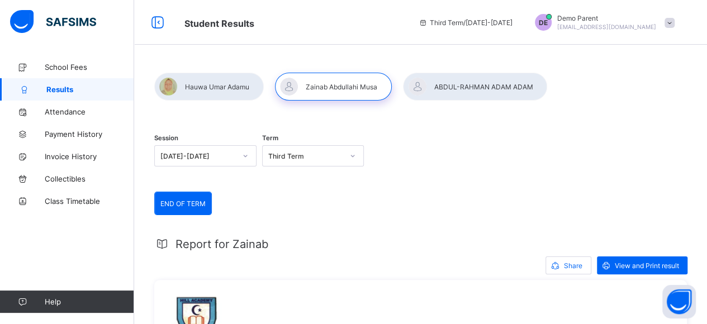
click at [463, 94] on div at bounding box center [475, 87] width 144 height 28
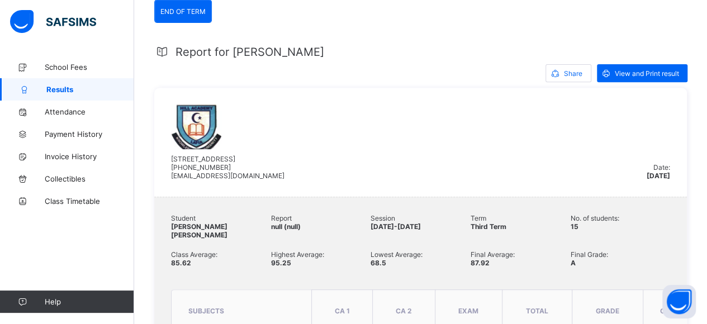
scroll to position [168, 0]
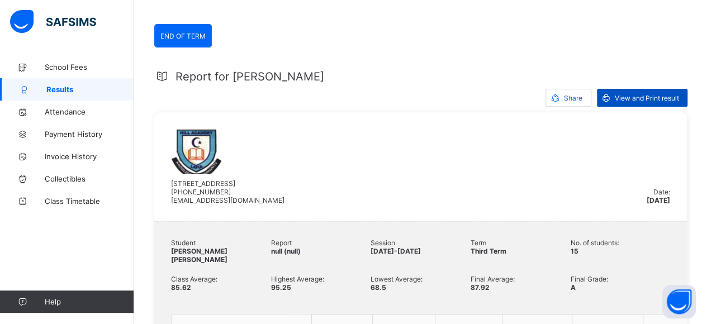
click at [642, 101] on span "View and Print result" at bounding box center [647, 98] width 64 height 8
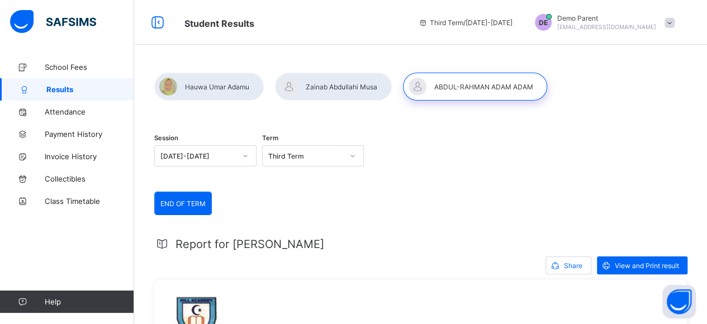
scroll to position [0, 0]
